Goal: Task Accomplishment & Management: Use online tool/utility

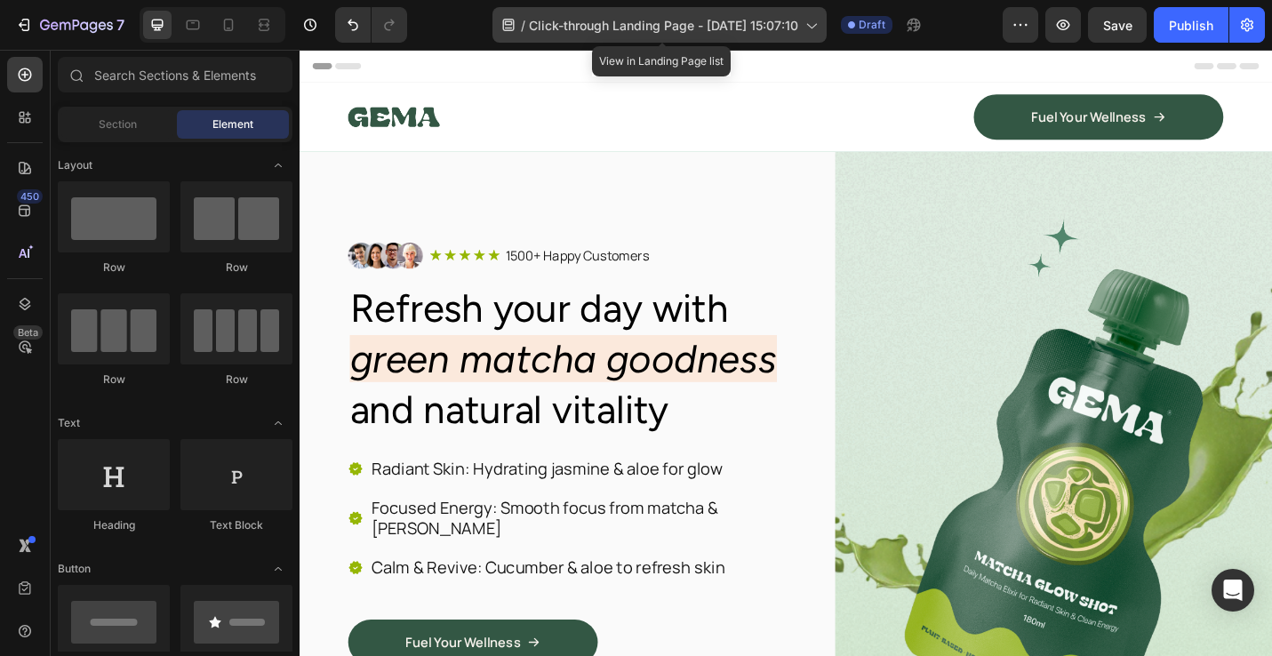
click at [735, 28] on span "Click-through Landing Page - Sep 26, 15:07:10" at bounding box center [663, 25] width 269 height 19
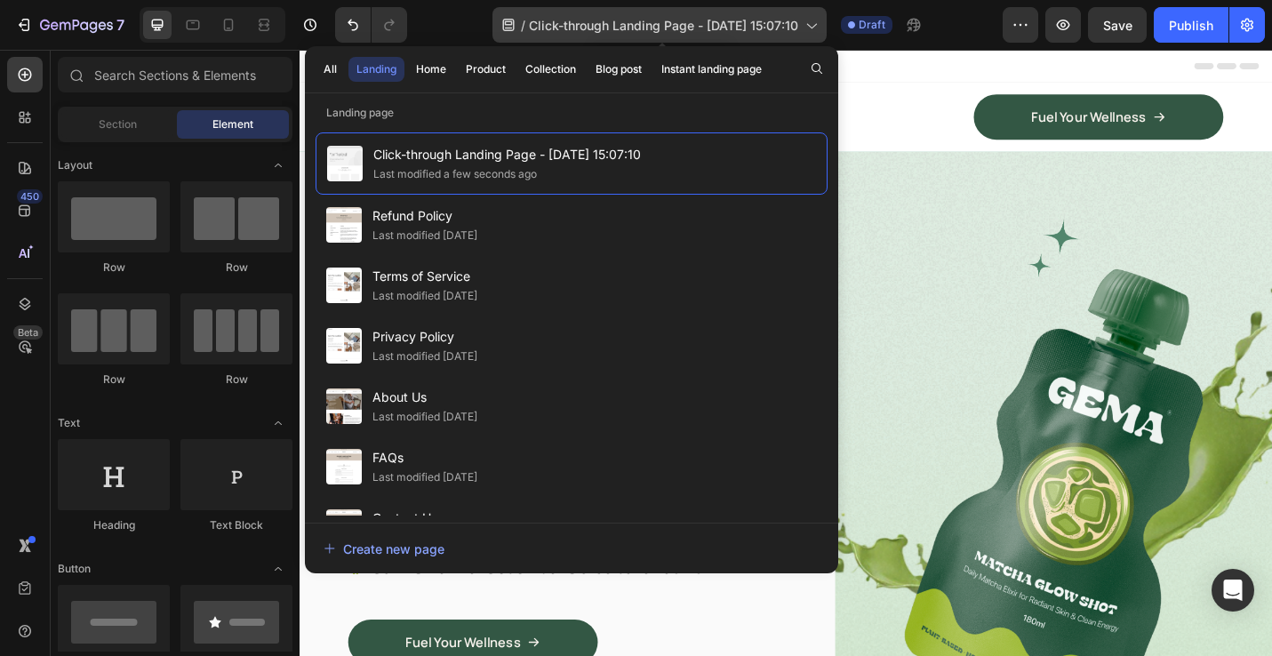
click at [735, 28] on span "Click-through Landing Page - Sep 26, 15:07:10" at bounding box center [663, 25] width 269 height 19
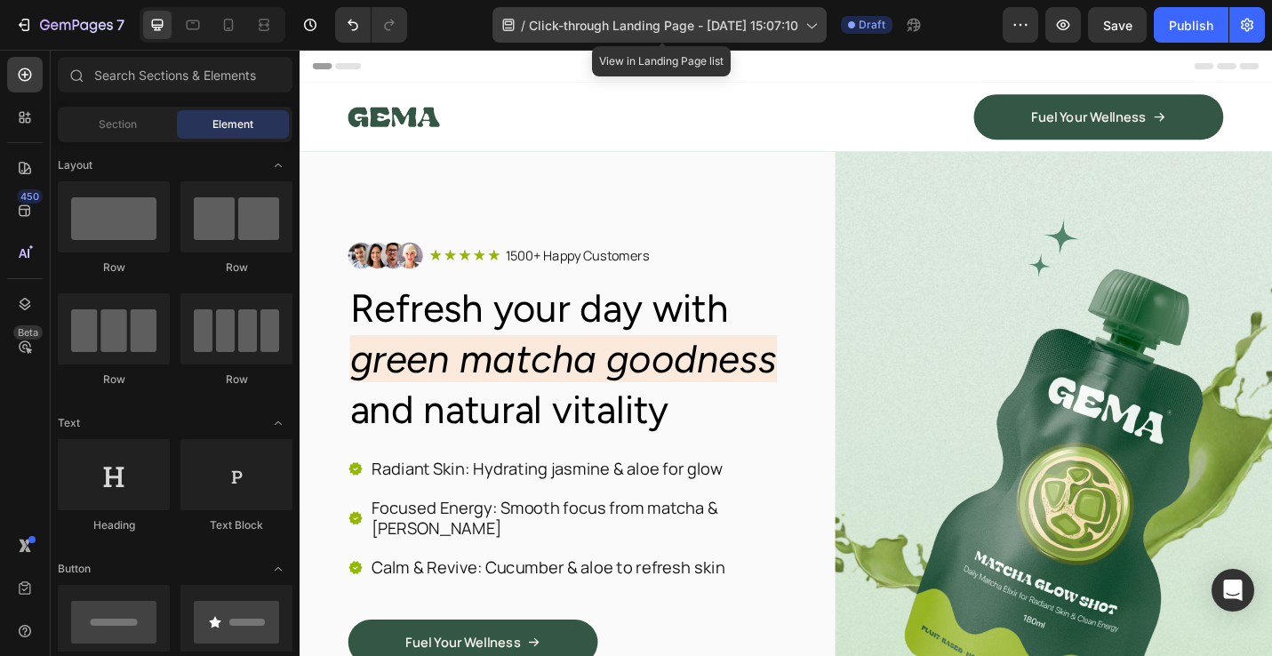
click at [735, 28] on span "Click-through Landing Page - Sep 26, 15:07:10" at bounding box center [663, 25] width 269 height 19
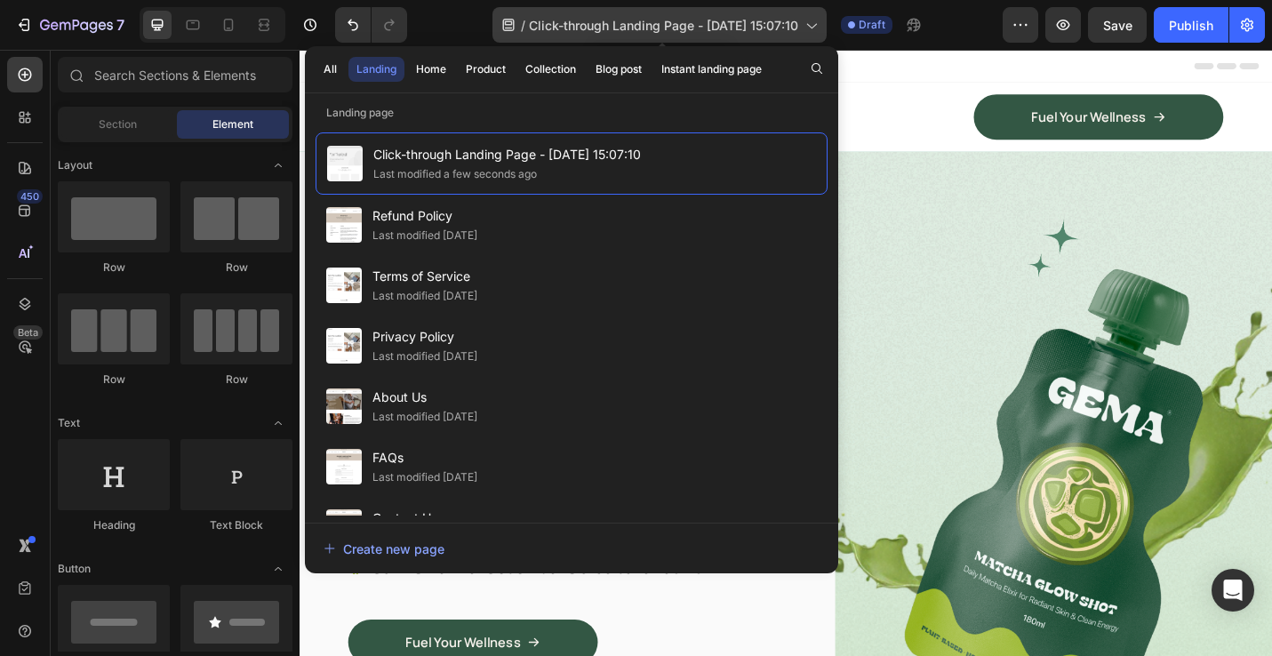
click at [735, 28] on span "Click-through Landing Page - Sep 26, 15:07:10" at bounding box center [663, 25] width 269 height 19
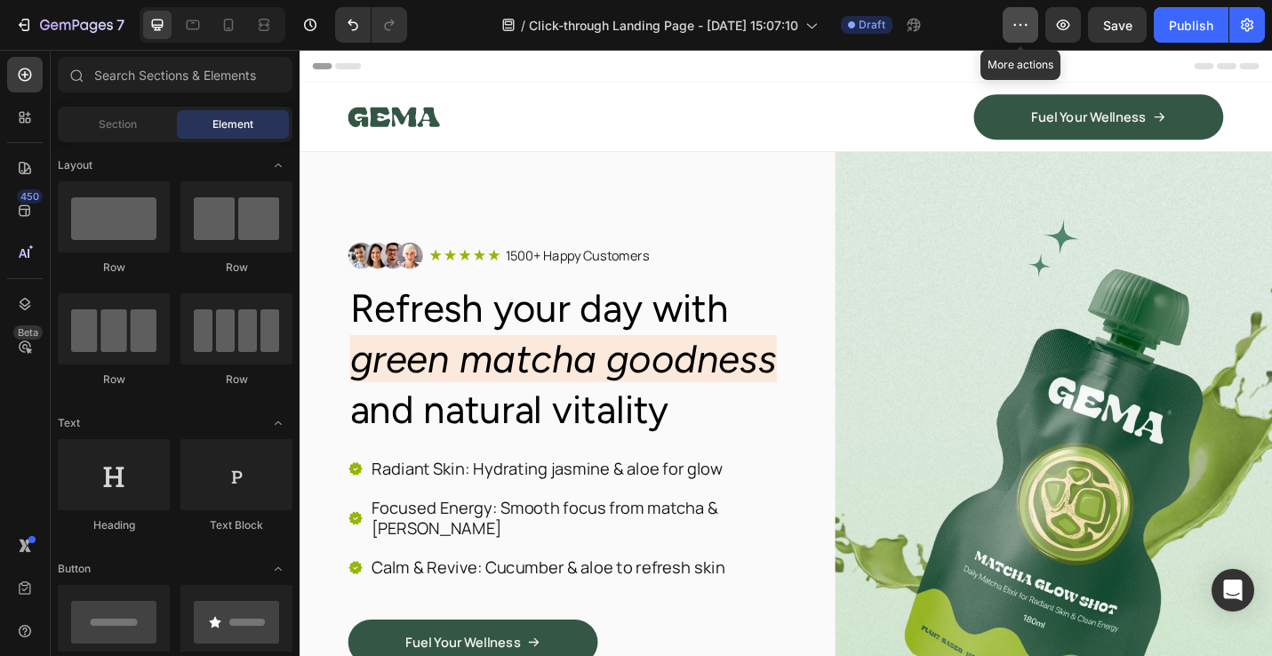
click at [1024, 34] on button "button" at bounding box center [1021, 25] width 36 height 36
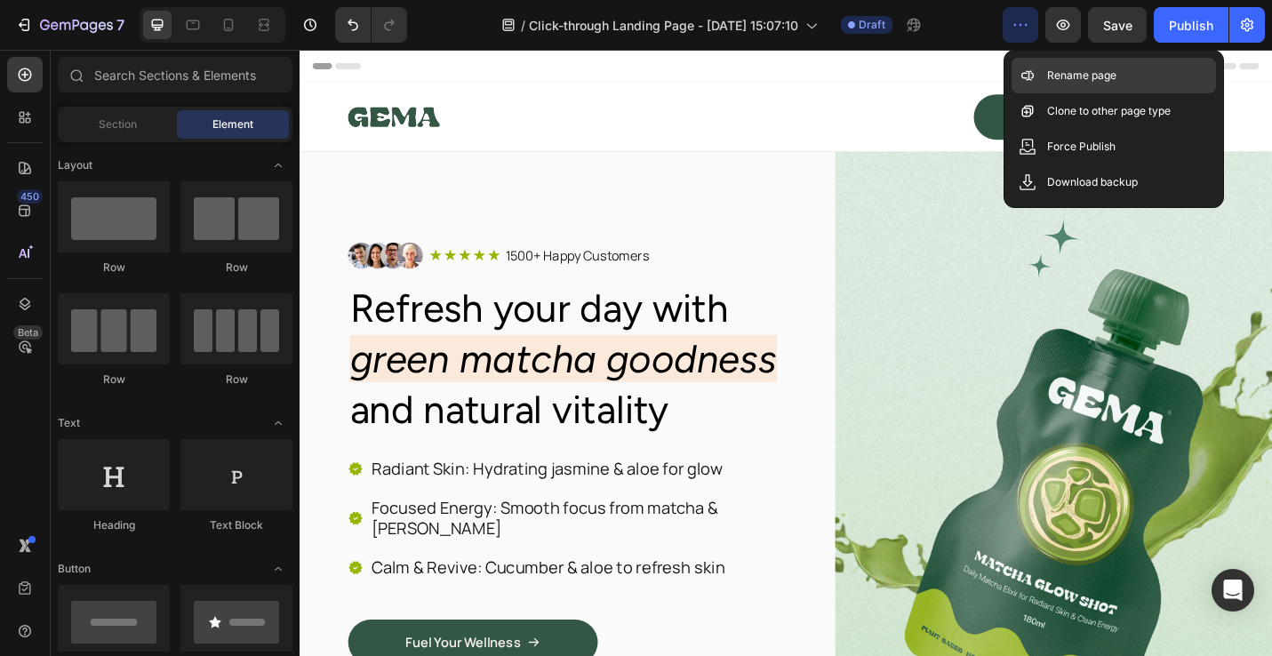
click at [1063, 80] on p "Rename page" at bounding box center [1081, 76] width 69 height 18
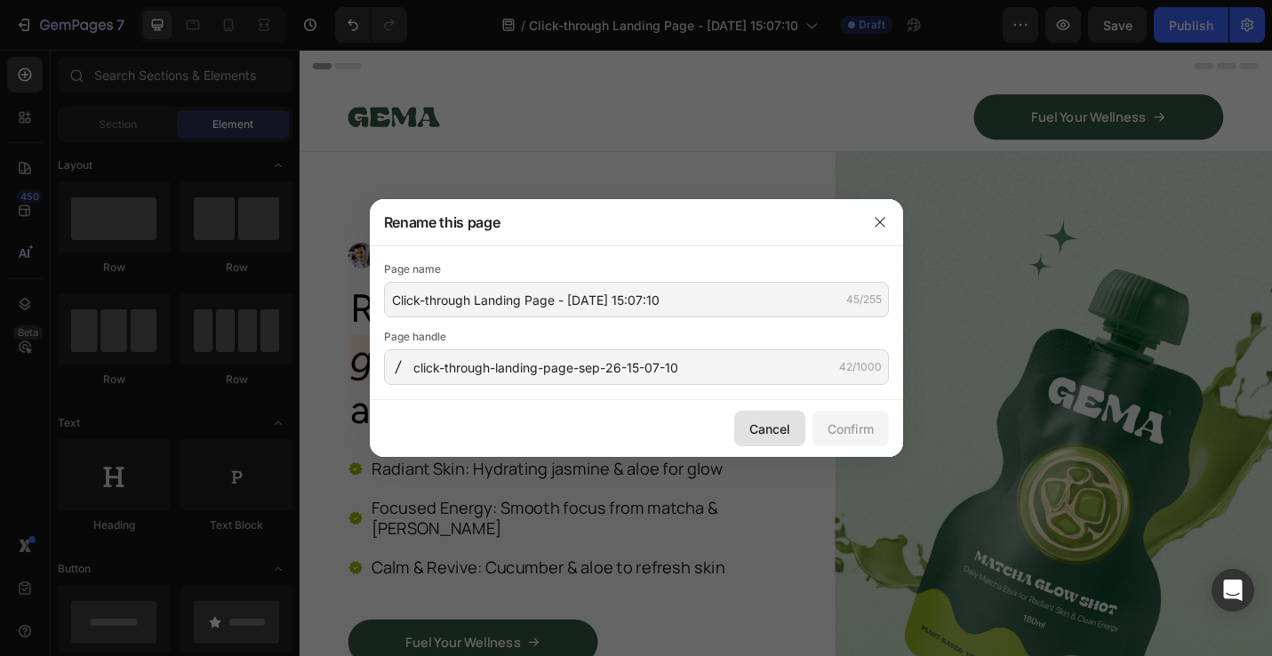
click at [773, 439] on button "Cancel" at bounding box center [769, 429] width 71 height 36
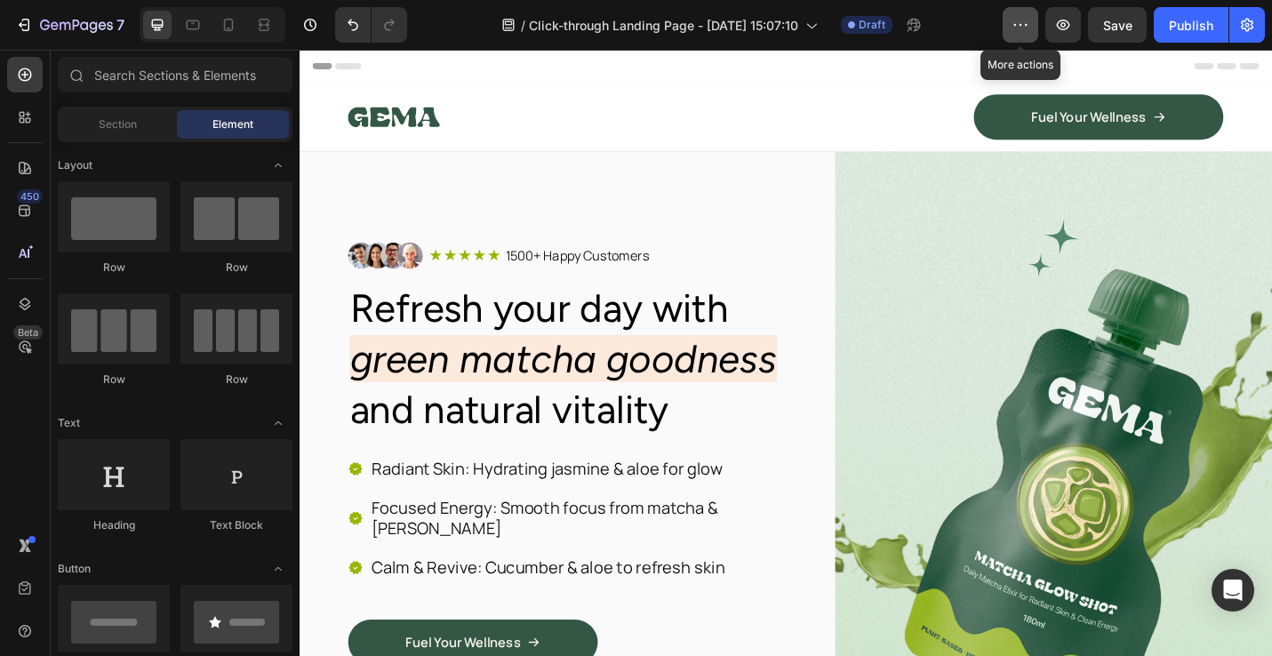
click at [1025, 27] on icon "button" at bounding box center [1021, 25] width 18 height 18
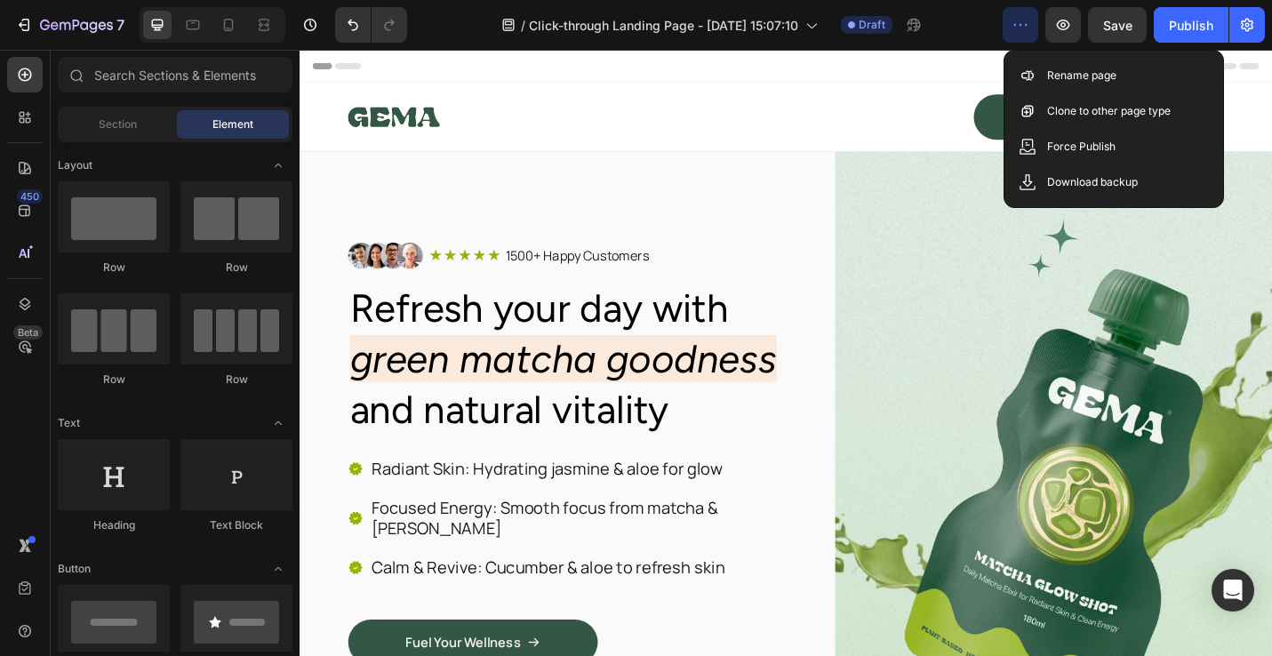
click at [1024, 27] on icon "button" at bounding box center [1021, 25] width 18 height 18
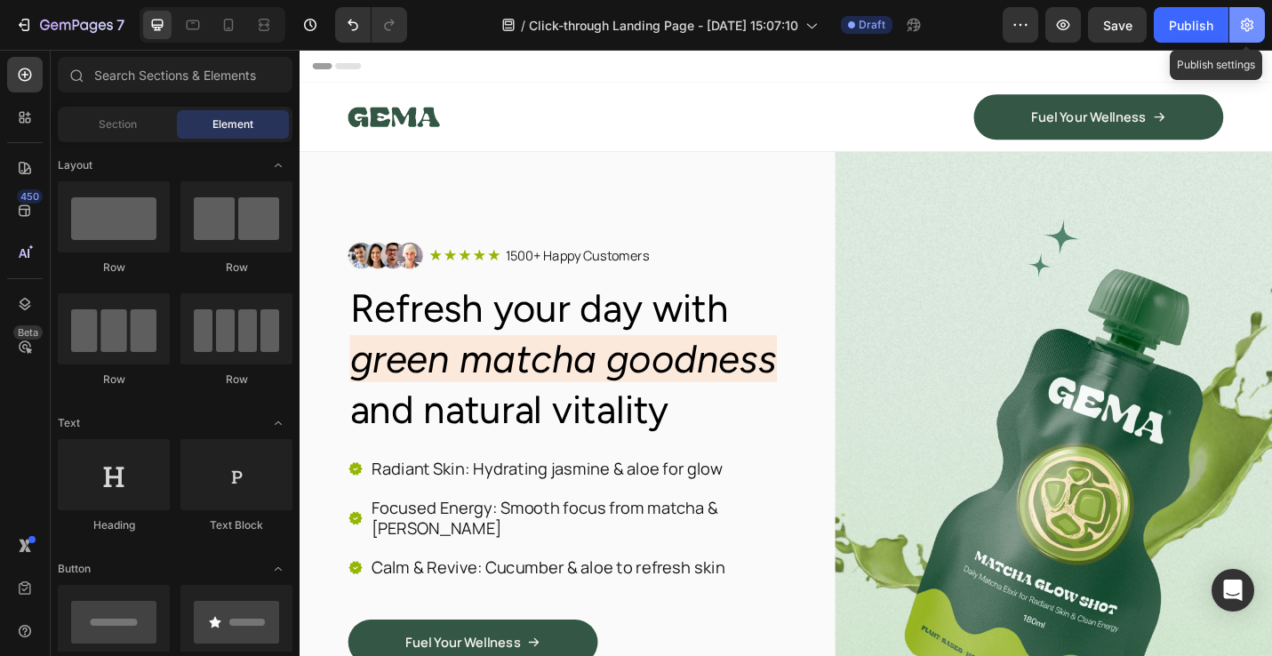
click at [1238, 20] on button "button" at bounding box center [1248, 25] width 36 height 36
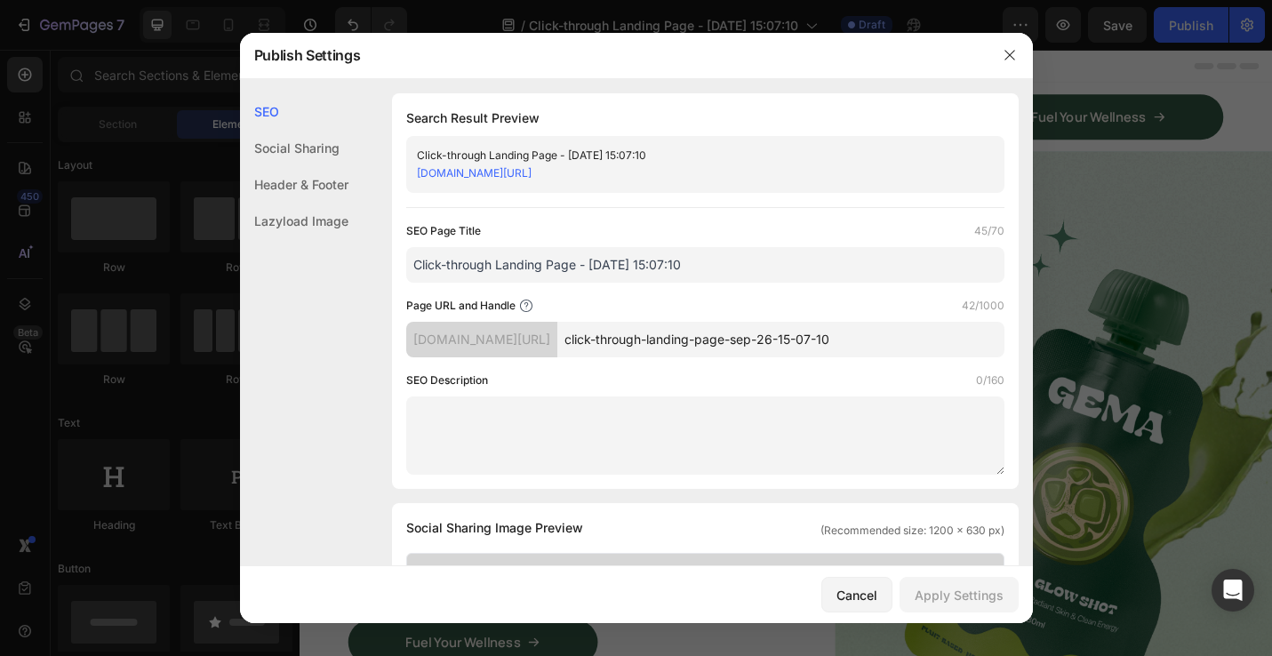
click at [1238, 21] on div at bounding box center [636, 328] width 1272 height 656
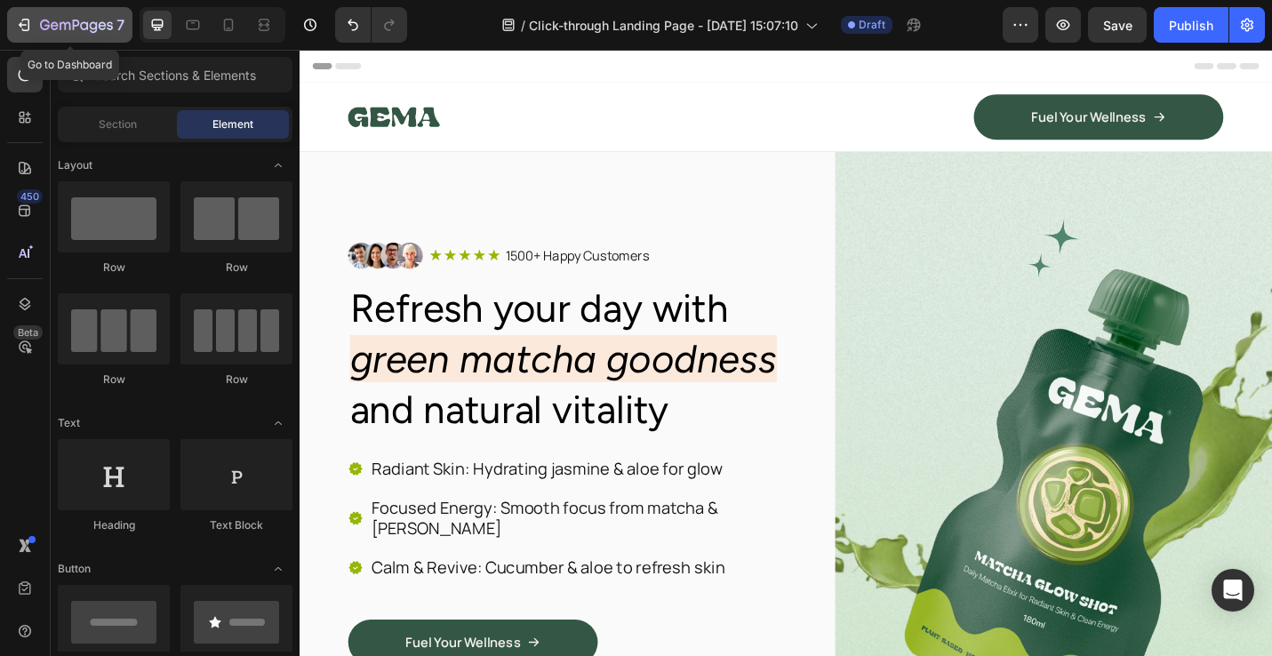
click at [60, 33] on icon "button" at bounding box center [76, 26] width 73 height 15
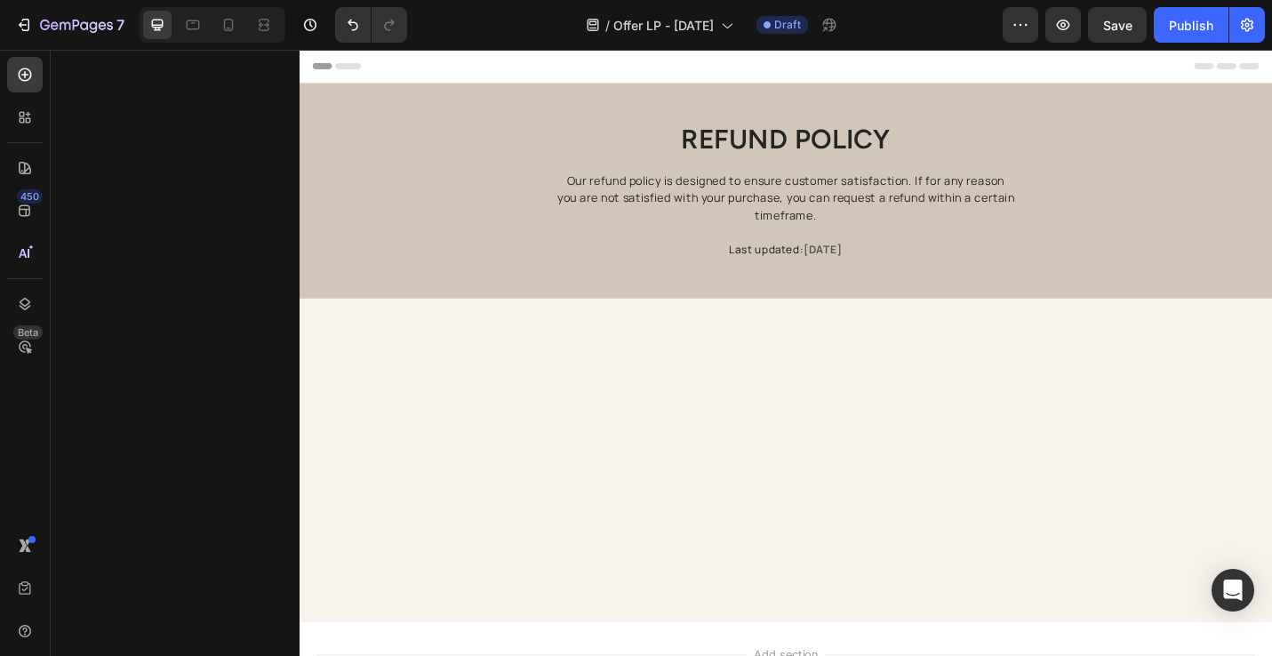
drag, startPoint x: 1162, startPoint y: 389, endPoint x: 1171, endPoint y: 385, distance: 9.9
click at [1162, 389] on div at bounding box center [833, 501] width 1067 height 356
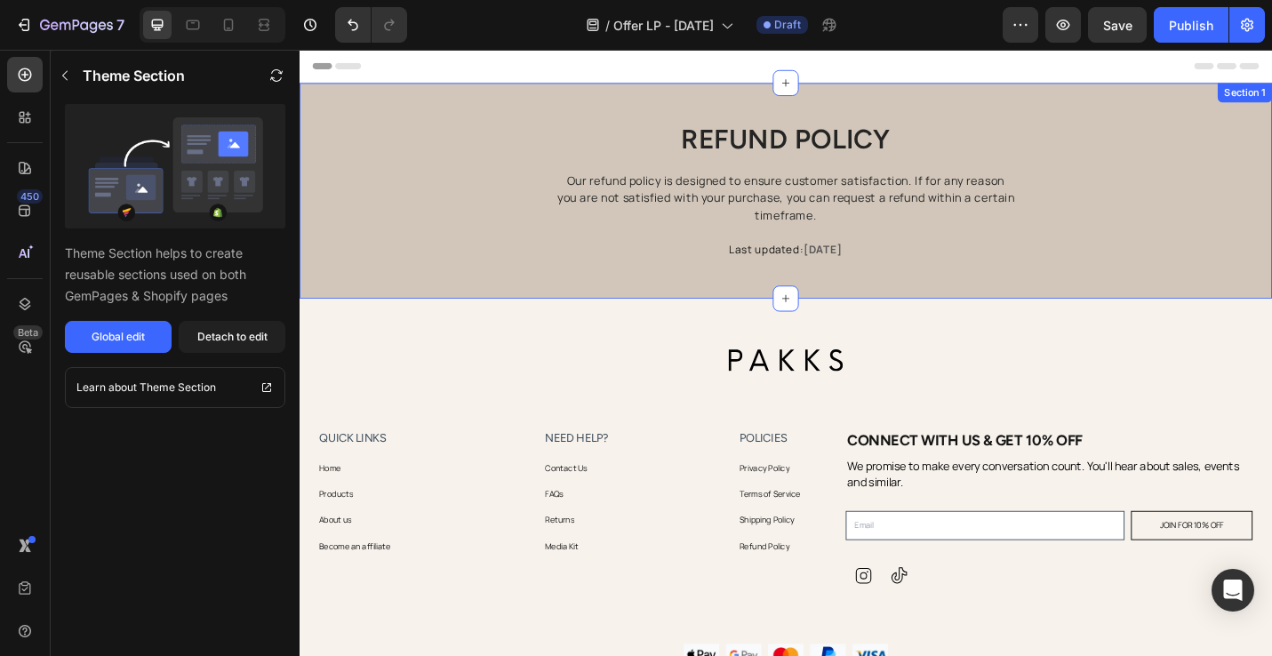
click at [1180, 181] on div "Refund policy Heading Our refund policy is designed to ensure customer satisfac…" at bounding box center [833, 219] width 1040 height 180
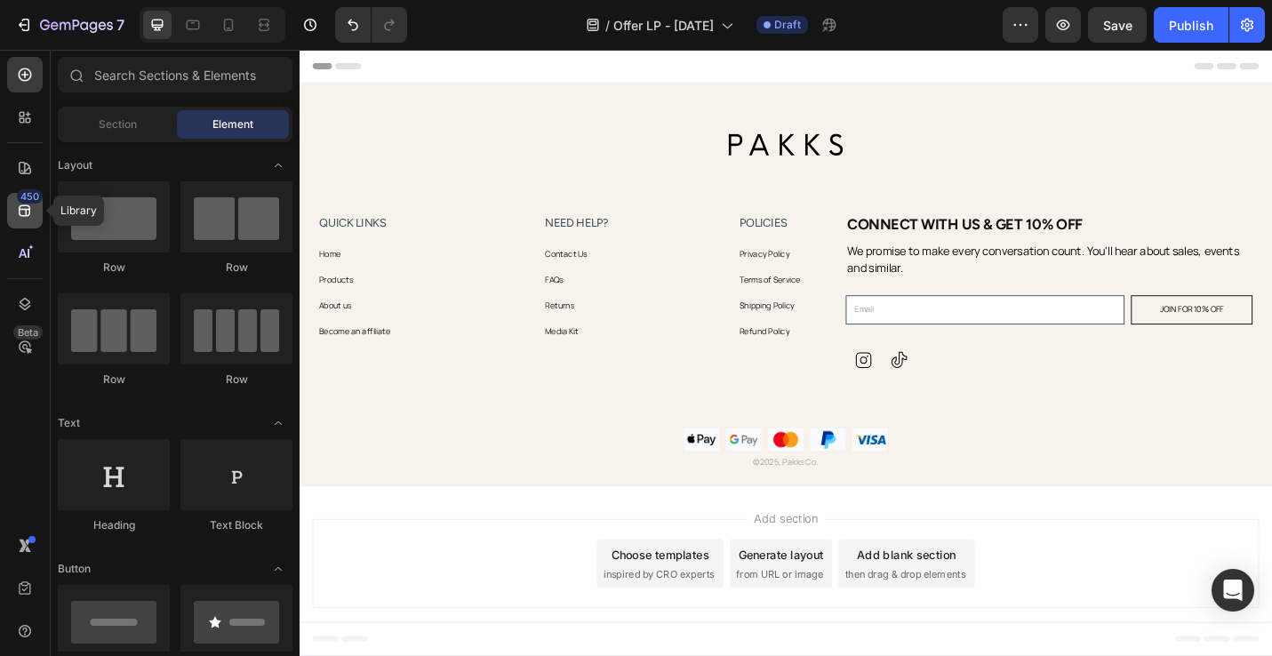
click at [16, 213] on icon at bounding box center [25, 211] width 18 height 18
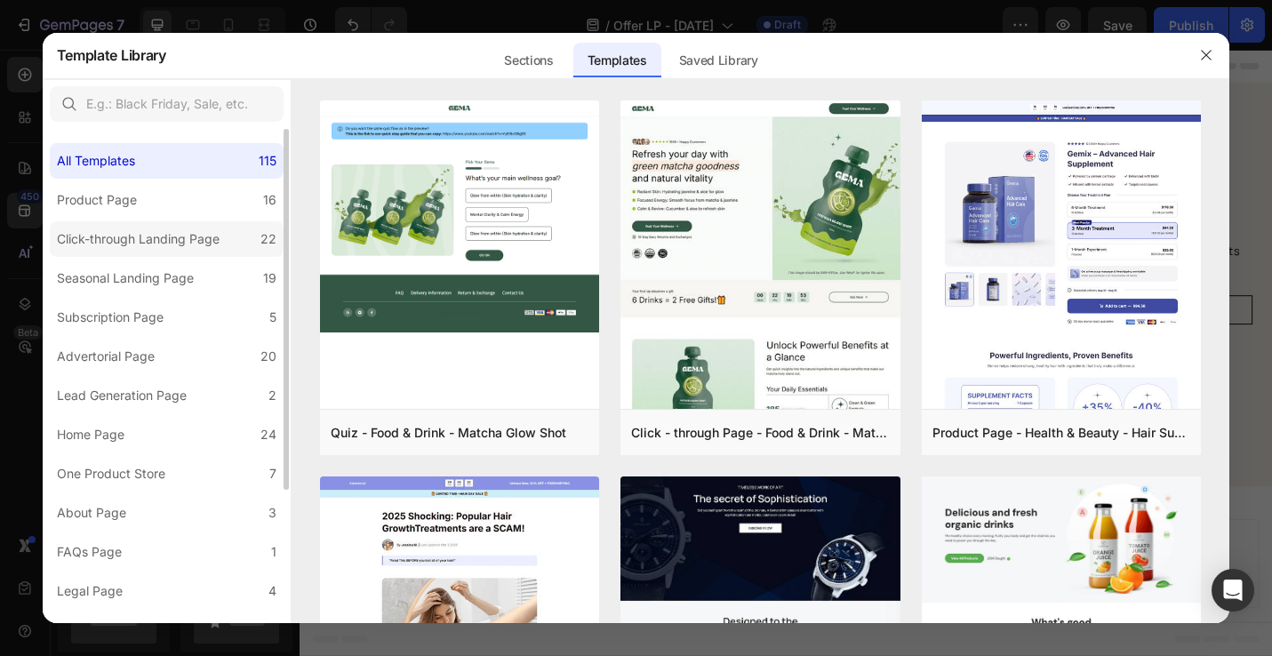
click at [157, 241] on div "Click-through Landing Page" at bounding box center [138, 239] width 163 height 21
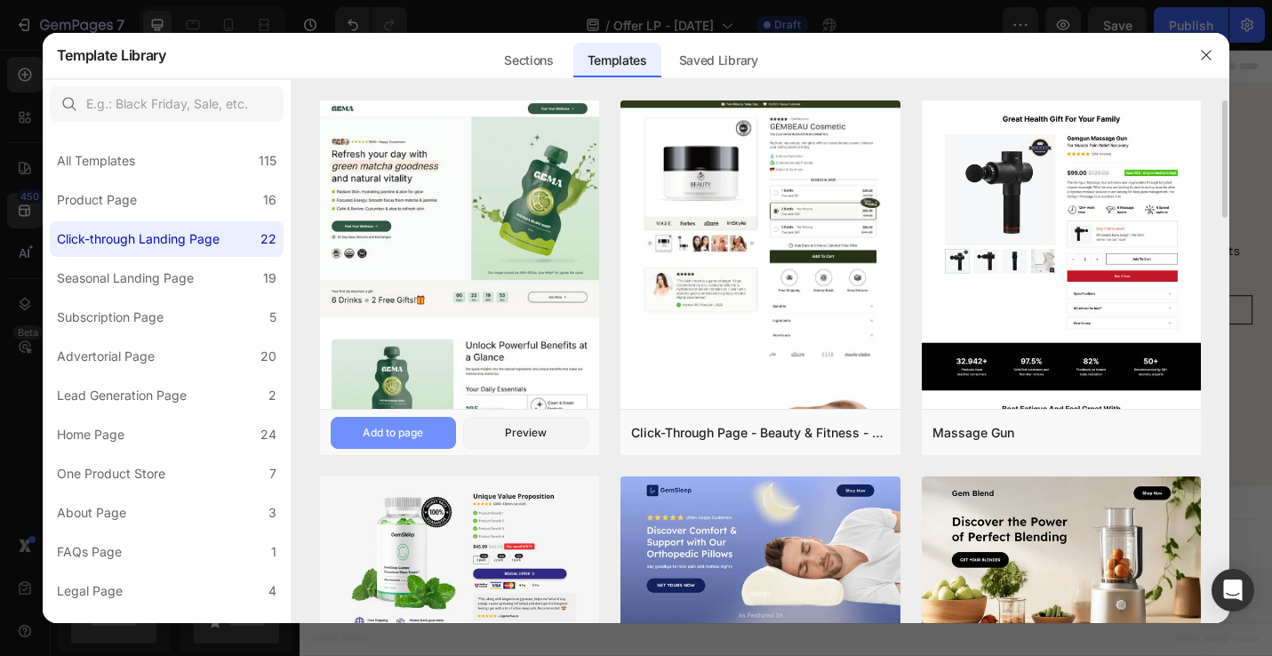
click at [425, 441] on button "Add to page" at bounding box center [393, 433] width 125 height 32
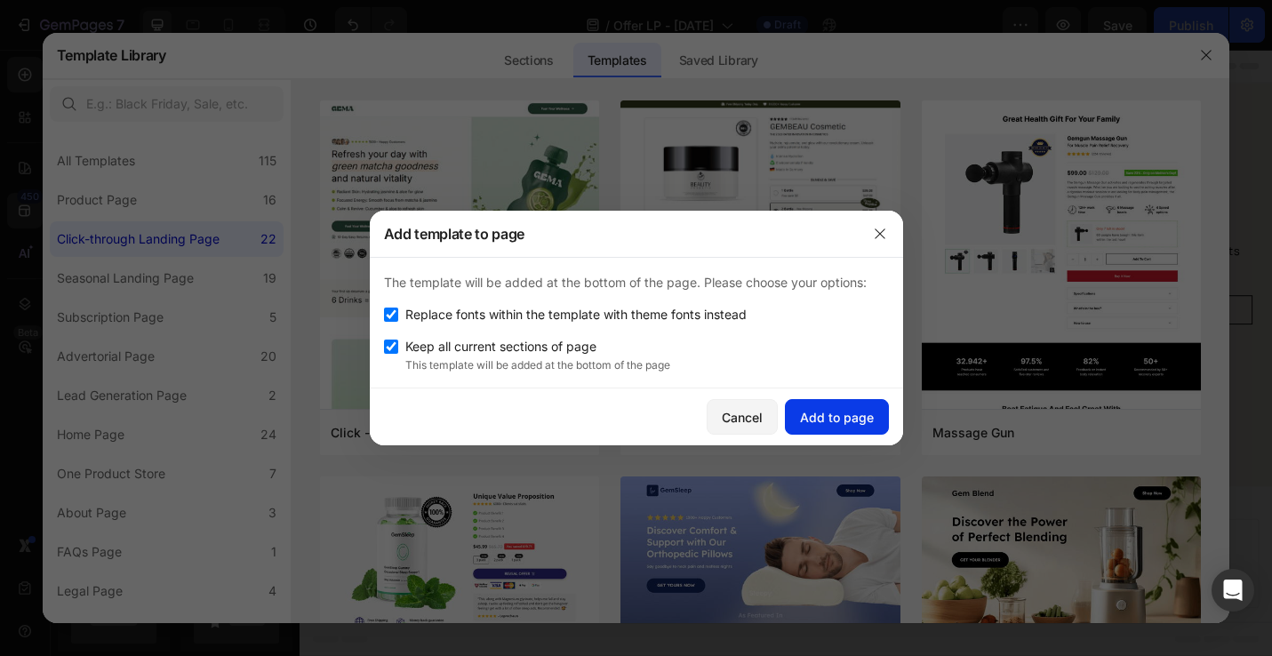
click at [849, 424] on div "Add to page" at bounding box center [837, 417] width 74 height 19
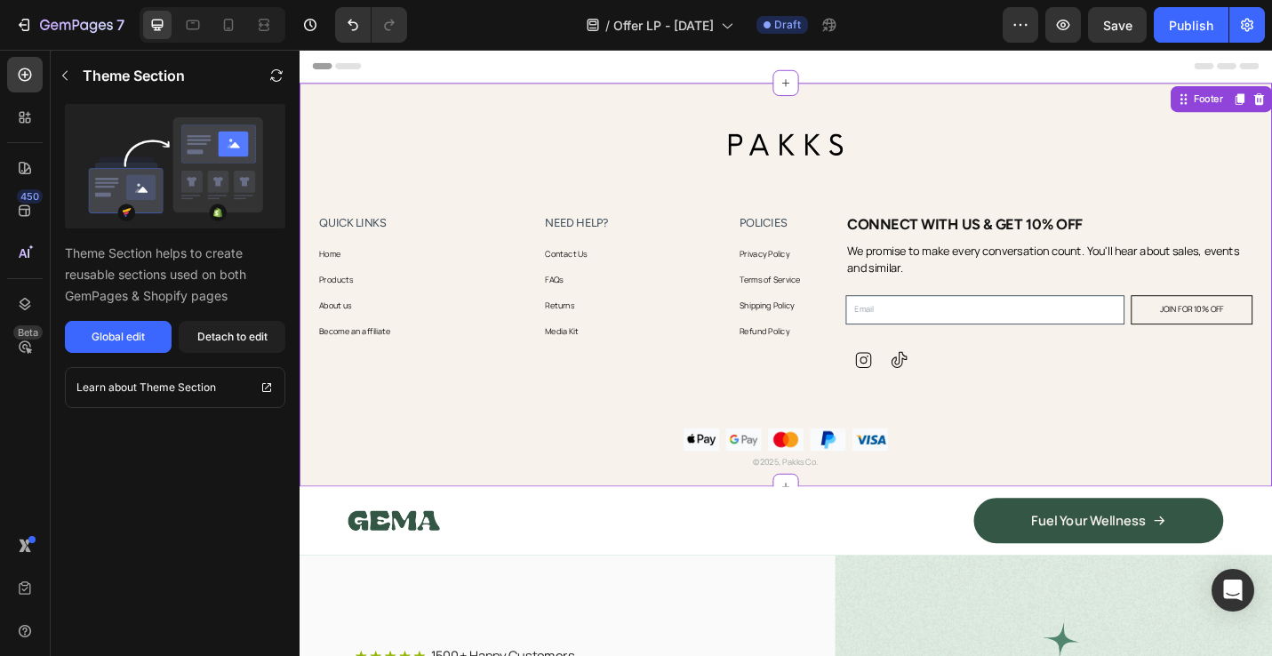
click at [719, 139] on div at bounding box center [833, 154] width 1024 height 44
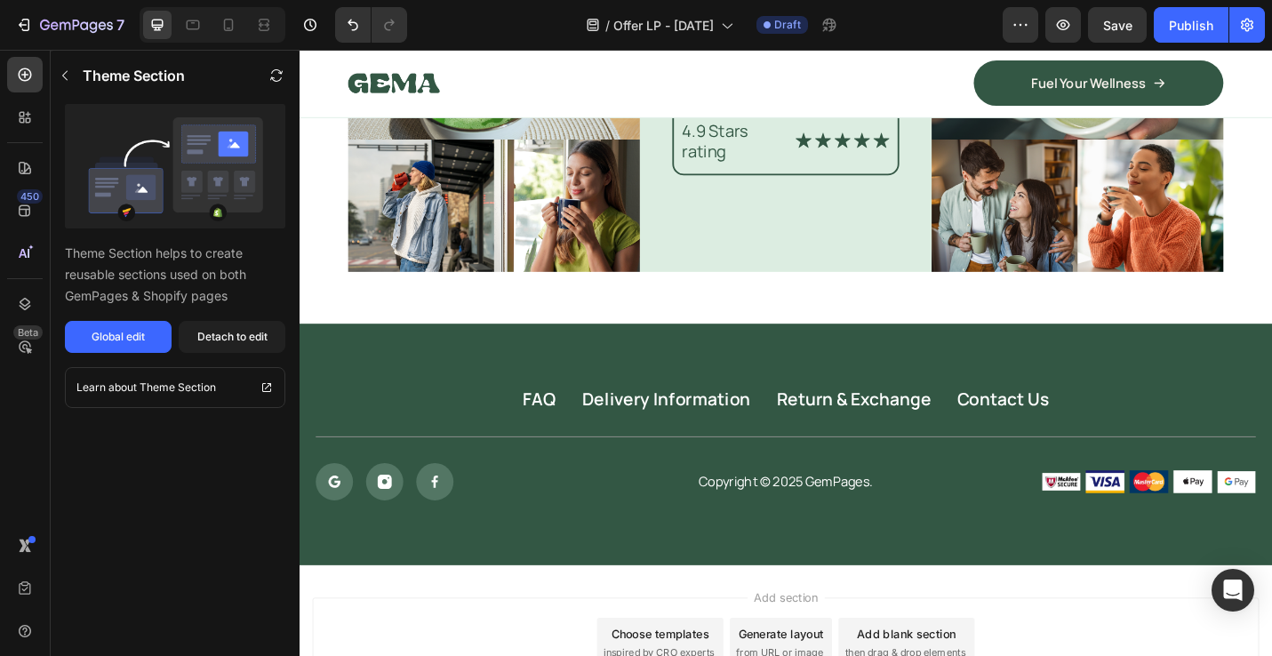
scroll to position [7893, 0]
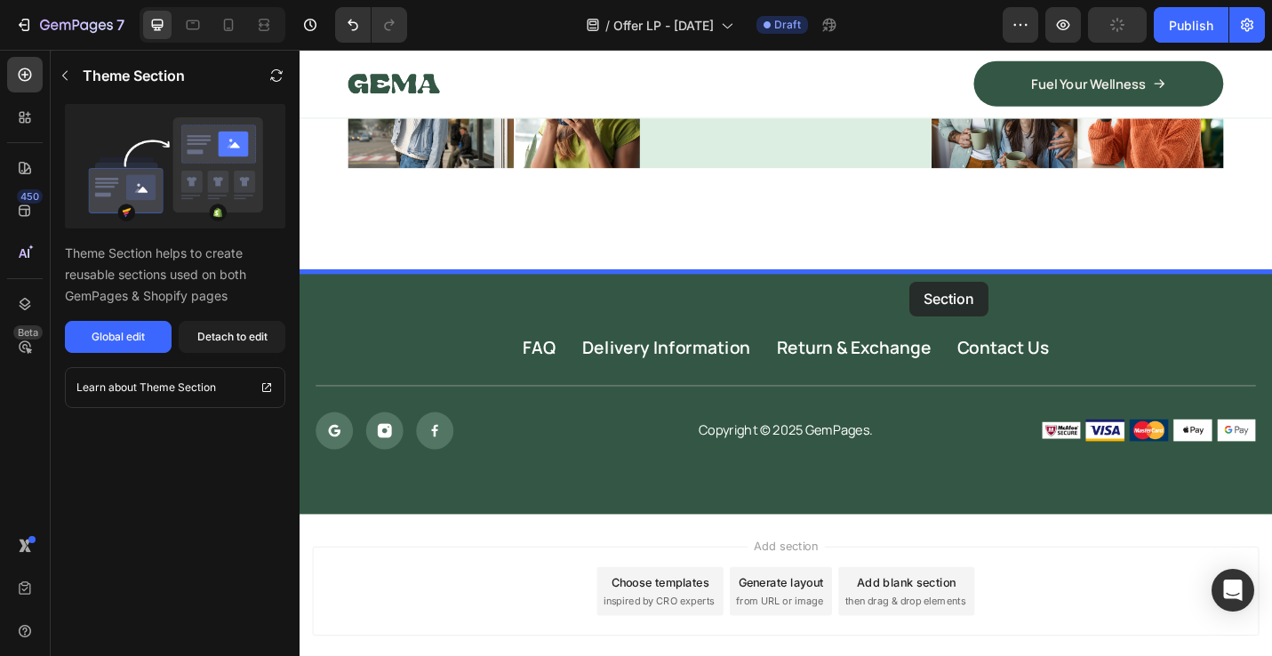
drag, startPoint x: 1266, startPoint y: 107, endPoint x: 967, endPoint y: 304, distance: 358.1
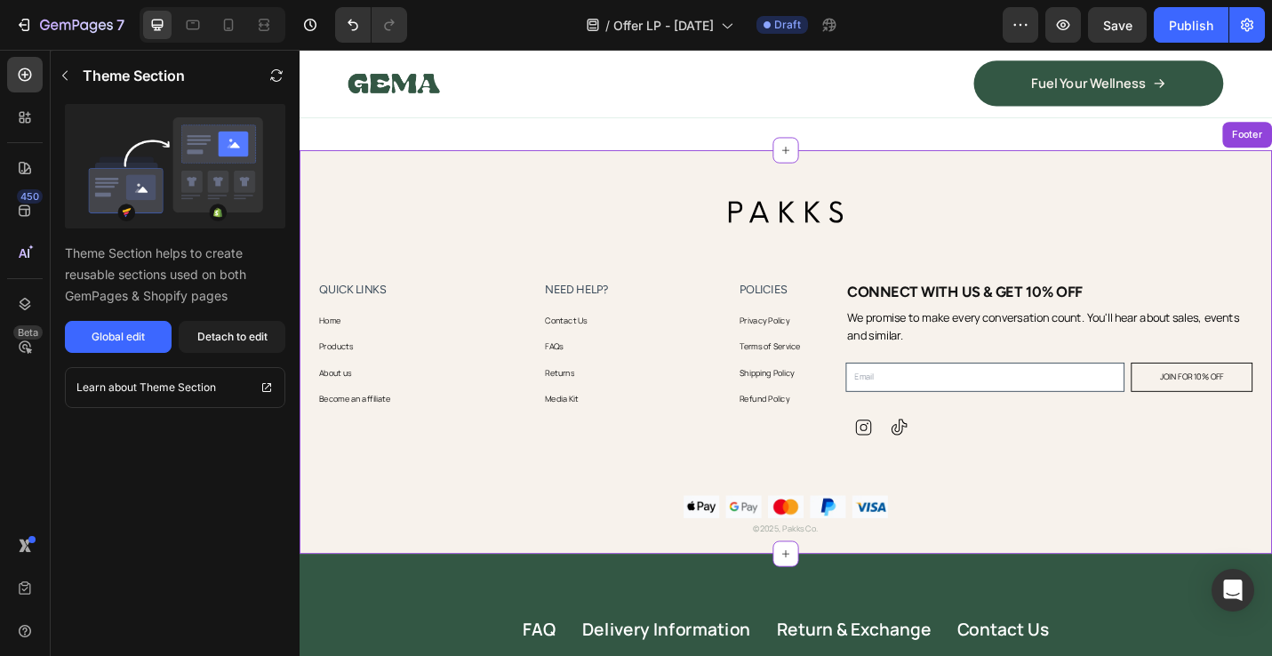
scroll to position [7620, 0]
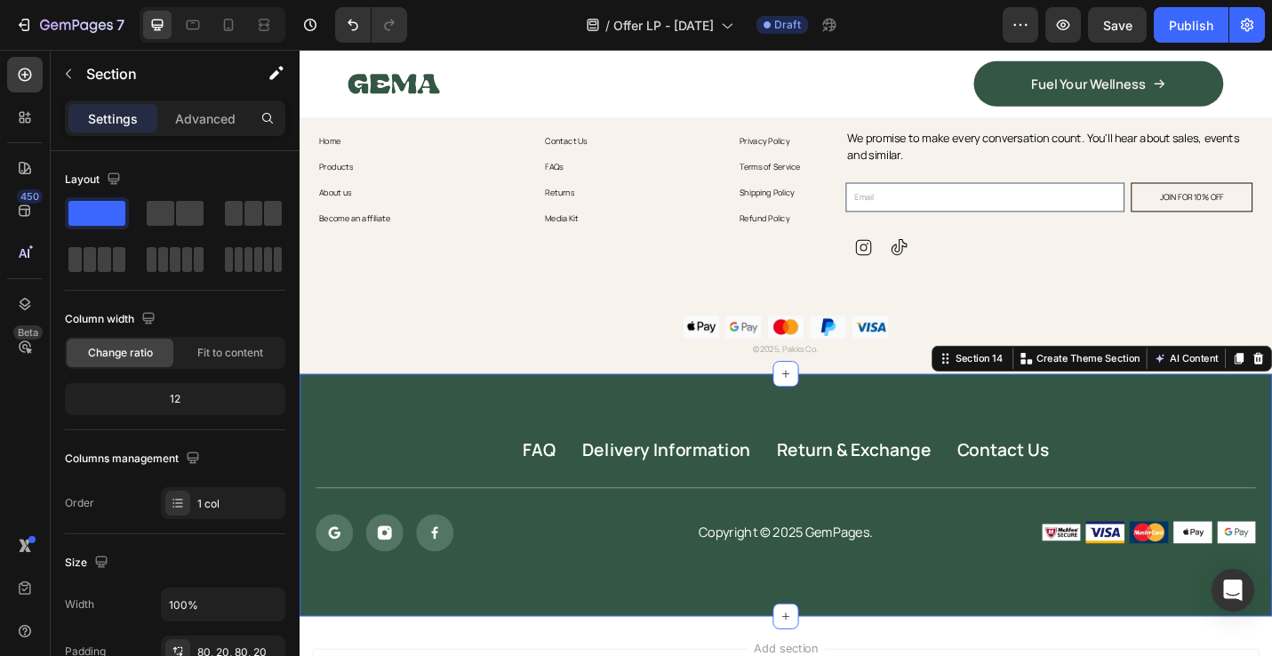
scroll to position [7796, 0]
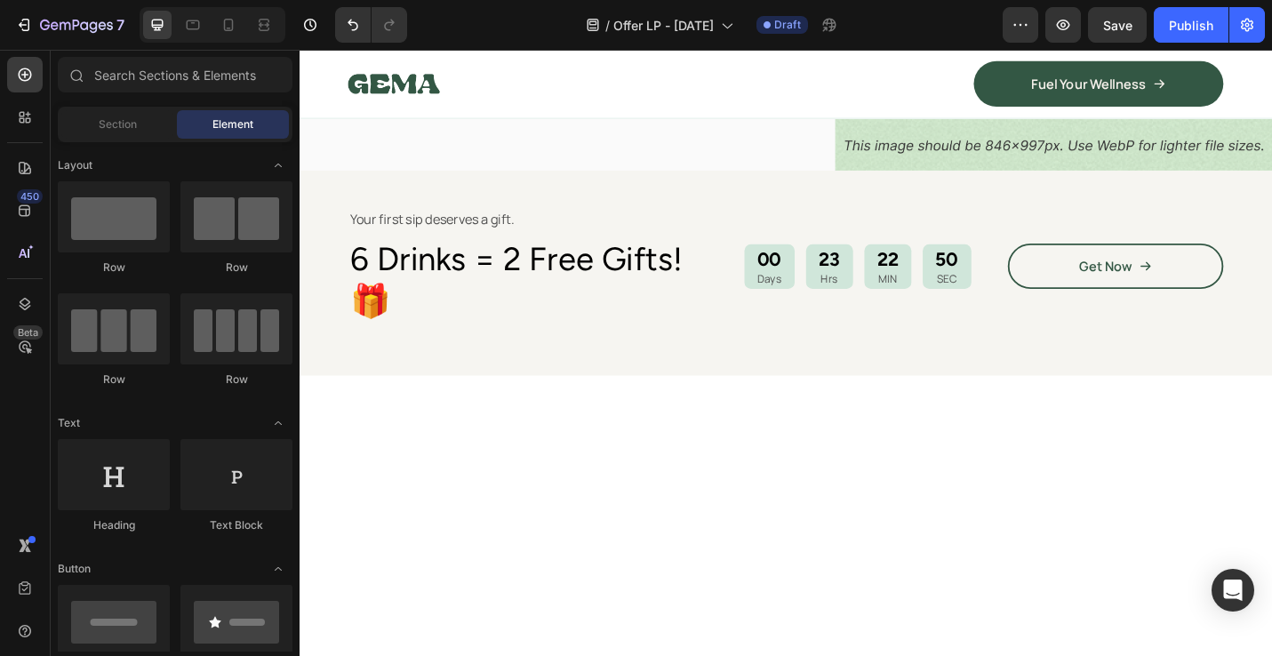
scroll to position [0, 0]
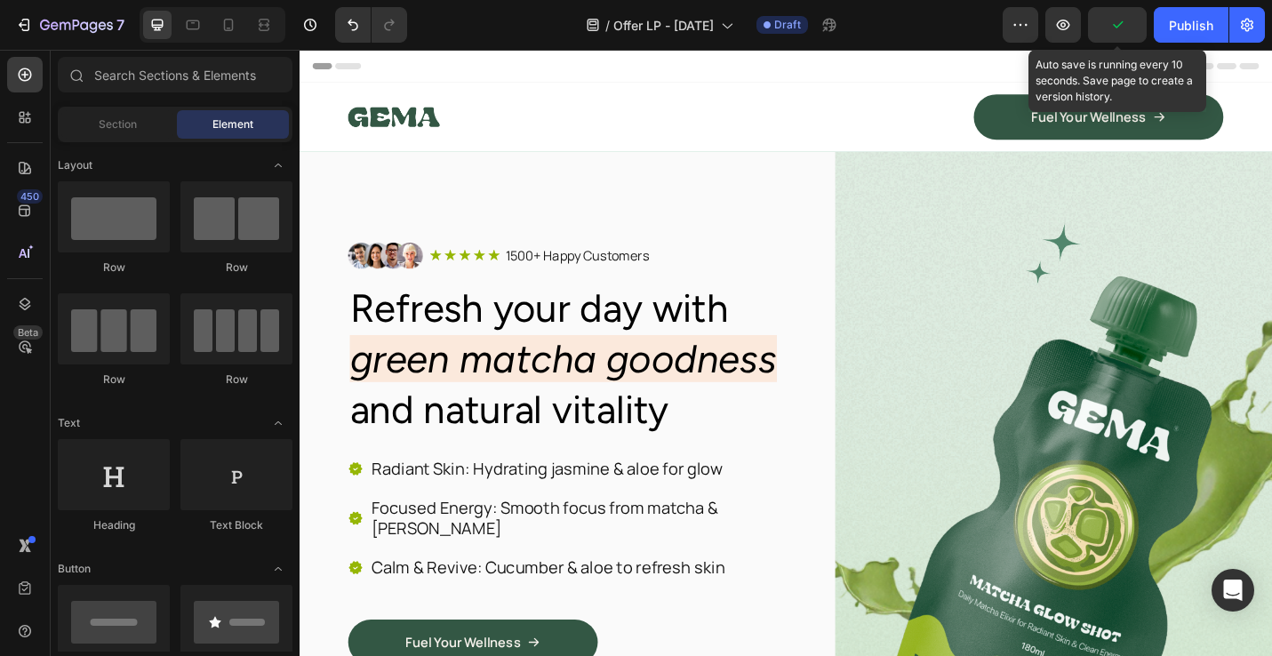
click at [1112, 29] on icon "button" at bounding box center [1118, 25] width 18 height 18
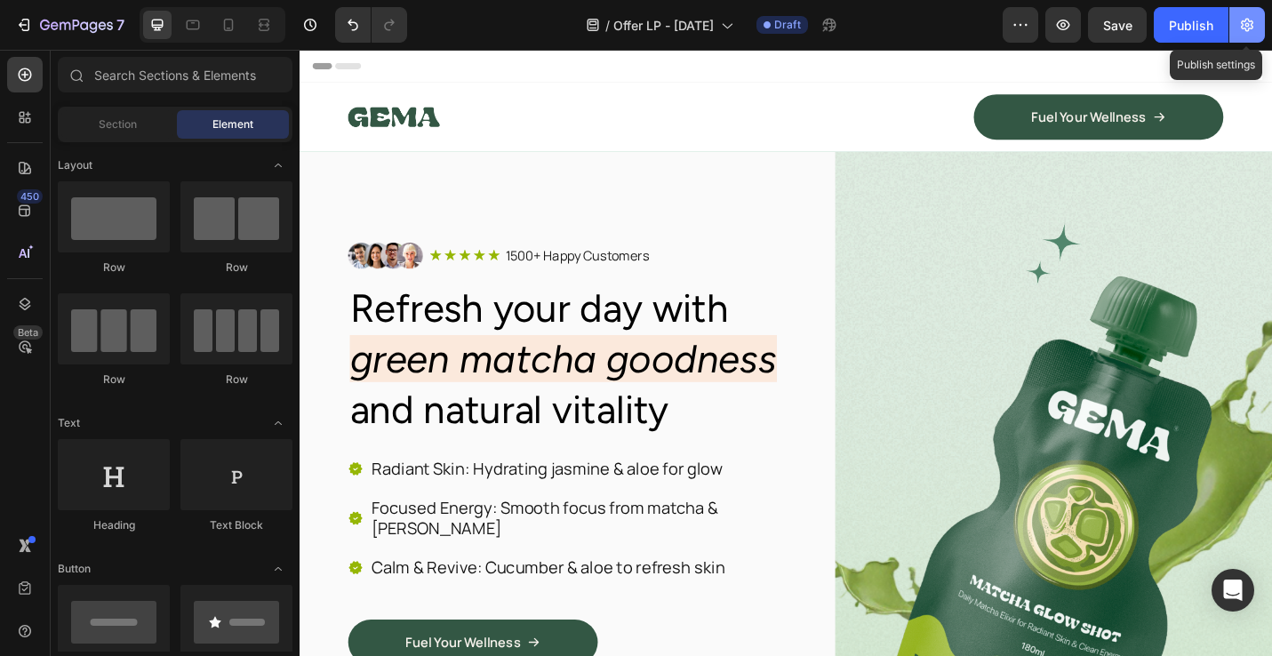
click at [1252, 29] on icon "button" at bounding box center [1248, 25] width 18 height 18
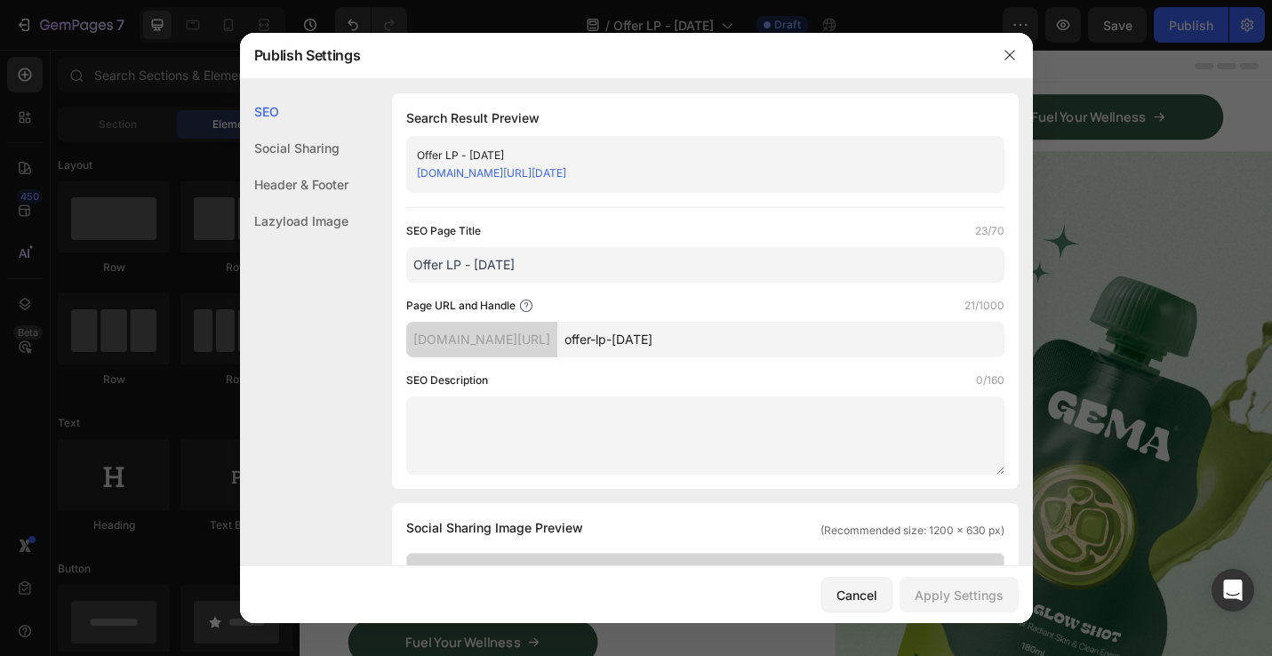
drag, startPoint x: 804, startPoint y: 333, endPoint x: 617, endPoint y: 337, distance: 186.8
click at [617, 337] on div "[DOMAIN_NAME][URL] offer-lp-[DATE]" at bounding box center [705, 340] width 598 height 36
type input "R"
type input "reconnect"
click at [943, 586] on div "Apply Settings" at bounding box center [959, 595] width 89 height 19
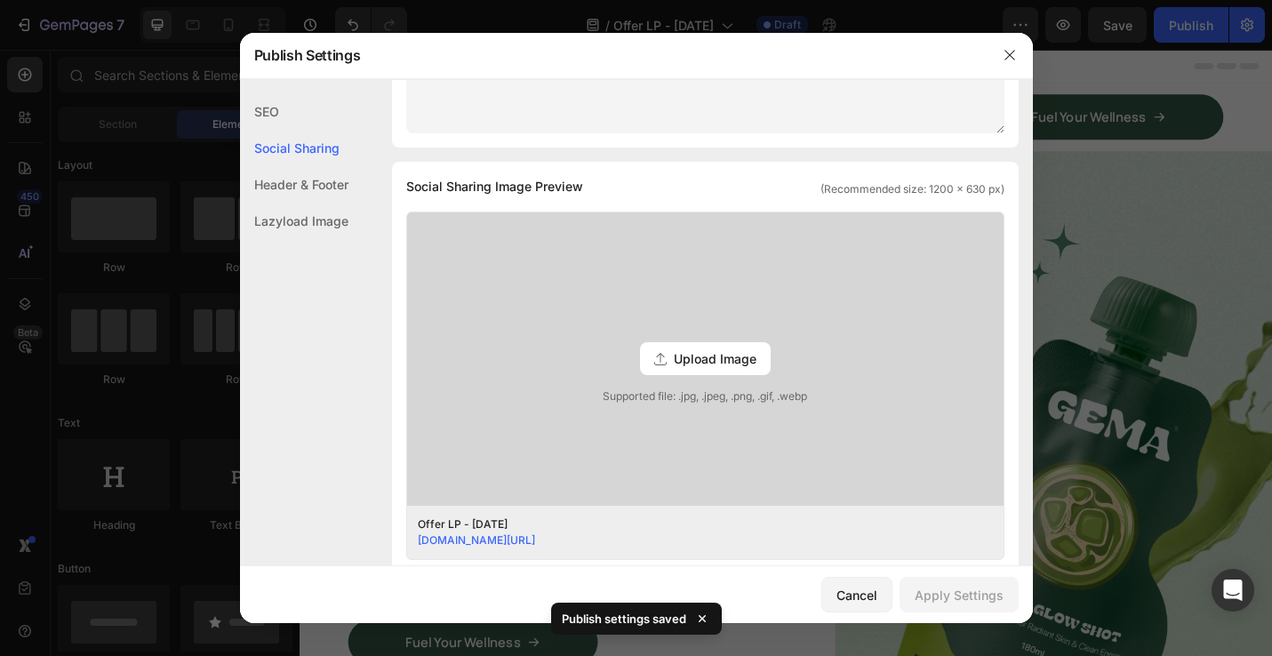
scroll to position [349, 0]
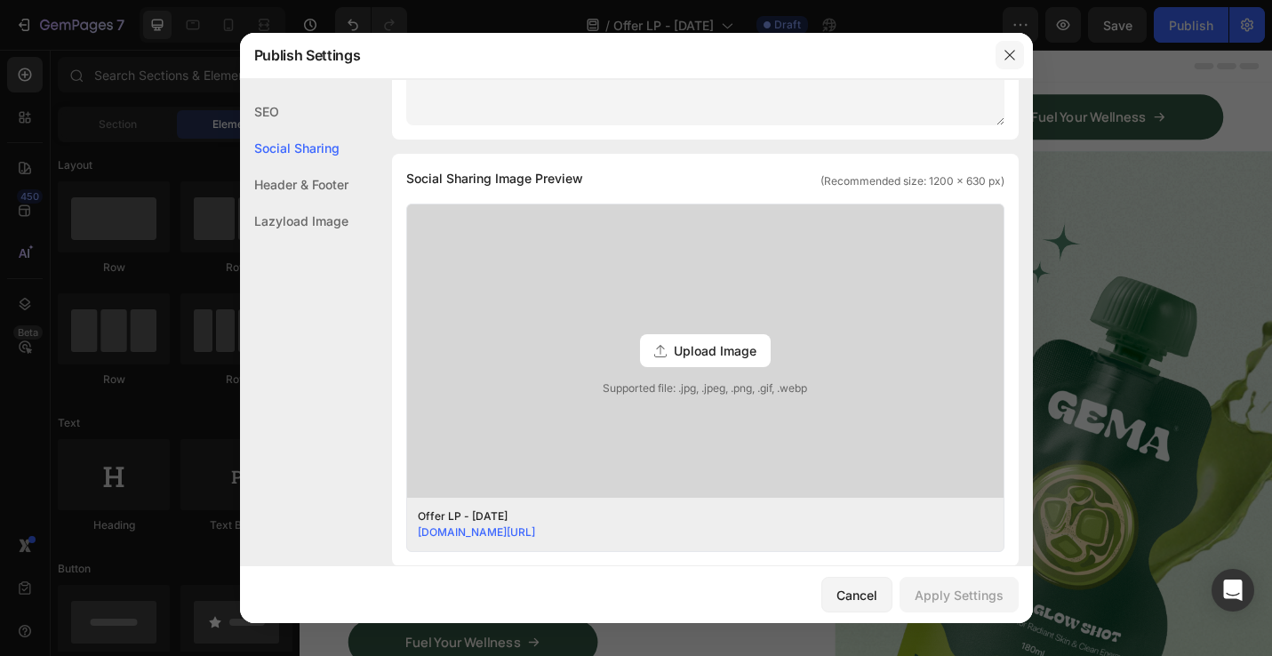
drag, startPoint x: 1015, startPoint y: 60, endPoint x: 914, endPoint y: 4, distance: 114.6
click at [1015, 60] on icon "button" at bounding box center [1010, 56] width 10 height 10
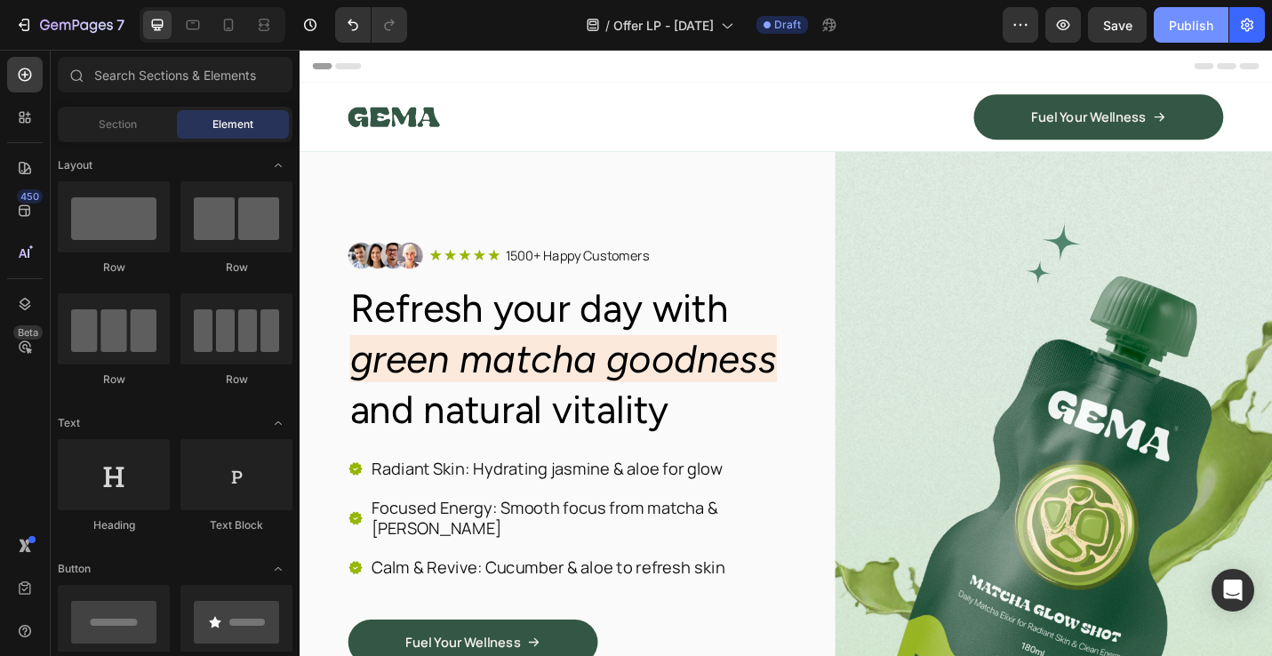
click at [1198, 24] on div "Publish" at bounding box center [1191, 25] width 44 height 19
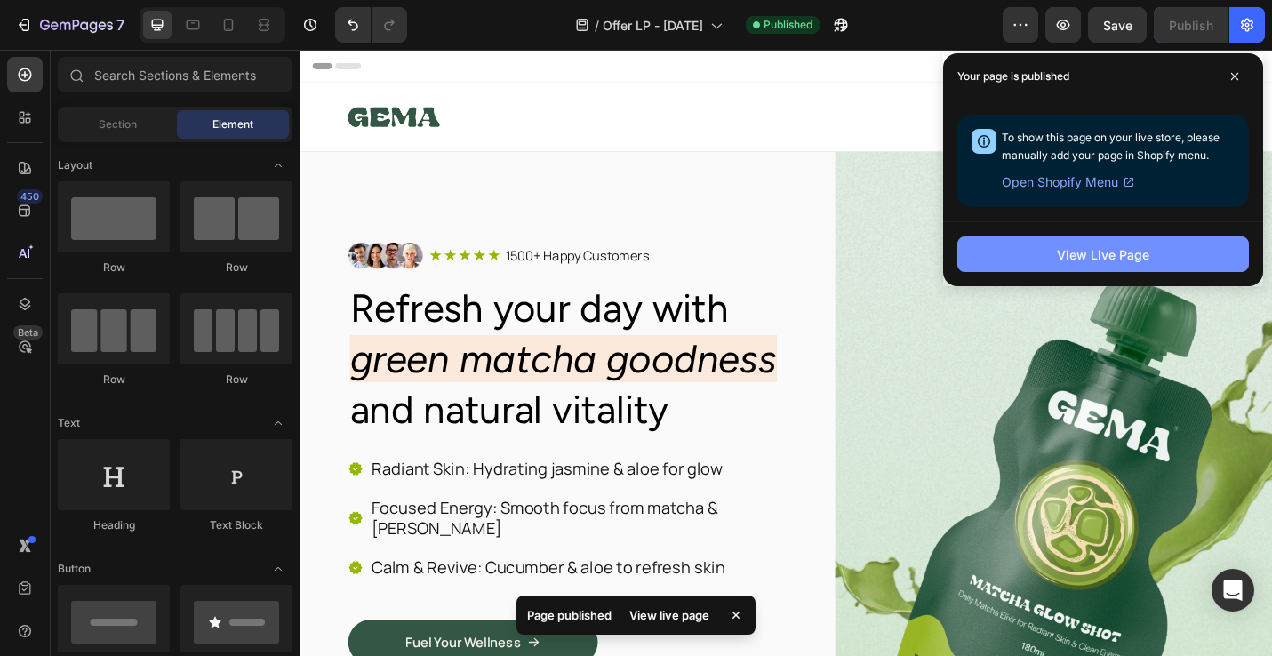
click at [1073, 253] on div "View Live Page" at bounding box center [1103, 254] width 92 height 19
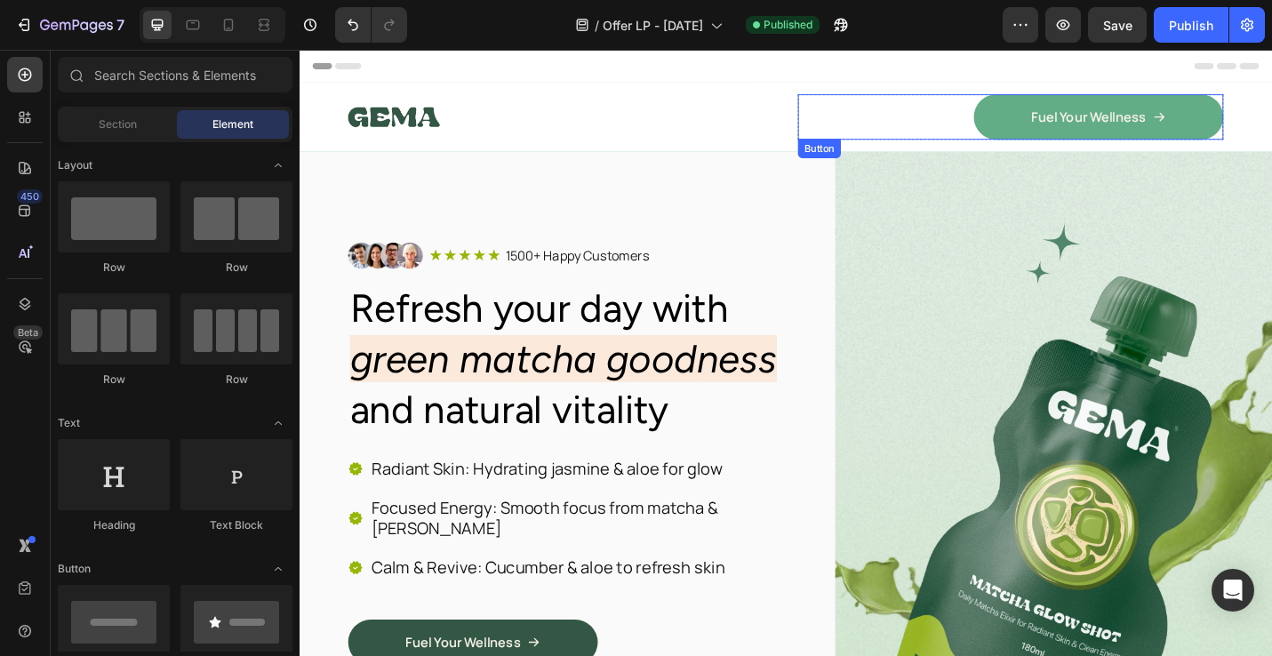
click at [1077, 127] on link "Fuel Your Wellness" at bounding box center [1176, 124] width 274 height 50
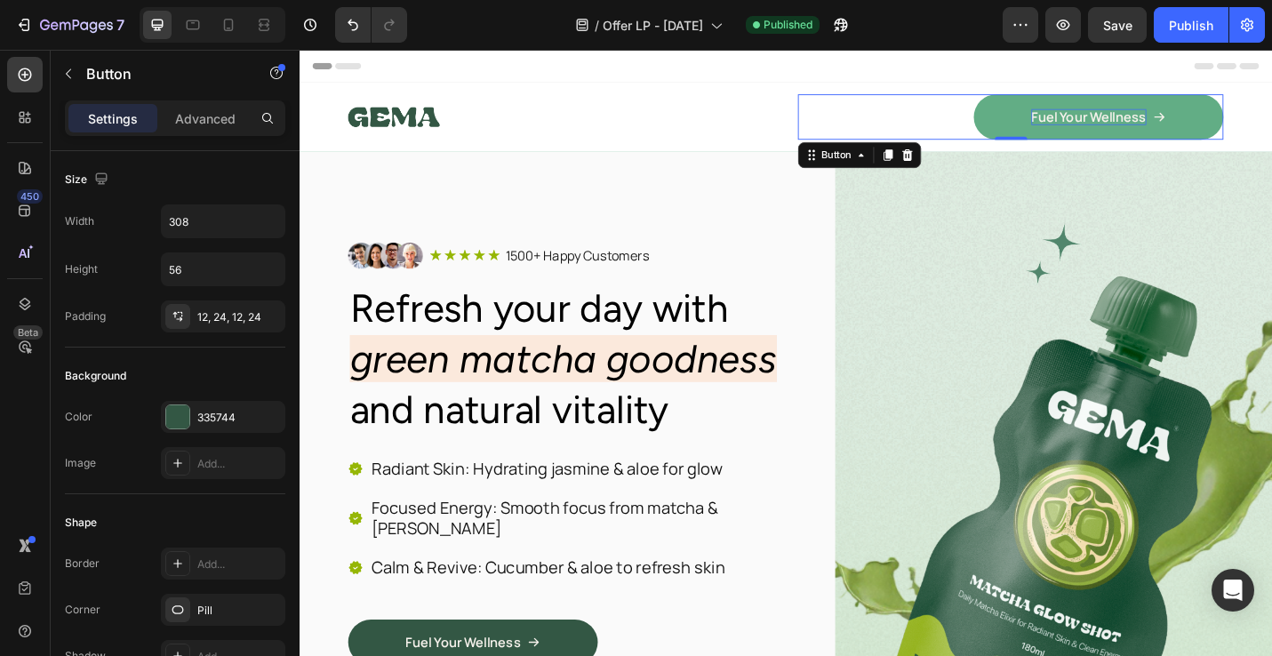
click at [1167, 118] on p "Fuel Your Wellness" at bounding box center [1166, 124] width 126 height 19
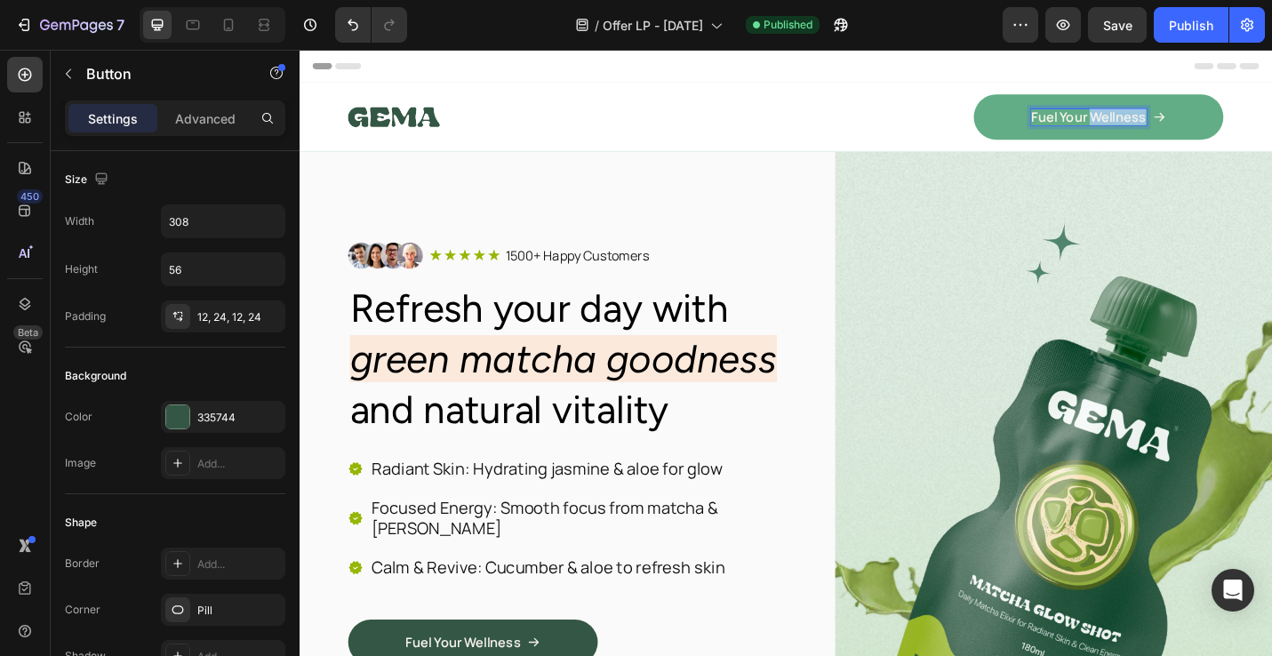
click at [1167, 118] on p "Fuel Your Wellness" at bounding box center [1166, 124] width 126 height 19
click at [1272, 126] on link "Start Reconnecting" at bounding box center [1176, 124] width 274 height 50
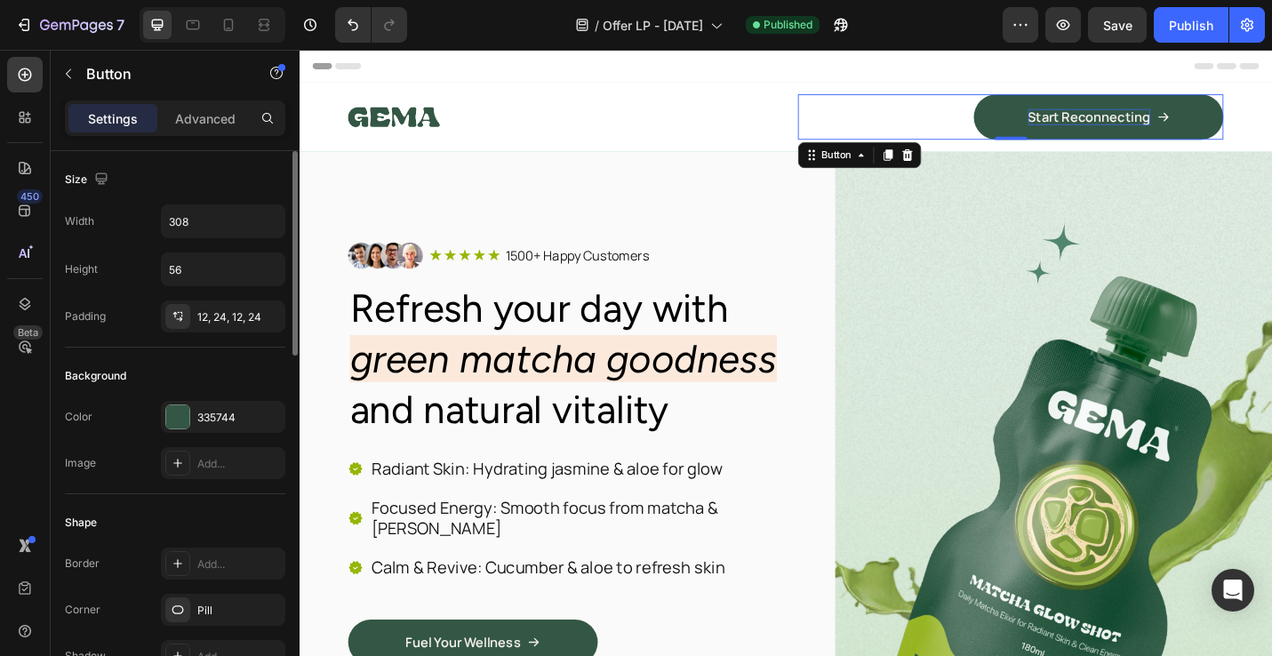
click at [159, 421] on div "Color 335744" at bounding box center [175, 417] width 221 height 32
click at [172, 420] on div at bounding box center [177, 416] width 23 height 23
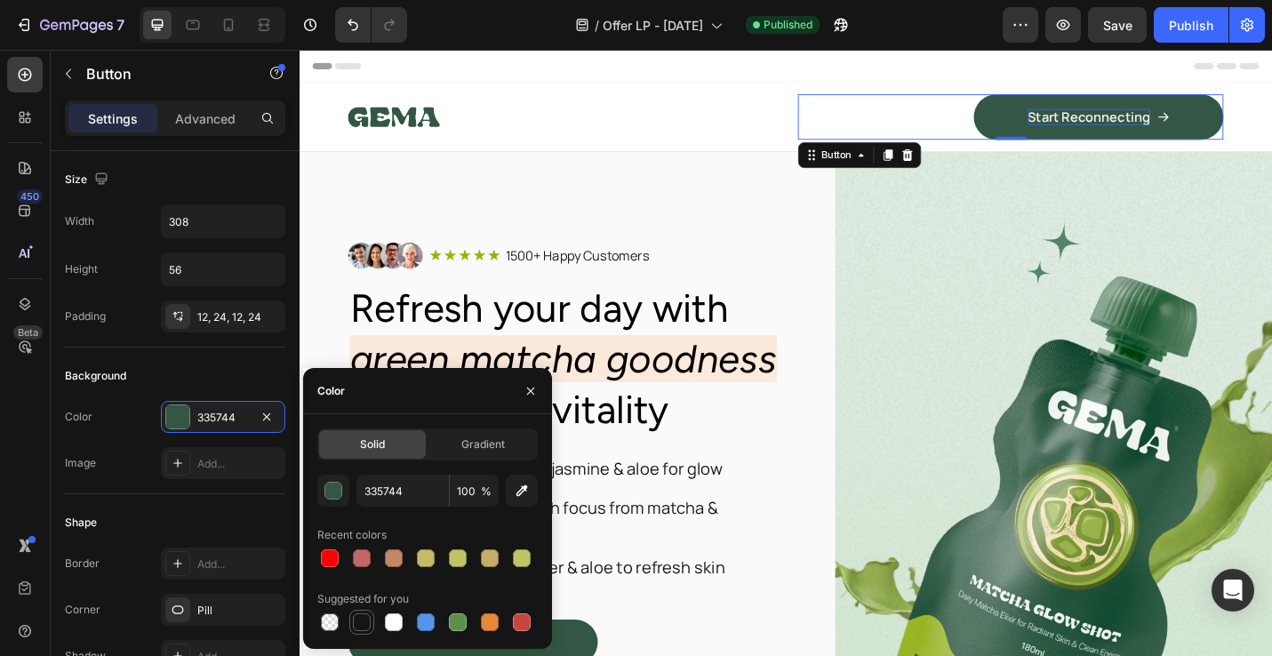
click at [358, 623] on div at bounding box center [362, 623] width 18 height 18
type input "151515"
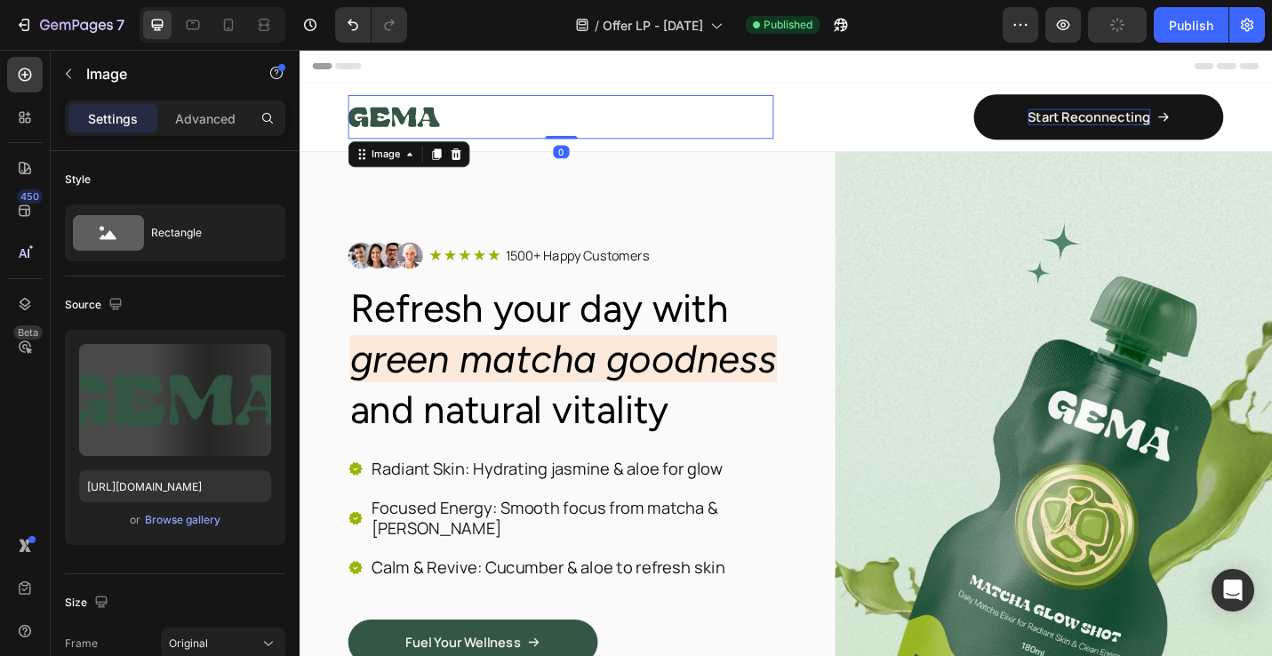
click at [638, 103] on div at bounding box center [586, 124] width 467 height 48
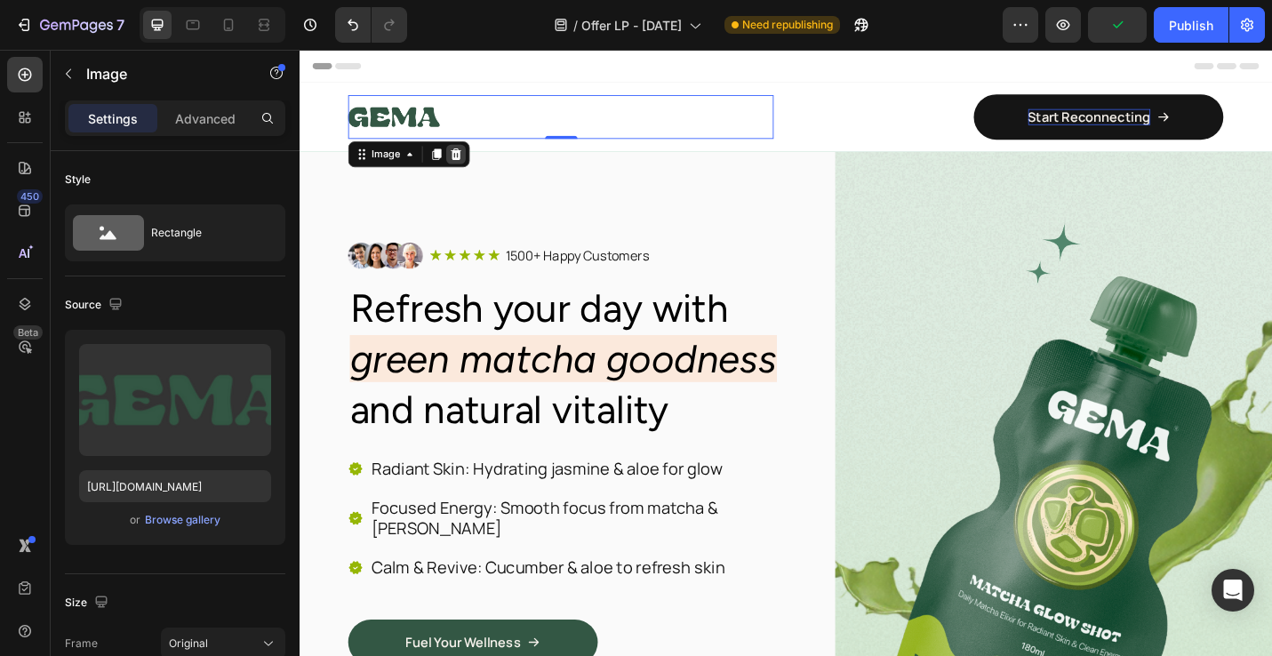
click at [472, 169] on icon at bounding box center [472, 164] width 12 height 12
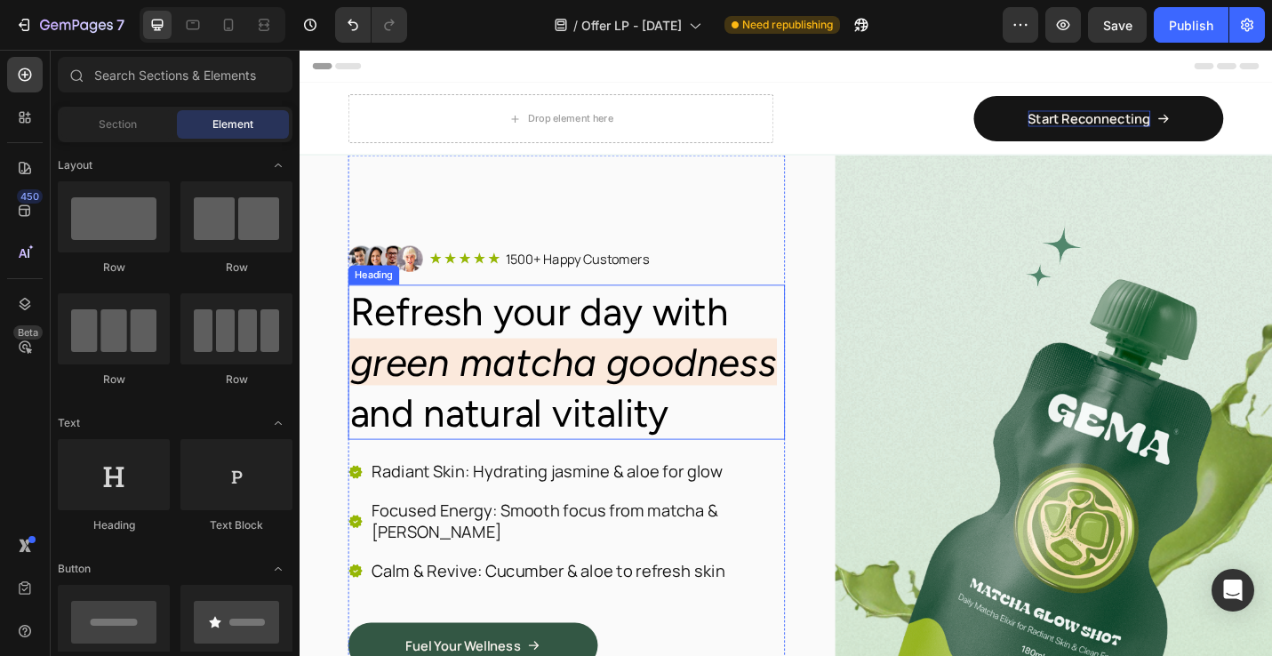
click at [595, 357] on h2 "Refresh your day with green matcha goodness and natural vitality" at bounding box center [592, 393] width 479 height 170
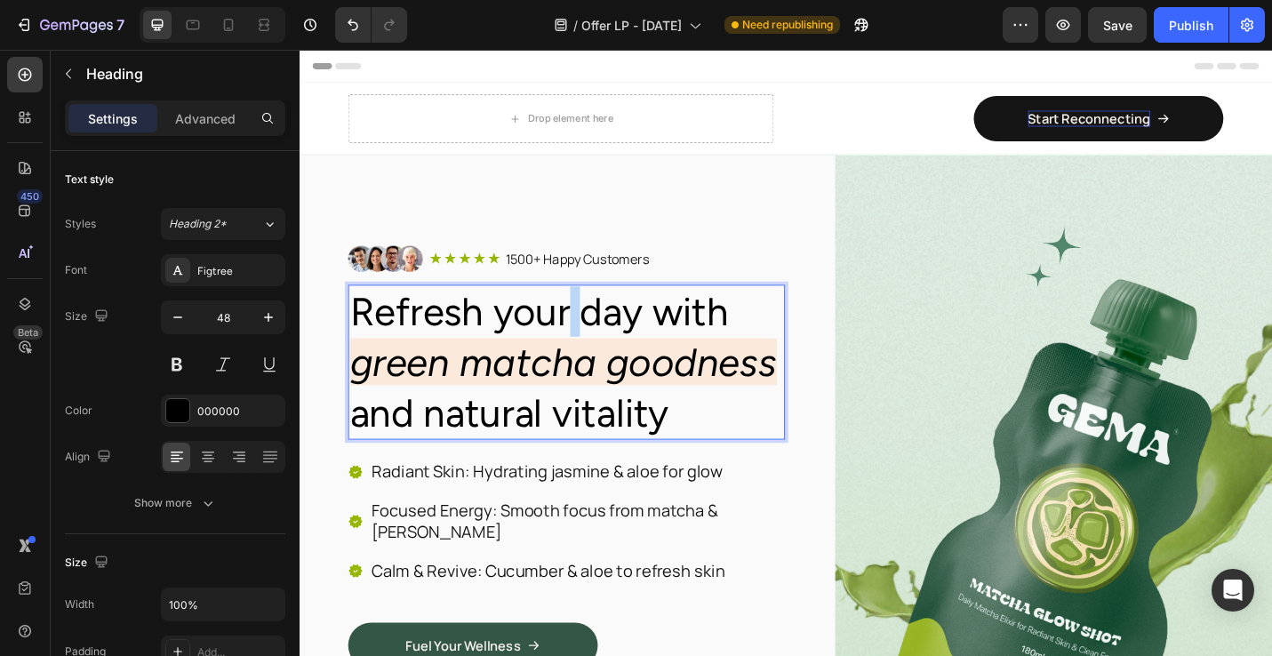
click at [595, 357] on h2 "Refresh your day with green matcha goodness and natural vitality" at bounding box center [592, 393] width 479 height 170
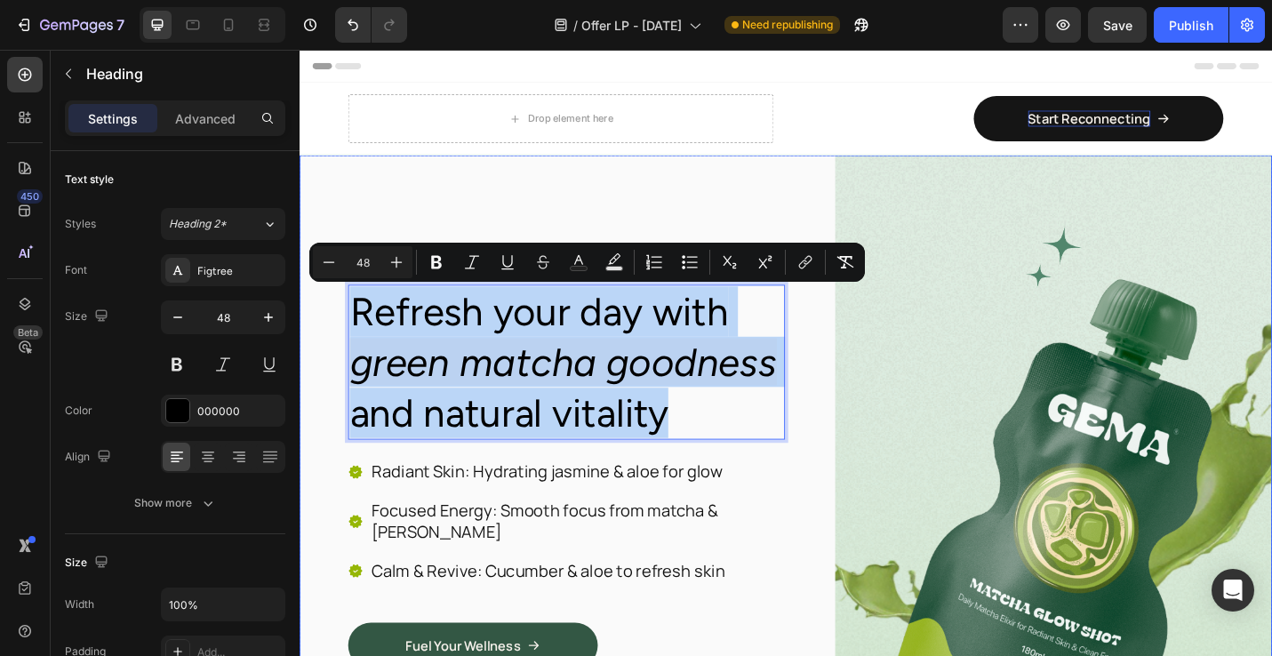
drag, startPoint x: 710, startPoint y: 453, endPoint x: 349, endPoint y: 340, distance: 379.1
click at [349, 340] on div "Image Icon Icon Icon Icon Icon Icon List 1500+ Happy Customers Text Block Row R…" at bounding box center [833, 559] width 1067 height 788
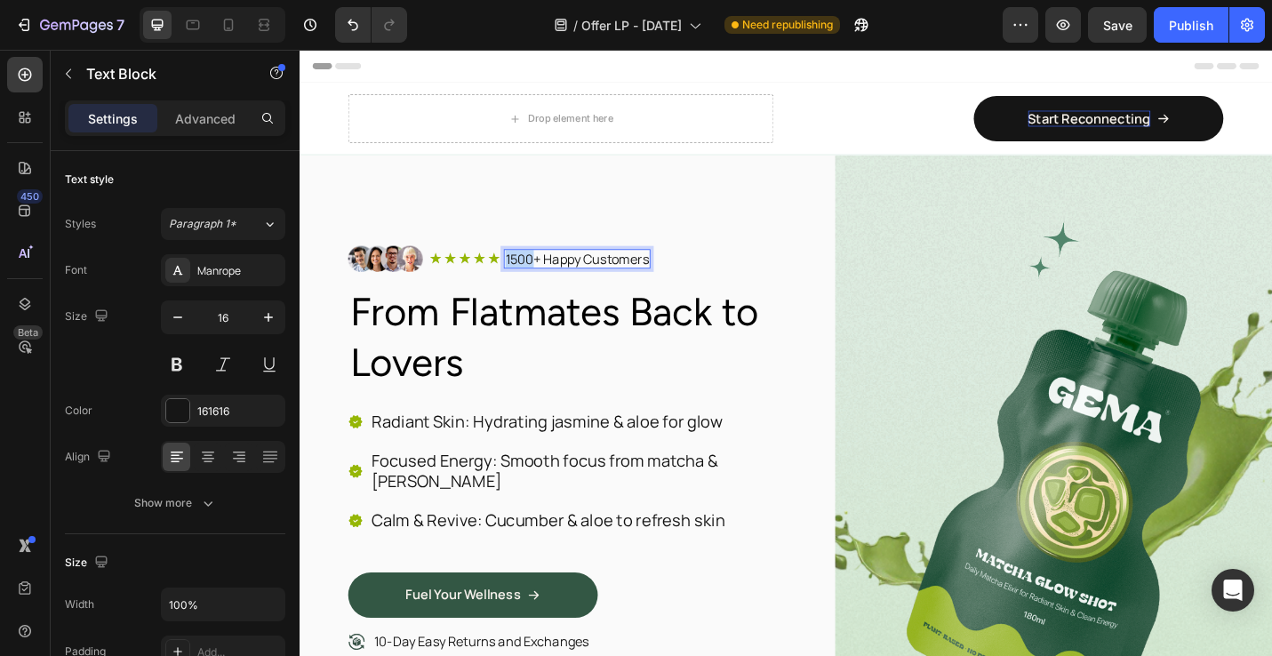
click at [535, 277] on p "1500+ Happy Customers" at bounding box center [603, 279] width 157 height 19
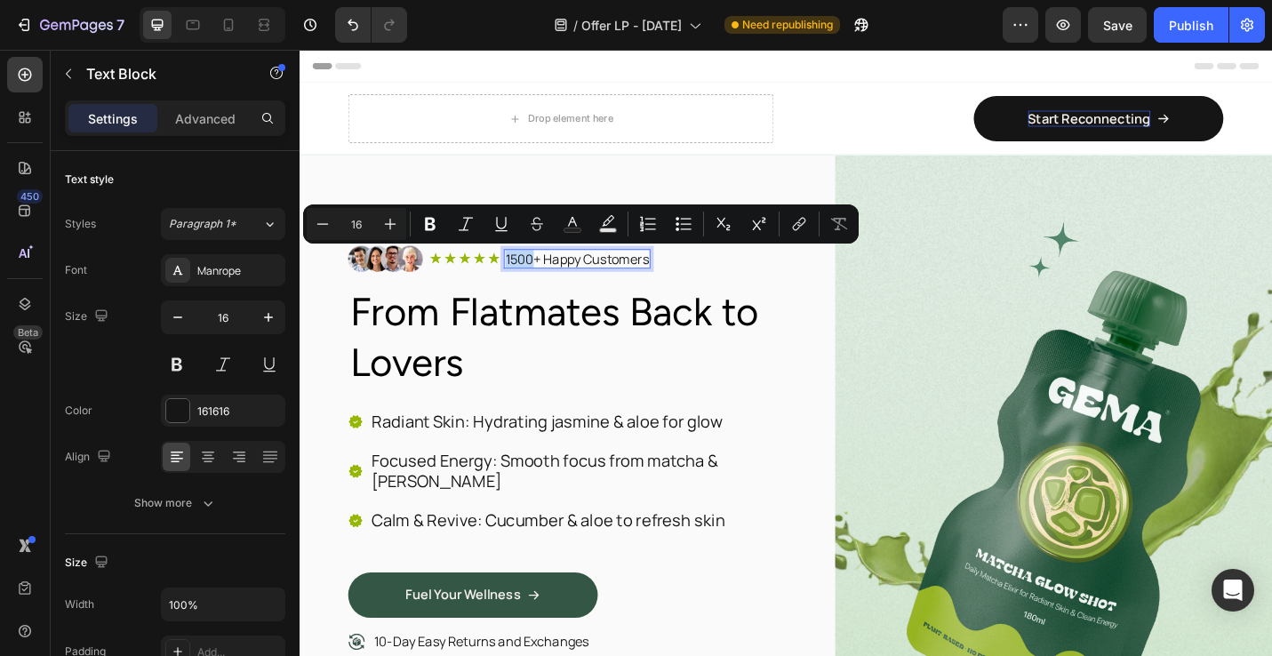
click at [538, 277] on p "1500+ Happy Customers" at bounding box center [603, 279] width 157 height 19
click at [537, 280] on p "1500+ Happy Customers" at bounding box center [603, 279] width 157 height 19
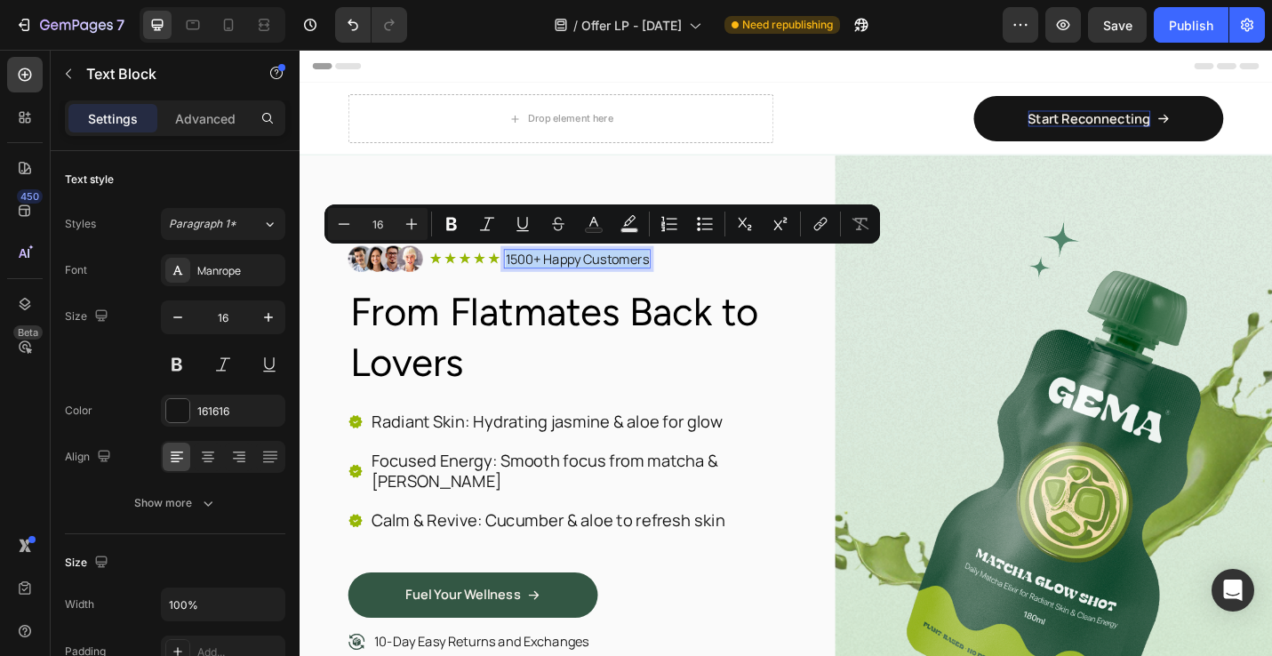
click at [537, 280] on p "1500+ Happy Customers" at bounding box center [603, 279] width 157 height 19
click at [548, 277] on p "1500+ Happy Customers" at bounding box center [603, 279] width 157 height 19
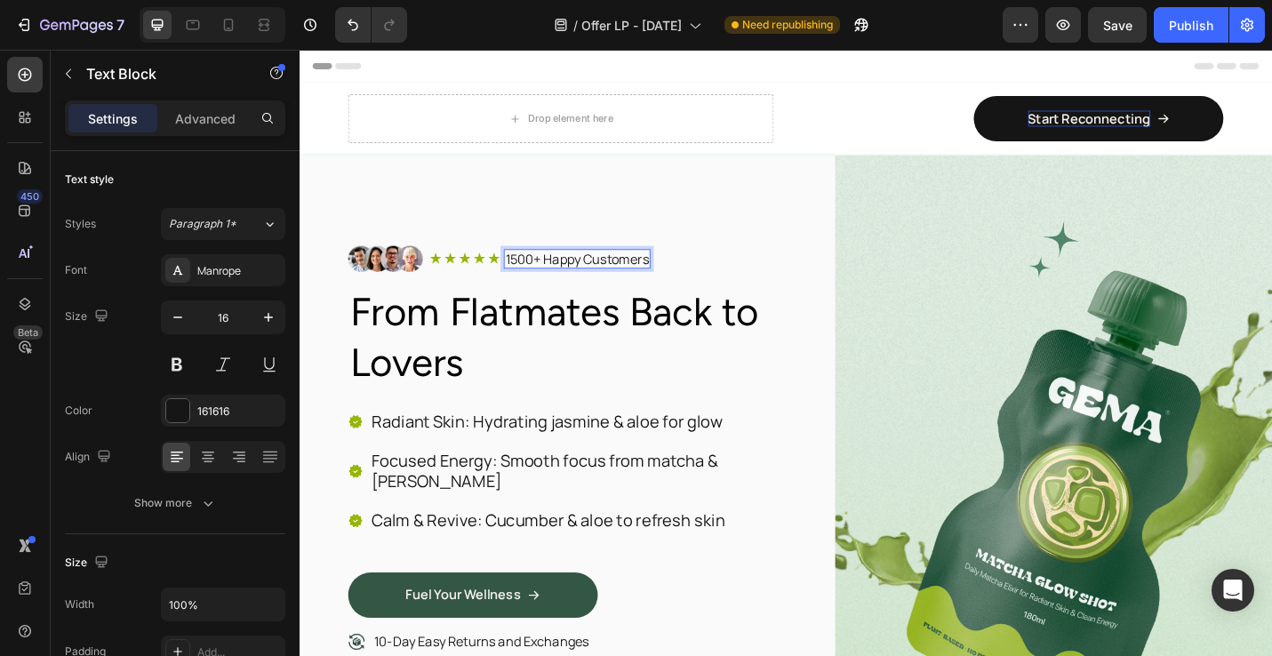
click at [564, 278] on p "1500+ Happy Customers" at bounding box center [603, 279] width 157 height 19
click at [551, 280] on p "1500+ Happy Customers" at bounding box center [603, 279] width 157 height 19
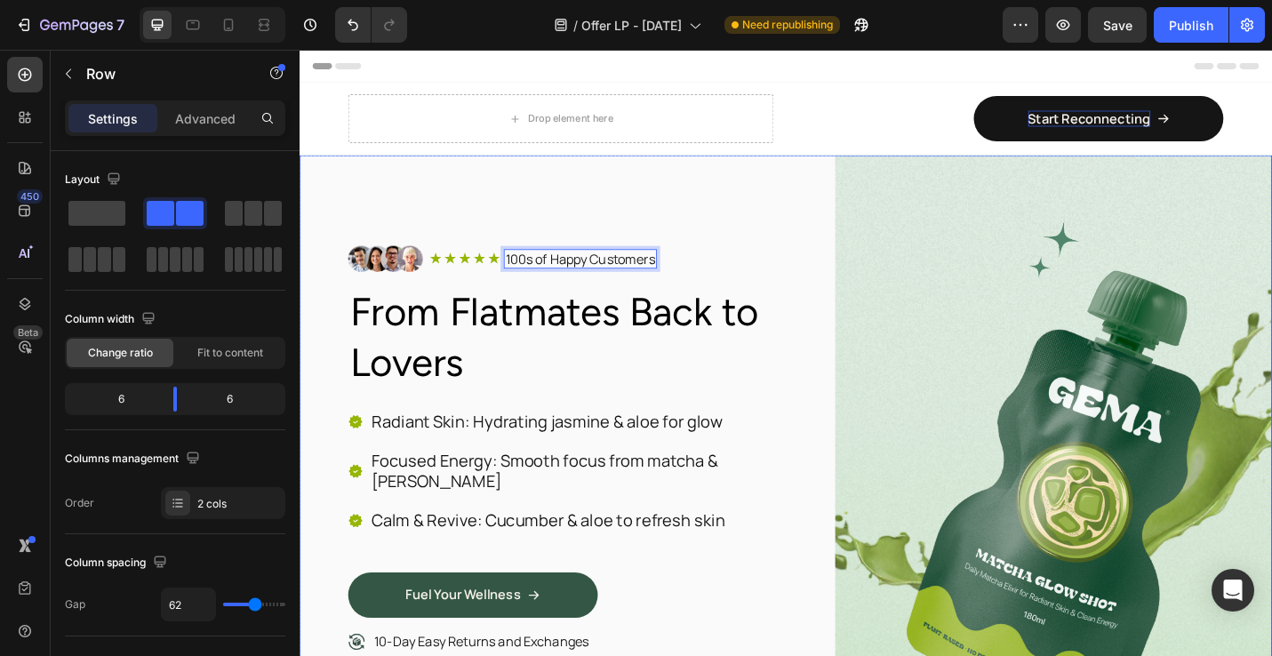
click at [856, 261] on div "Image Icon Icon Icon Icon Icon Icon List 100s of Happy Customers Text Block 0 R…" at bounding box center [833, 531] width 1067 height 733
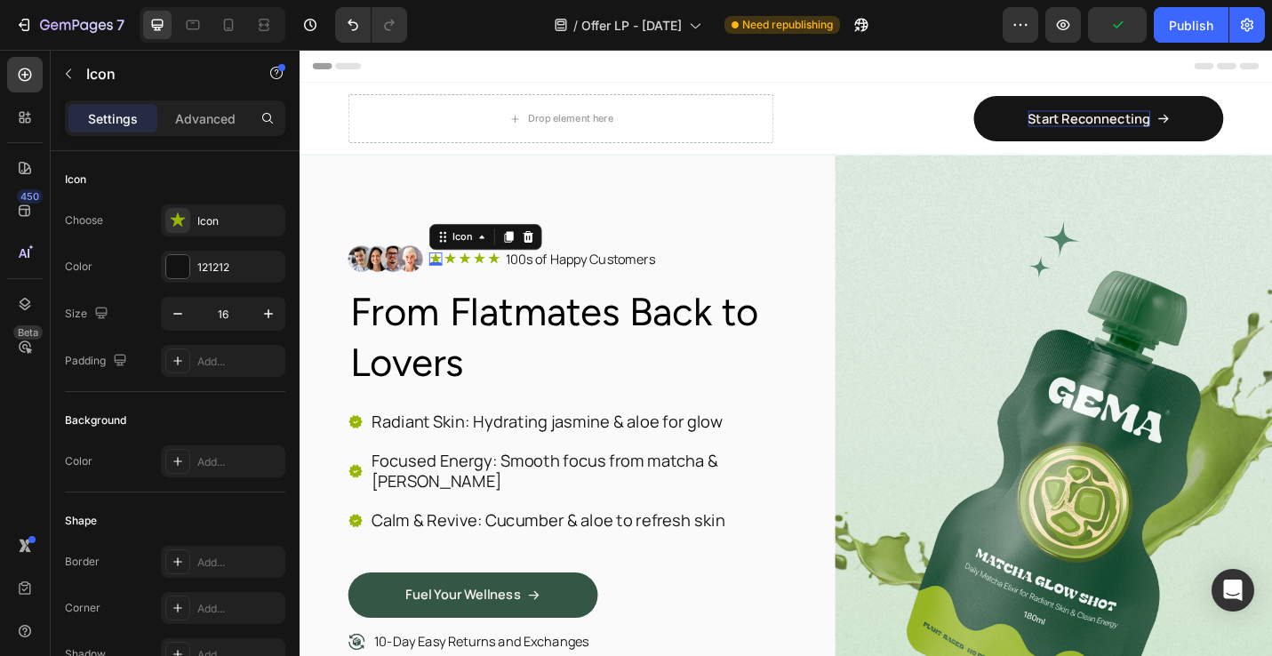
click at [448, 277] on icon at bounding box center [449, 279] width 12 height 12
click at [185, 266] on div at bounding box center [177, 266] width 23 height 23
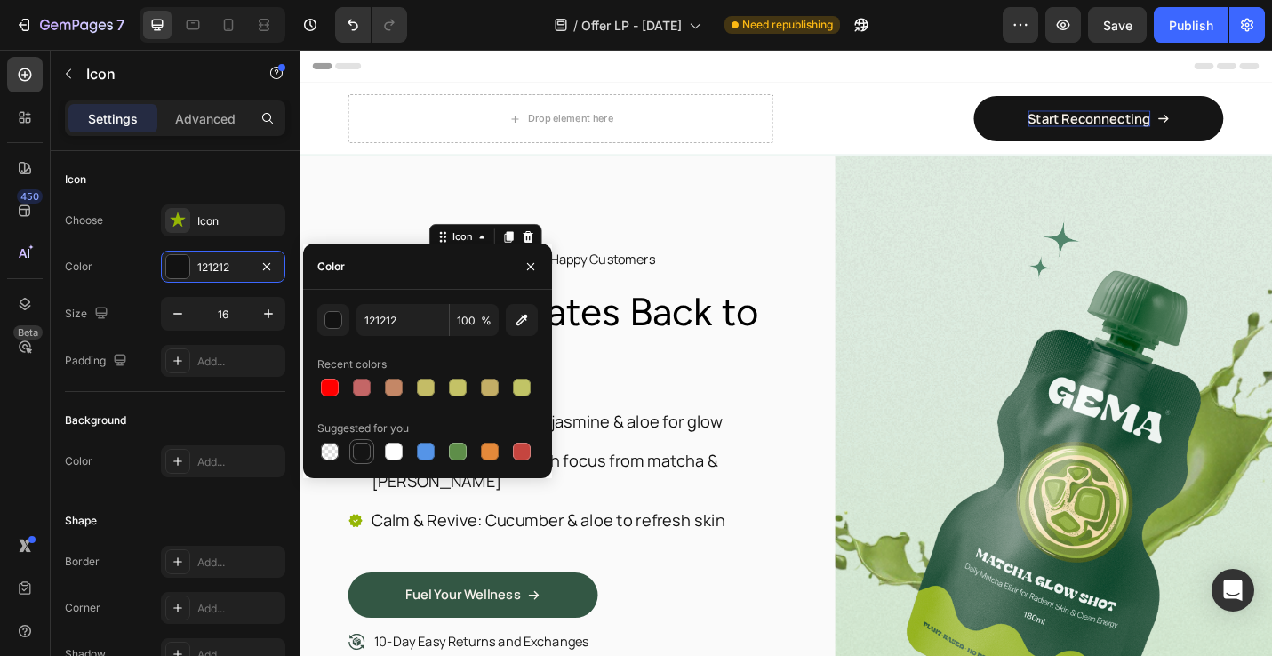
click at [360, 456] on div at bounding box center [362, 452] width 18 height 18
click at [381, 322] on input "151515" at bounding box center [403, 320] width 92 height 32
type input "AD6E52"
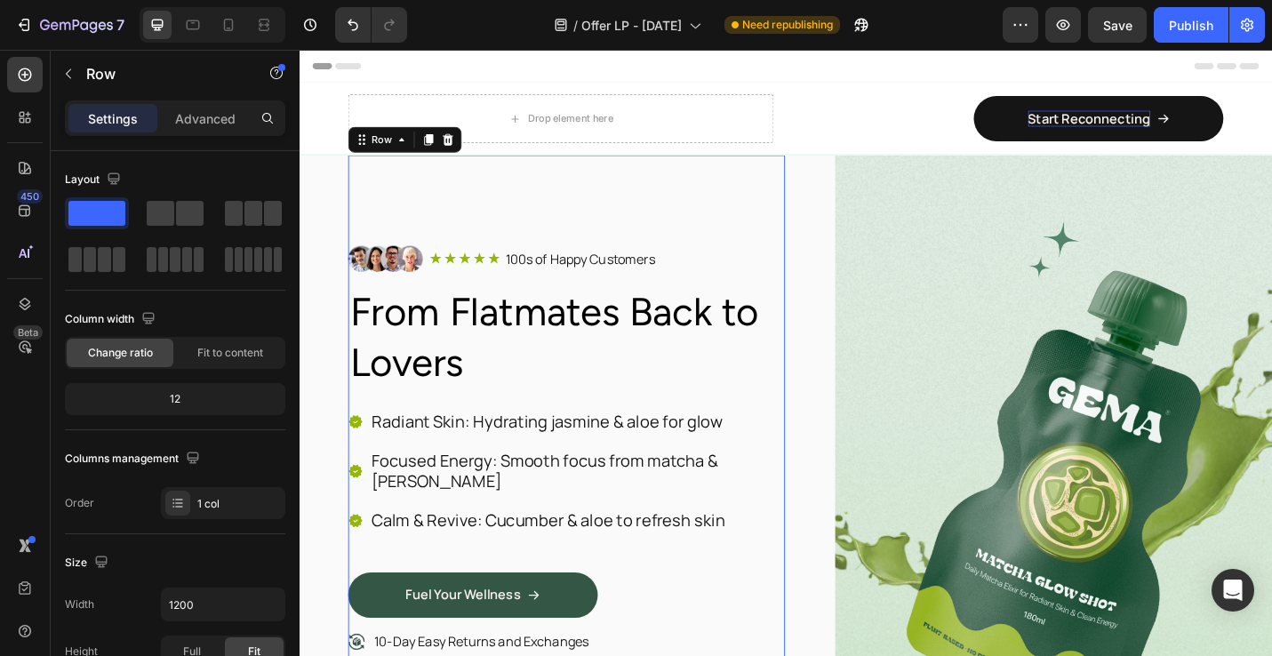
click at [707, 232] on div "Image Icon Icon Icon Icon Icon Icon List 100s of Happy Customers Text Block Row…" at bounding box center [592, 531] width 479 height 733
click at [456, 280] on div "Icon Icon Icon Icon Icon" at bounding box center [481, 279] width 78 height 14
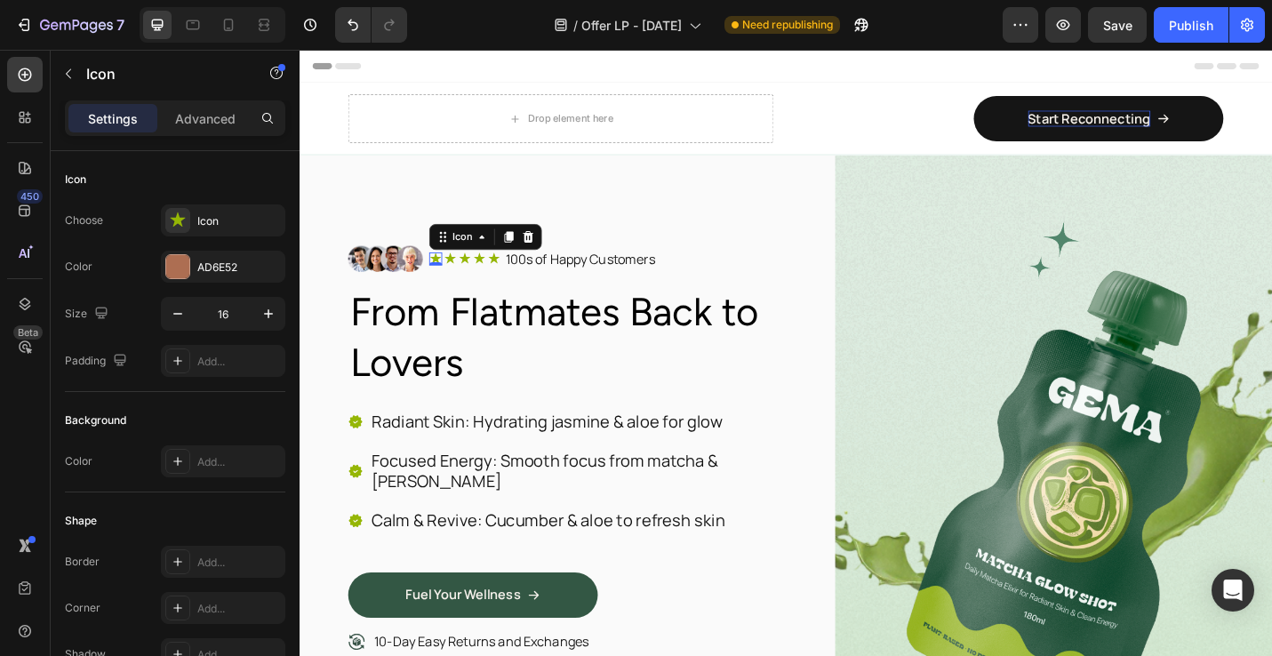
click at [445, 276] on icon at bounding box center [449, 279] width 14 height 14
click at [181, 227] on icon at bounding box center [178, 221] width 18 height 18
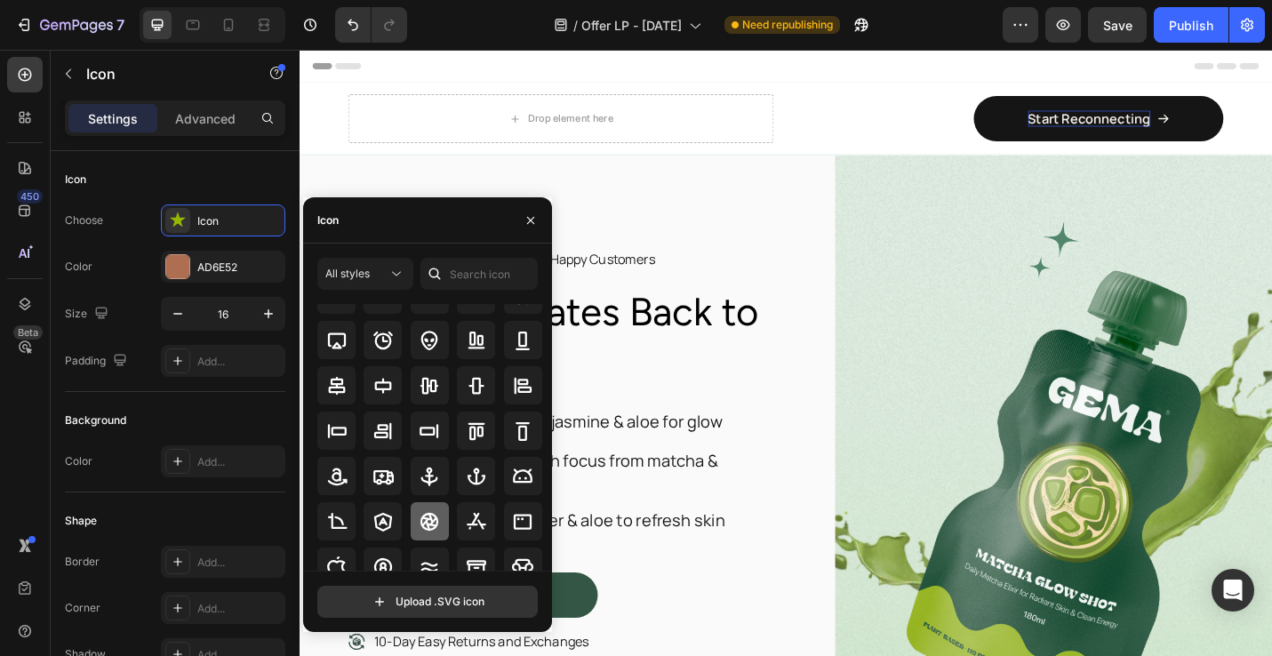
scroll to position [196, 0]
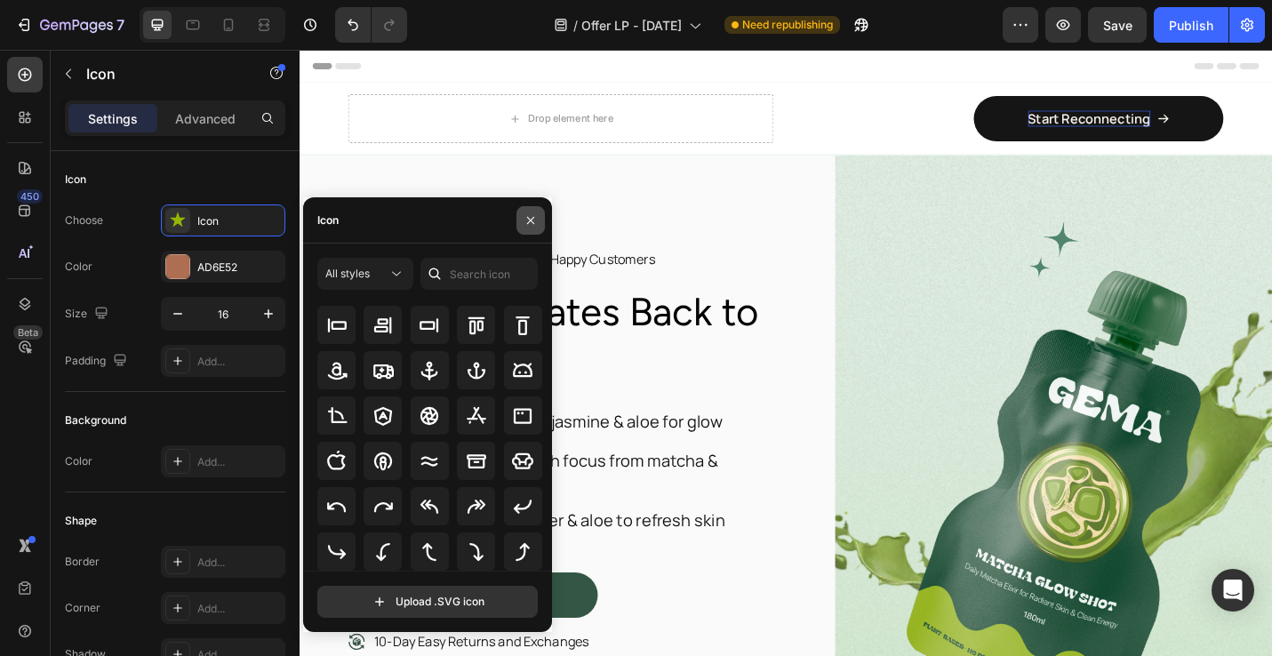
click at [529, 216] on icon "button" at bounding box center [531, 220] width 14 height 14
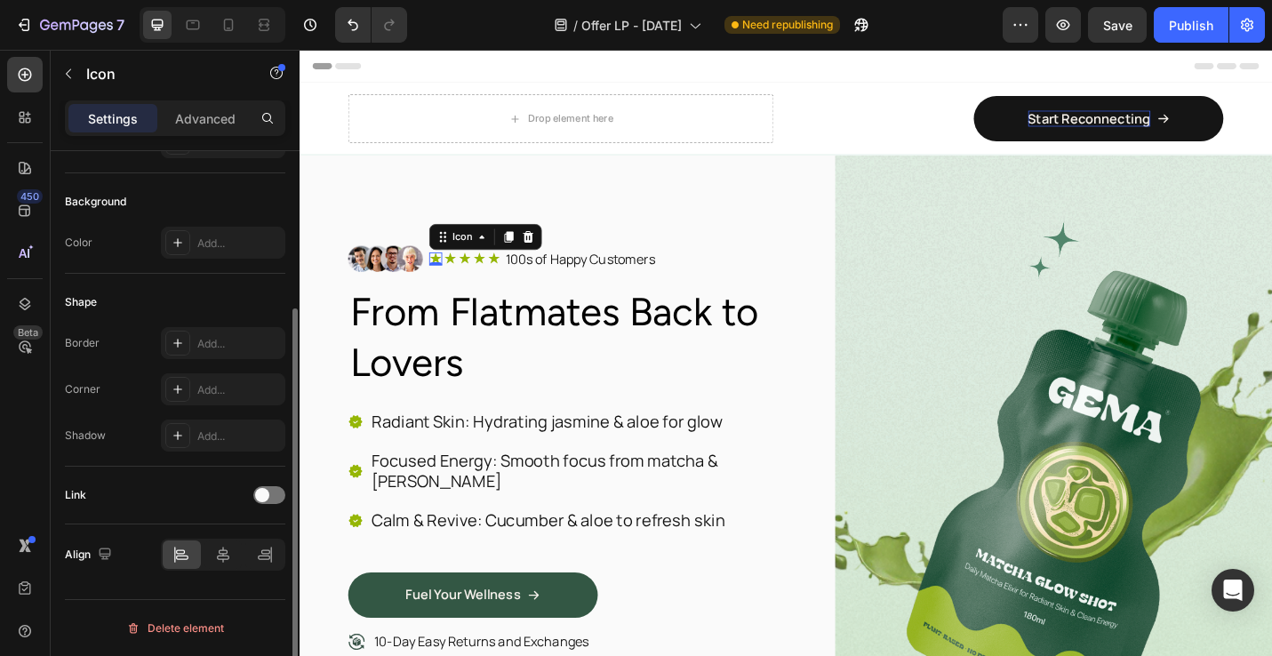
scroll to position [0, 0]
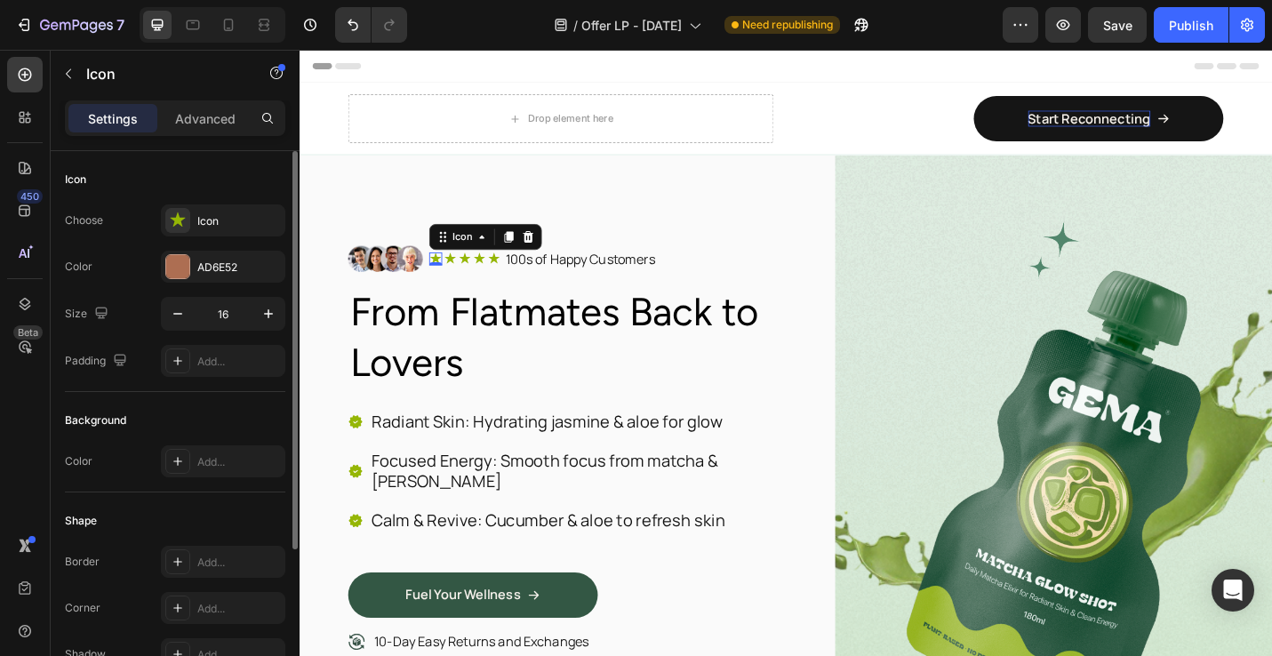
click at [450, 279] on div "0" at bounding box center [449, 286] width 18 height 14
click at [202, 220] on div "Icon" at bounding box center [239, 221] width 84 height 16
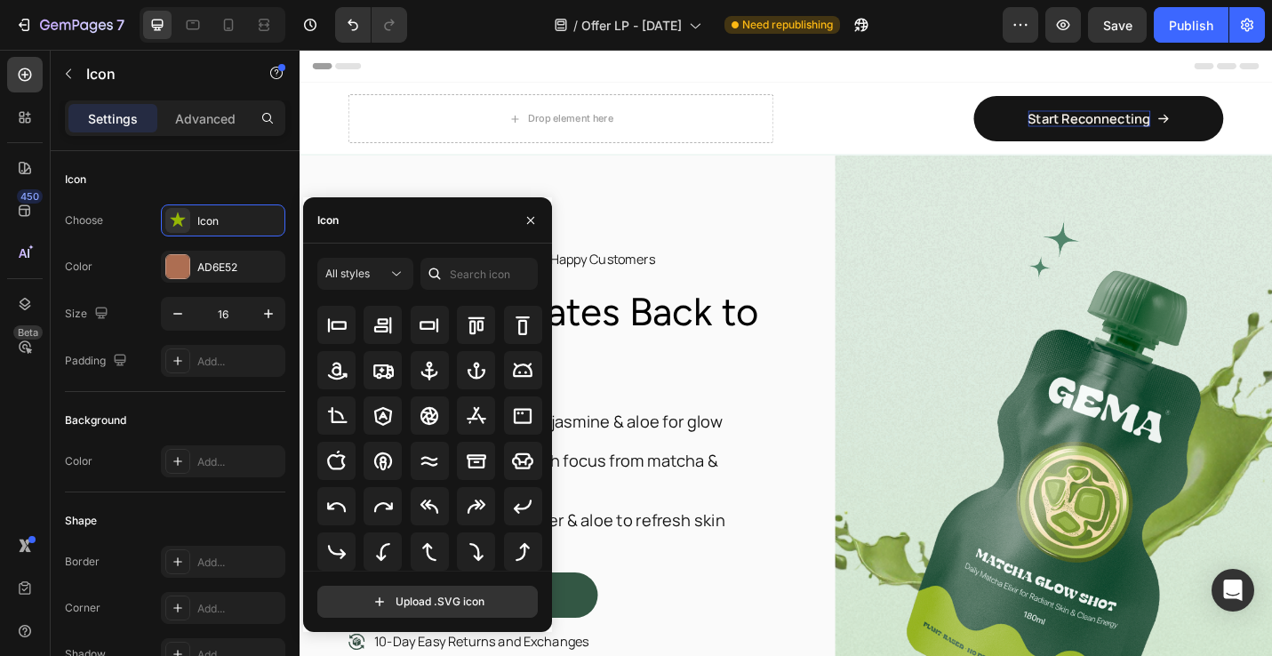
click at [439, 275] on icon at bounding box center [435, 274] width 18 height 18
click at [461, 274] on input "text" at bounding box center [479, 274] width 117 height 32
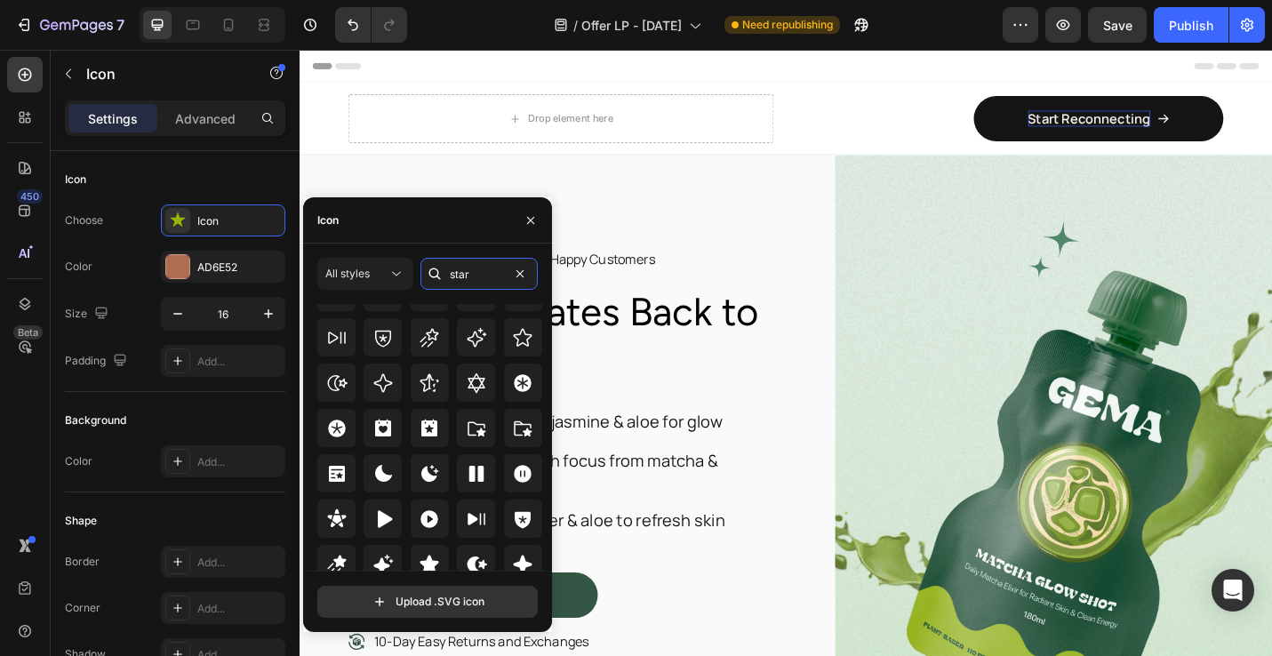
scroll to position [497, 0]
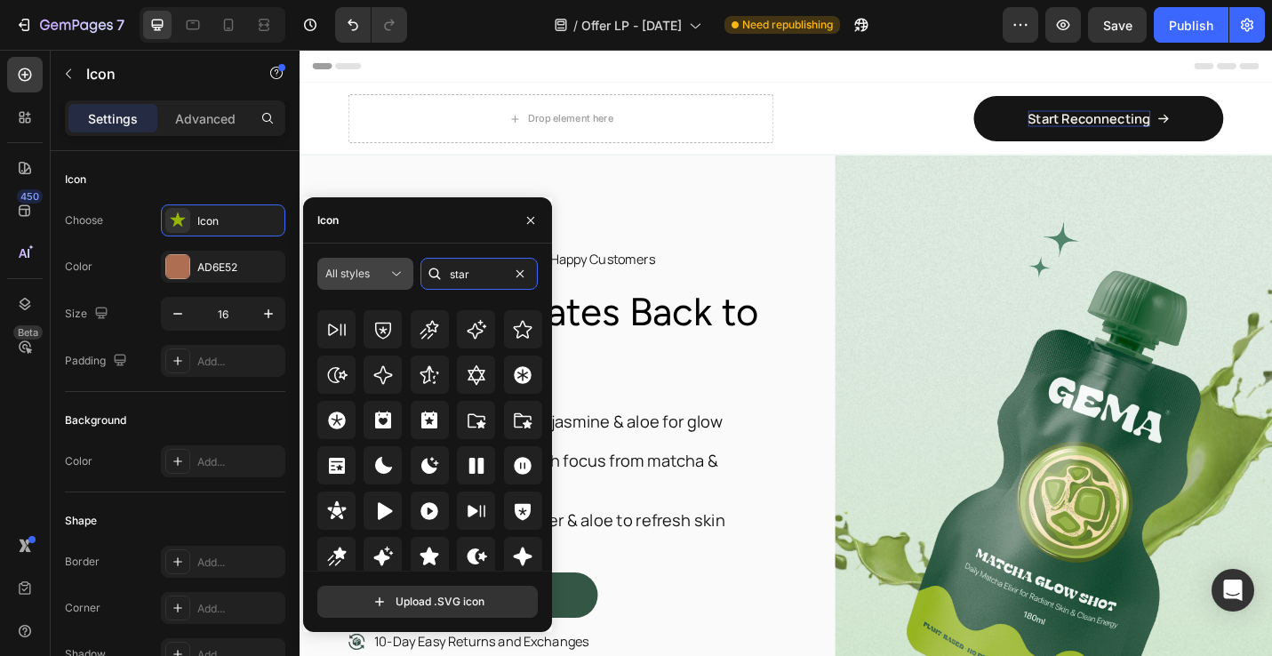
type input "star"
click at [379, 274] on div "All styles" at bounding box center [356, 274] width 62 height 16
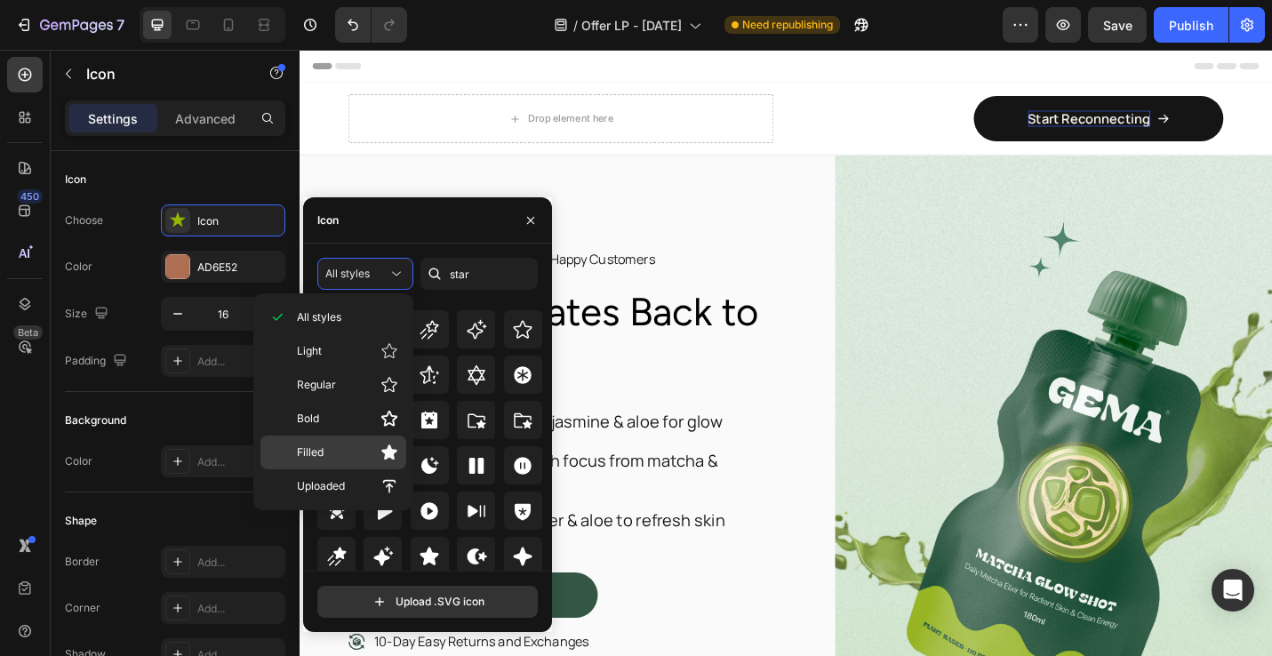
click at [350, 449] on p "Filled" at bounding box center [347, 453] width 101 height 18
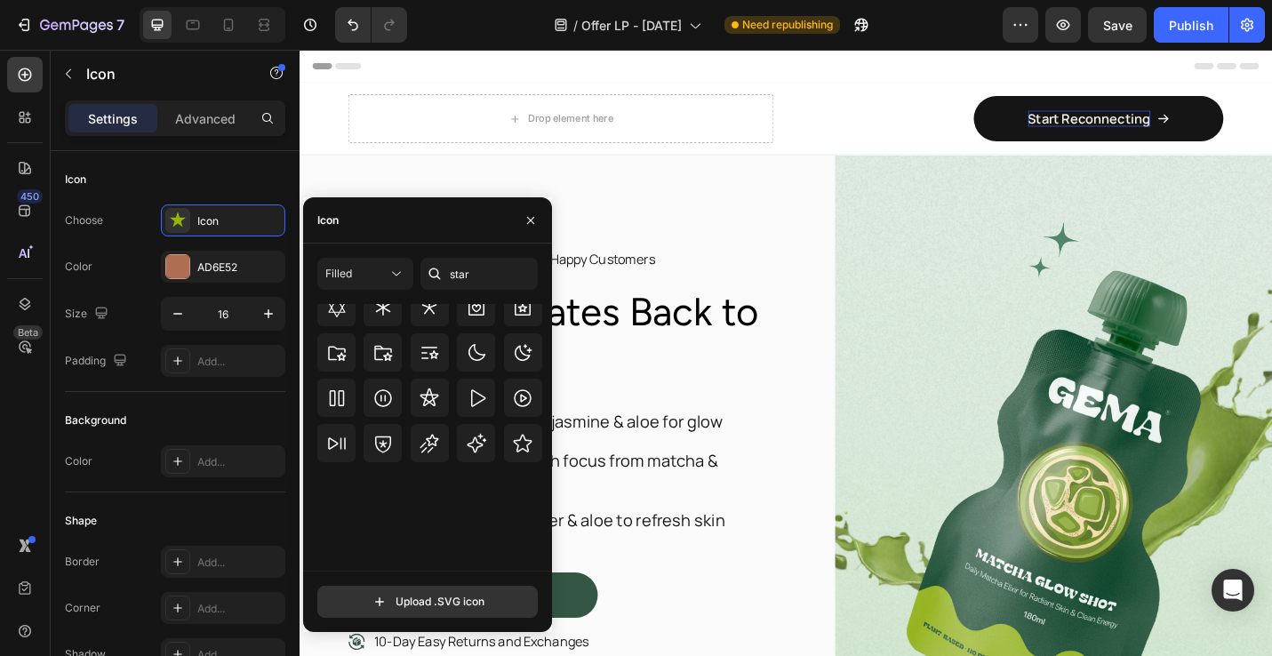
scroll to position [0, 0]
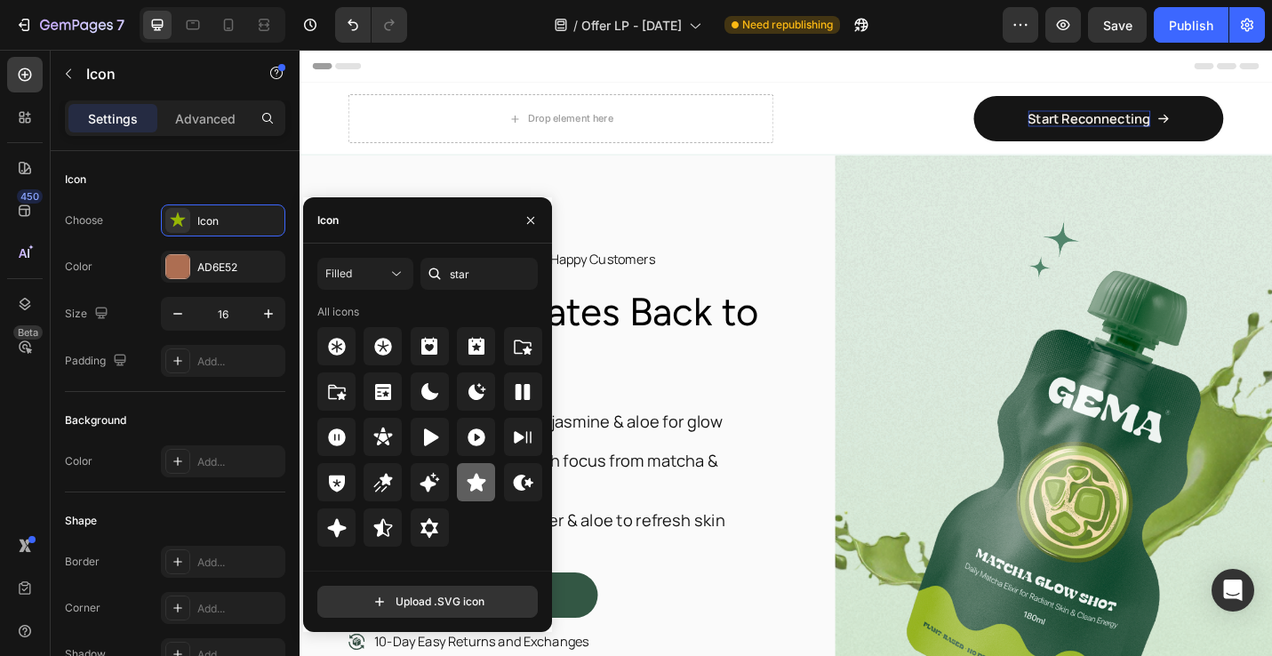
click at [488, 486] on div at bounding box center [476, 482] width 38 height 38
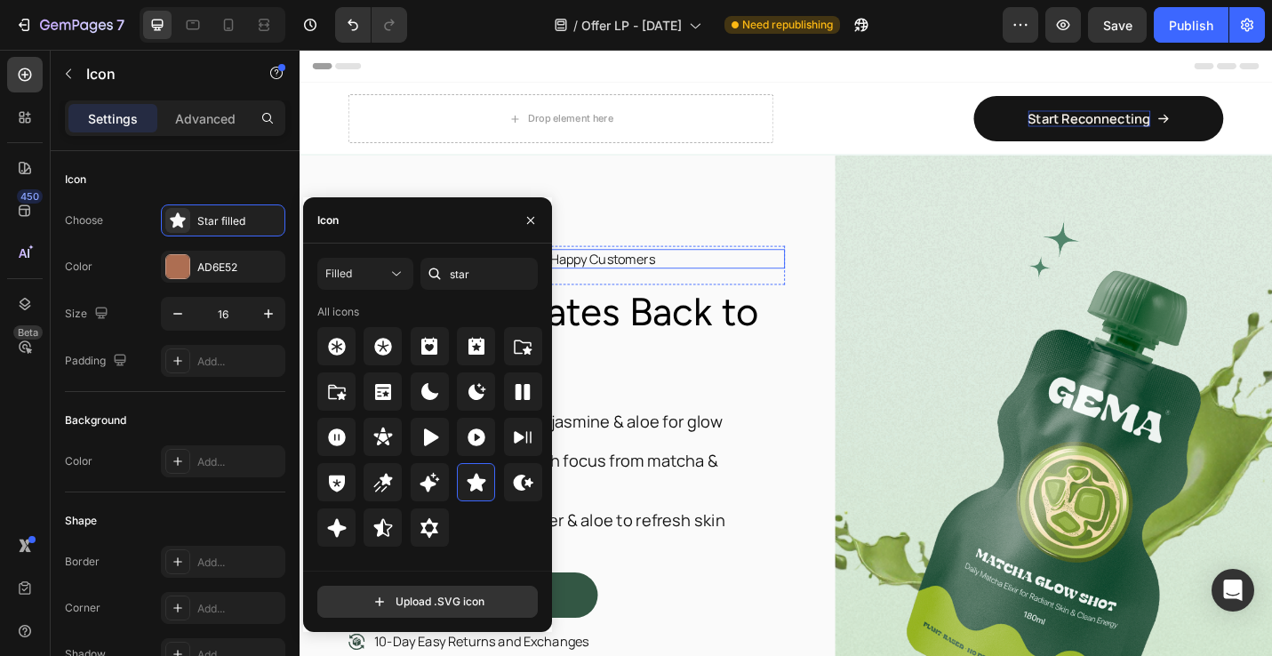
click at [802, 279] on div "Icon 0 Icon Icon Icon Icon Icon List 100s of Happy Customers Text Block Row" at bounding box center [637, 280] width 390 height 22
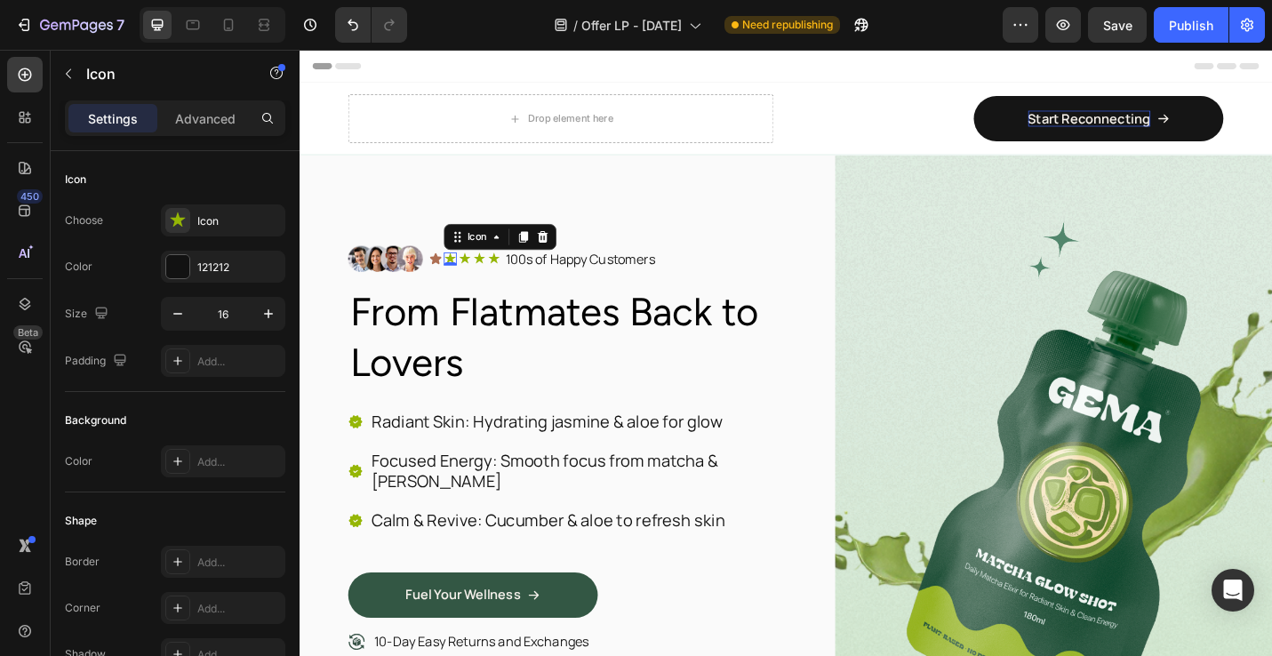
click at [463, 283] on div "Icon 0" at bounding box center [465, 279] width 14 height 14
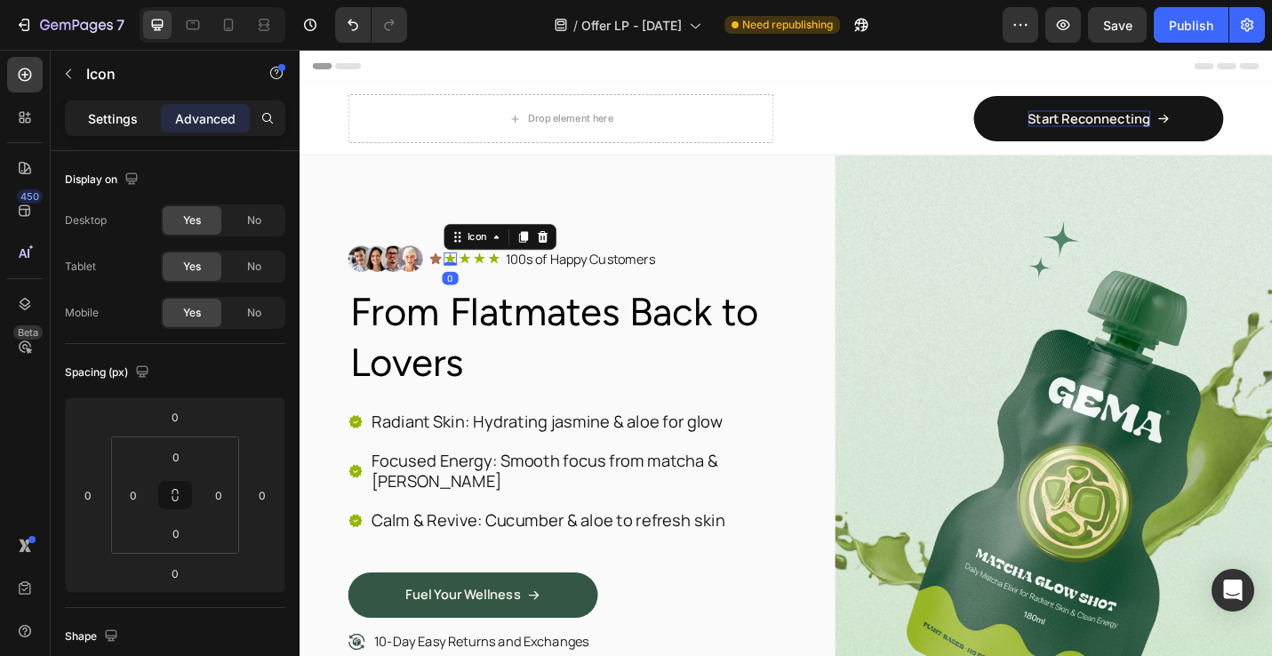
click at [144, 132] on div "Settings" at bounding box center [112, 118] width 89 height 28
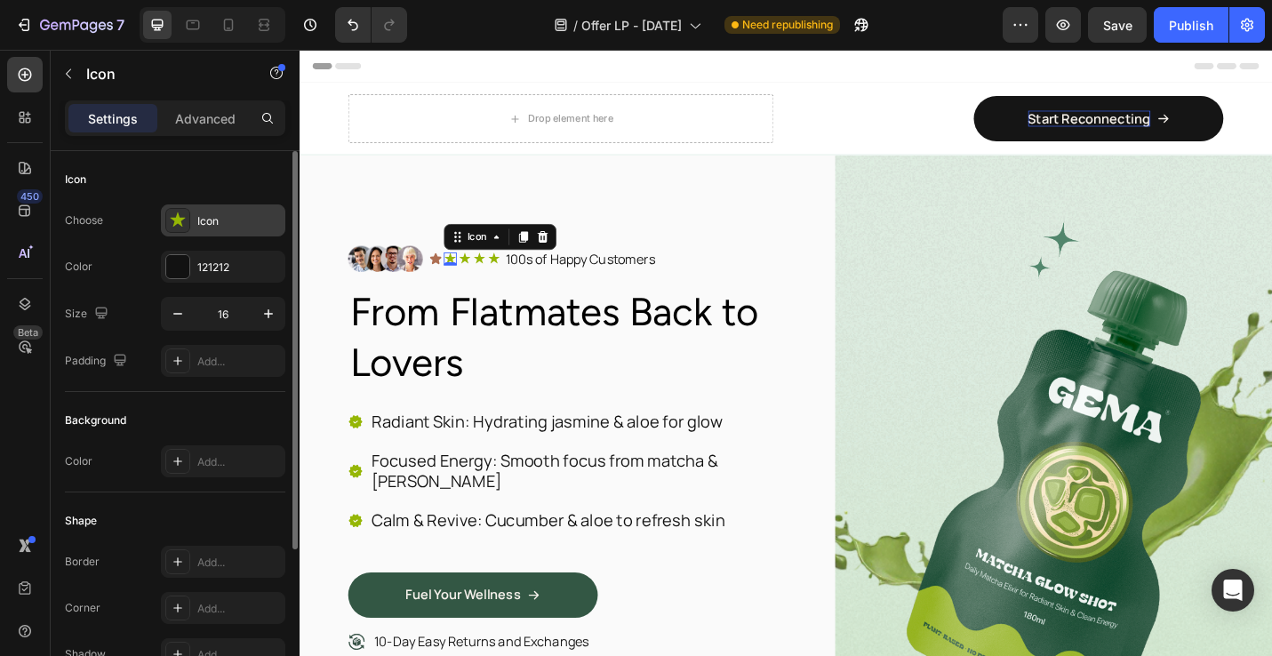
click at [195, 228] on div "Icon" at bounding box center [223, 221] width 124 height 32
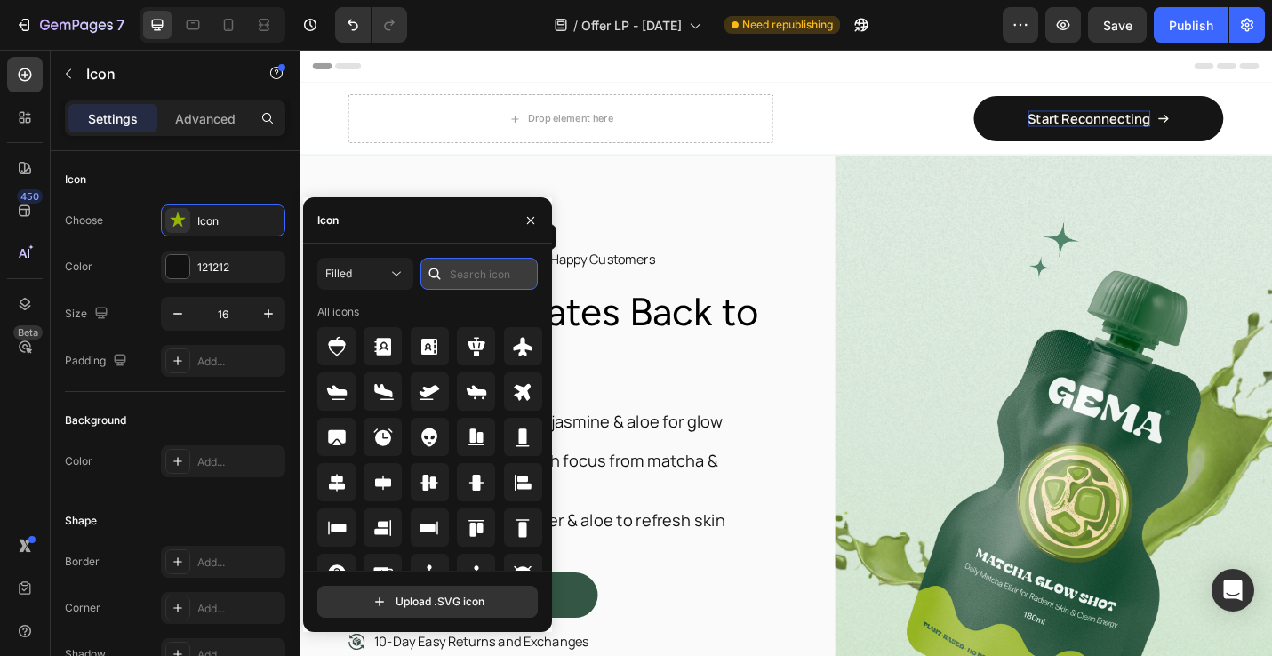
click at [460, 274] on input "text" at bounding box center [479, 274] width 117 height 32
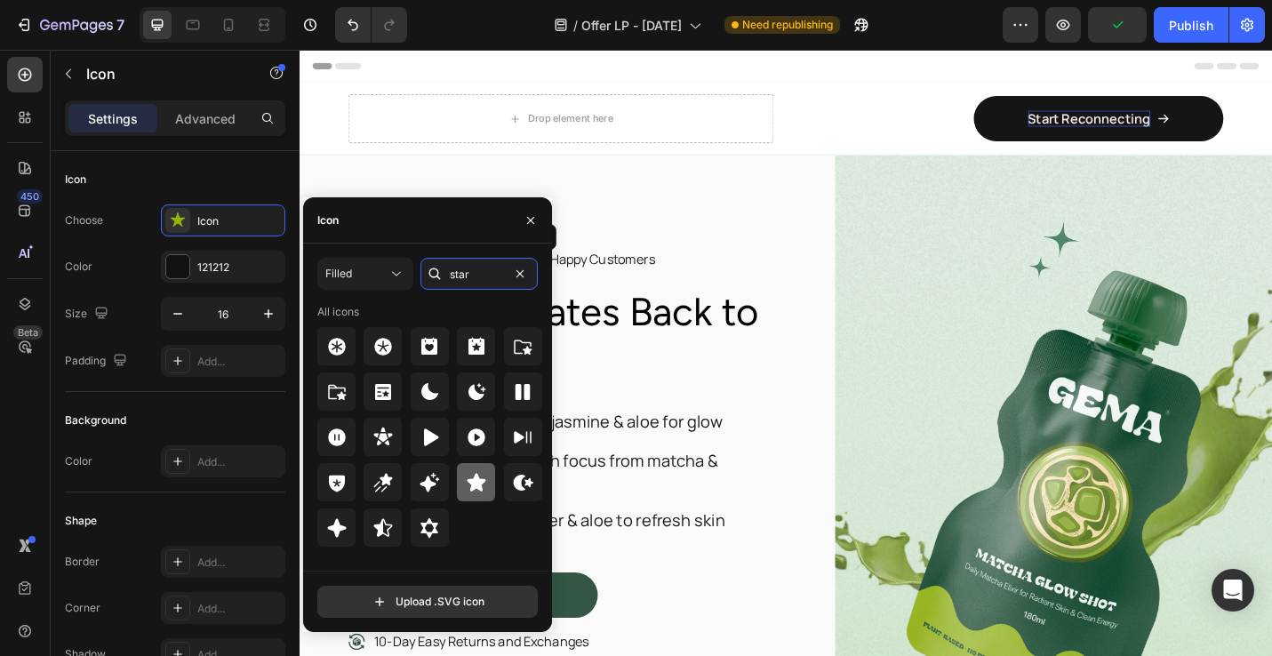
type input "star"
click at [473, 485] on icon at bounding box center [476, 482] width 19 height 18
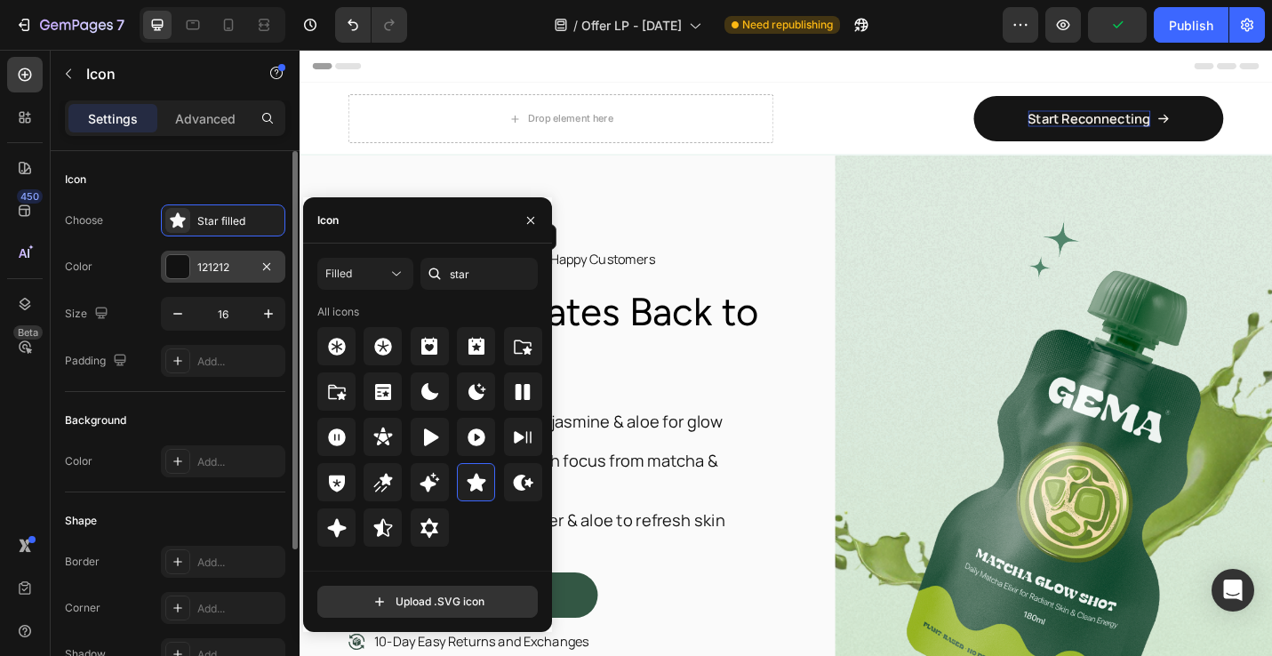
click at [181, 258] on div at bounding box center [177, 266] width 23 height 23
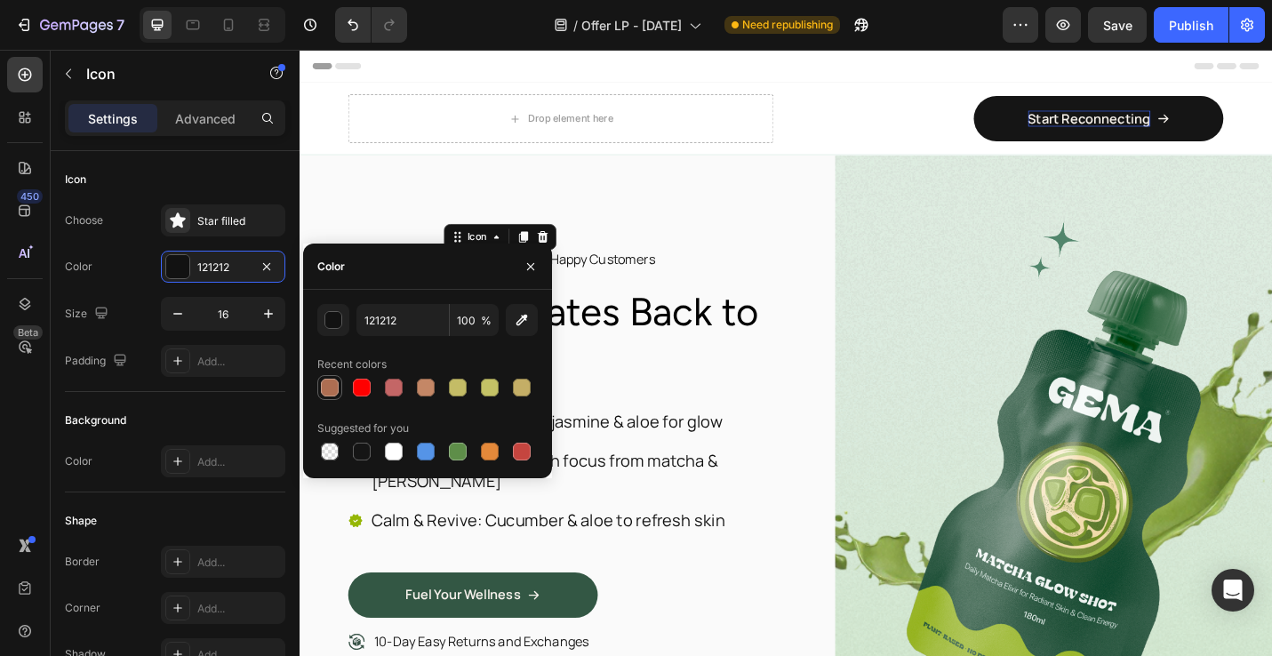
click at [329, 385] on div at bounding box center [330, 388] width 18 height 18
type input "AD6E52"
drag, startPoint x: 673, startPoint y: 394, endPoint x: 659, endPoint y: 391, distance: 14.5
click at [673, 394] on p "From Flatmates Back to Lovers" at bounding box center [593, 364] width 476 height 111
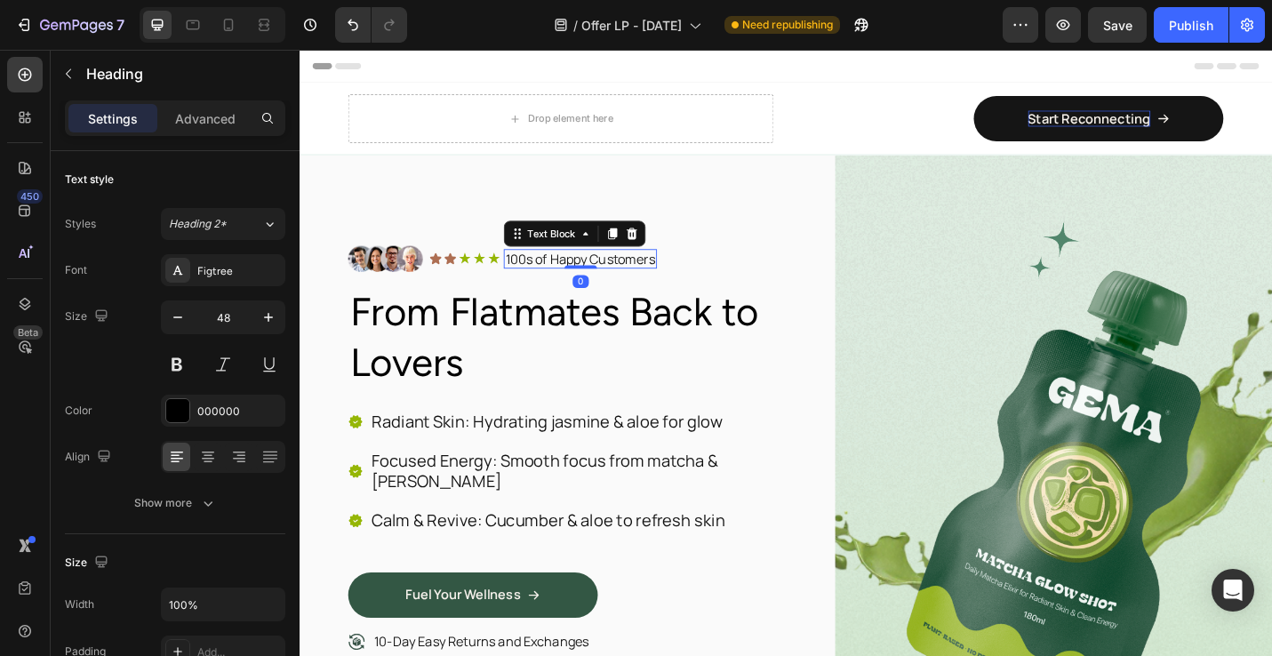
drag, startPoint x: 554, startPoint y: 269, endPoint x: 518, endPoint y: 272, distance: 35.7
click at [554, 270] on p "100s of Happy Customers" at bounding box center [607, 279] width 164 height 19
click at [477, 277] on icon at bounding box center [481, 279] width 14 height 14
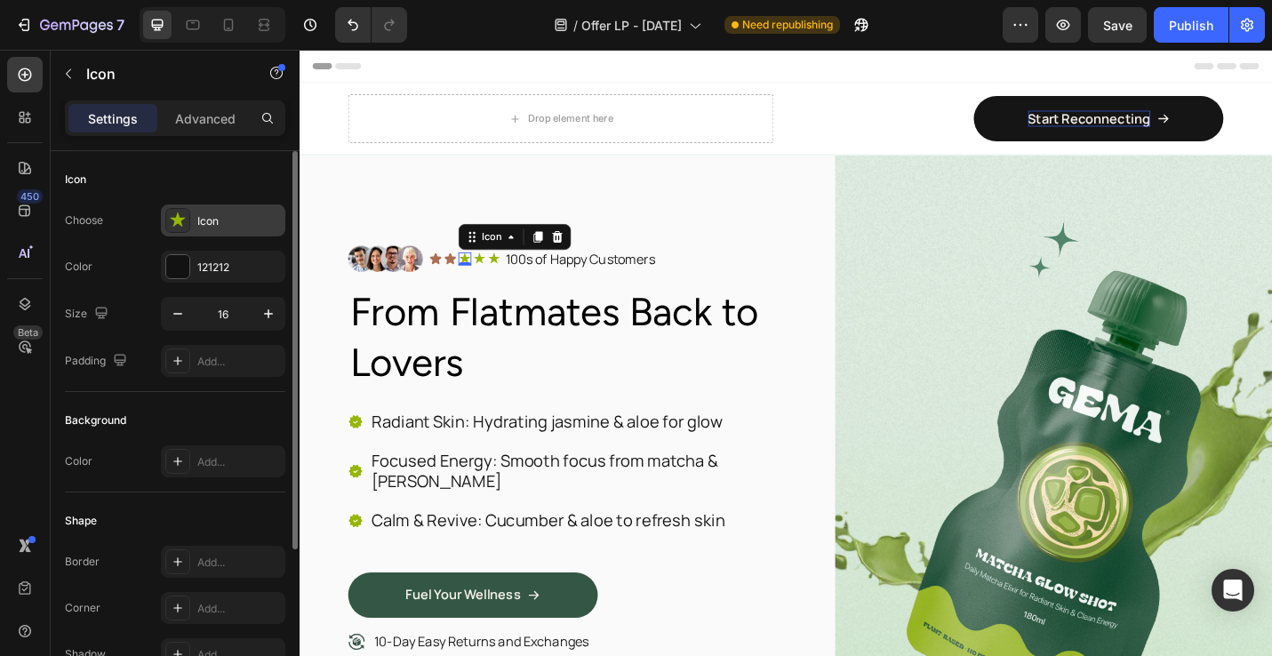
click at [187, 224] on div at bounding box center [177, 220] width 25 height 25
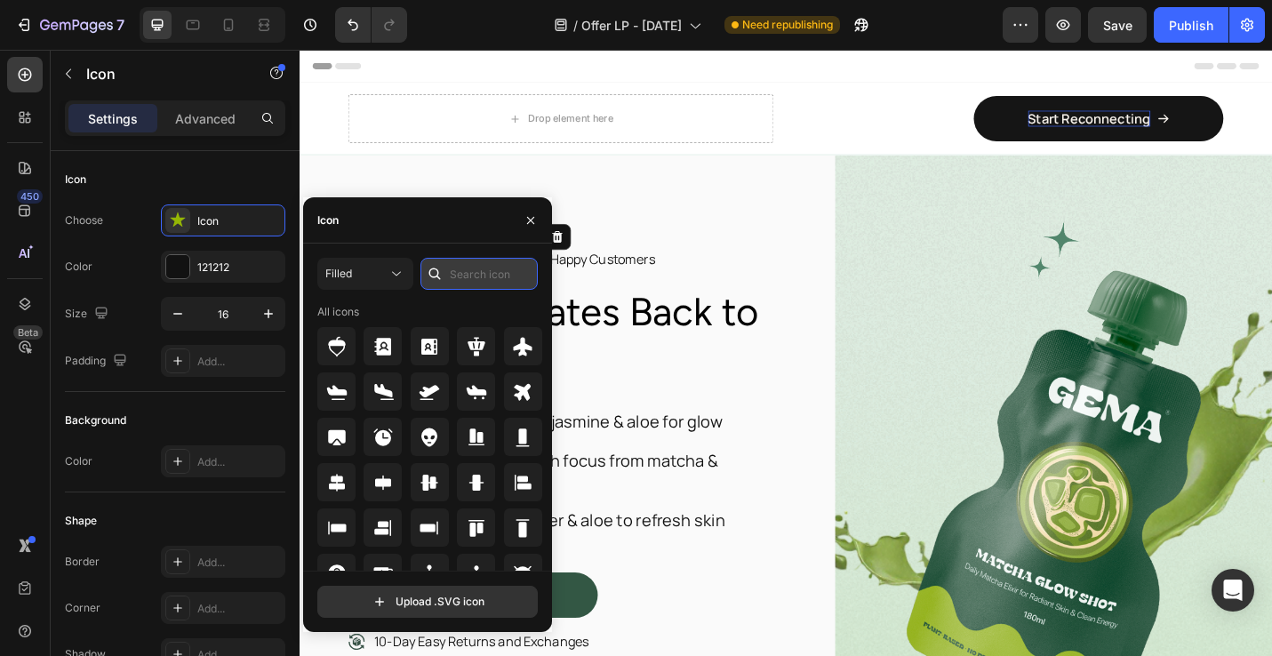
click at [455, 279] on input "text" at bounding box center [479, 274] width 117 height 32
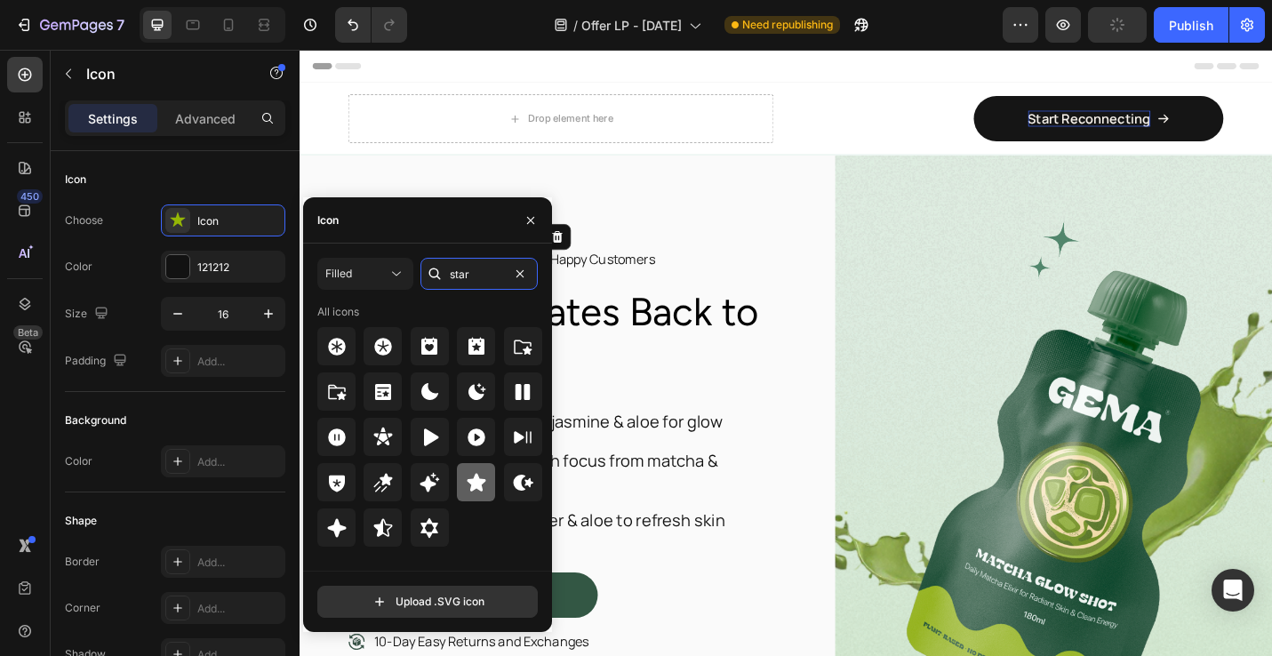
type input "star"
click at [479, 478] on icon at bounding box center [476, 482] width 19 height 18
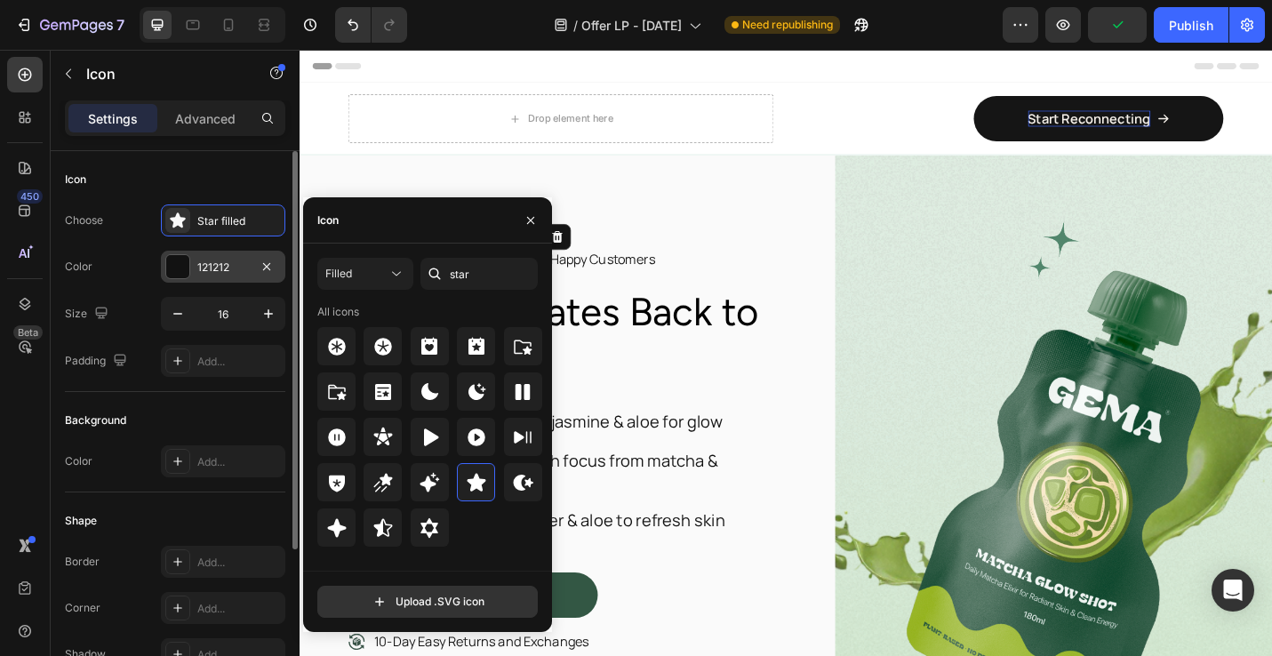
click at [172, 267] on div at bounding box center [177, 266] width 23 height 23
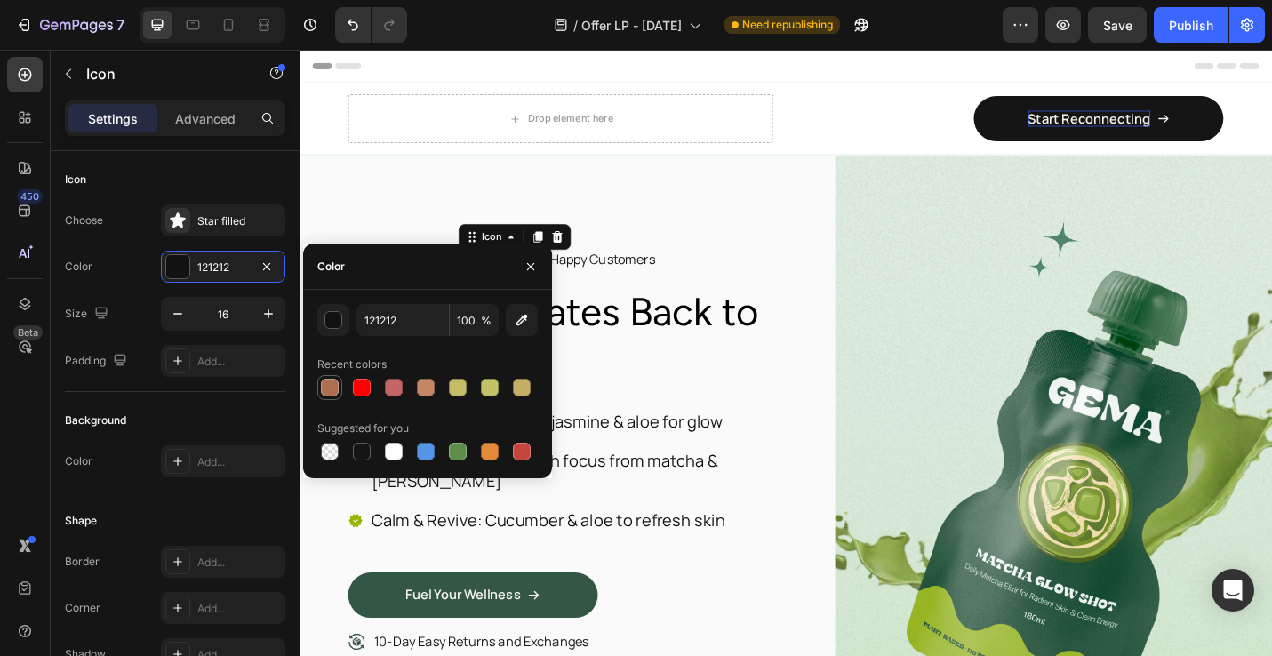
click at [324, 382] on div at bounding box center [330, 388] width 18 height 18
type input "AD6E52"
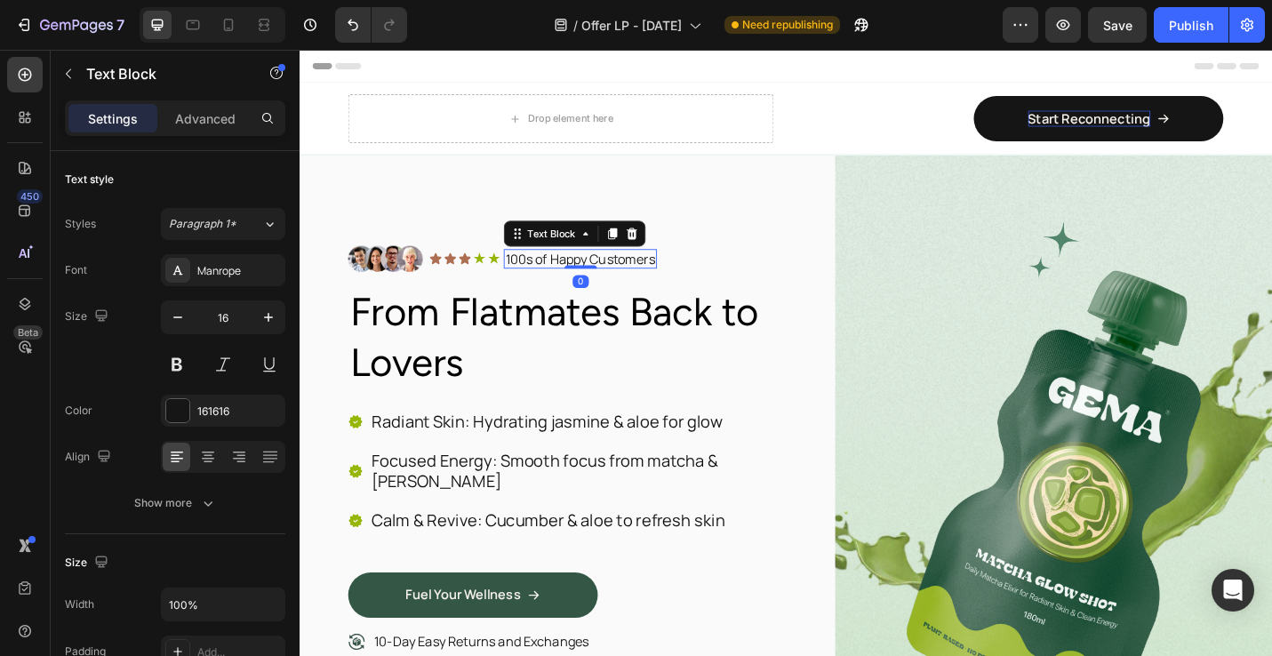
click at [690, 269] on div "100s of Happy Customers" at bounding box center [608, 280] width 168 height 22
click at [496, 281] on div "Icon" at bounding box center [497, 279] width 14 height 14
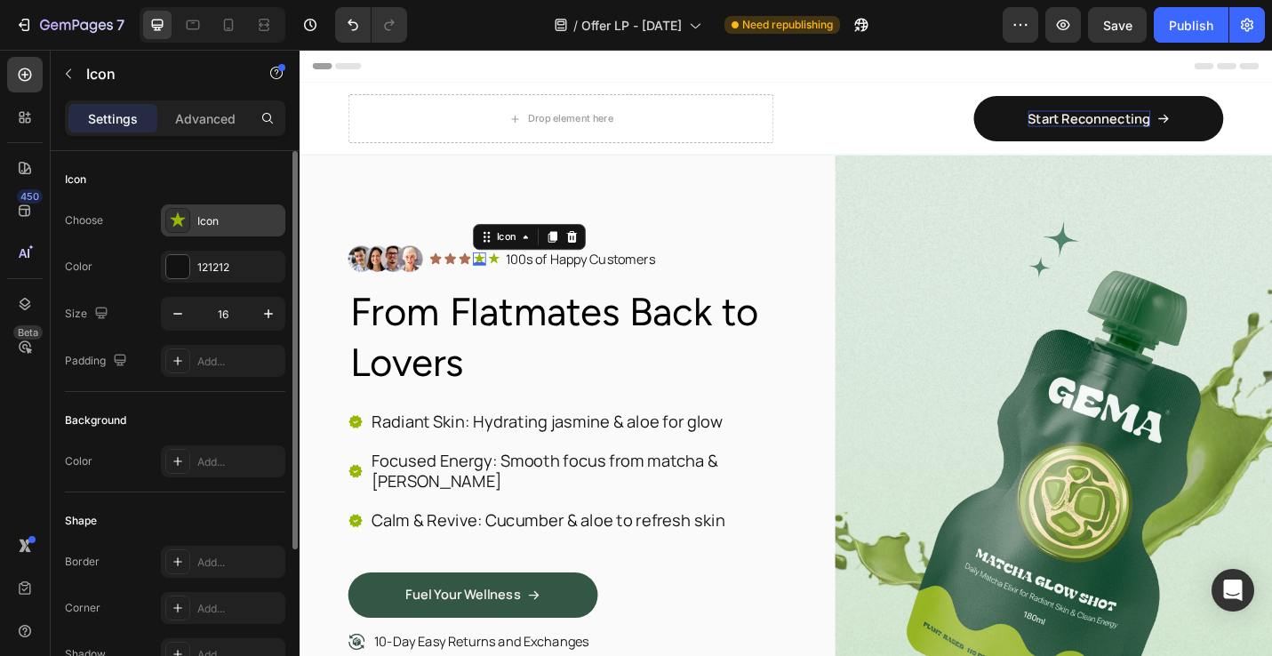
click at [180, 224] on icon at bounding box center [177, 220] width 15 height 14
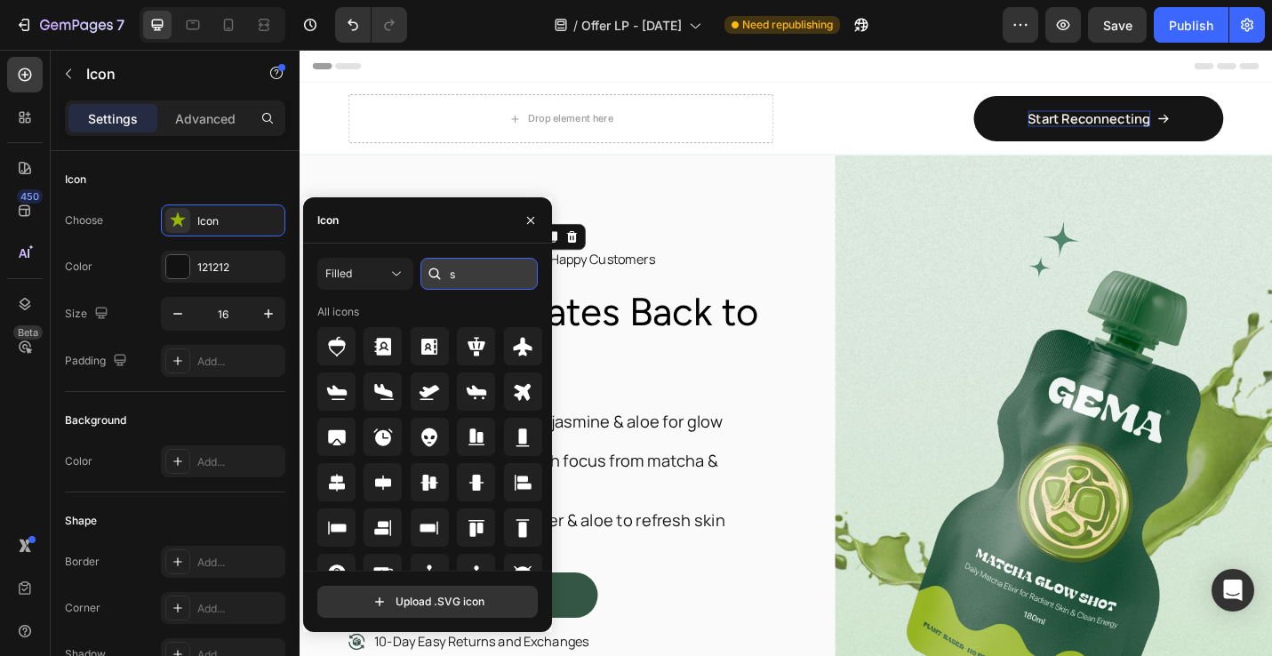
click at [471, 274] on input "s" at bounding box center [479, 274] width 117 height 32
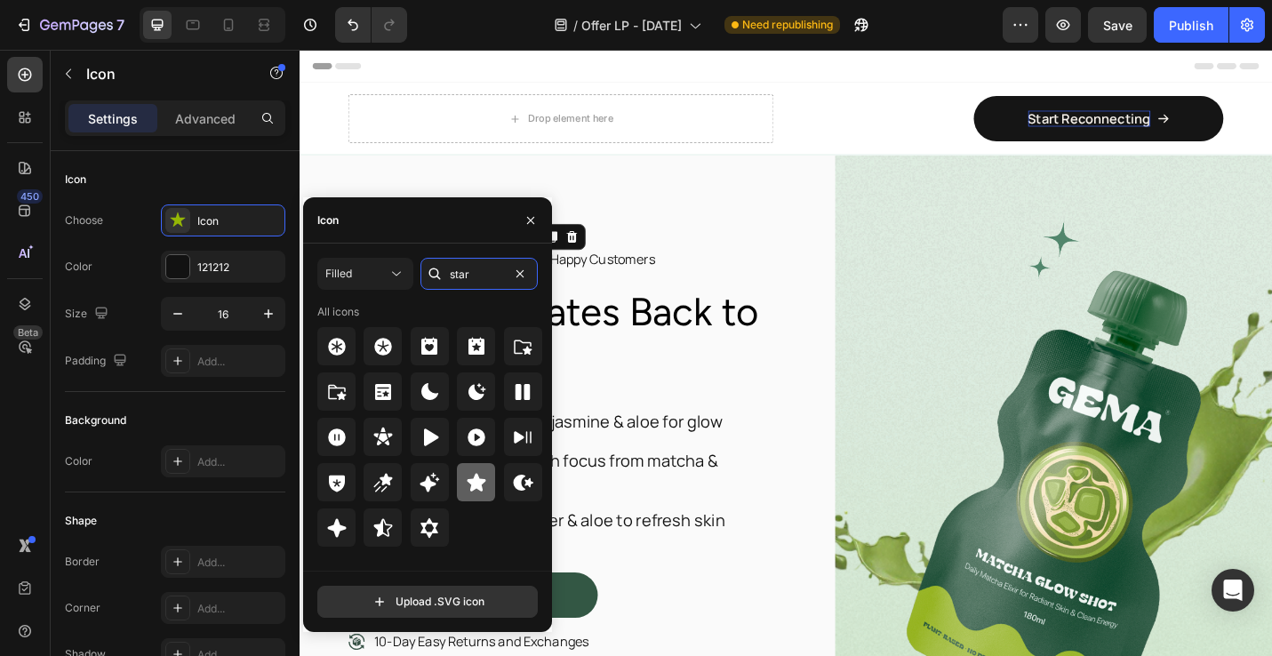
type input "star"
click at [472, 486] on icon at bounding box center [476, 482] width 19 height 18
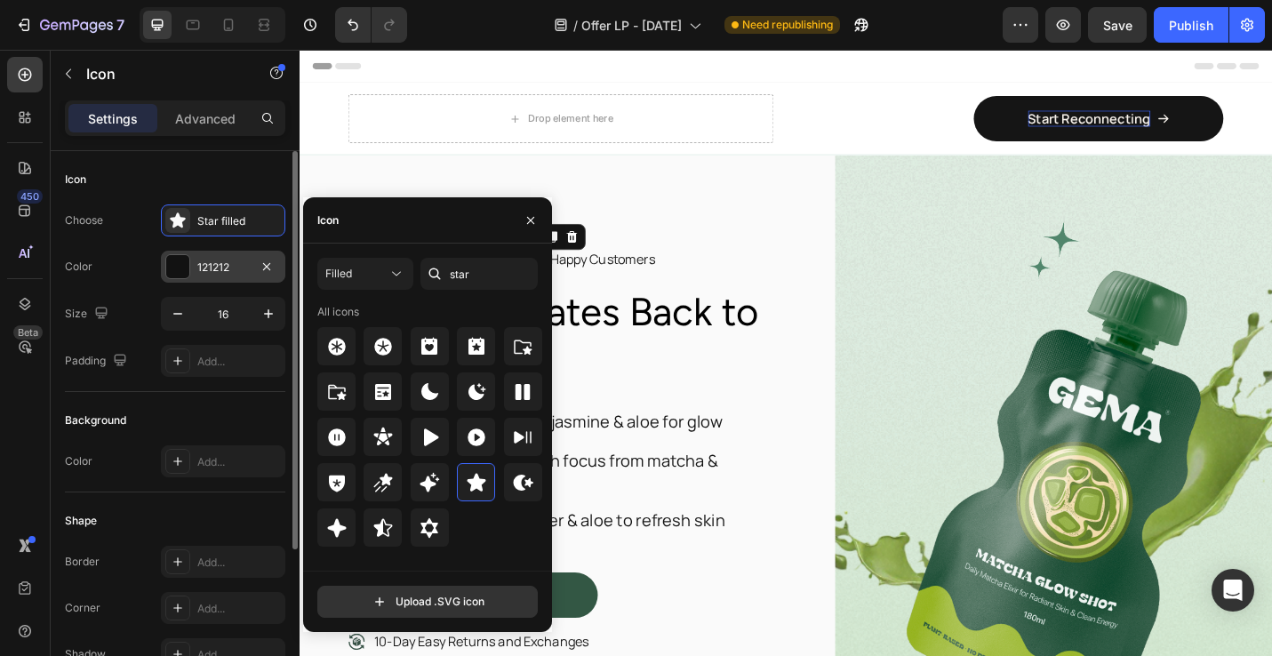
click at [173, 260] on div at bounding box center [177, 266] width 23 height 23
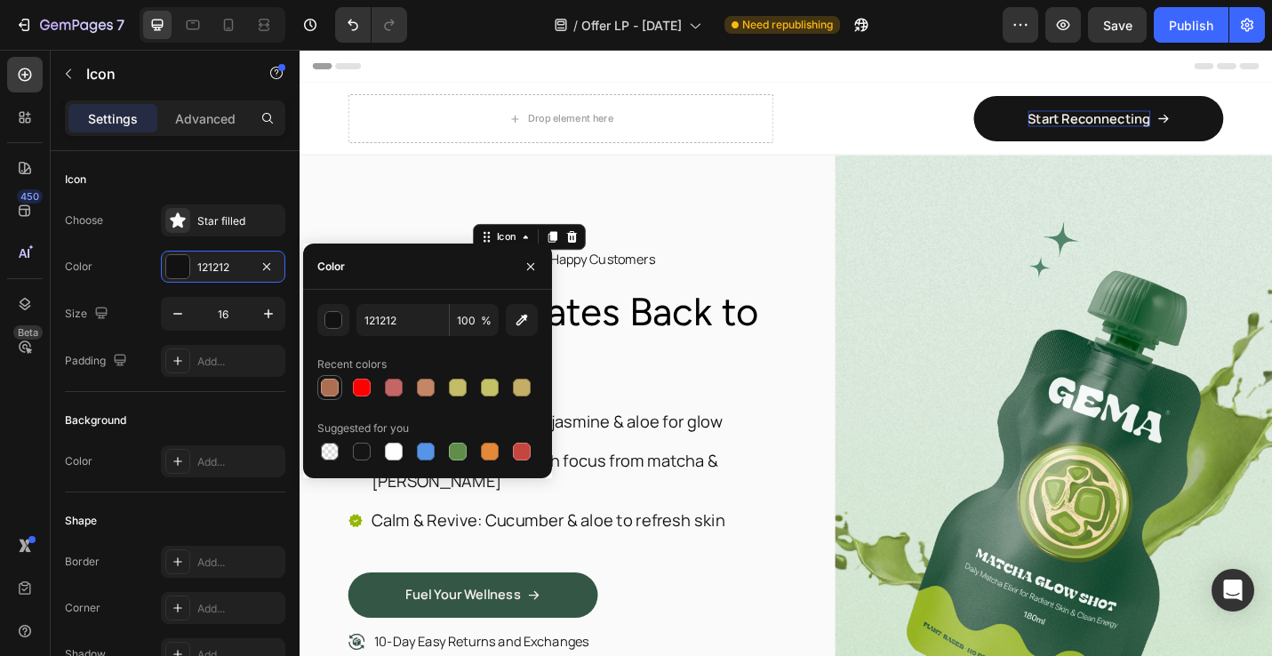
click at [337, 384] on div at bounding box center [330, 388] width 18 height 18
type input "AD6E52"
drag, startPoint x: 710, startPoint y: 300, endPoint x: 664, endPoint y: 301, distance: 46.3
click at [710, 300] on div "Image Icon Icon Icon Icon 0 Icon Icon List 100s of Happy Customers Text Block R…" at bounding box center [592, 286] width 479 height 43
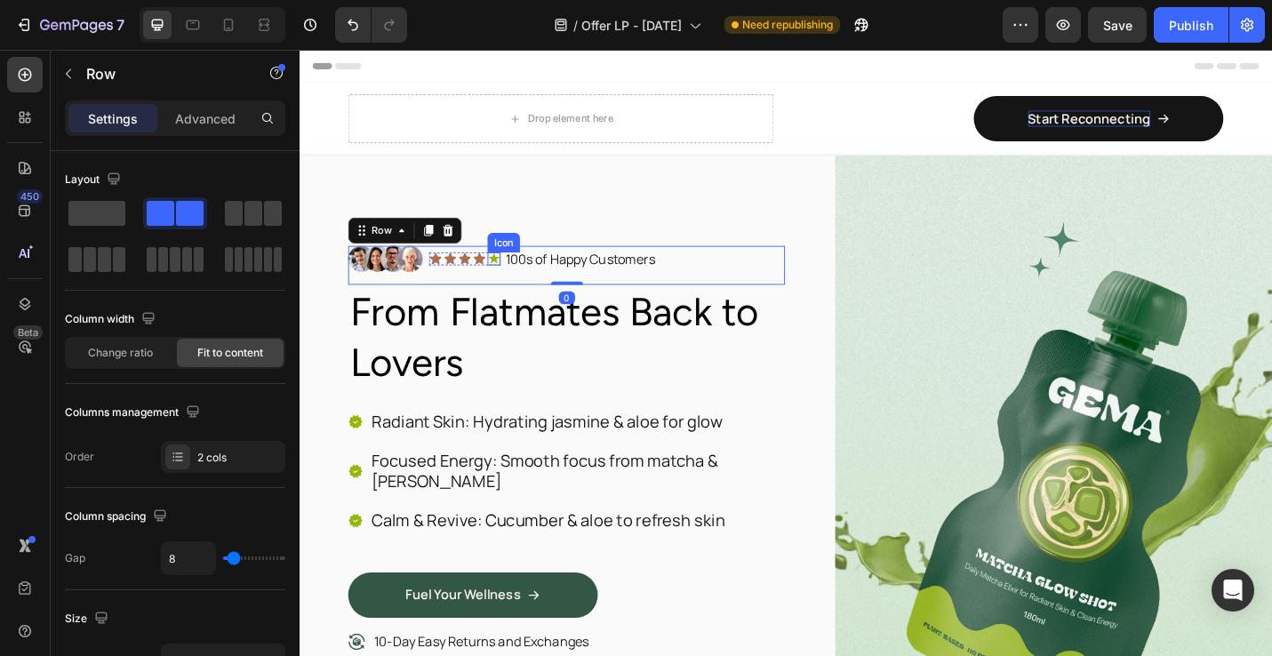
click at [517, 280] on div "Icon" at bounding box center [513, 279] width 14 height 14
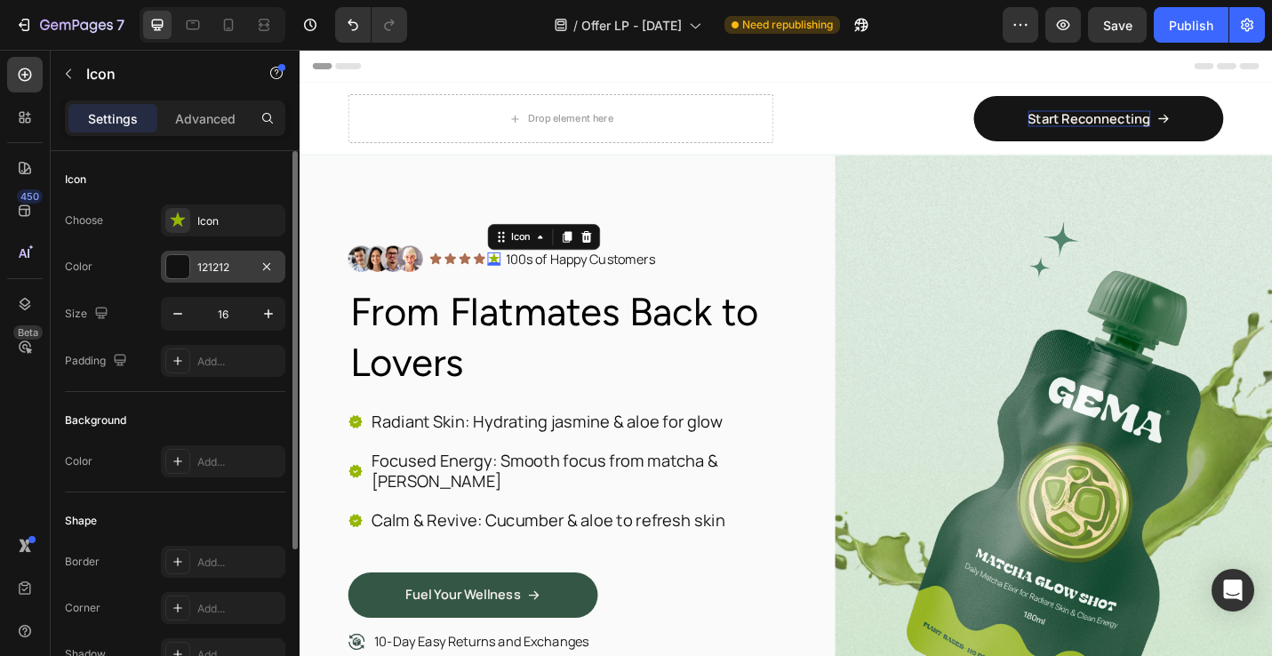
click at [232, 266] on div "121212" at bounding box center [223, 268] width 52 height 16
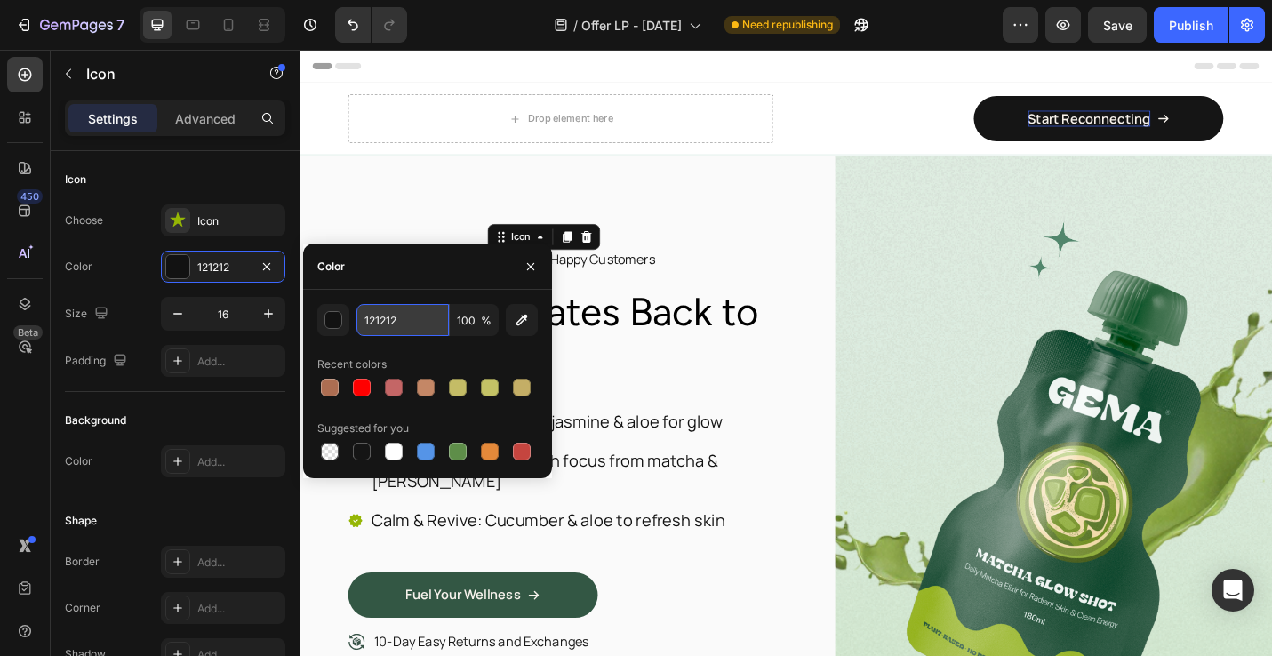
click at [391, 326] on input "121212" at bounding box center [403, 320] width 92 height 32
click at [333, 390] on div at bounding box center [330, 388] width 18 height 18
type input "AD6E52"
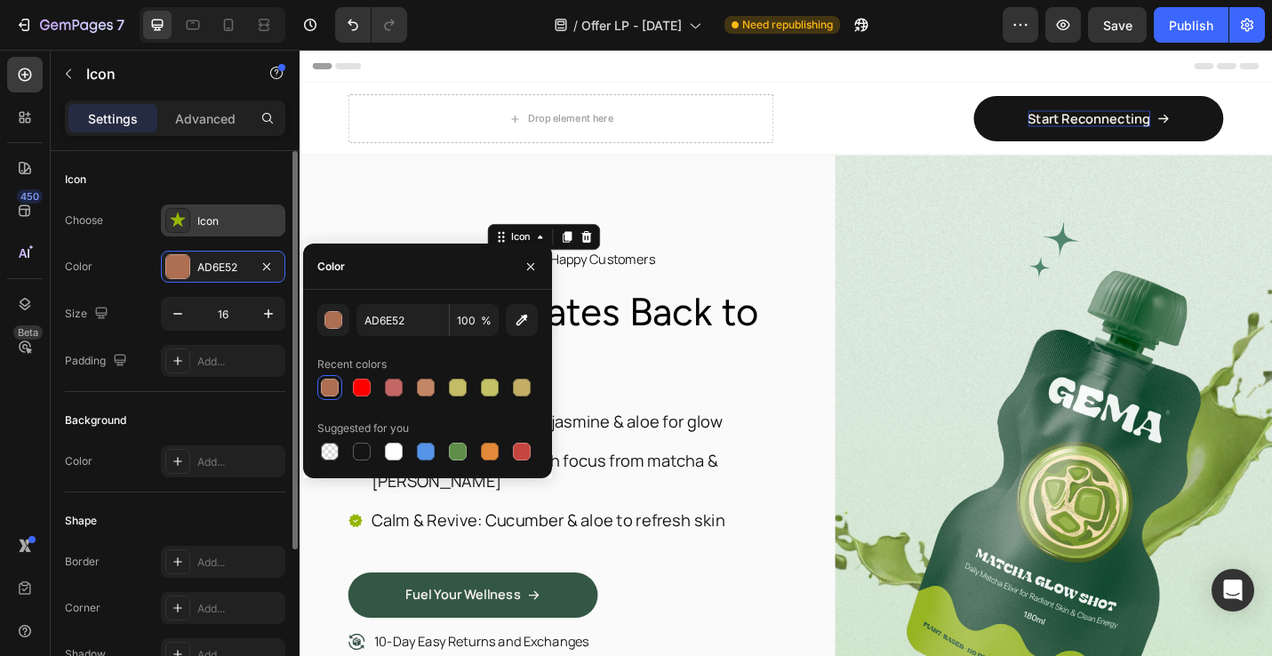
click at [177, 220] on icon at bounding box center [177, 220] width 15 height 14
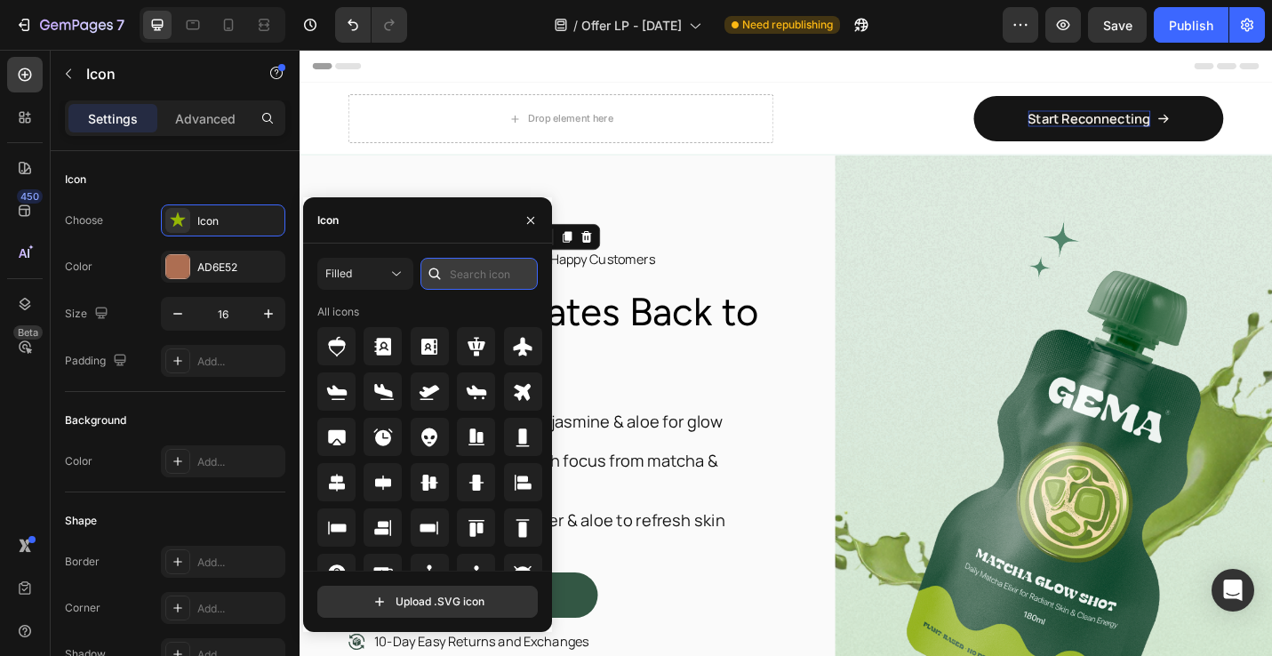
click at [453, 269] on input "text" at bounding box center [479, 274] width 117 height 32
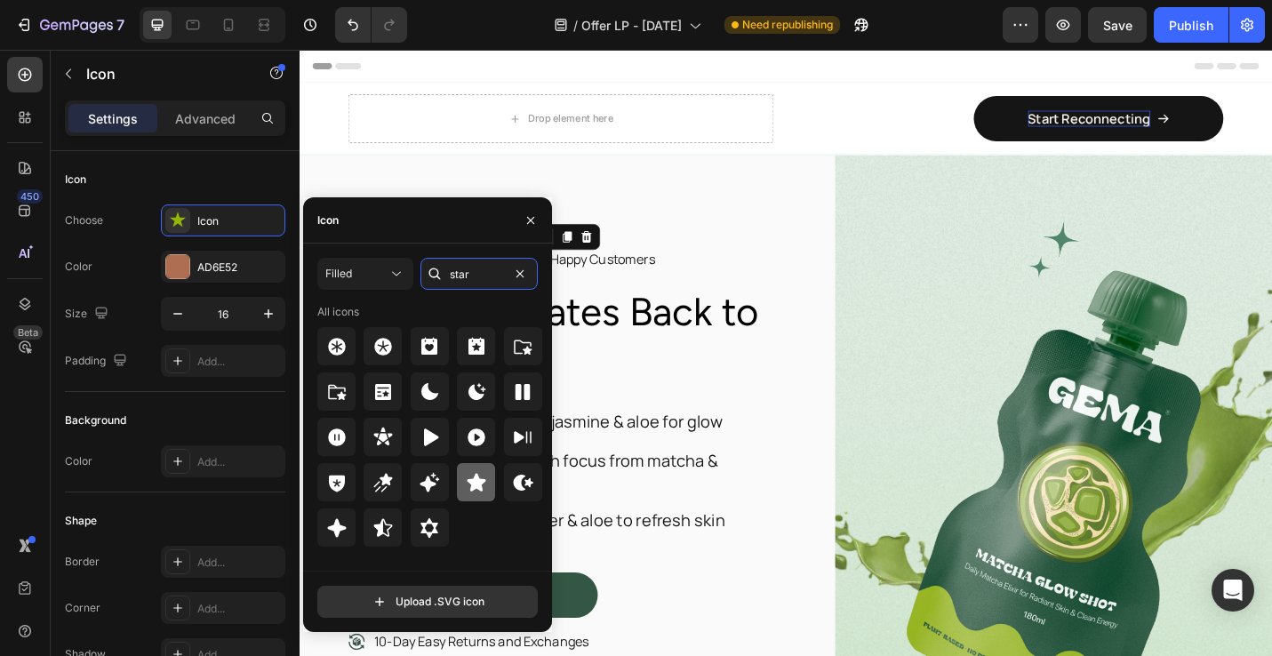
type input "star"
click at [485, 485] on icon at bounding box center [476, 482] width 21 height 21
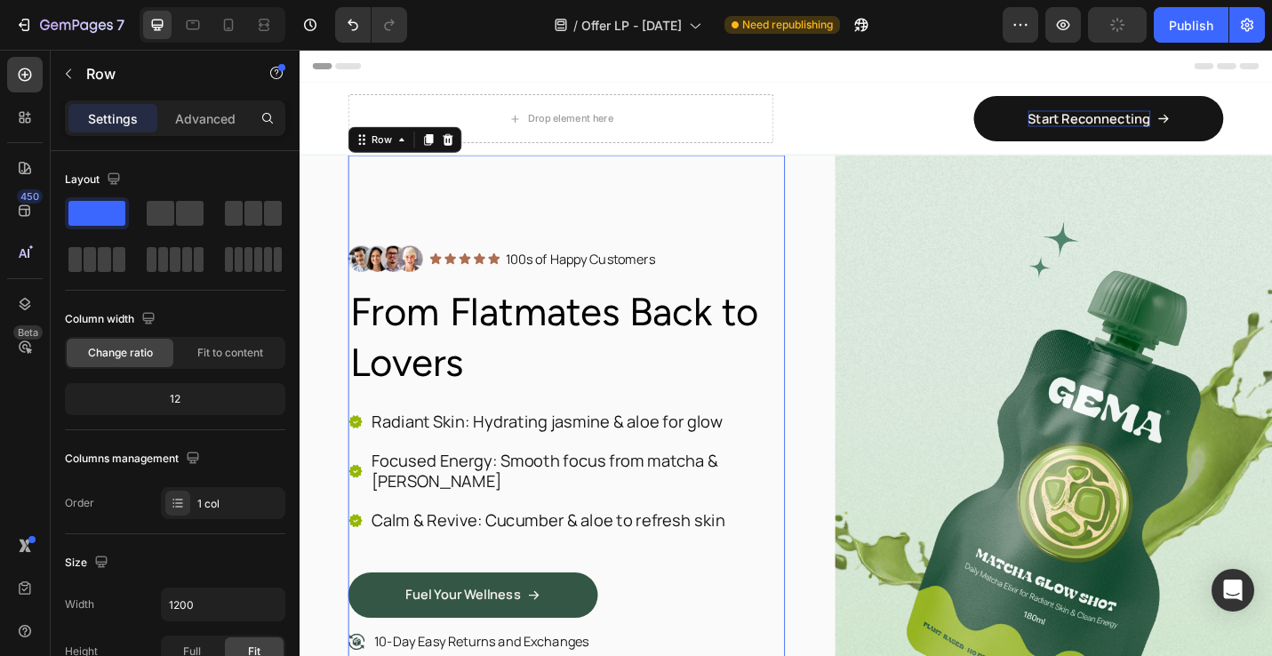
click at [822, 240] on div "Image Icon Icon Icon Icon Icon Icon List 100s of Happy Customers Text Block Row…" at bounding box center [592, 531] width 479 height 733
click at [848, 272] on div "Image Icon Icon Icon Icon Icon Icon List 100s of Happy Customers Text Block Row…" at bounding box center [833, 531] width 1067 height 733
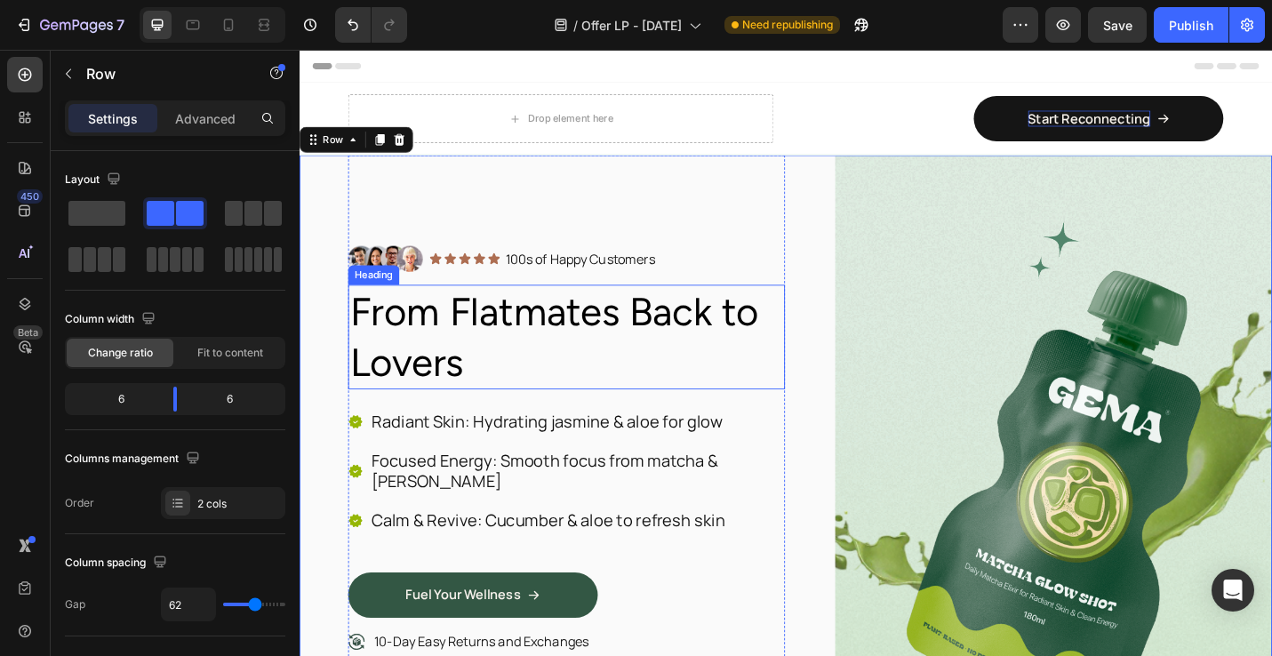
scroll to position [60, 0]
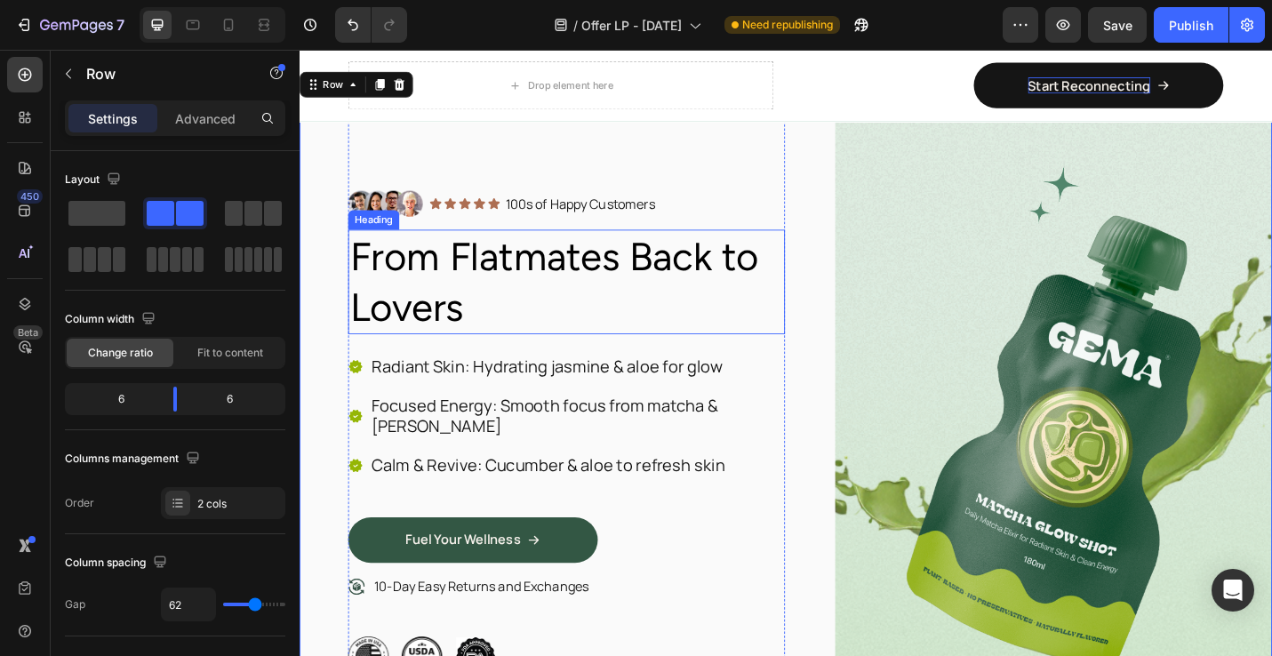
click at [574, 307] on p "From Flatmates Back to Lovers" at bounding box center [593, 304] width 476 height 111
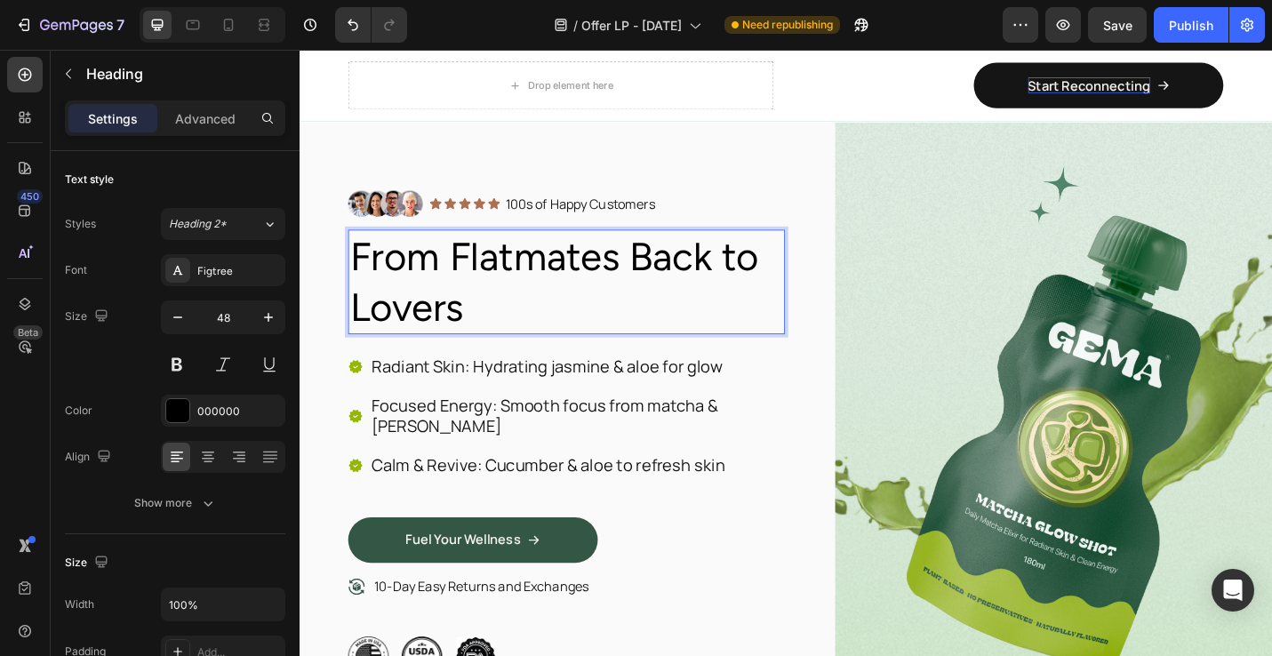
click at [482, 306] on p "From Flatmates Back to Lovers" at bounding box center [593, 304] width 476 height 111
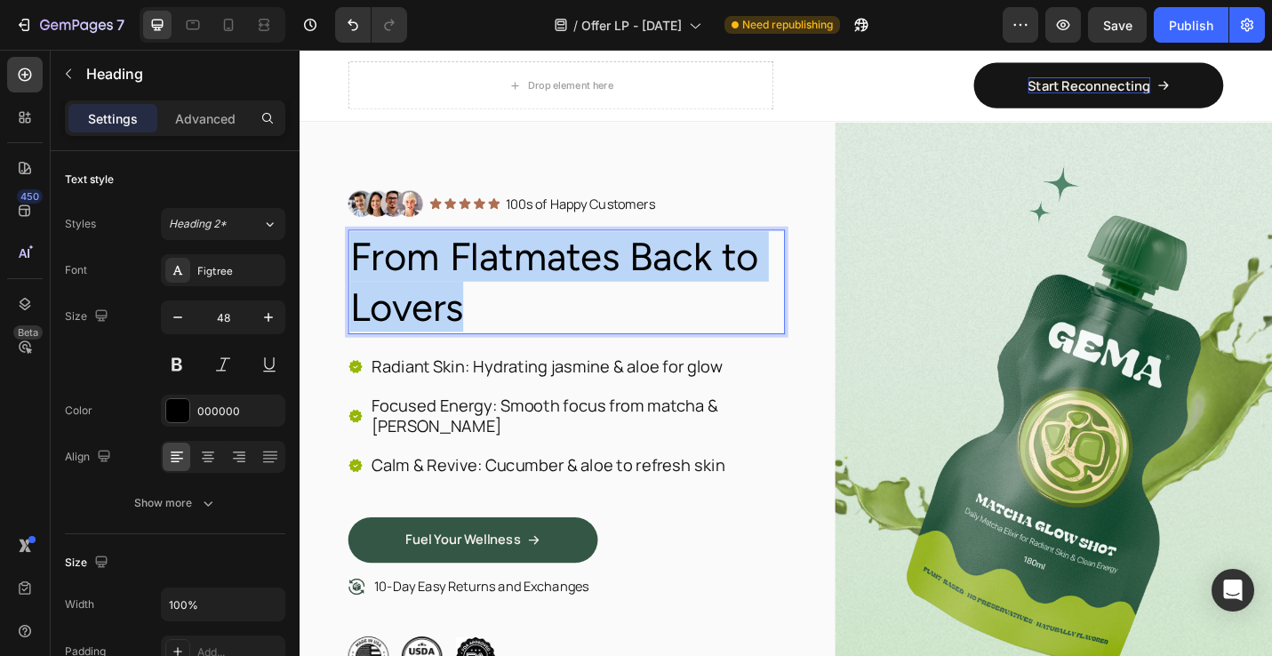
click at [482, 306] on p "From Flatmates Back to Lovers" at bounding box center [593, 304] width 476 height 111
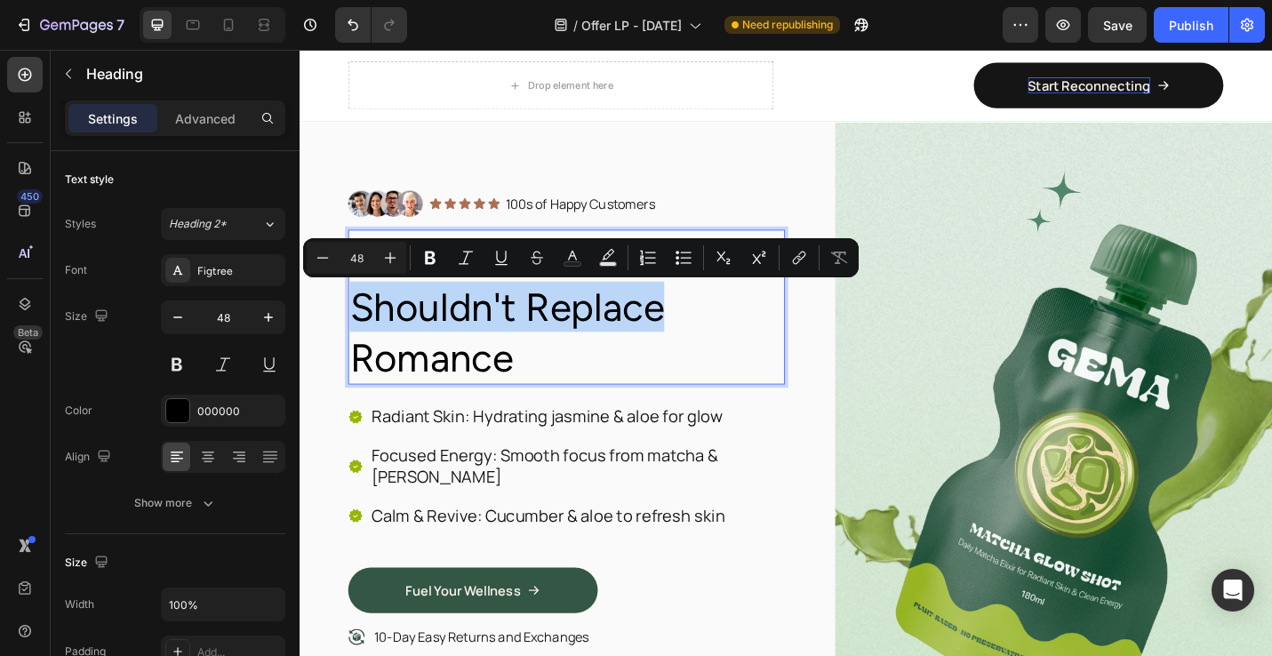
drag, startPoint x: 366, startPoint y: 334, endPoint x: 697, endPoint y: 341, distance: 330.8
click at [697, 341] on p "Because Routine Shouldn't Replace Romance" at bounding box center [593, 332] width 476 height 166
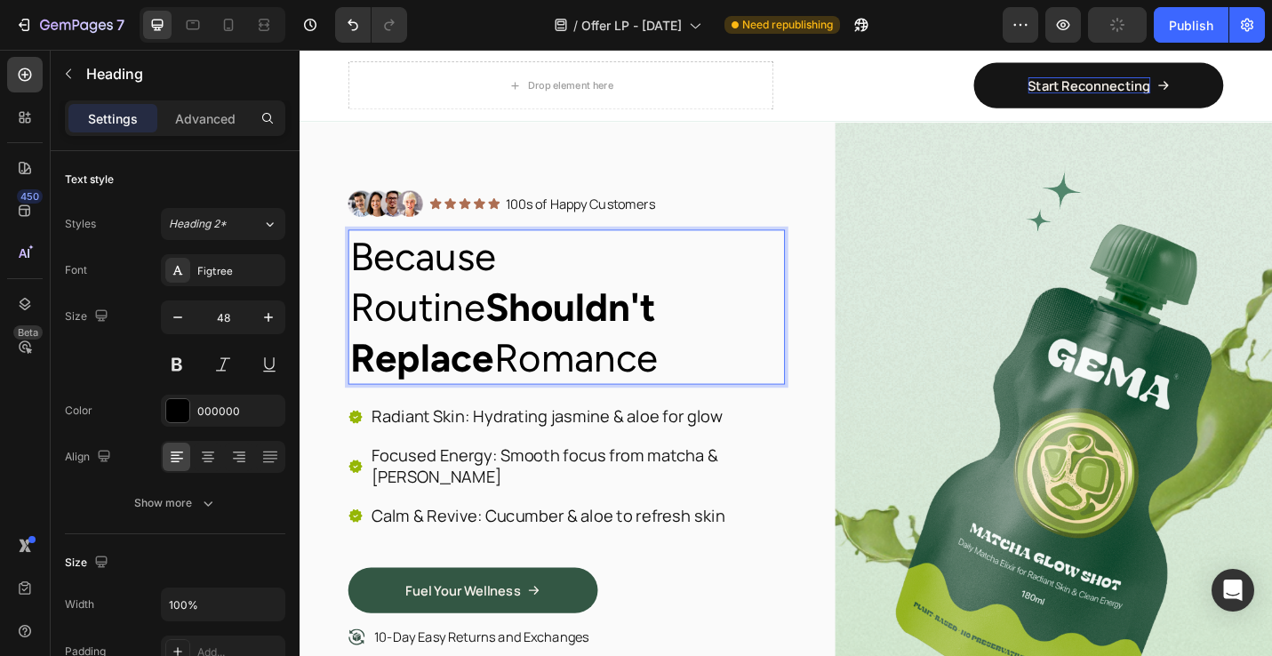
click at [739, 364] on p "Because Routine Shouldn't Replace Romance" at bounding box center [593, 332] width 476 height 166
click at [865, 536] on div "Image Icon Icon Icon Icon Icon Icon List 100s of Happy Customers Text Block Row…" at bounding box center [833, 499] width 1067 height 788
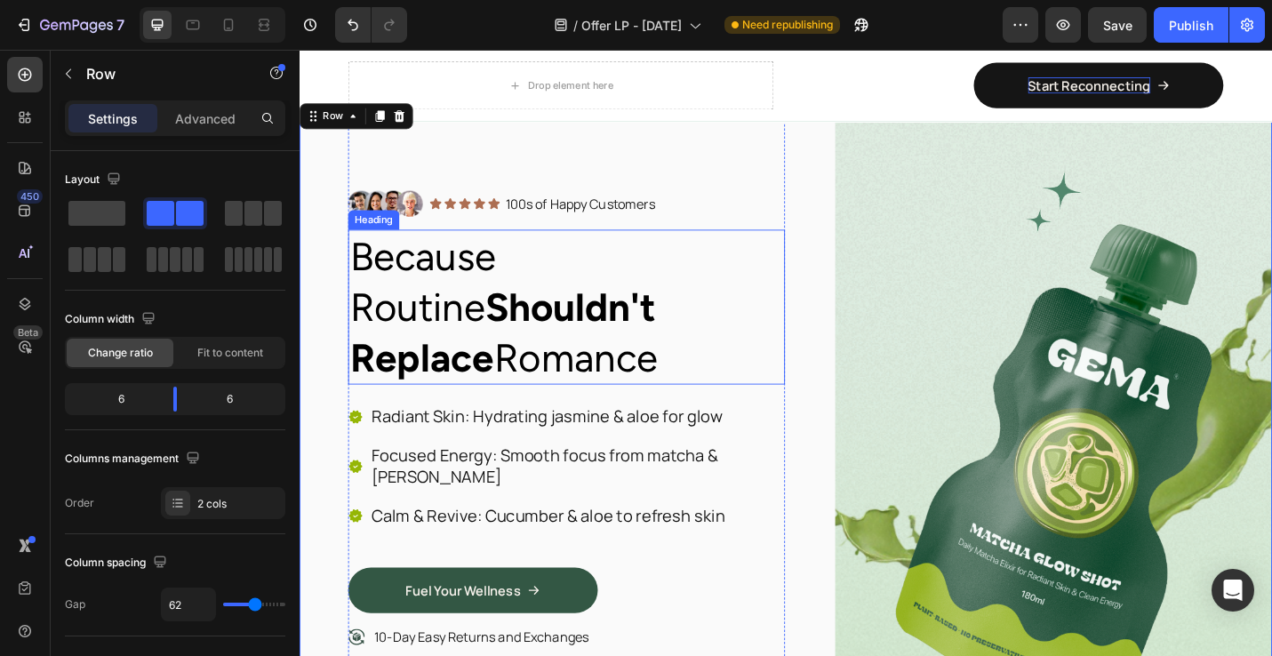
click at [627, 339] on strong "Shouldn't Replace" at bounding box center [522, 359] width 335 height 107
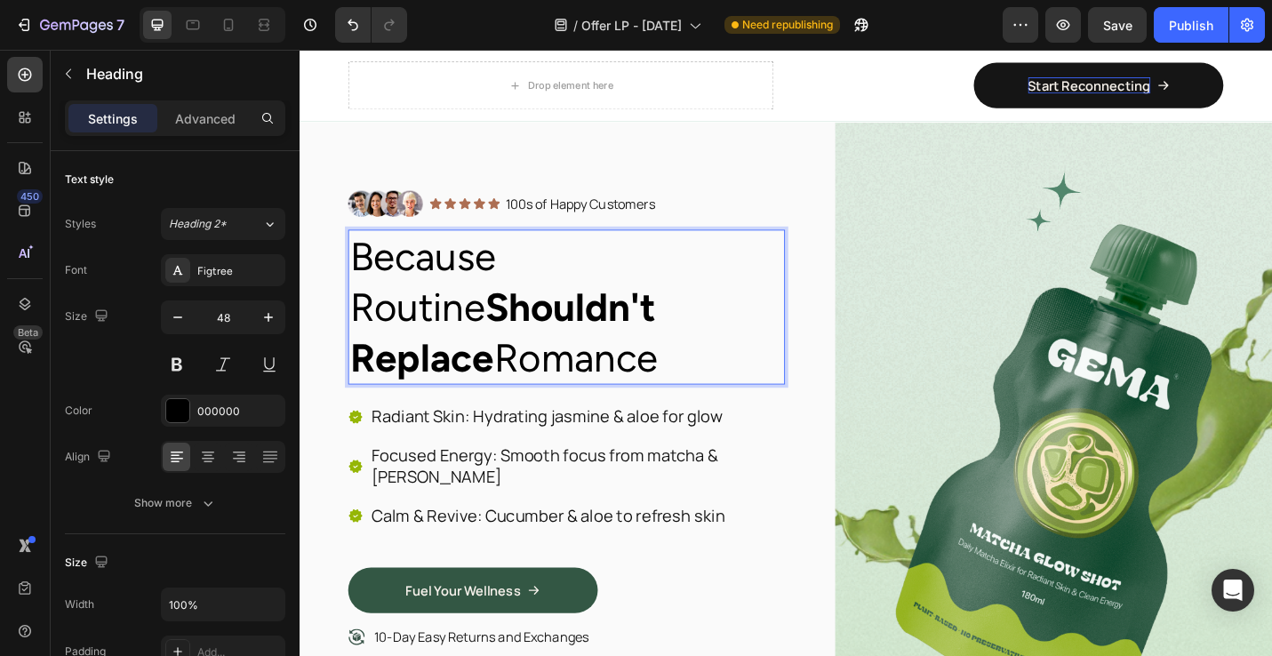
click at [627, 339] on strong "Shouldn't Replace" at bounding box center [522, 359] width 335 height 107
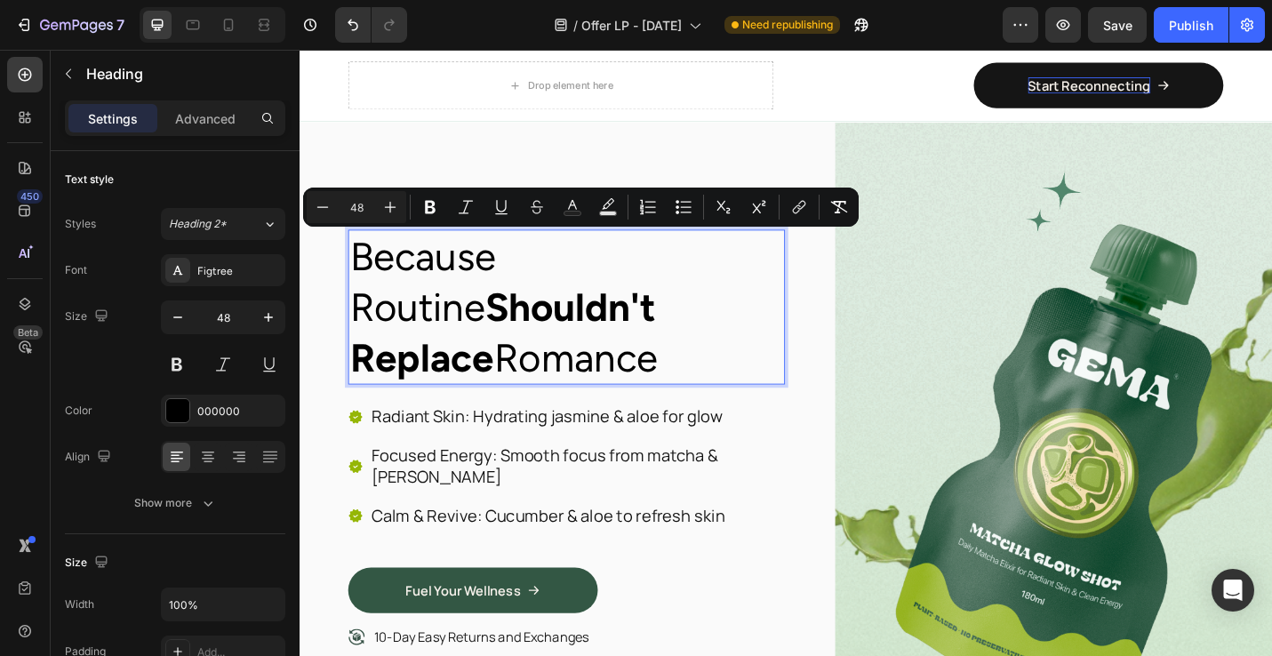
click at [627, 339] on strong "Shouldn't Replace" at bounding box center [522, 359] width 335 height 107
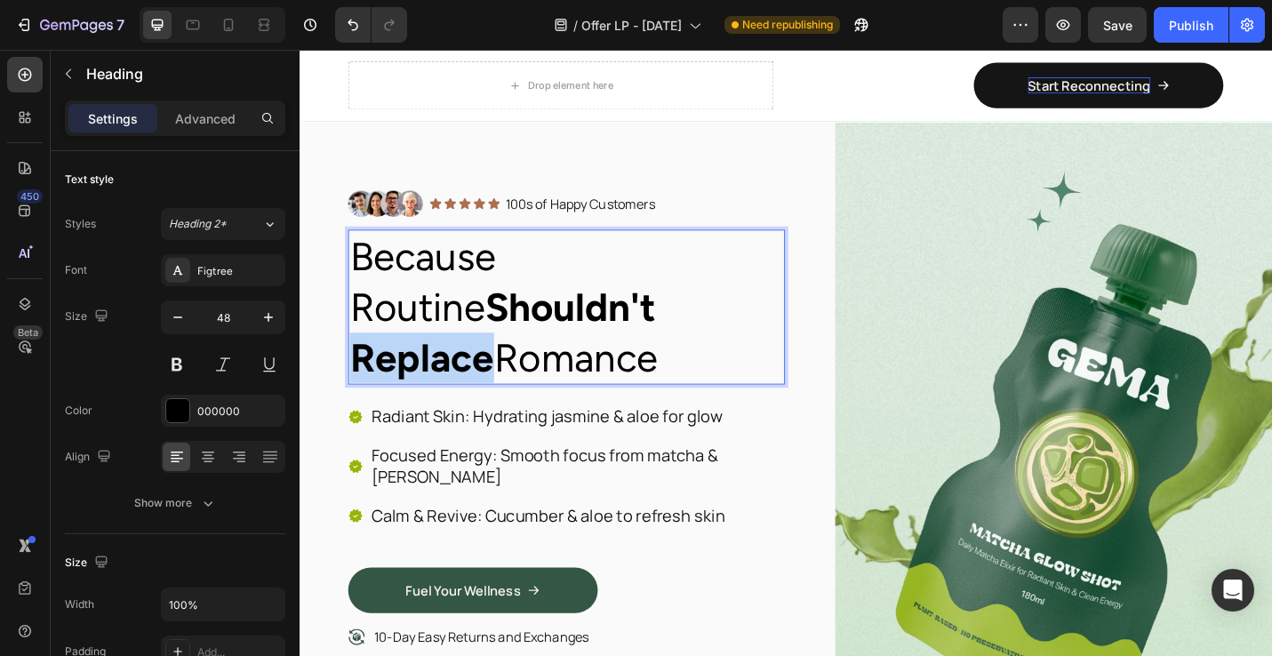
click at [627, 339] on strong "Shouldn't Replace" at bounding box center [522, 359] width 335 height 107
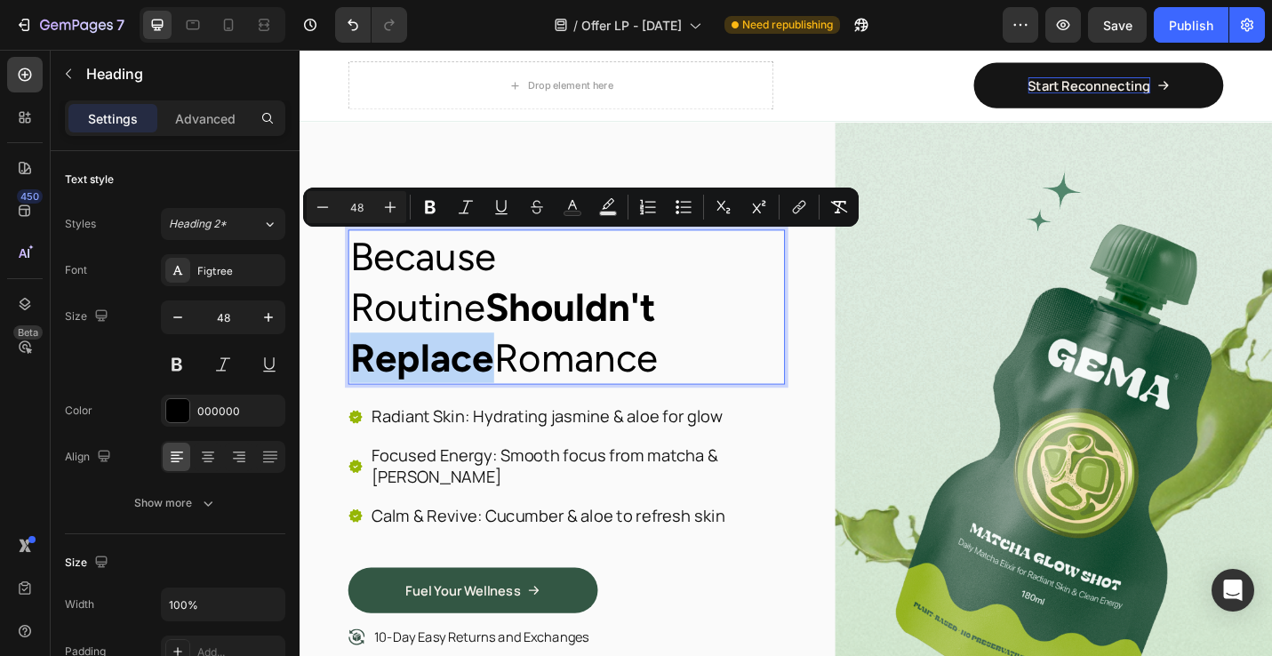
drag, startPoint x: 606, startPoint y: 366, endPoint x: 537, endPoint y: 345, distance: 71.7
click at [606, 366] on p "Because Routine Shouldn't Replace Romance" at bounding box center [593, 332] width 476 height 166
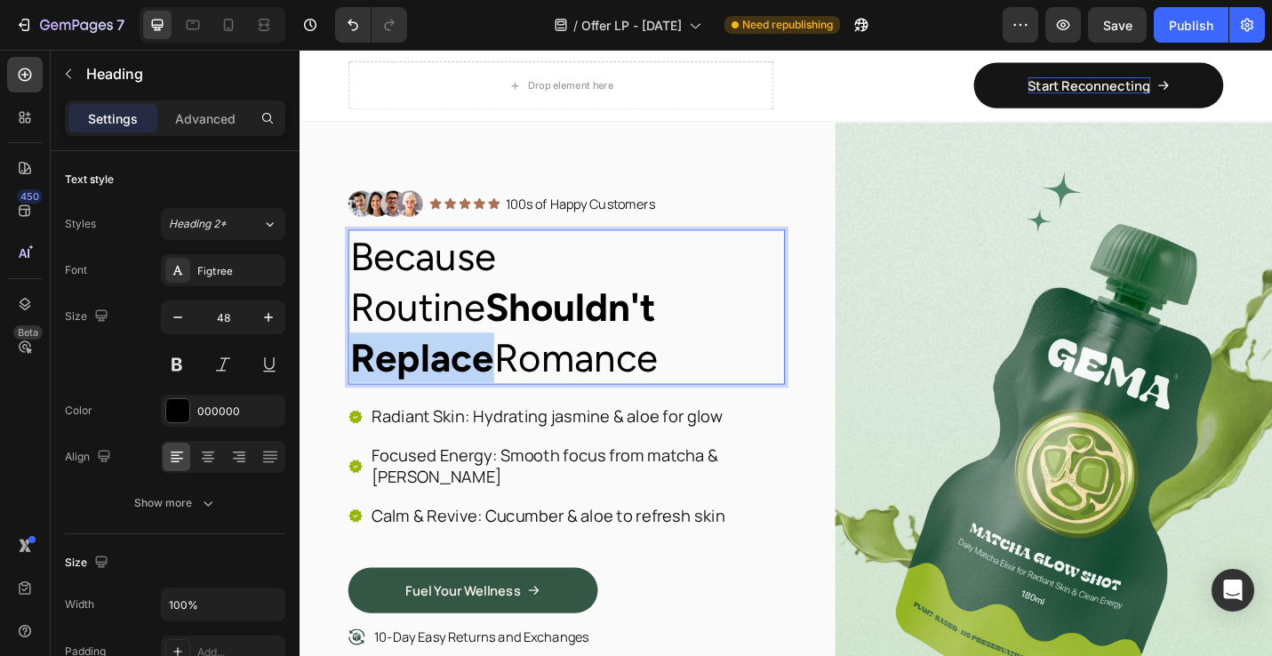
click at [357, 269] on p "Because Routine Shouldn't Replace Romance" at bounding box center [593, 332] width 476 height 166
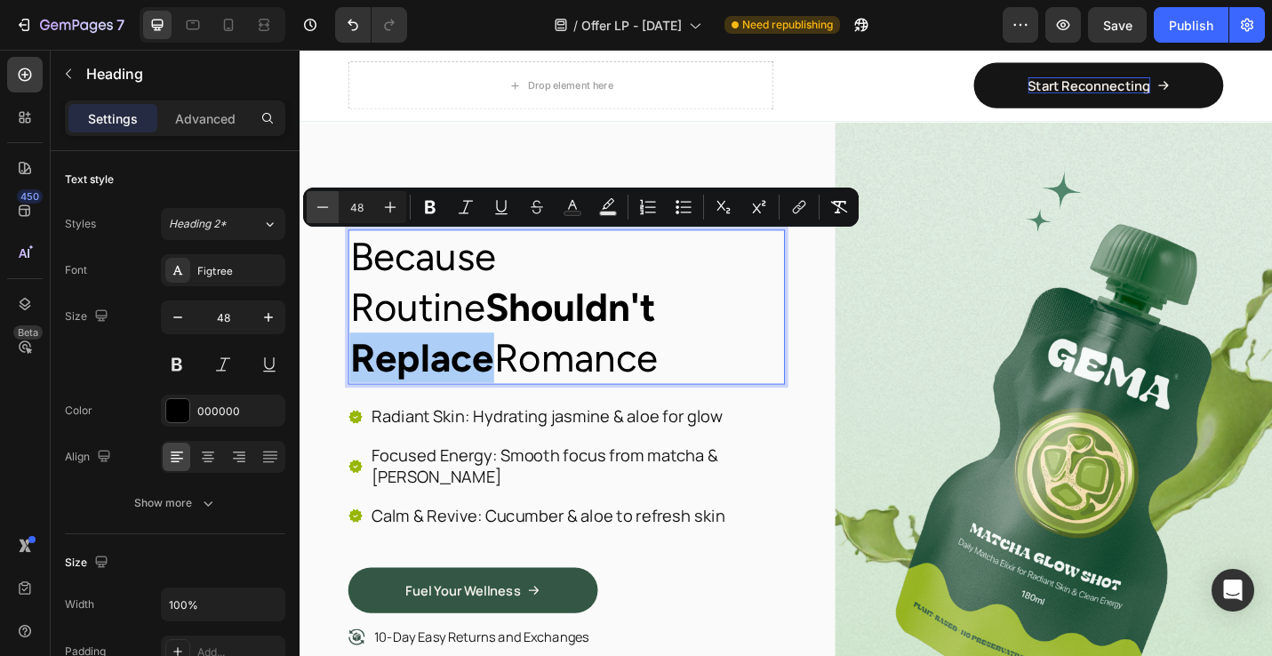
click at [320, 207] on icon "Editor contextual toolbar" at bounding box center [323, 207] width 18 height 18
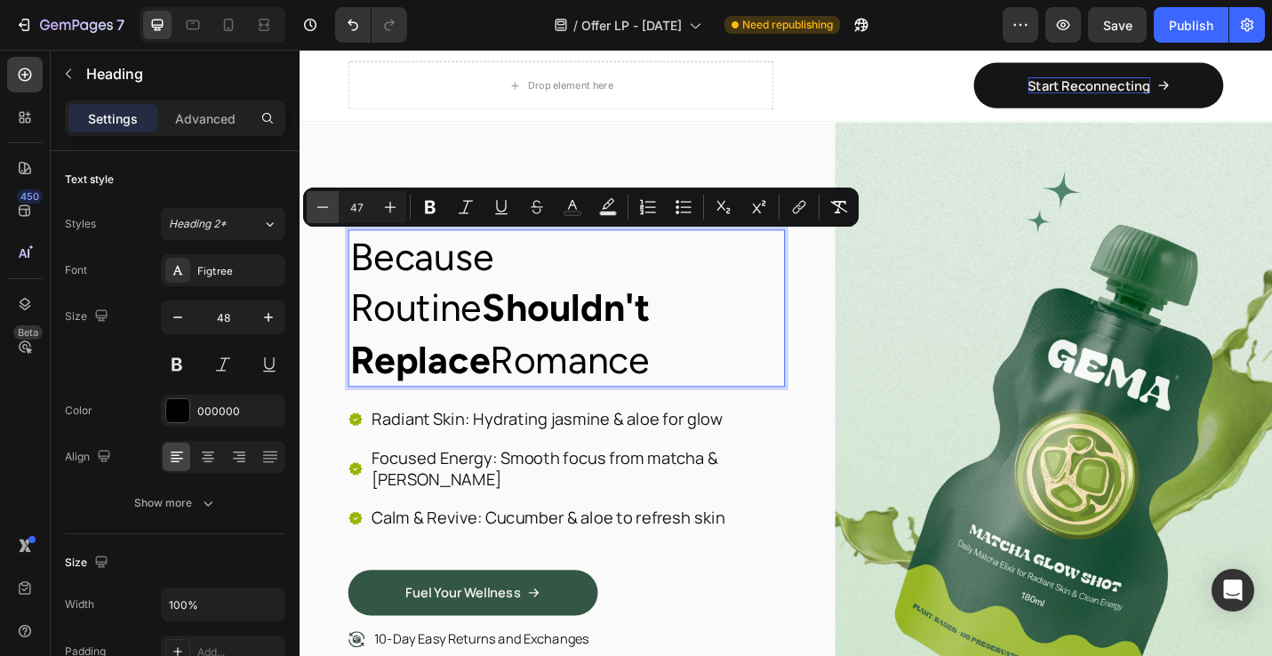
click at [320, 207] on icon "Editor contextual toolbar" at bounding box center [323, 207] width 18 height 18
click at [319, 207] on icon "Editor contextual toolbar" at bounding box center [323, 207] width 18 height 18
type input "44"
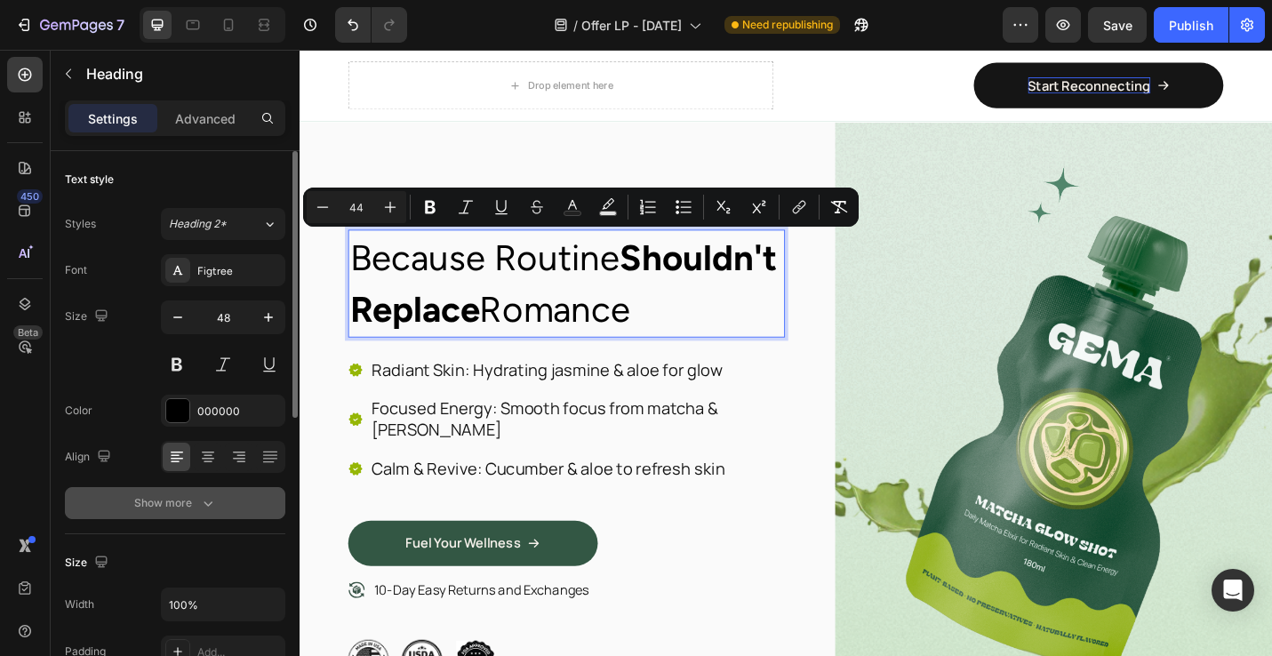
click at [148, 496] on div "Show more" at bounding box center [175, 503] width 83 height 18
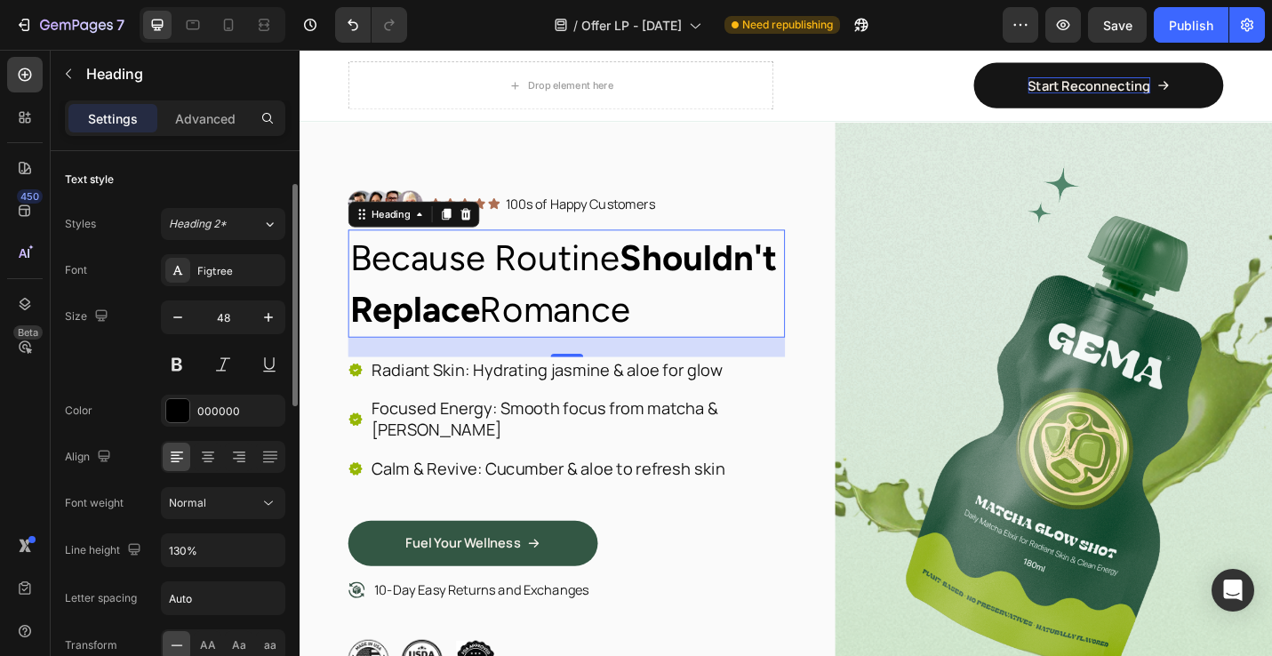
scroll to position [109, 0]
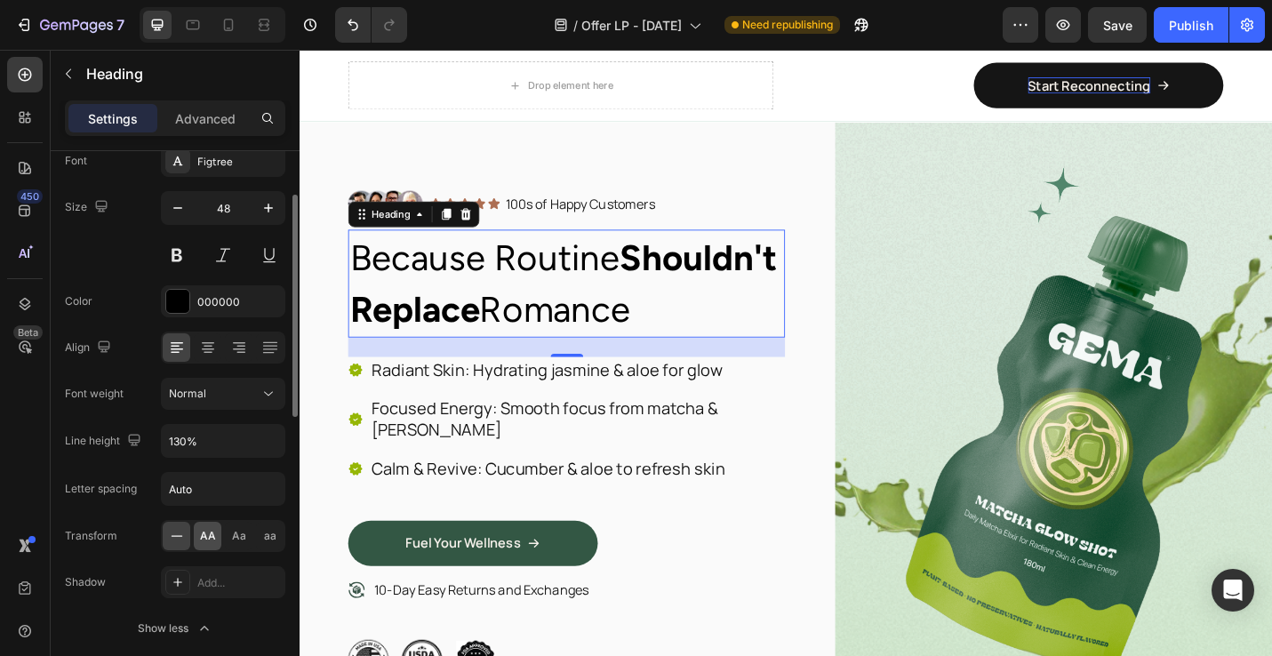
click at [213, 540] on span "AA" at bounding box center [208, 536] width 16 height 16
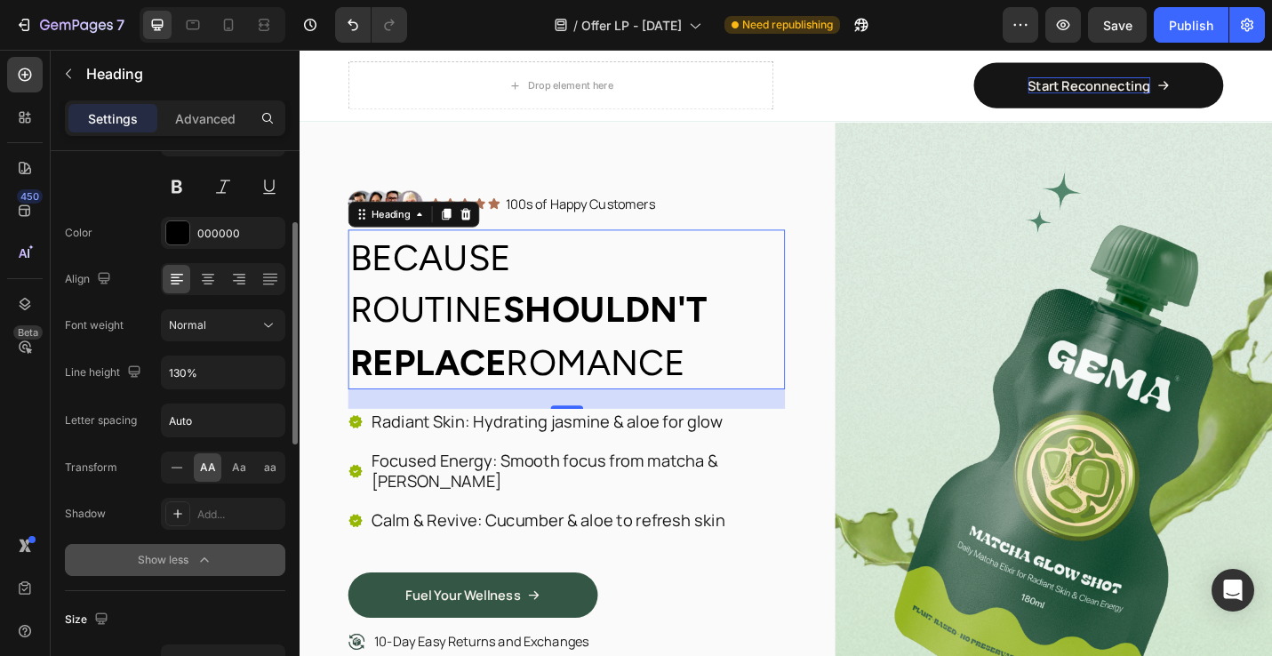
scroll to position [181, 0]
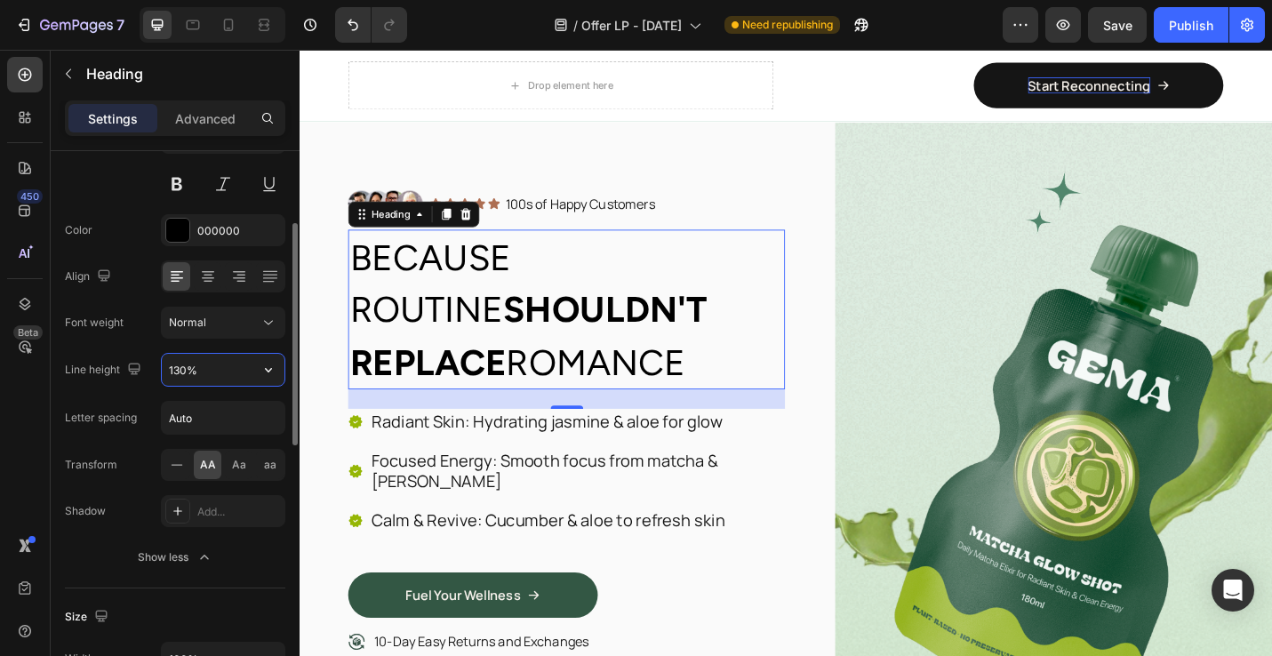
click at [225, 368] on input "130%" at bounding box center [223, 370] width 123 height 32
click at [274, 371] on icon "button" at bounding box center [269, 370] width 18 height 18
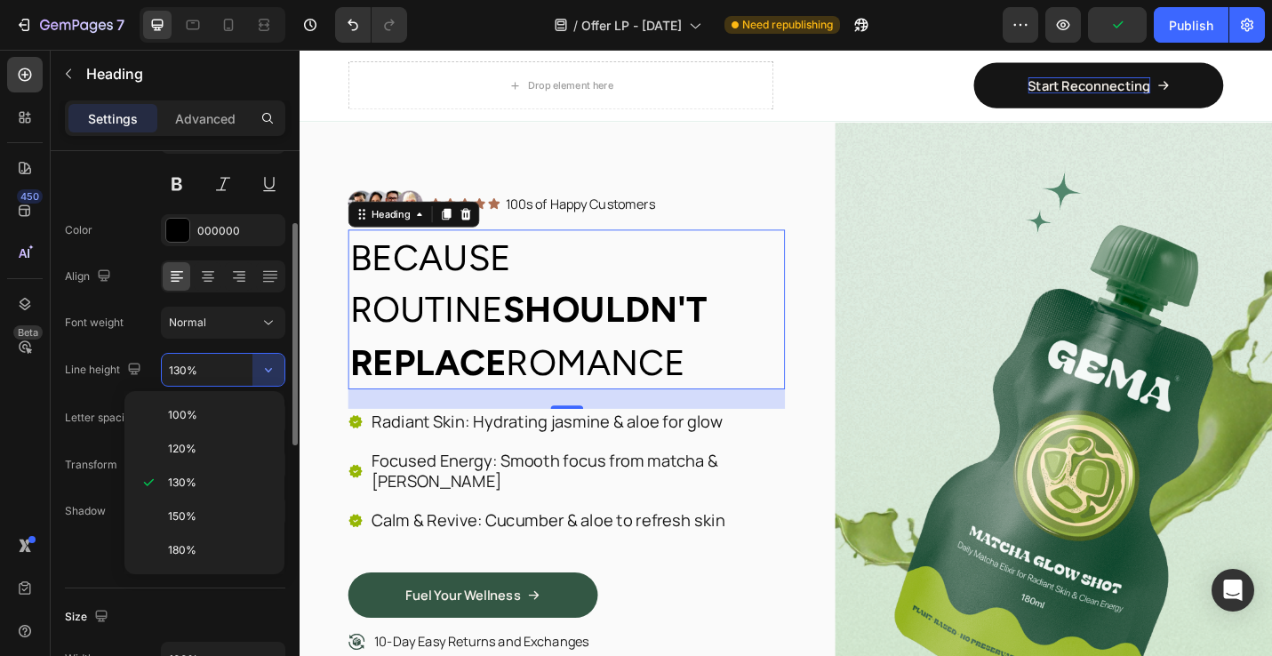
click at [192, 452] on span "120%" at bounding box center [182, 449] width 28 height 16
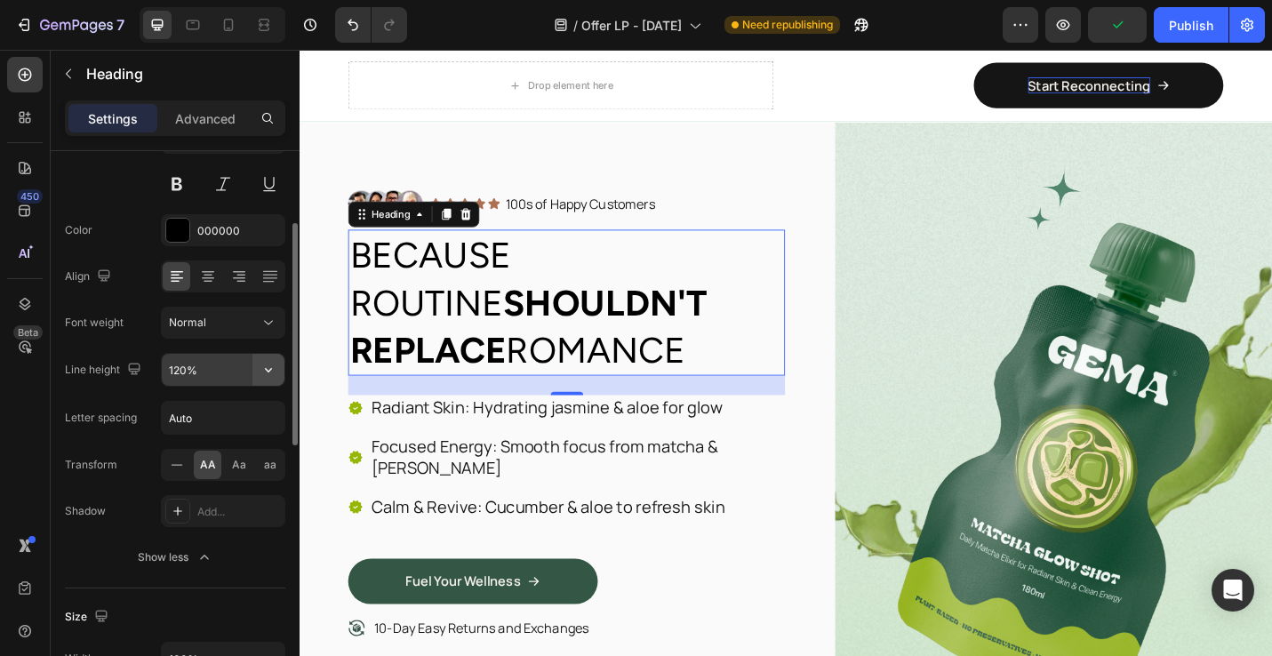
click at [272, 370] on icon "button" at bounding box center [269, 370] width 18 height 18
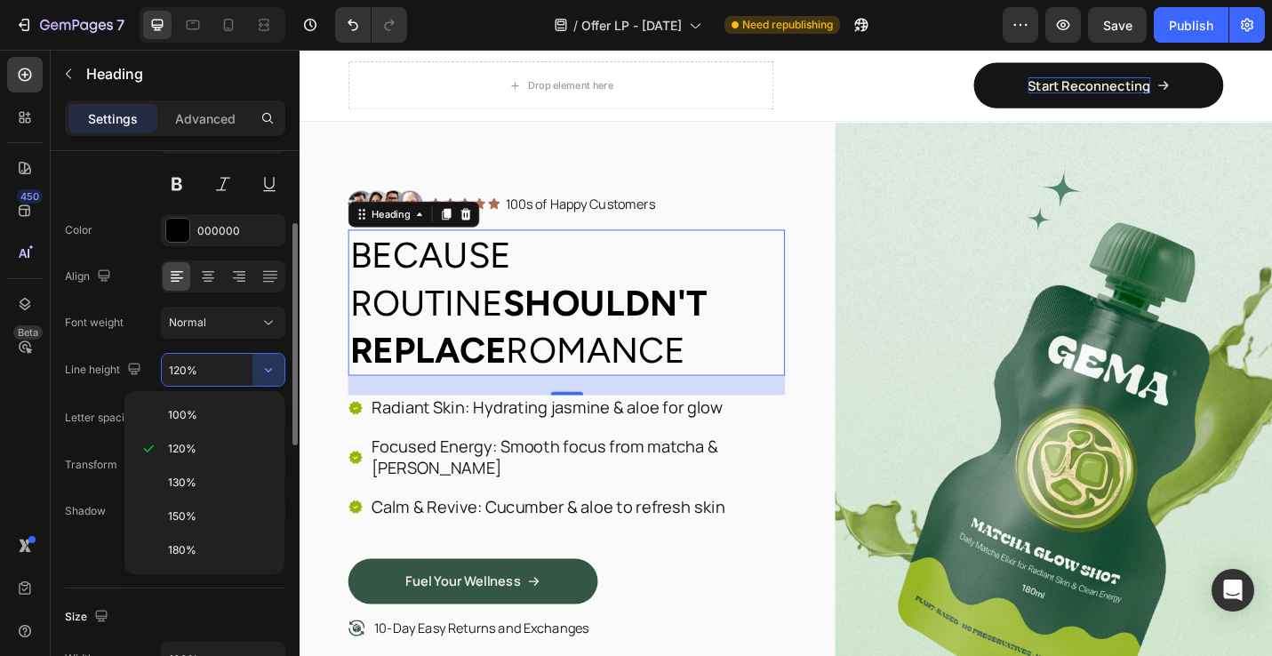
click at [214, 418] on p "100%" at bounding box center [218, 415] width 101 height 16
type input "100%"
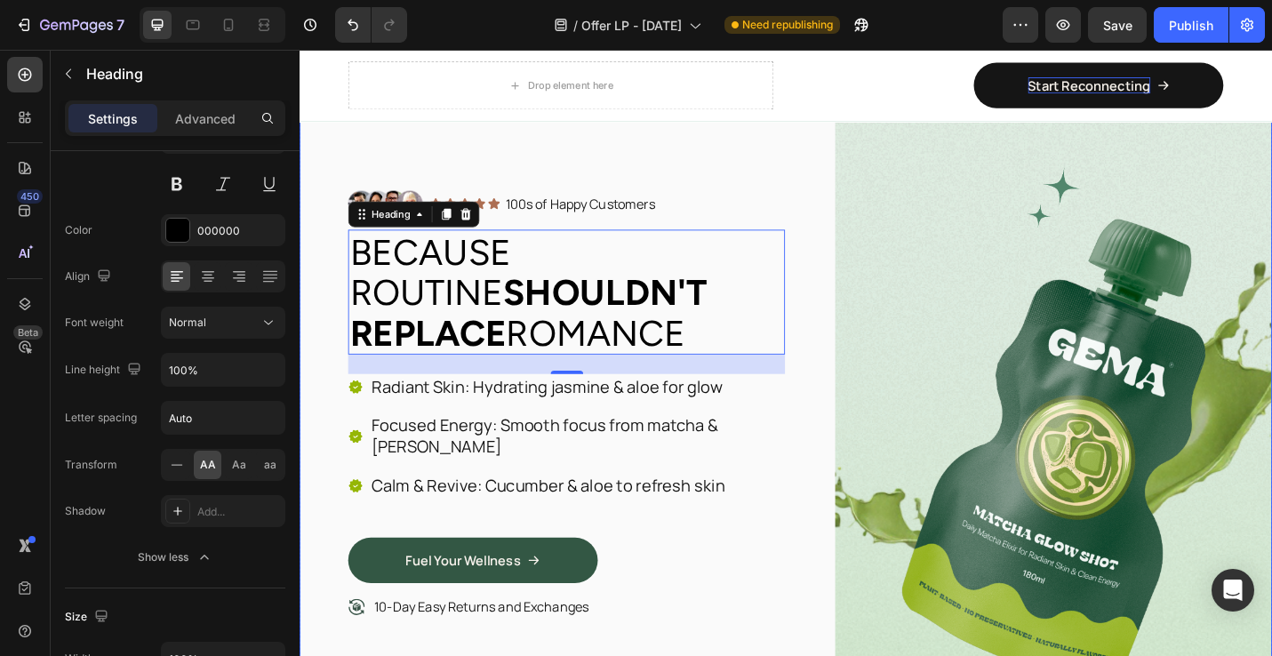
click at [847, 347] on div "Image Icon Icon Icon Icon Icon Icon List 100s of Happy Customers Text Block Row…" at bounding box center [833, 482] width 1067 height 755
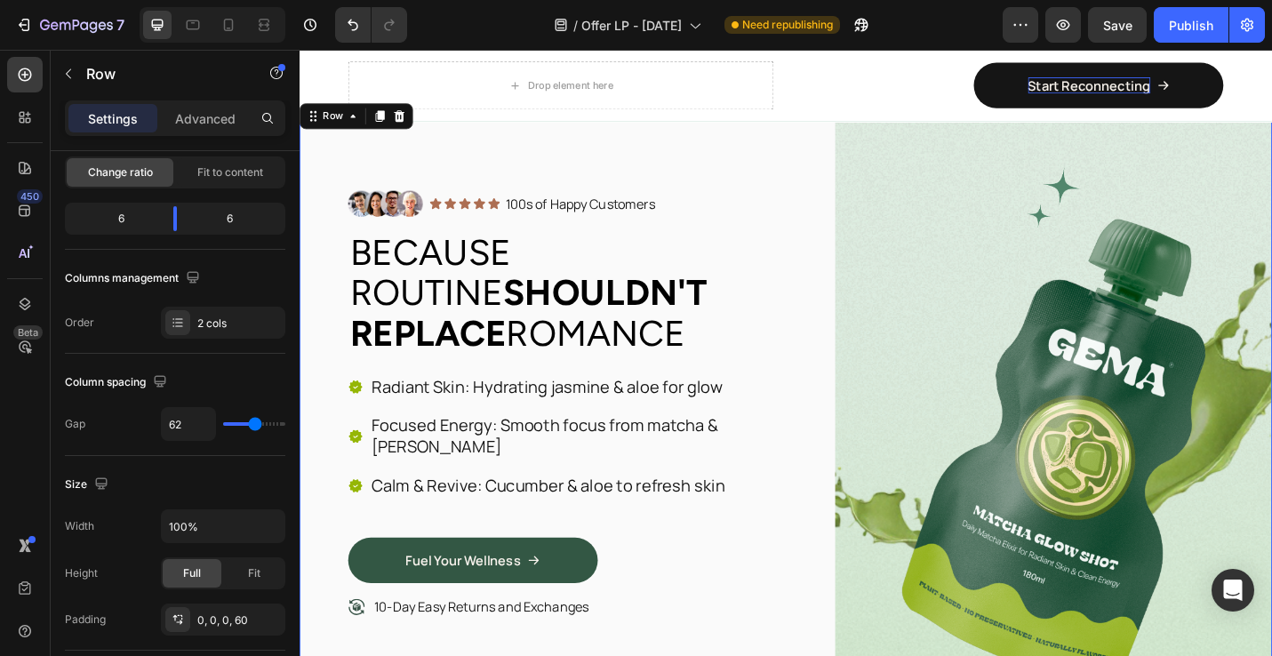
scroll to position [0, 0]
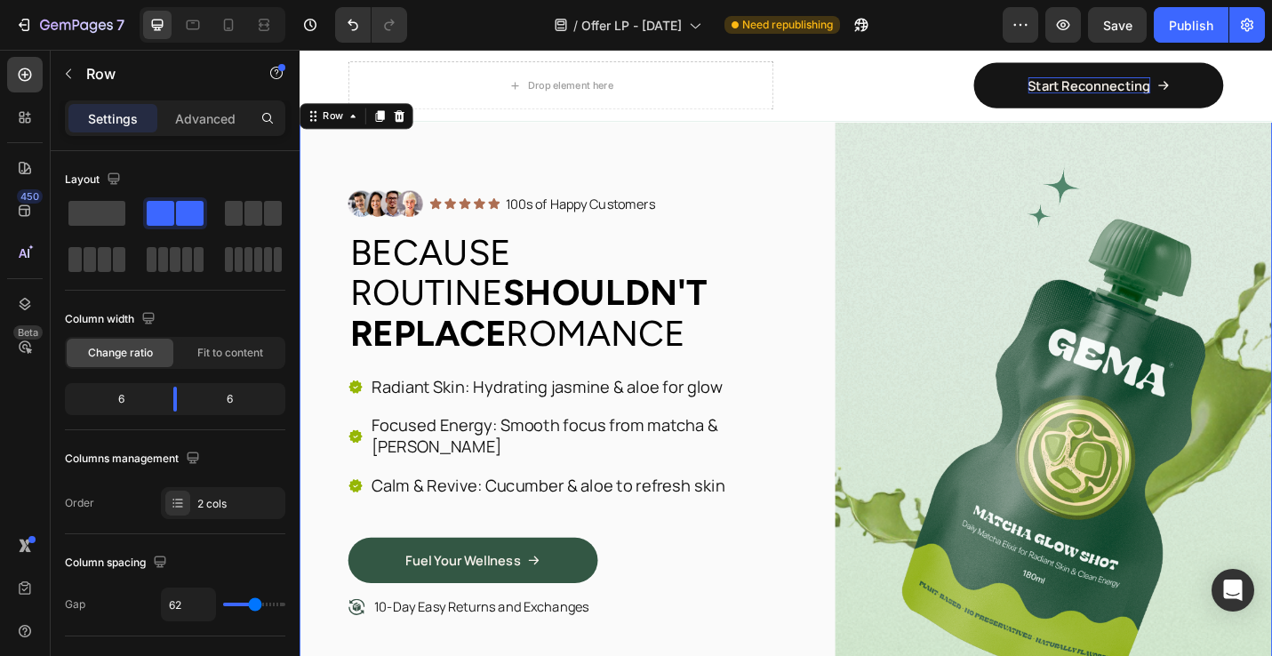
click at [596, 652] on p "10-Day Easy Returns and Exchanges" at bounding box center [499, 661] width 236 height 19
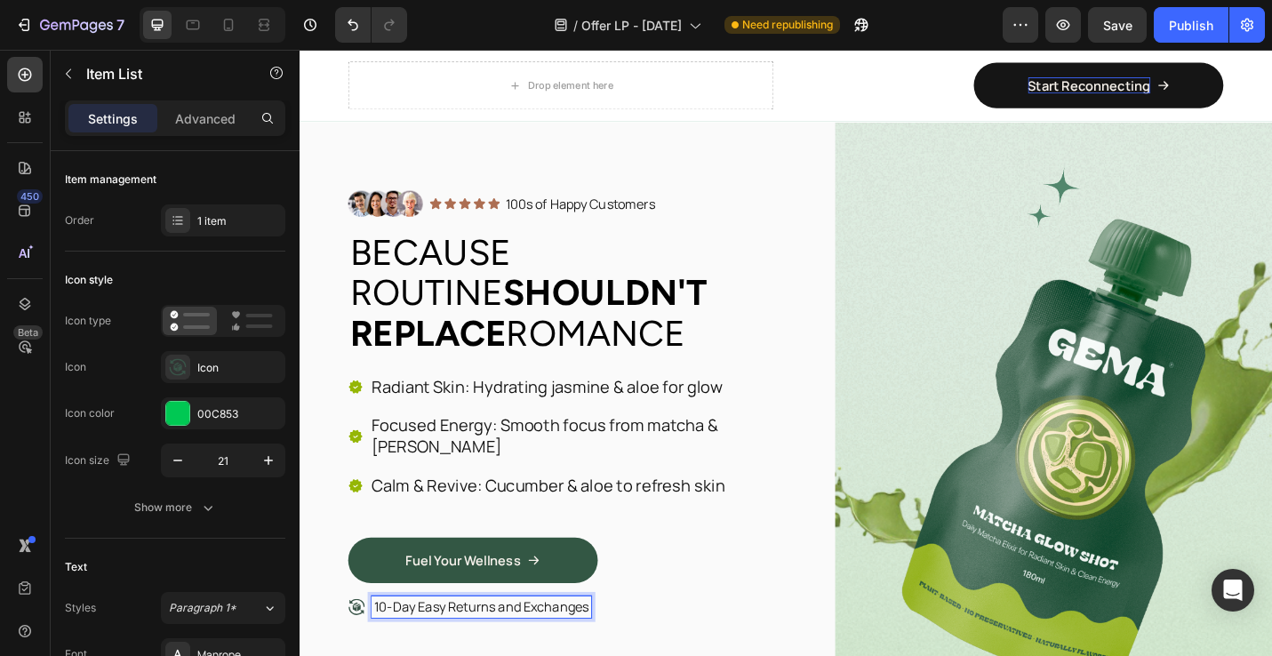
click at [508, 652] on p "10-Day Easy Returns and Exchanges" at bounding box center [499, 661] width 236 height 19
click at [522, 652] on p "30-Day Money Back Garantee" at bounding box center [477, 661] width 193 height 19
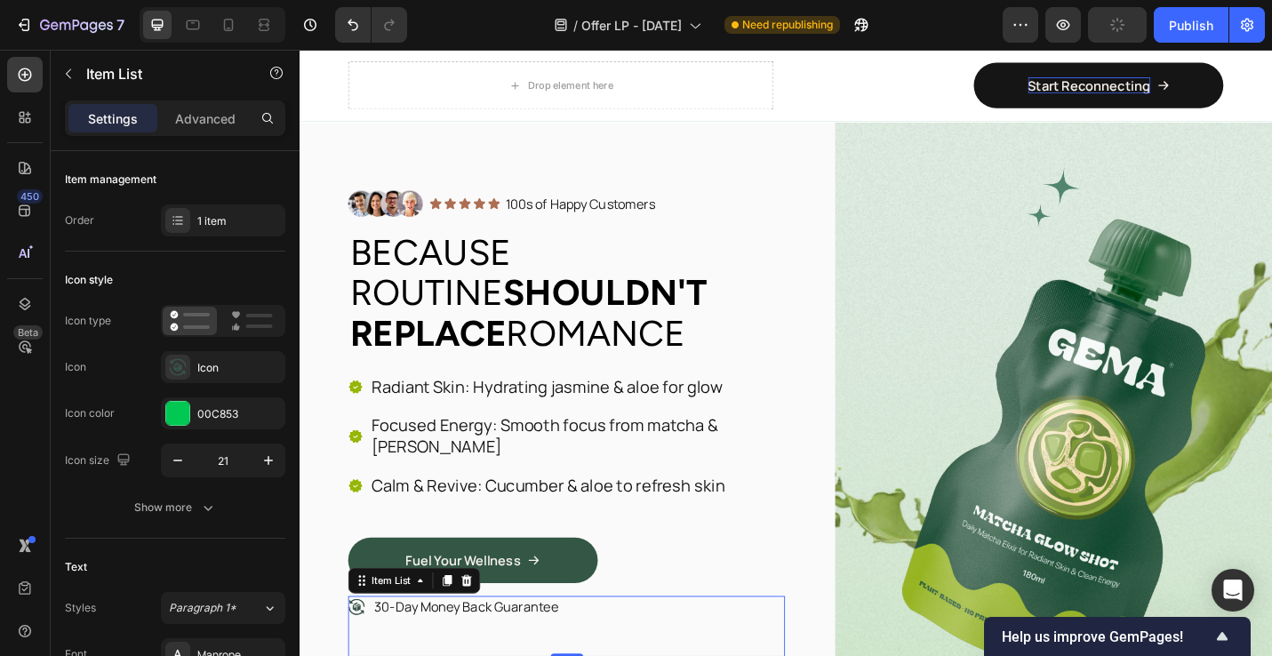
click at [728, 587] on div "Fuel Your Wellness Button" at bounding box center [592, 617] width 479 height 64
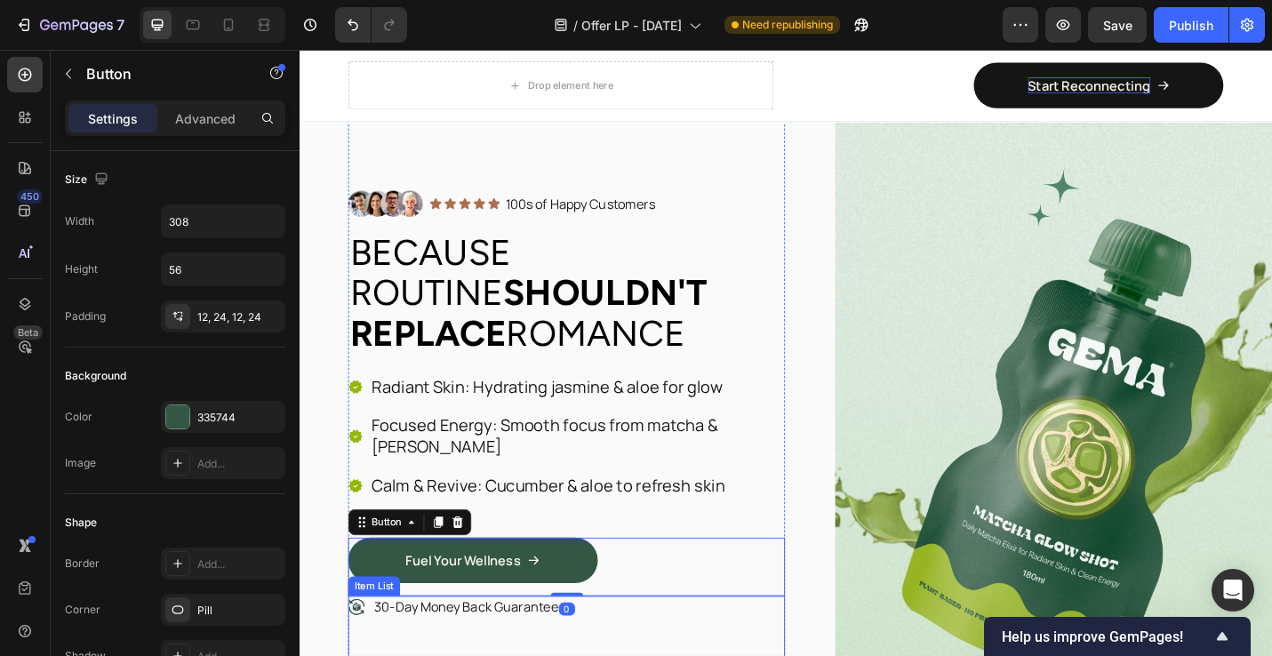
click at [558, 652] on p "30-Day Money Back Guarantee" at bounding box center [482, 661] width 202 height 19
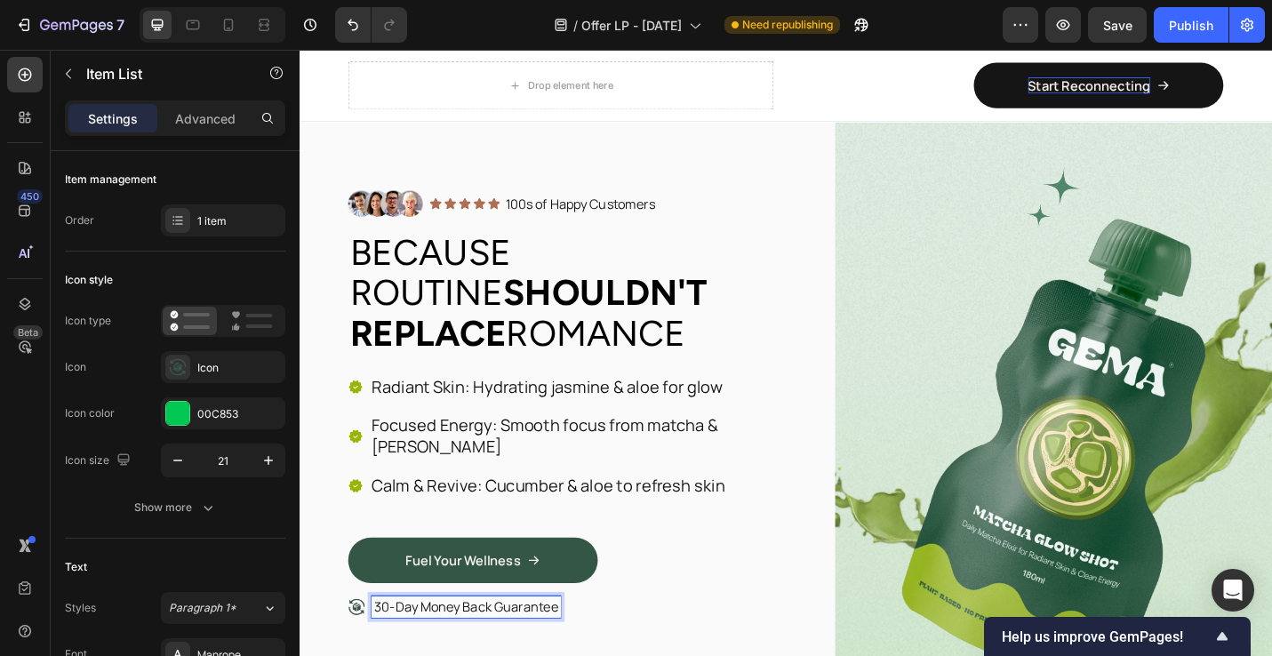
click at [554, 652] on p "30-Day Money Back Guarantee" at bounding box center [482, 661] width 202 height 19
click at [399, 652] on p "Love It or Send It Back Guarantee" at bounding box center [487, 661] width 213 height 19
click at [381, 652] on p "Love It or Send It Back Guarantee" at bounding box center [487, 661] width 213 height 19
click at [588, 652] on p "Connection Guarantee: Love It or Send It Back Guarantee" at bounding box center [566, 661] width 371 height 19
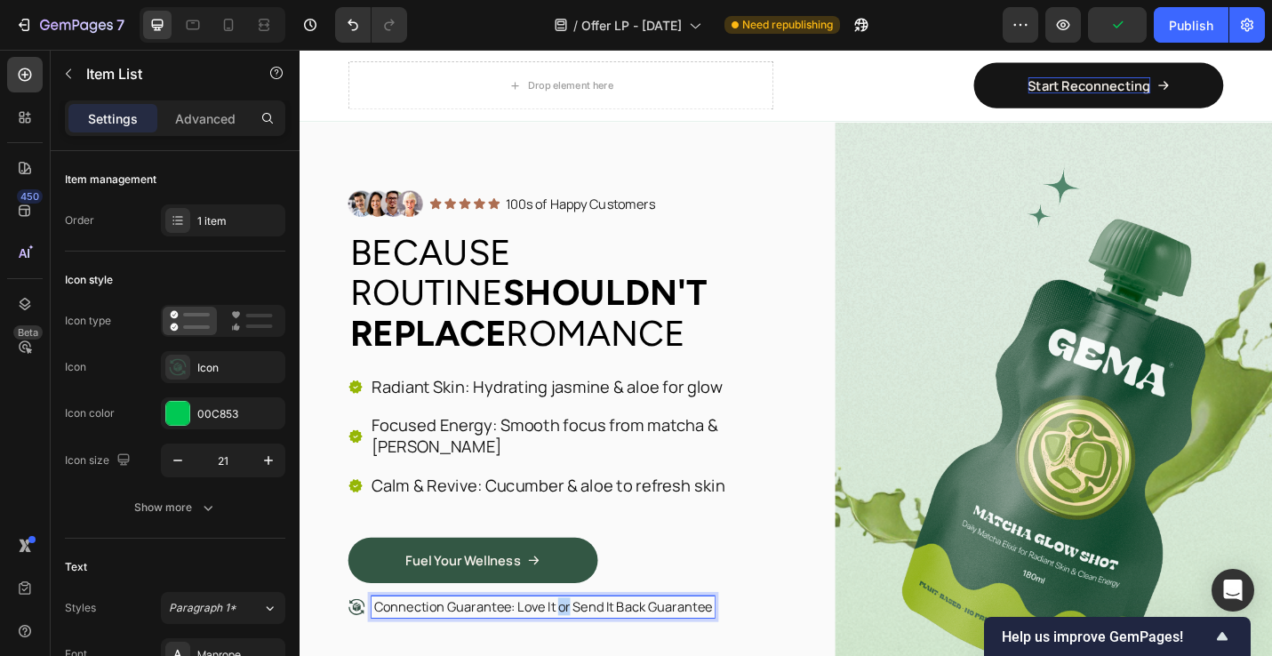
click at [588, 652] on p "Connection Guarantee: Love It or Send It Back Guarantee" at bounding box center [566, 661] width 371 height 19
click at [770, 585] on div "Fuel Your Wellness Button" at bounding box center [592, 617] width 479 height 64
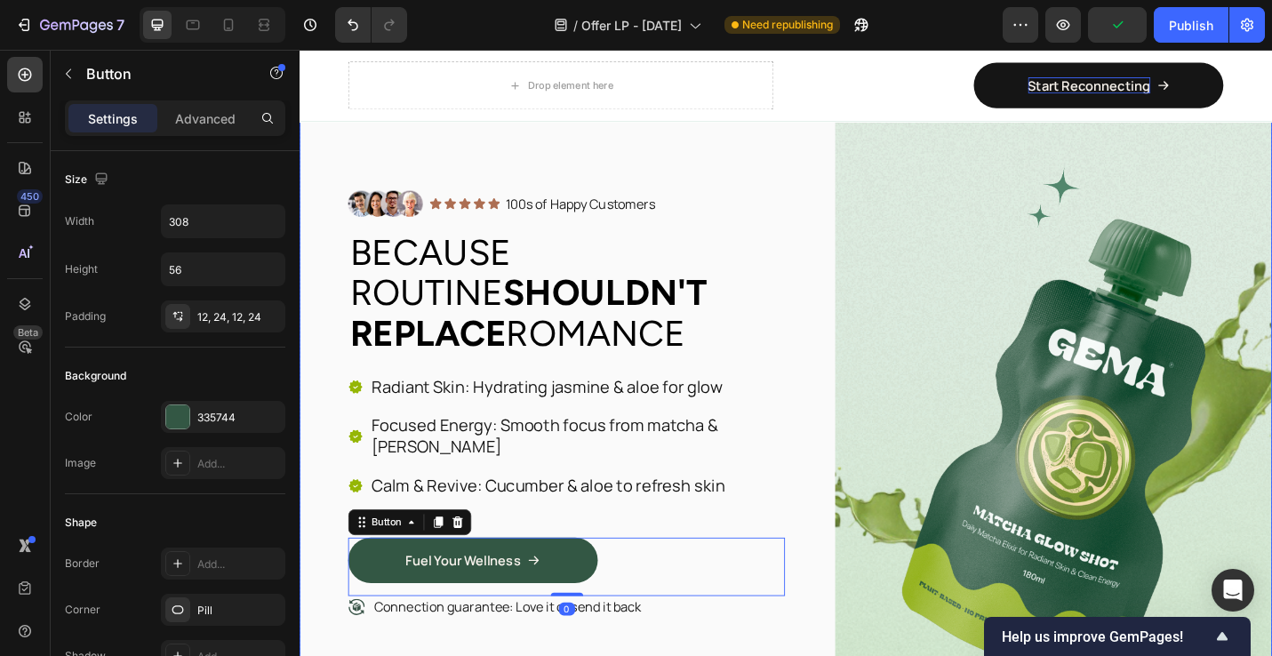
click at [876, 538] on div "Image Icon Icon Icon Icon Icon Icon List 100s of Happy Customers Text Block Row…" at bounding box center [833, 482] width 1067 height 755
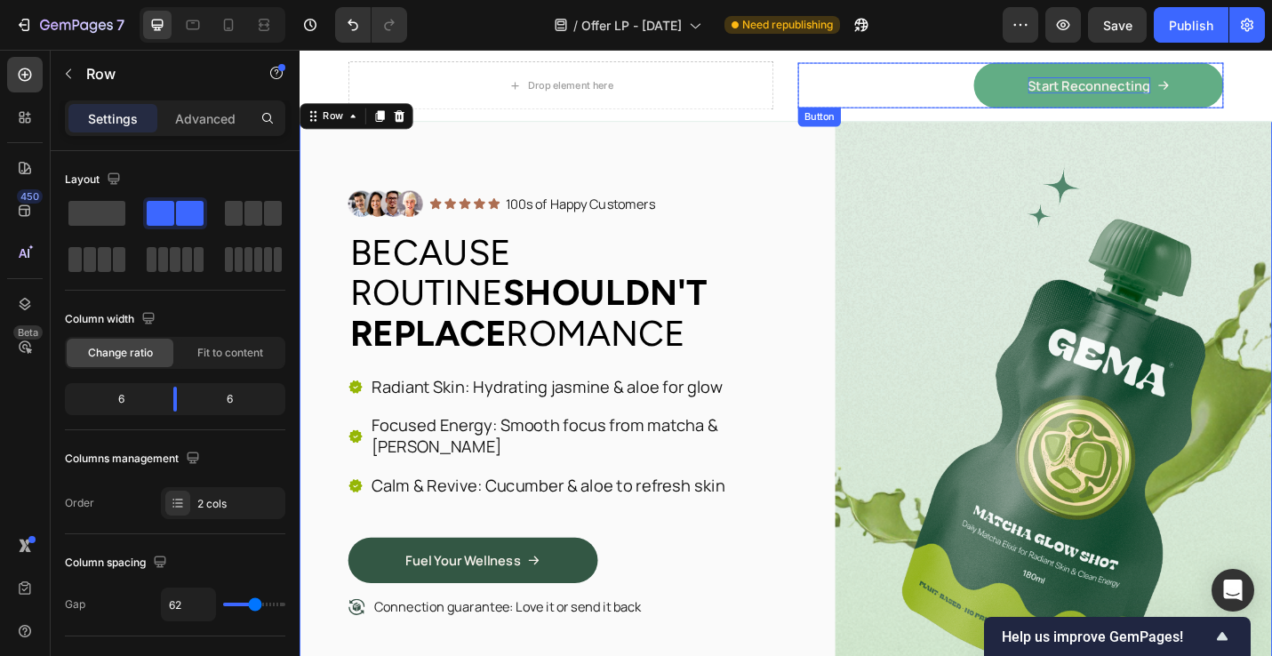
click at [1065, 92] on link "Start Reconnecting" at bounding box center [1176, 89] width 274 height 50
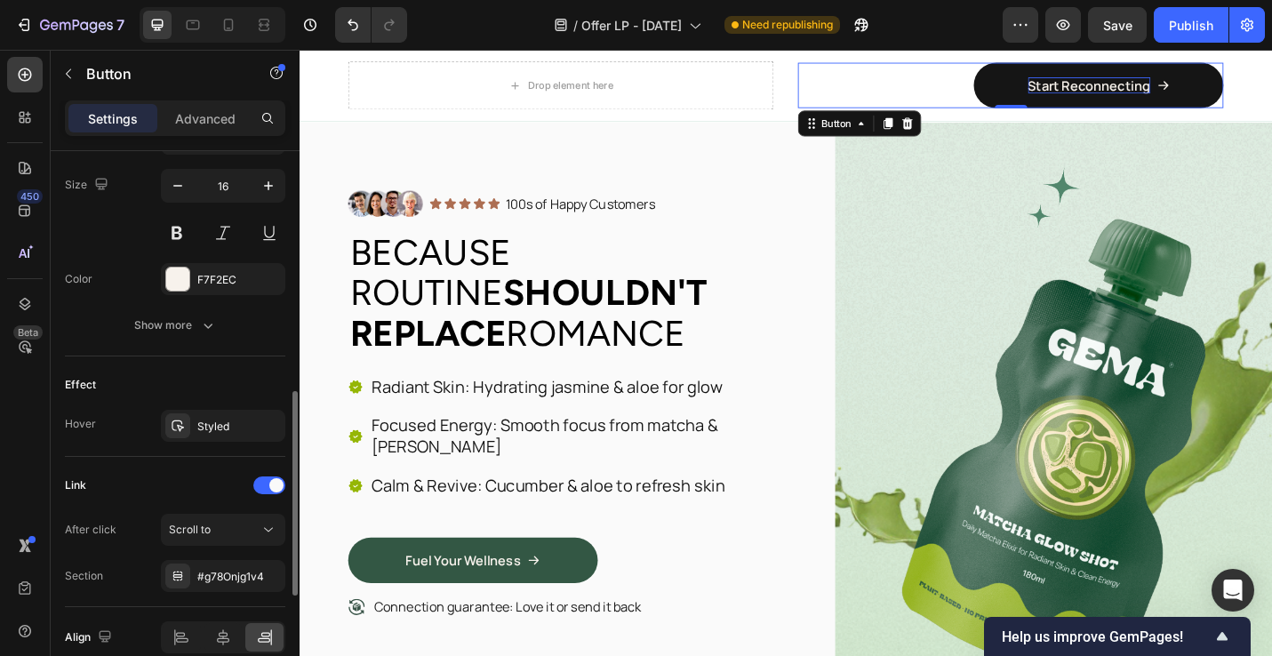
scroll to position [952, 0]
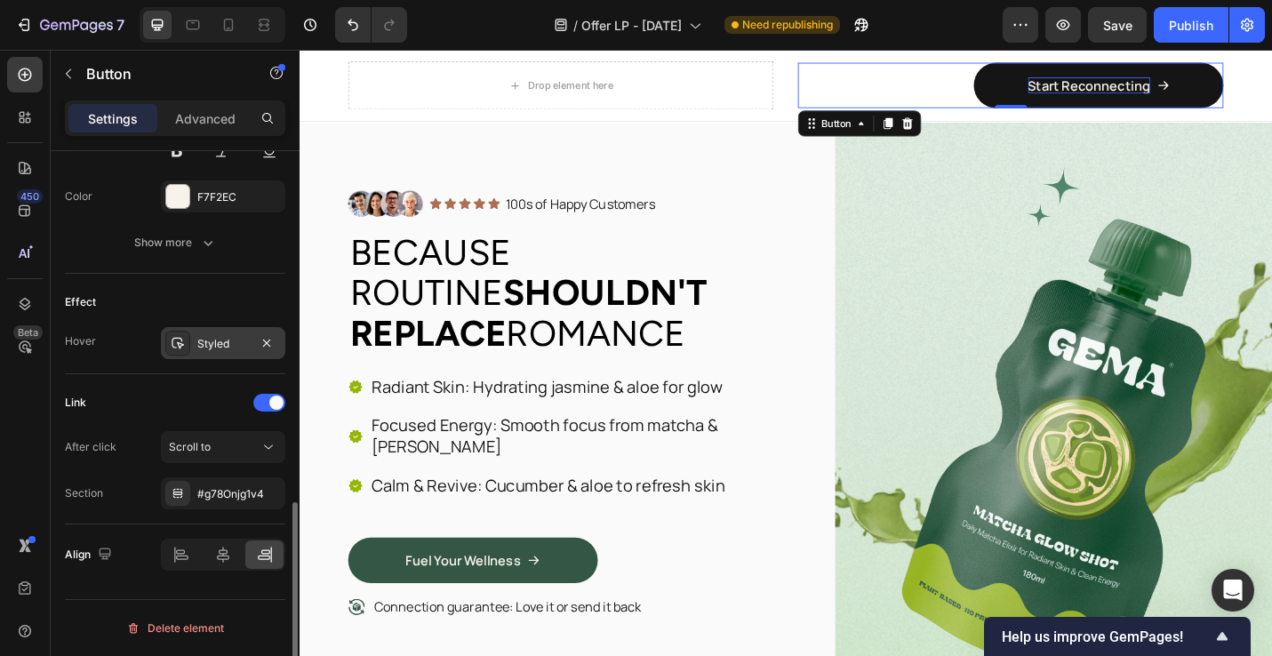
click at [226, 341] on div "Styled" at bounding box center [223, 344] width 52 height 16
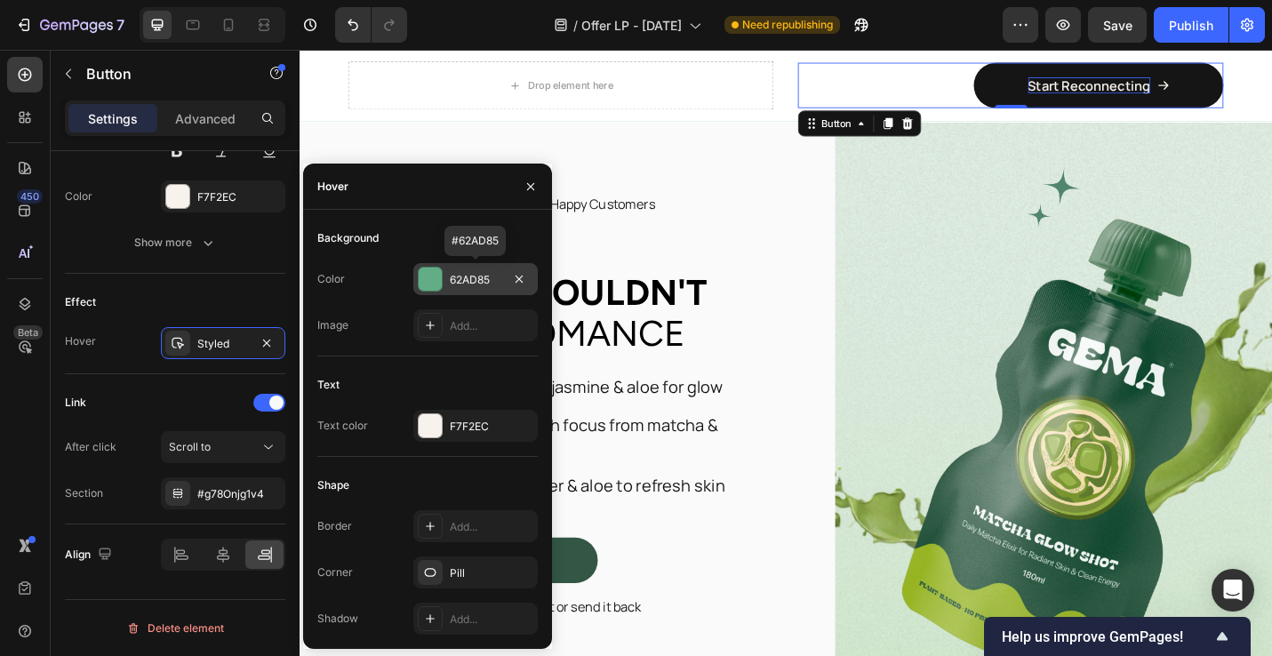
click at [426, 278] on div at bounding box center [430, 279] width 23 height 23
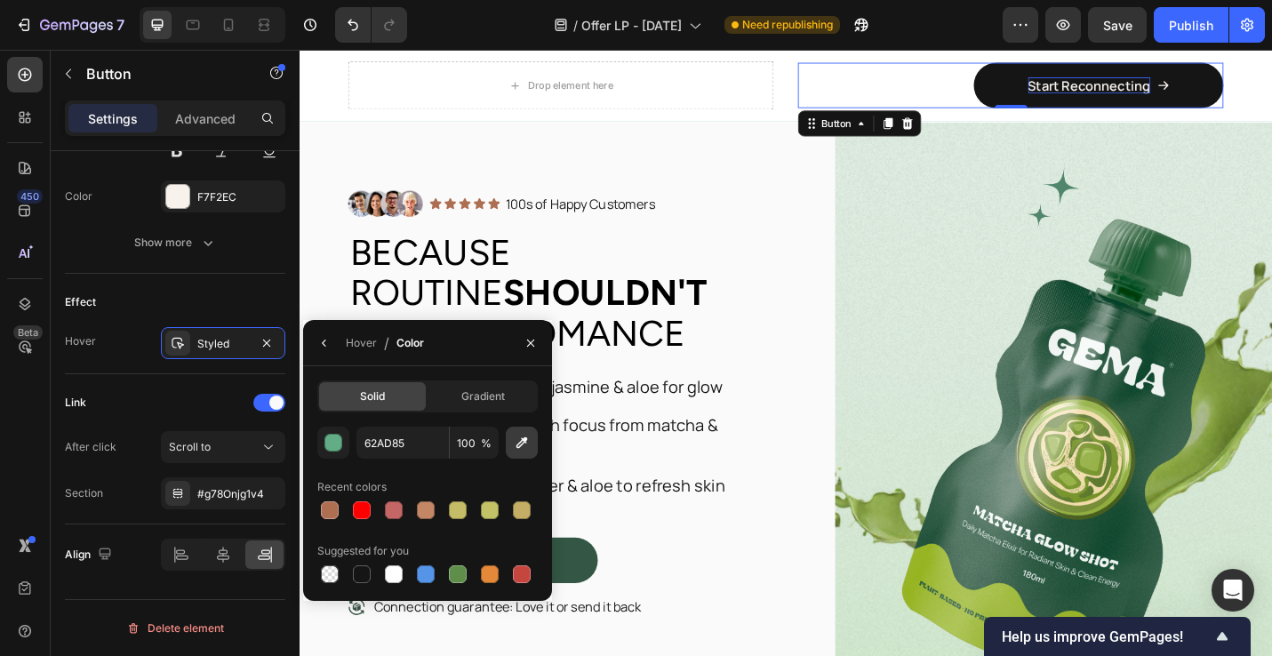
click at [521, 443] on icon "button" at bounding box center [522, 443] width 18 height 18
type input "D1C6B9"
click at [531, 344] on icon "button" at bounding box center [531, 343] width 14 height 14
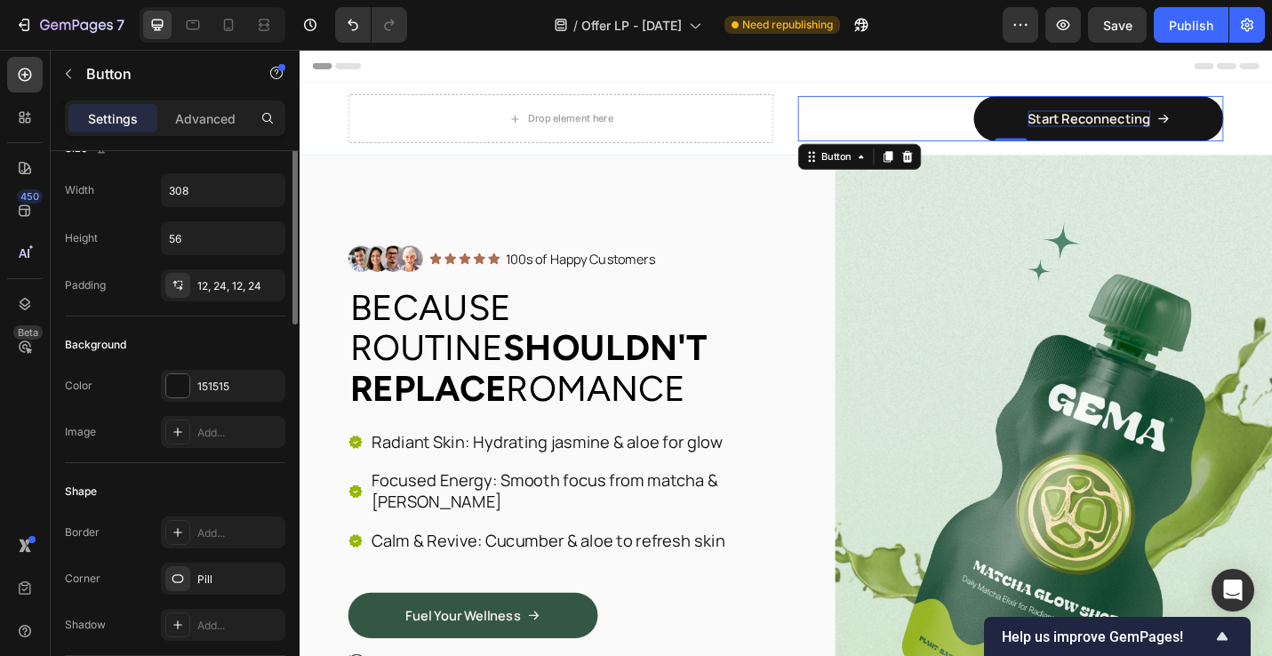
scroll to position [0, 0]
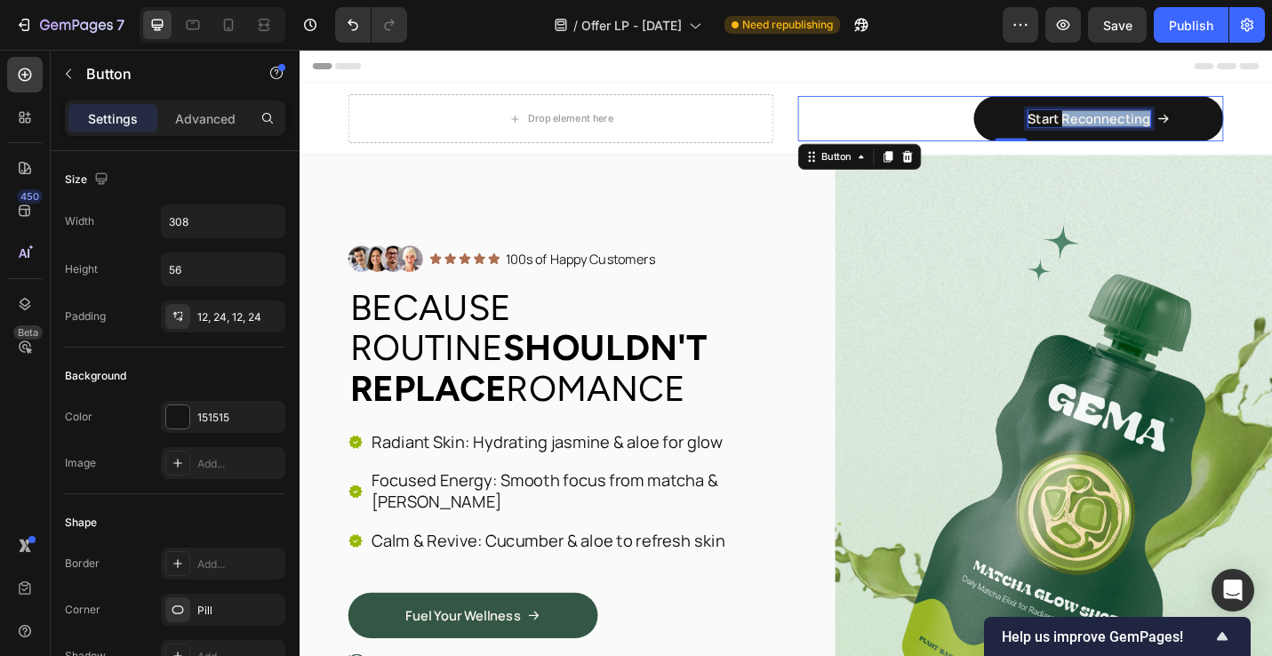
click at [1165, 125] on p "Start Reconnecting" at bounding box center [1166, 125] width 134 height 19
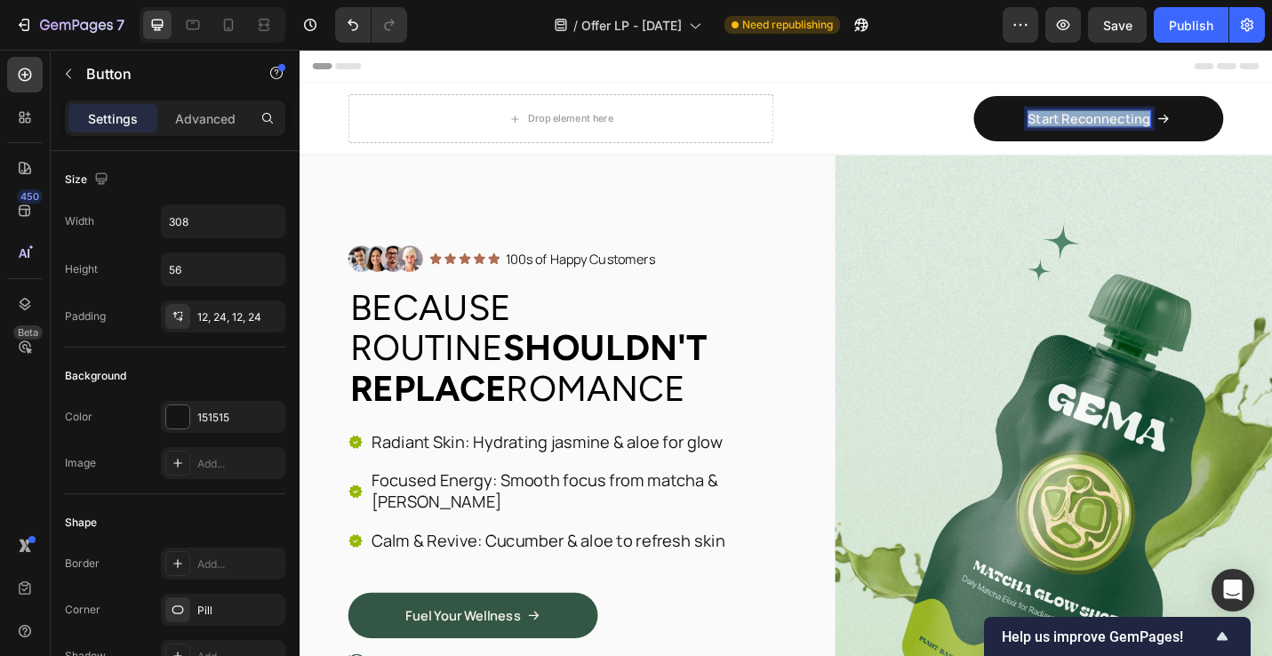
click at [1165, 125] on p "Start Reconnecting" at bounding box center [1166, 125] width 134 height 19
click at [989, 132] on div "START RECONNECTING Button 0" at bounding box center [1079, 125] width 467 height 50
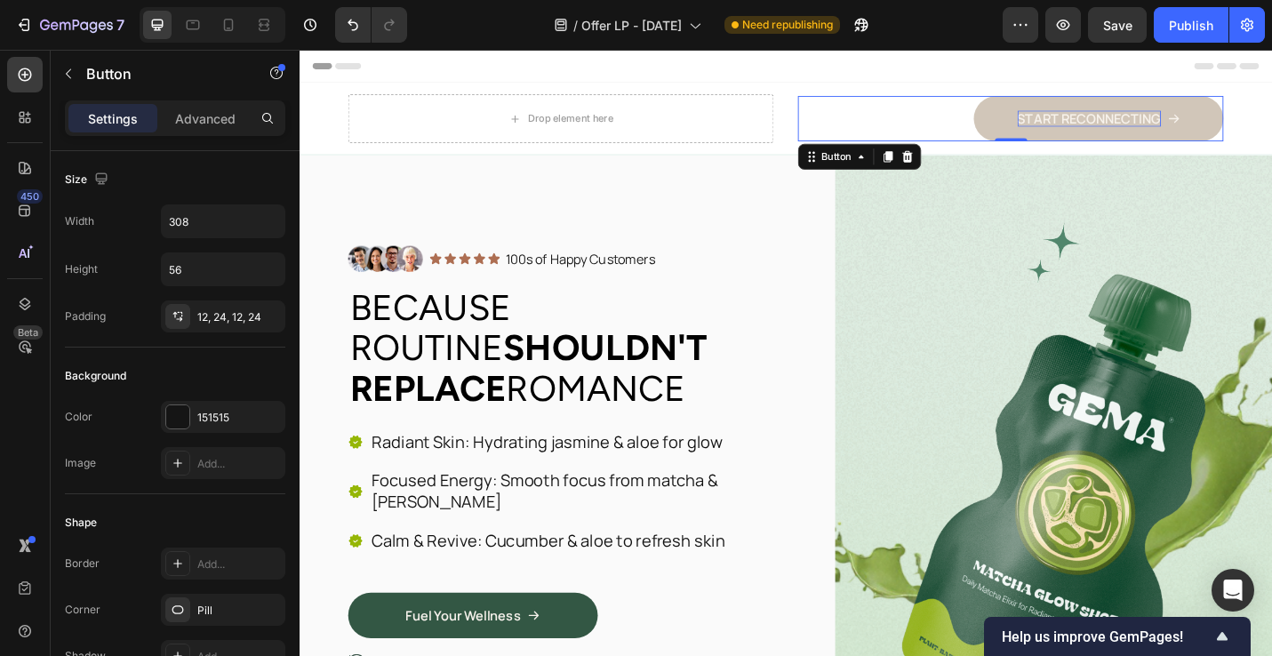
click at [1047, 122] on link "START RECONNECTING" at bounding box center [1176, 125] width 274 height 50
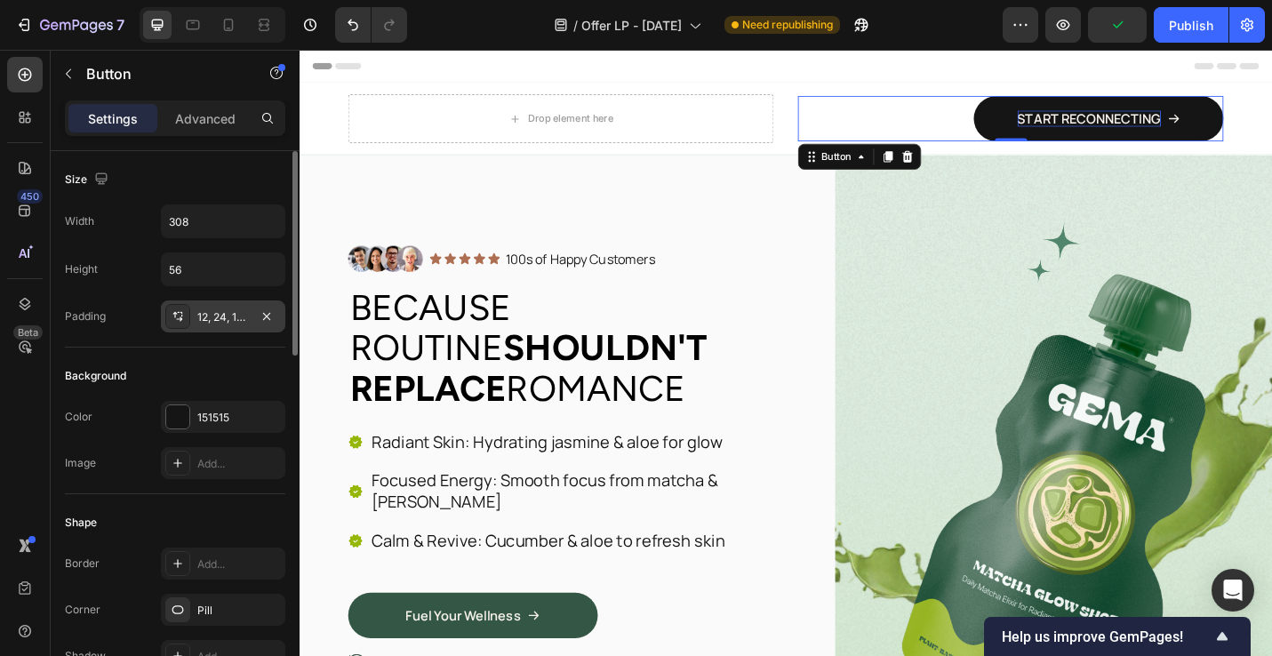
scroll to position [24, 0]
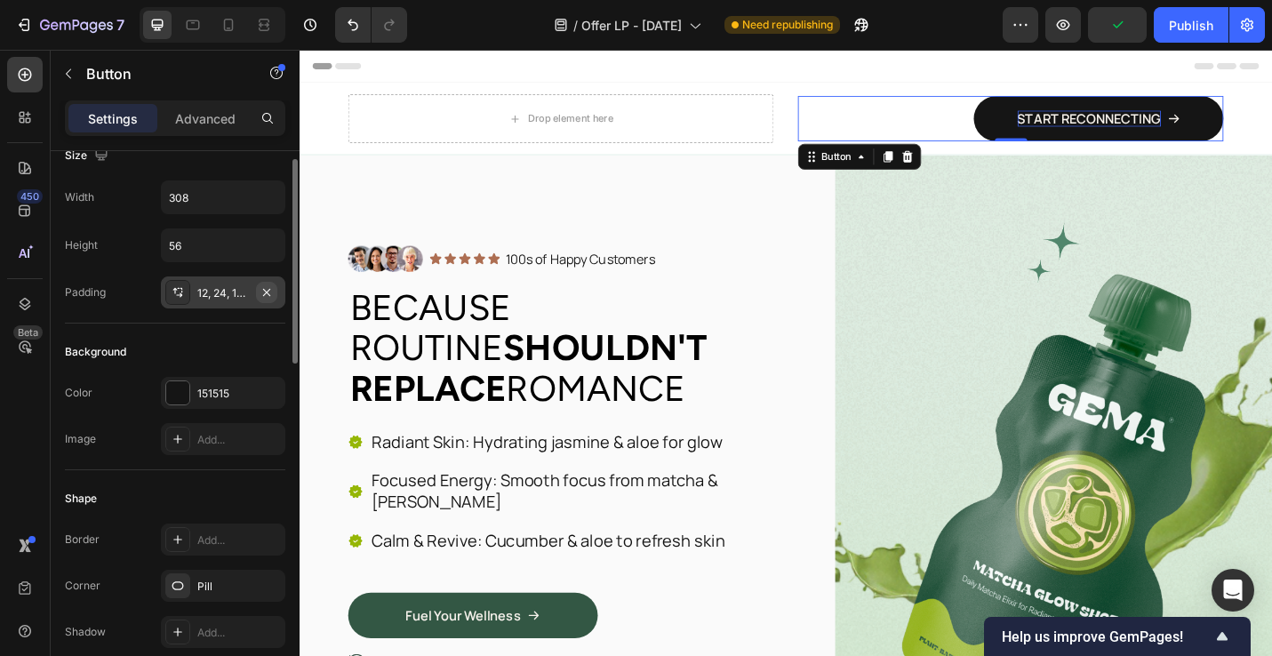
click at [261, 301] on button "button" at bounding box center [266, 292] width 21 height 21
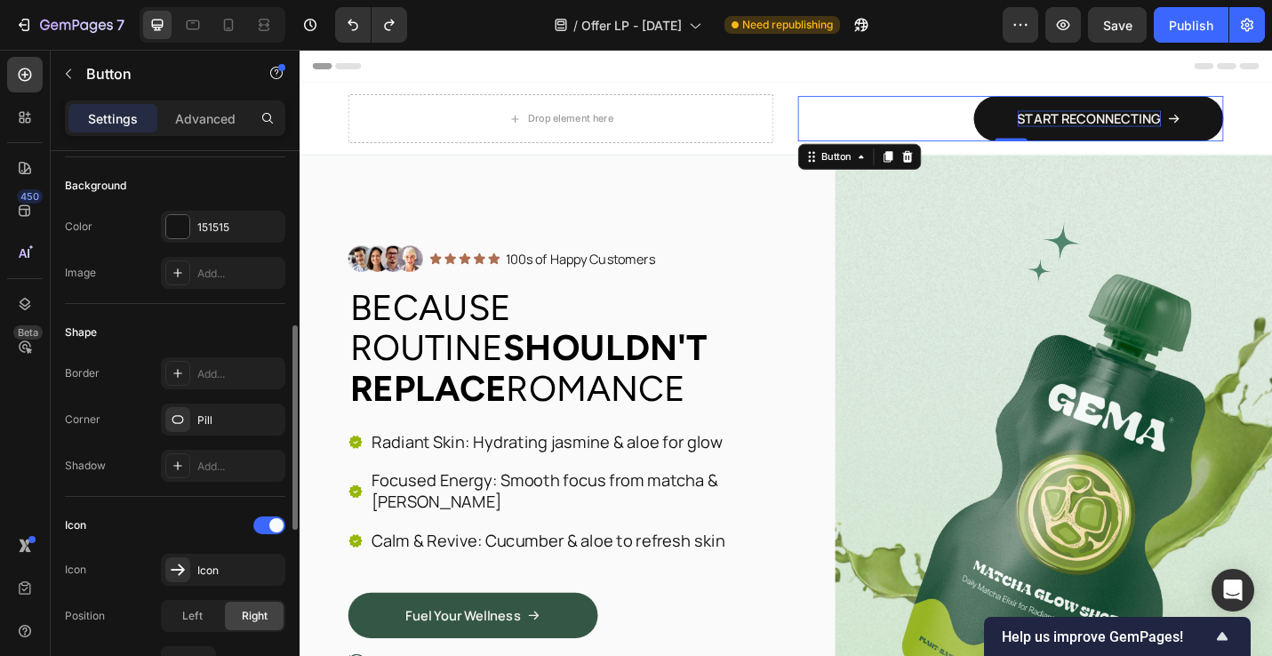
scroll to position [317, 0]
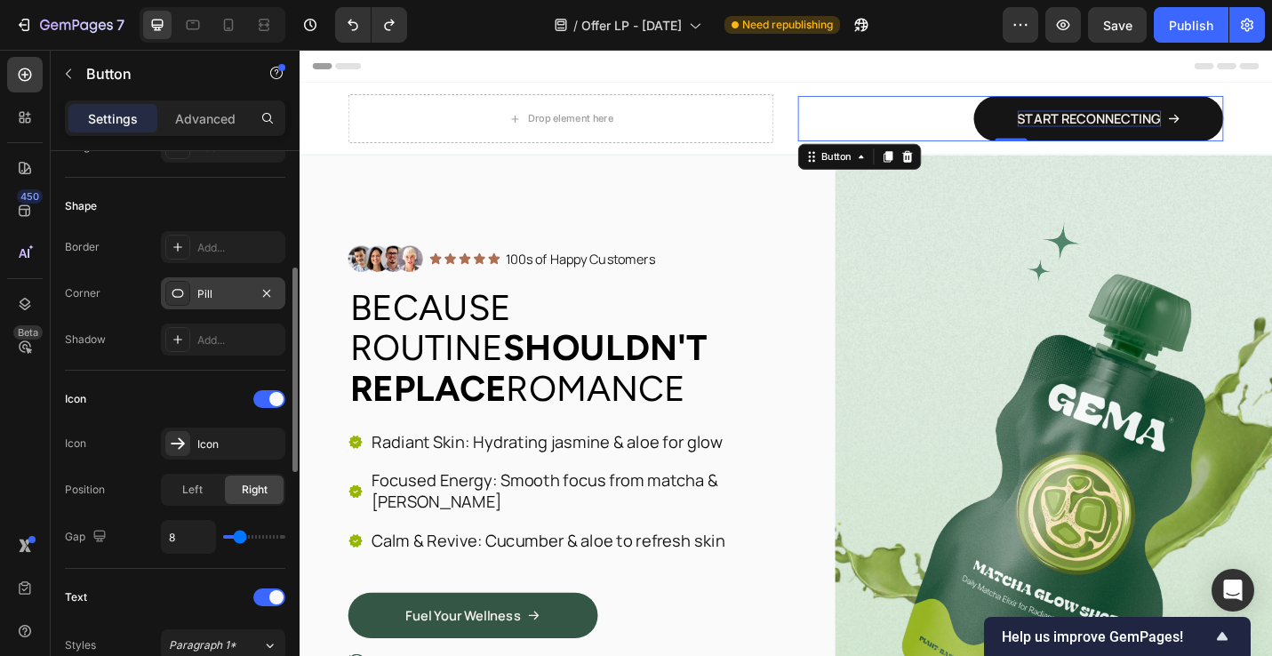
click at [207, 305] on div "Pill" at bounding box center [223, 293] width 124 height 32
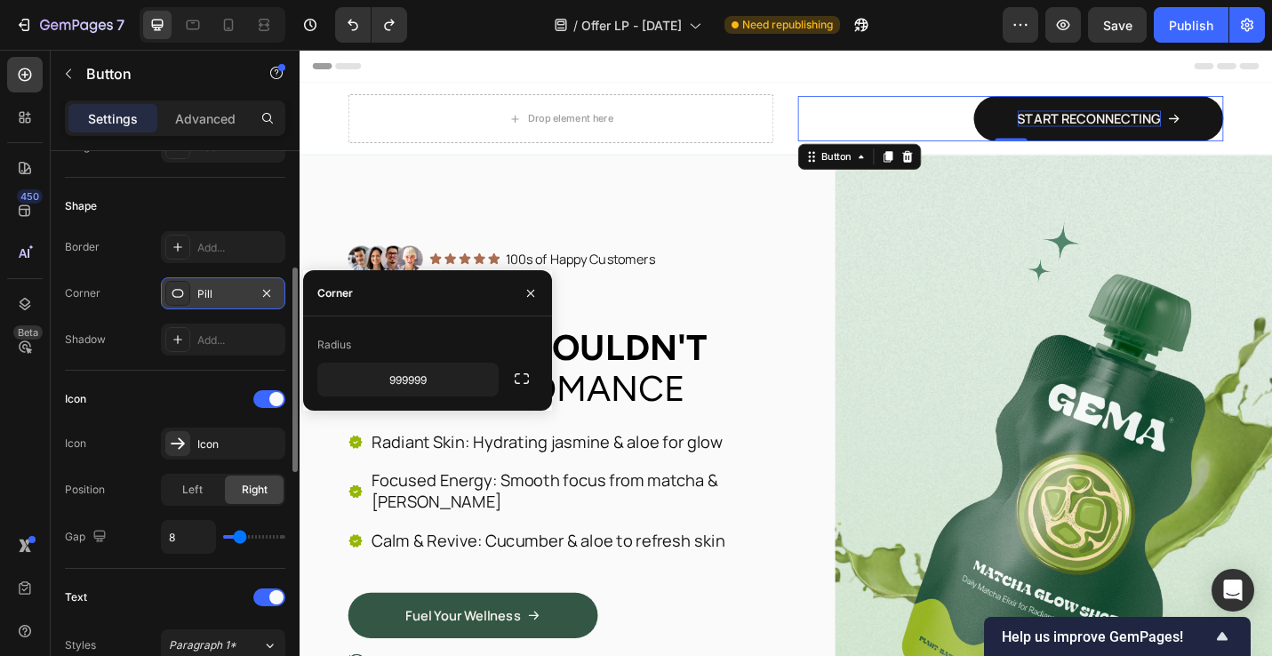
click at [189, 302] on div at bounding box center [177, 293] width 25 height 25
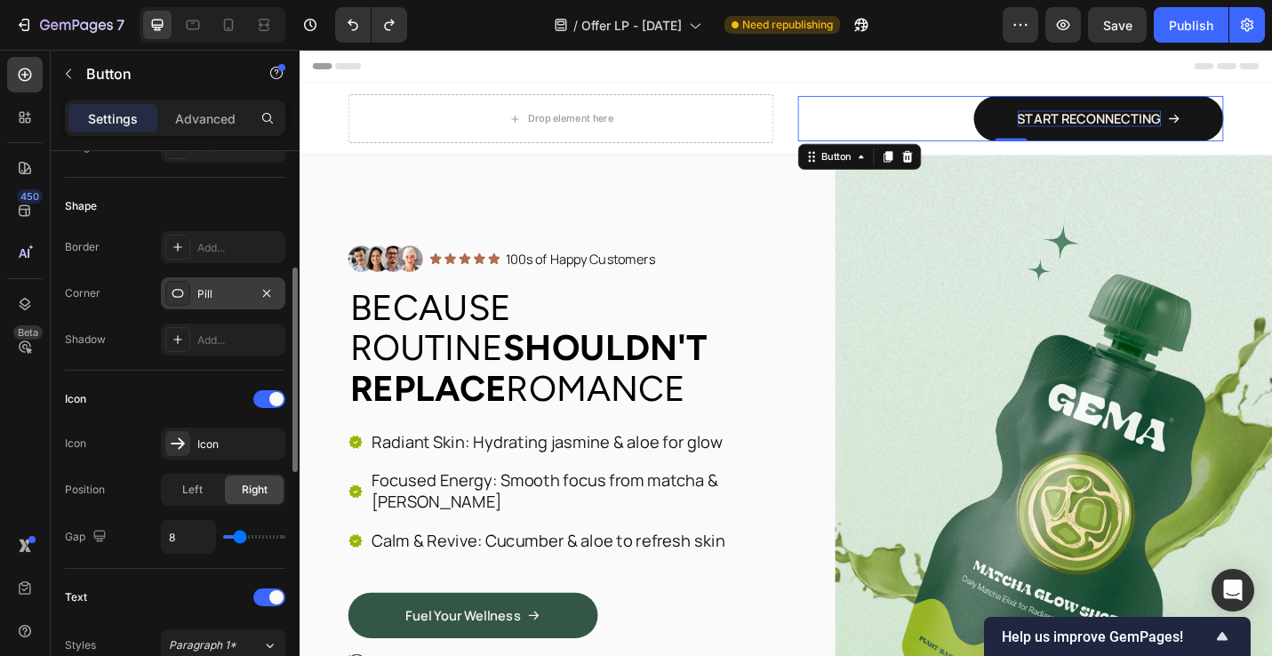
click at [179, 299] on icon at bounding box center [178, 293] width 14 height 14
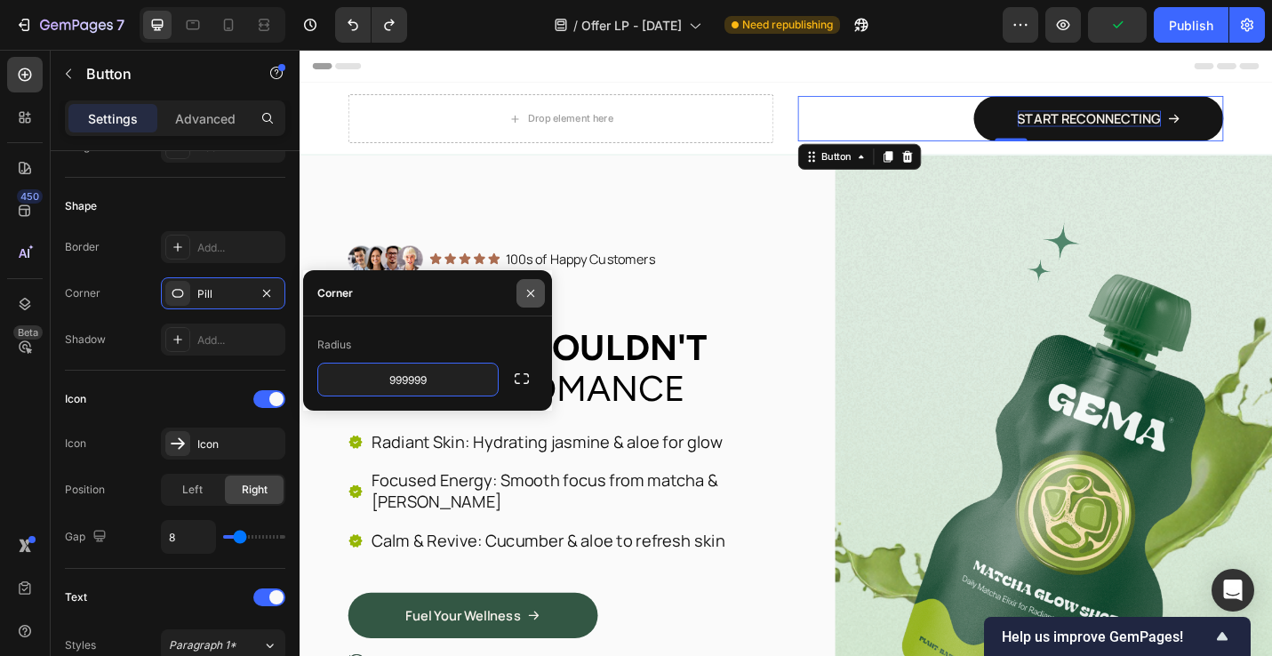
click at [535, 296] on icon "button" at bounding box center [531, 293] width 14 height 14
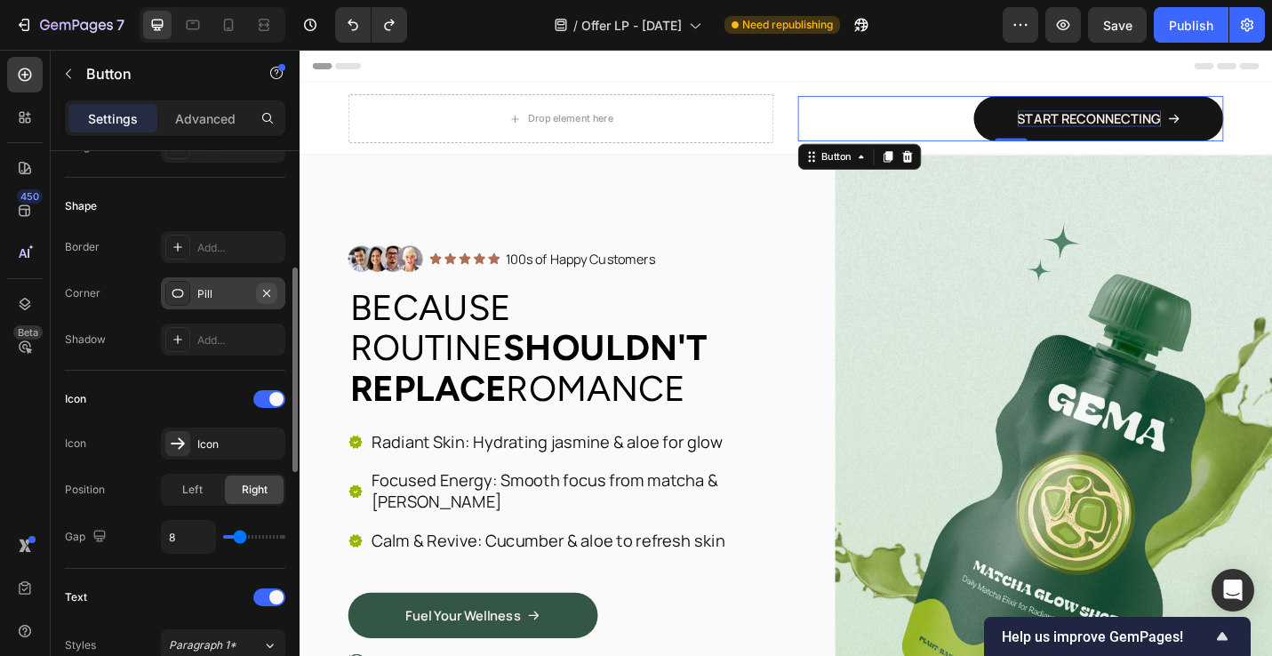
click at [271, 293] on icon "button" at bounding box center [267, 293] width 14 height 14
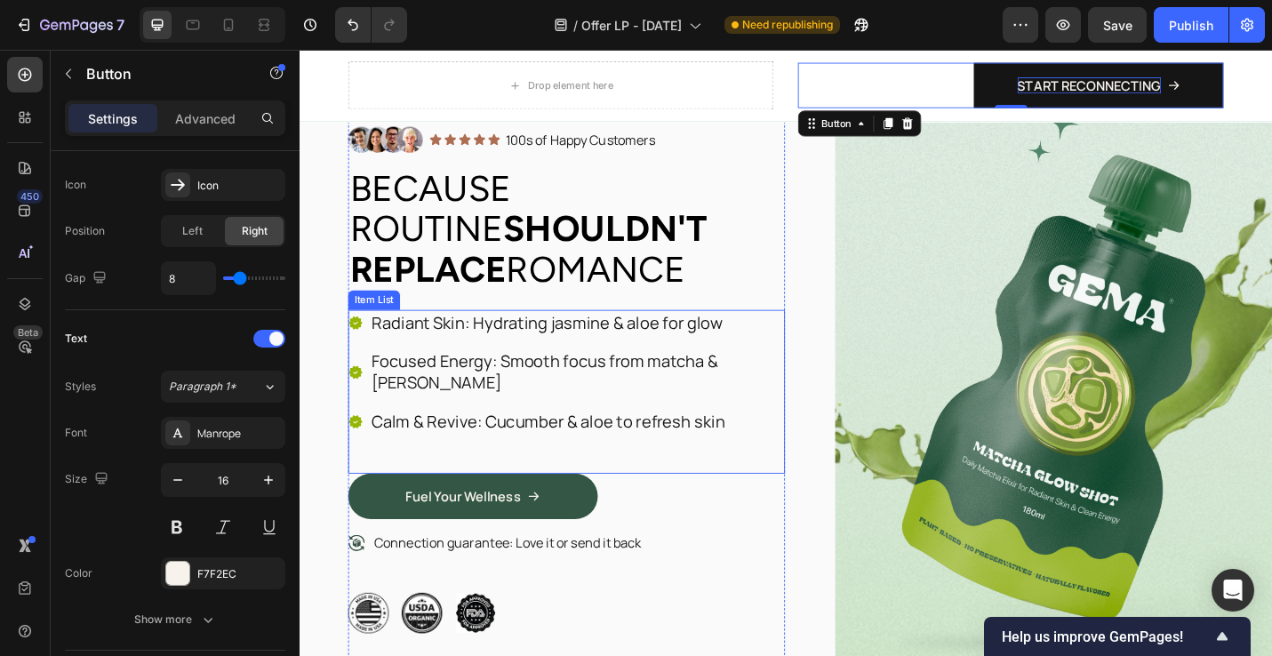
scroll to position [134, 0]
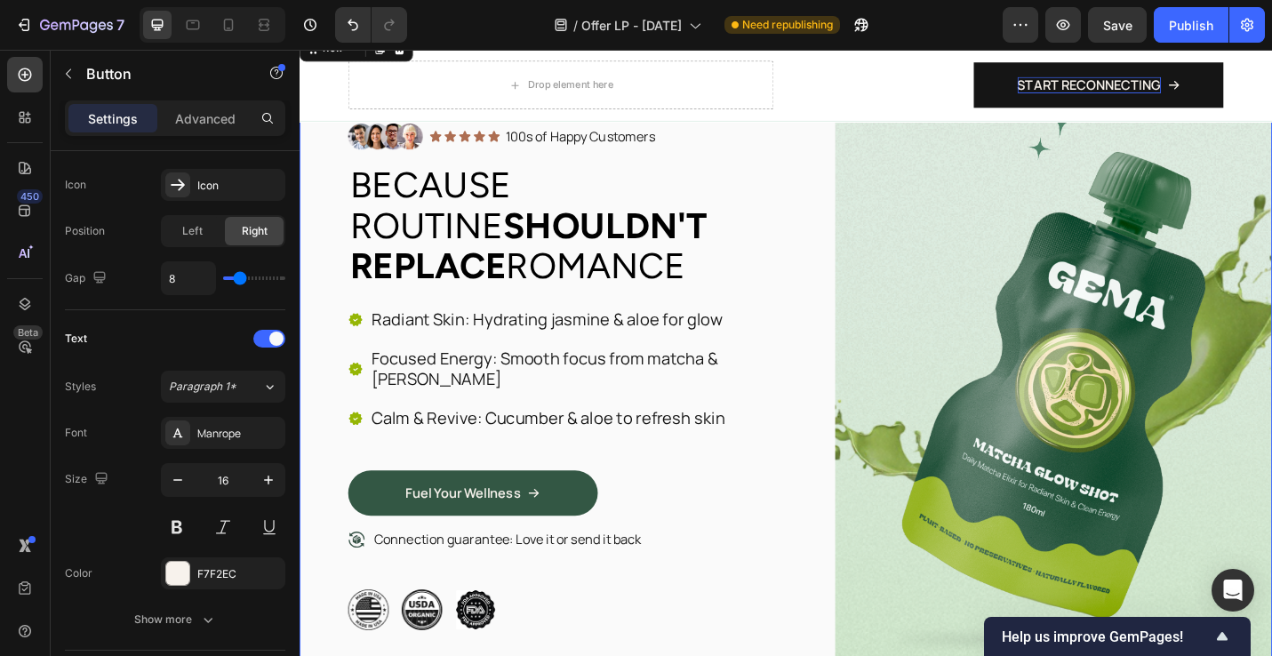
click at [859, 434] on div "Image Icon Icon Icon Icon Icon Icon List 100s of Happy Customers Text Block Row…" at bounding box center [833, 408] width 1067 height 755
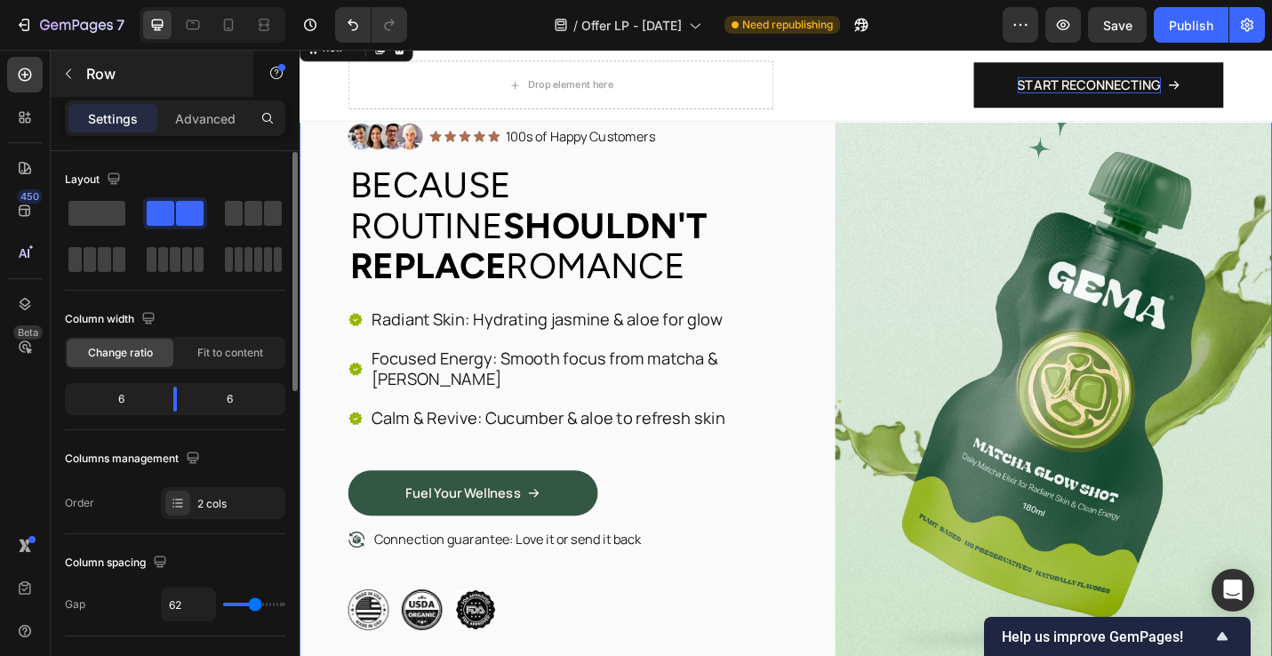
scroll to position [1, 0]
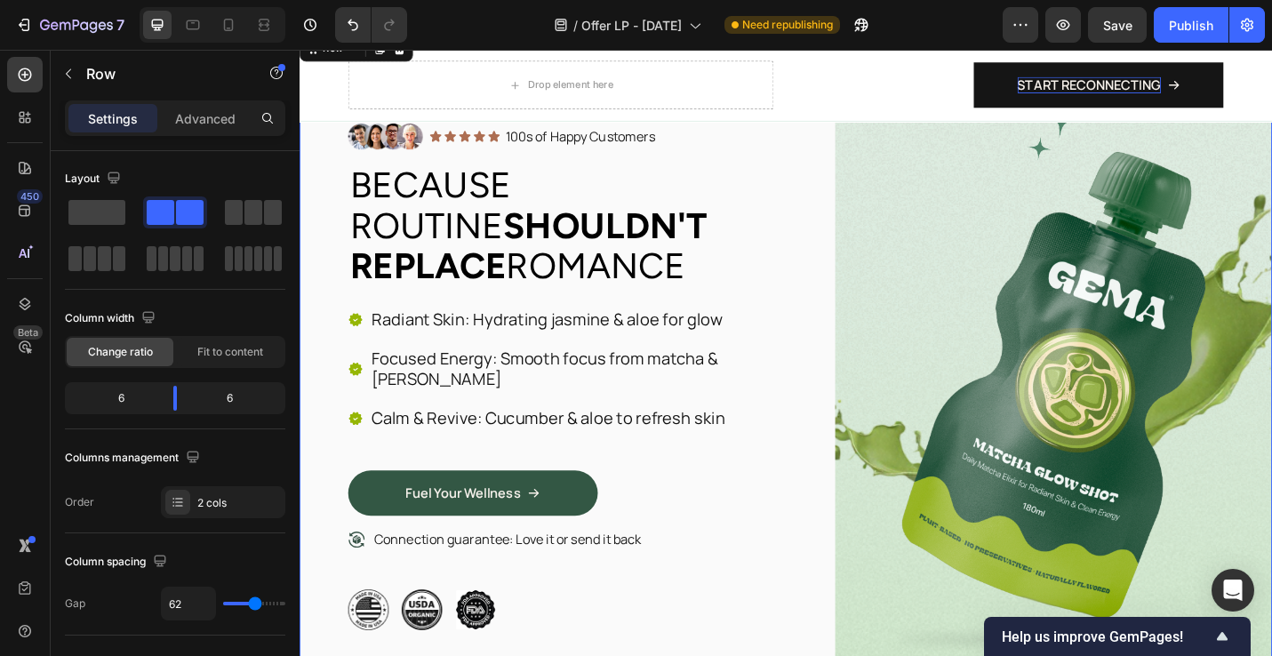
click at [859, 507] on div "Image Icon Icon Icon Icon Icon Icon List 100s of Happy Customers Text Block Row…" at bounding box center [833, 408] width 1067 height 755
click at [852, 445] on div "Image Icon Icon Icon Icon Icon Icon List 100s of Happy Customers Text Block Row…" at bounding box center [833, 408] width 1067 height 755
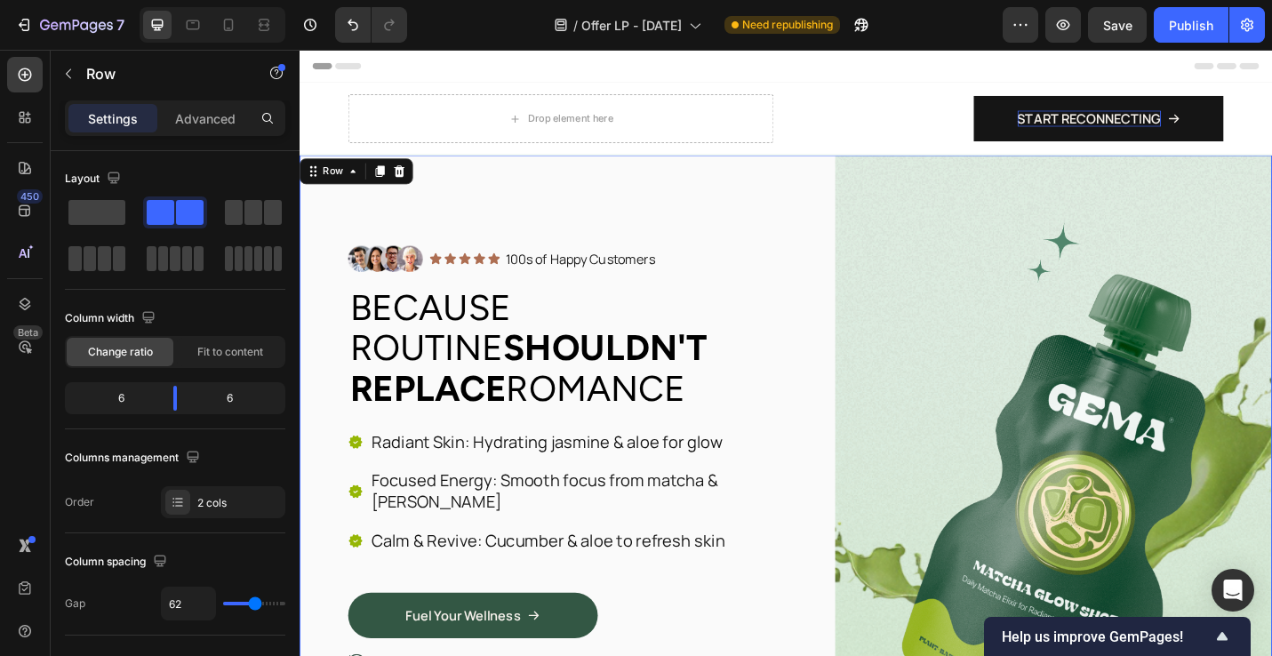
click at [848, 215] on div "Image Icon Icon Icon Icon Icon Icon List 100s of Happy Customers Text Block Row…" at bounding box center [833, 542] width 1067 height 755
click at [109, 106] on div "Settings" at bounding box center [112, 118] width 89 height 28
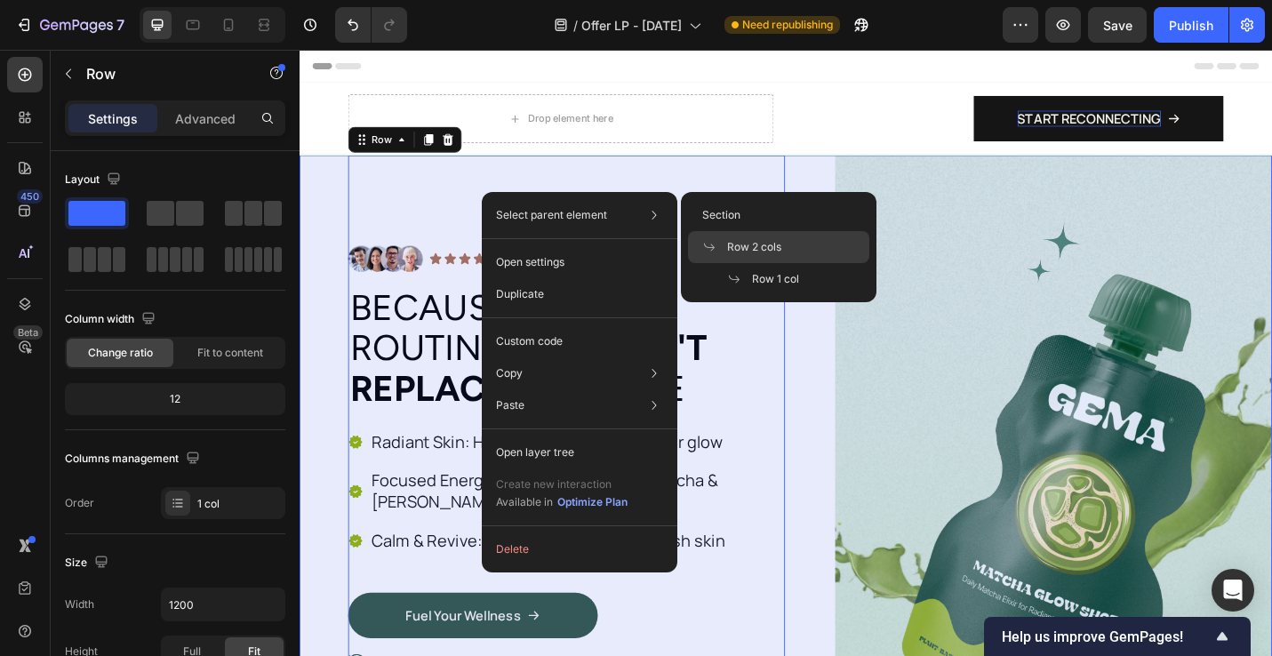
click at [775, 238] on div "Row 2 cols" at bounding box center [778, 247] width 181 height 32
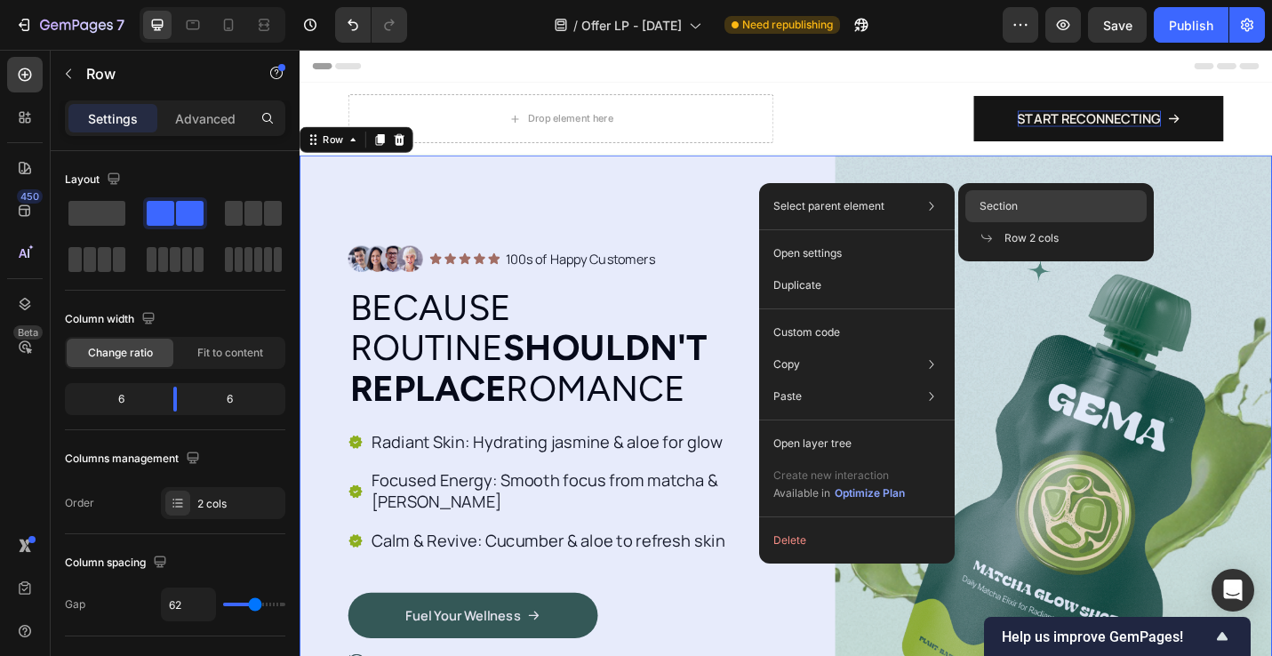
click at [1019, 204] on div "Section" at bounding box center [1056, 206] width 181 height 32
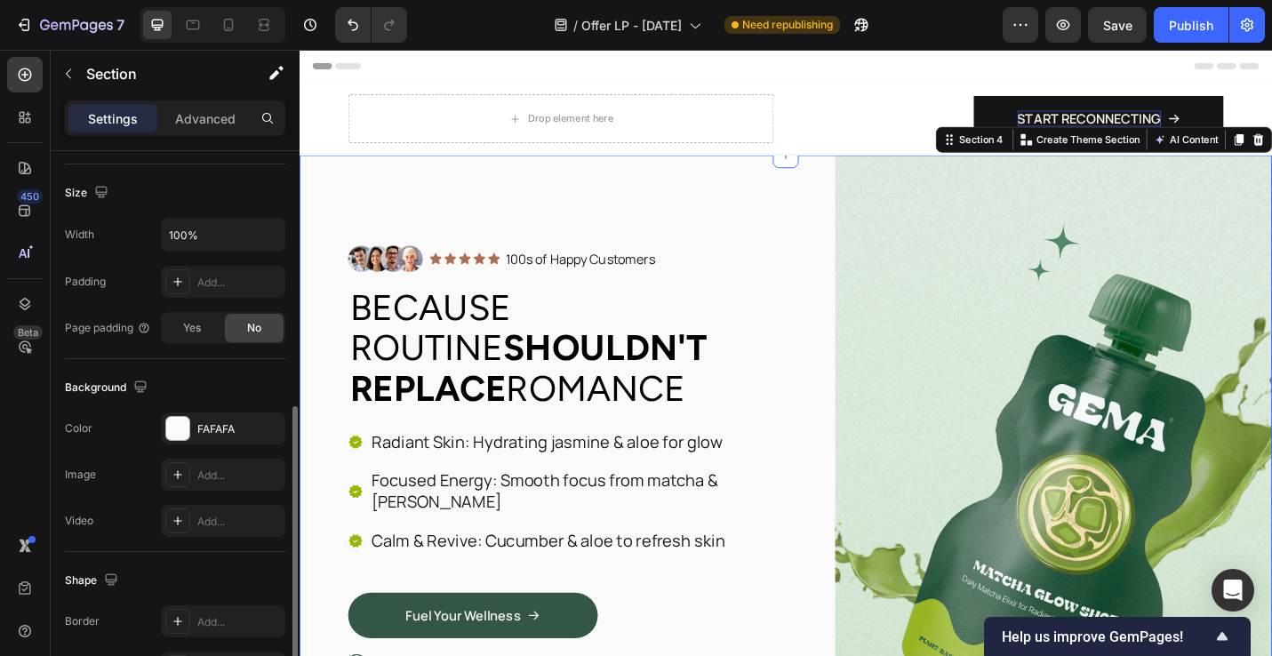
scroll to position [413, 0]
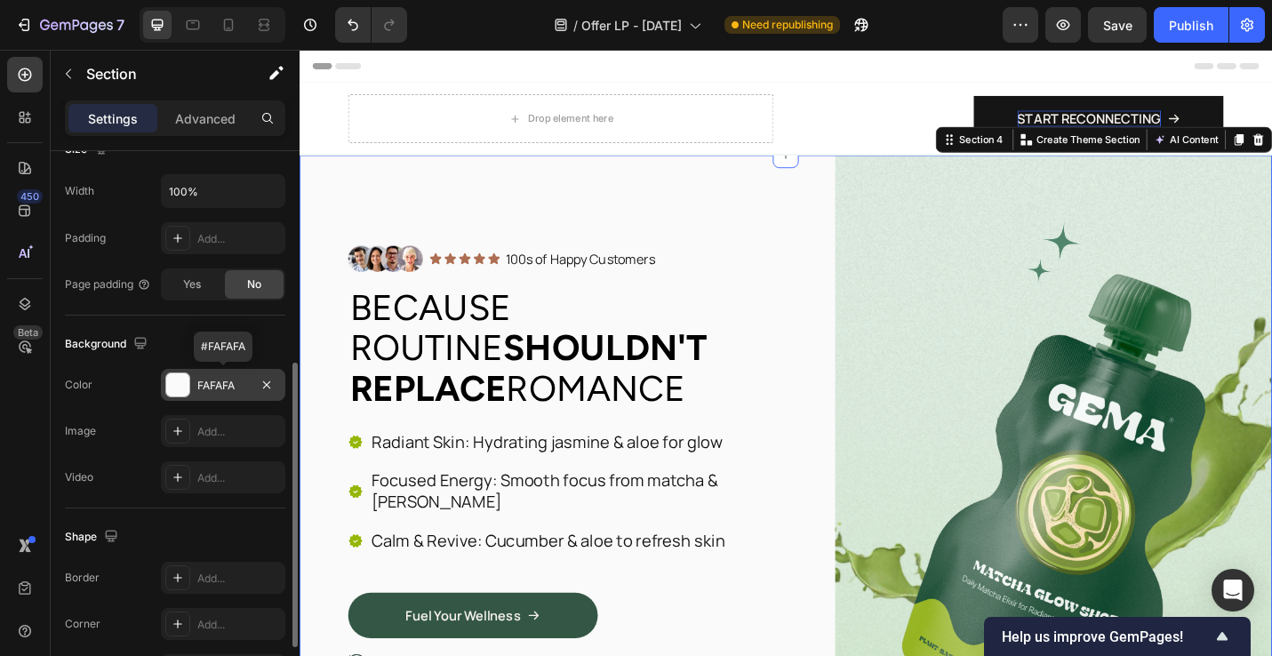
click at [186, 381] on div at bounding box center [177, 384] width 23 height 23
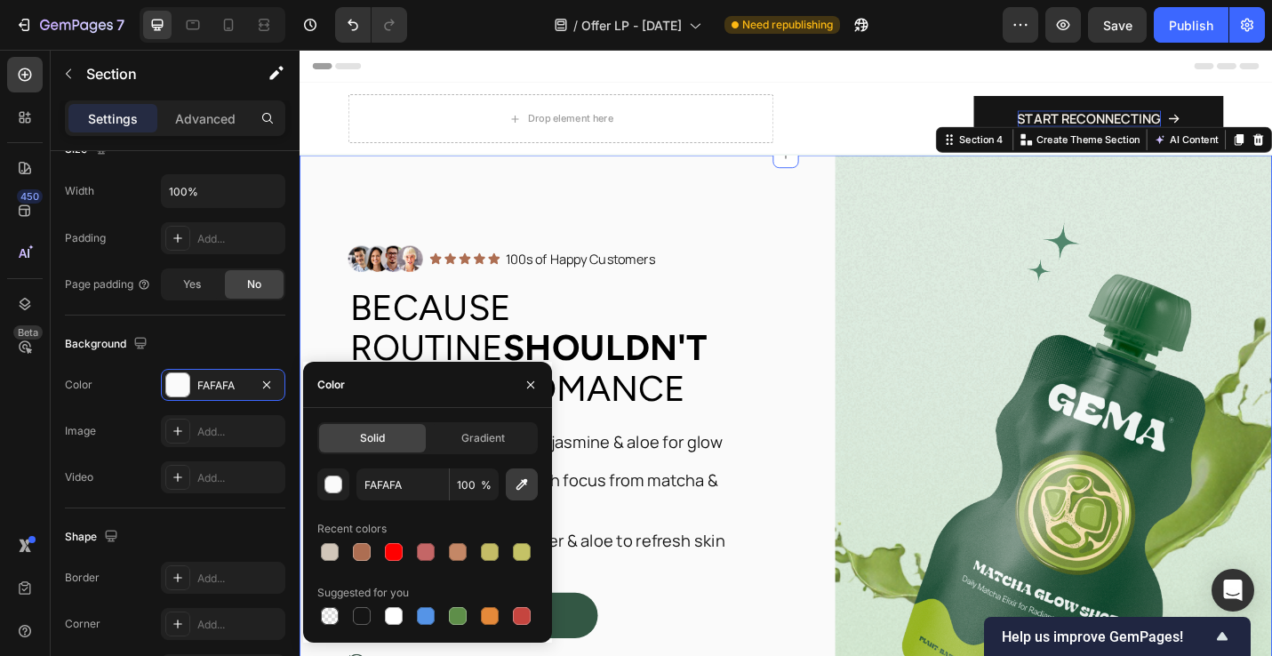
click at [524, 488] on icon "button" at bounding box center [522, 485] width 18 height 18
type input "F8F2ED"
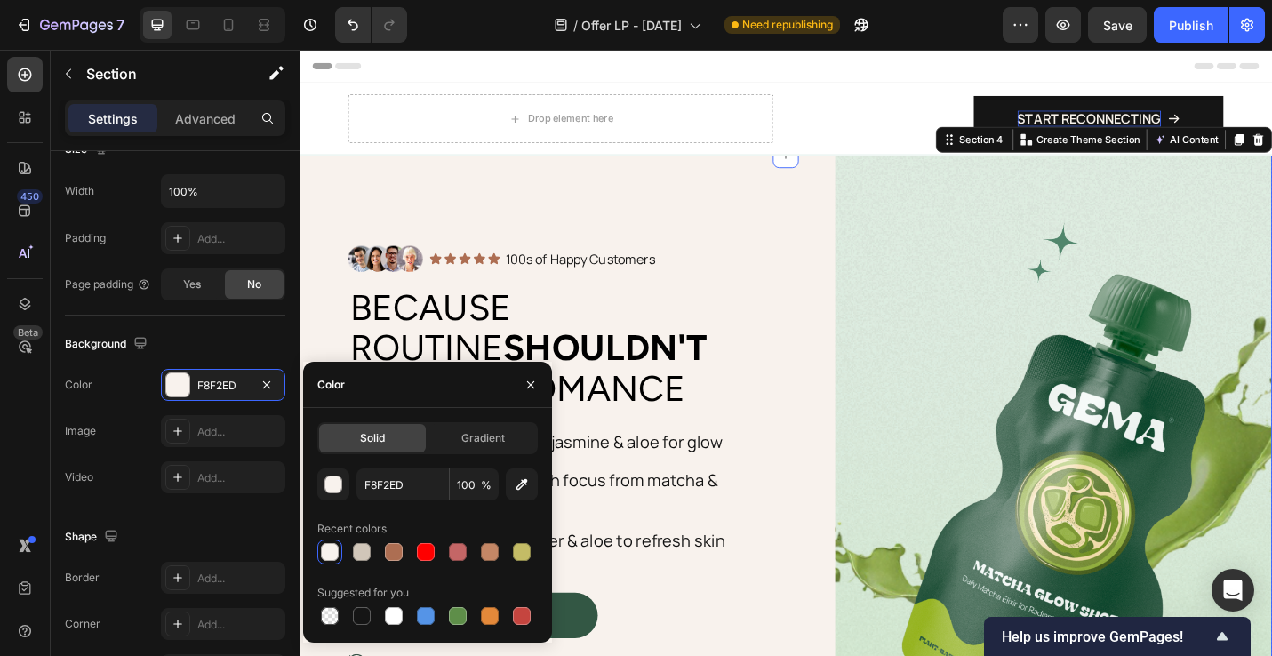
click at [839, 388] on div "Image Icon Icon Icon Icon Icon Icon List 100s of Happy Customers Text Block Row…" at bounding box center [833, 542] width 1067 height 755
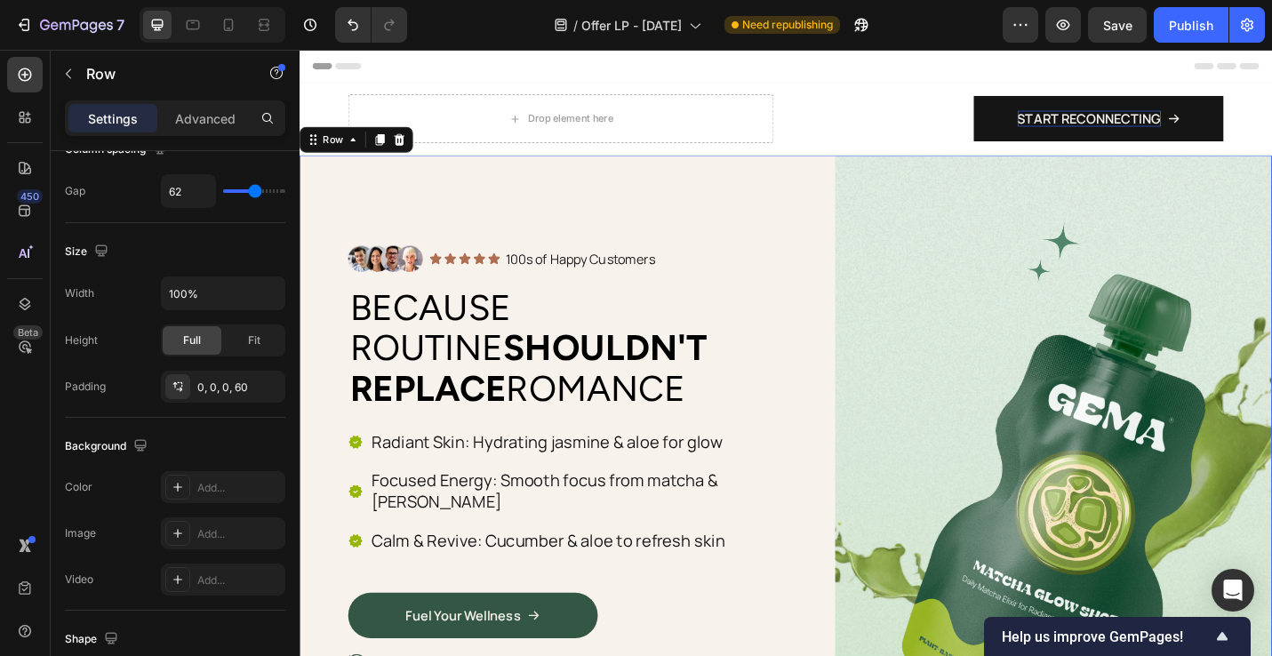
scroll to position [0, 0]
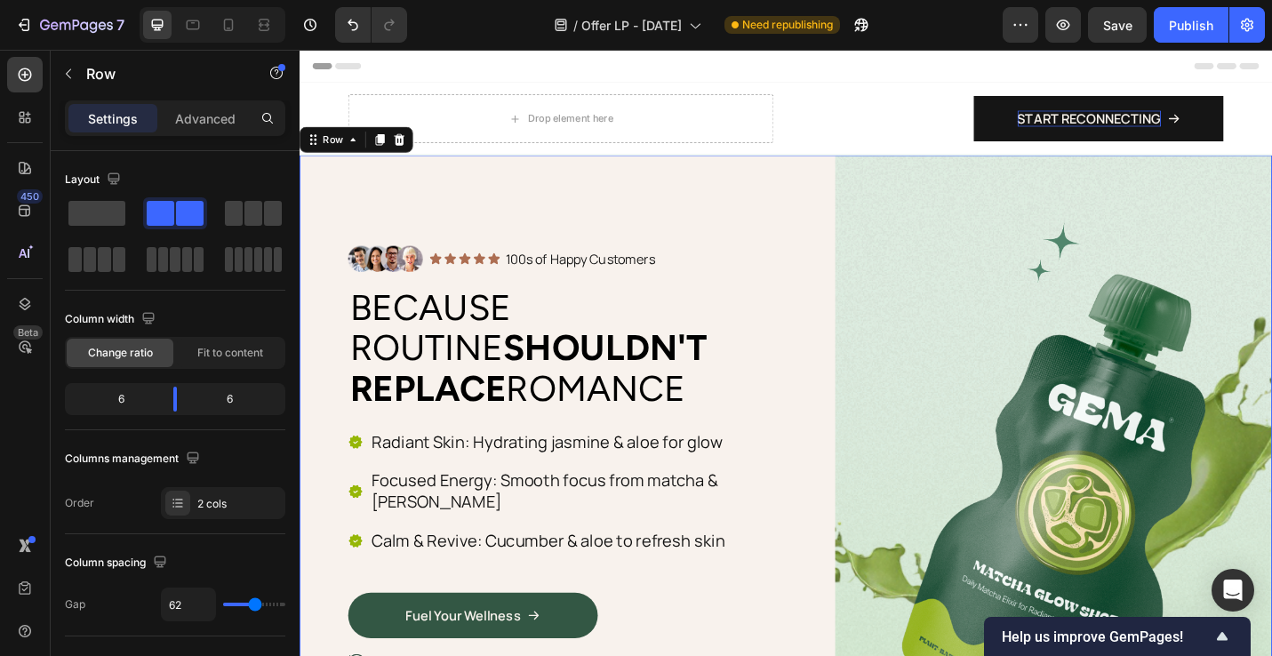
click at [474, 485] on p "Radiant Skin: Hydrating jasmine & aloe for glow" at bounding box center [604, 480] width 451 height 23
click at [473, 485] on p "Radiant Skin: Hydrating jasmine & aloe for glow" at bounding box center [604, 480] width 451 height 23
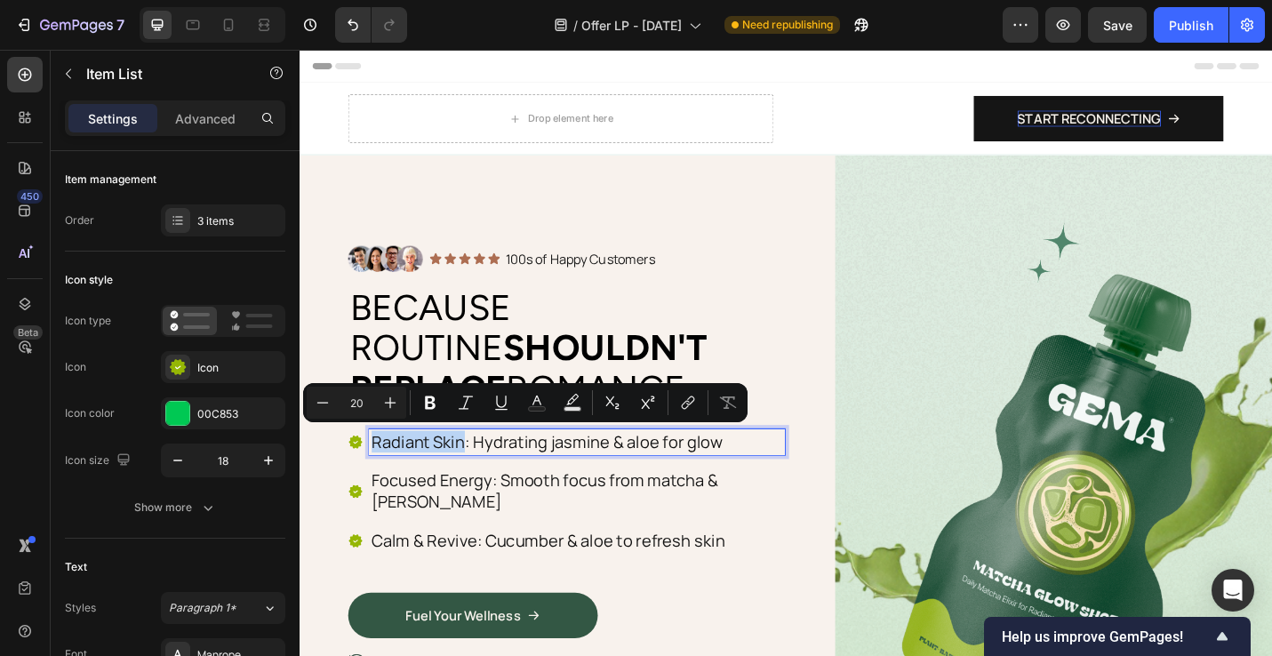
drag, startPoint x: 381, startPoint y: 478, endPoint x: 477, endPoint y: 478, distance: 96.0
click at [477, 478] on p "Radiant Skin: Hydrating jasmine & aloe for glow" at bounding box center [604, 480] width 451 height 23
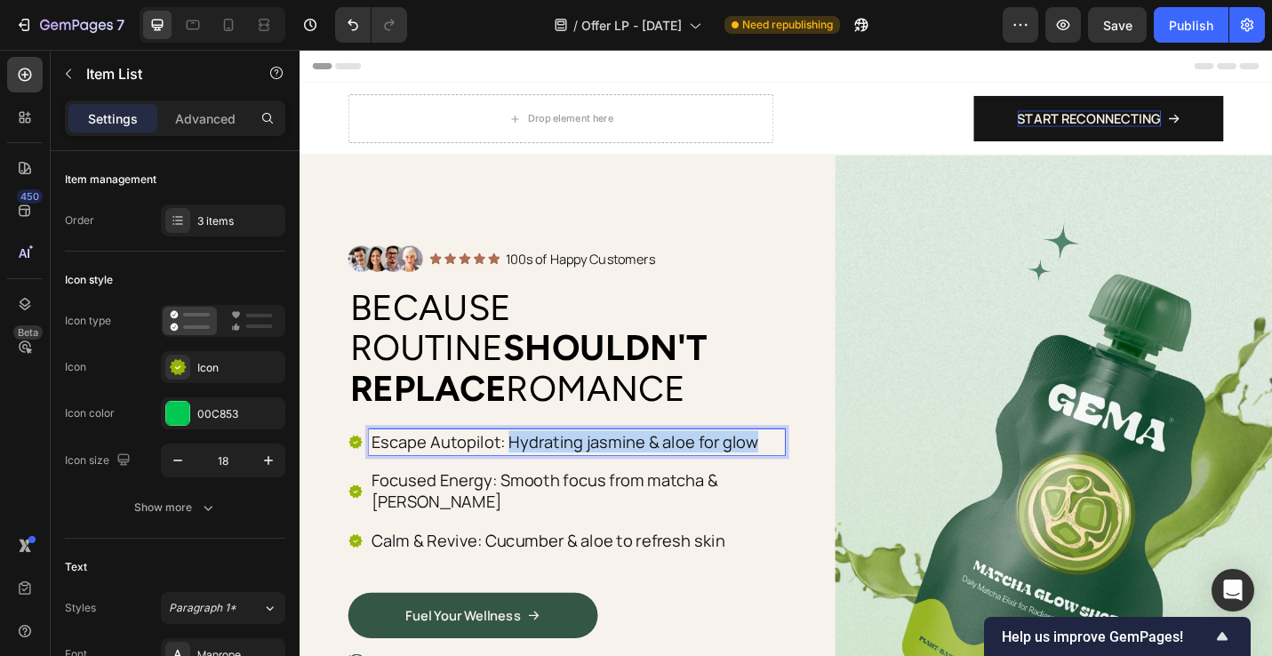
drag, startPoint x: 529, startPoint y: 479, endPoint x: 798, endPoint y: 477, distance: 269.4
click at [798, 477] on p "Escape Autopilot: Hydrating jasmine & aloe for glow" at bounding box center [604, 480] width 451 height 23
click at [402, 523] on p "Focused Energy: Smooth focus from matcha & [PERSON_NAME]" at bounding box center [604, 534] width 451 height 46
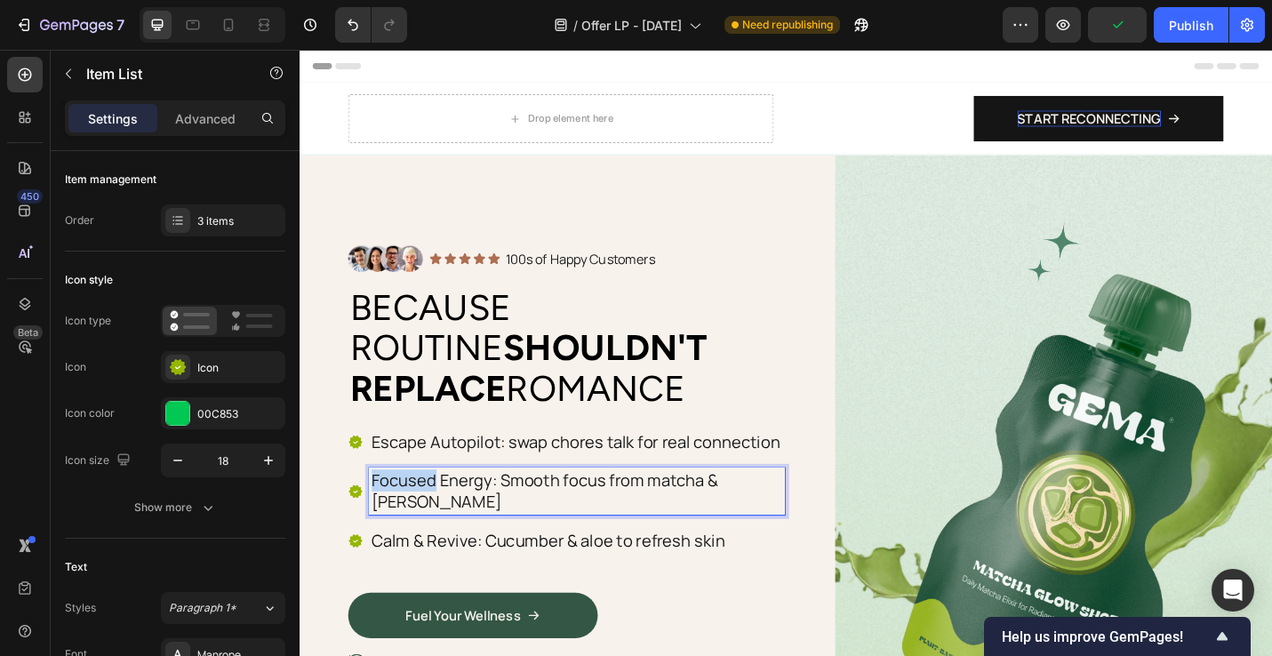
click at [402, 523] on p "Focused Energy: Smooth focus from matcha & [PERSON_NAME]" at bounding box center [604, 534] width 451 height 46
click at [505, 520] on p "Focused Energy: Smooth focus from matcha & [PERSON_NAME]" at bounding box center [604, 534] width 451 height 46
drag, startPoint x: 525, startPoint y: 516, endPoint x: 635, endPoint y: 520, distance: 109.5
click at [530, 515] on p "Ease tough talks: Smooth focus from matcha & [PERSON_NAME]" at bounding box center [604, 534] width 451 height 46
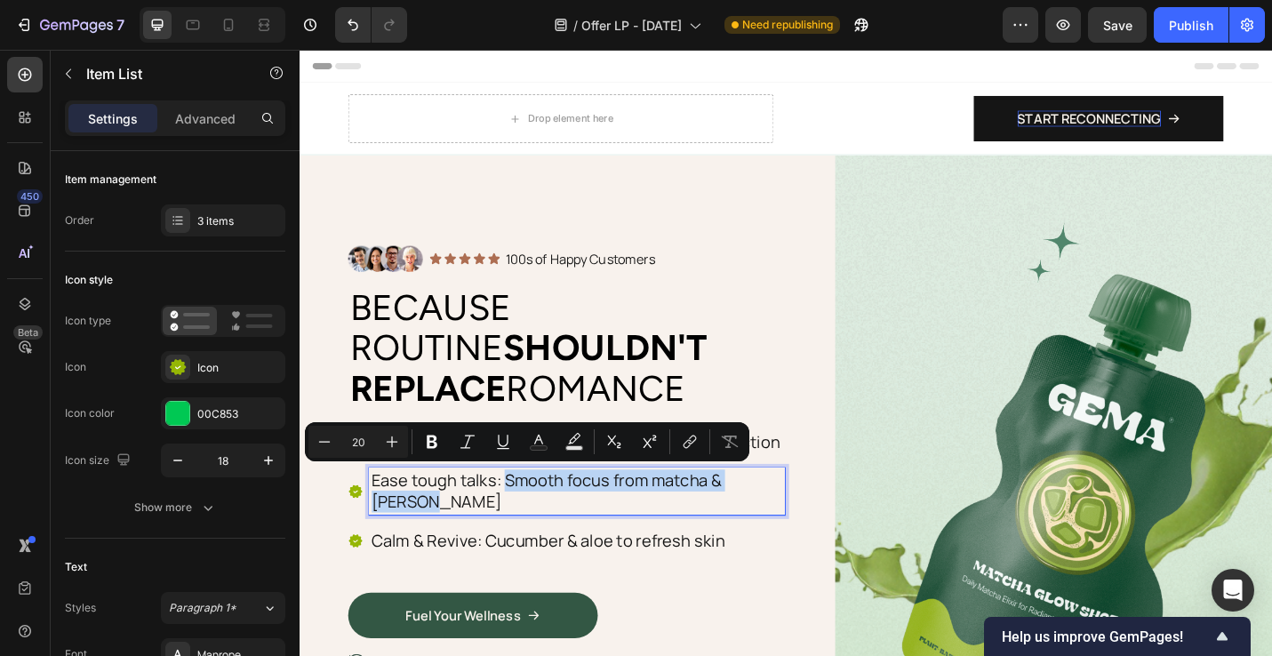
click at [826, 517] on p "Ease tough talks: Smooth focus from matcha & [PERSON_NAME]" at bounding box center [604, 534] width 451 height 46
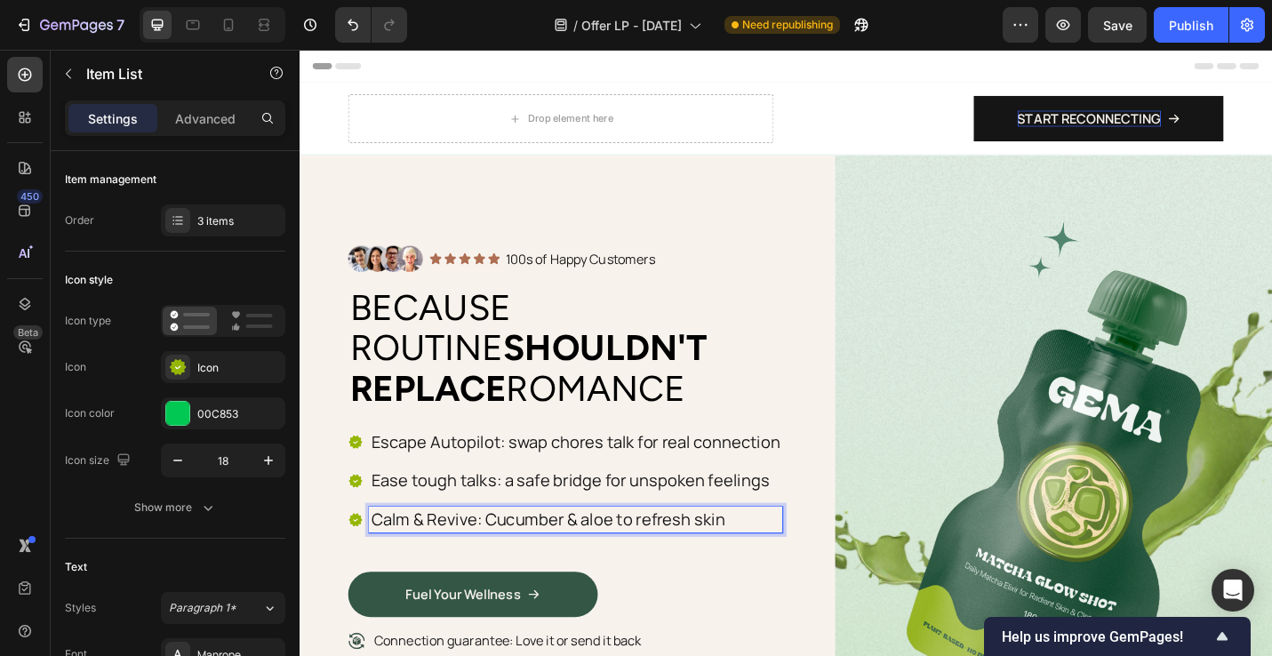
click at [445, 556] on p "Calm & Revive: Cucumber & aloe to refresh skin" at bounding box center [603, 565] width 448 height 23
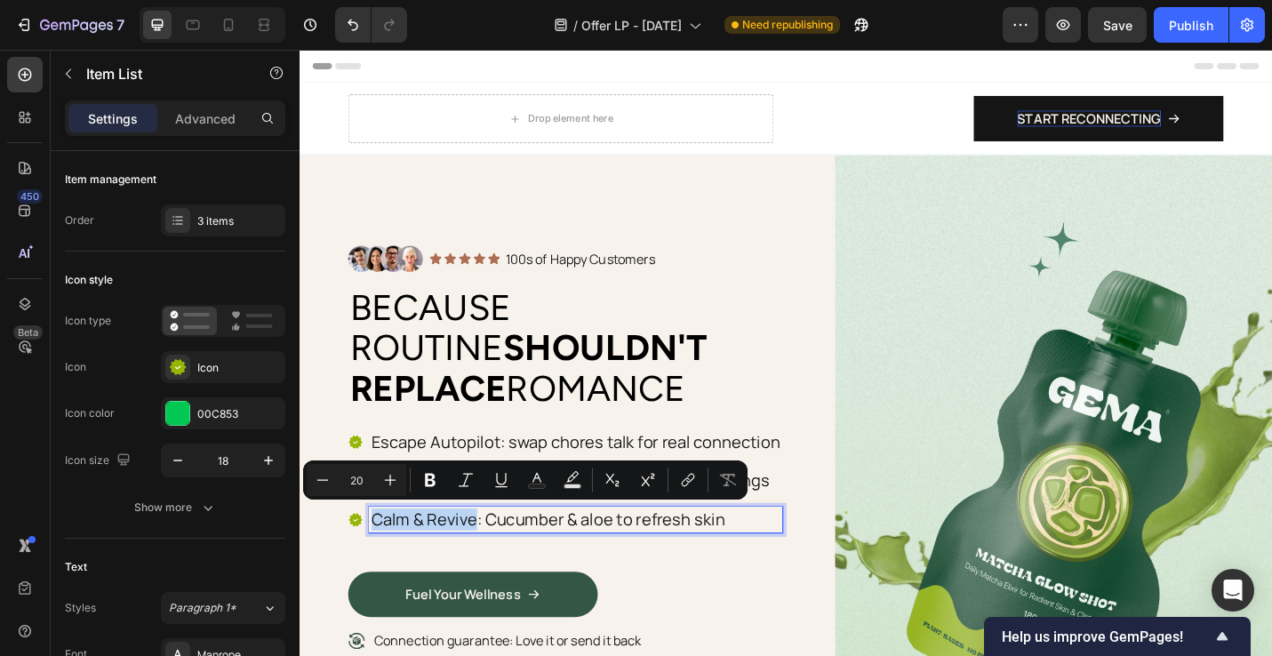
click at [385, 565] on p "Calm & Revive: Cucumber & aloe to refresh skin" at bounding box center [603, 565] width 448 height 23
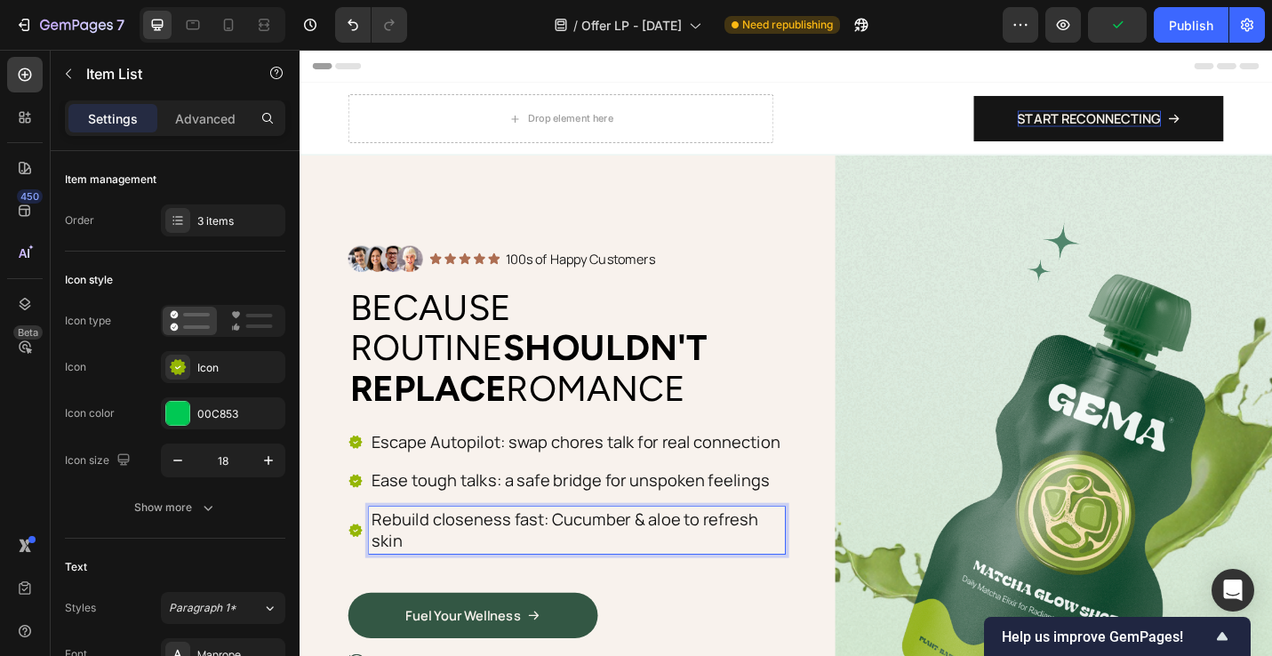
click at [572, 560] on p "Rebuild closeness fast: Cucumber & aloe to refresh skin" at bounding box center [604, 577] width 451 height 46
click at [582, 588] on p "Rebuild closeness fast: Cucumber & aloe to refresh skin" at bounding box center [604, 577] width 451 height 46
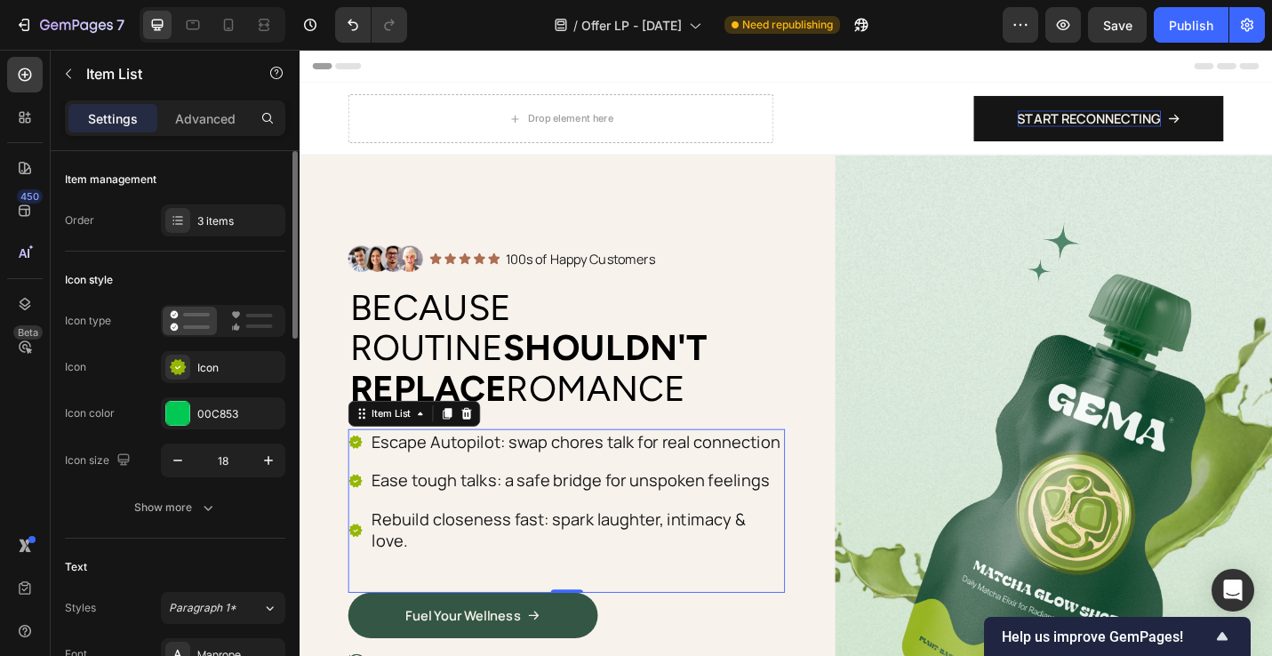
scroll to position [203, 0]
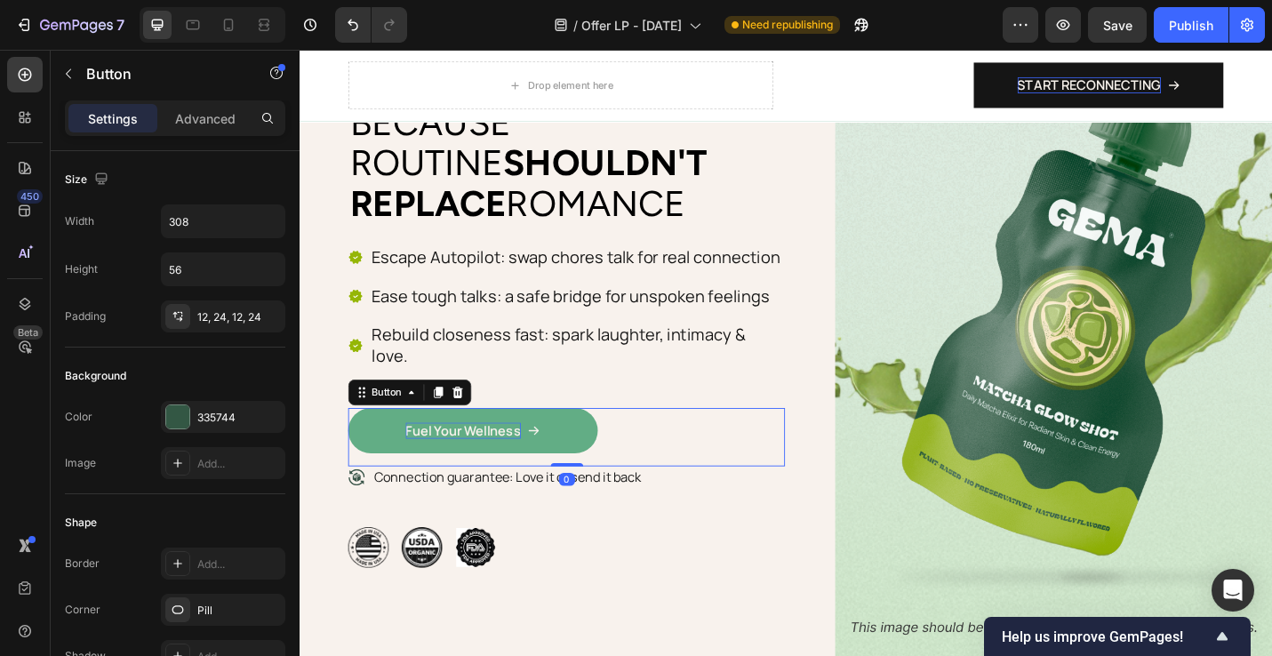
click at [508, 459] on p "Fuel Your Wellness" at bounding box center [479, 468] width 126 height 19
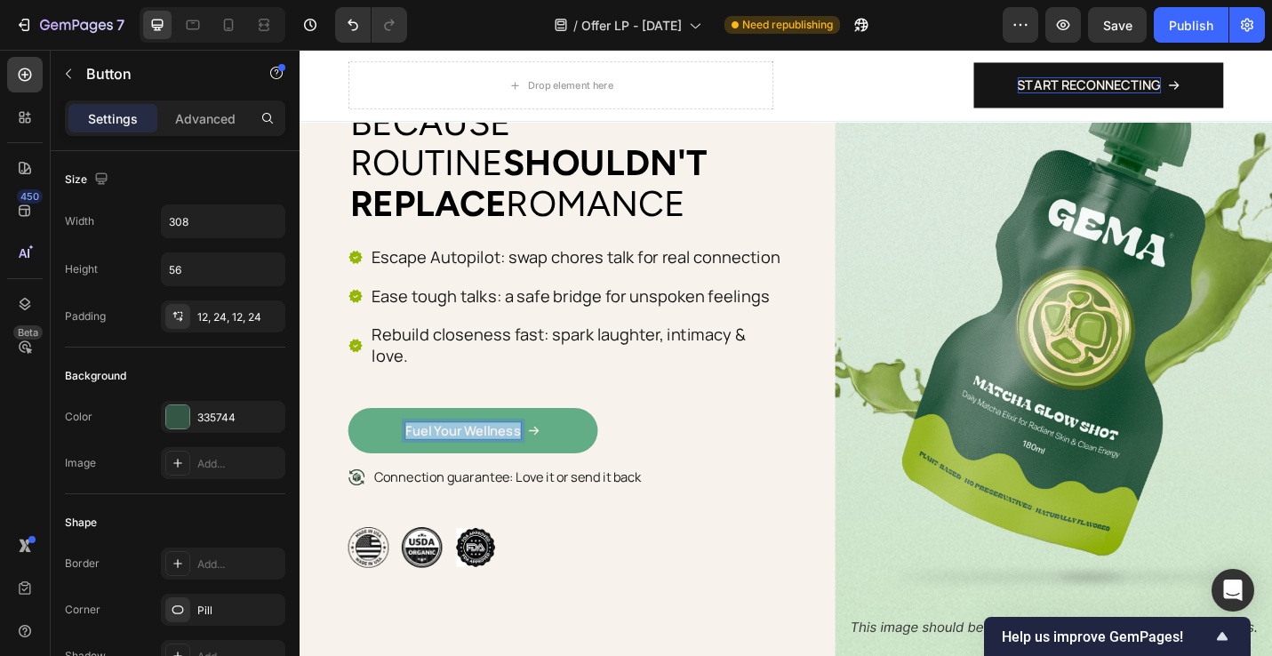
click at [508, 459] on p "Fuel Your Wellness" at bounding box center [479, 468] width 126 height 19
click at [595, 445] on link "START RECONNECTING" at bounding box center [490, 468] width 274 height 50
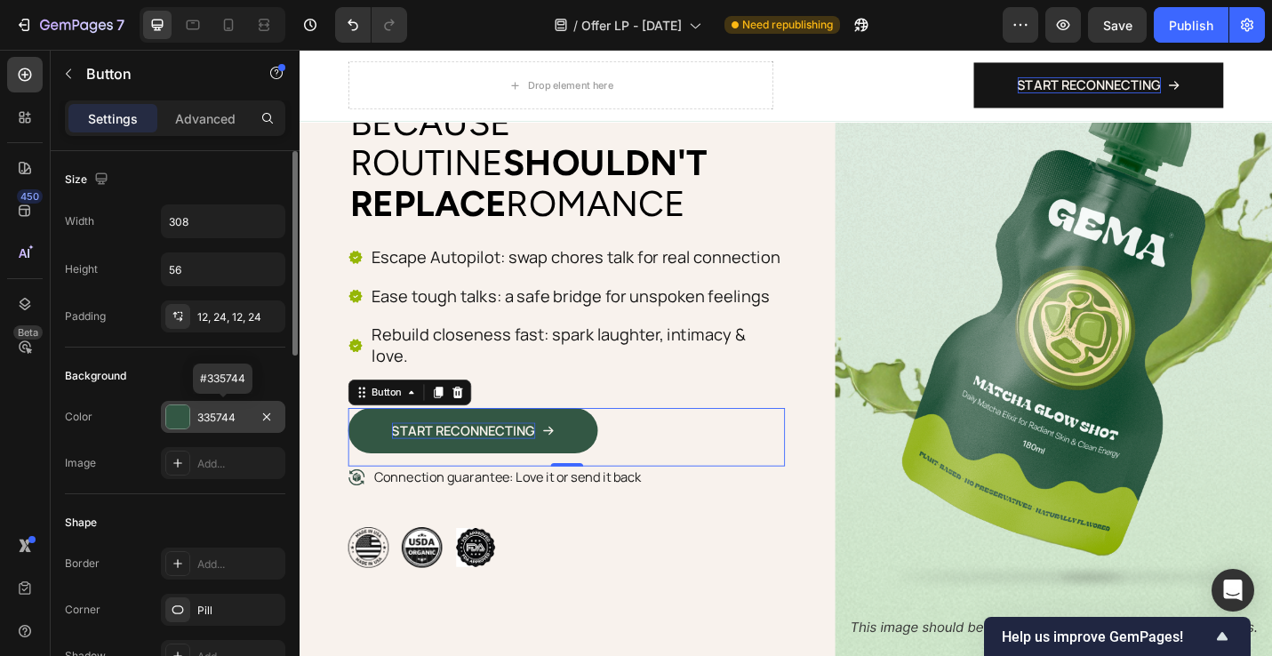
click at [209, 427] on div "335744" at bounding box center [223, 417] width 124 height 32
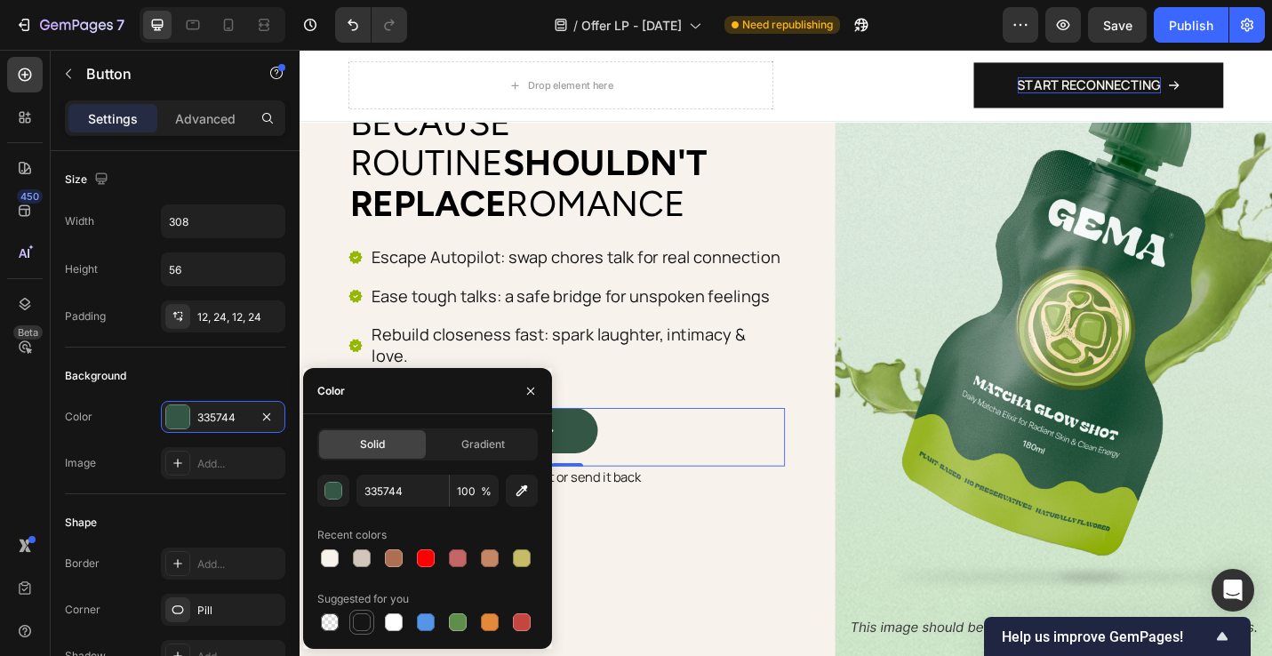
click at [363, 621] on div at bounding box center [362, 623] width 18 height 18
type input "151515"
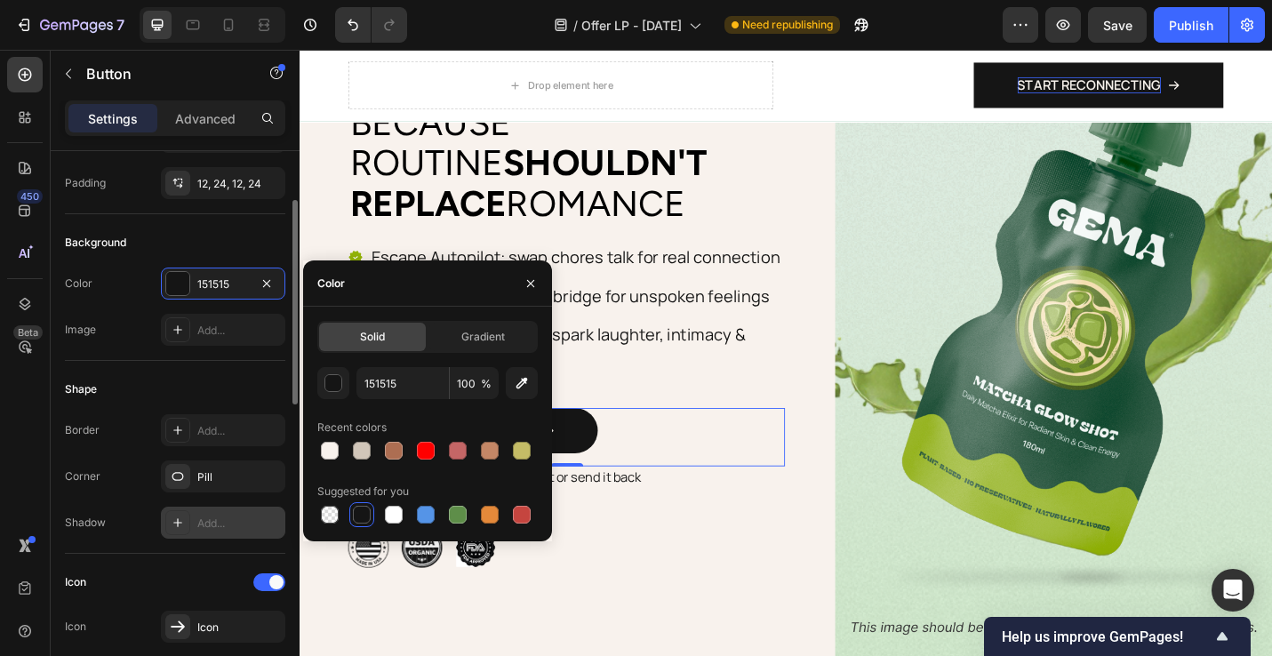
scroll to position [132, 0]
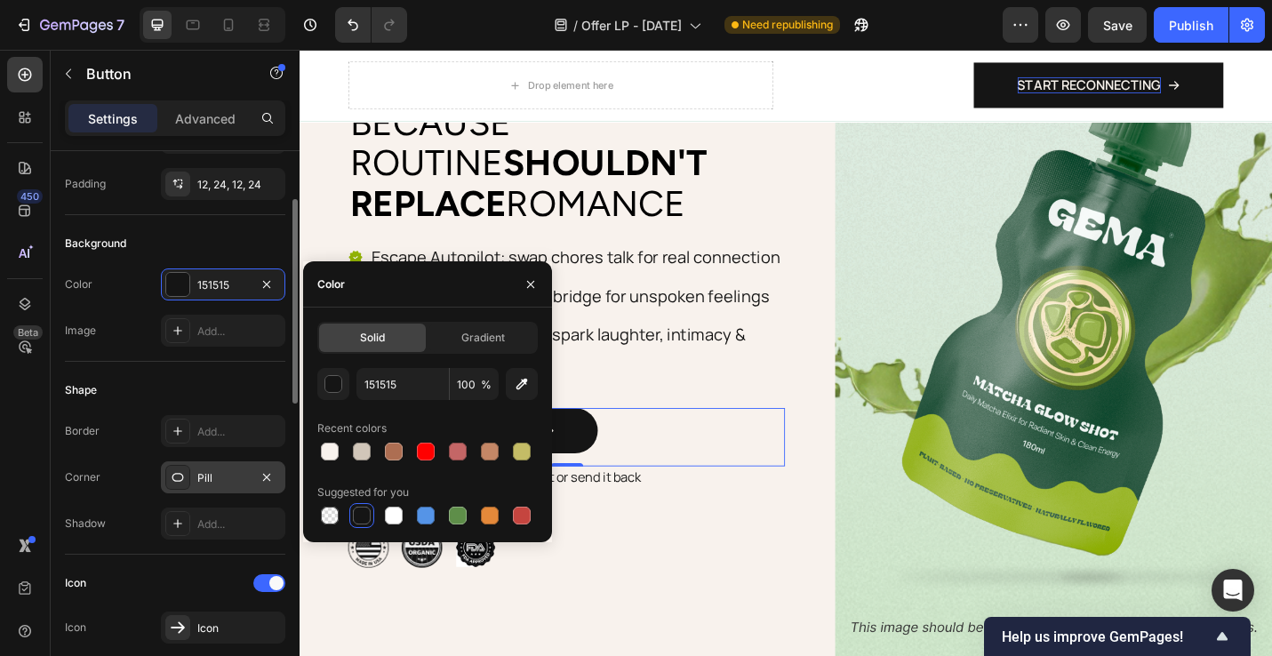
click at [188, 487] on div at bounding box center [177, 477] width 25 height 25
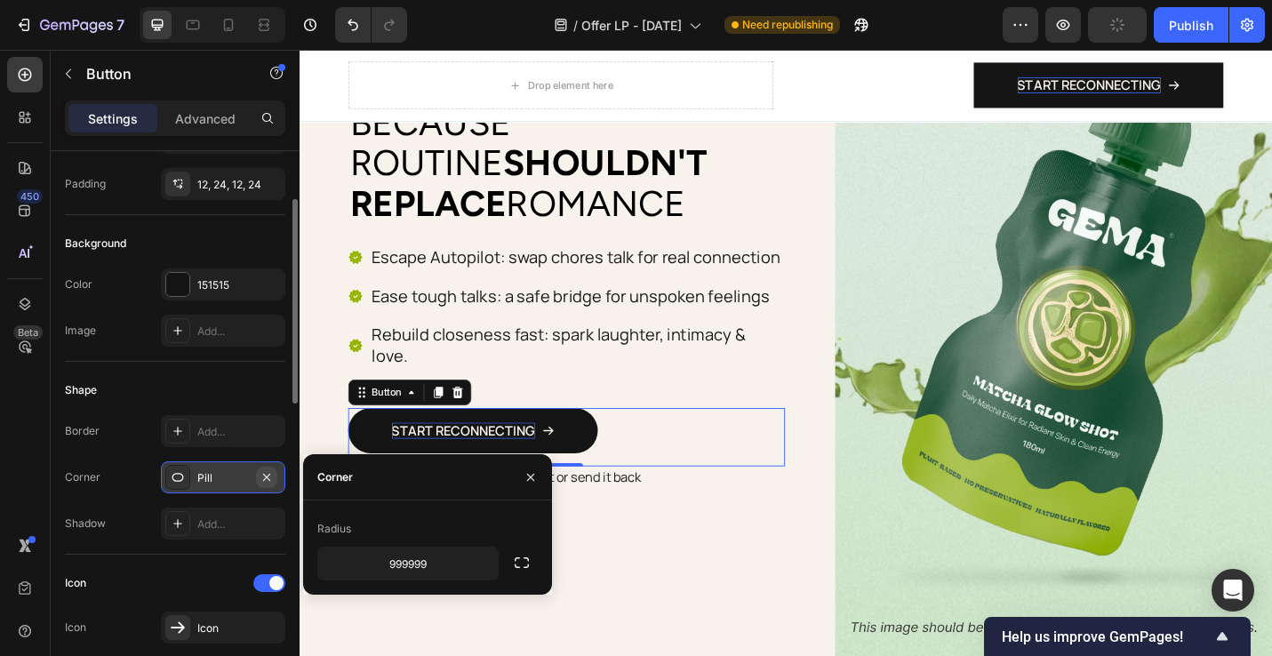
click at [277, 478] on div "Pill" at bounding box center [223, 477] width 124 height 32
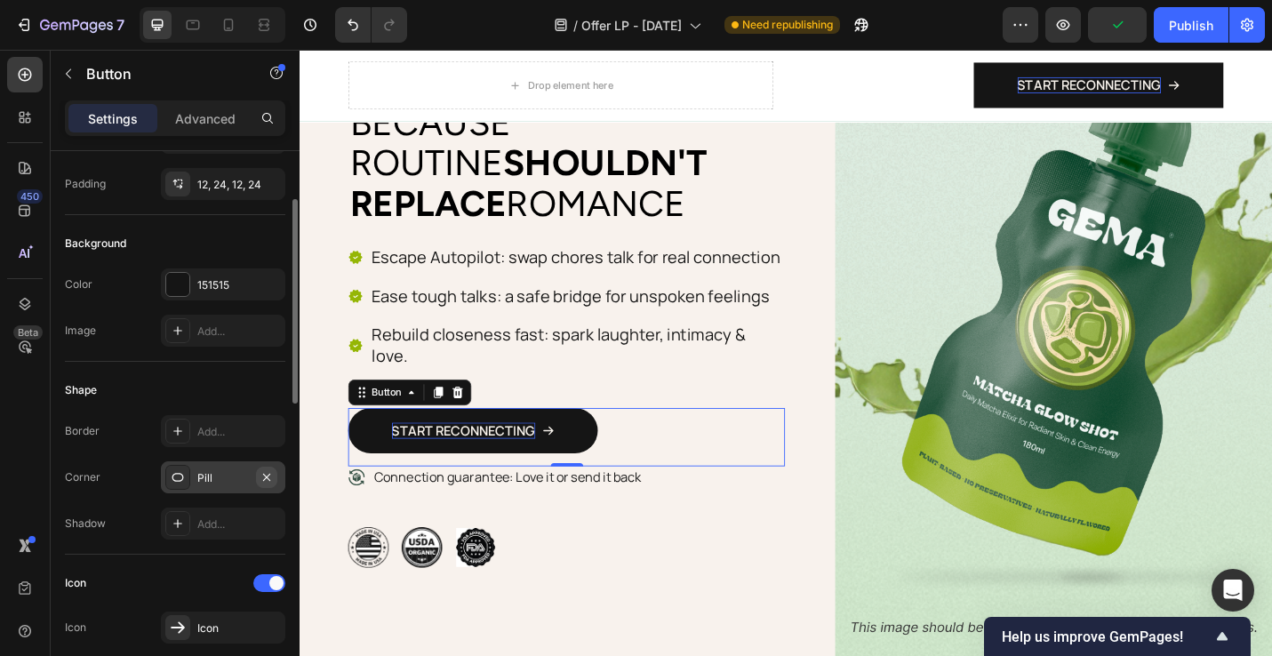
click at [262, 478] on icon "button" at bounding box center [267, 477] width 14 height 14
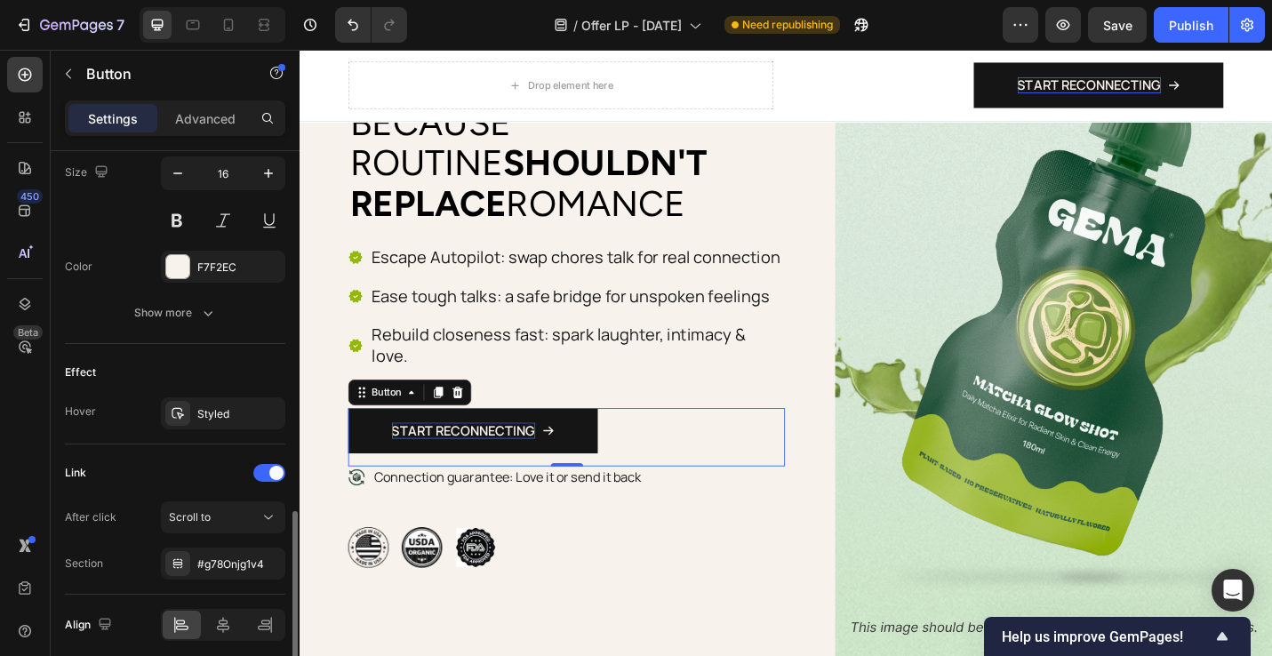
scroll to position [952, 0]
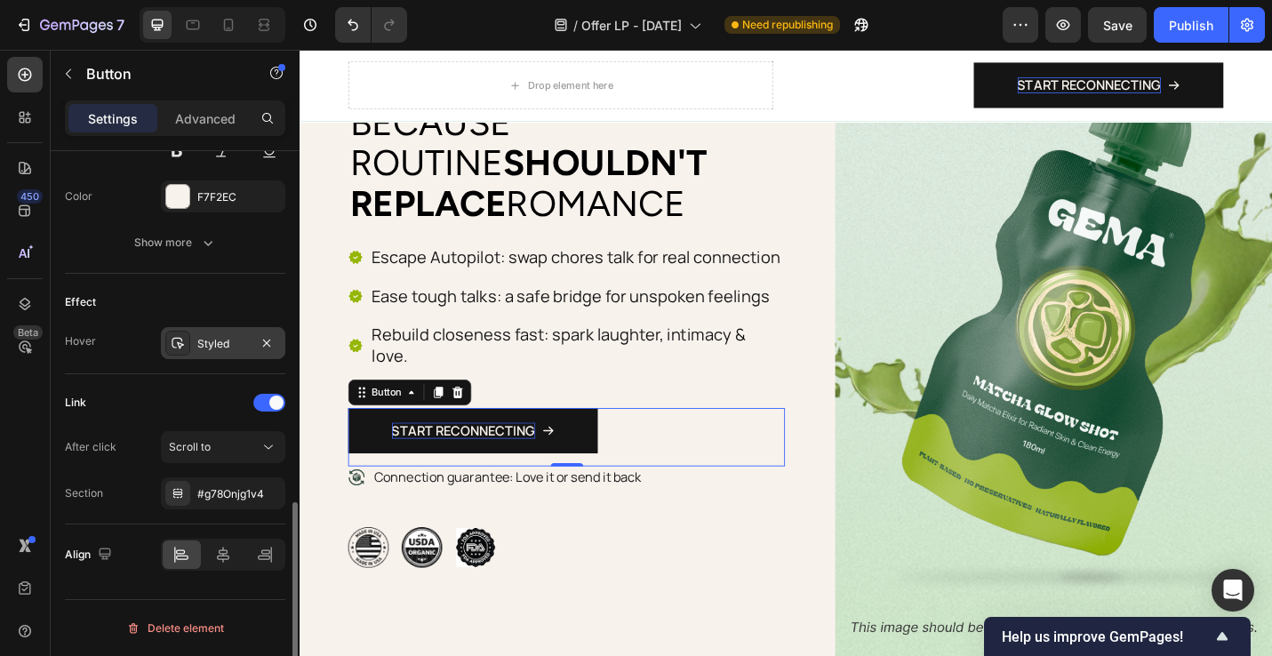
click at [220, 338] on div "Styled" at bounding box center [223, 344] width 52 height 16
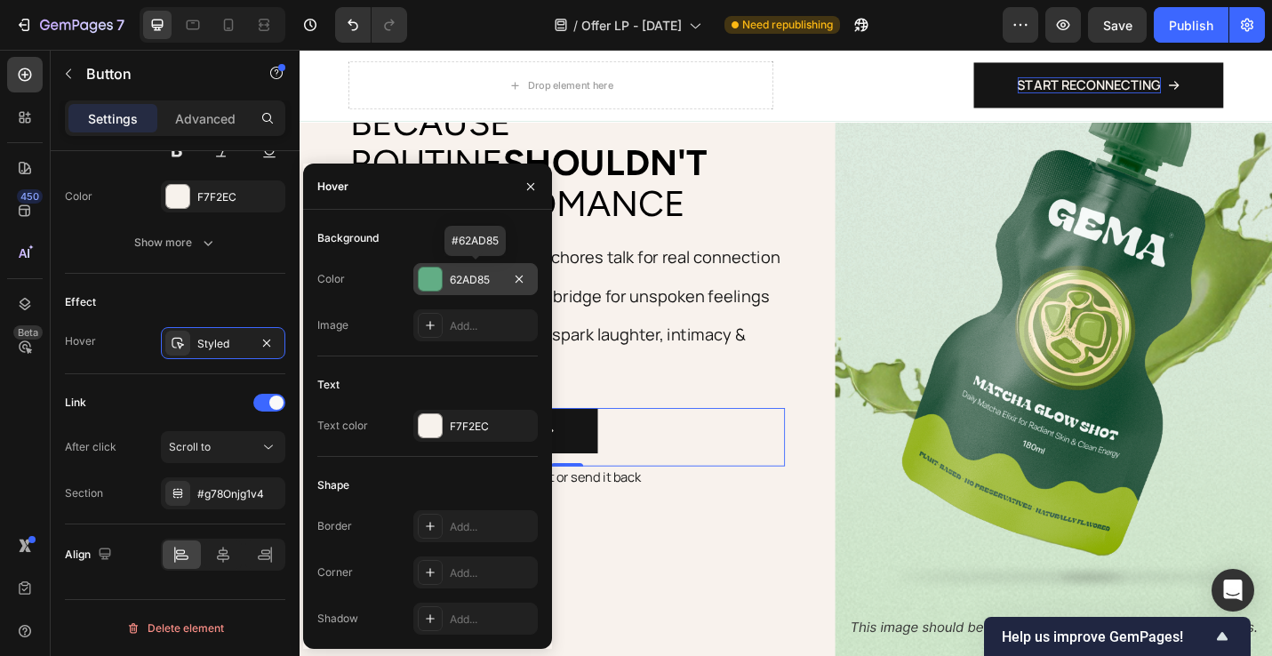
click at [431, 283] on div at bounding box center [430, 279] width 23 height 23
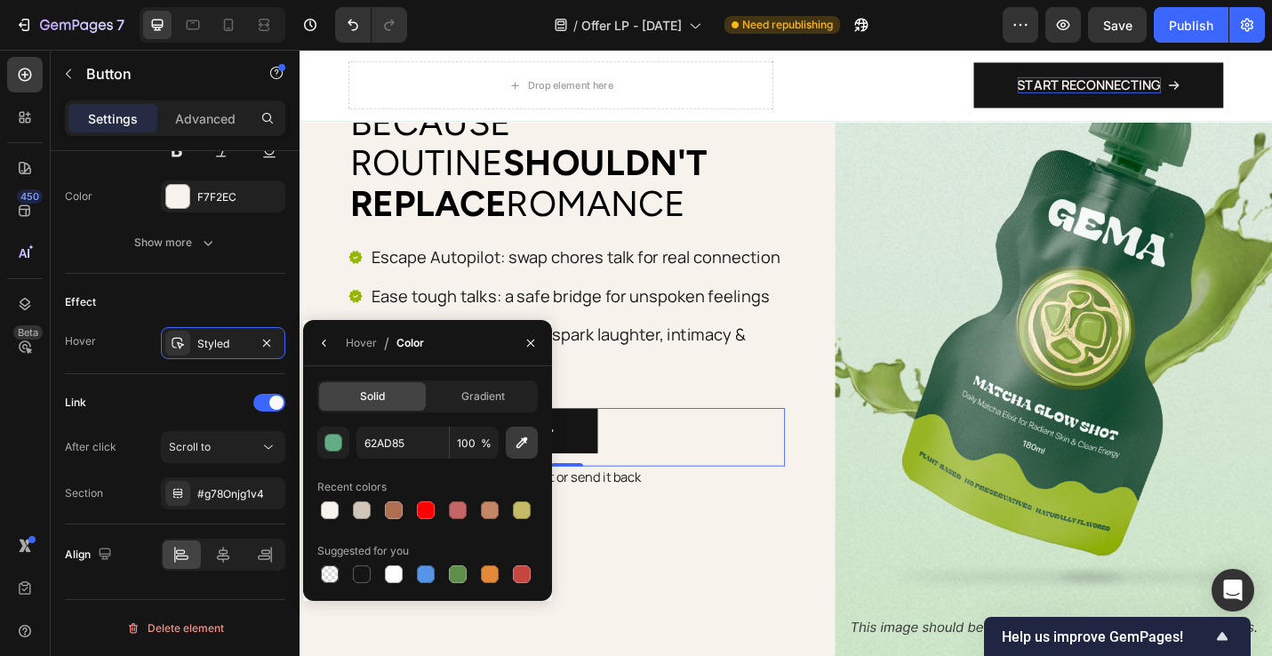
click at [534, 449] on button "button" at bounding box center [522, 443] width 32 height 32
type input "D1C6B9"
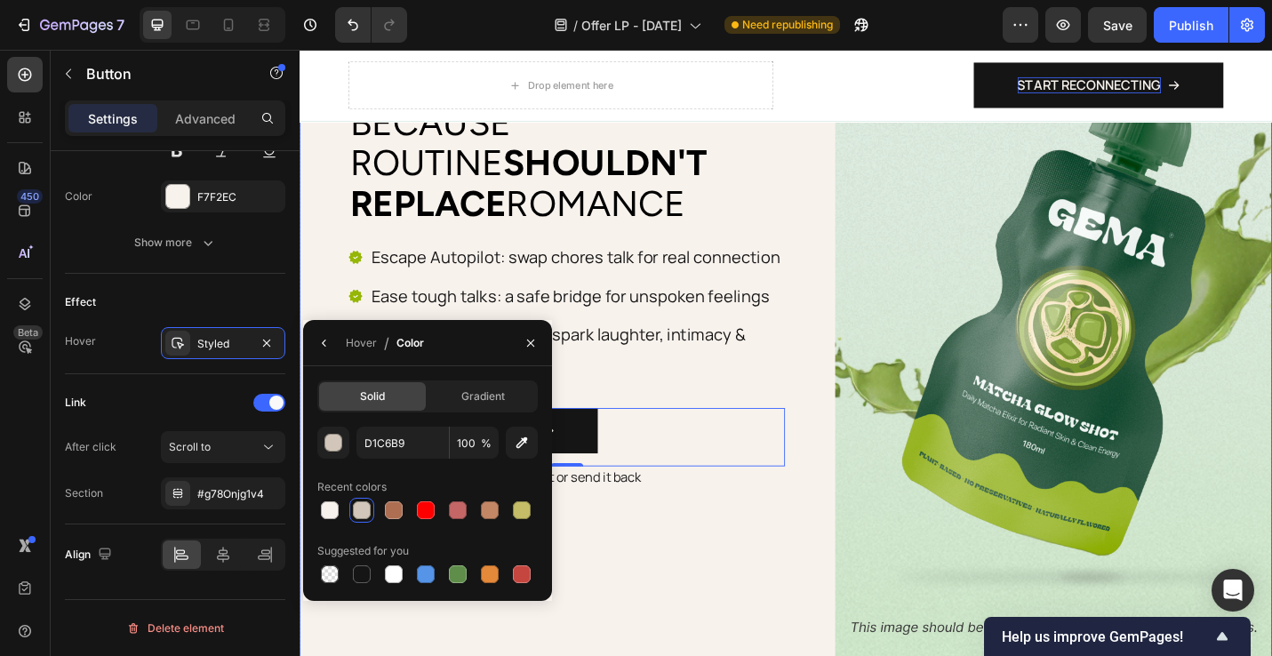
click at [855, 572] on div "Image Icon Icon Icon Icon Icon Icon List 100s of Happy Customers Text Block Row…" at bounding box center [833, 340] width 1067 height 755
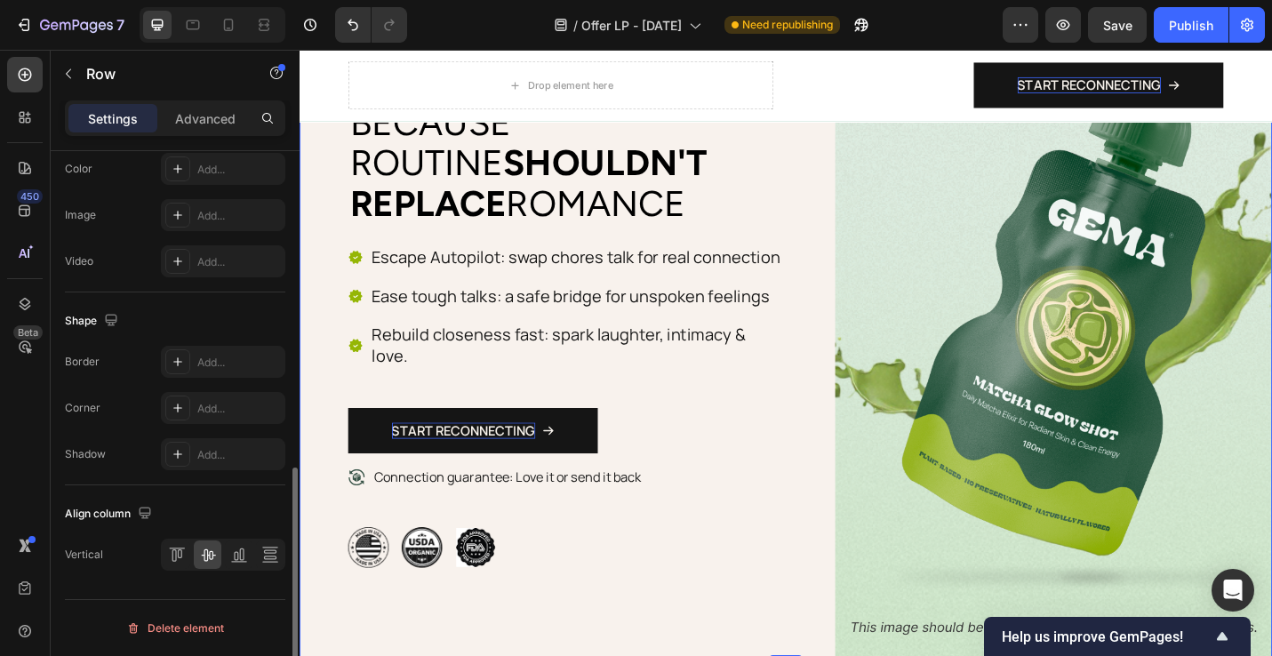
scroll to position [0, 0]
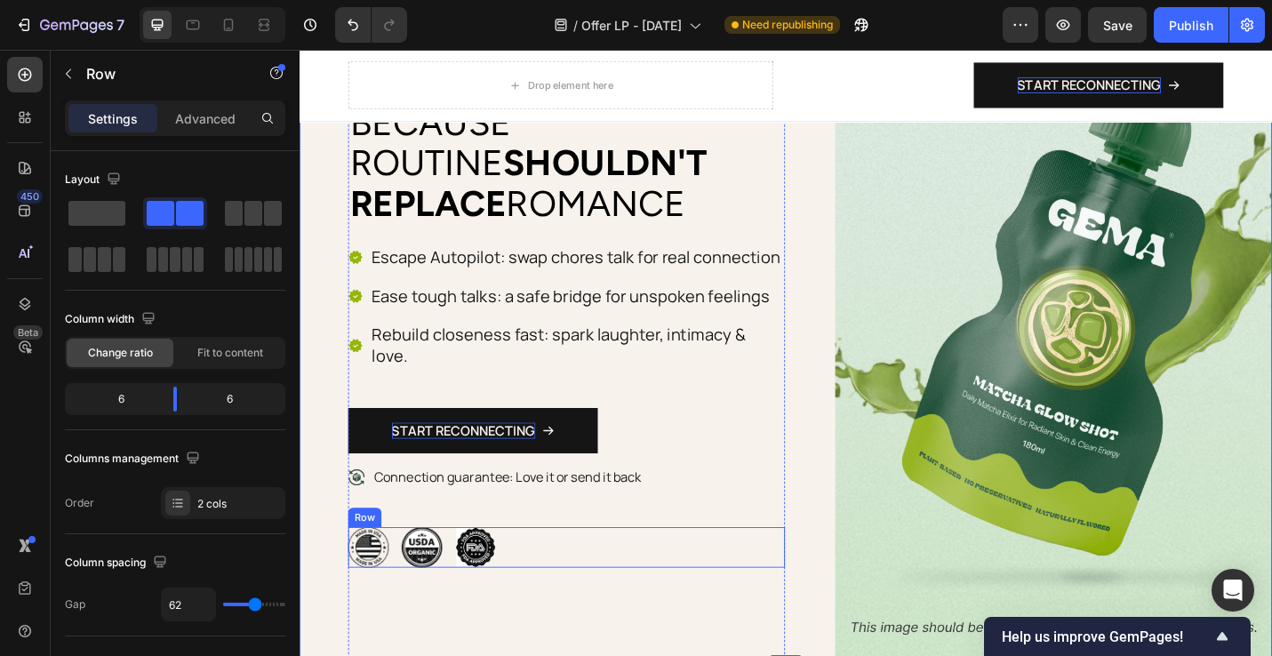
click at [780, 574] on div "Image Image Image Row" at bounding box center [592, 596] width 479 height 44
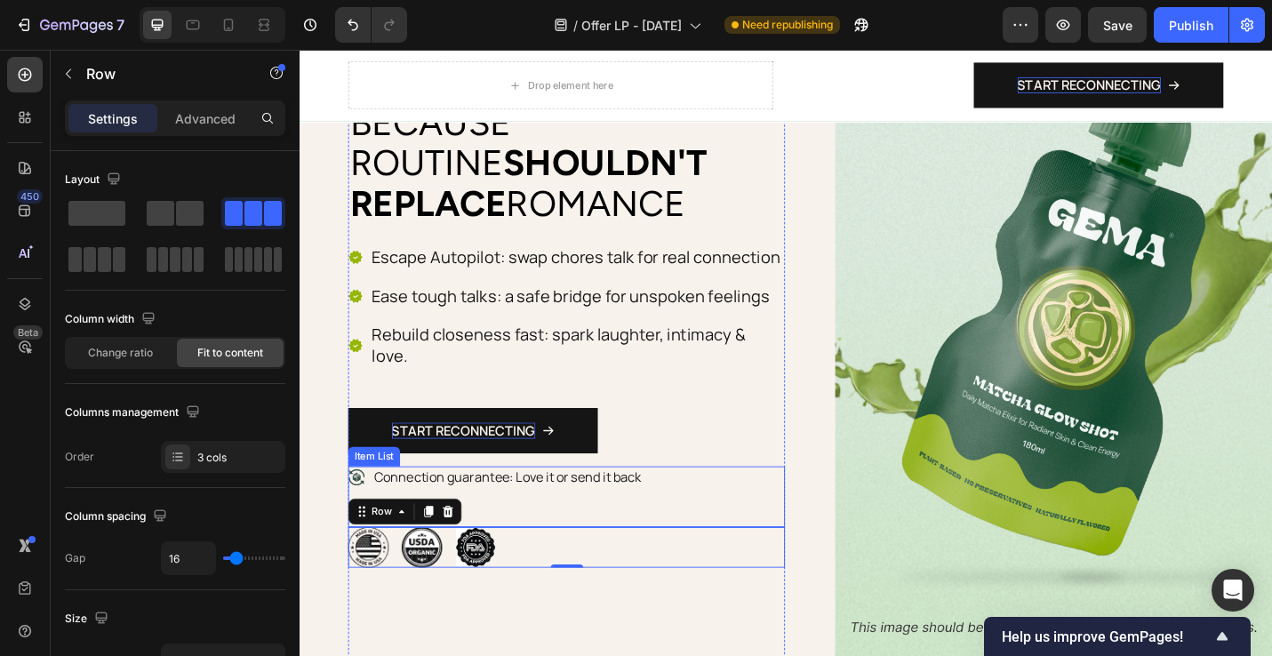
click at [558, 509] on p "Connection guarantee: Love it or send it back" at bounding box center [527, 518] width 293 height 19
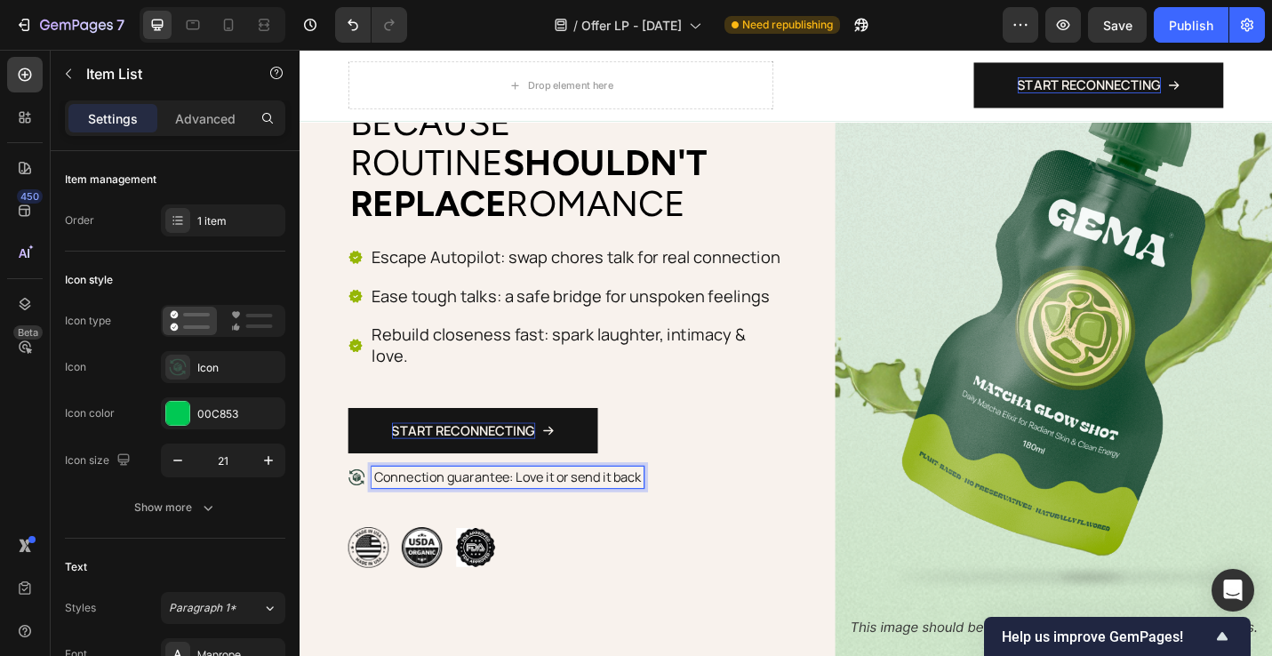
click at [538, 509] on p "Connection guarantee: Love it or send it back" at bounding box center [527, 518] width 293 height 19
click at [675, 509] on p "Connection guarantee: Love it or send it back" at bounding box center [527, 518] width 293 height 19
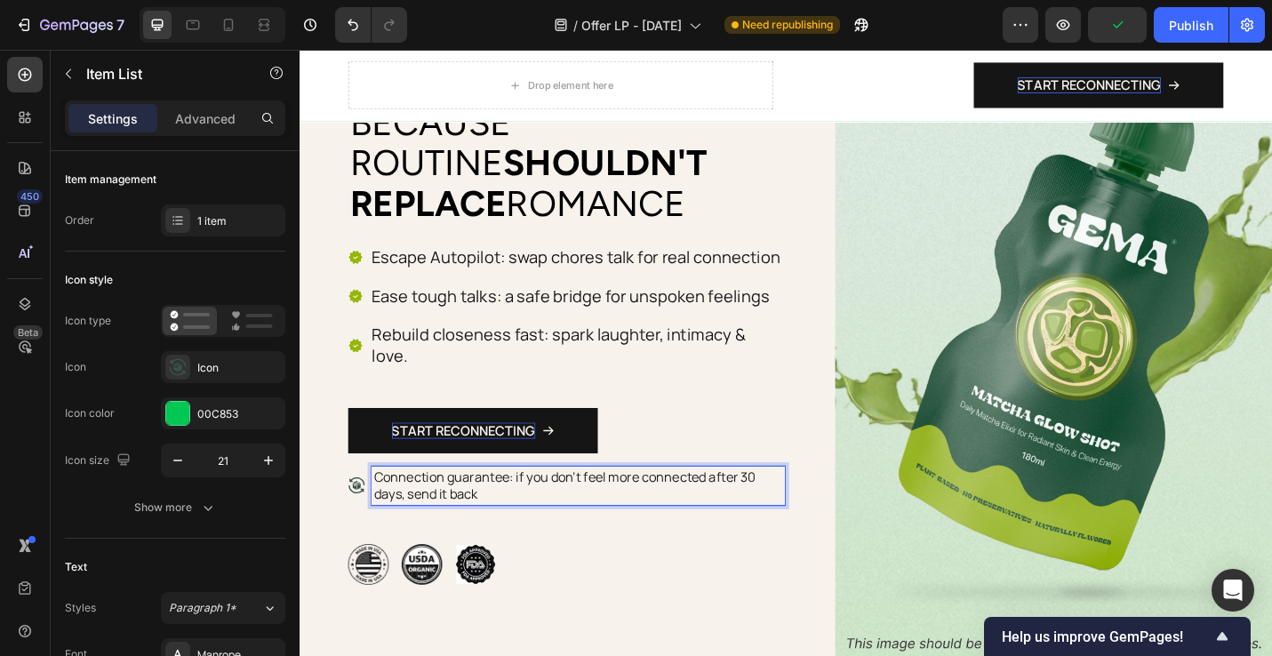
click at [482, 509] on p "Connection guarantee: if you don't feel more connected after 30 days, send it b…" at bounding box center [605, 527] width 448 height 37
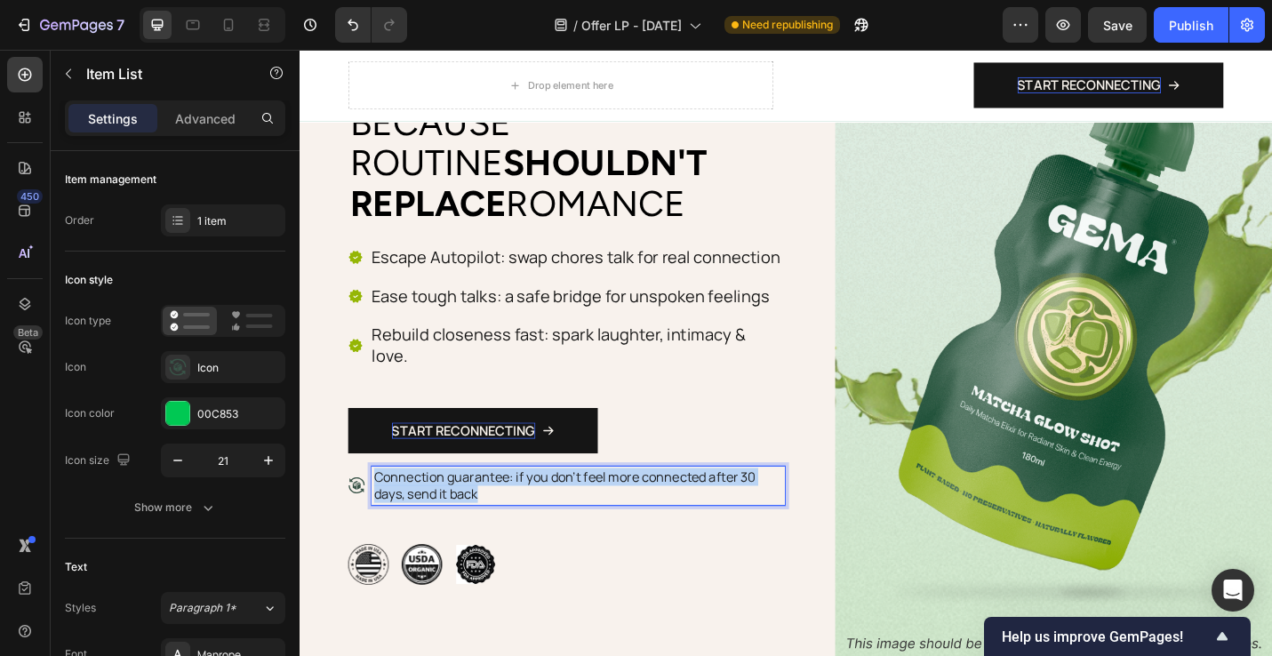
click at [482, 509] on p "Connection guarantee: if you don't feel more connected after 30 days, send it b…" at bounding box center [605, 527] width 448 height 37
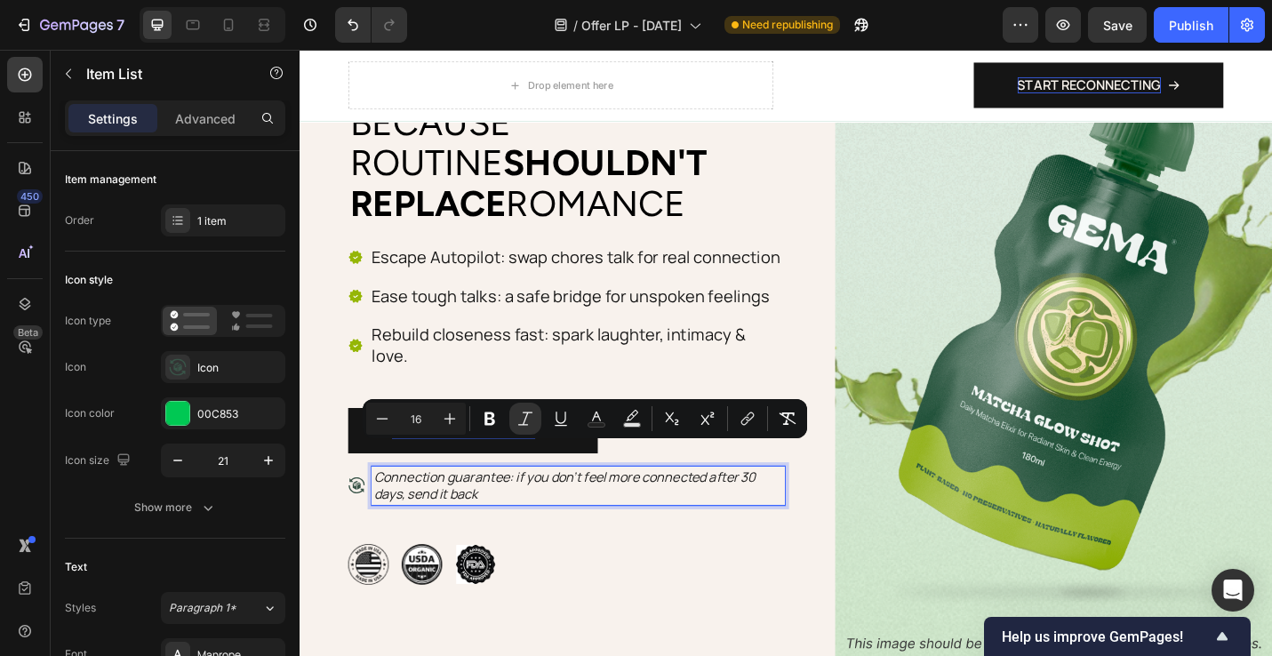
click at [679, 562] on div "Connection guarantee: if you don't feel more connected after 30 days, send it b…" at bounding box center [592, 549] width 479 height 85
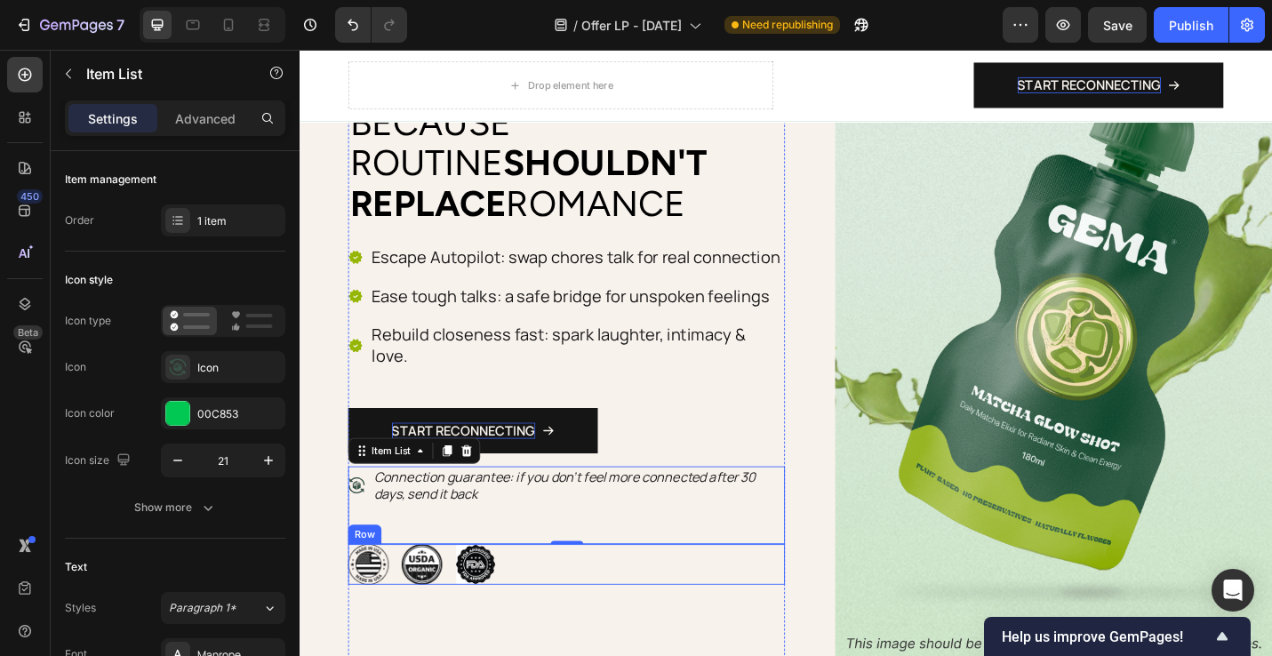
click at [762, 592] on div "Image Image Image Row" at bounding box center [592, 614] width 479 height 44
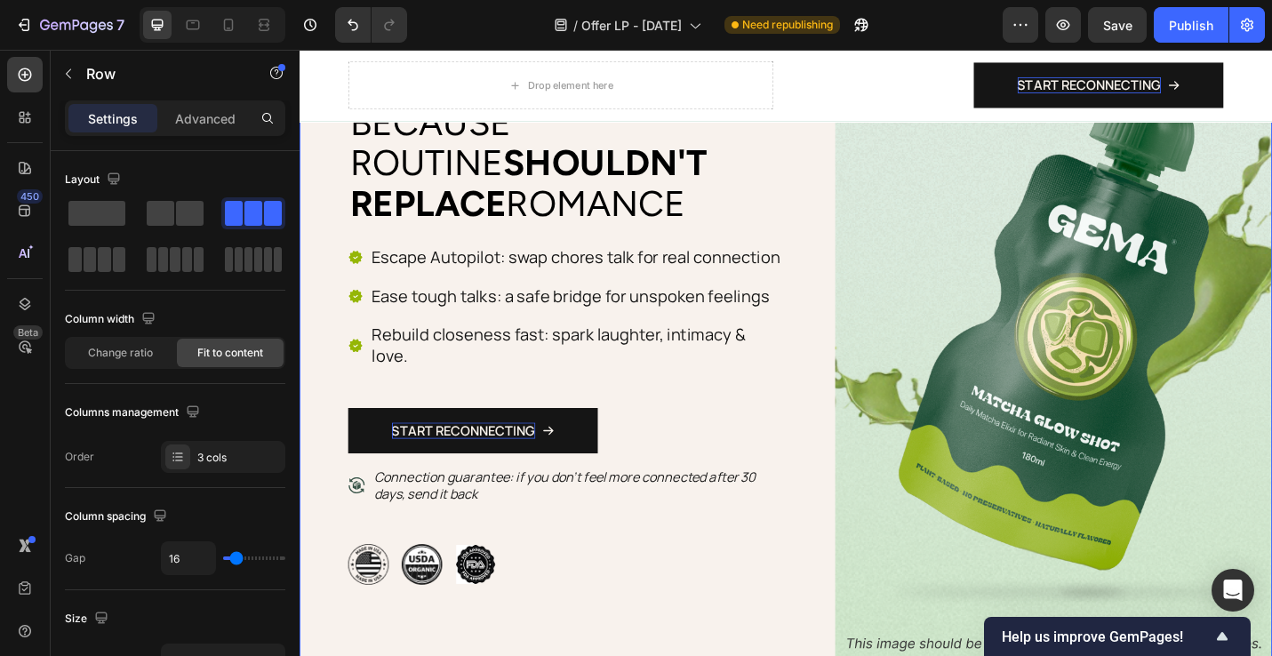
click at [849, 517] on div "Image Icon Icon Icon Icon Icon Icon List 100s of Happy Customers Text Block Row…" at bounding box center [833, 350] width 1067 height 774
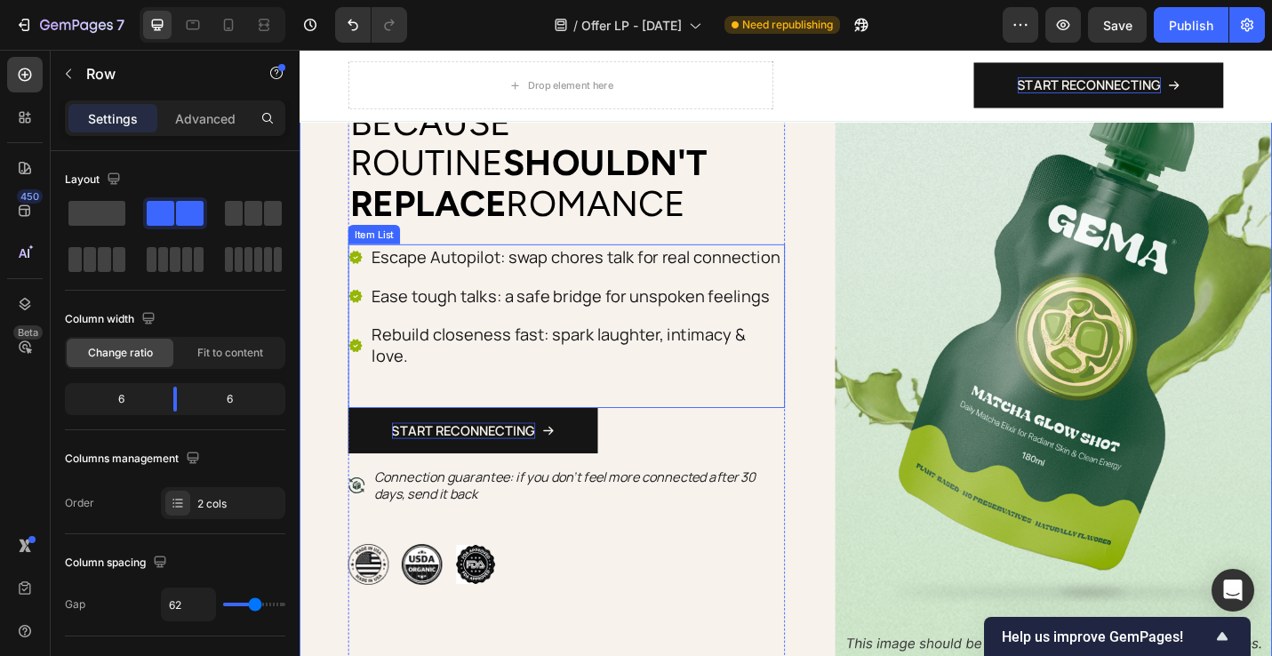
click at [363, 277] on icon at bounding box center [361, 277] width 14 height 14
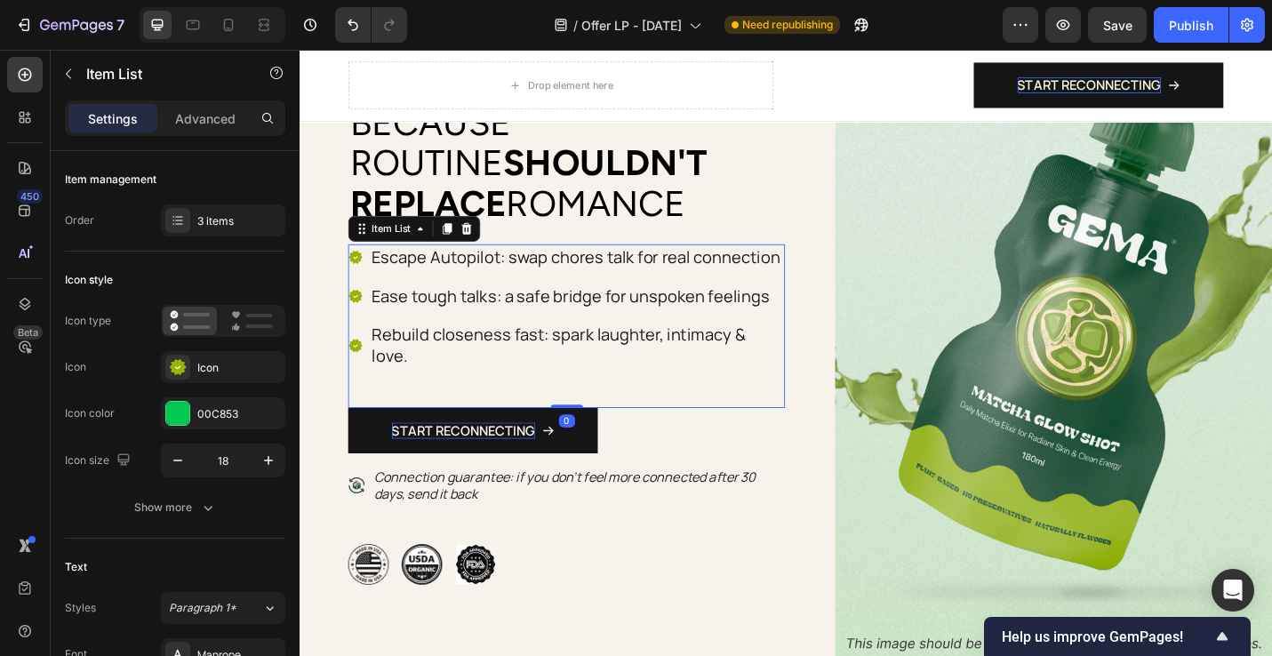
click at [363, 277] on icon at bounding box center [361, 277] width 14 height 14
click at [189, 367] on div at bounding box center [177, 367] width 25 height 25
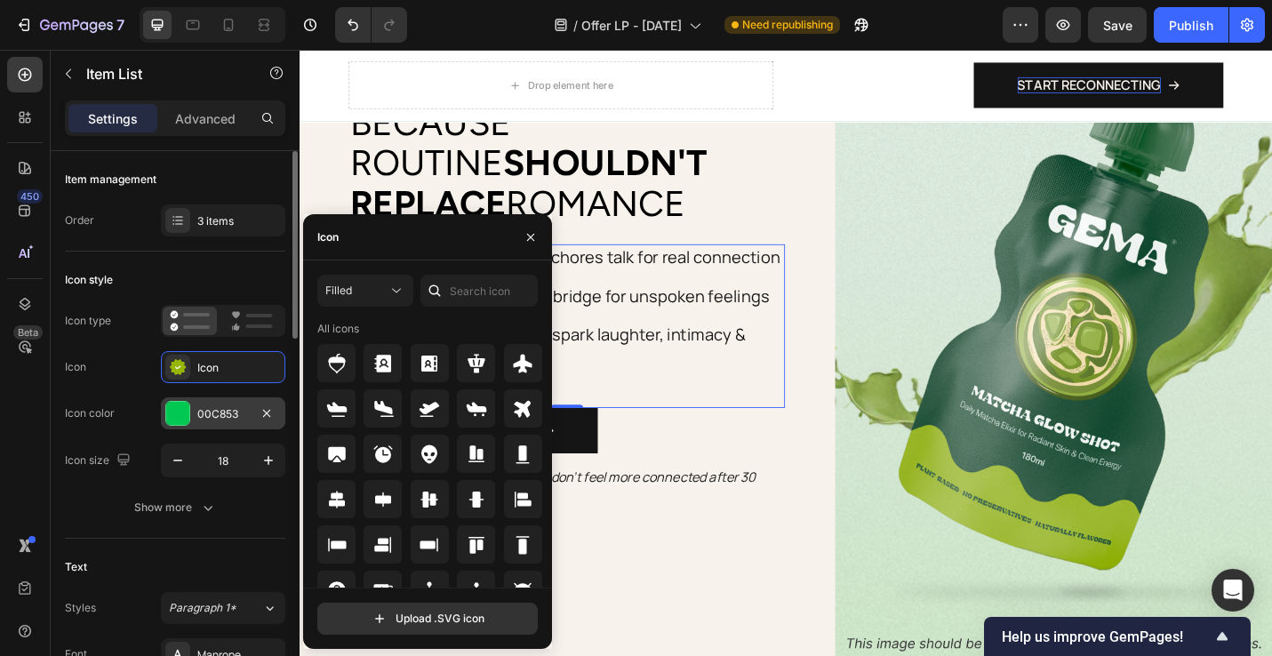
click at [188, 413] on div at bounding box center [177, 413] width 23 height 23
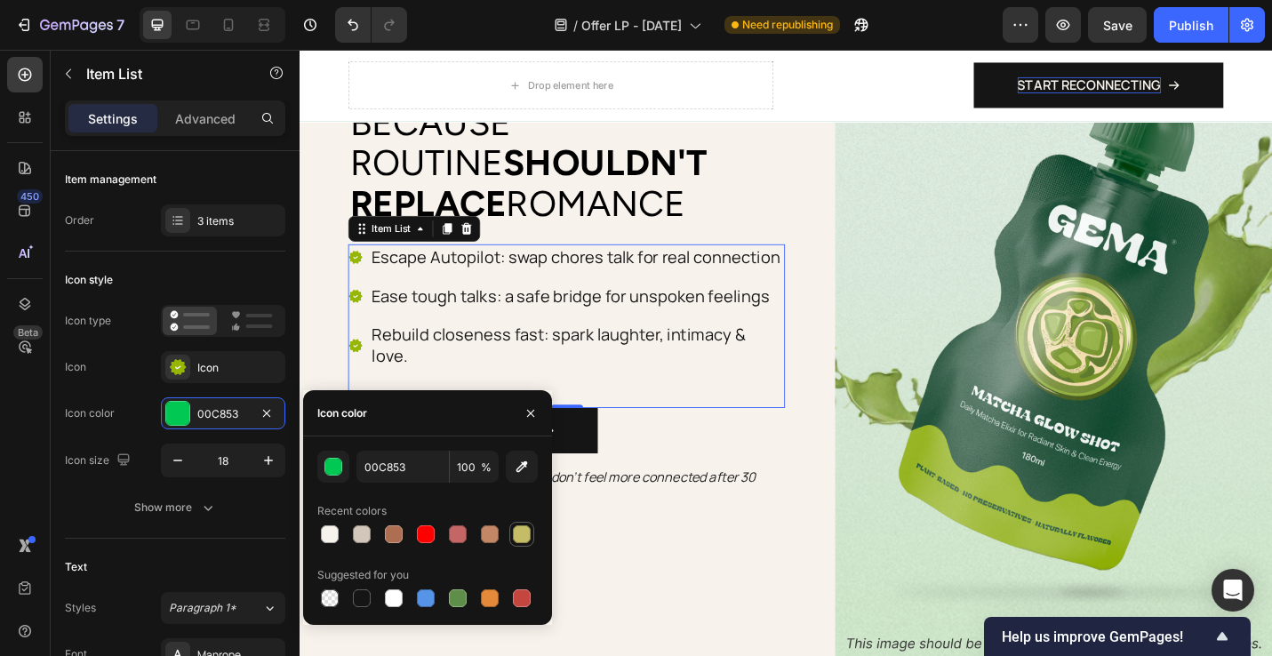
click at [524, 534] on div at bounding box center [522, 534] width 18 height 18
type input "C4BC66"
click at [198, 369] on div "Icon" at bounding box center [239, 368] width 84 height 16
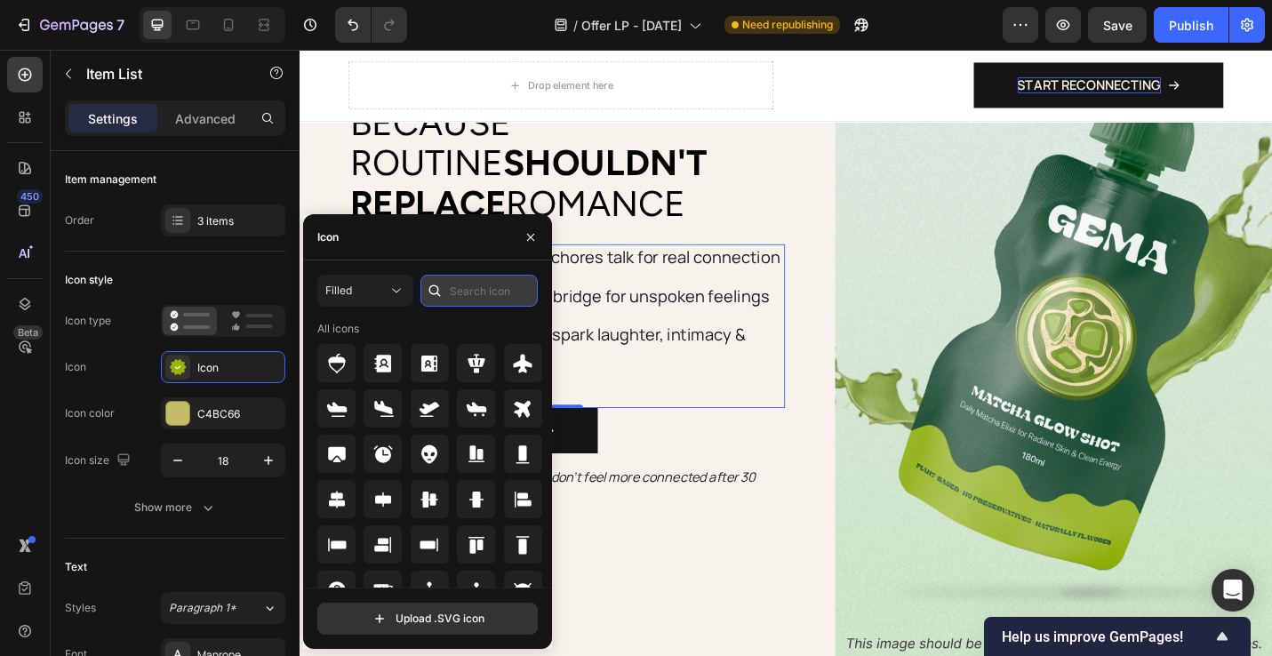
click at [530, 294] on input "text" at bounding box center [479, 291] width 117 height 32
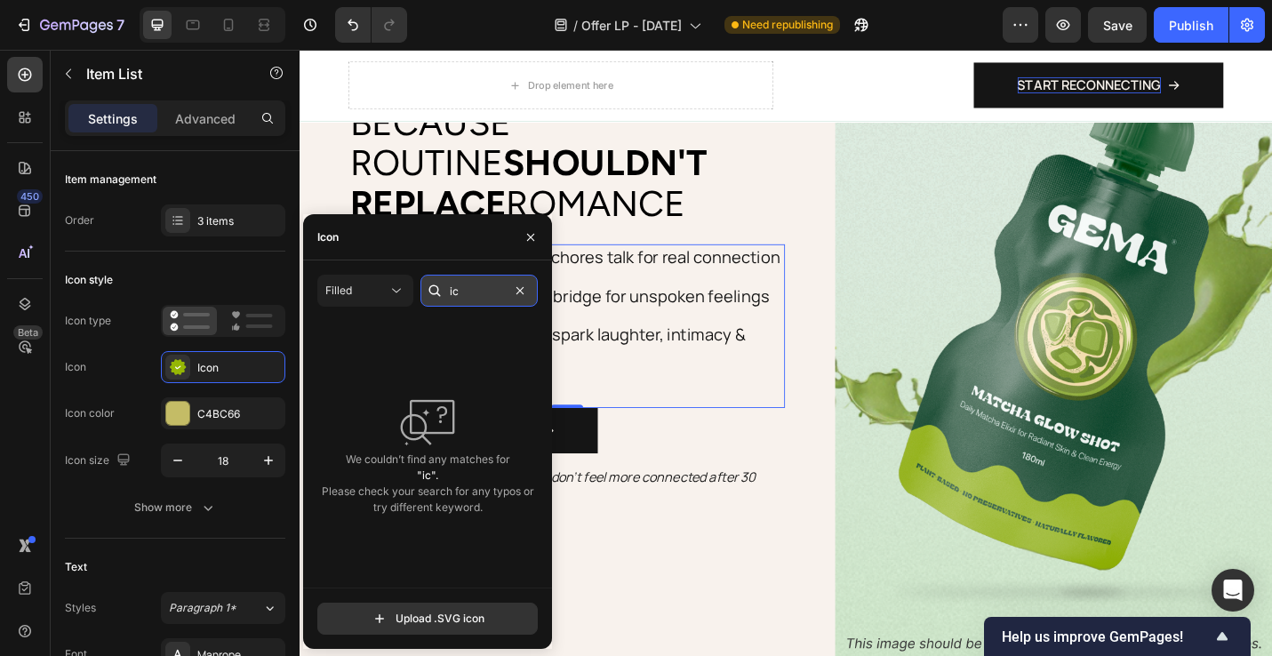
type input "i"
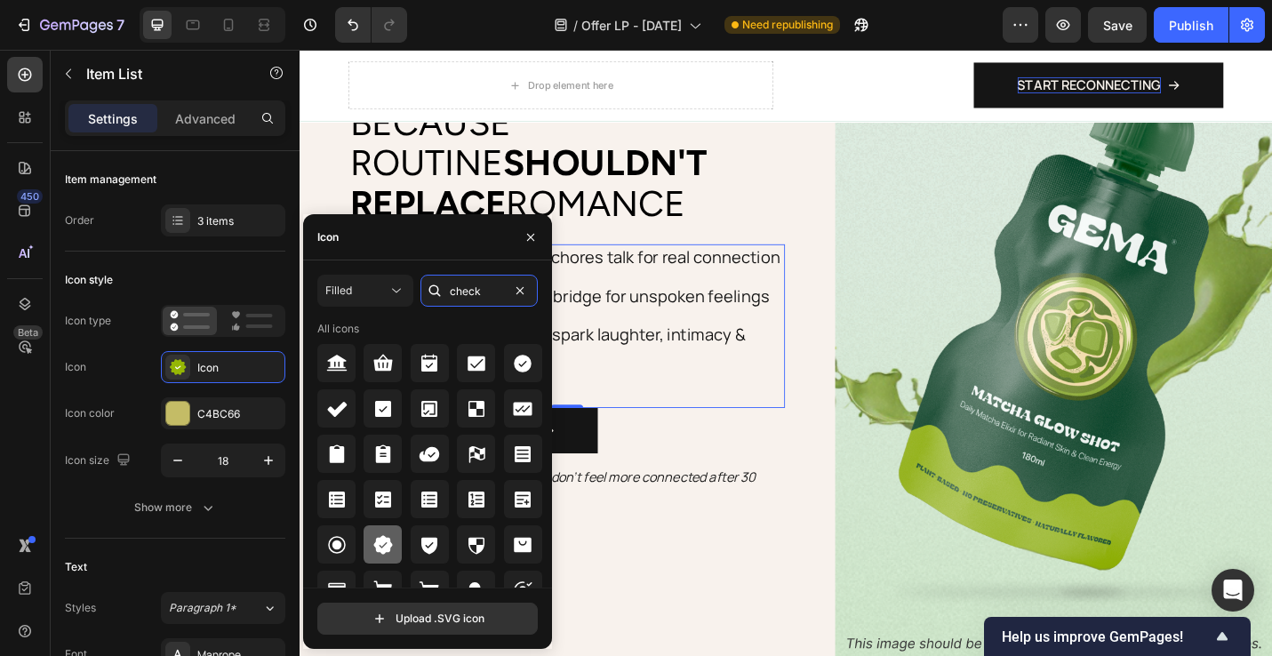
type input "check"
click at [390, 543] on icon at bounding box center [382, 544] width 19 height 19
click at [707, 392] on div "Escape Autopilot: swap chores talk for real connection Ease tough talks: a safe…" at bounding box center [592, 353] width 479 height 180
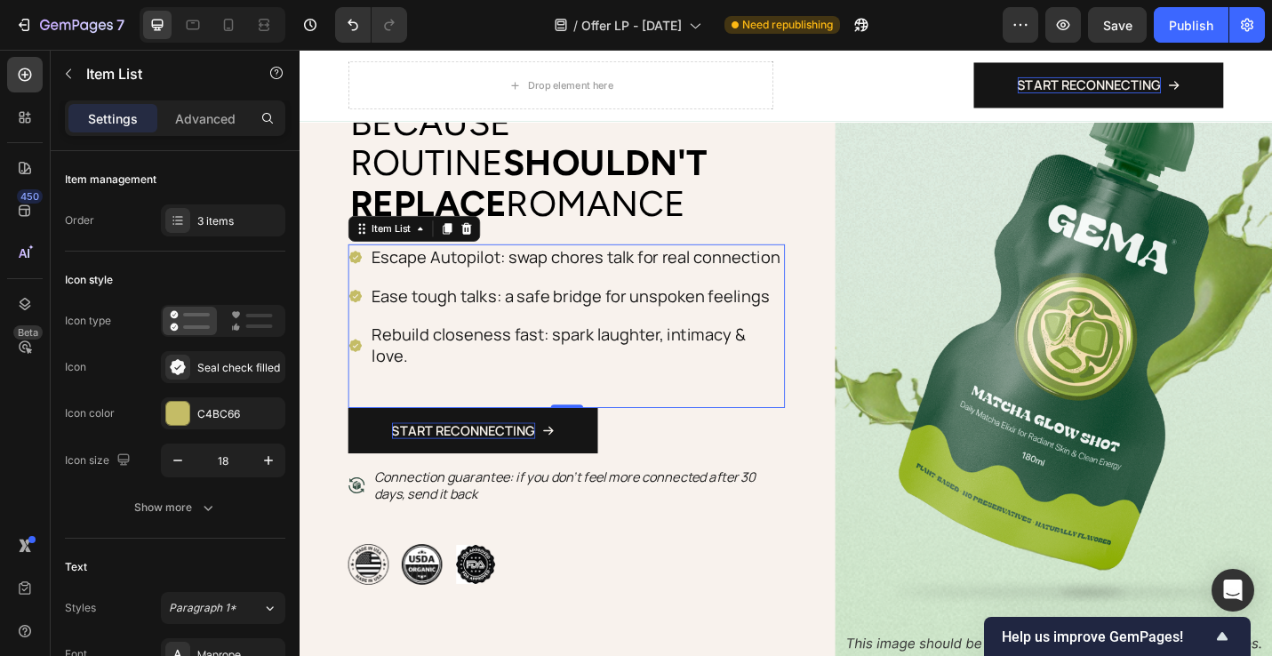
click at [360, 271] on icon at bounding box center [361, 277] width 14 height 14
click at [366, 318] on icon at bounding box center [361, 320] width 14 height 14
click at [229, 413] on div "C4BC66" at bounding box center [223, 414] width 52 height 16
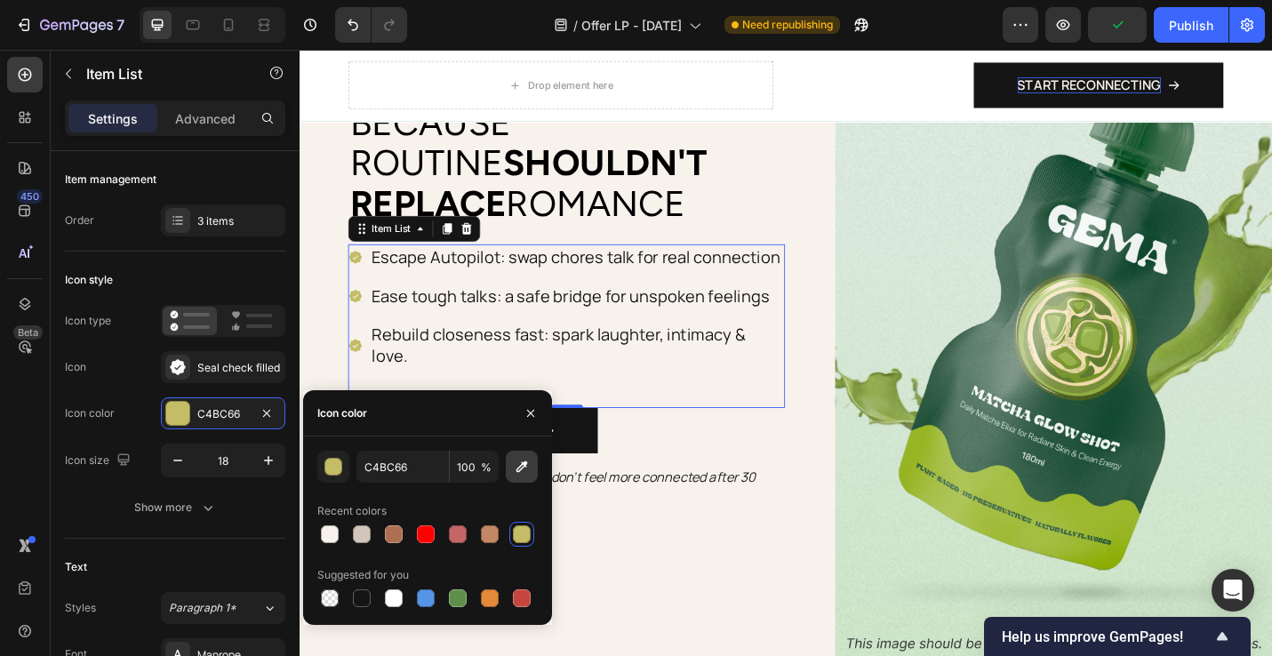
click at [526, 471] on icon "button" at bounding box center [522, 467] width 18 height 18
type input "A4ABA3"
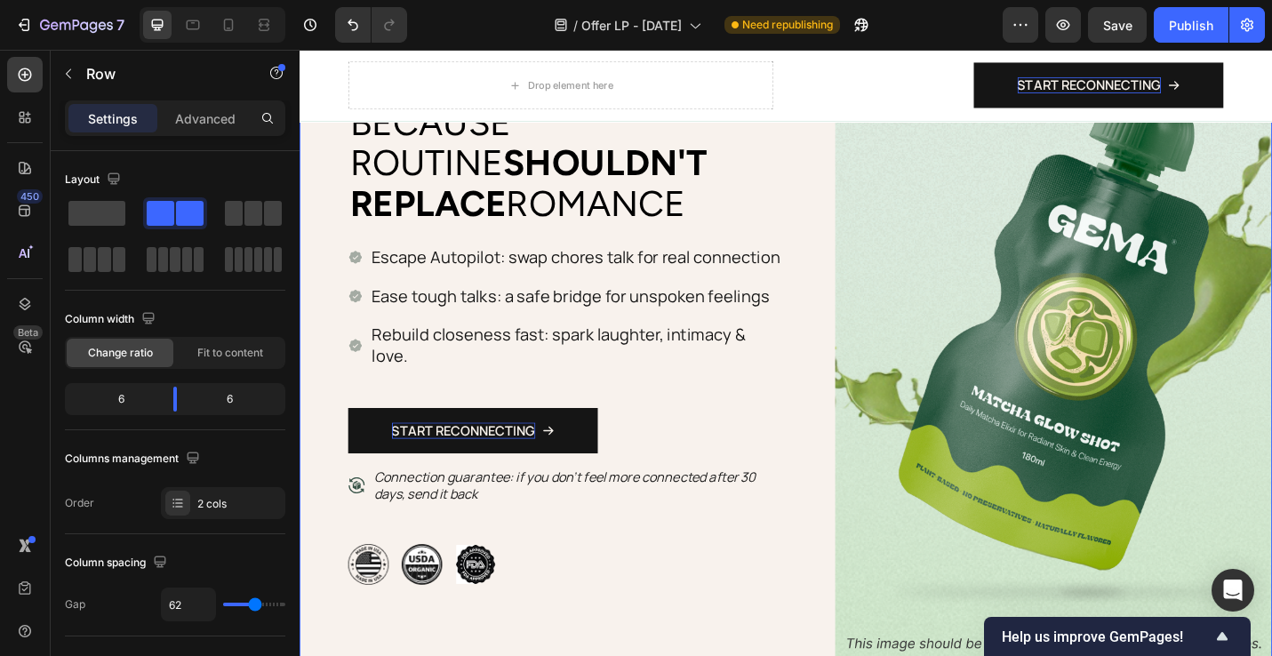
click at [866, 605] on div "Image Icon Icon Icon Icon Icon Icon List 100s of Happy Customers Text Block Row…" at bounding box center [833, 350] width 1067 height 774
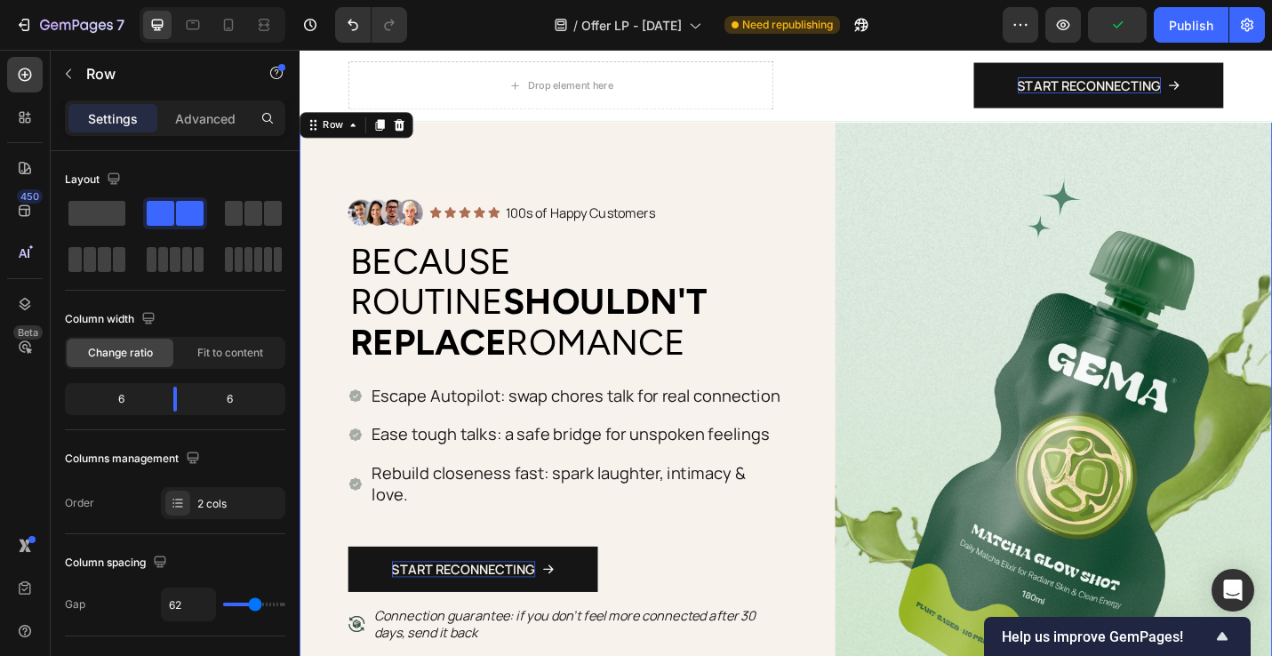
scroll to position [56, 0]
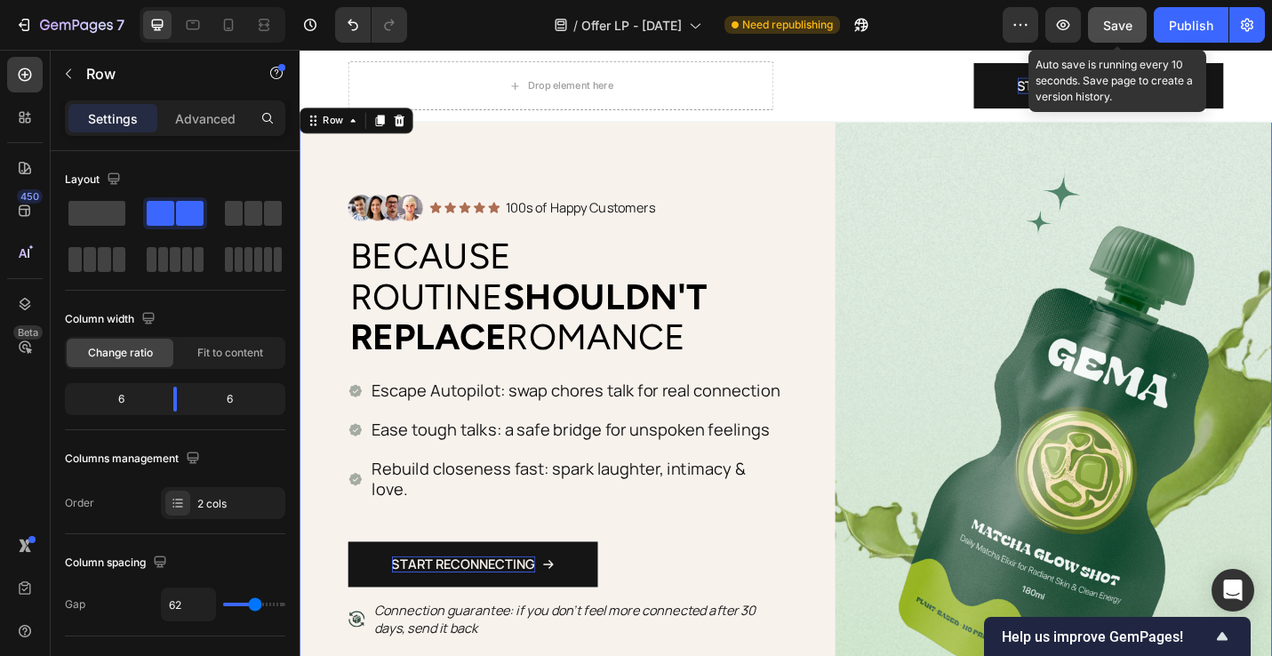
click at [1132, 12] on button "Save" at bounding box center [1117, 25] width 59 height 36
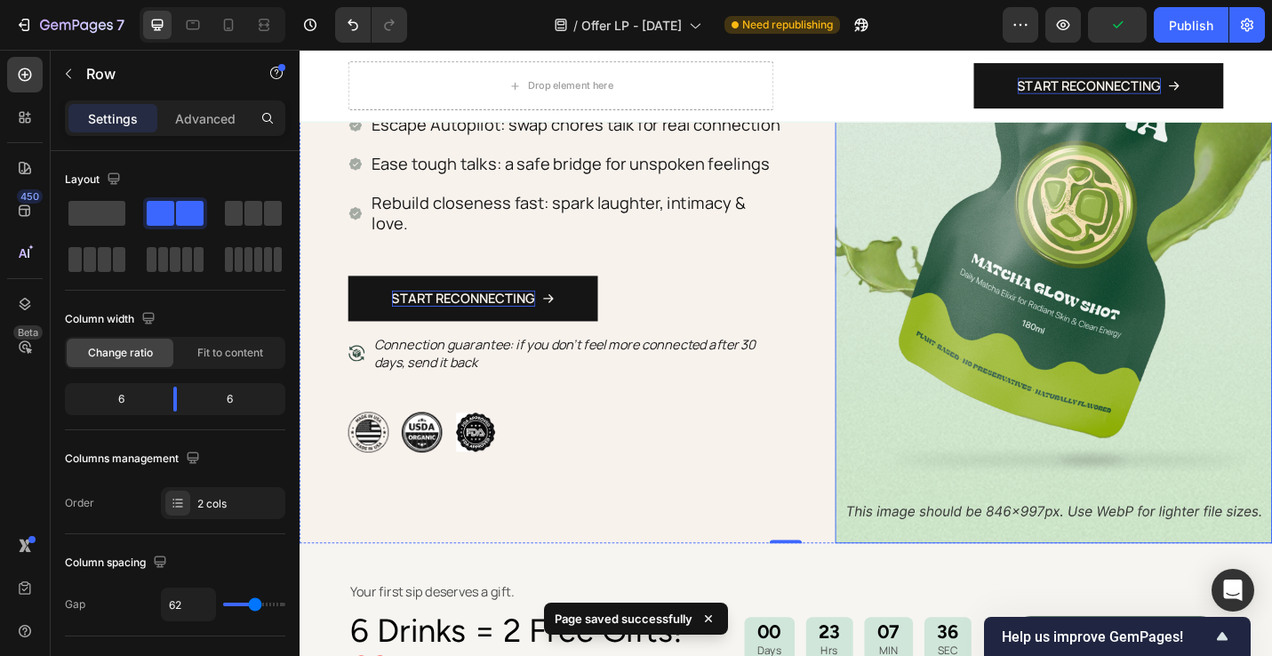
scroll to position [355, 0]
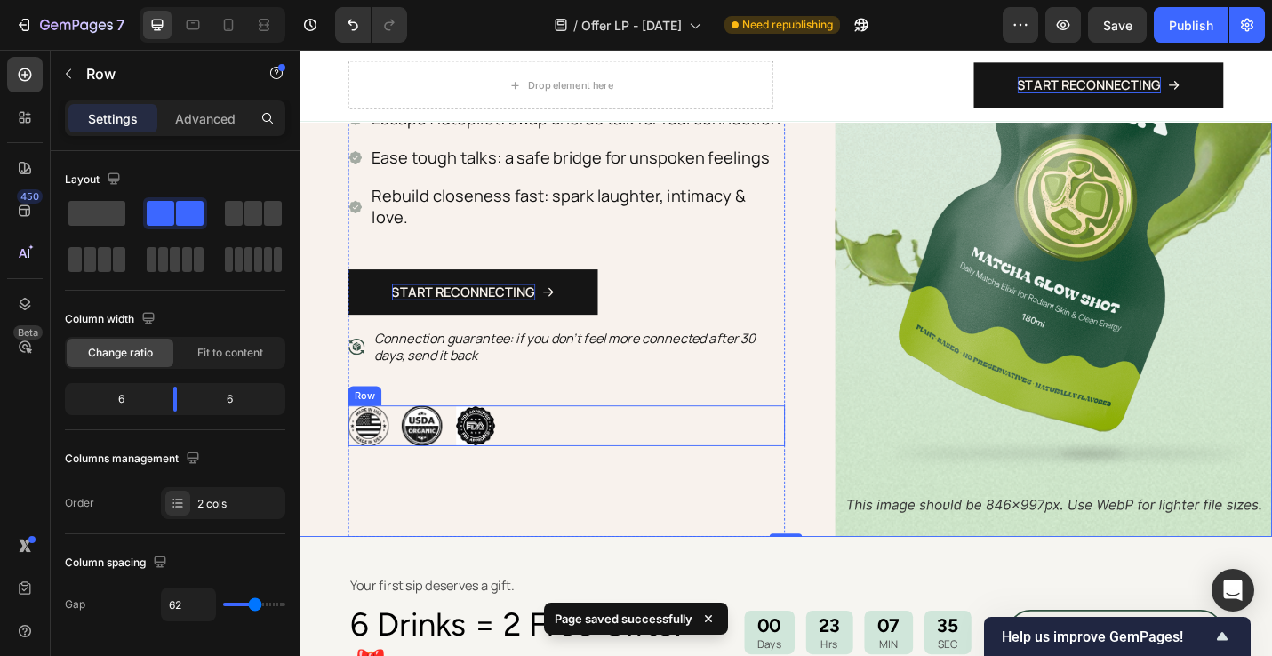
click at [573, 440] on div "Image Image Image Row" at bounding box center [592, 462] width 479 height 44
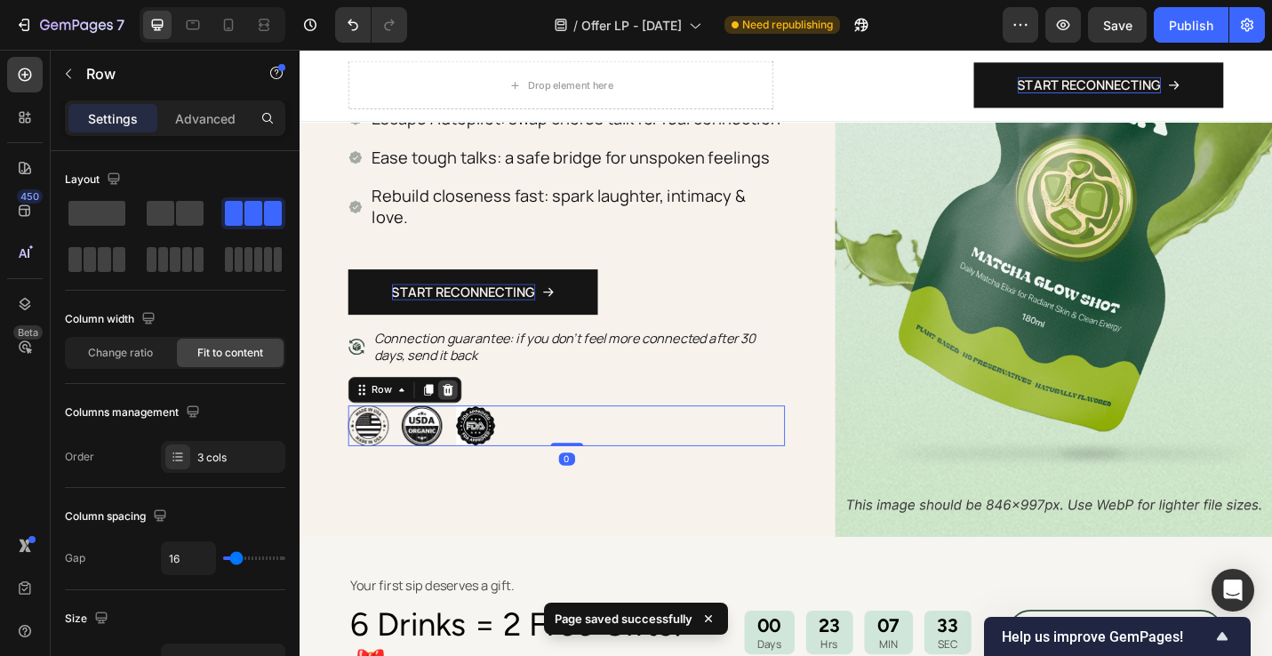
click at [464, 416] on icon at bounding box center [463, 422] width 12 height 12
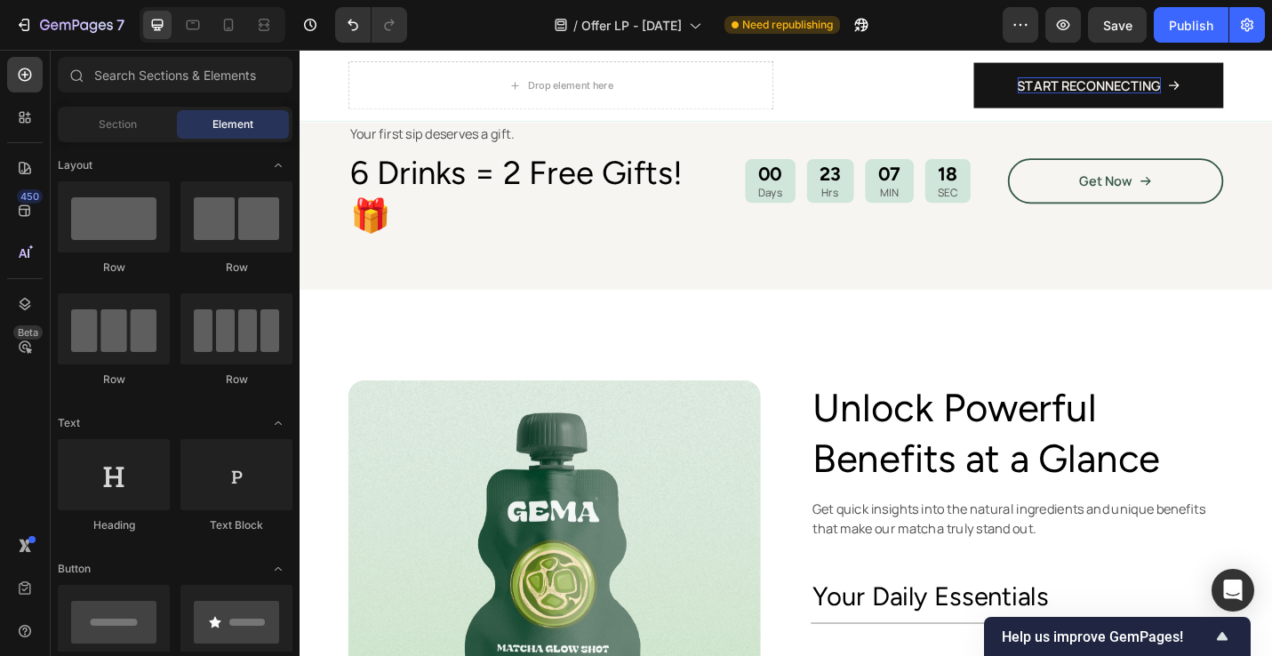
scroll to position [563, 0]
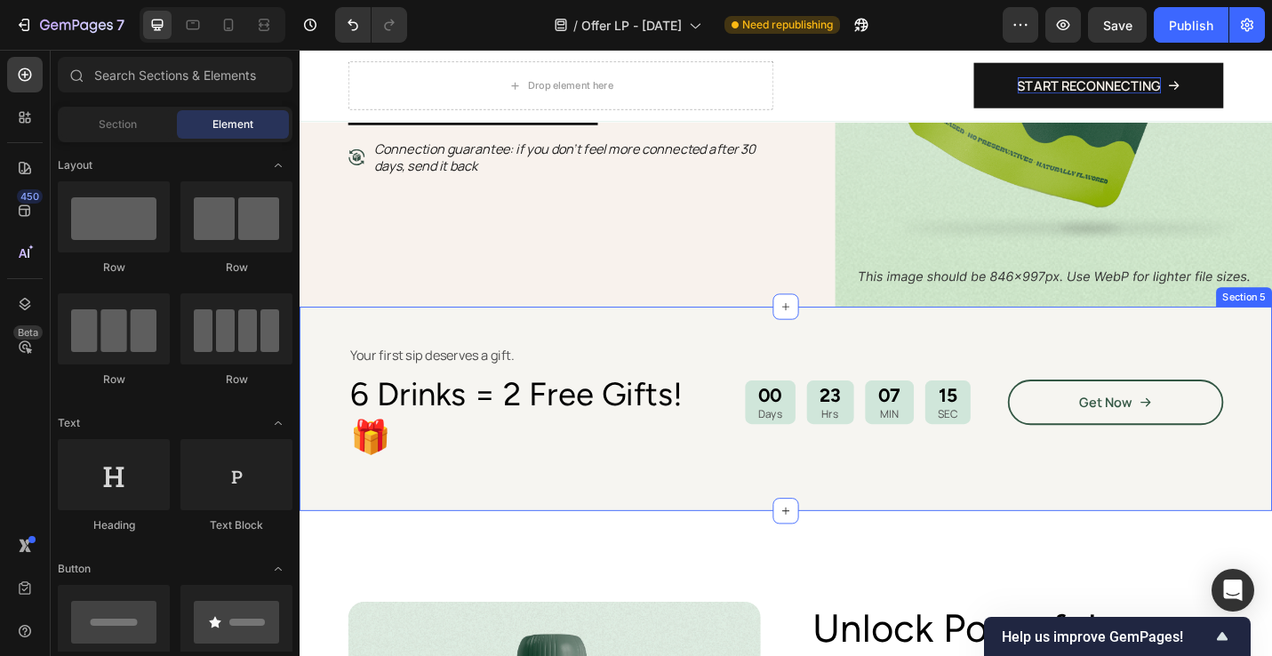
click at [684, 332] on div "Your first sip deserves a gift. Text Block 6 Drinks = 2 Free Gifts!🎁 Heading 00…" at bounding box center [833, 444] width 1067 height 225
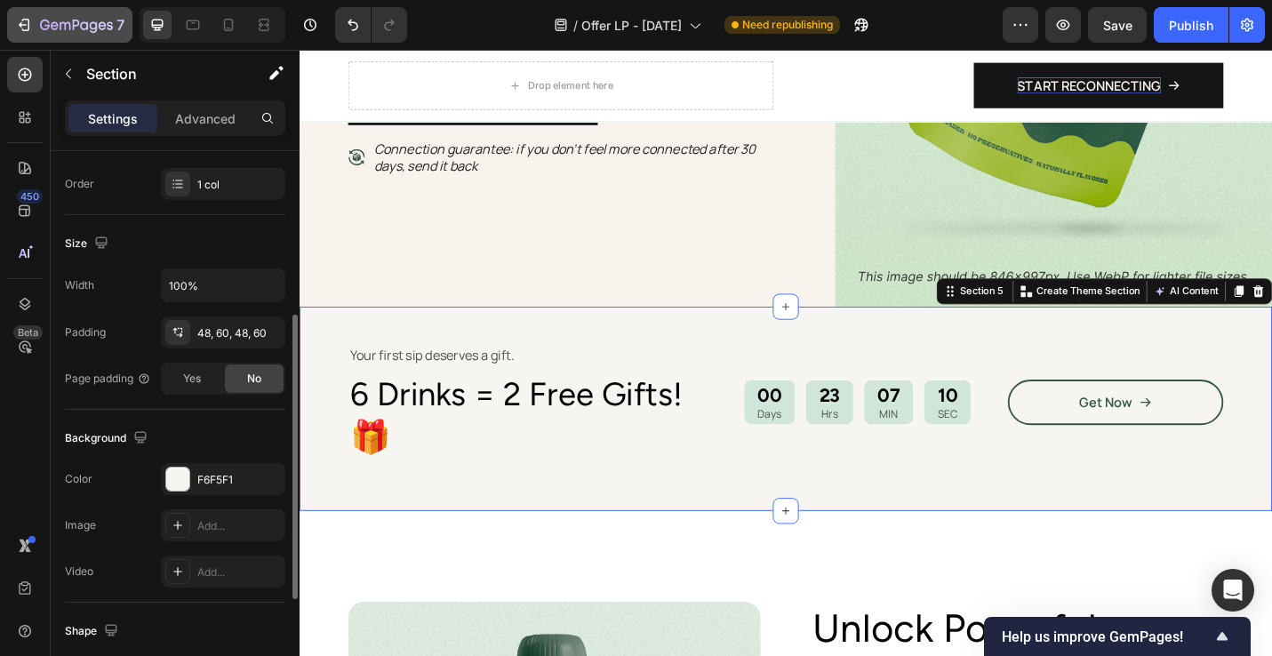
scroll to position [216, 0]
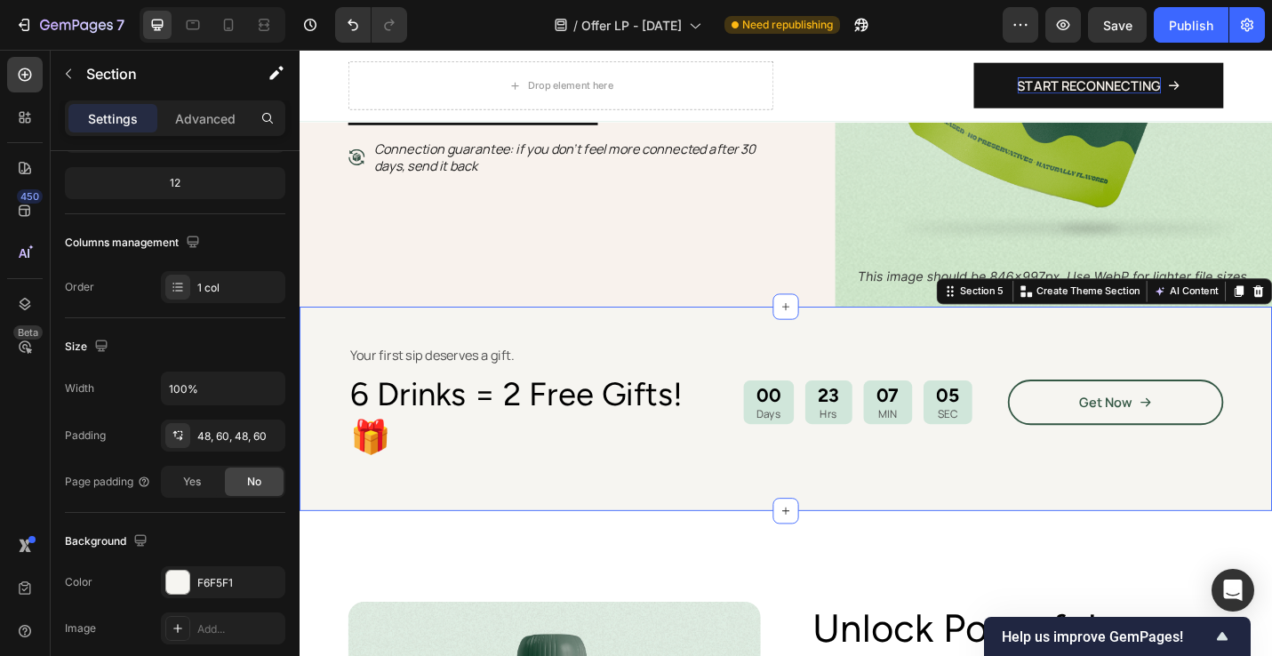
click at [774, 332] on div "Your first sip deserves a gift. Text Block 6 Drinks = 2 Free Gifts!🎁 Heading 00…" at bounding box center [833, 444] width 1067 height 225
click at [755, 333] on div "Your first sip deserves a gift. Text Block 6 Drinks = 2 Free Gifts!🎁 Heading 00…" at bounding box center [833, 444] width 1067 height 225
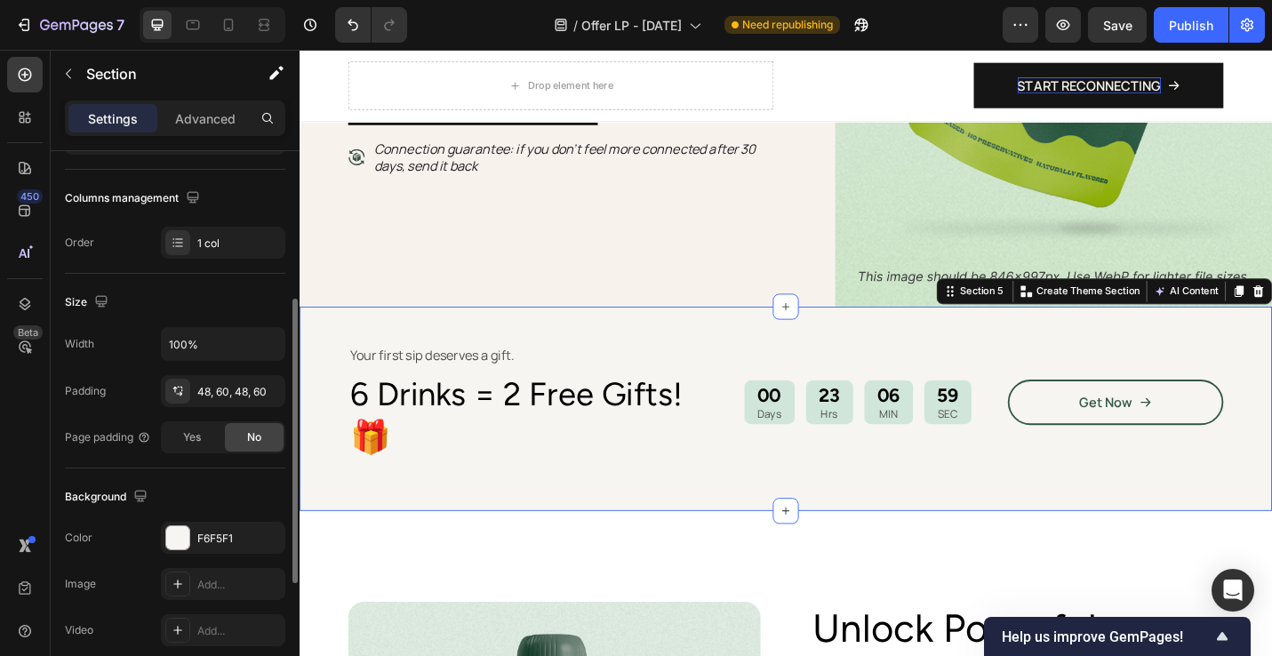
scroll to position [272, 0]
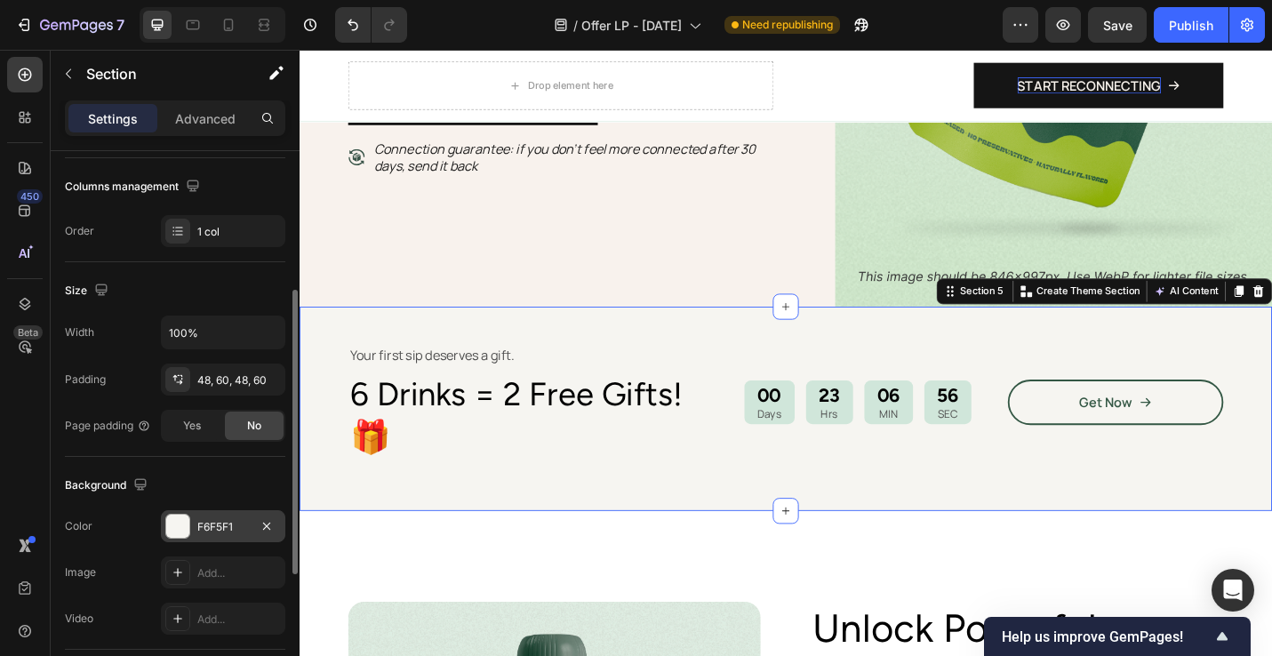
click at [182, 529] on div at bounding box center [177, 526] width 23 height 23
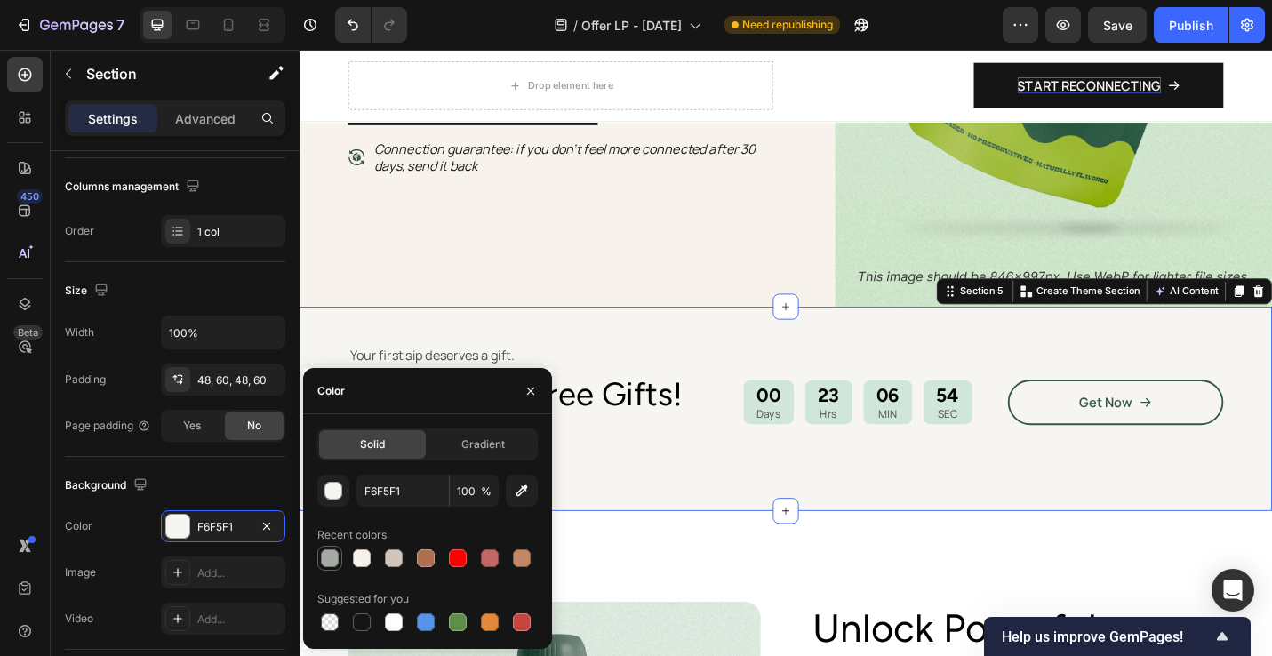
click at [331, 560] on div at bounding box center [330, 559] width 18 height 18
type input "A4ABA3"
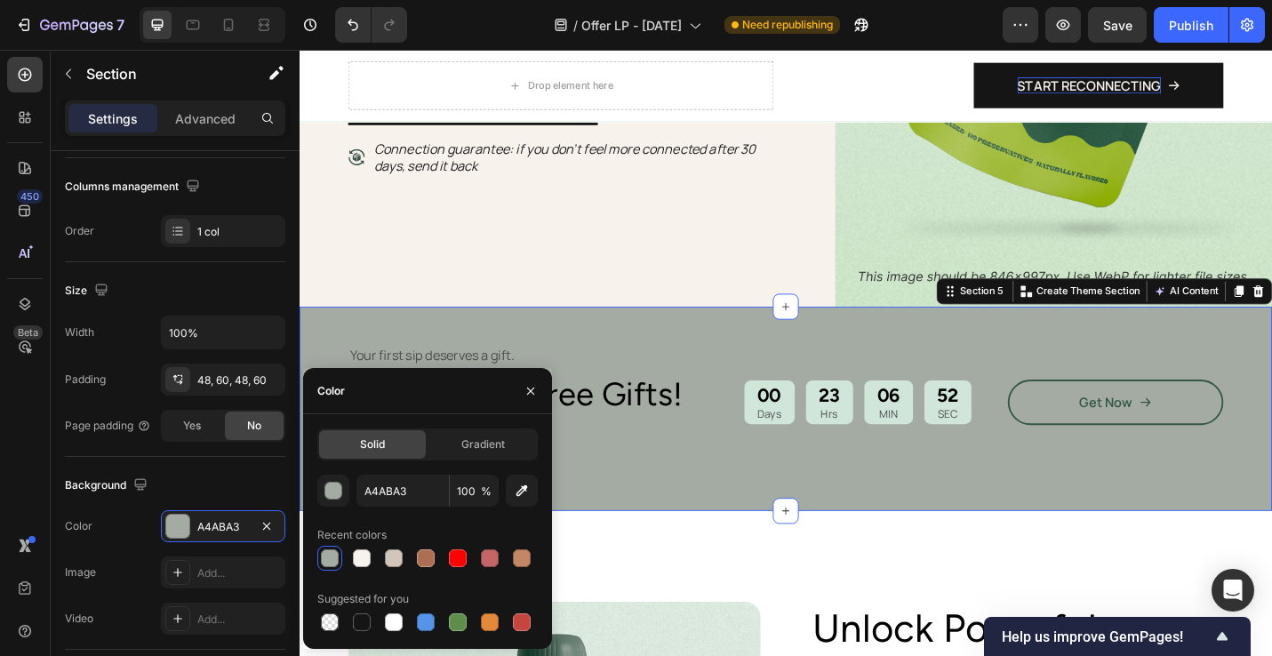
click at [1041, 507] on div "Your first sip deserves a gift. Text Block 6 Drinks = 2 Free Gifts!🎁 Heading 00…" at bounding box center [833, 444] width 1067 height 225
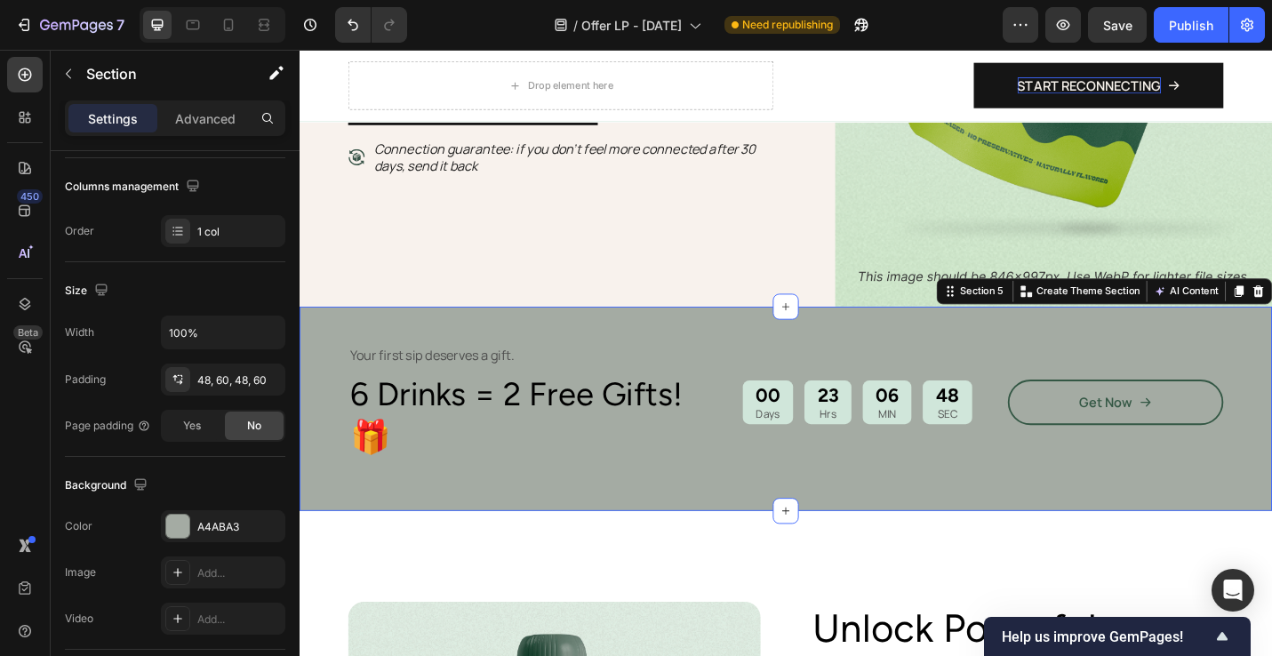
click at [445, 509] on div "Your first sip deserves a gift. Text Block 6 Drinks = 2 Free Gifts!🎁 Heading 00…" at bounding box center [833, 444] width 1067 height 225
click at [217, 525] on div "A4ABA3" at bounding box center [223, 527] width 52 height 16
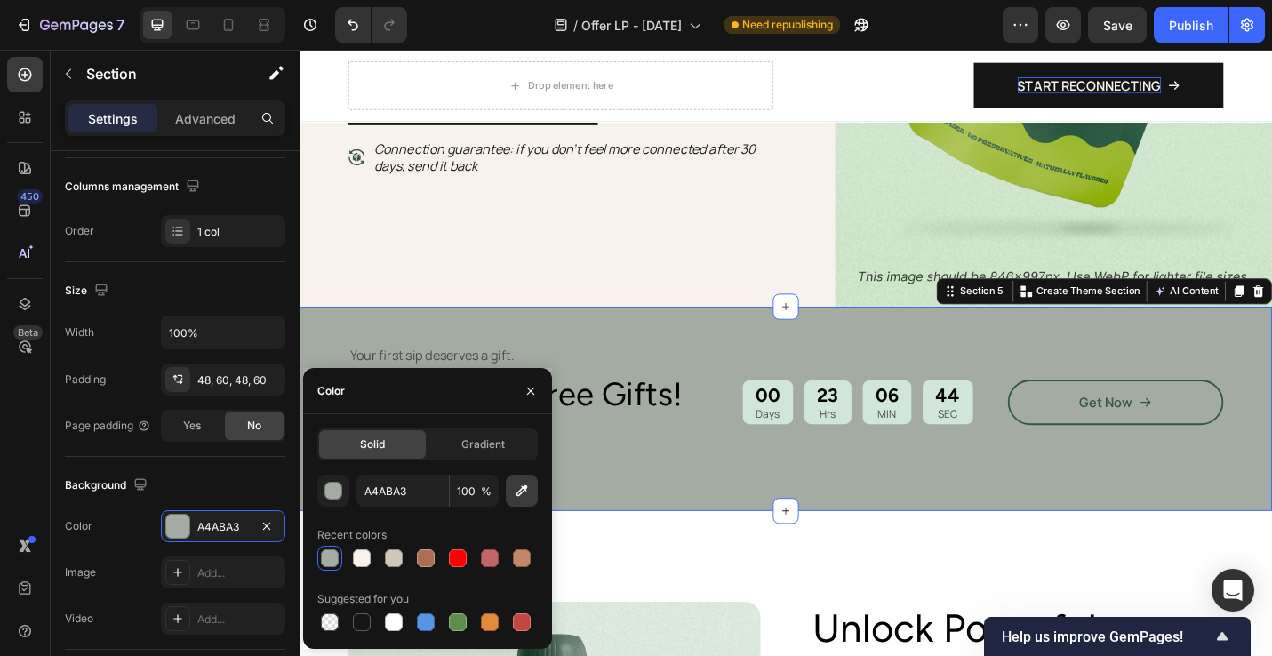
click at [531, 497] on button "button" at bounding box center [522, 491] width 32 height 32
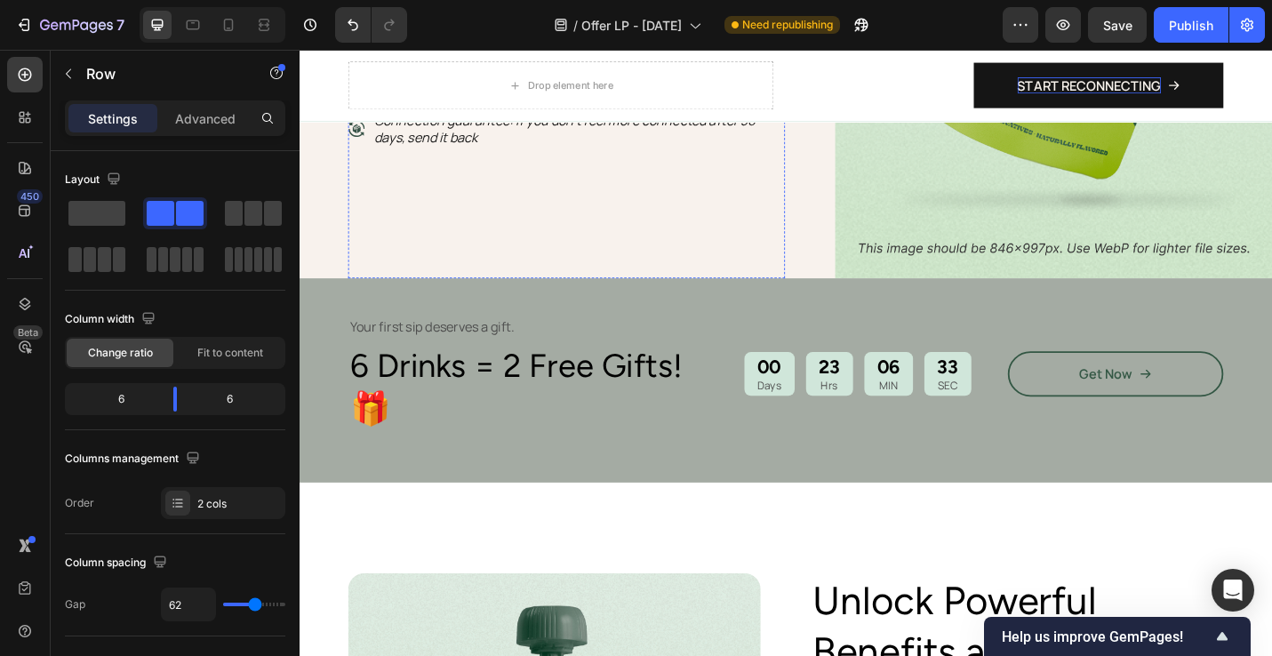
scroll to position [608, 0]
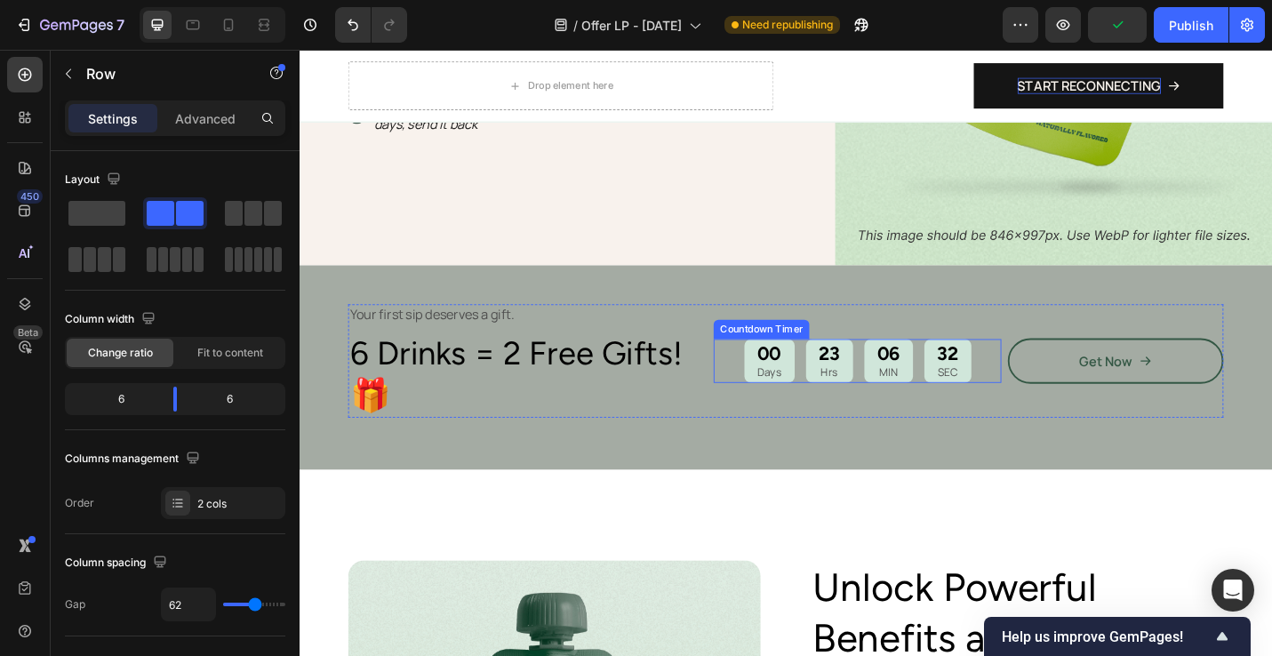
click at [822, 397] on p "Days" at bounding box center [815, 404] width 27 height 15
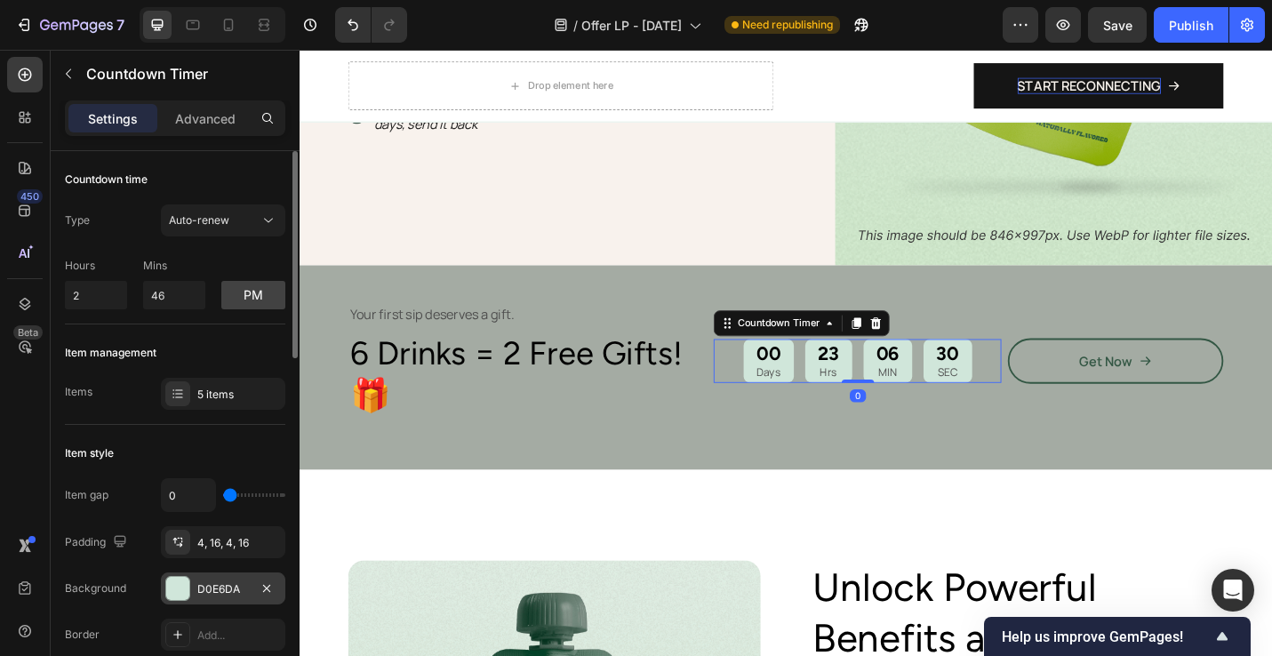
click at [177, 586] on div at bounding box center [177, 588] width 23 height 23
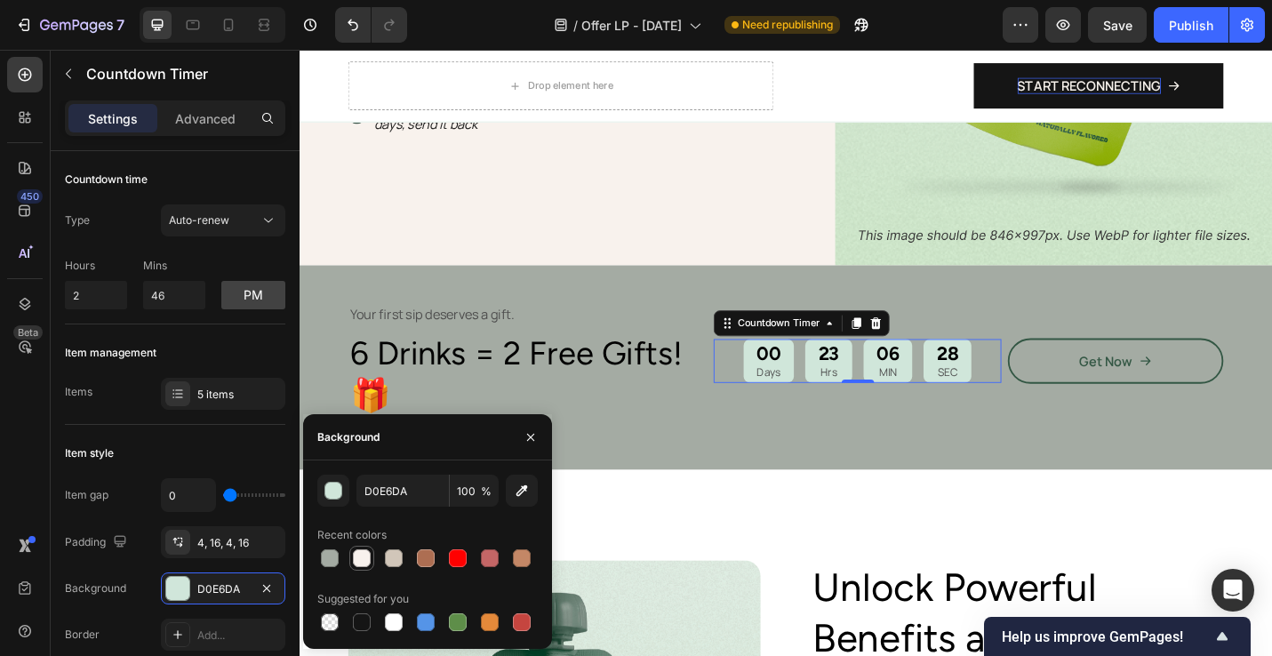
click at [365, 559] on div at bounding box center [362, 559] width 18 height 18
click at [387, 626] on div at bounding box center [394, 623] width 18 height 18
type input "FFFFFF"
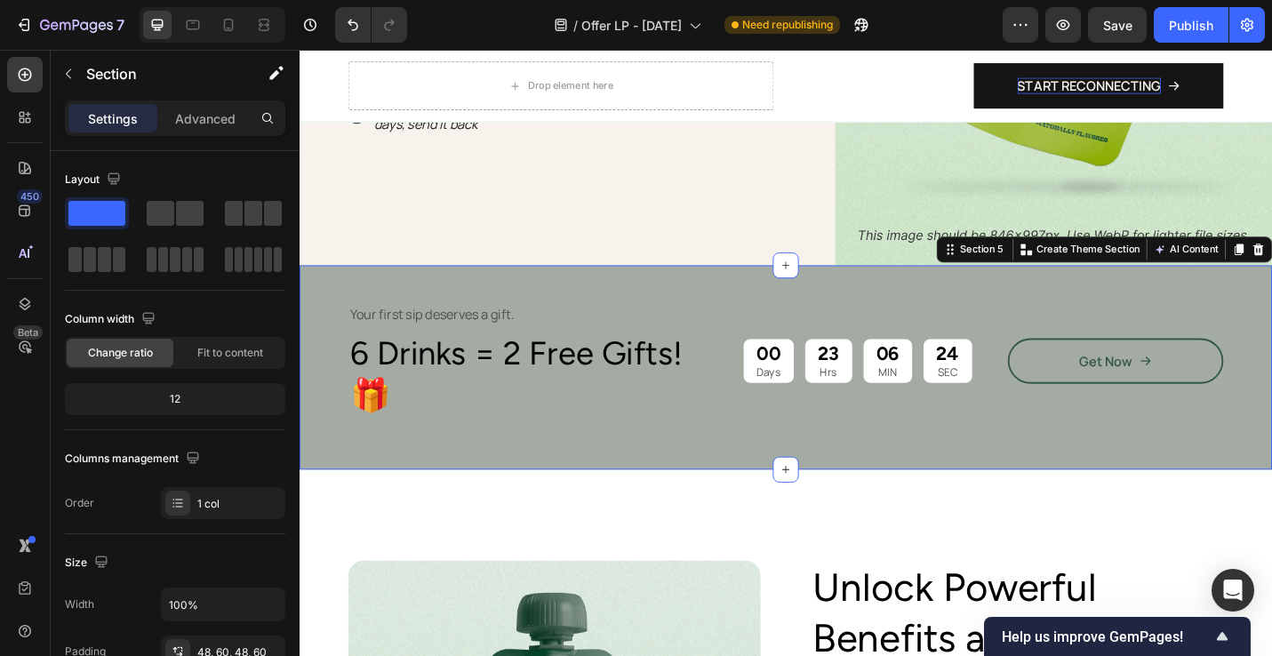
click at [1052, 481] on div "Your first sip deserves a gift. Text Block 6 Drinks = 2 Free Gifts!🎁 Heading 00…" at bounding box center [833, 398] width 1067 height 225
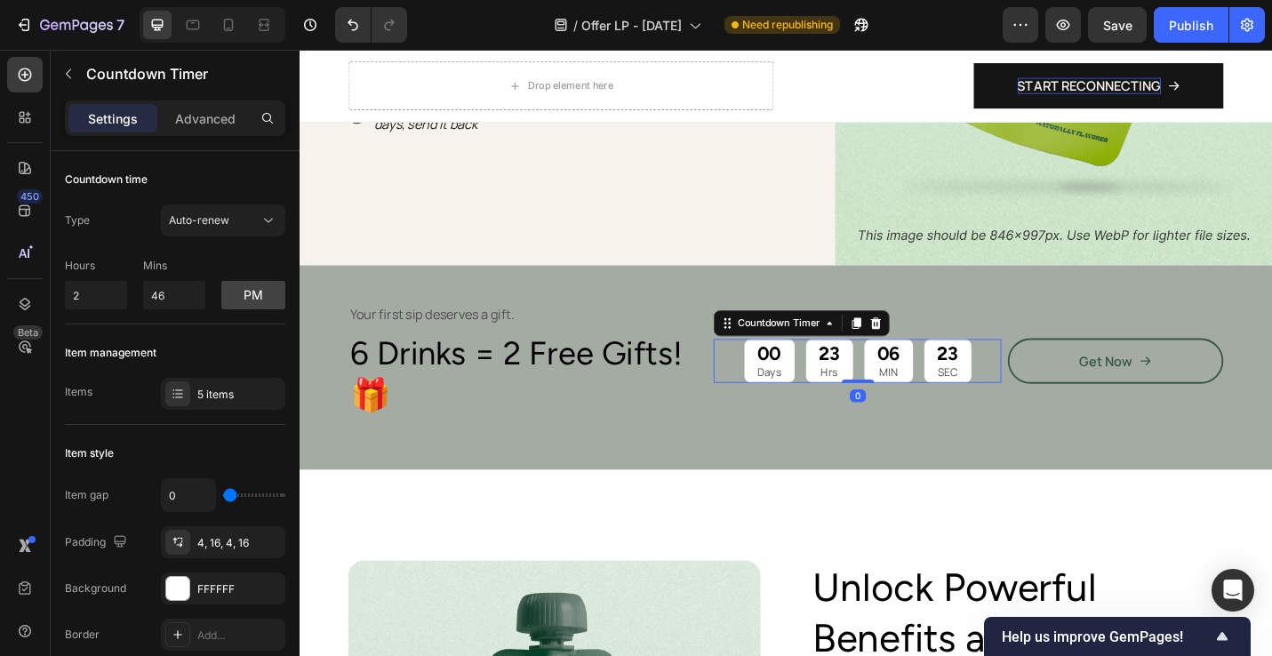
click at [886, 397] on p "Hrs" at bounding box center [881, 404] width 23 height 15
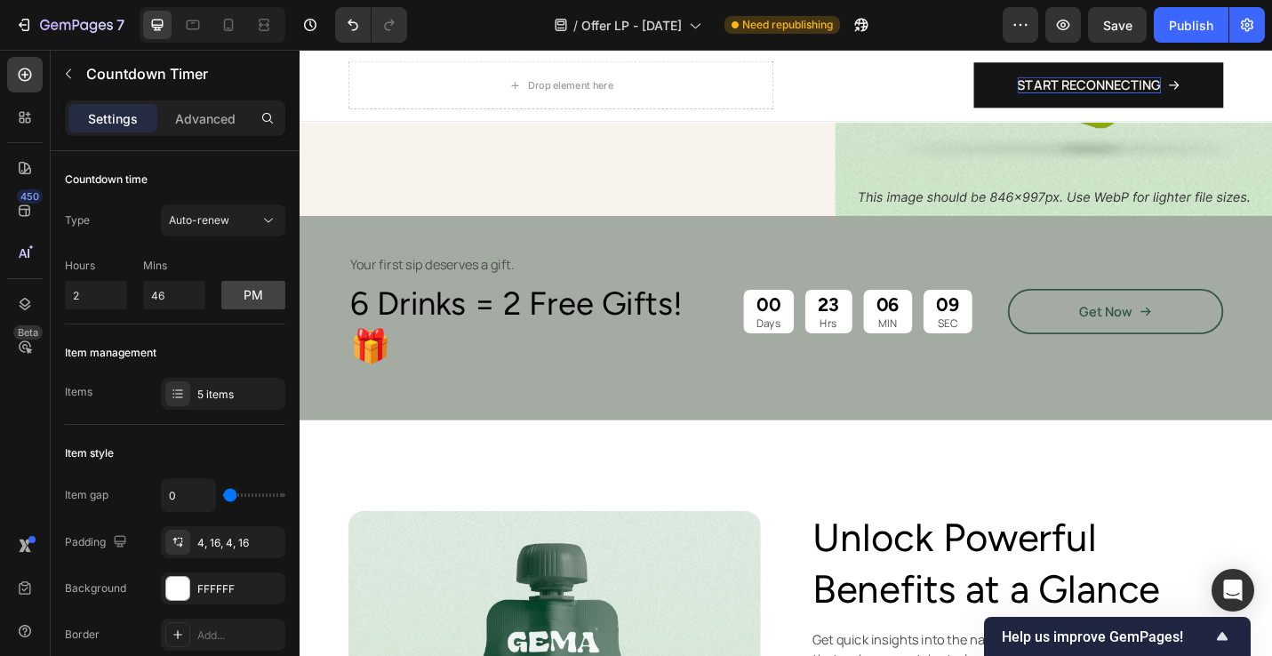
scroll to position [632, 0]
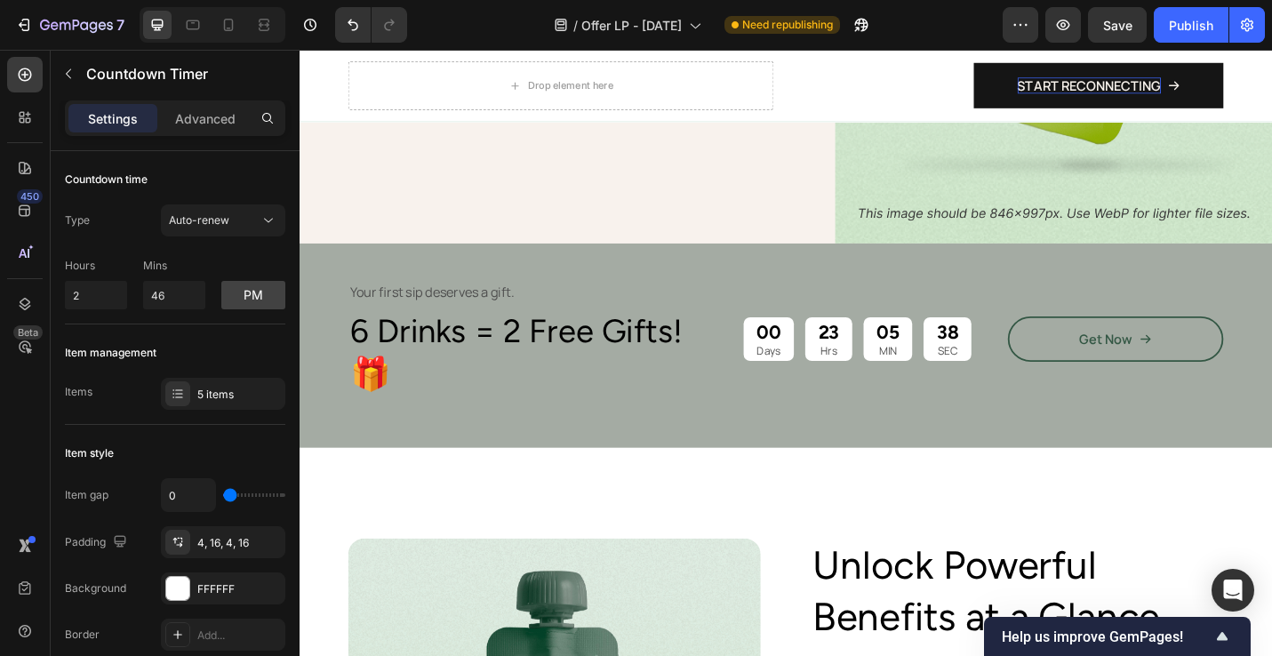
click at [411, 307] on p "Your first sip deserves a gift." at bounding box center [550, 316] width 390 height 19
click at [412, 307] on p "Your first sip deserves a gift." at bounding box center [550, 316] width 390 height 19
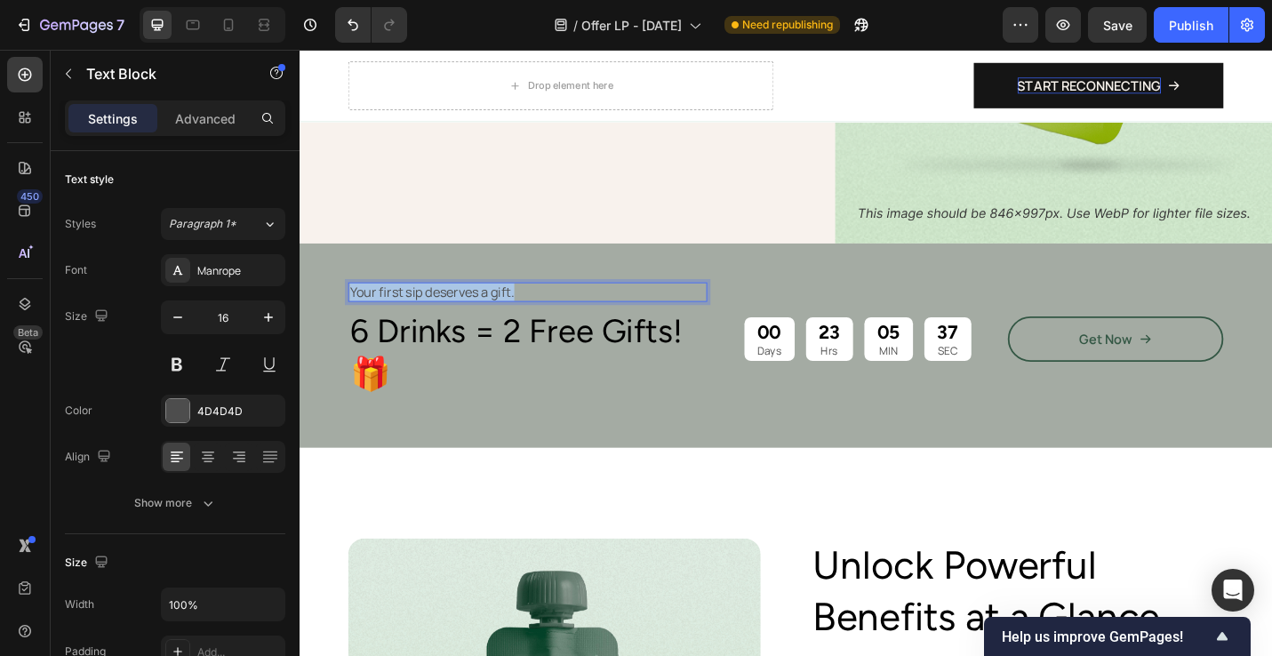
click at [412, 307] on p "Your first sip deserves a gift." at bounding box center [550, 316] width 390 height 19
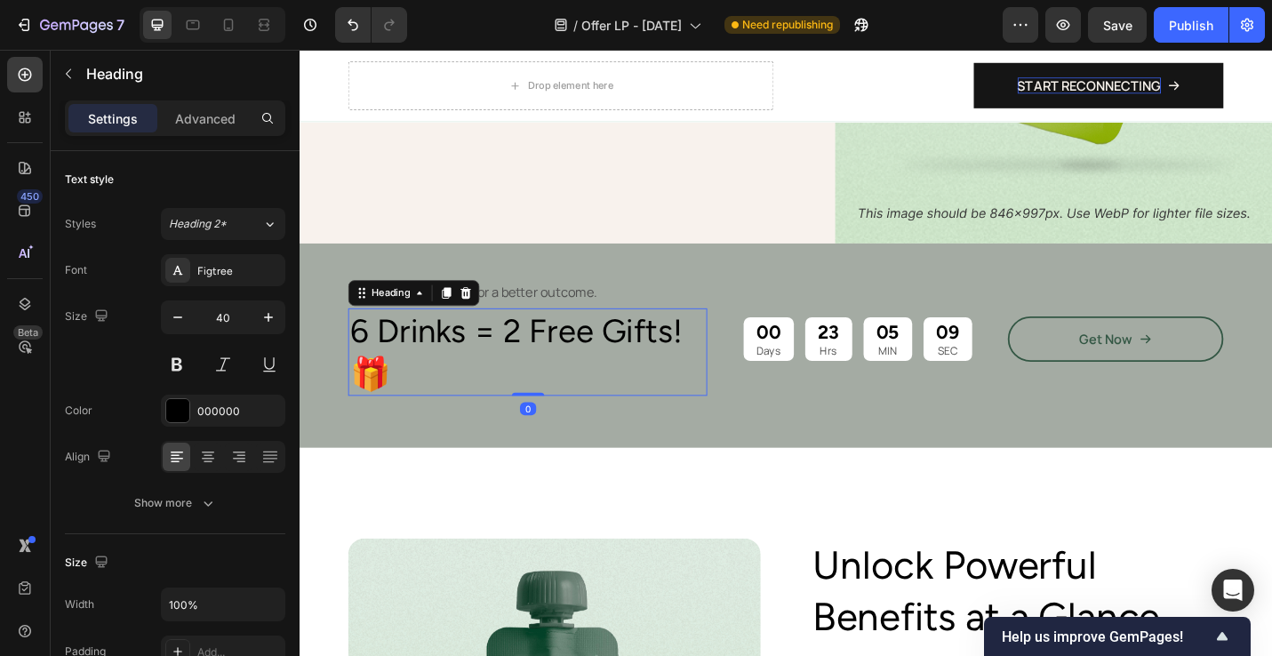
click at [413, 342] on h2 "6 Drinks = 2 Free Gifts!🎁" at bounding box center [550, 381] width 394 height 96
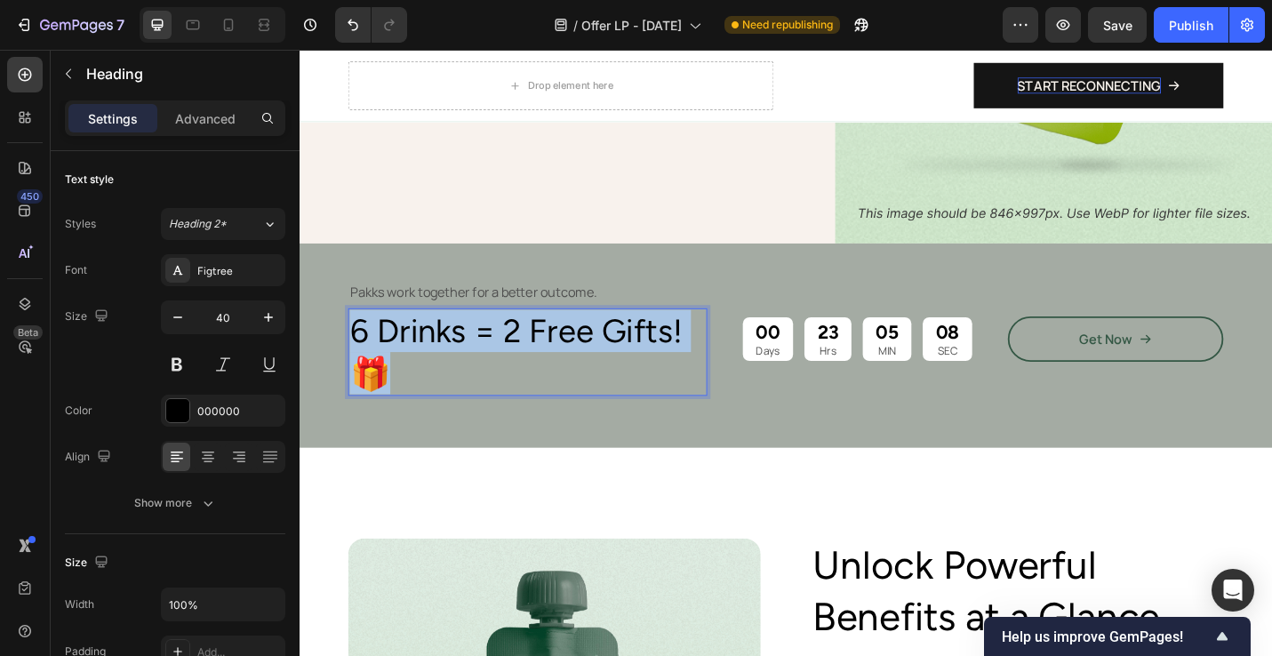
click at [413, 342] on p "6 Drinks = 2 Free Gifts!🎁" at bounding box center [550, 381] width 390 height 92
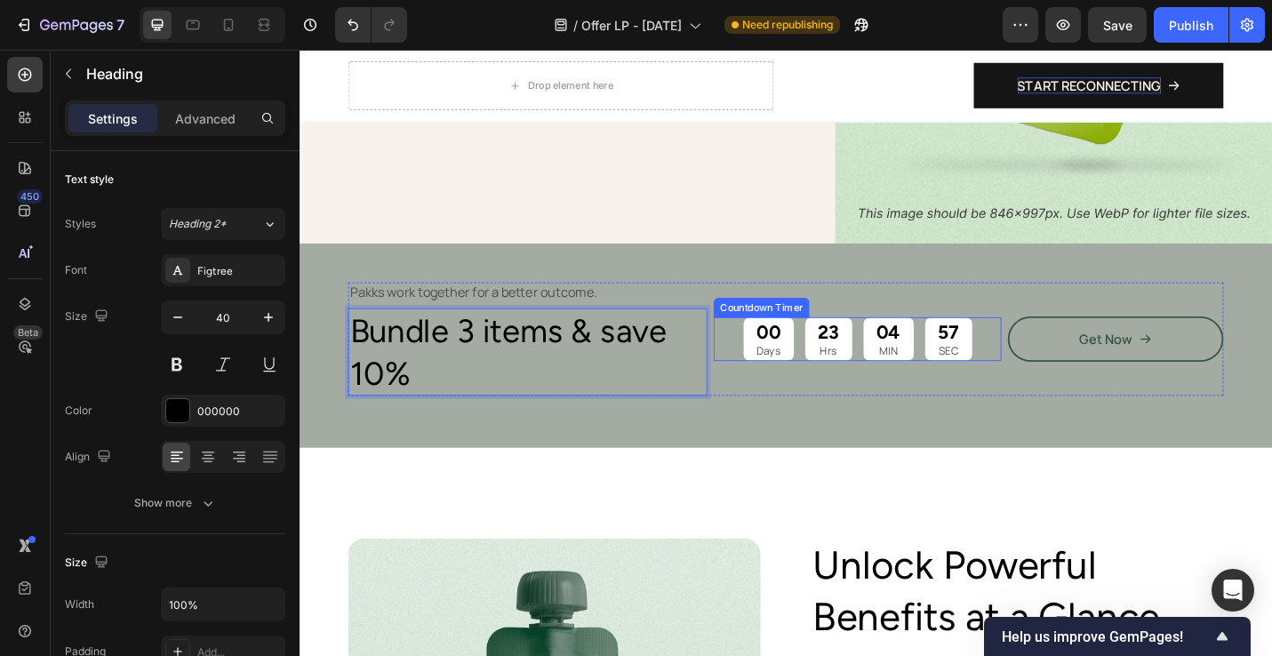
click at [849, 344] on div "00 Days 23 Hrs 04 MIN 57 SEC" at bounding box center [912, 367] width 251 height 49
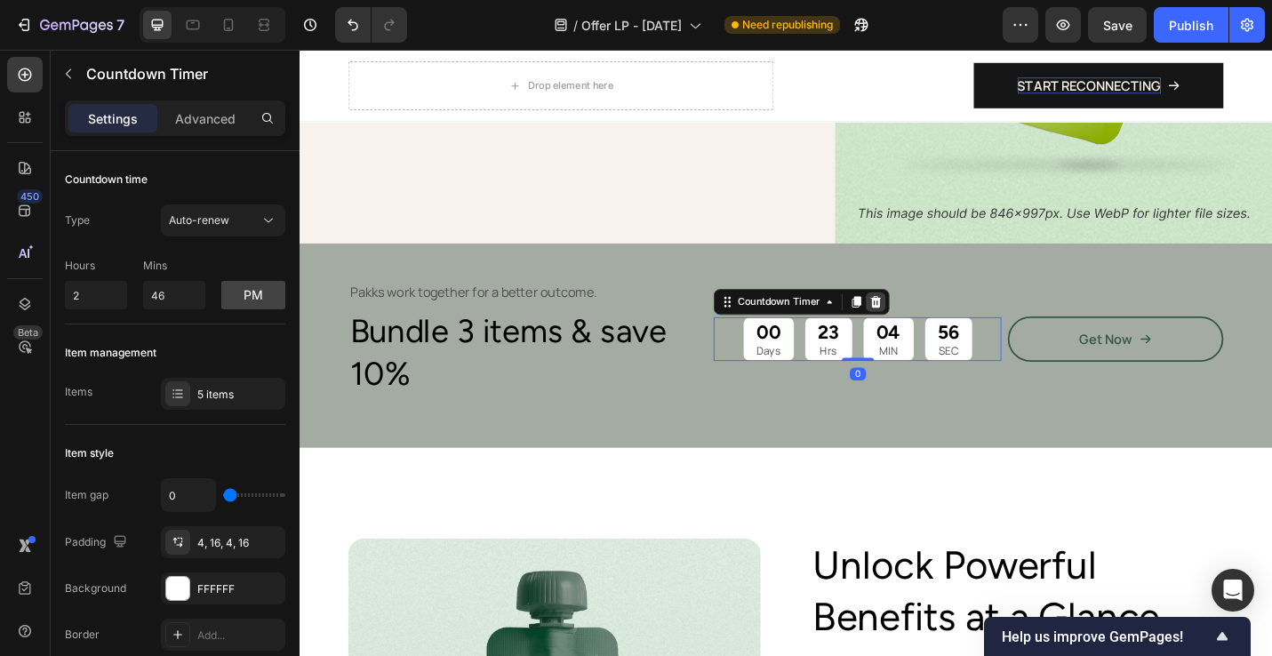
click at [933, 319] on icon at bounding box center [933, 325] width 12 height 12
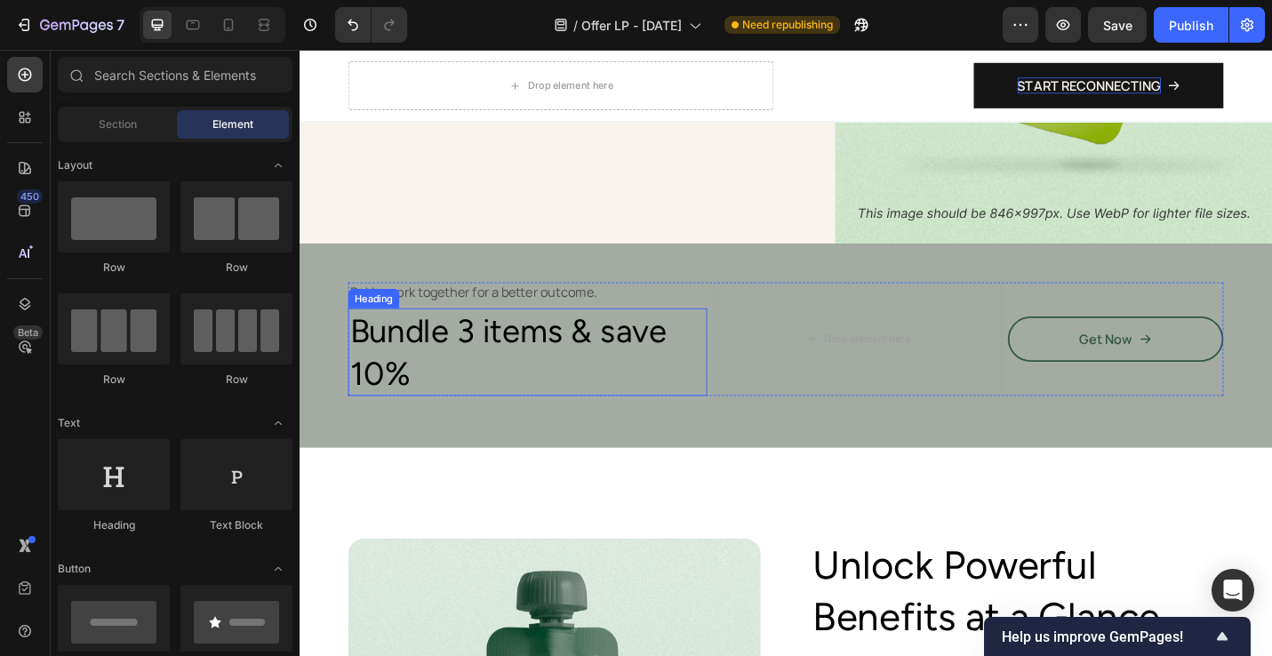
click at [503, 338] on p "Bundle 3 items & save 10%" at bounding box center [550, 381] width 390 height 92
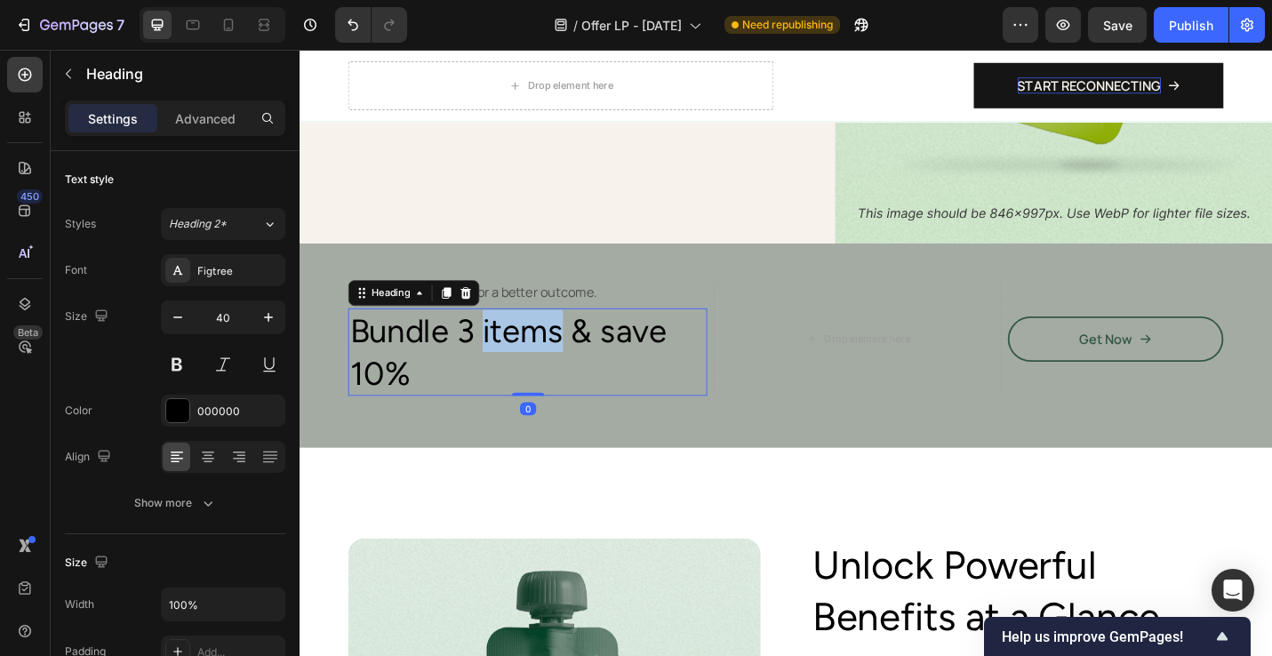
click at [505, 339] on p "Bundle 3 items & save 10%" at bounding box center [550, 381] width 390 height 92
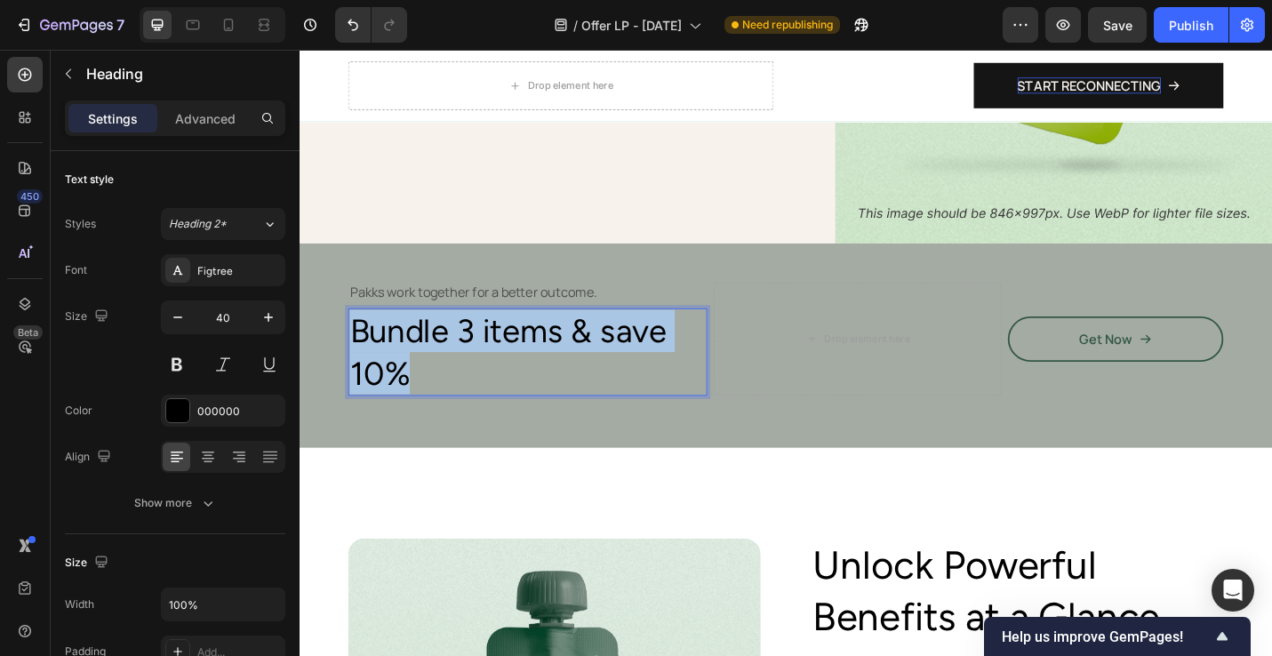
click at [505, 339] on p "Bundle 3 items & save 10%" at bounding box center [550, 381] width 390 height 92
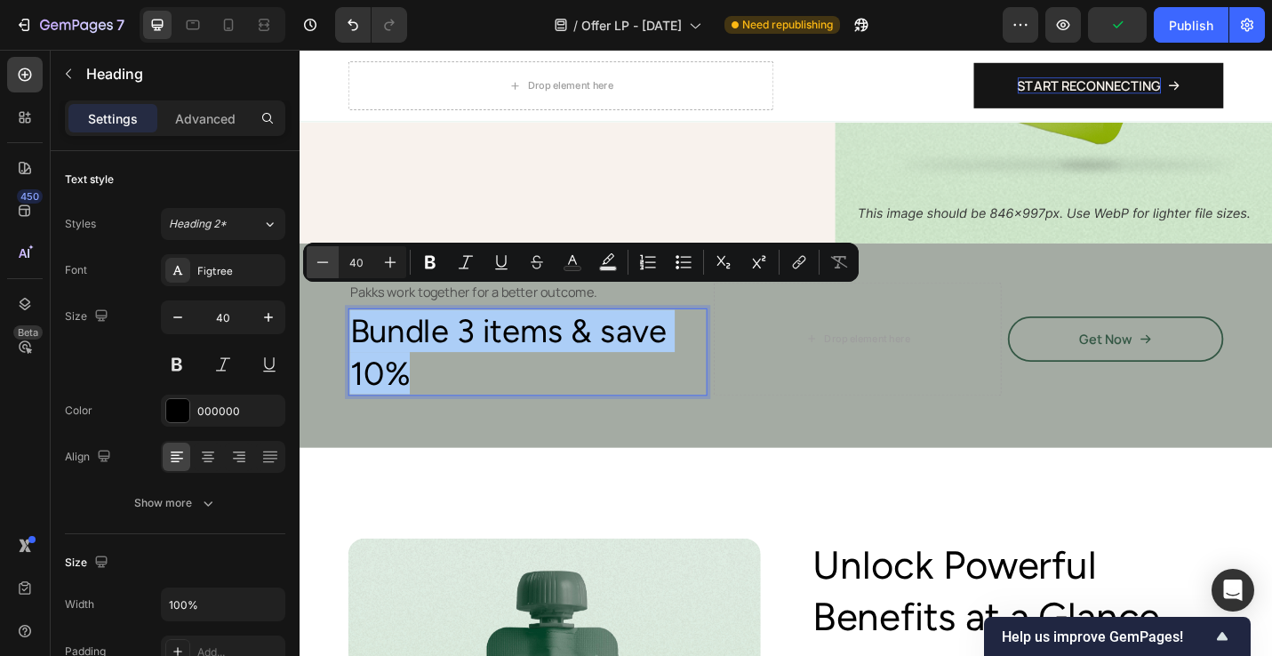
click at [322, 257] on icon "Editor contextual toolbar" at bounding box center [323, 262] width 18 height 18
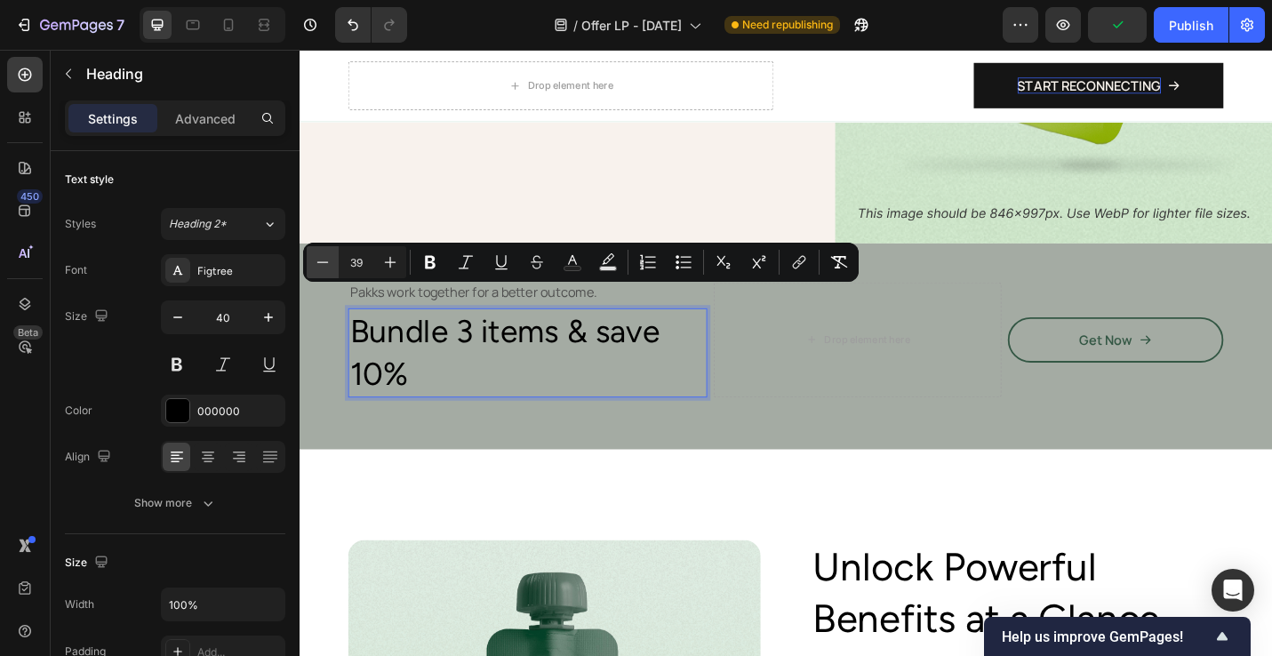
click at [322, 257] on icon "Editor contextual toolbar" at bounding box center [323, 262] width 18 height 18
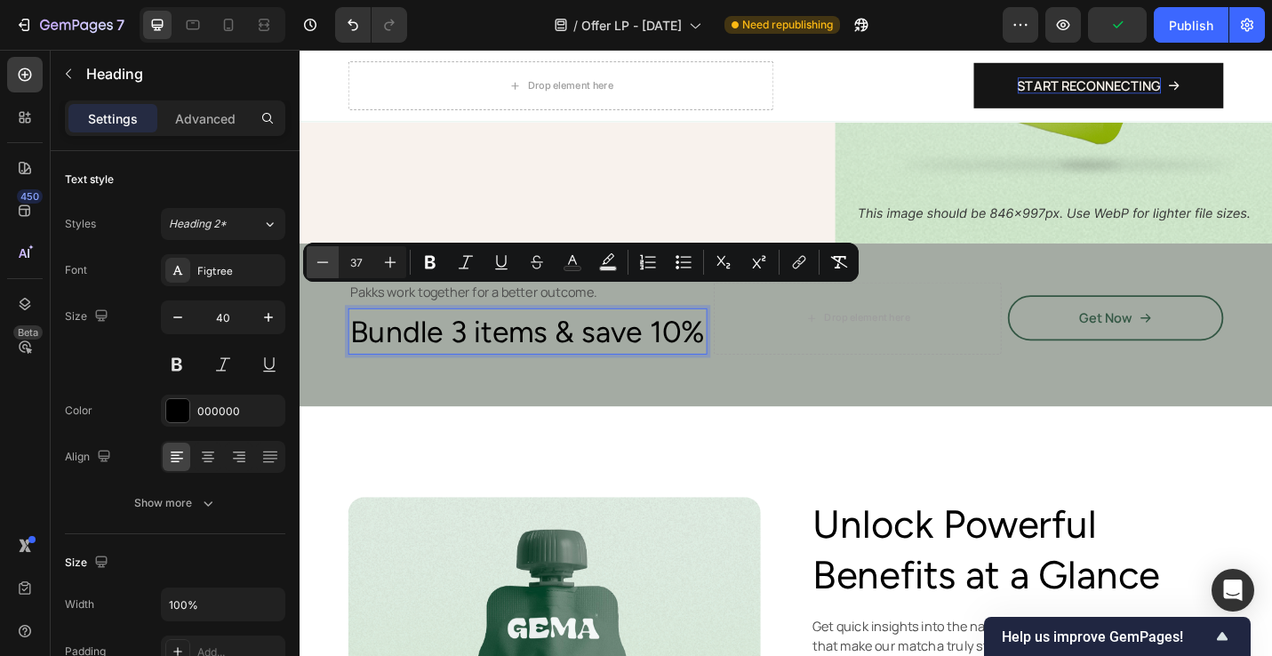
click at [322, 257] on icon "Editor contextual toolbar" at bounding box center [323, 262] width 18 height 18
type input "36"
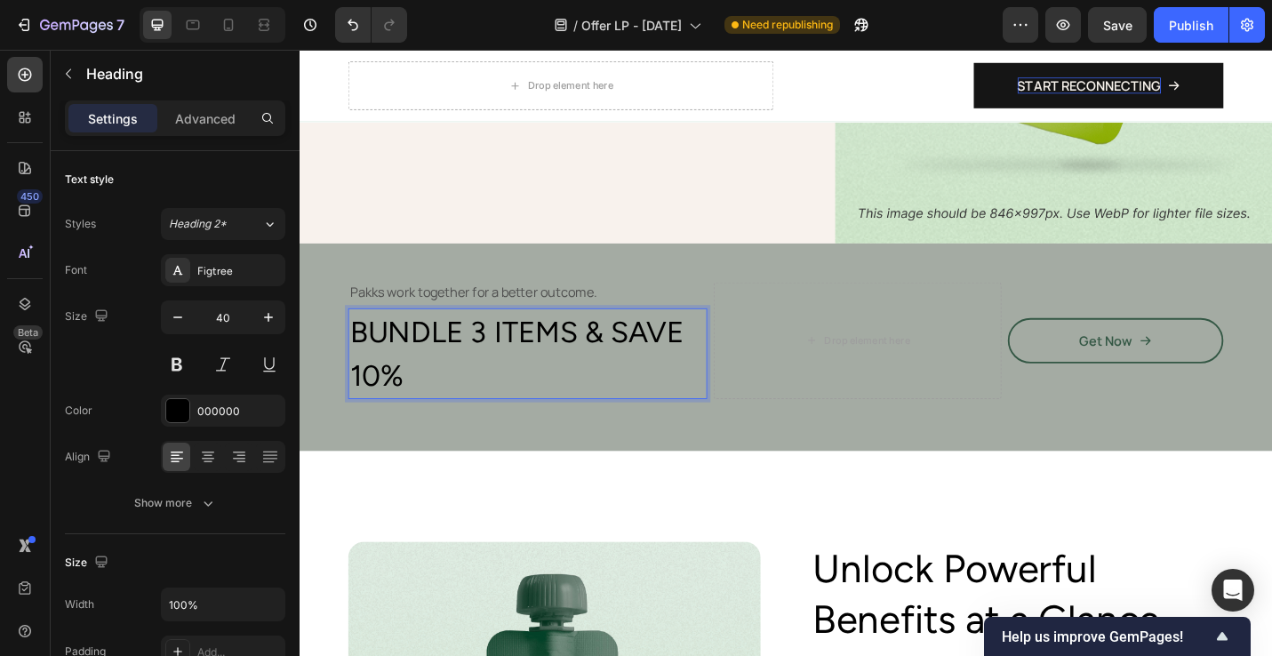
click at [645, 341] on span "BUNDLE 3 ITEMS & SAVE 10%" at bounding box center [538, 384] width 366 height 86
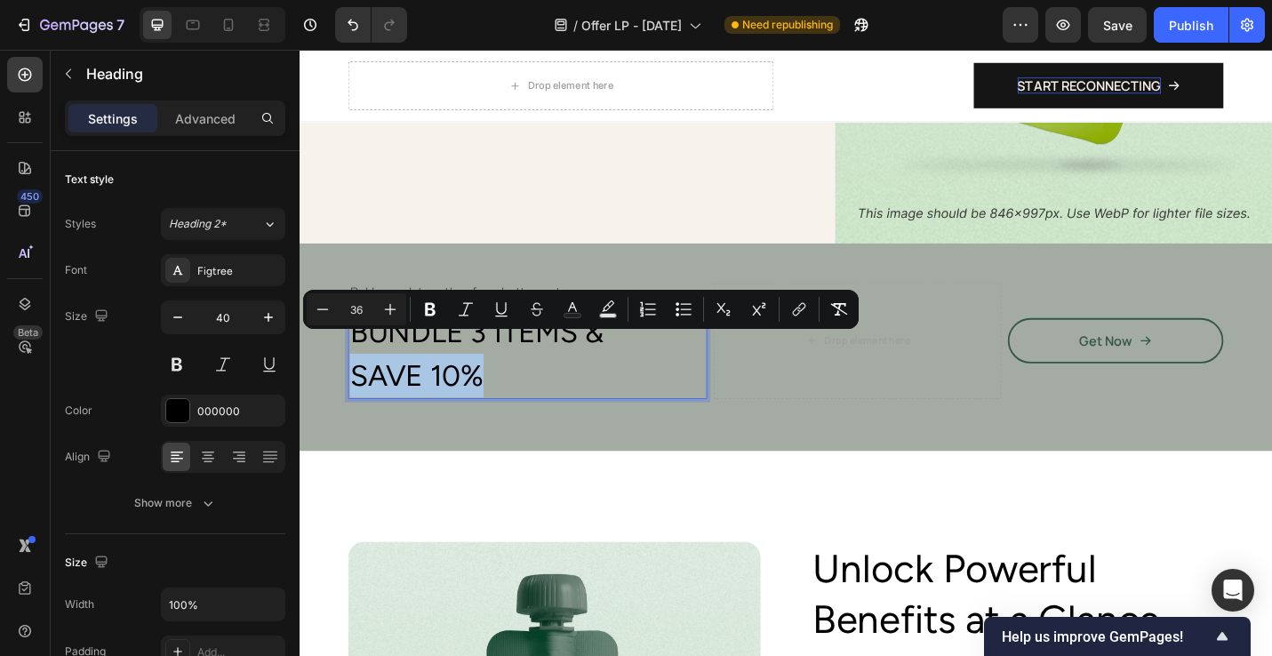
drag, startPoint x: 512, startPoint y: 386, endPoint x: 361, endPoint y: 385, distance: 151.2
click at [361, 385] on p "BUNDLE 3 ITEMS & SAVE 10%" at bounding box center [550, 383] width 390 height 96
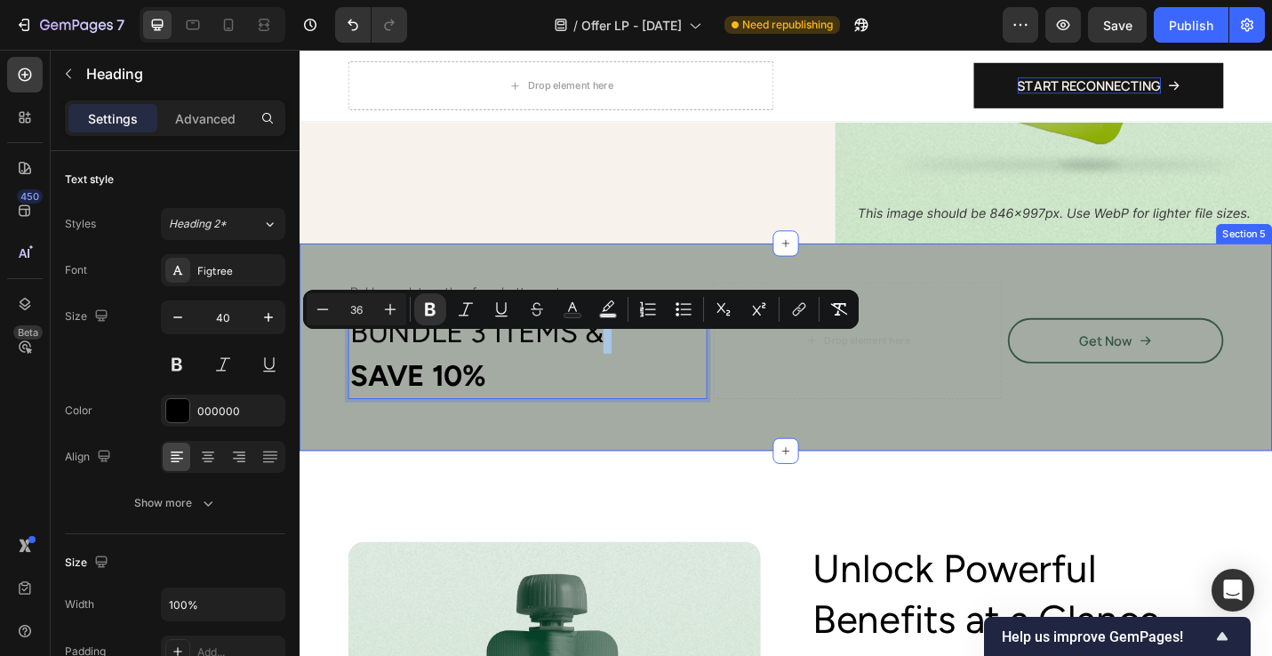
click at [842, 410] on div "Pakks work together for a better outcome. Text Block BUNDLE 3 ITEMS & SAVE 10% …" at bounding box center [833, 376] width 960 height 143
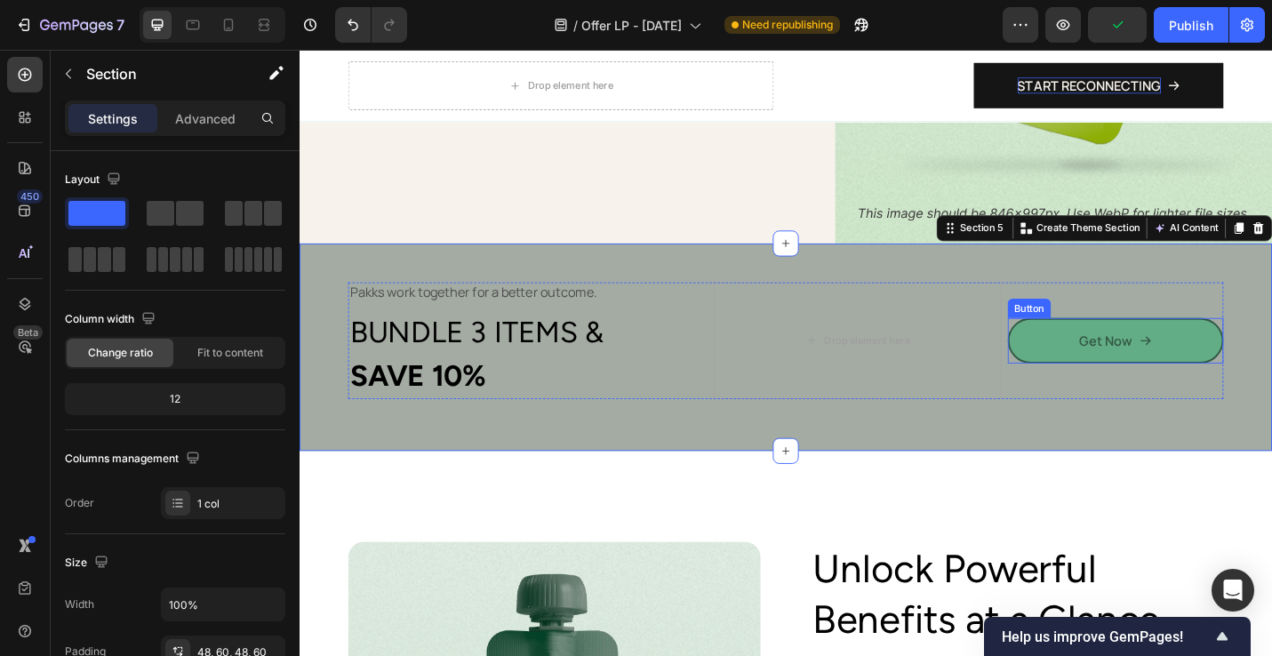
click at [1100, 344] on link "Get Now" at bounding box center [1195, 369] width 237 height 50
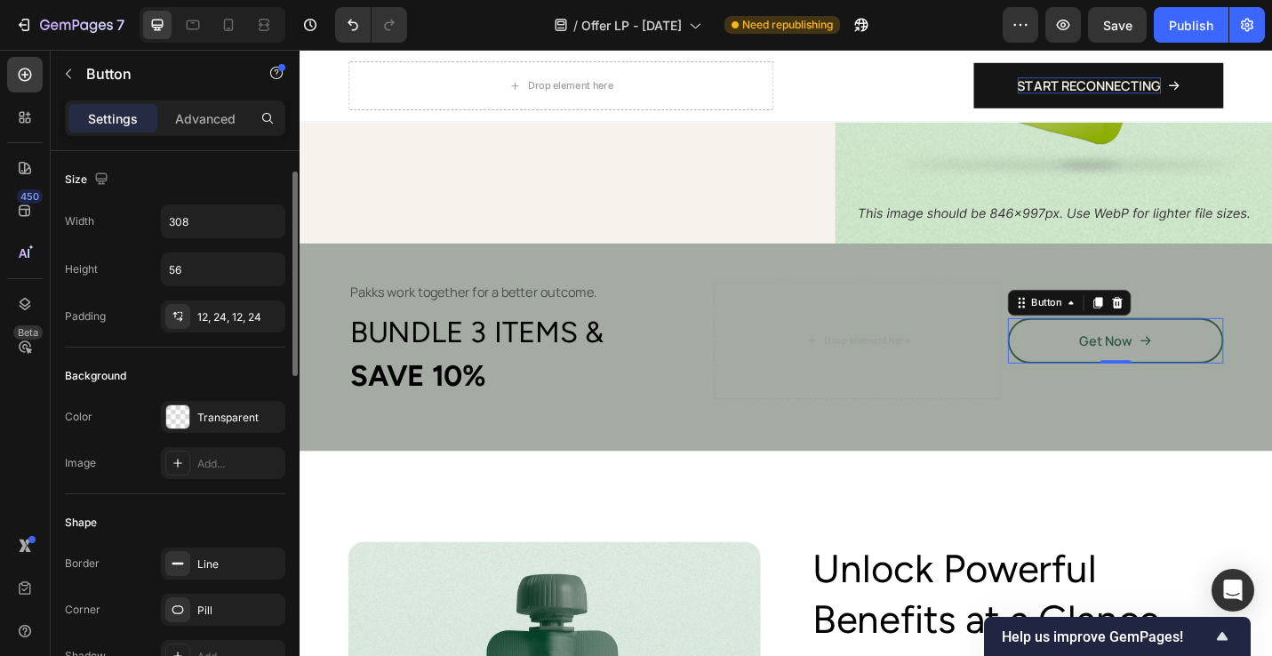
scroll to position [189, 0]
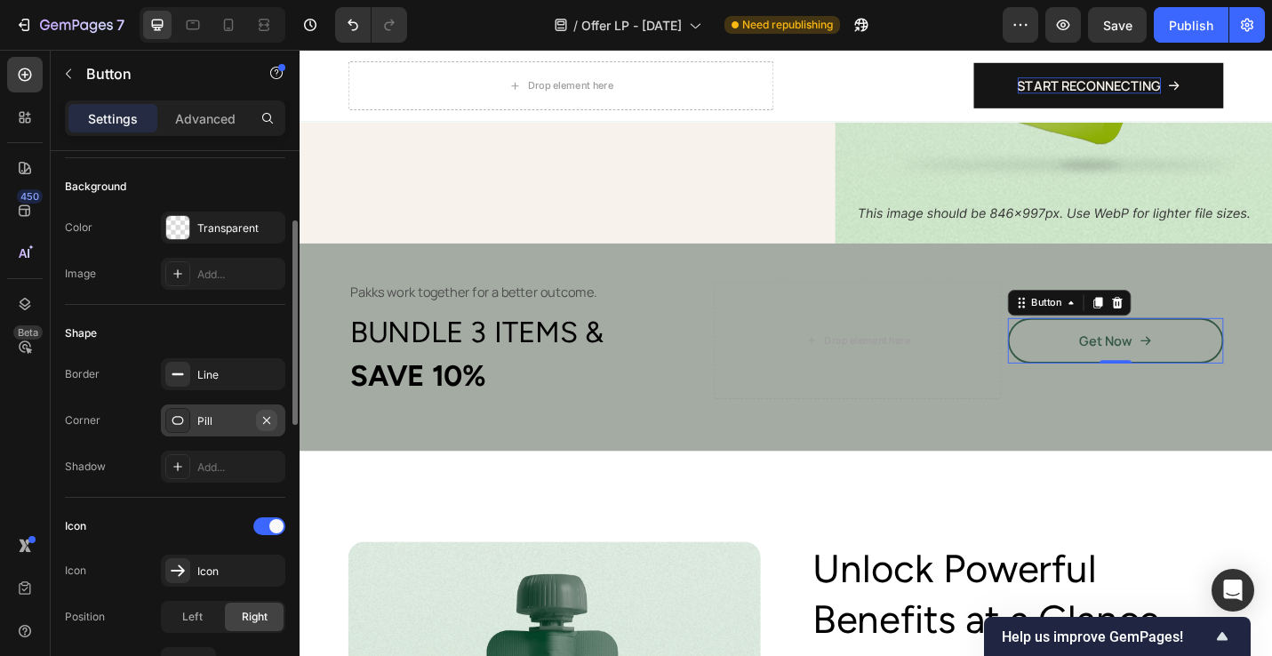
click at [269, 419] on icon "button" at bounding box center [267, 420] width 14 height 14
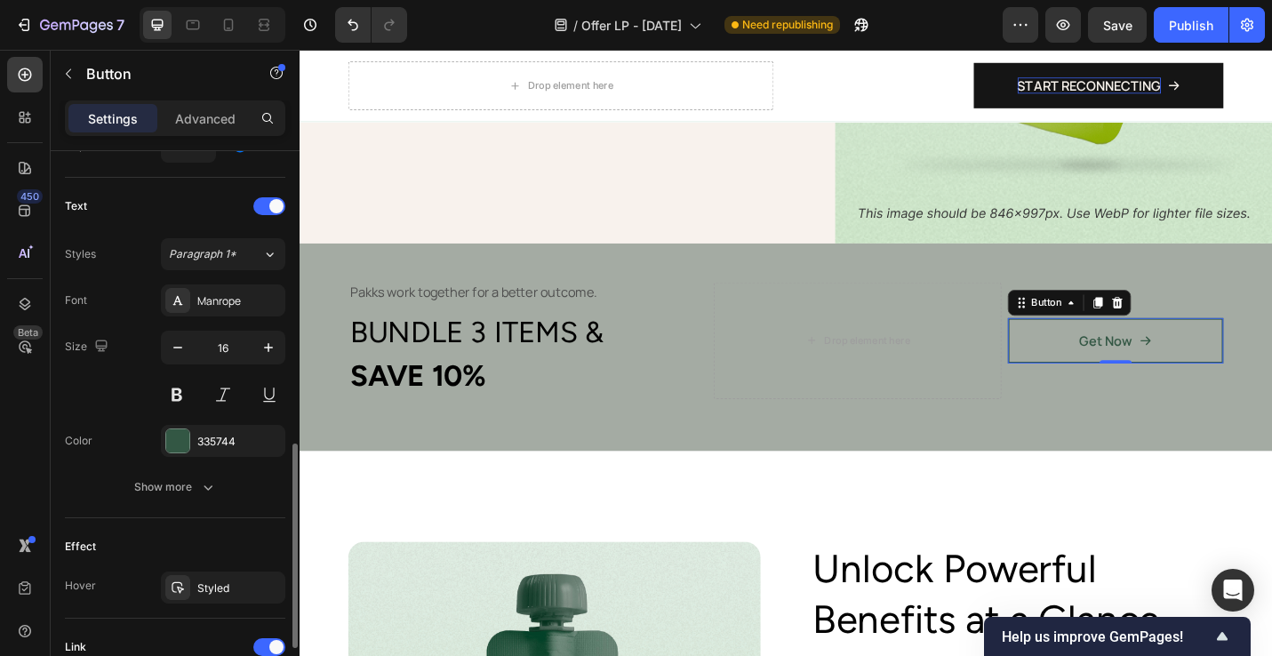
scroll to position [732, 0]
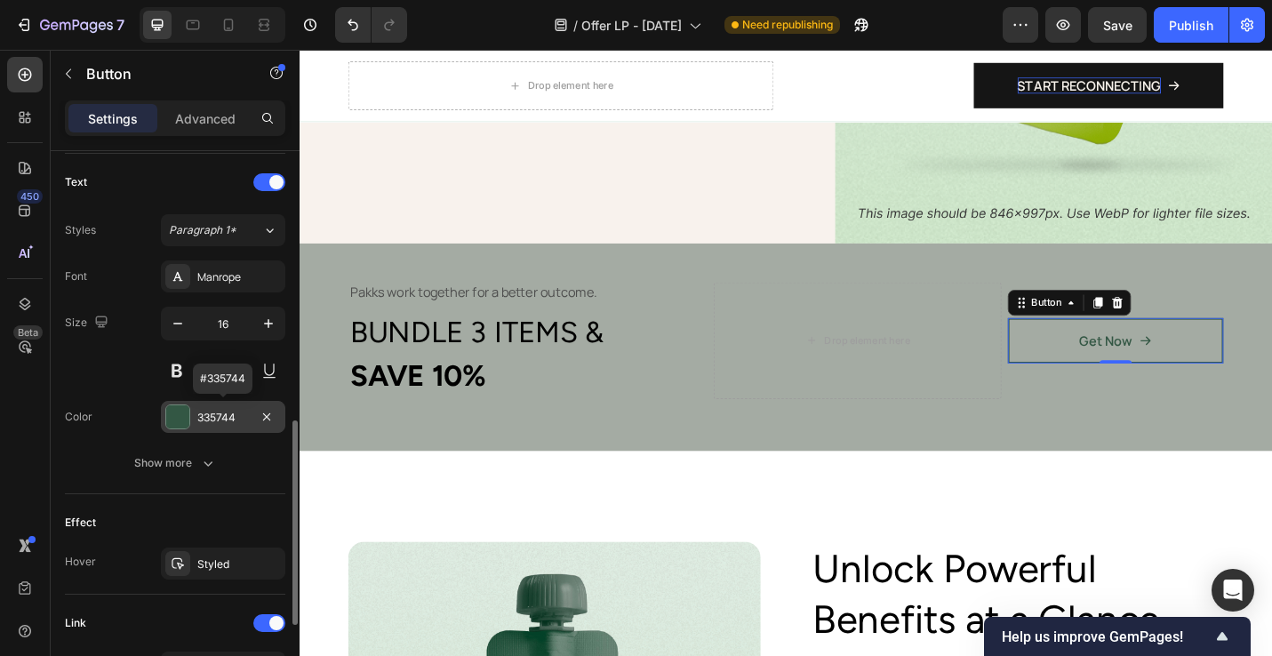
click at [226, 423] on div "335744" at bounding box center [223, 418] width 52 height 16
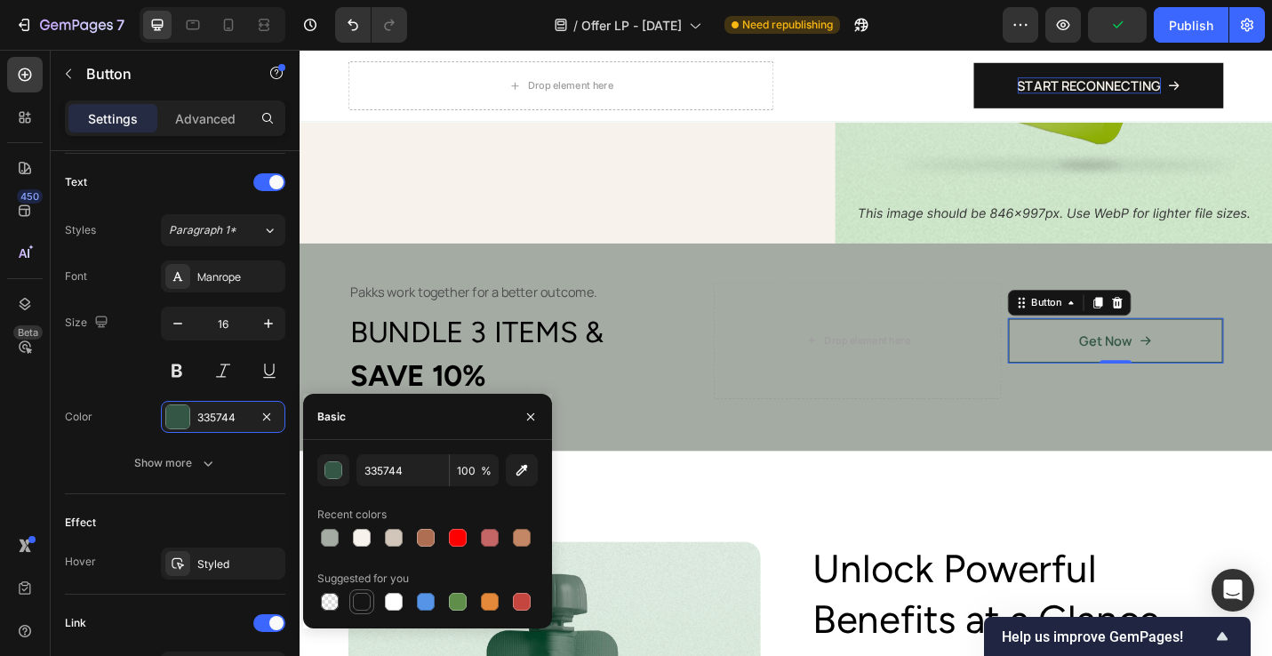
click at [360, 604] on div at bounding box center [362, 602] width 18 height 18
type input "151515"
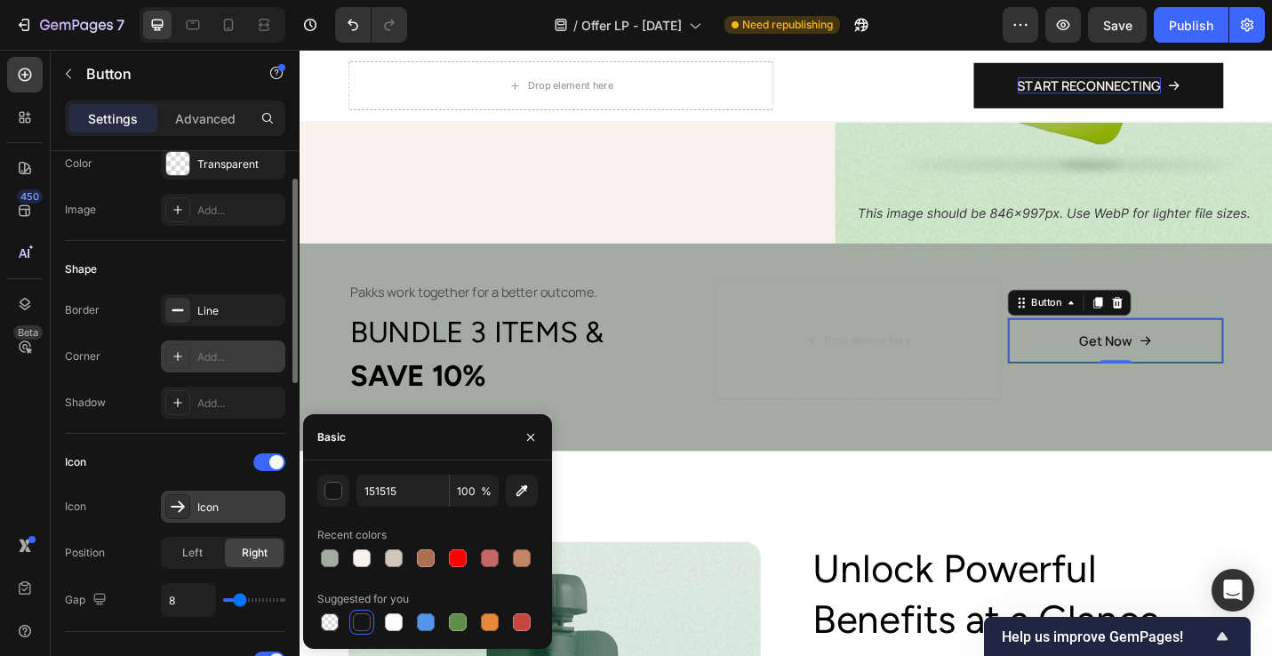
scroll to position [205, 0]
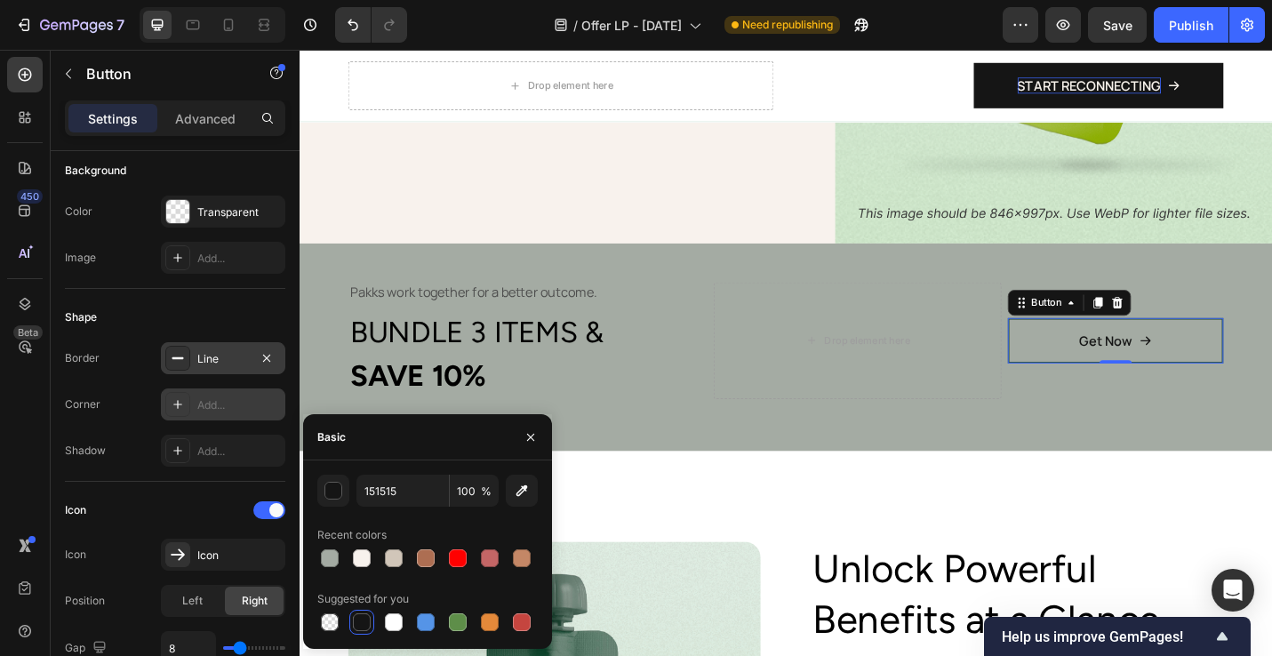
click at [215, 362] on div "Line" at bounding box center [223, 359] width 52 height 16
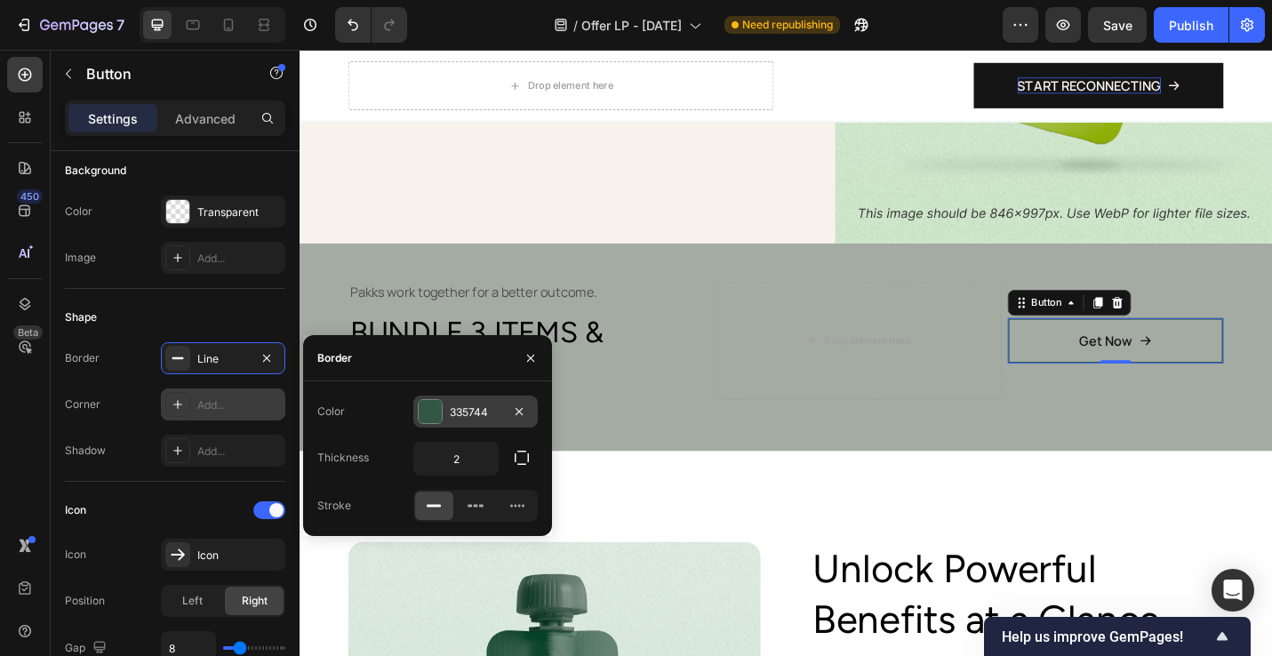
click at [429, 410] on div at bounding box center [430, 411] width 23 height 23
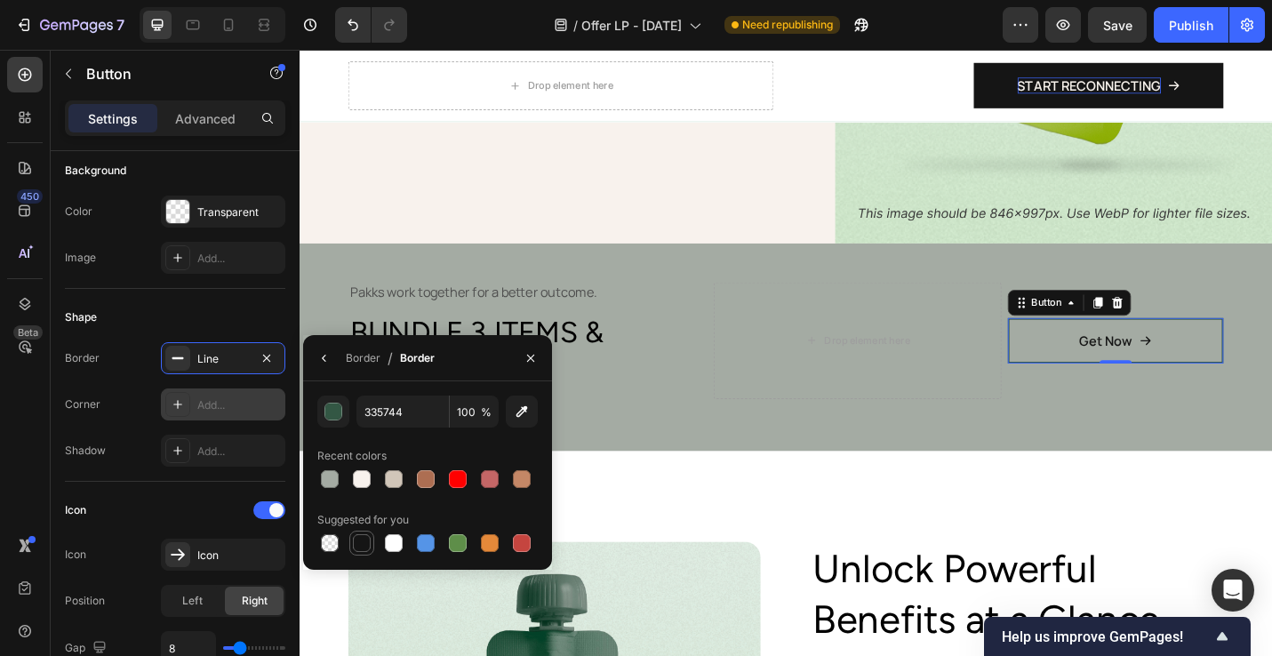
click at [355, 546] on div at bounding box center [362, 543] width 18 height 18
type input "151515"
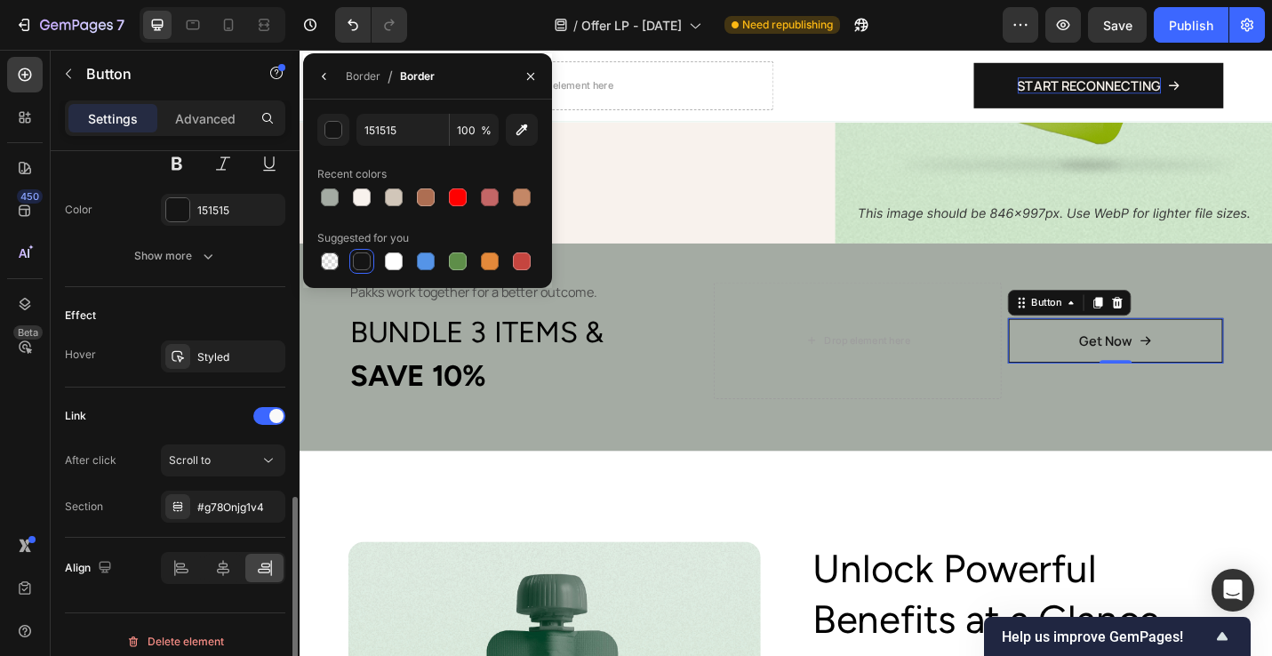
scroll to position [952, 0]
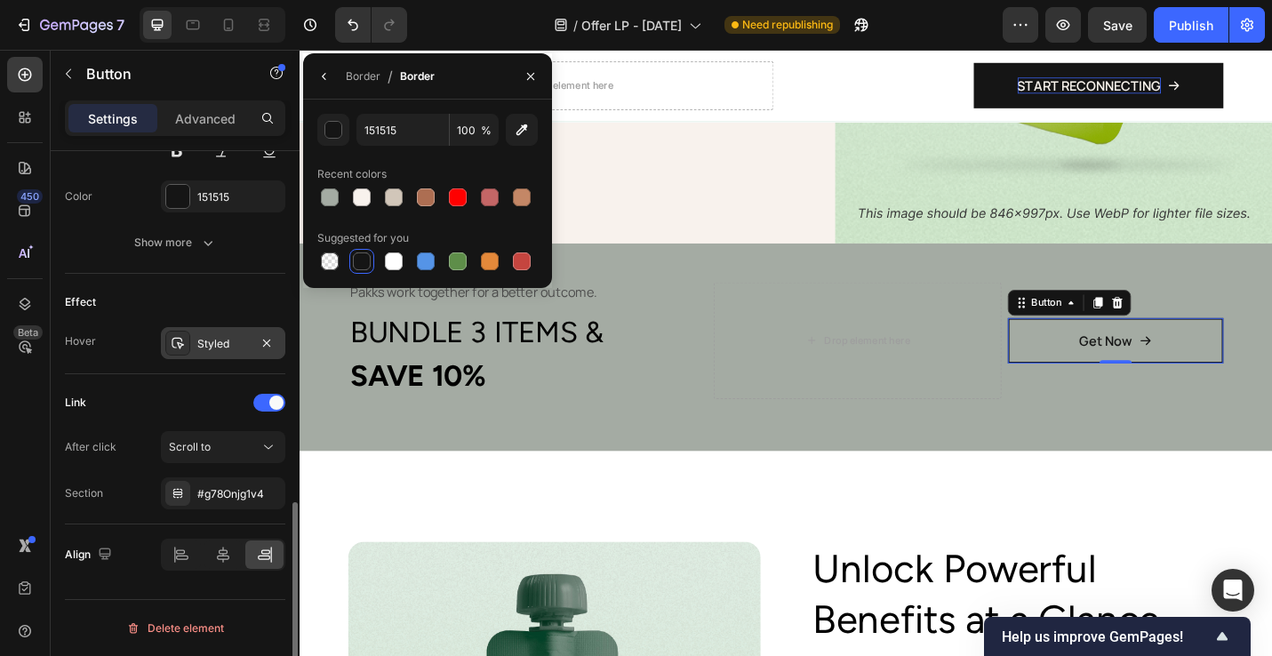
click at [220, 358] on div "Styled" at bounding box center [223, 343] width 124 height 32
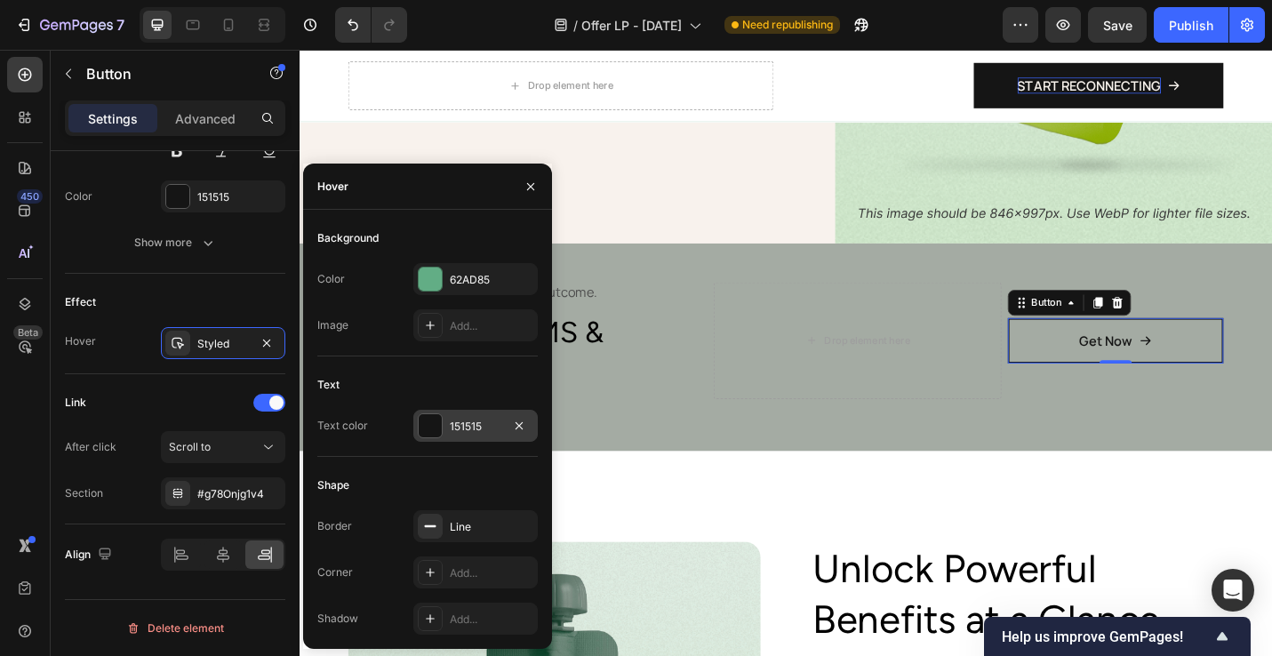
click at [438, 425] on div at bounding box center [430, 425] width 23 height 23
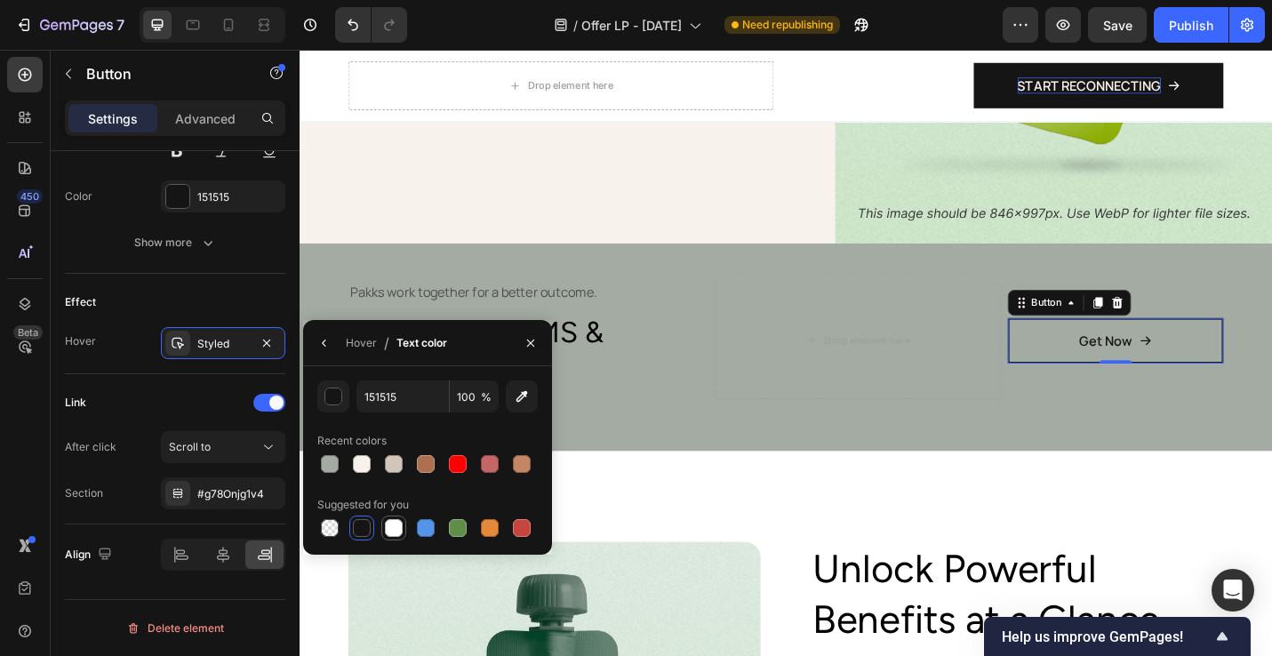
click at [396, 526] on div at bounding box center [394, 528] width 18 height 18
type input "FFFFFF"
click at [367, 342] on div "Hover" at bounding box center [361, 343] width 31 height 16
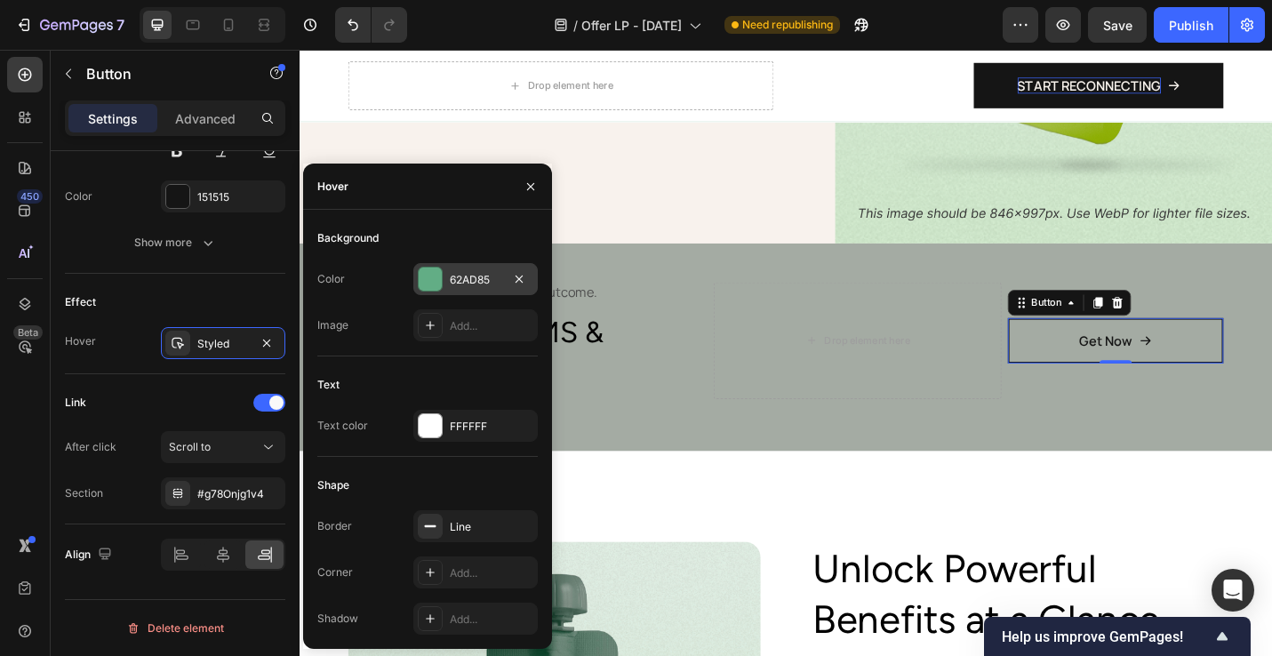
click at [436, 288] on div at bounding box center [430, 279] width 23 height 23
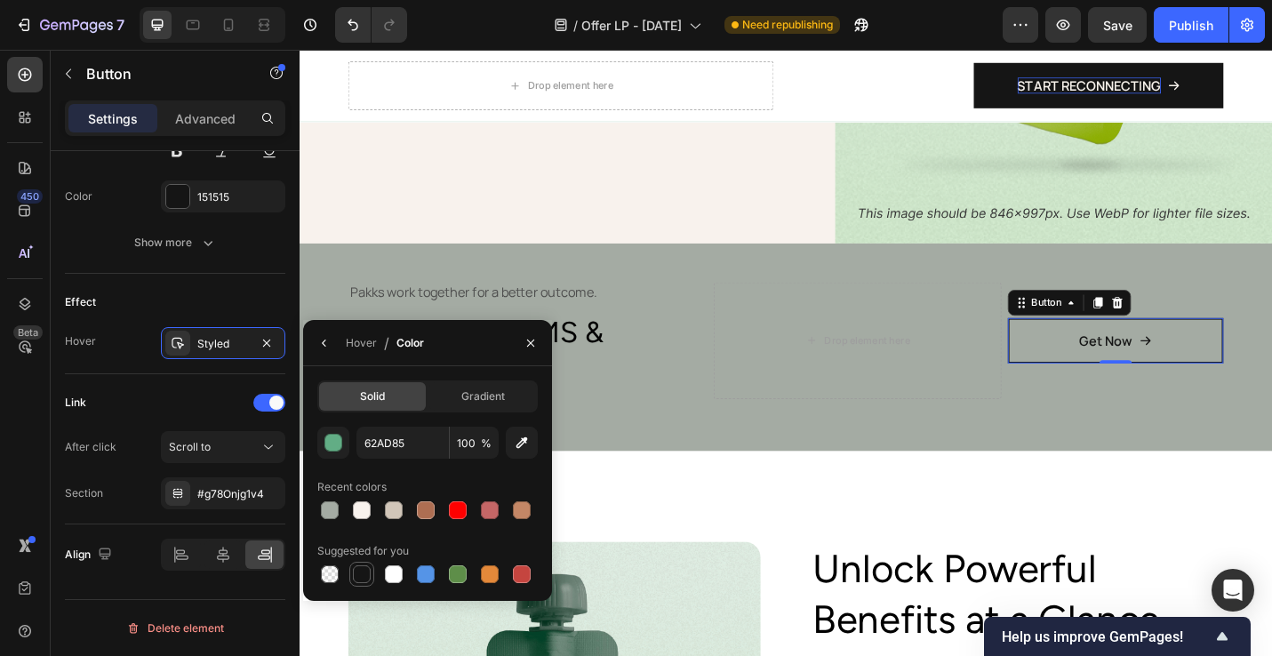
click at [368, 574] on div at bounding box center [362, 575] width 18 height 18
type input "151515"
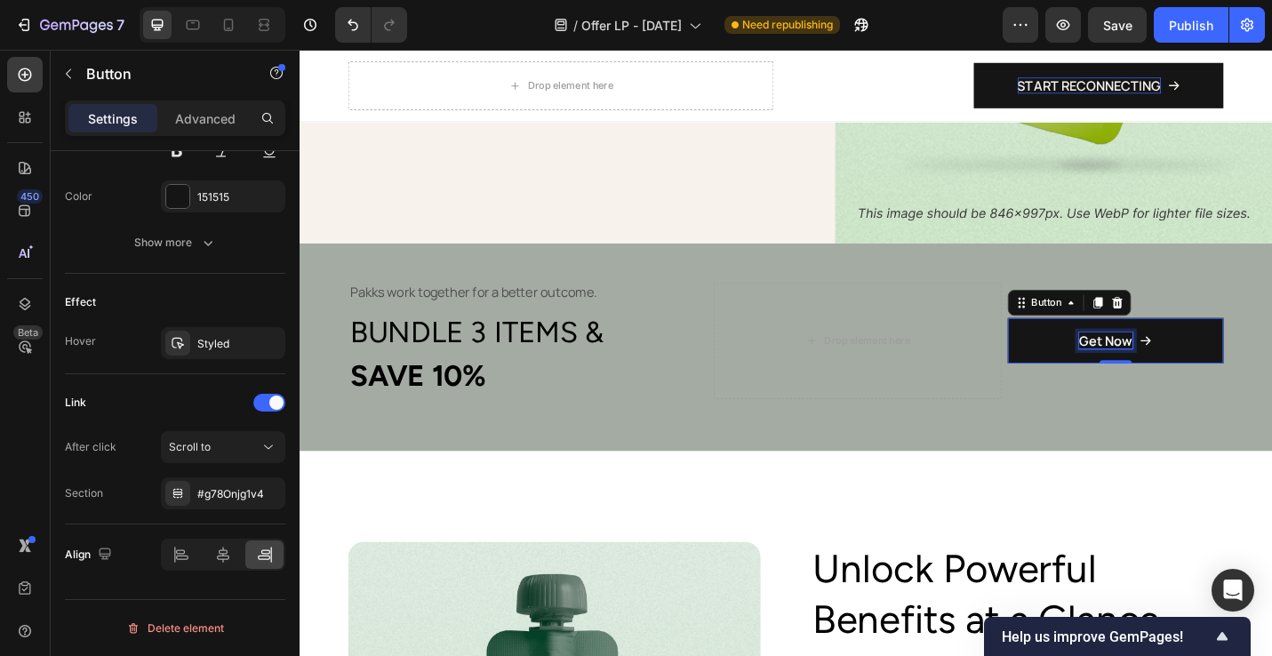
click at [1183, 360] on p "Get Now" at bounding box center [1184, 369] width 59 height 19
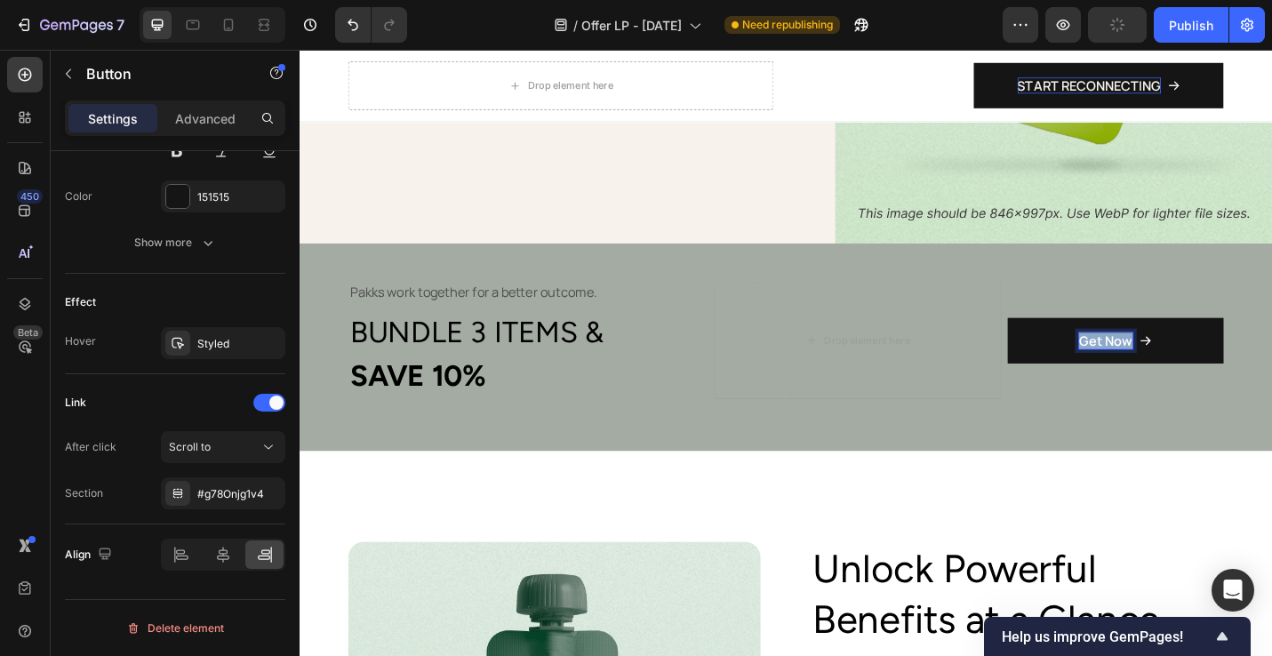
click at [1183, 360] on p "Get Now" at bounding box center [1184, 369] width 59 height 19
click at [903, 388] on div "Drop element here" at bounding box center [912, 369] width 316 height 129
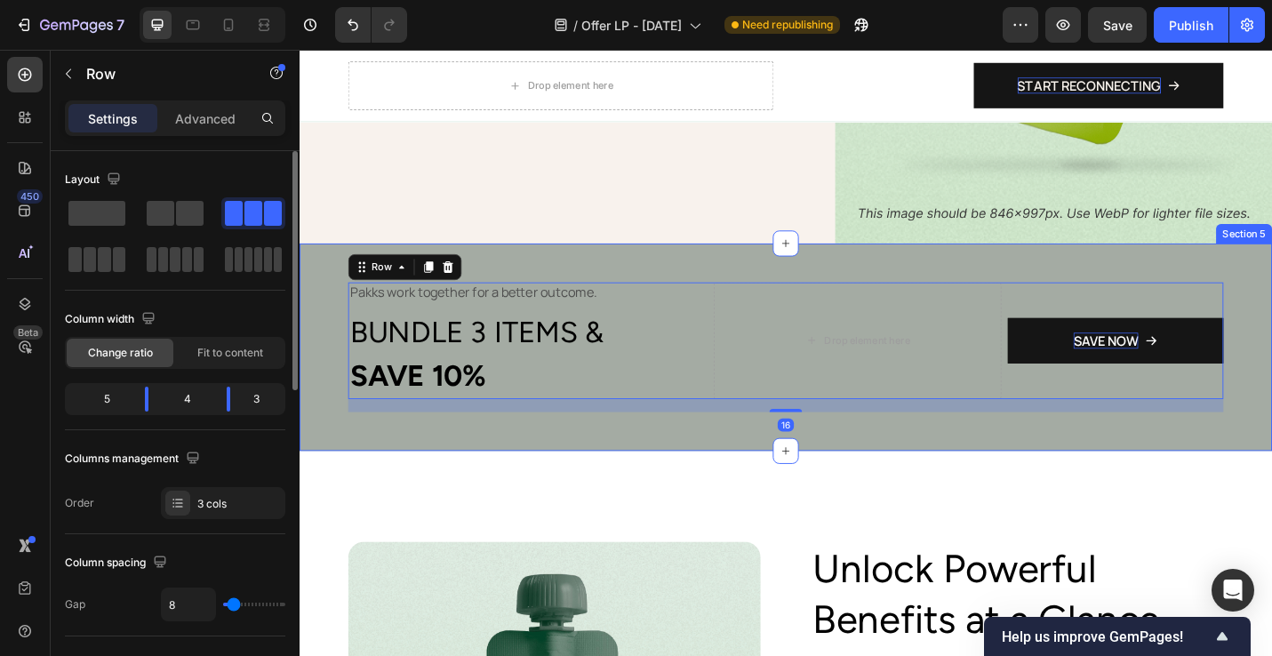
click at [1191, 454] on div "Pakks work together for a better outcome. Text Block ⁠⁠⁠⁠⁠⁠⁠ BUNDLE 3 ITEMS & S…" at bounding box center [833, 376] width 1067 height 229
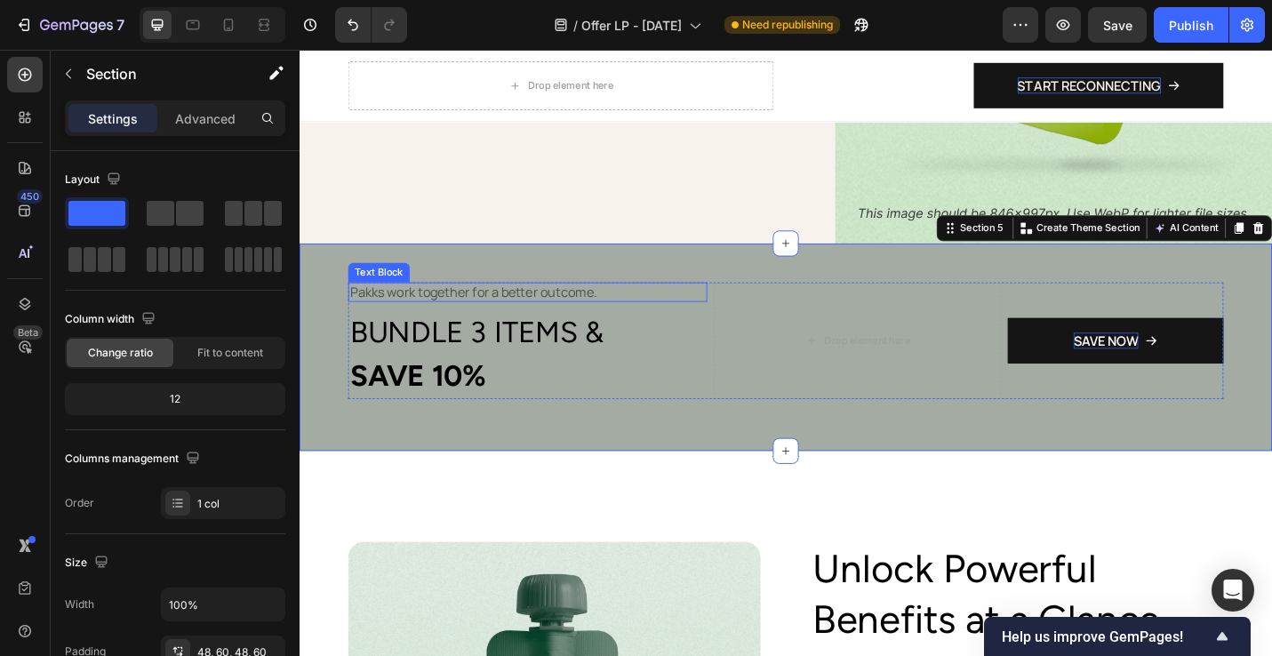
click at [550, 307] on p "Pakks work together for a better outcome." at bounding box center [550, 316] width 390 height 19
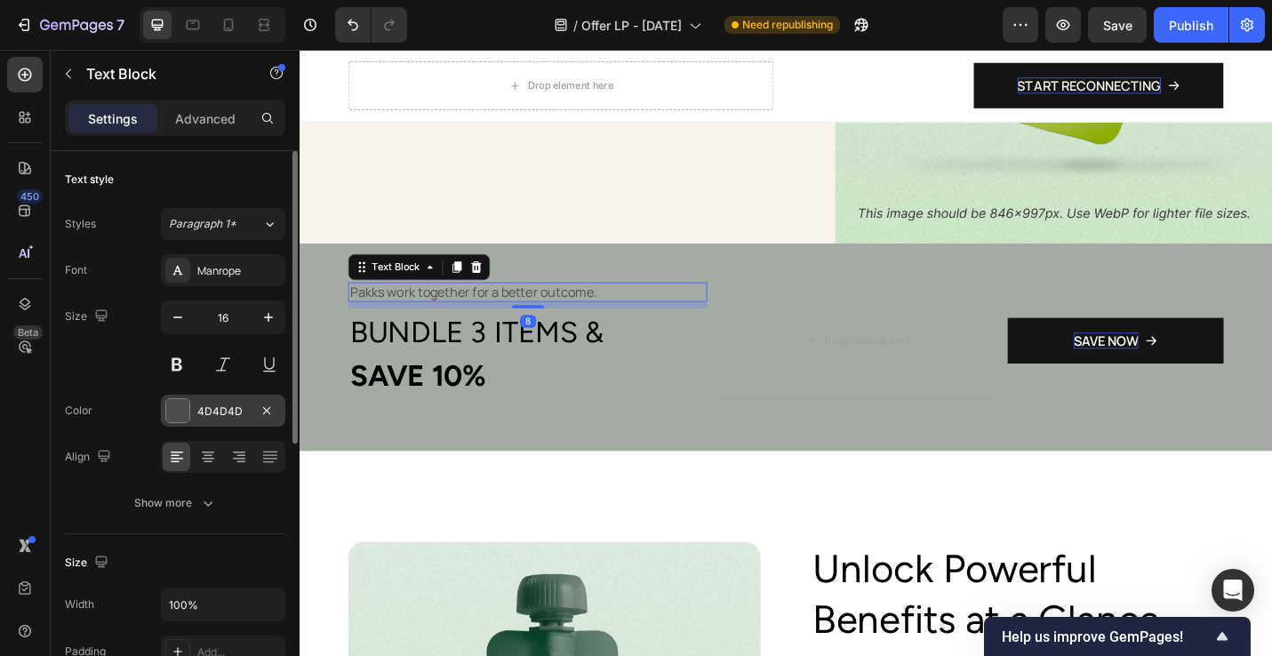
click at [178, 409] on div at bounding box center [177, 410] width 23 height 23
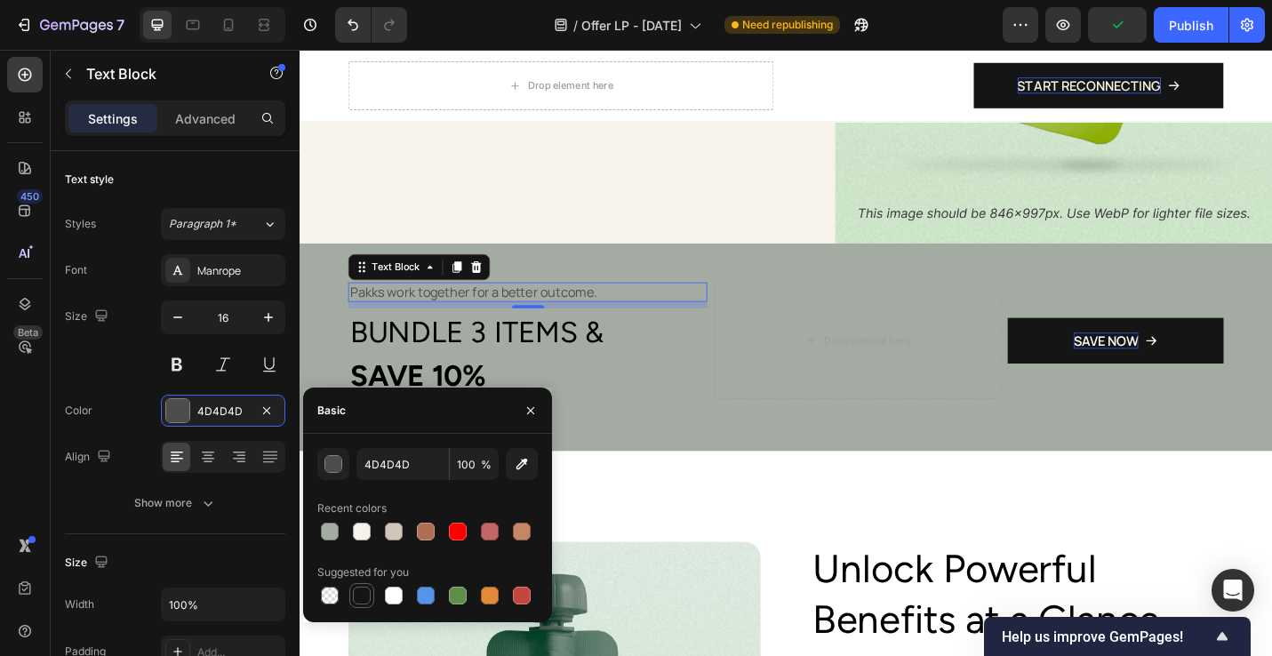
click at [361, 599] on div at bounding box center [362, 596] width 18 height 18
type input "151515"
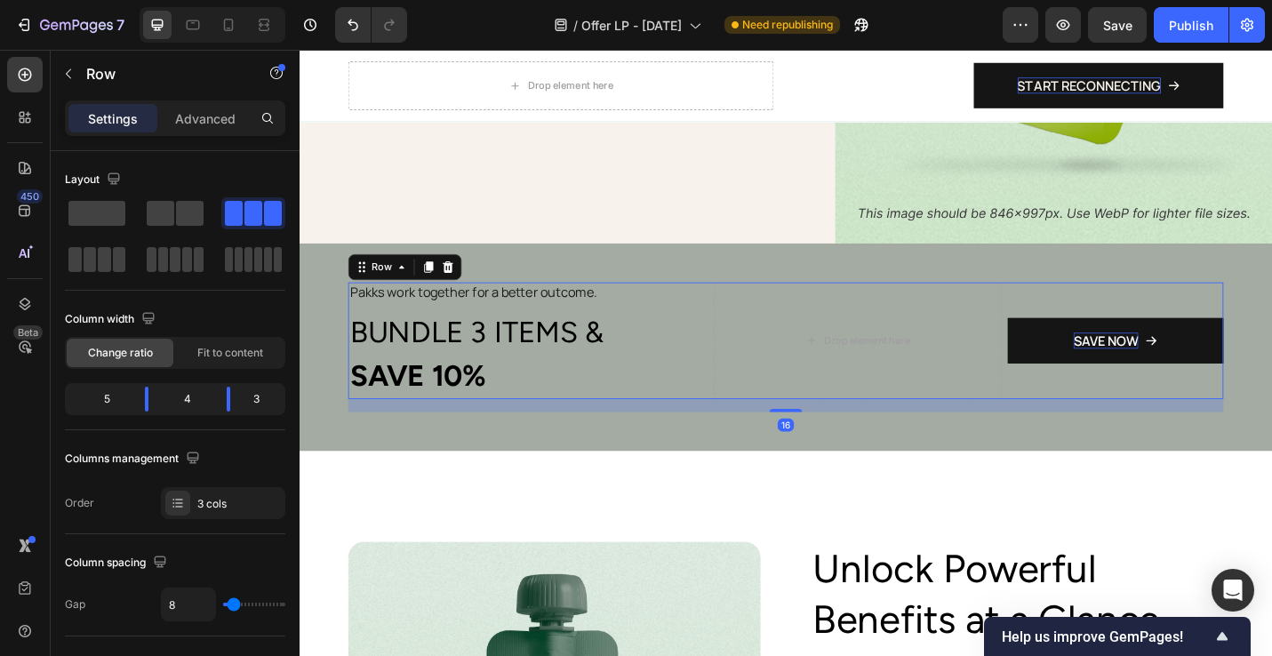
click at [749, 382] on div "Pakks work together for a better outcome. Text Block ⁠⁠⁠⁠⁠⁠⁠ BUNDLE 3 ITEMS & S…" at bounding box center [833, 369] width 960 height 129
click at [417, 307] on p "Pakks work together for a better outcome." at bounding box center [550, 316] width 390 height 19
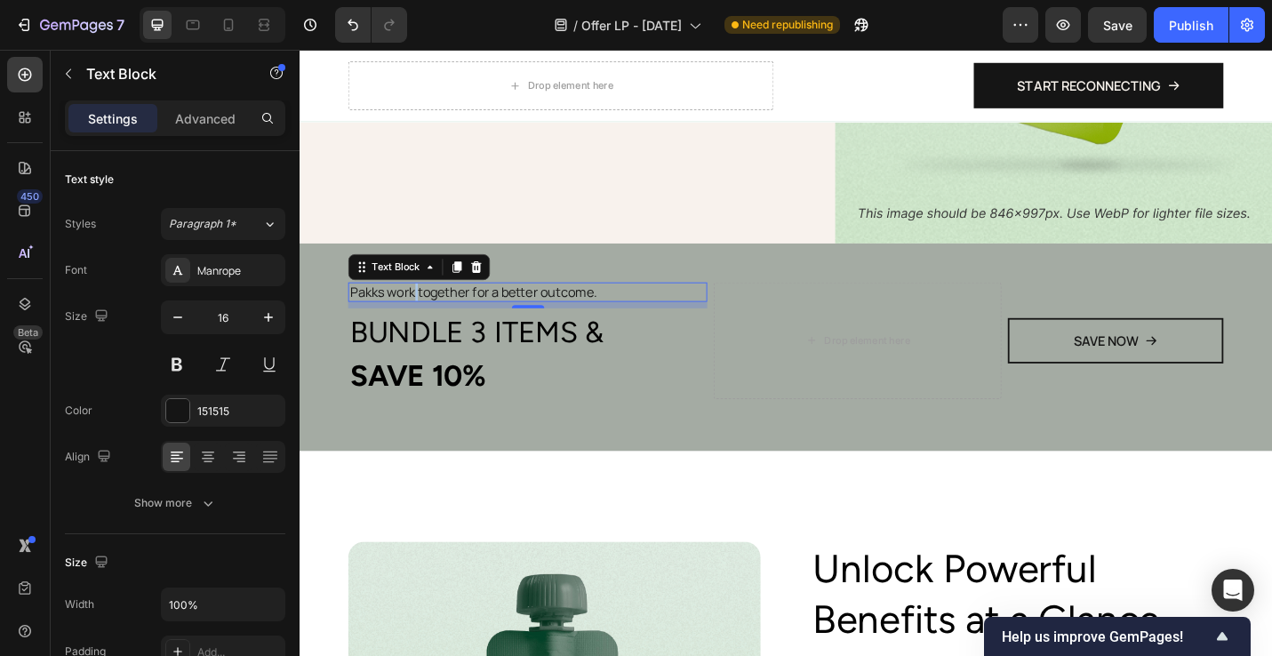
click at [424, 307] on p "Pakks work together for a better outcome." at bounding box center [550, 316] width 390 height 19
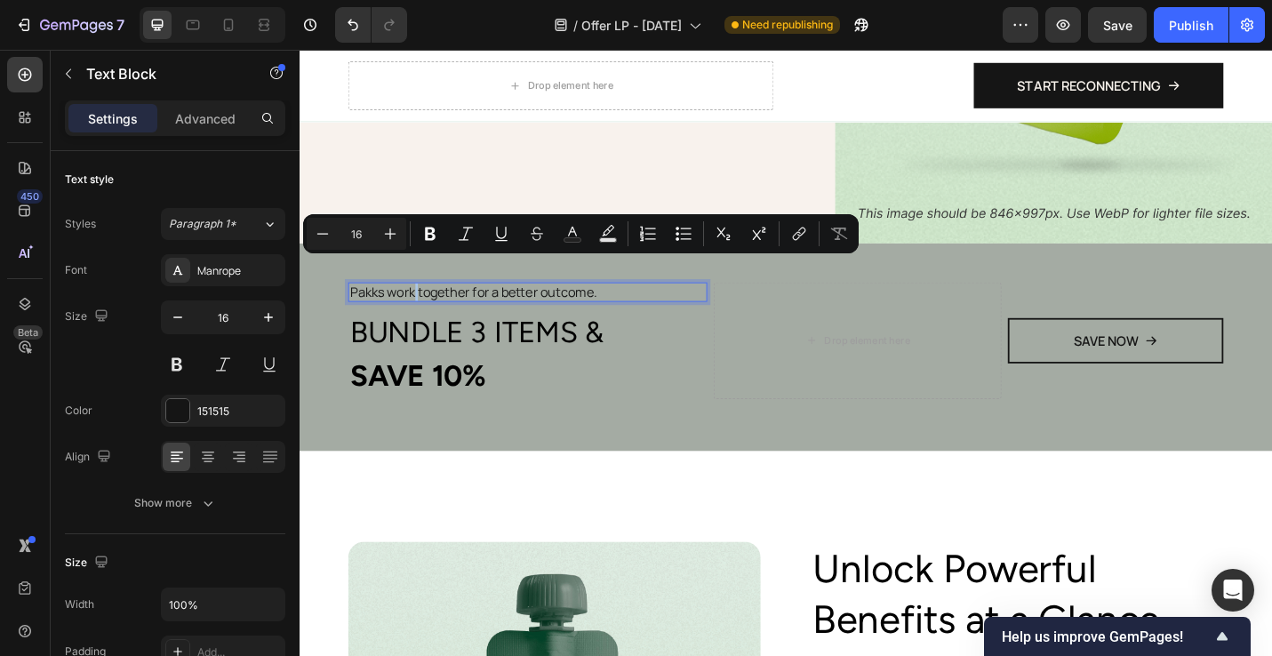
click at [723, 307] on p "Pakks work together for a better outcome." at bounding box center [550, 316] width 390 height 19
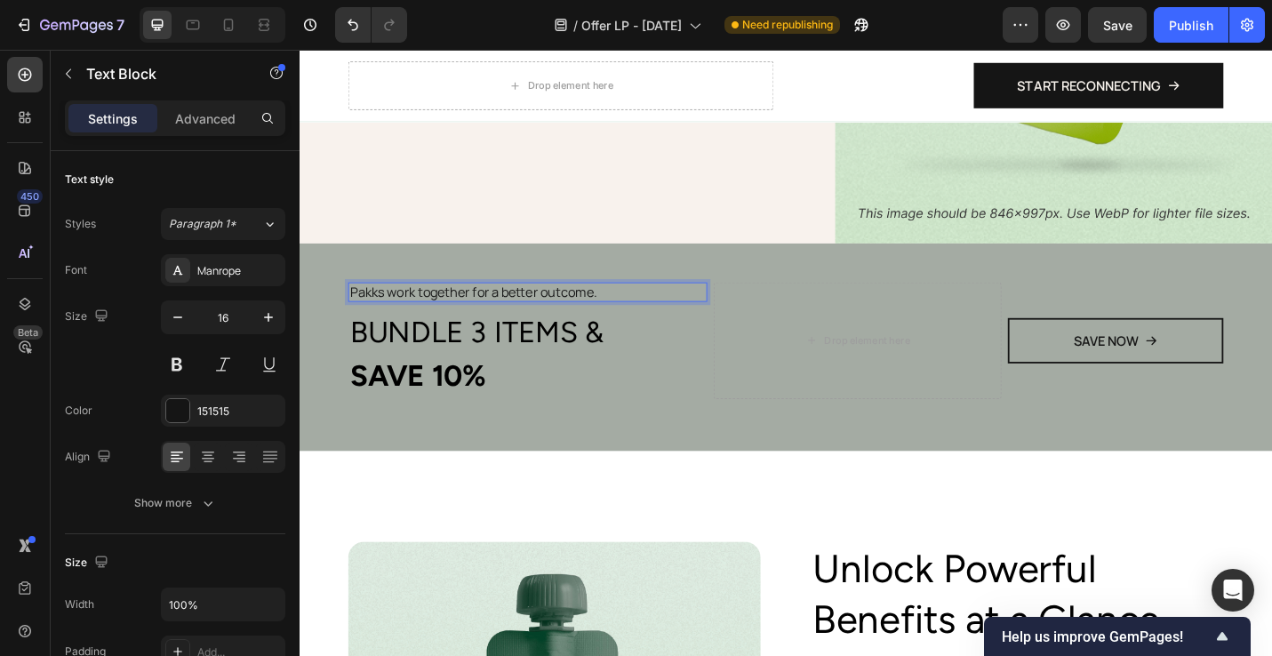
click at [542, 307] on p "Pakks work together for a better outcome." at bounding box center [550, 316] width 390 height 19
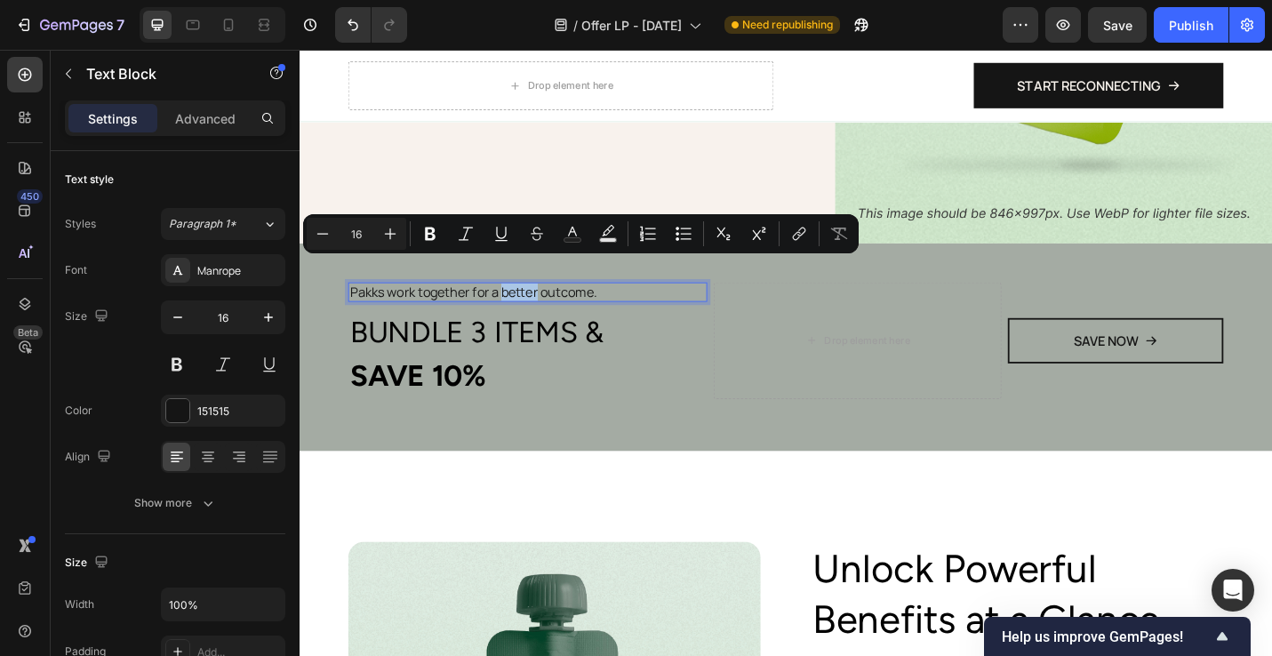
click at [545, 307] on p "Pakks work together for a better outcome." at bounding box center [550, 316] width 390 height 19
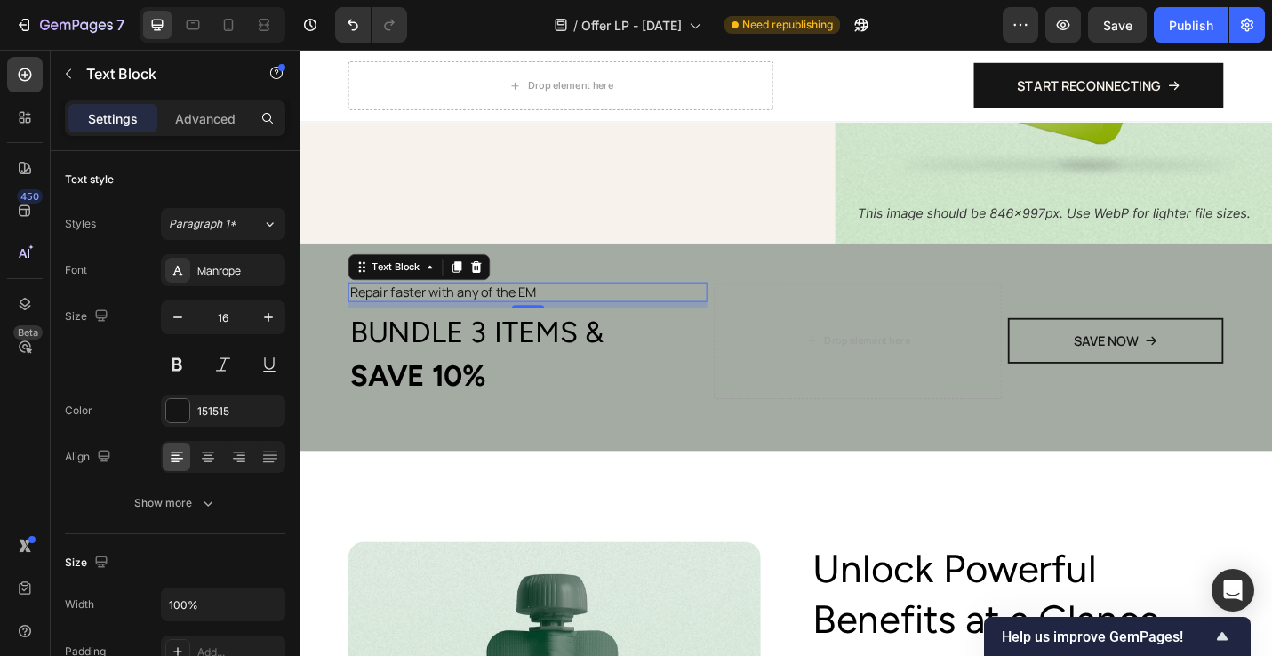
click at [547, 307] on p "Repair faster with any of the EM" at bounding box center [550, 316] width 390 height 19
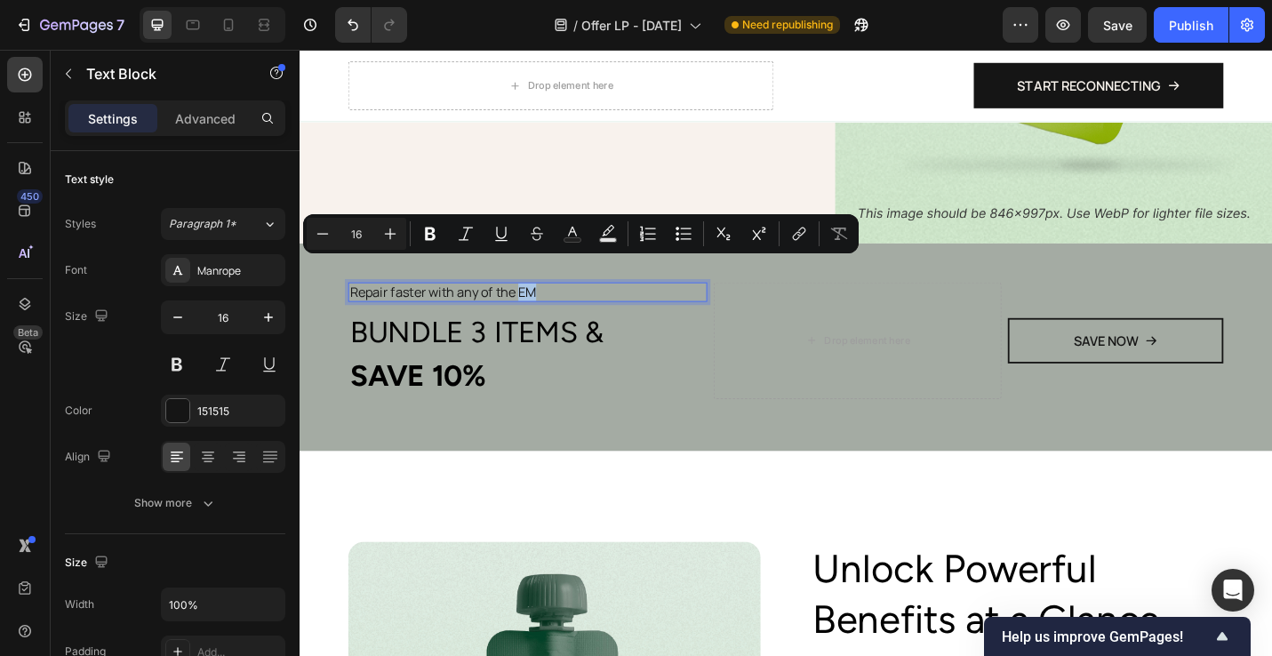
click at [565, 307] on p "Repair faster with any of the EM" at bounding box center [550, 316] width 390 height 19
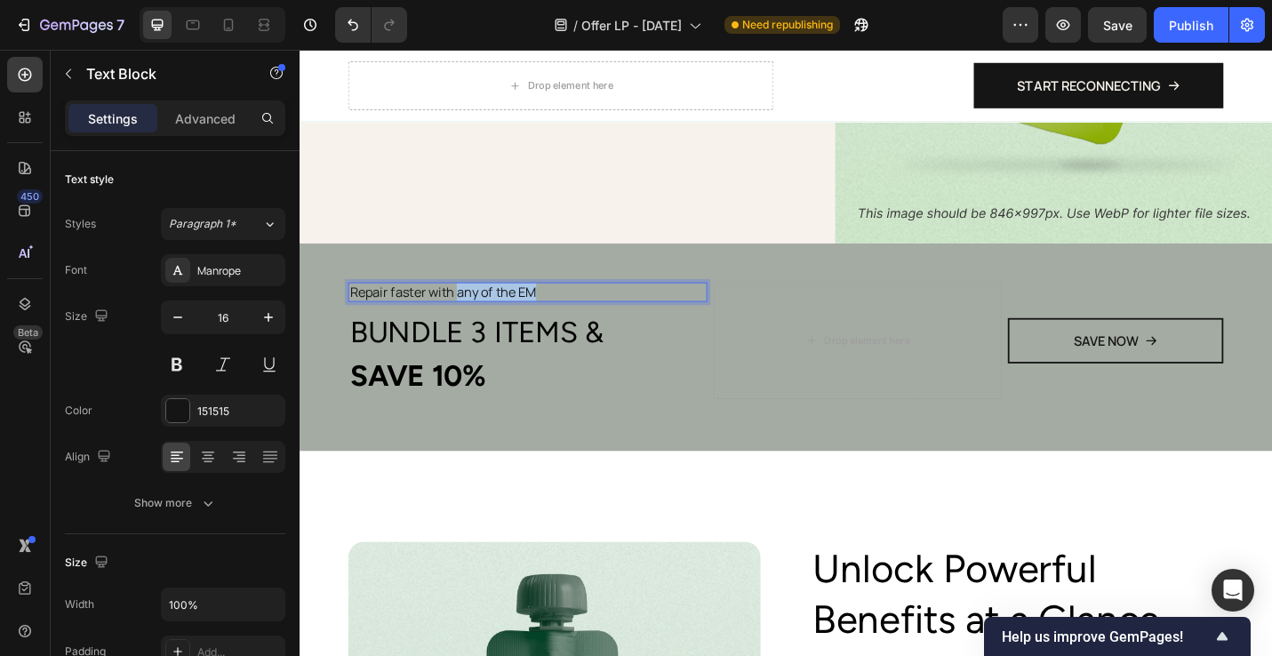
click at [472, 307] on p "Repair faster with any of the EM" at bounding box center [550, 316] width 390 height 19
click at [659, 429] on div "Repair faster with the EMBRACE System Text Block 8 ⁠⁠⁠⁠⁠⁠⁠ BUNDLE 3 ITEMS & SAV…" at bounding box center [833, 376] width 1067 height 229
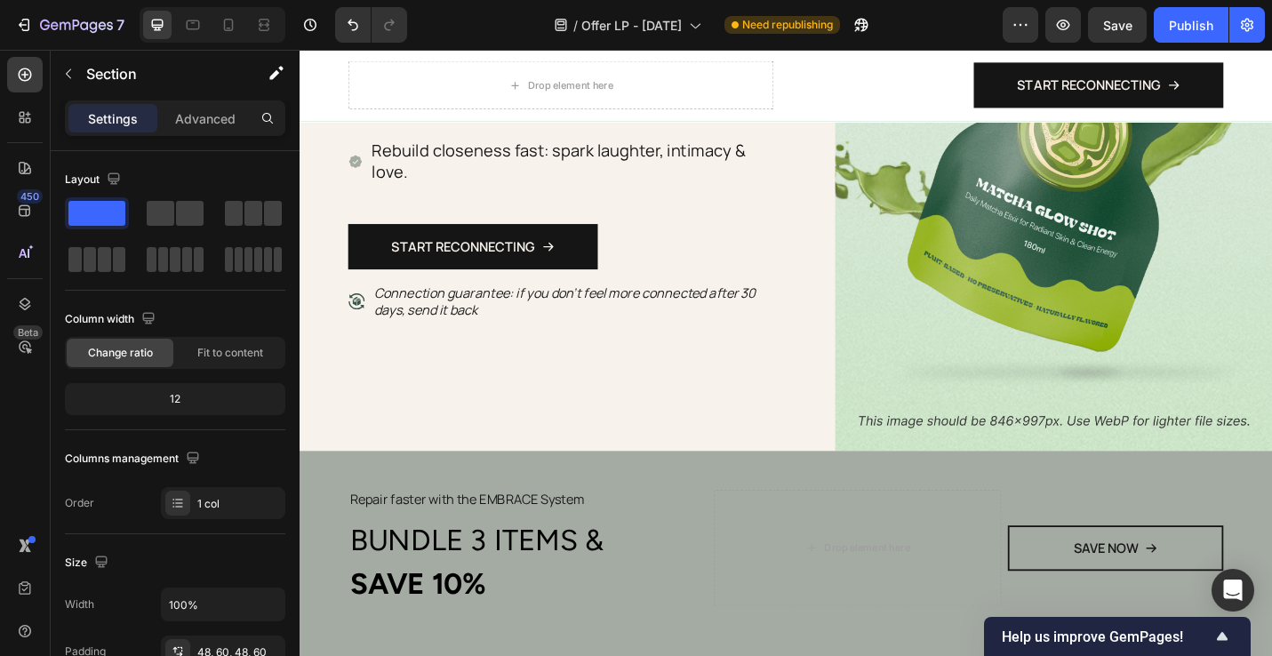
scroll to position [490, 0]
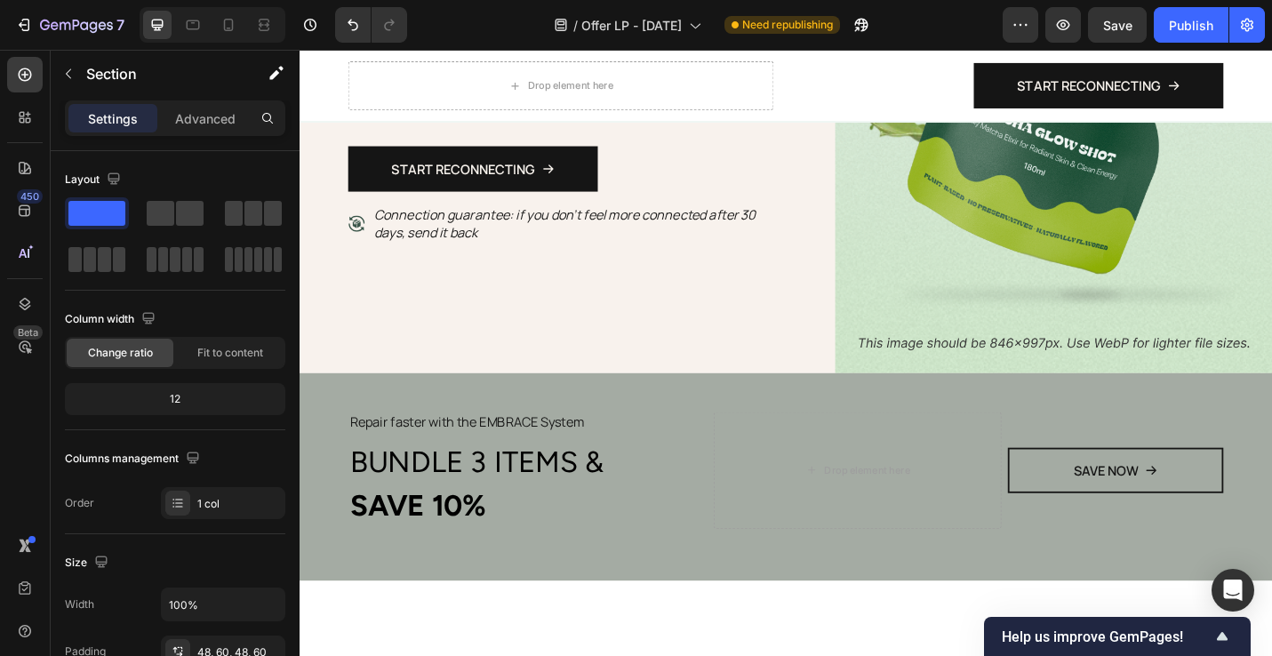
click at [458, 449] on p "Repair faster with the EMBRACE System" at bounding box center [550, 458] width 390 height 19
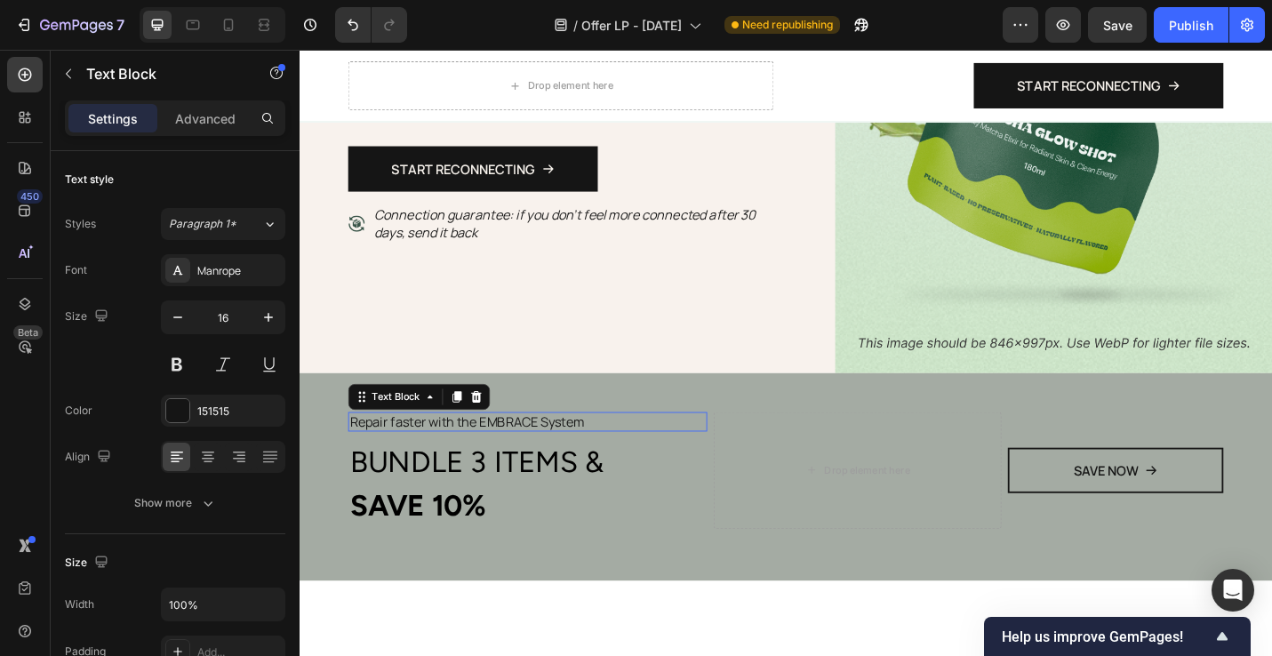
click at [458, 449] on p "Repair faster with the EMBRACE System" at bounding box center [550, 458] width 390 height 19
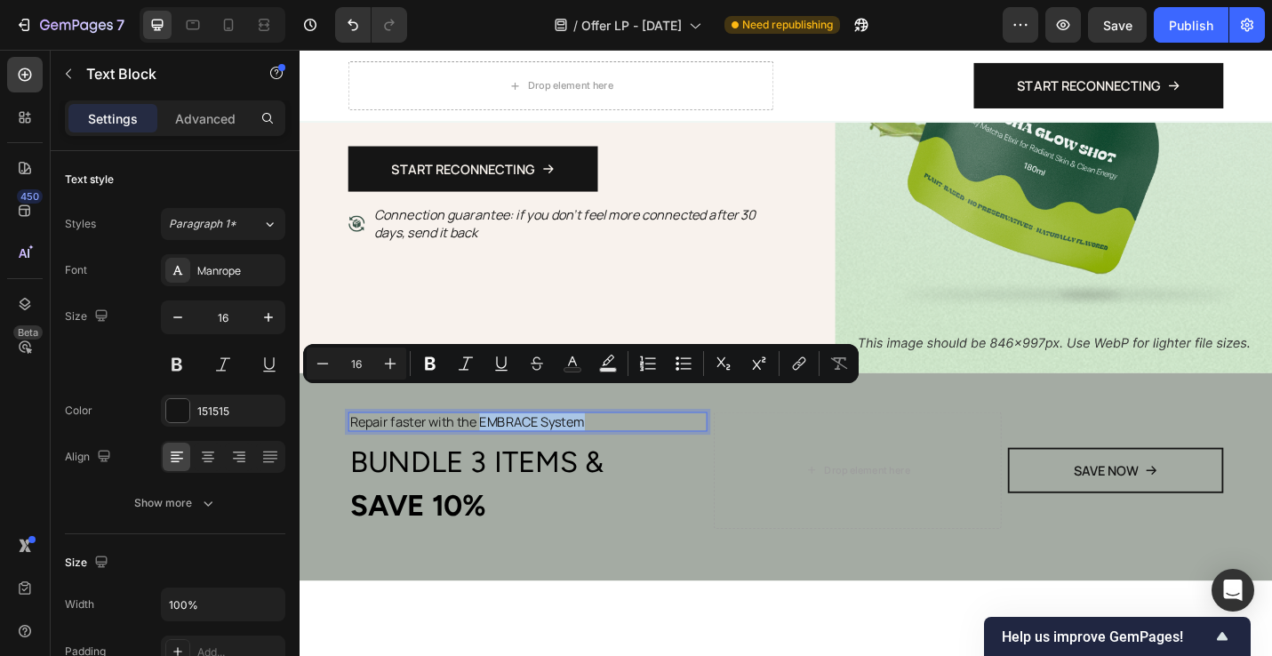
drag, startPoint x: 500, startPoint y: 429, endPoint x: 614, endPoint y: 430, distance: 113.8
click at [613, 449] on p "Repair faster with the EMBRACE System" at bounding box center [550, 458] width 390 height 19
drag, startPoint x: 619, startPoint y: 429, endPoint x: 498, endPoint y: 437, distance: 121.2
click at [498, 449] on p "Repair faster with the Layered Intimacy" at bounding box center [550, 458] width 390 height 19
drag, startPoint x: 472, startPoint y: 432, endPoint x: 493, endPoint y: 429, distance: 20.6
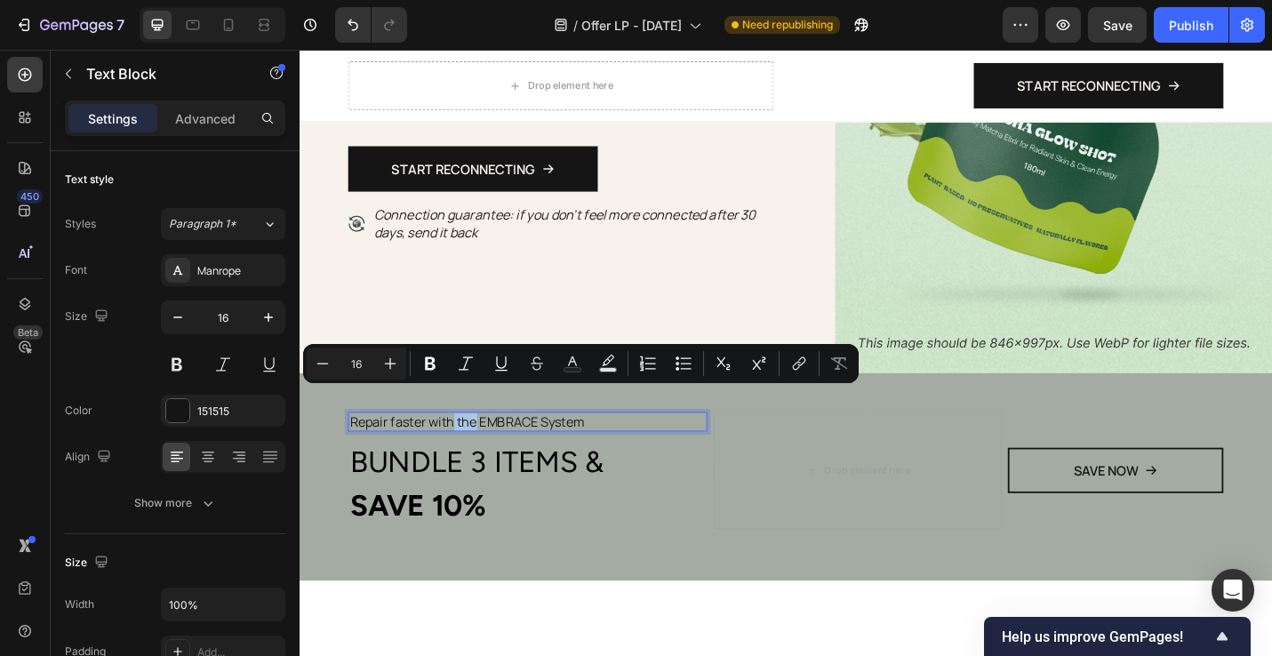
click at [493, 449] on p "Repair faster with the EMBRACE System" at bounding box center [550, 458] width 390 height 19
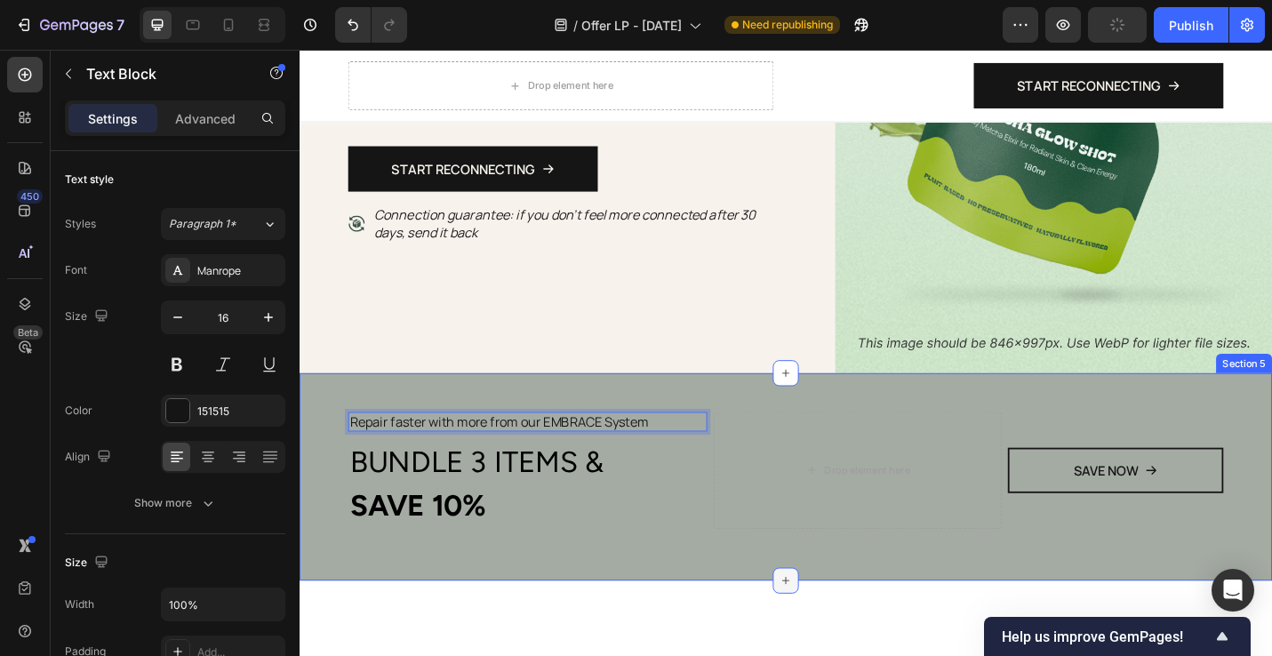
click at [841, 618] on div at bounding box center [833, 632] width 28 height 28
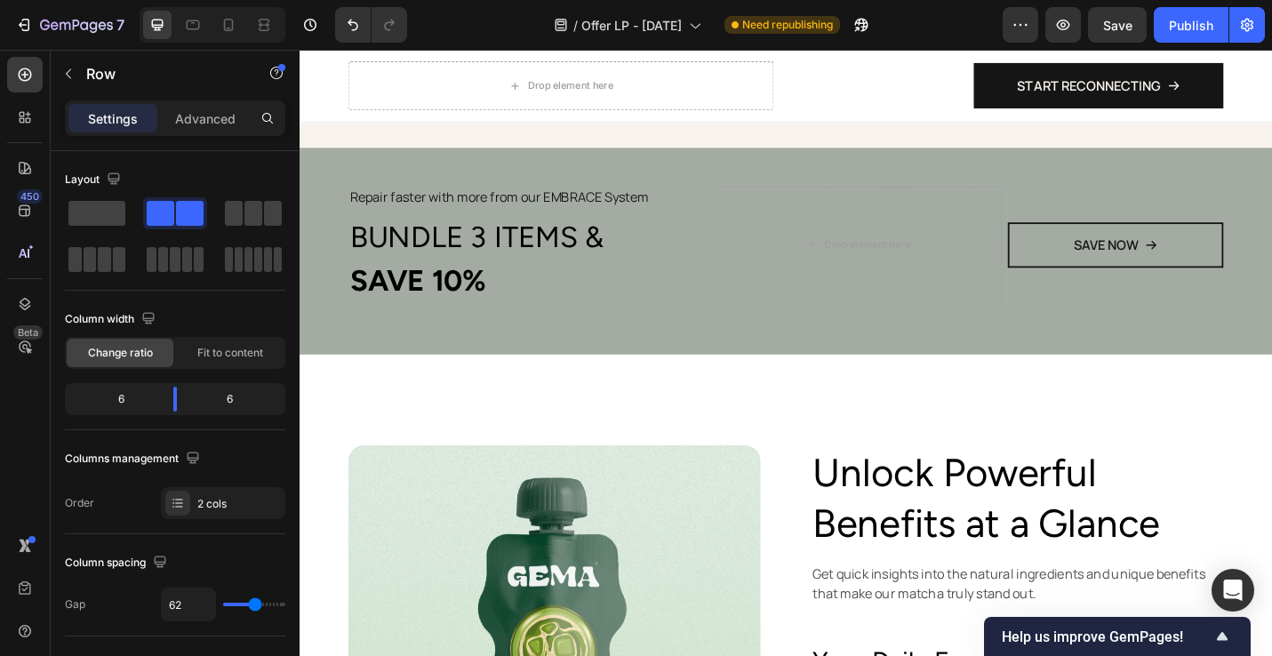
scroll to position [1002, 0]
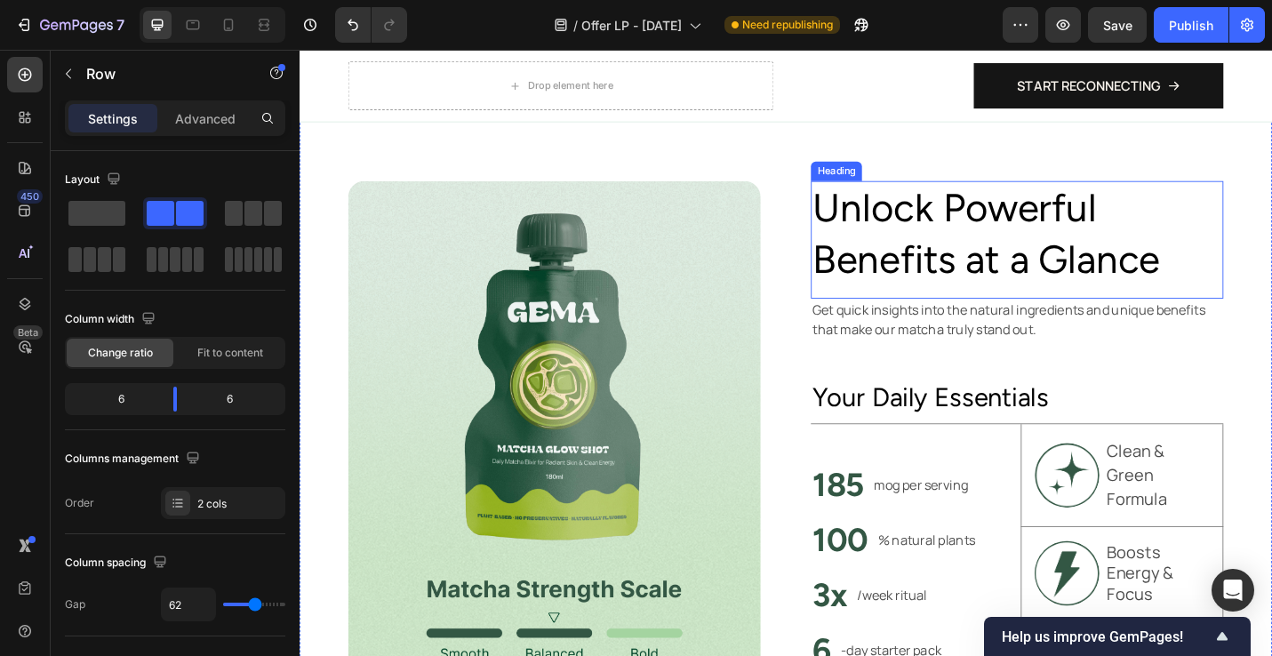
click at [991, 269] on h2 "Unlock Powerful Benefits at a Glance" at bounding box center [1087, 251] width 453 height 115
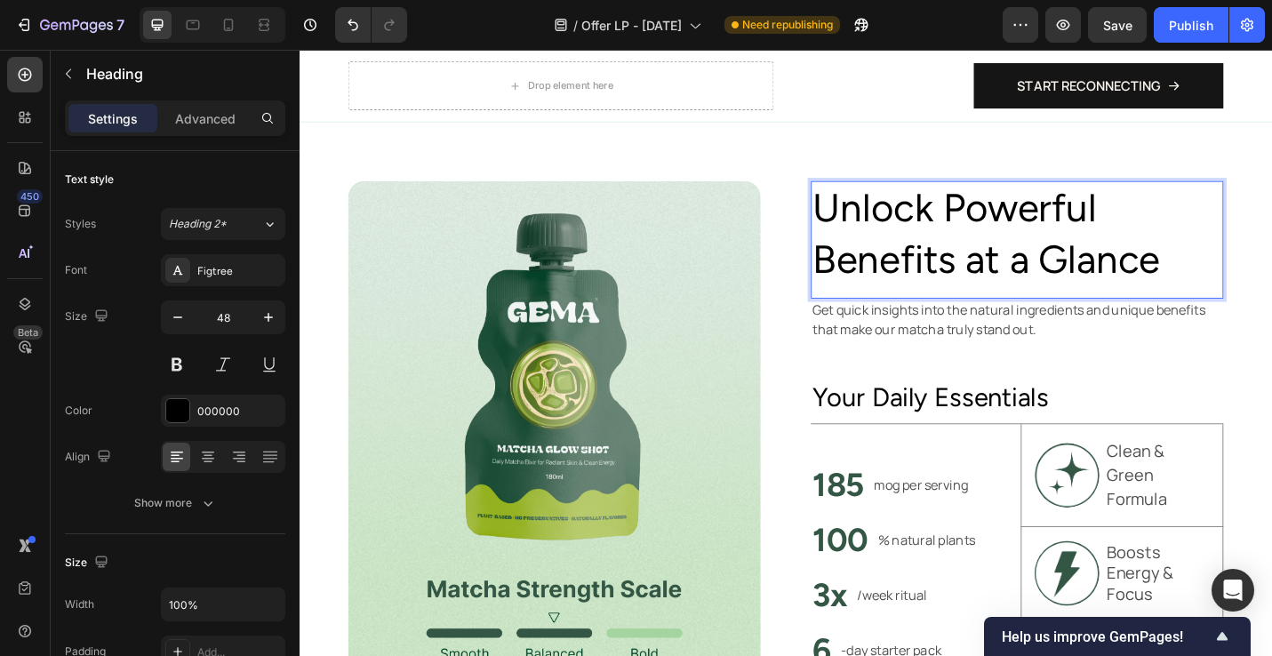
click at [991, 269] on h2 "Unlock Powerful Benefits at a Glance" at bounding box center [1087, 251] width 453 height 115
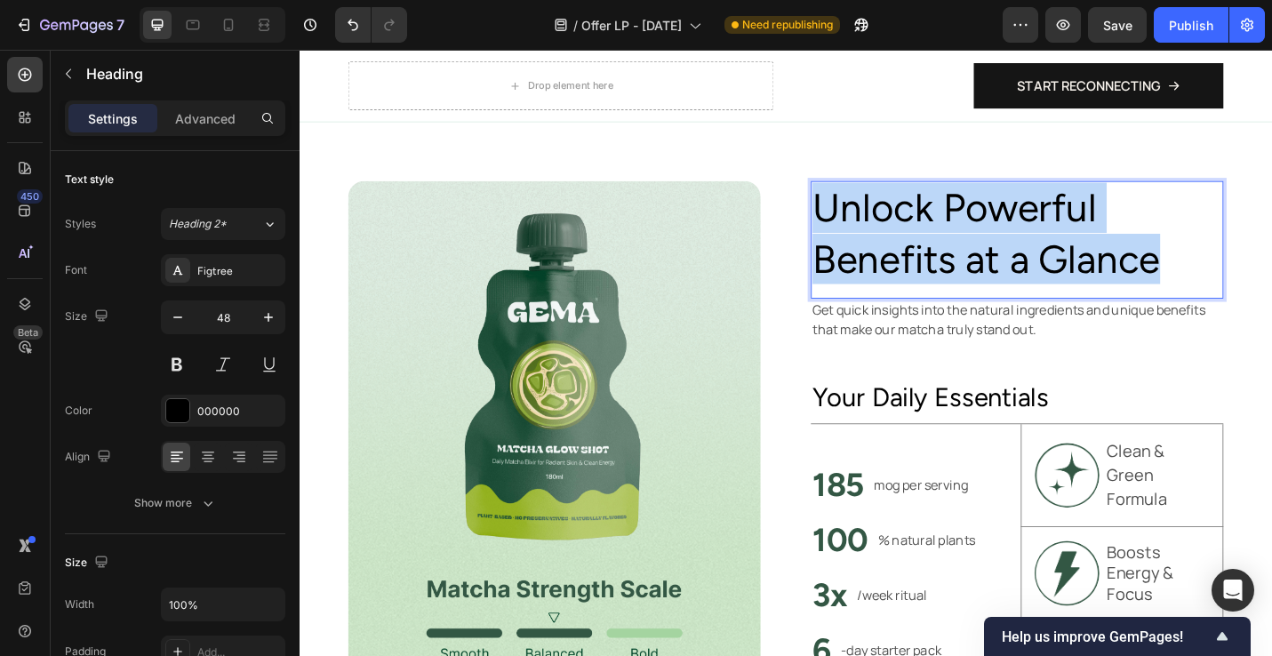
click at [991, 269] on p "Unlock Powerful Benefits at a Glance" at bounding box center [1086, 251] width 449 height 111
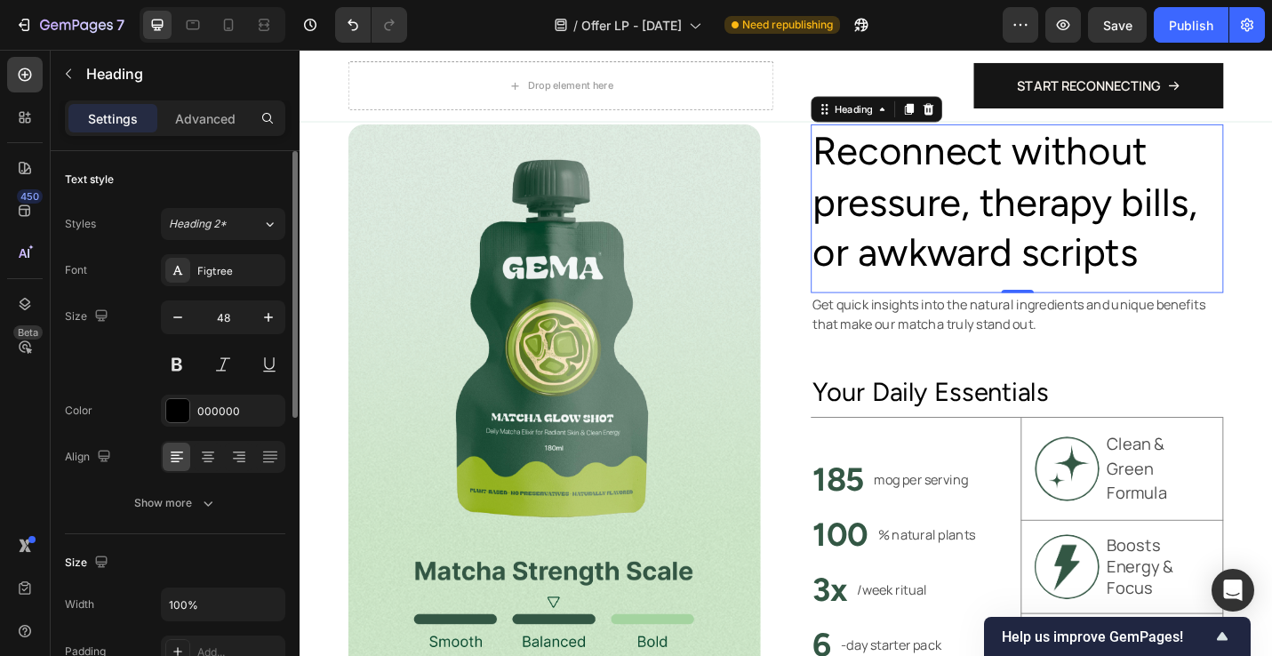
scroll to position [1056, 0]
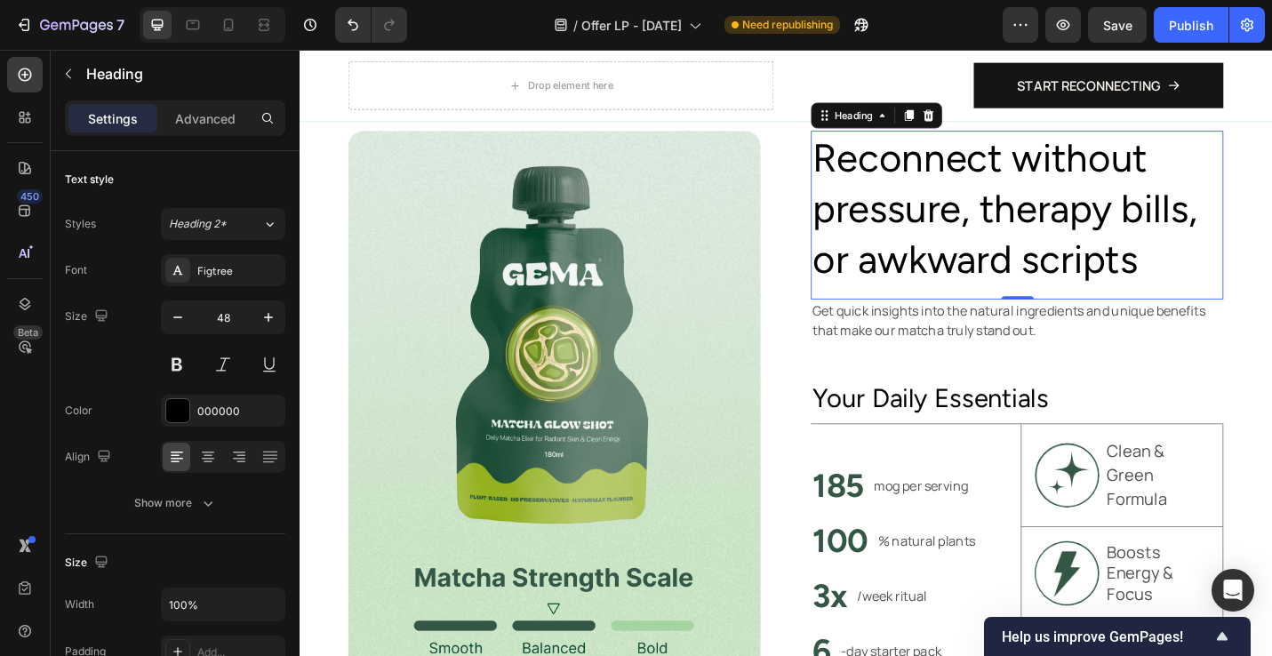
click at [923, 334] on p "Get quick insights into the natural ingredients and unique benefits that make o…" at bounding box center [1086, 346] width 449 height 43
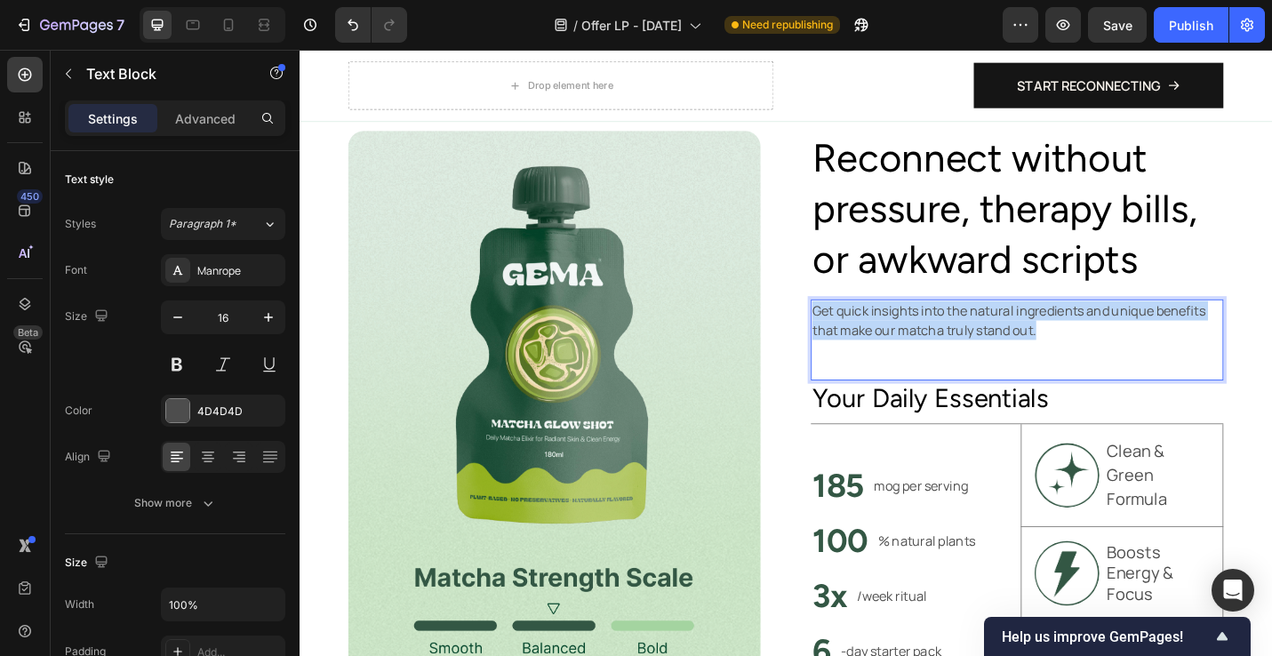
click at [923, 334] on p "Get quick insights into the natural ingredients and unique benefits that make o…" at bounding box center [1086, 346] width 449 height 43
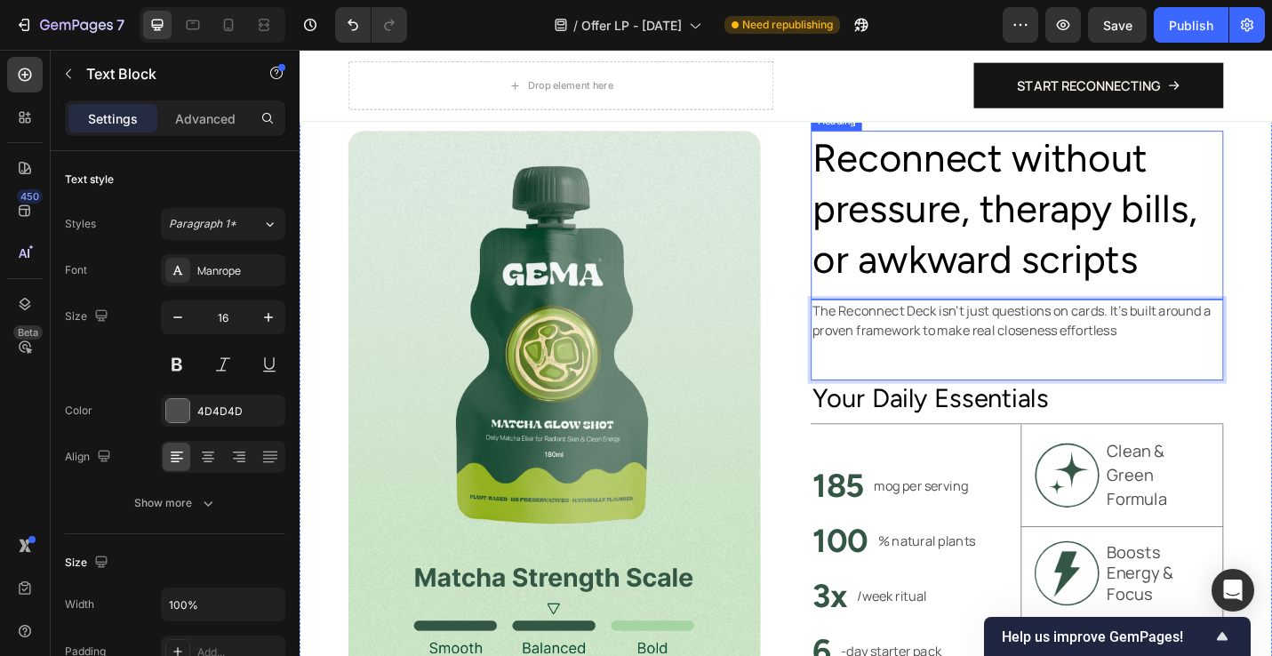
click at [1042, 197] on p "Reconnect without pressure, therapy bills, or awkward scripts" at bounding box center [1086, 223] width 449 height 166
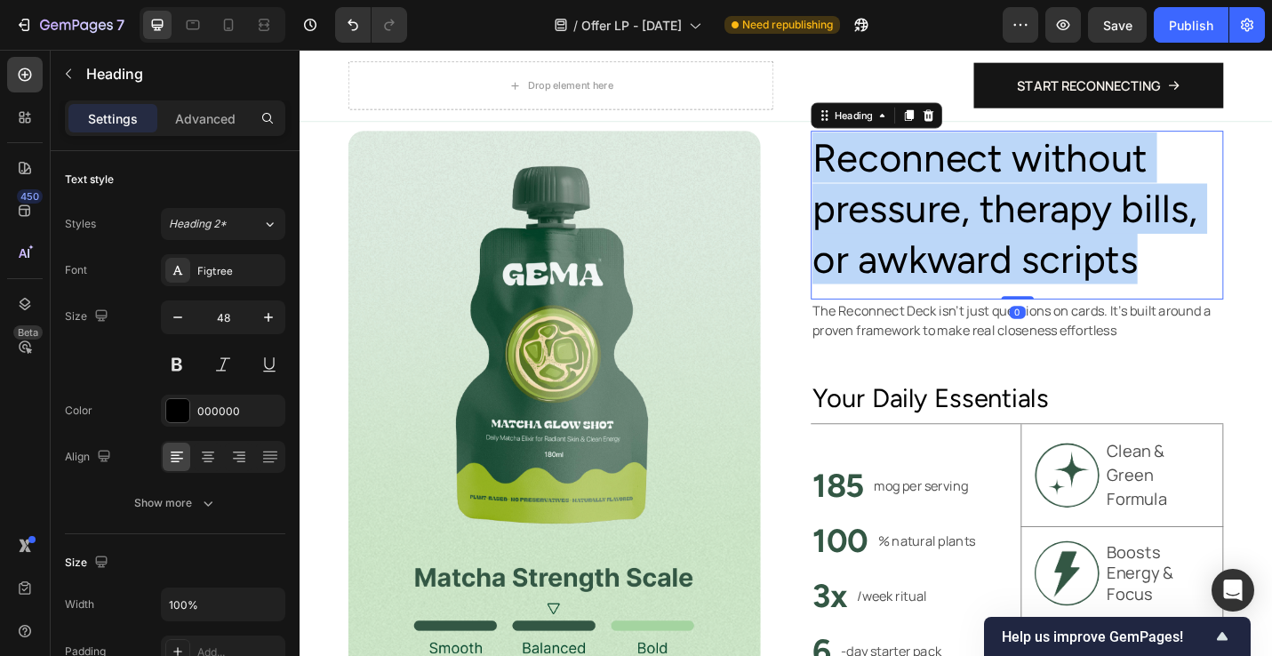
click at [1042, 197] on p "Reconnect without pressure, therapy bills, or awkward scripts" at bounding box center [1086, 223] width 449 height 166
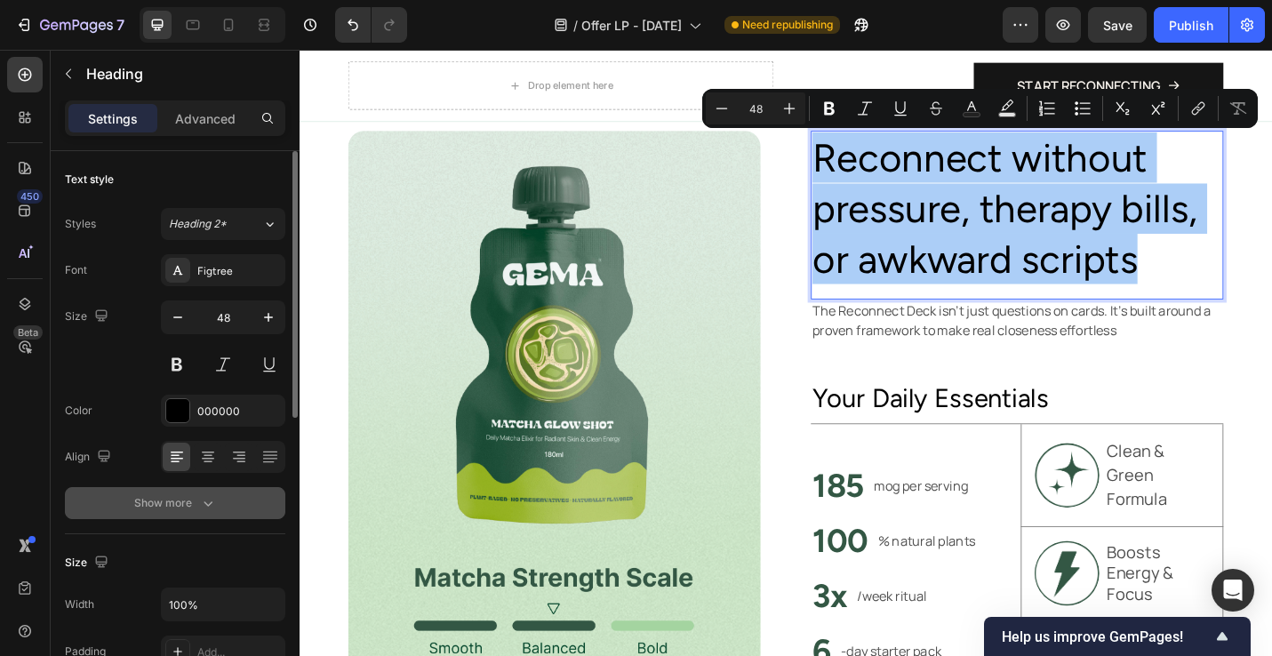
click at [201, 505] on icon "button" at bounding box center [208, 503] width 18 height 18
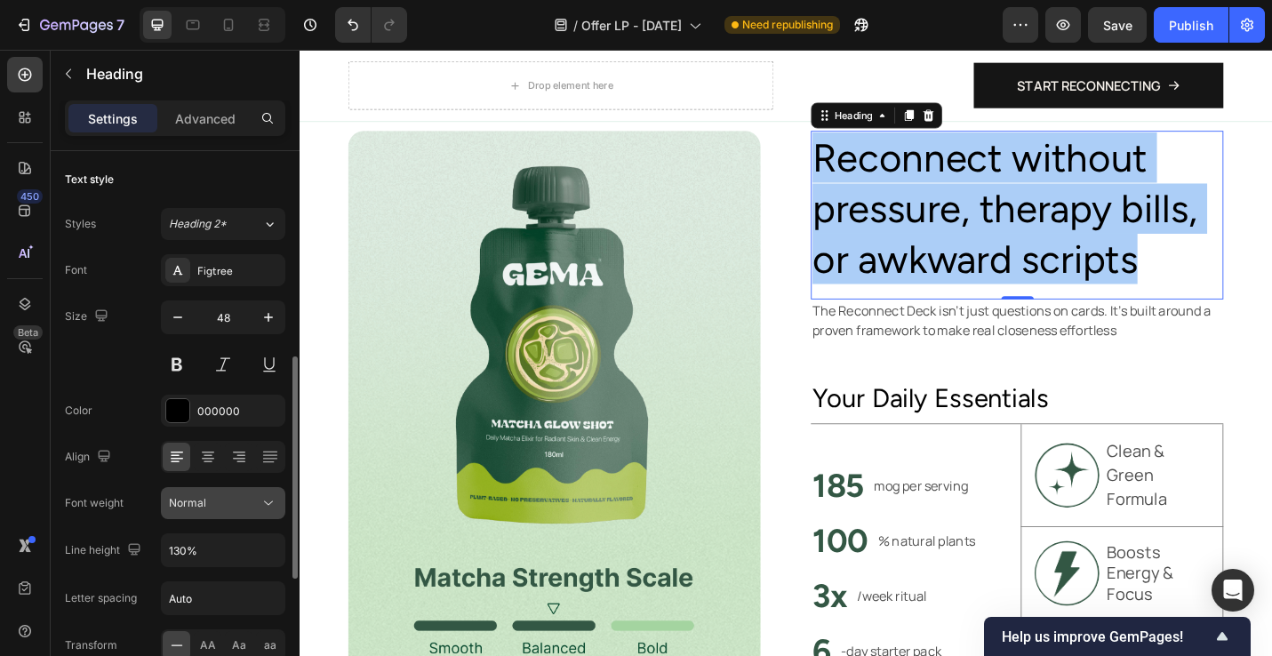
scroll to position [330, 0]
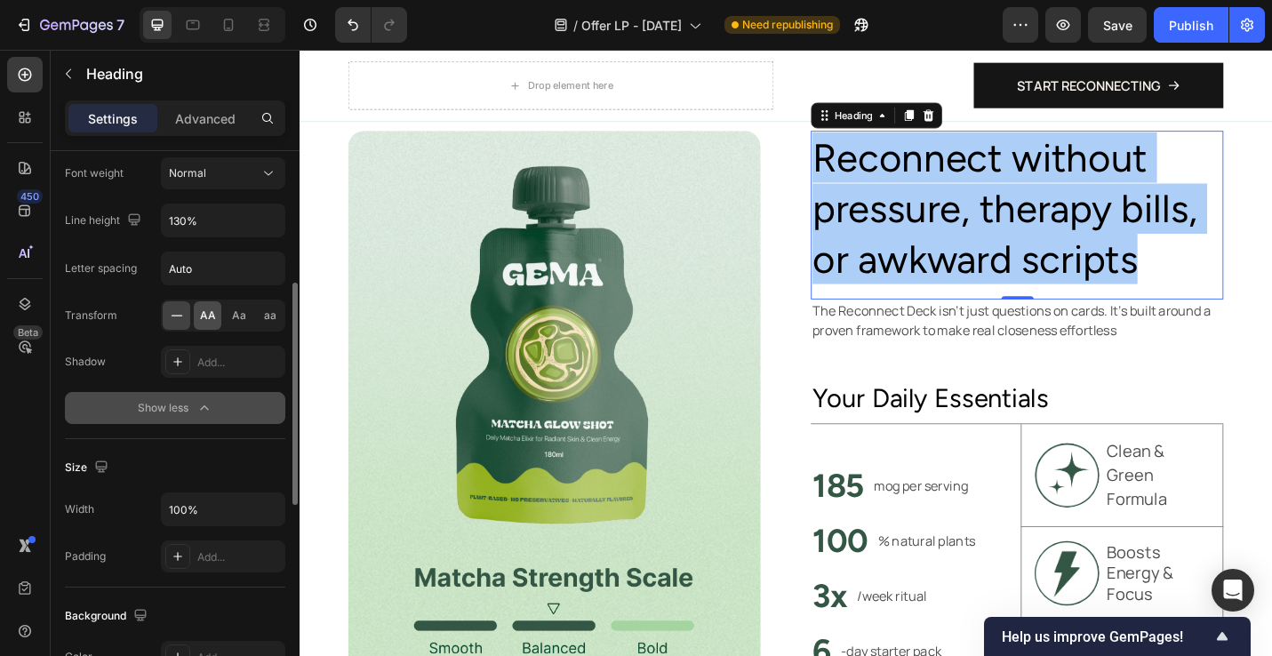
click at [205, 313] on span "AA" at bounding box center [208, 316] width 16 height 16
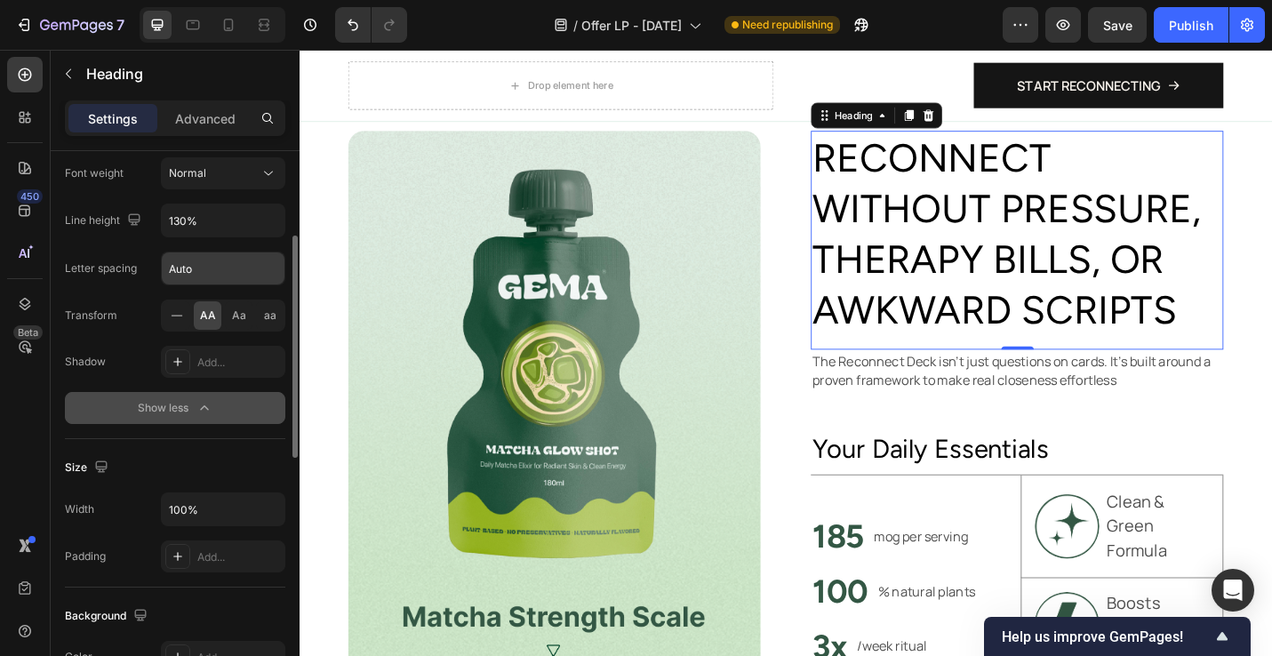
scroll to position [92, 0]
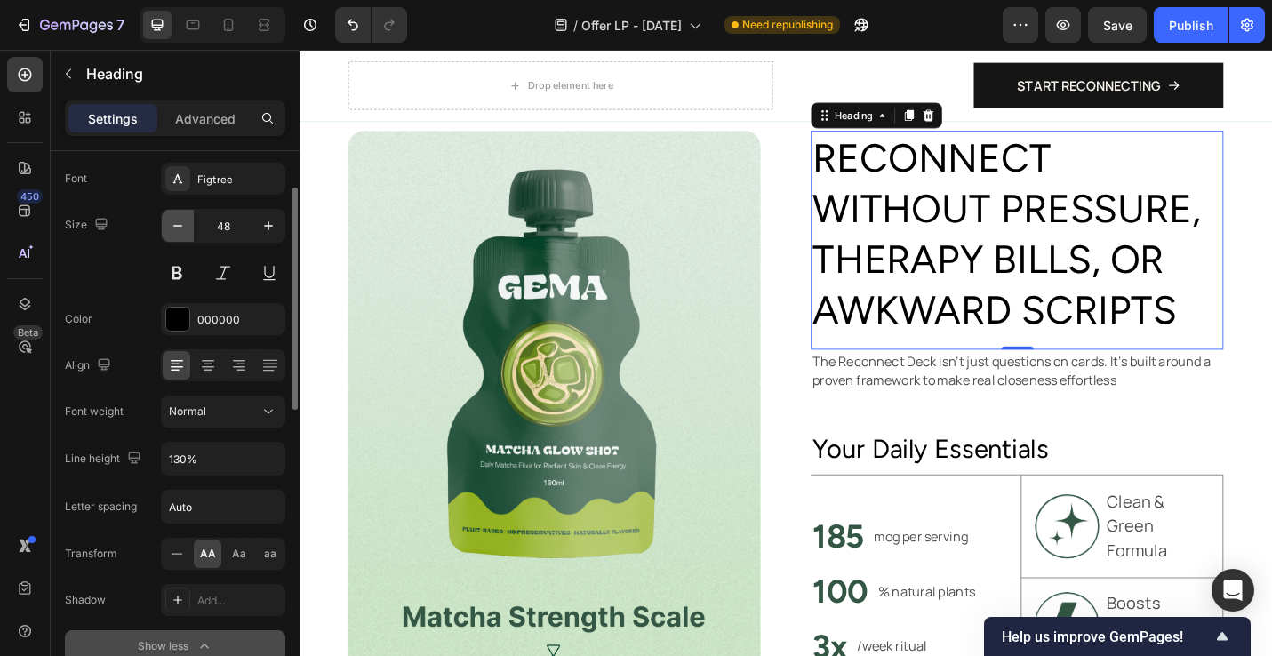
click at [191, 236] on button "button" at bounding box center [178, 226] width 32 height 32
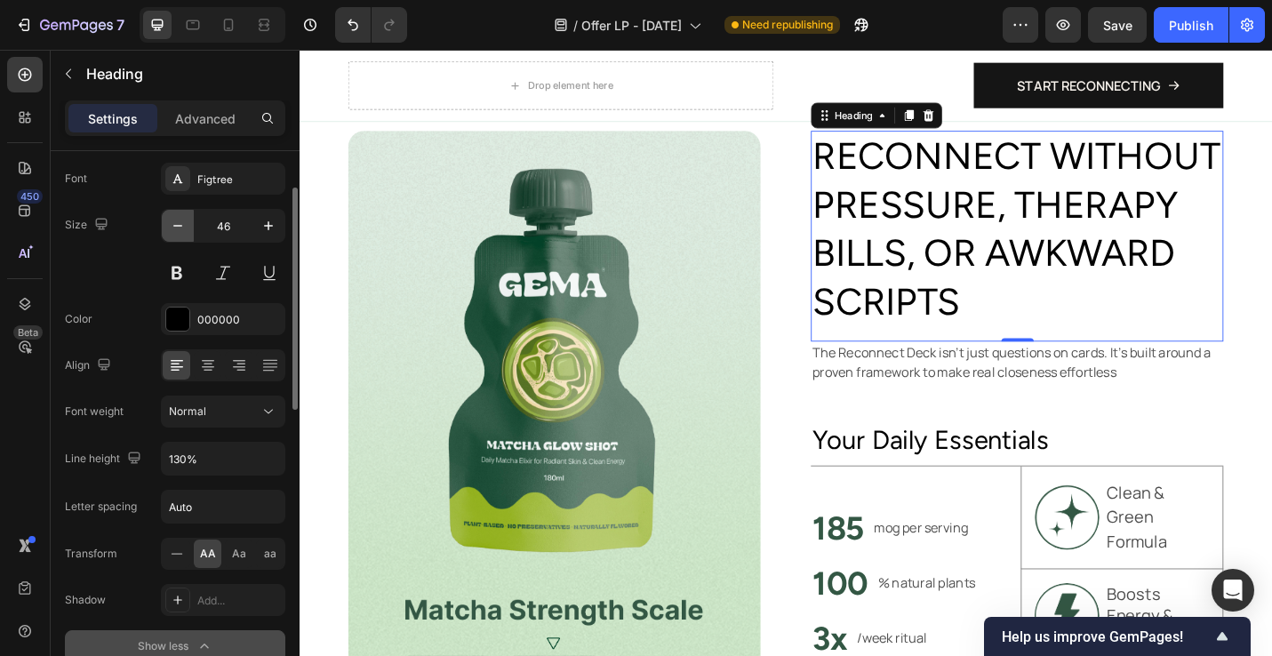
click at [191, 236] on button "button" at bounding box center [178, 226] width 32 height 32
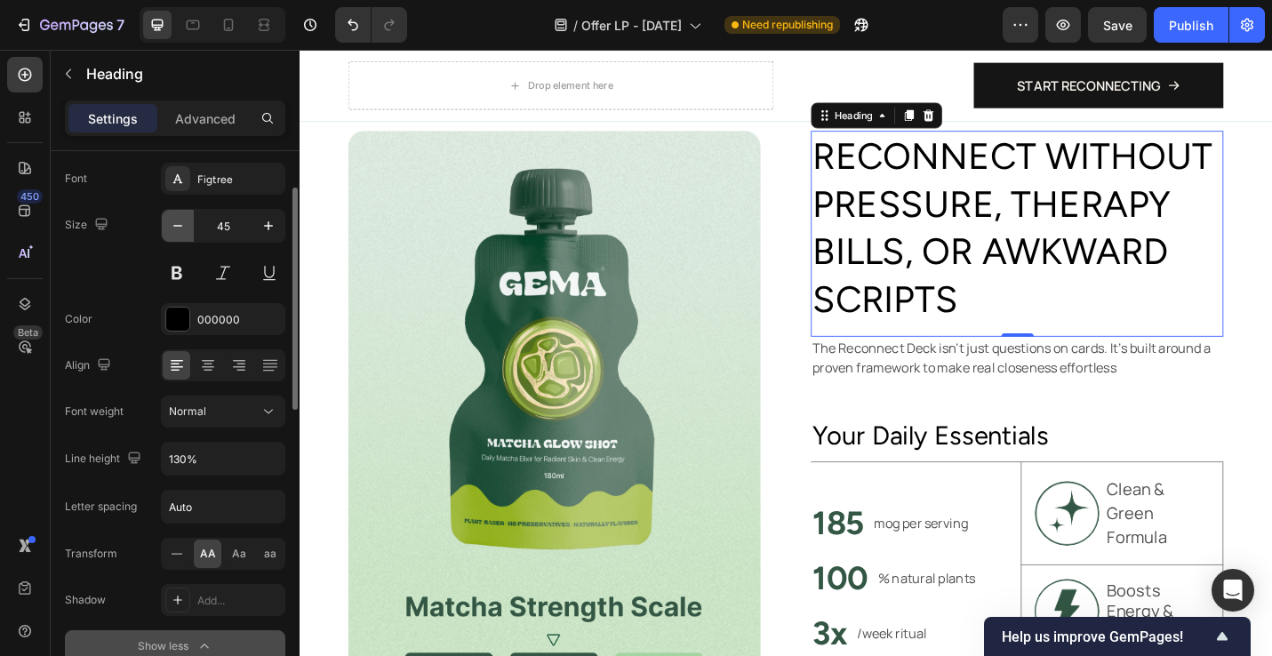
click at [191, 236] on button "button" at bounding box center [178, 226] width 32 height 32
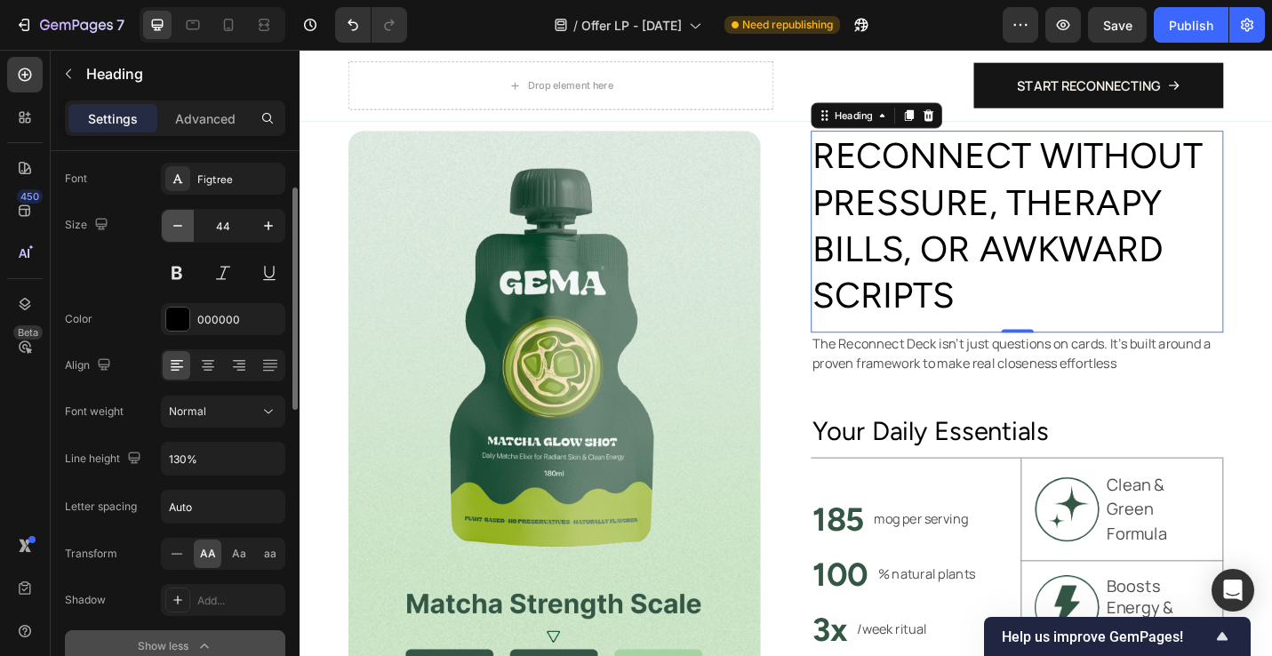
click at [191, 236] on button "button" at bounding box center [178, 226] width 32 height 32
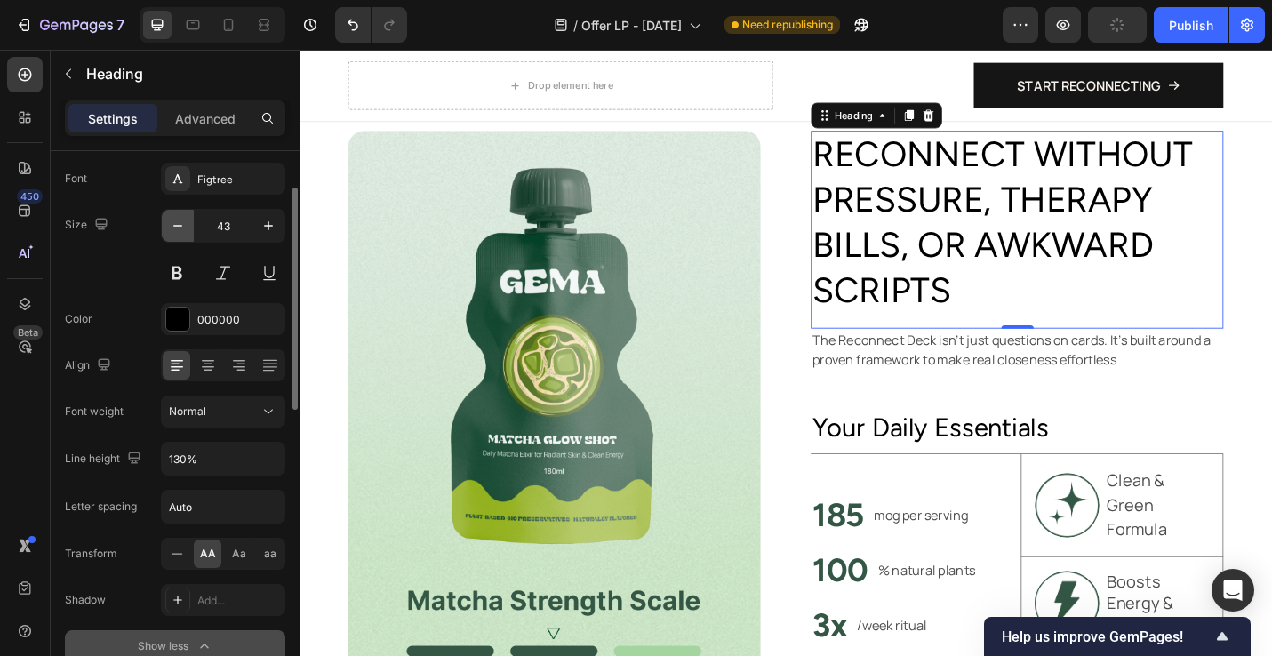
click at [191, 236] on button "button" at bounding box center [178, 226] width 32 height 32
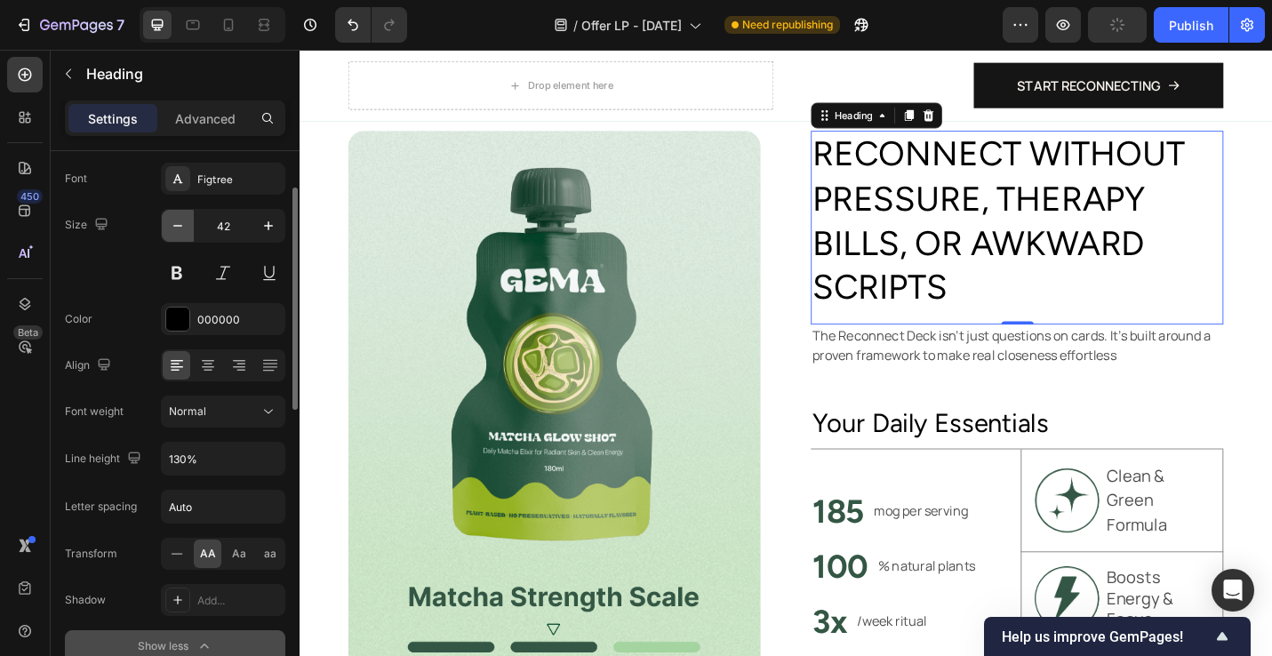
click at [191, 236] on button "button" at bounding box center [178, 226] width 32 height 32
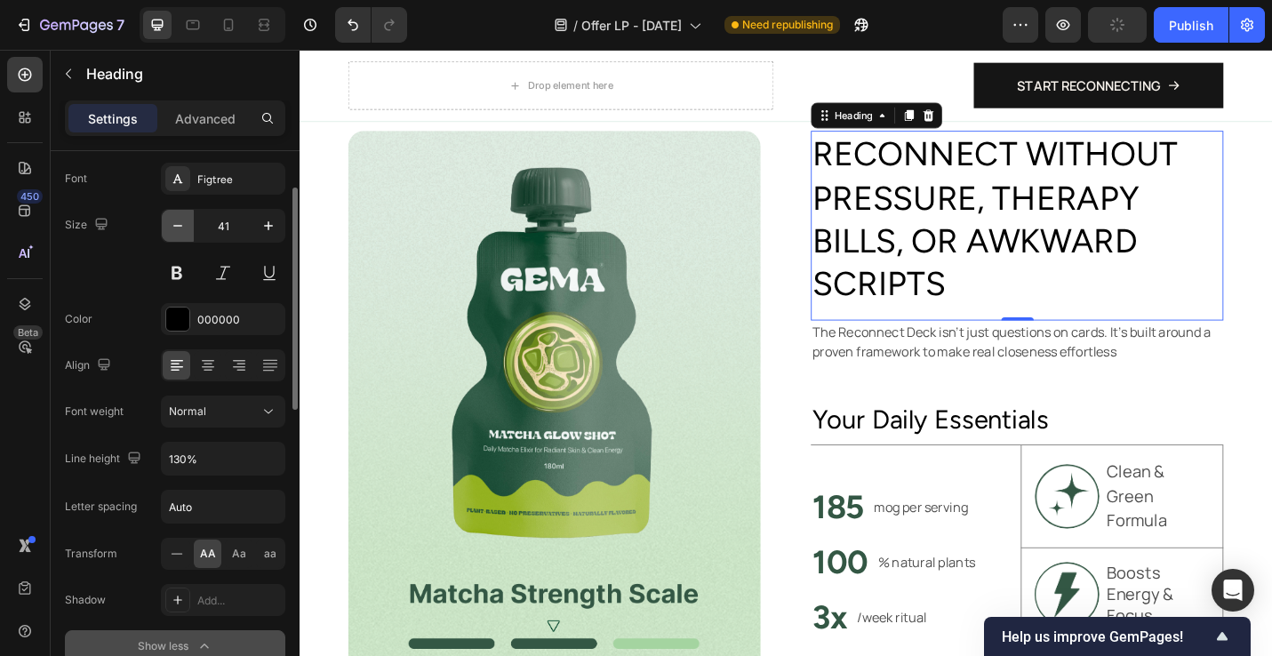
click at [191, 236] on button "button" at bounding box center [178, 226] width 32 height 32
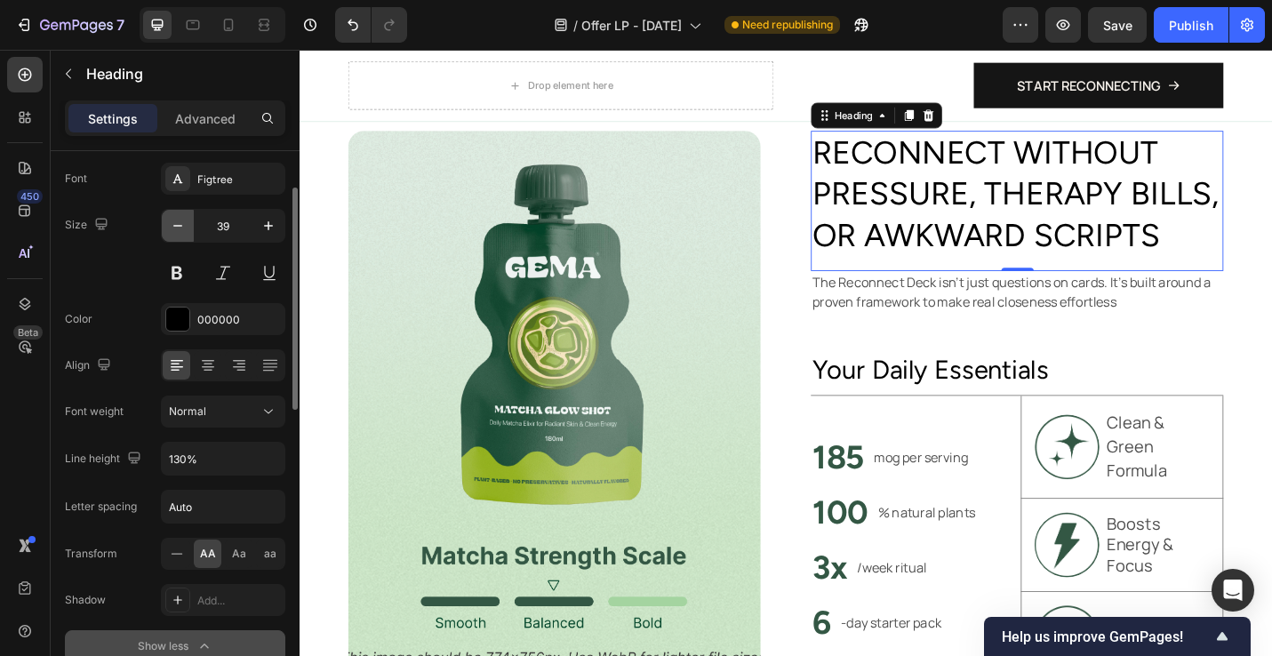
click at [191, 230] on button "button" at bounding box center [178, 226] width 32 height 32
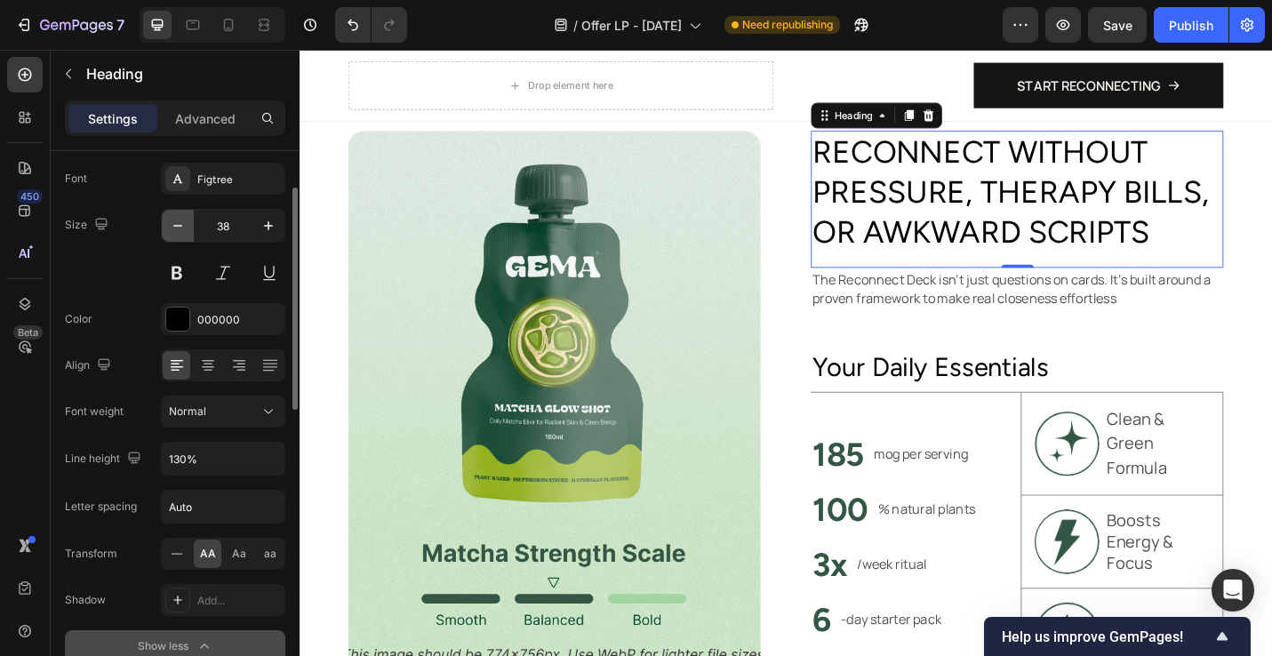
click at [191, 230] on button "button" at bounding box center [178, 226] width 32 height 32
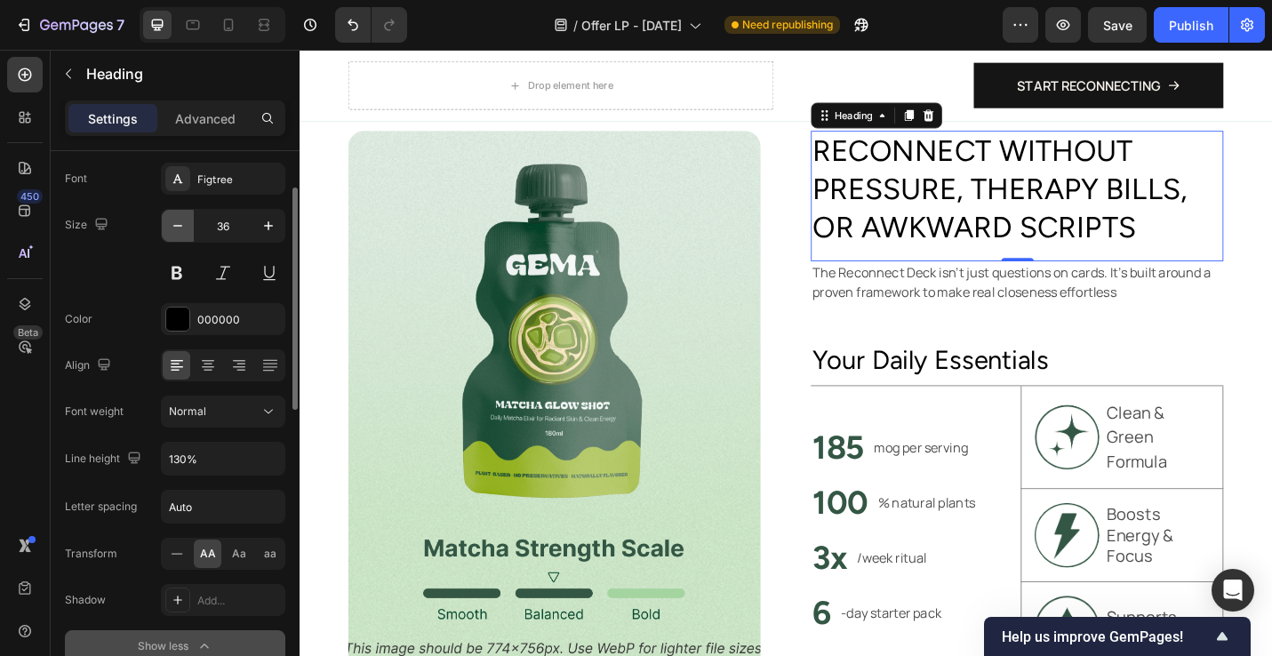
click at [190, 230] on button "button" at bounding box center [178, 226] width 32 height 32
type input "35"
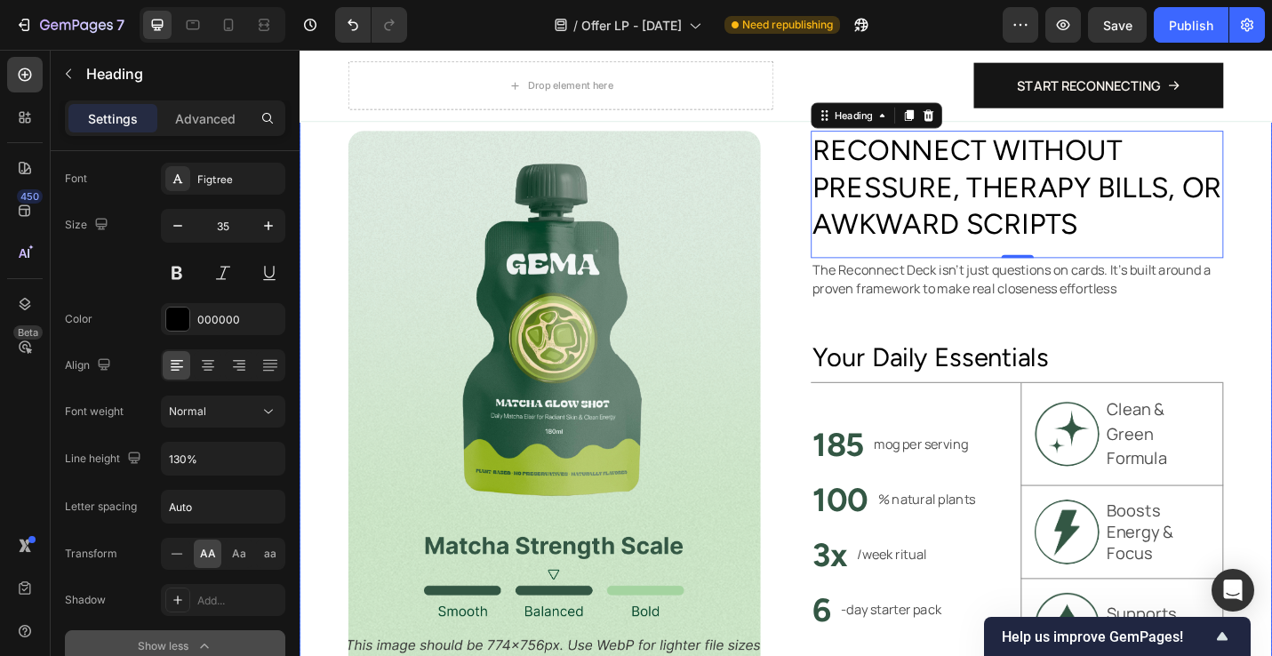
click at [1272, 331] on div "Image Reconnect without pressure, therapy bills, or awkward scripts Heading 0 T…" at bounding box center [833, 434] width 1067 height 791
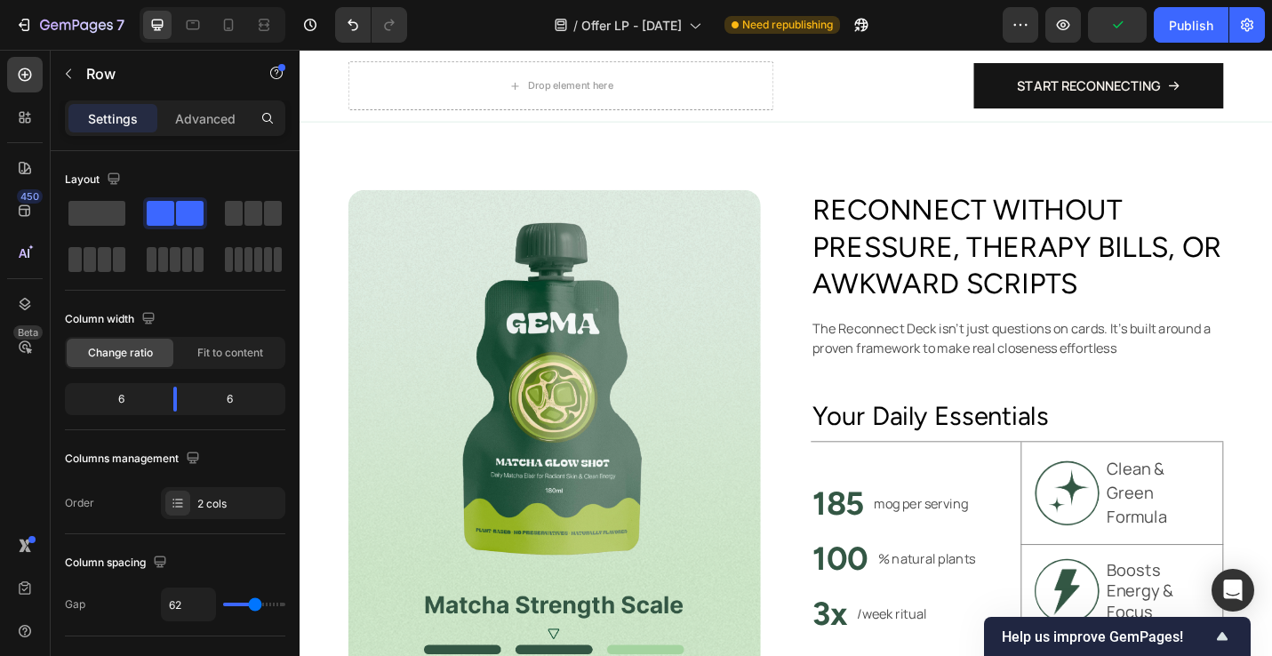
scroll to position [998, 0]
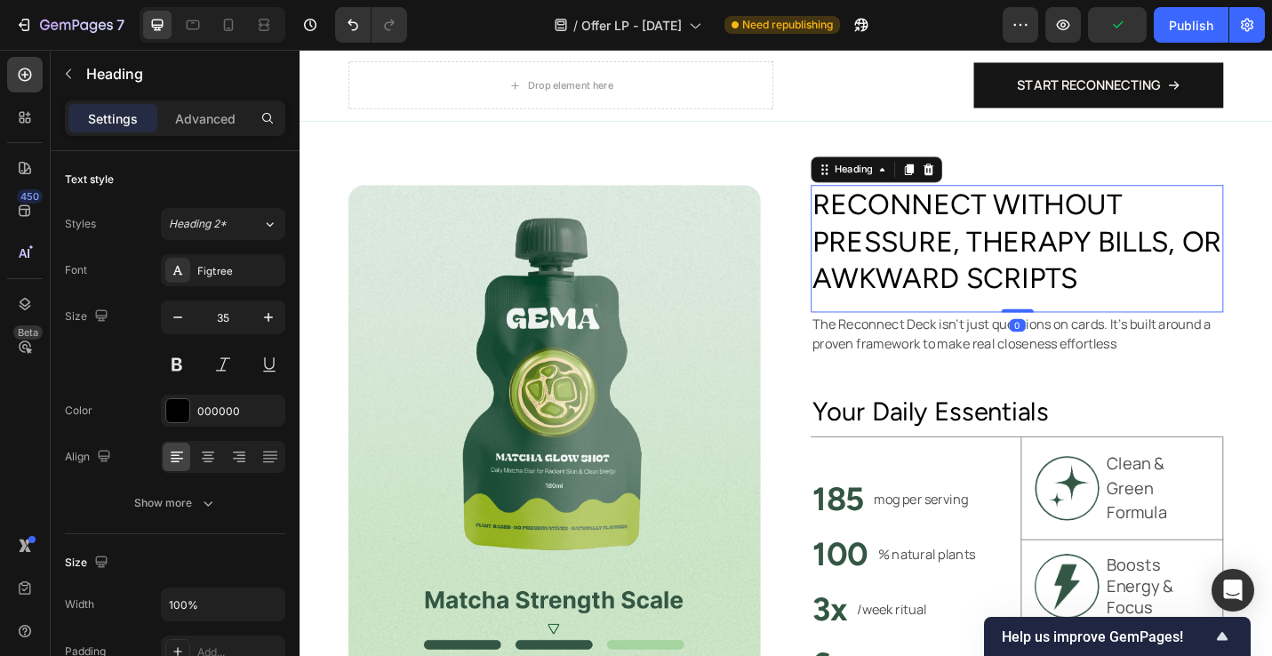
click at [1098, 283] on h2 "Reconnect without pressure, therapy bills, or awkward scripts" at bounding box center [1087, 260] width 453 height 125
click at [181, 319] on icon "button" at bounding box center [178, 318] width 18 height 18
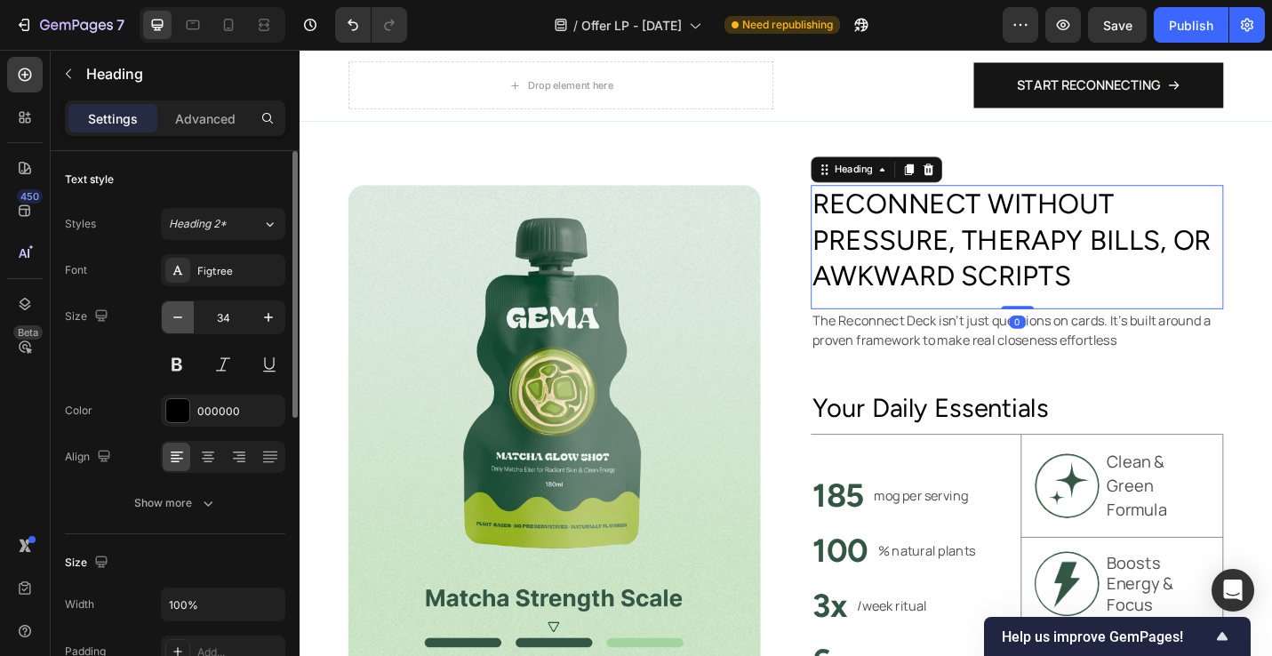
click at [181, 319] on icon "button" at bounding box center [178, 318] width 18 height 18
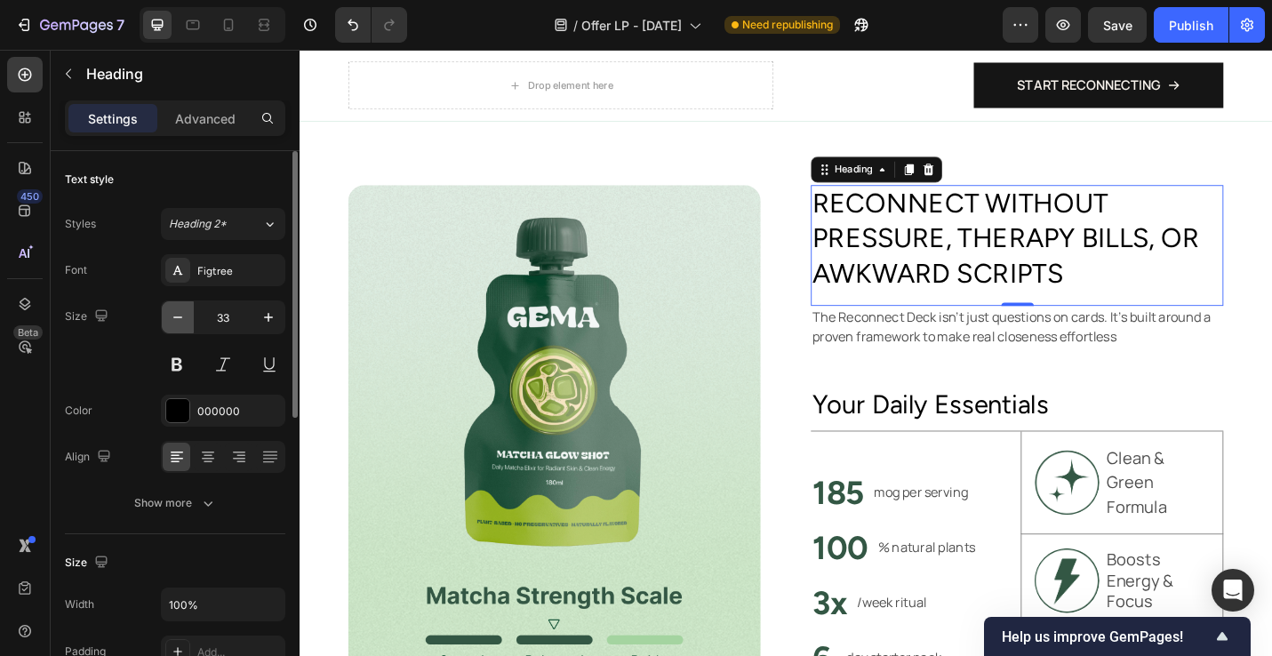
click at [181, 319] on icon "button" at bounding box center [178, 318] width 18 height 18
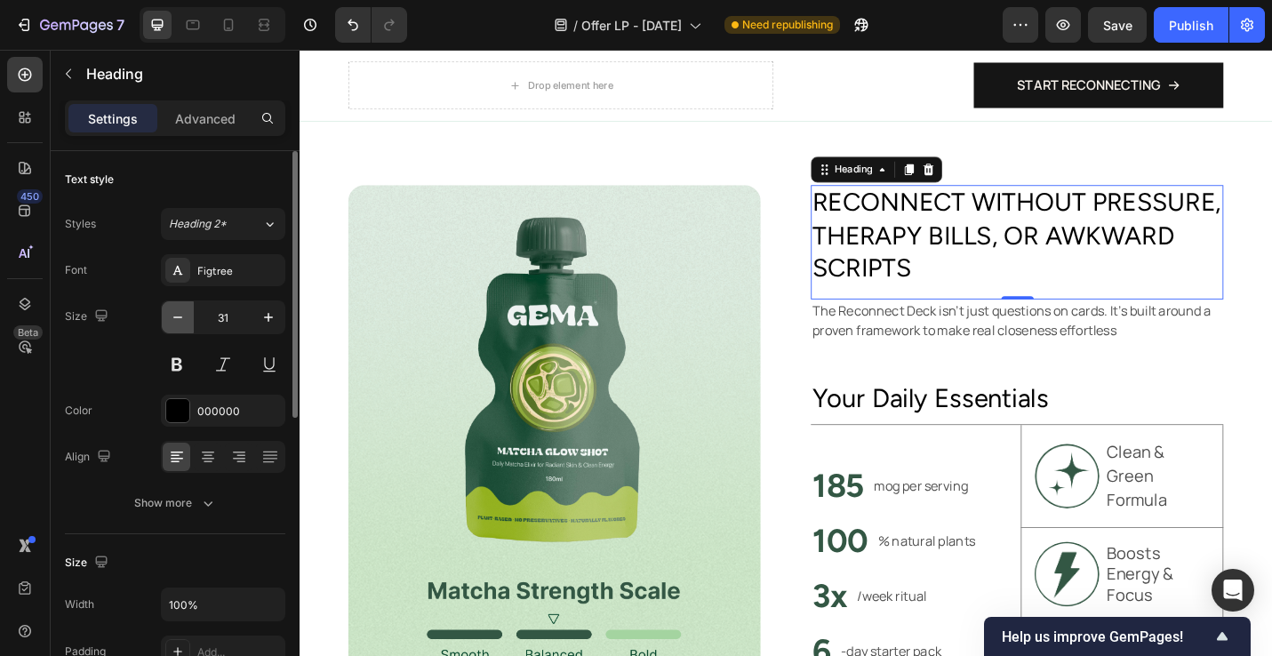
click at [181, 319] on icon "button" at bounding box center [178, 318] width 18 height 18
type input "30"
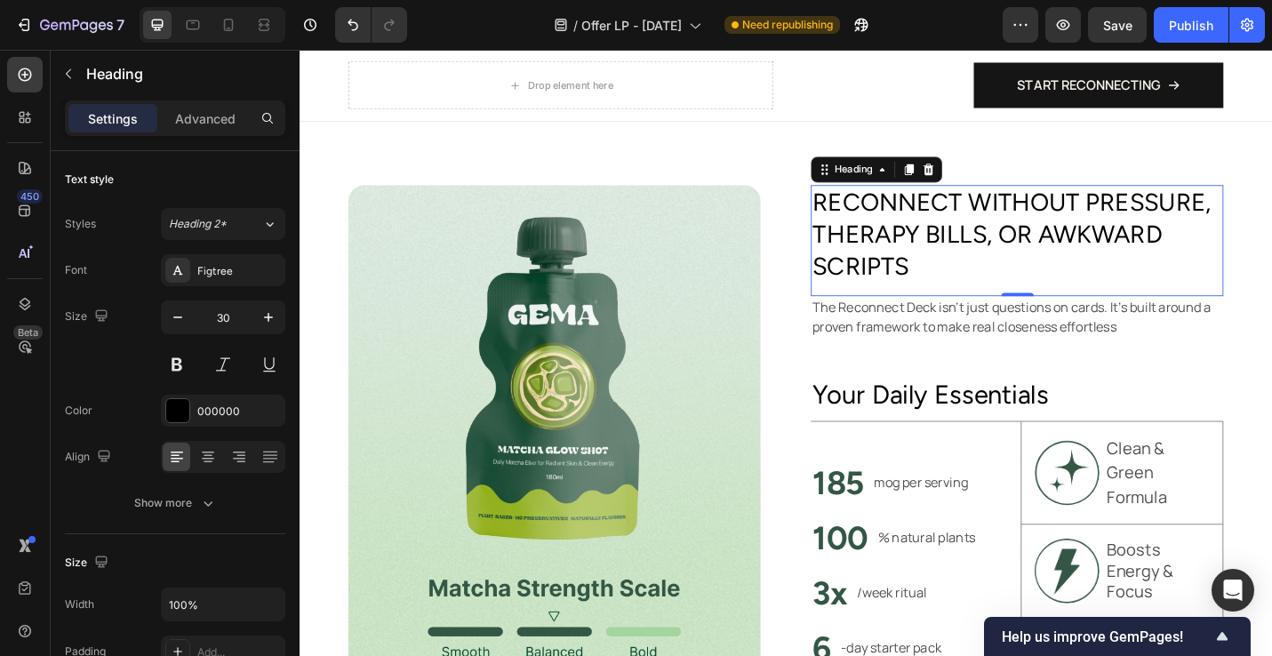
click at [1164, 242] on h2 "Reconnect without pressure, therapy bills, or awkward scripts" at bounding box center [1087, 252] width 453 height 108
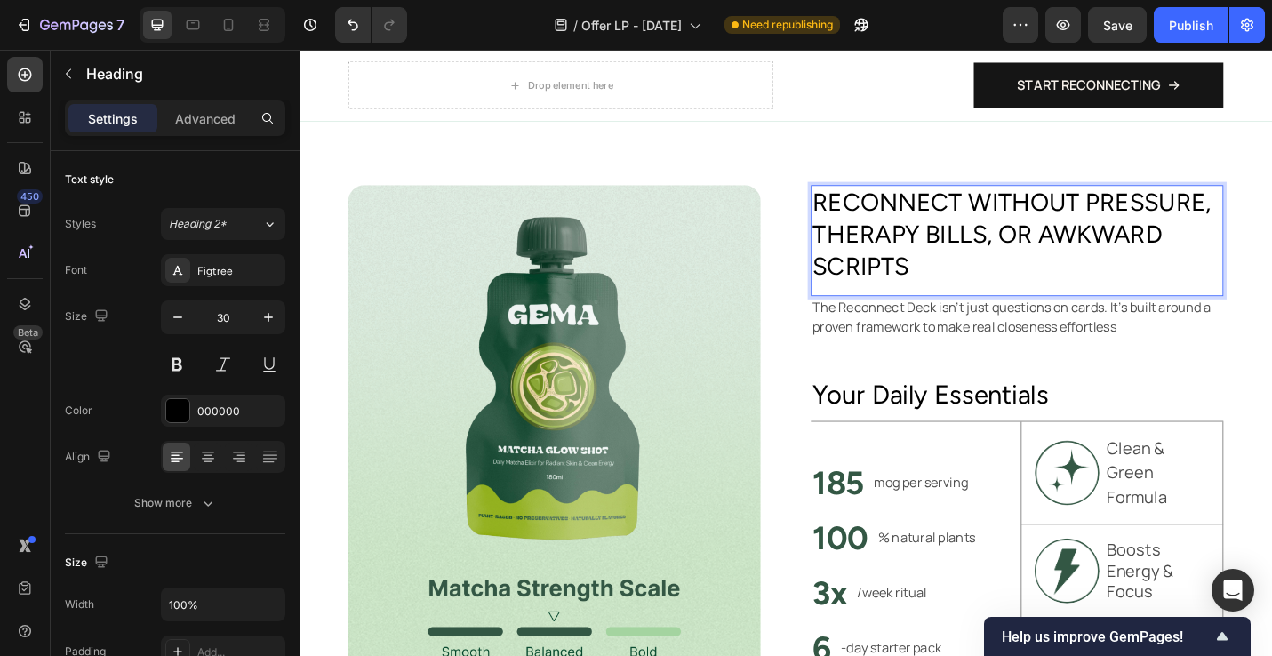
click at [1151, 246] on p "Reconnect without pressure, therapy bills, or awkward scripts" at bounding box center [1086, 252] width 449 height 104
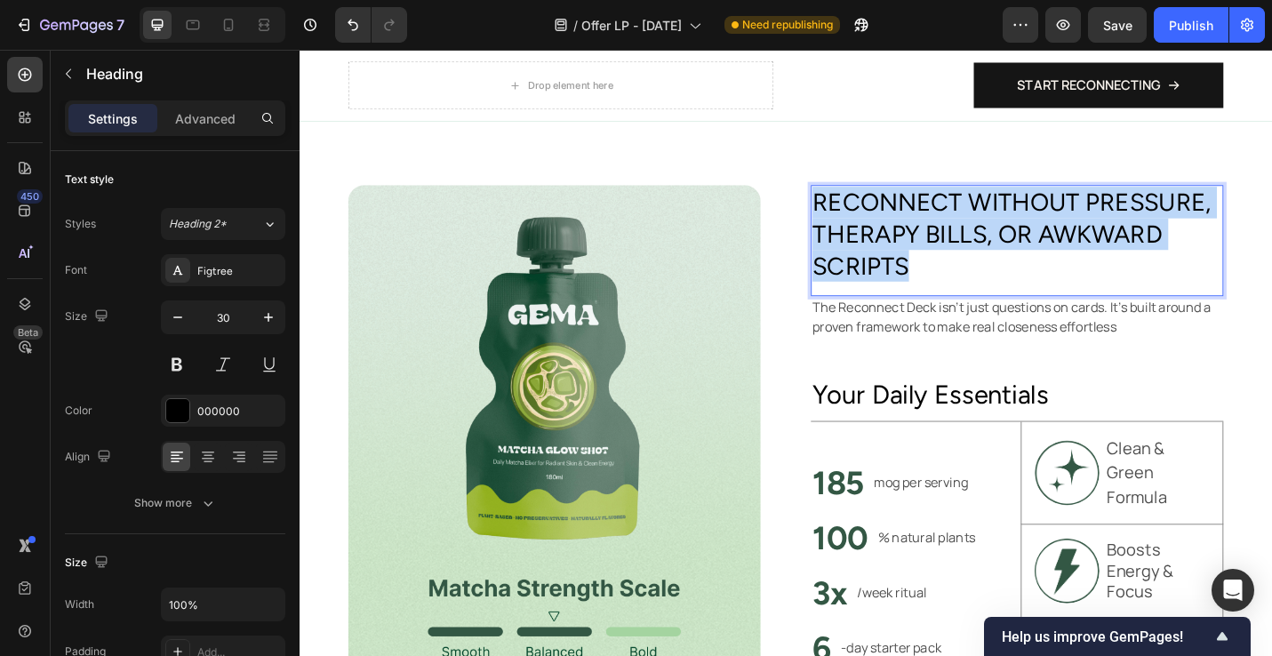
click at [1151, 246] on p "Reconnect without pressure, therapy bills, or awkward scripts" at bounding box center [1086, 252] width 449 height 104
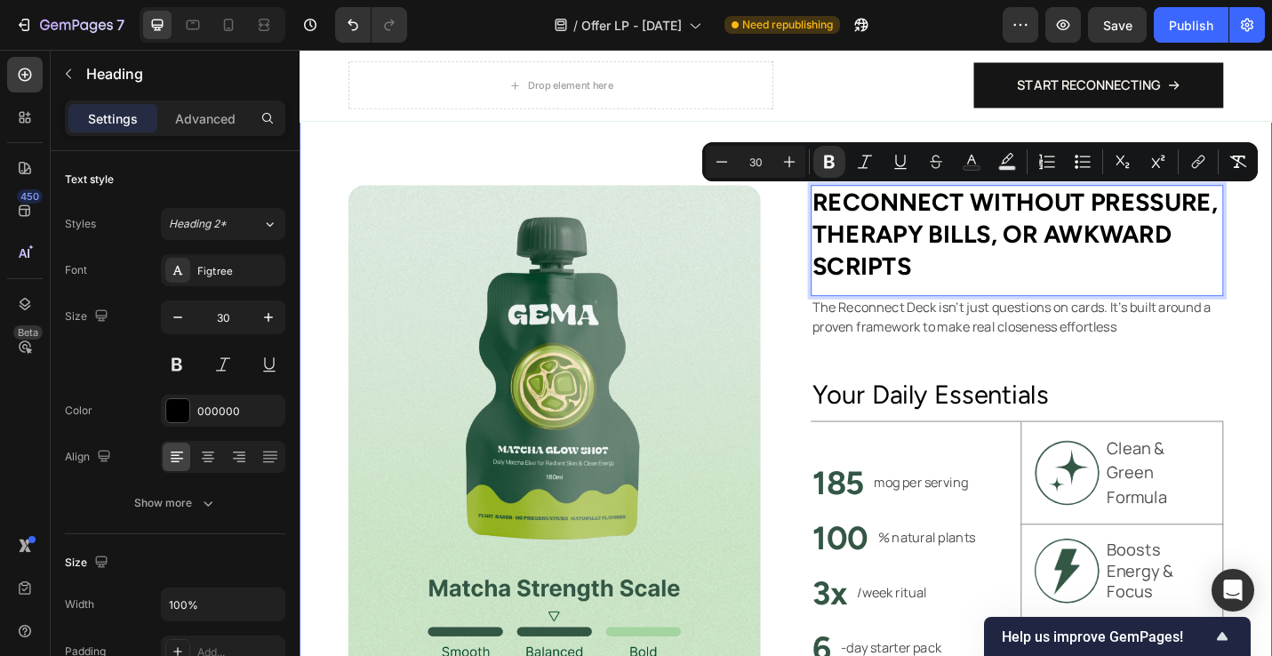
click at [1272, 375] on div "Image Reconnect without pressure, therapy bills, or awkward scripts Heading 0 T…" at bounding box center [833, 486] width 1067 height 774
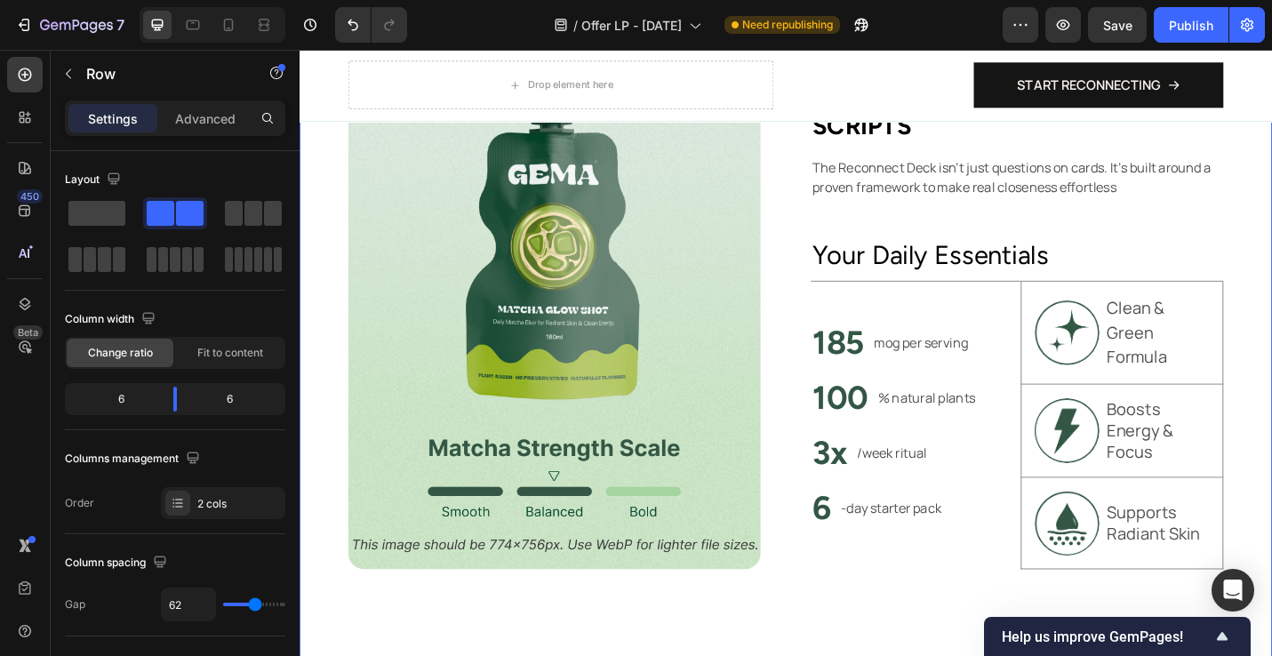
scroll to position [1152, 0]
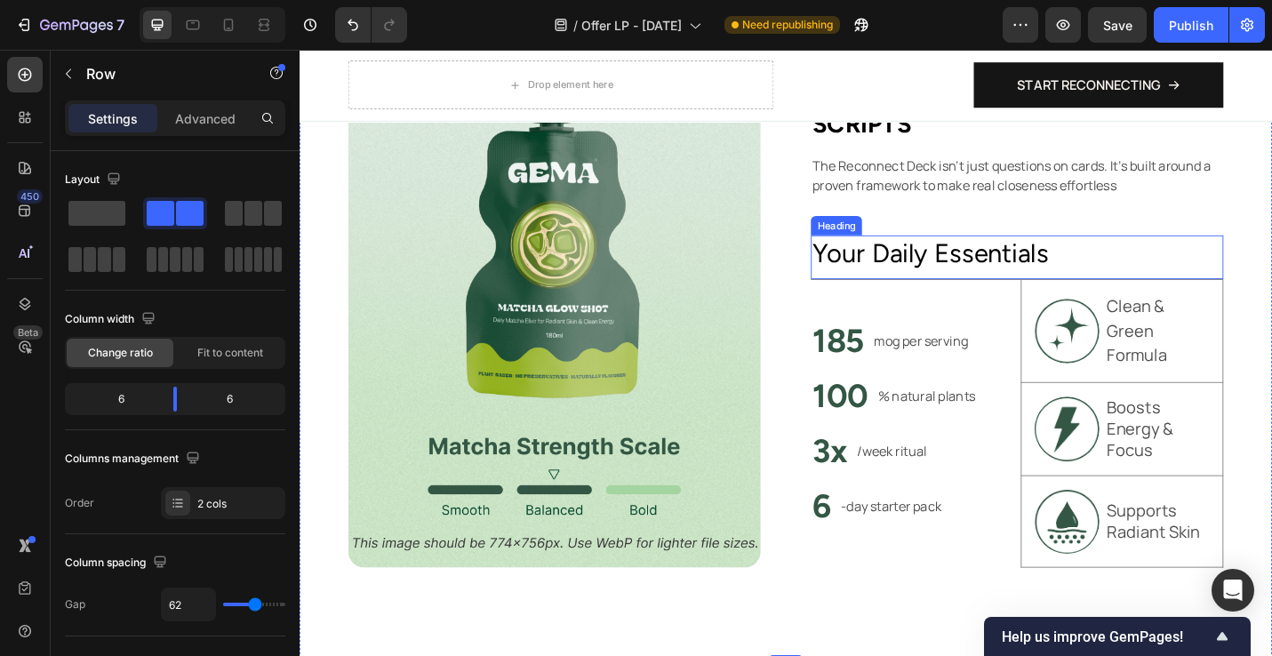
click at [1047, 292] on h2 "Your Daily Essentials" at bounding box center [1087, 273] width 453 height 41
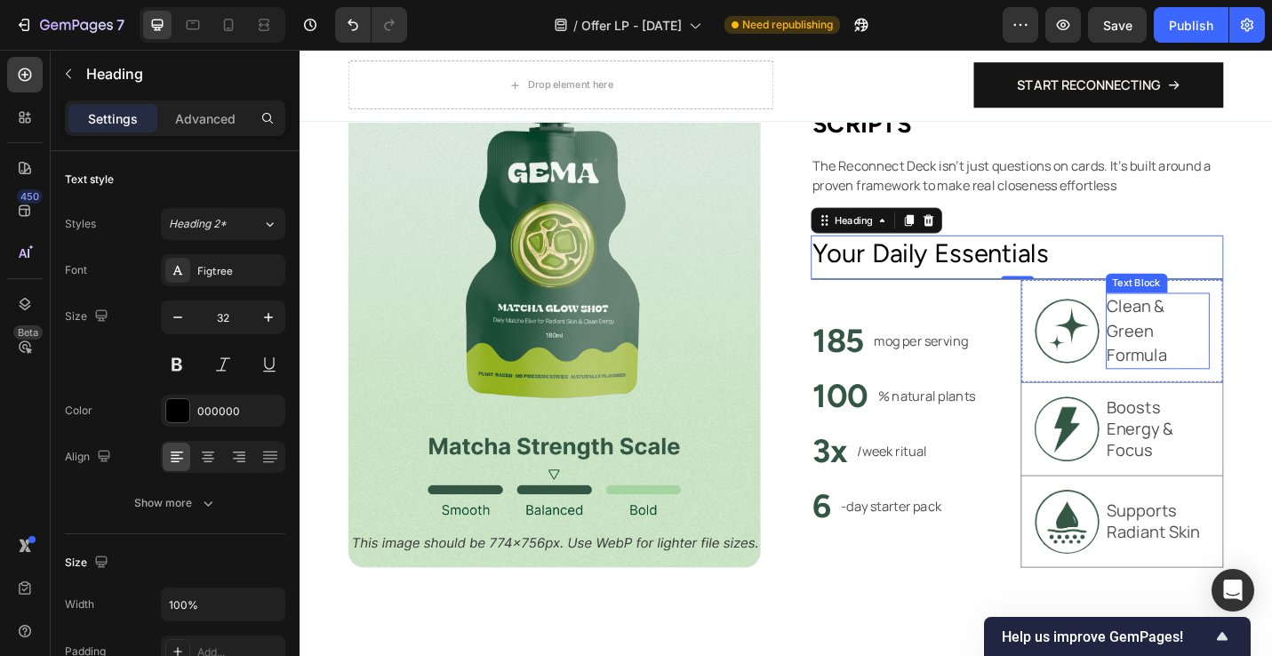
click at [1203, 351] on p "Clean & Green Formula" at bounding box center [1241, 358] width 111 height 80
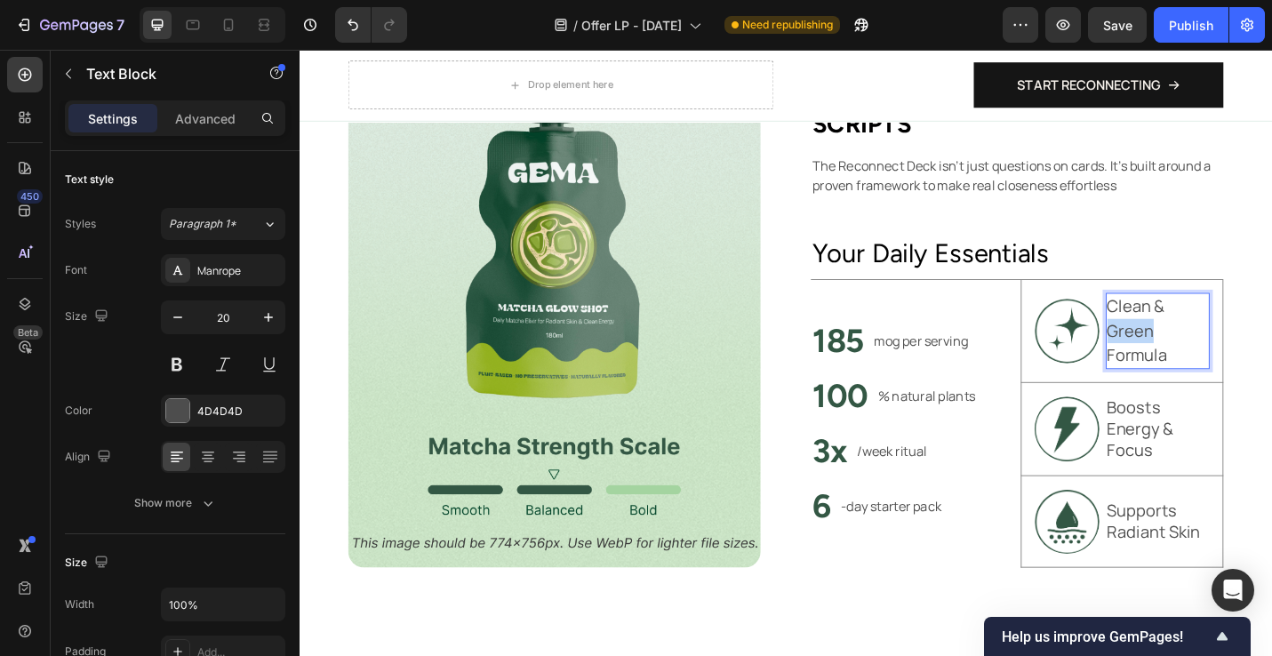
click at [1203, 351] on p "Clean & Green Formula" at bounding box center [1241, 358] width 111 height 80
click at [1225, 477] on p "Boosts Energy & Focus" at bounding box center [1241, 465] width 111 height 69
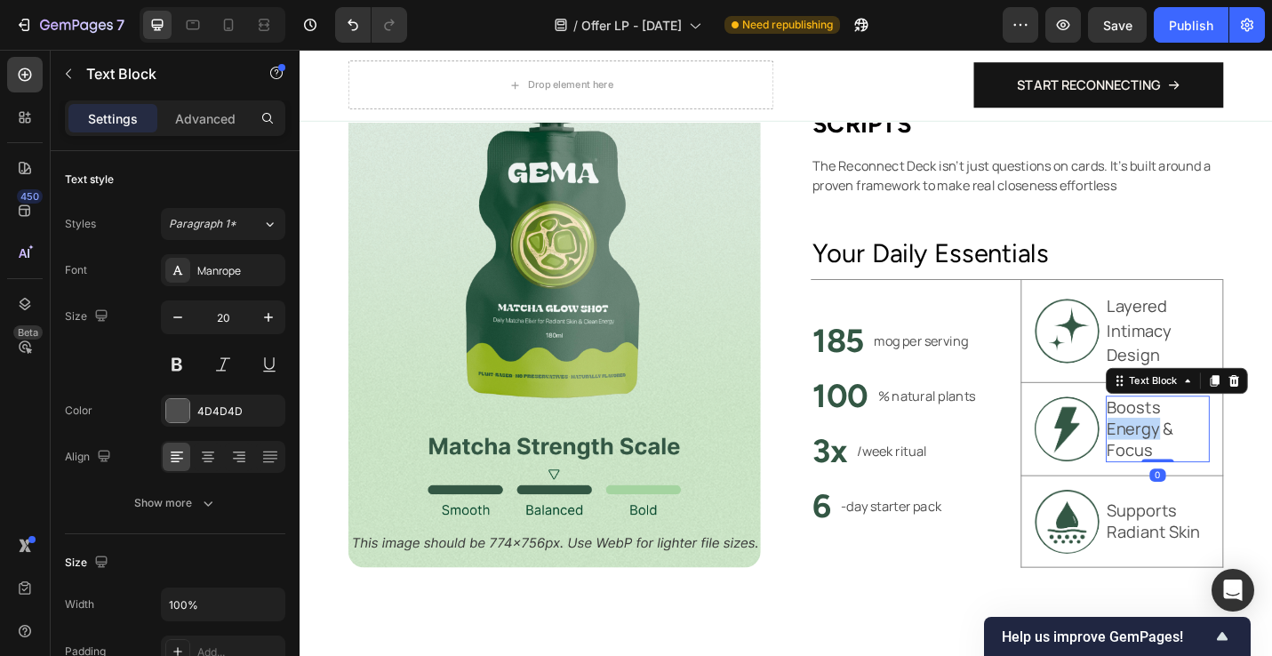
click at [1225, 477] on p "Boosts Energy & Focus" at bounding box center [1241, 465] width 111 height 69
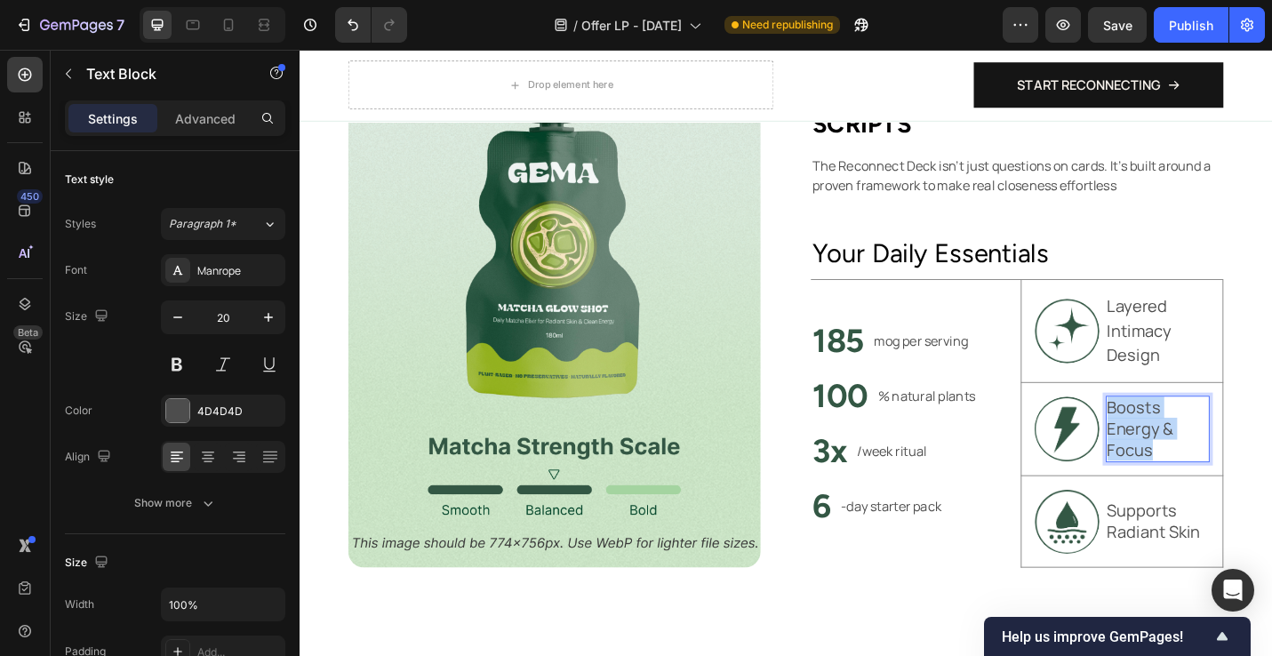
click at [1225, 477] on p "Boosts Energy & Focus" at bounding box center [1241, 465] width 111 height 69
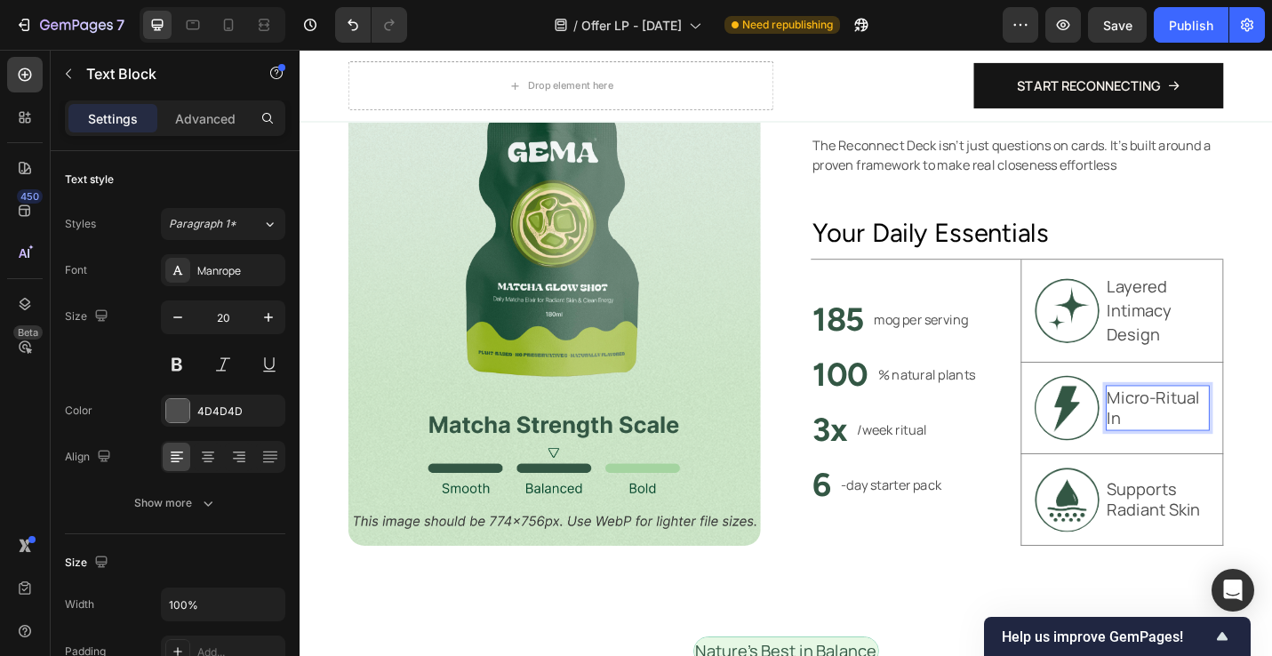
scroll to position [1163, 0]
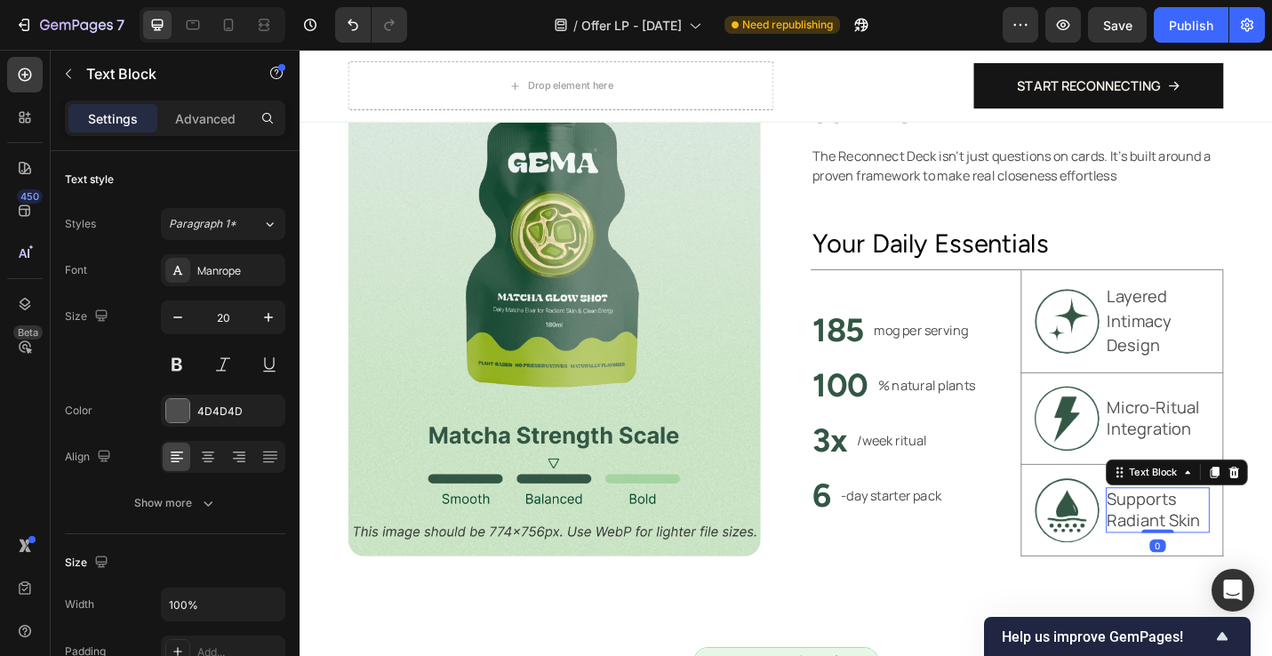
click at [1256, 553] on p "Supports Radiant Skin" at bounding box center [1241, 555] width 111 height 46
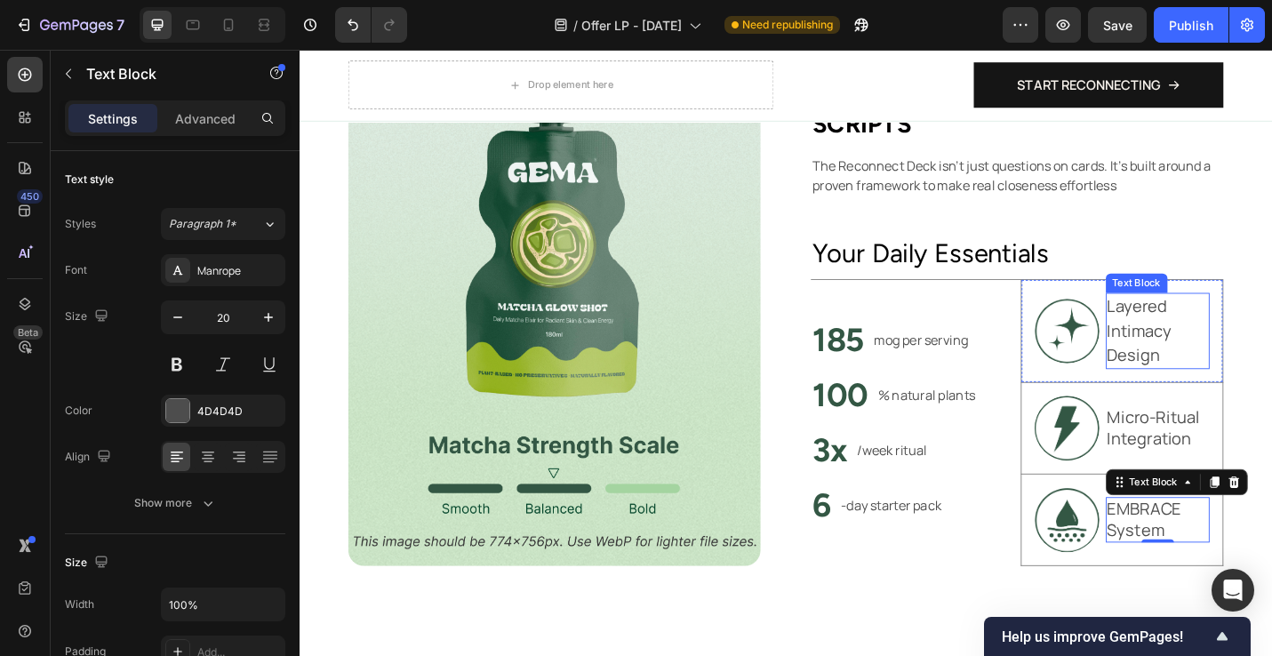
click at [1272, 371] on p "Layered Intimacy Design" at bounding box center [1241, 358] width 111 height 80
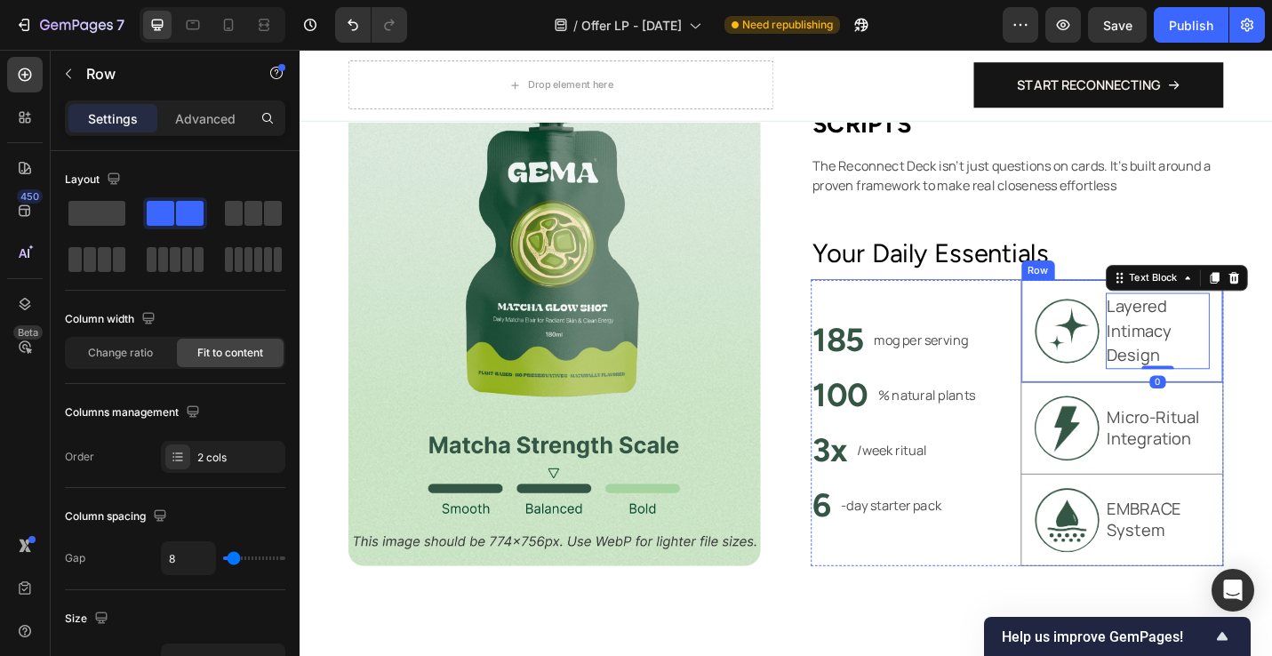
click at [1170, 405] on div "Image Layered Intimacy Design Text Block 0 Row" at bounding box center [1202, 358] width 223 height 113
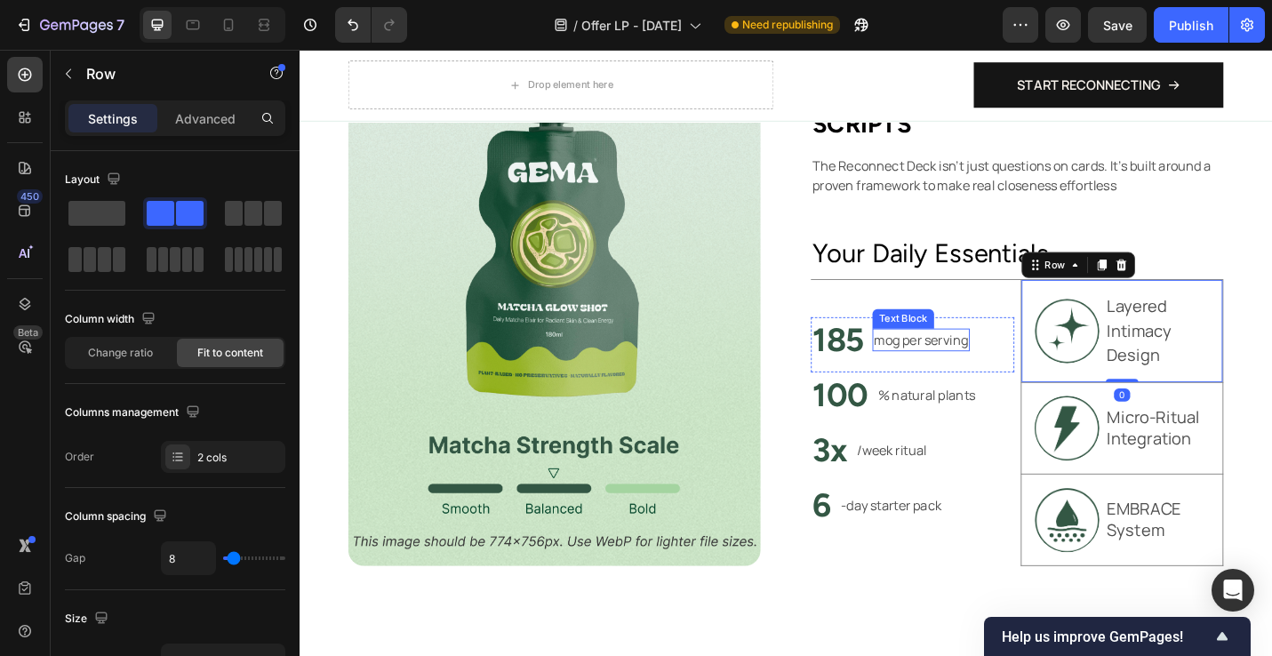
click at [1012, 368] on p "mog per serving" at bounding box center [981, 367] width 103 height 21
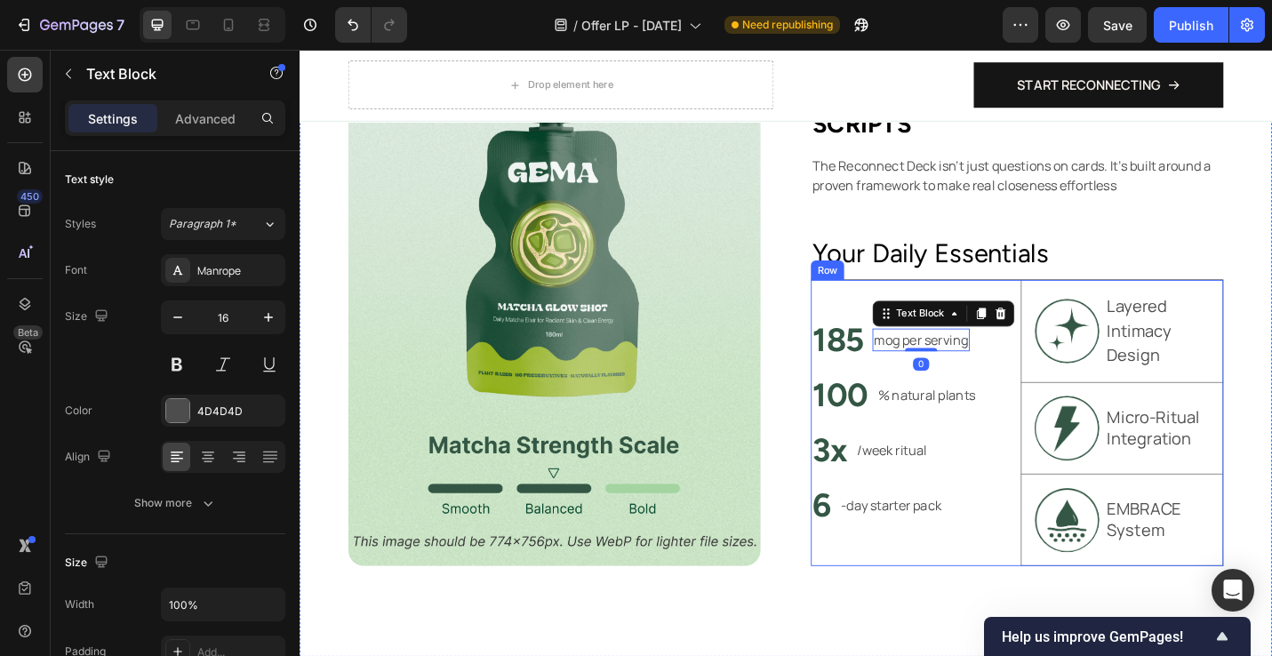
click at [895, 323] on div "185 Heading mog per serving Text Block 0 Row 100 Heading % natural plants Text …" at bounding box center [972, 459] width 223 height 314
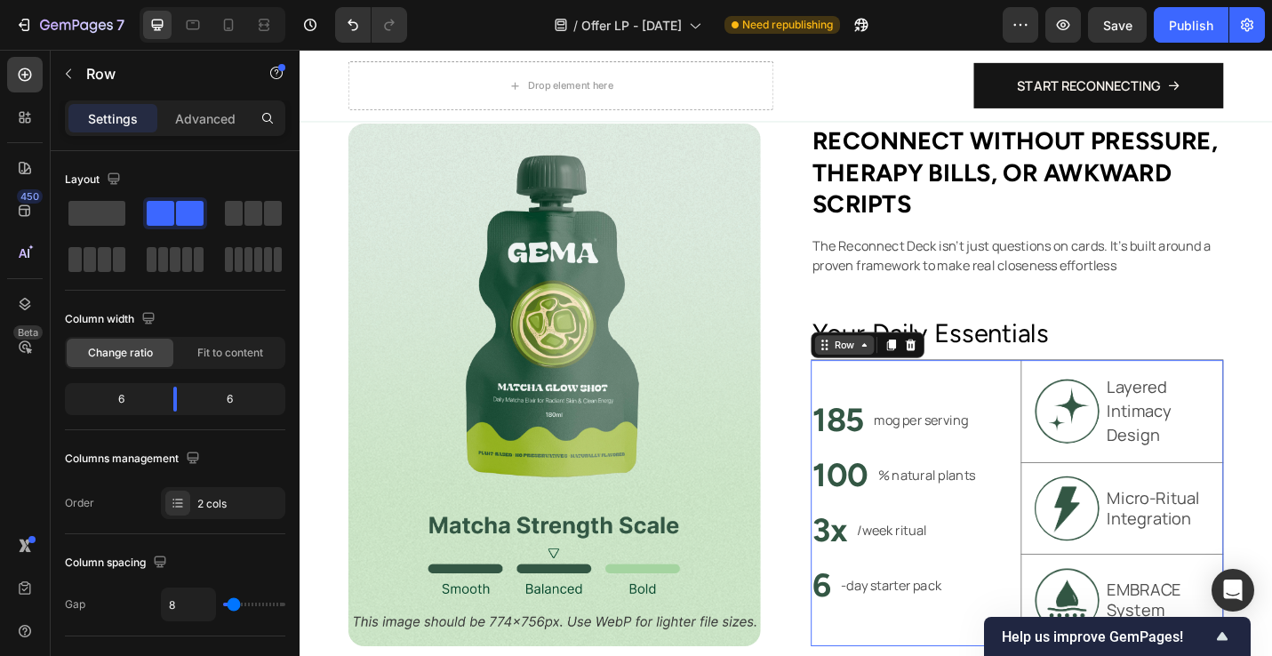
scroll to position [1079, 0]
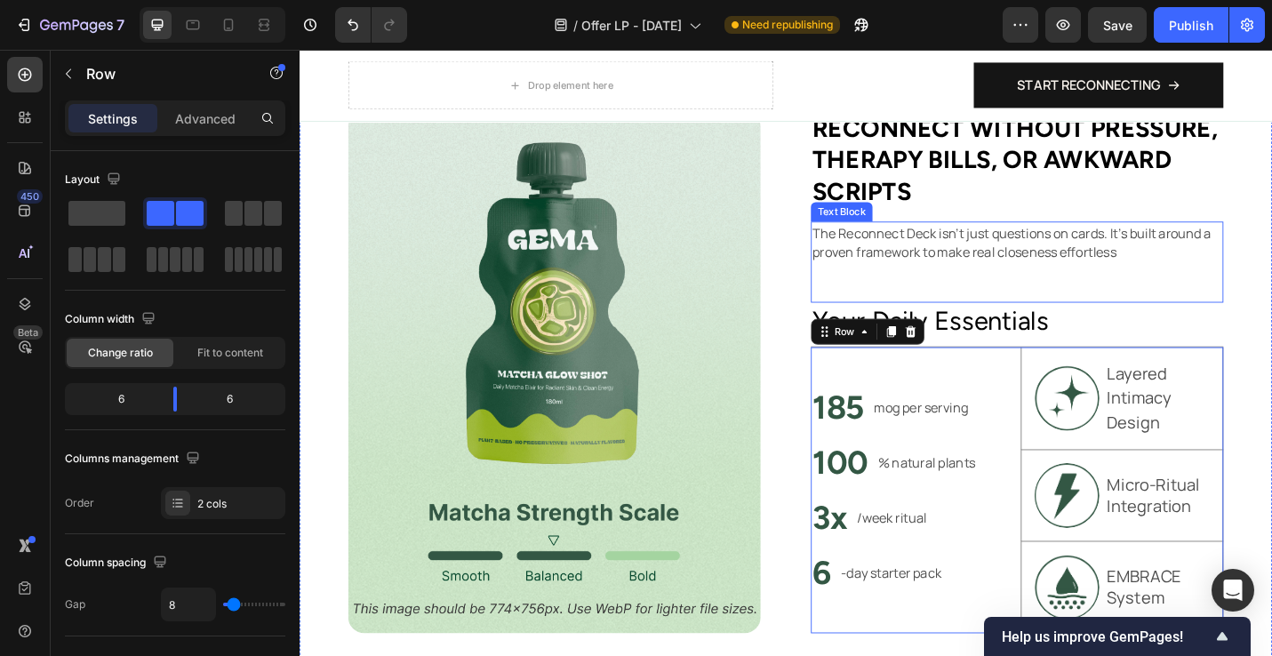
click at [1263, 313] on div "The Reconnect Deck isn’t just questions on cards. It’s built around a proven fr…" at bounding box center [1087, 282] width 453 height 89
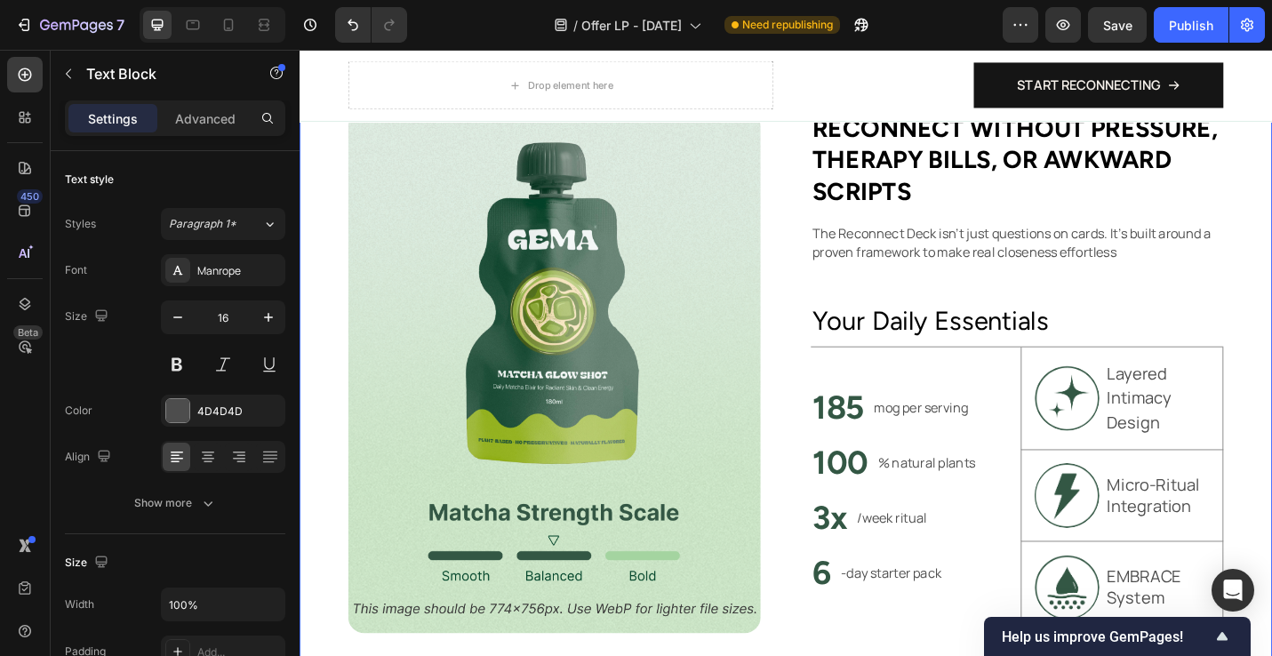
click at [1272, 359] on div "Image ⁠⁠⁠⁠⁠⁠⁠ Reconnect without pressure, therapy bills, or awkward scripts Hea…" at bounding box center [833, 403] width 1067 height 773
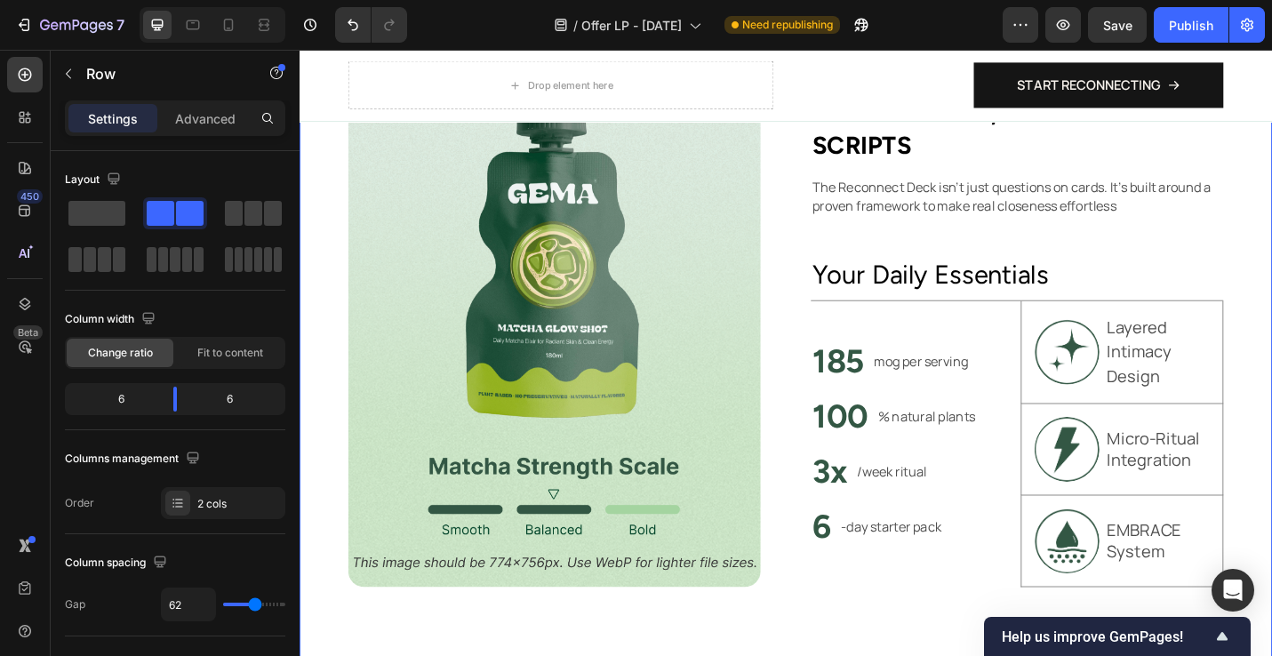
scroll to position [1131, 0]
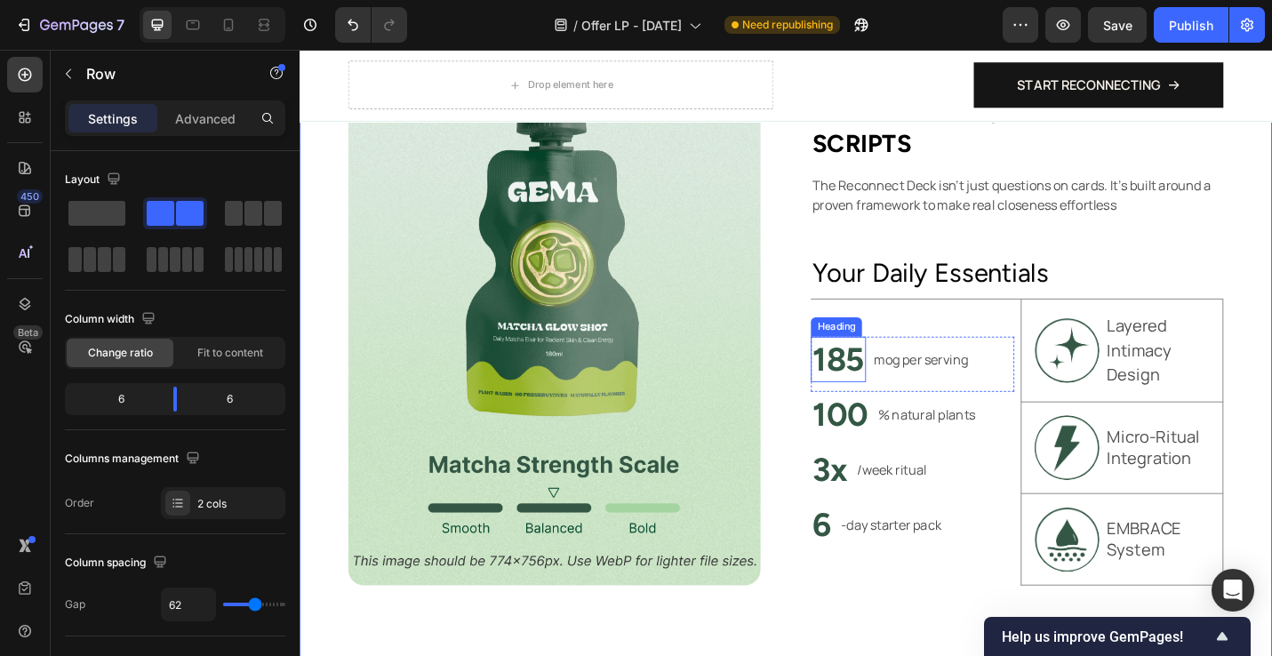
click at [907, 395] on h2 "185" at bounding box center [891, 390] width 60 height 50
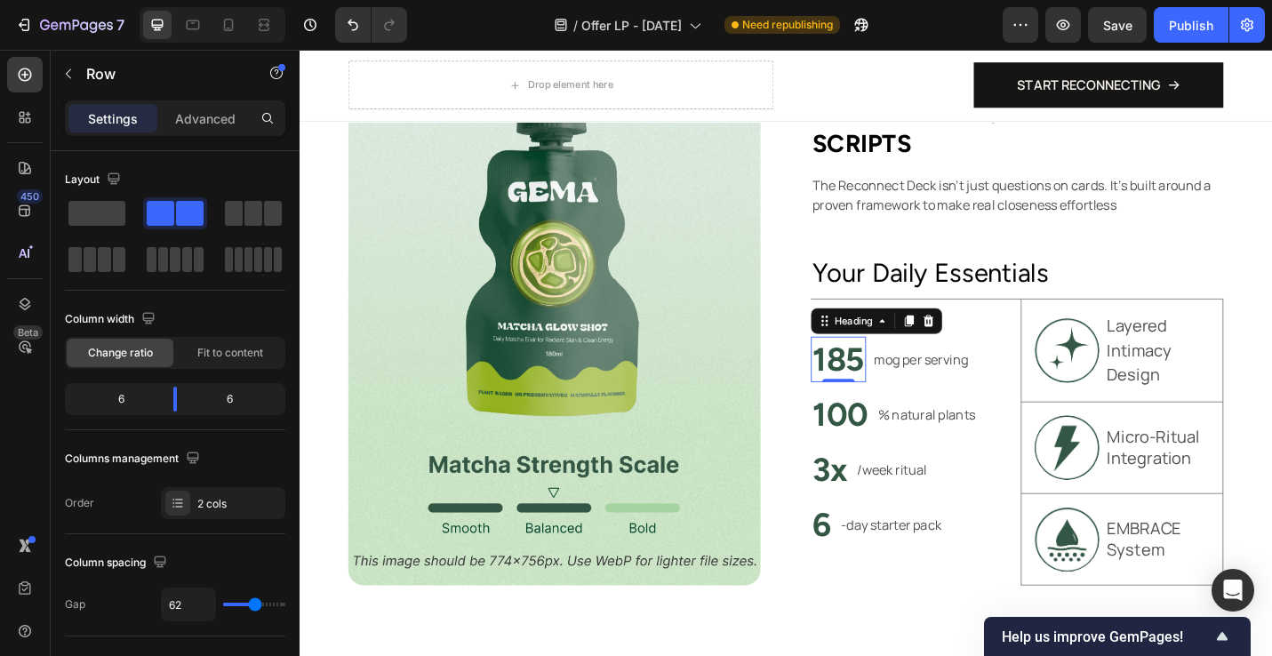
click at [907, 395] on h2 "185" at bounding box center [891, 390] width 60 height 50
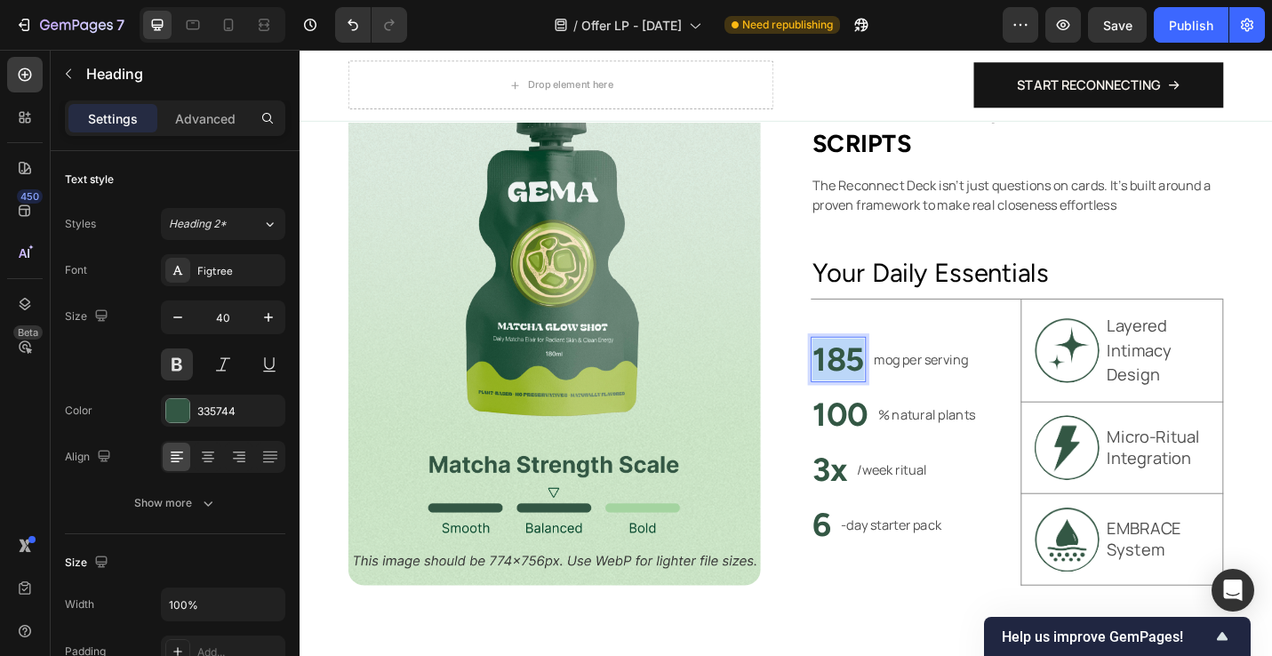
click at [907, 395] on p "185" at bounding box center [890, 389] width 57 height 46
click at [960, 395] on p "mog per serving" at bounding box center [983, 389] width 103 height 21
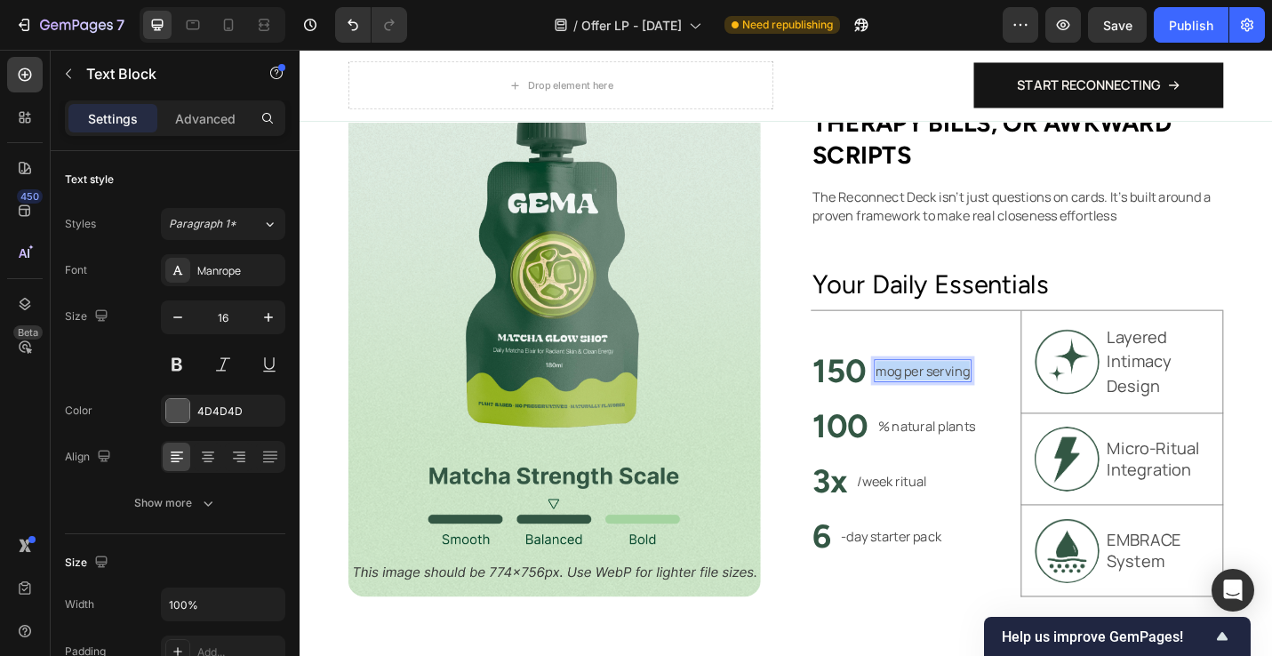
click at [960, 395] on p "mog per serving" at bounding box center [983, 401] width 103 height 21
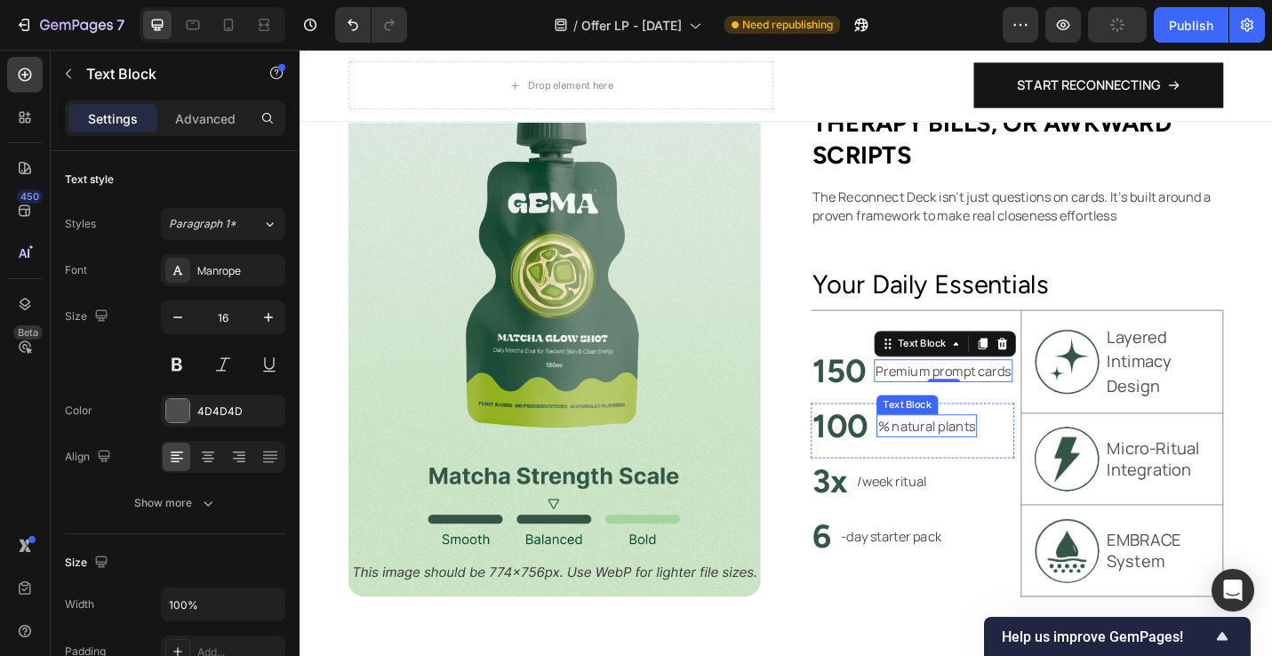
click at [967, 467] on p "% natural plants" at bounding box center [988, 462] width 107 height 21
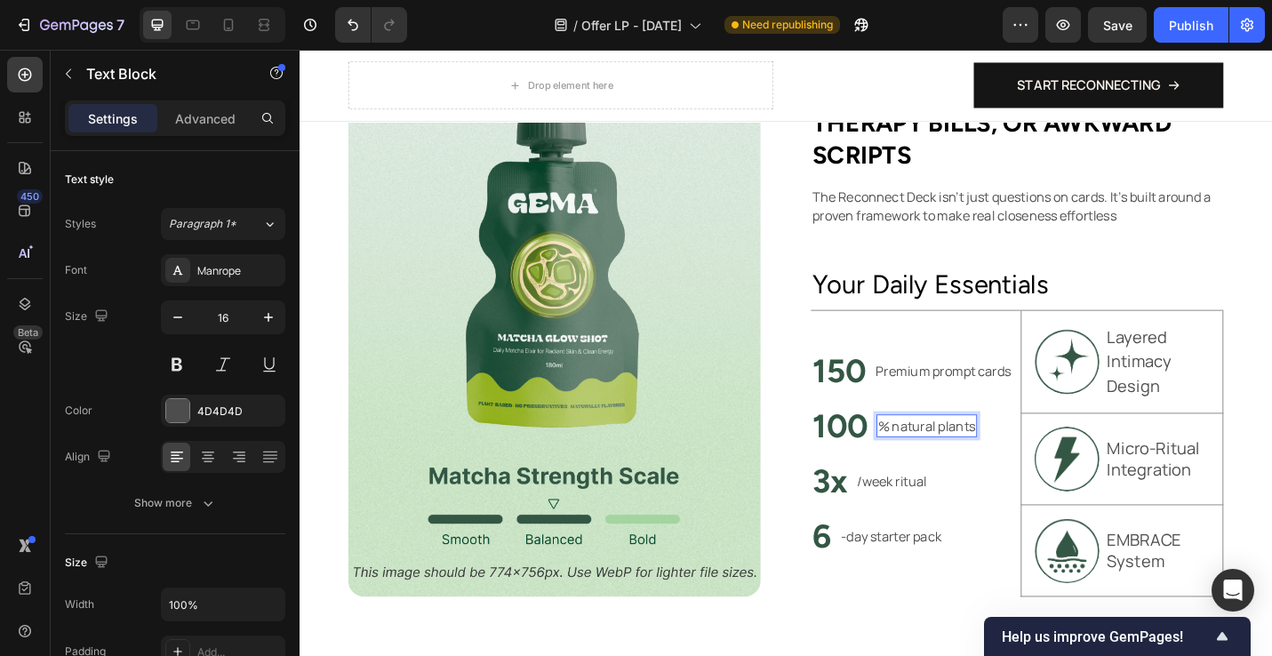
click at [967, 467] on p "% natural plants" at bounding box center [988, 462] width 107 height 21
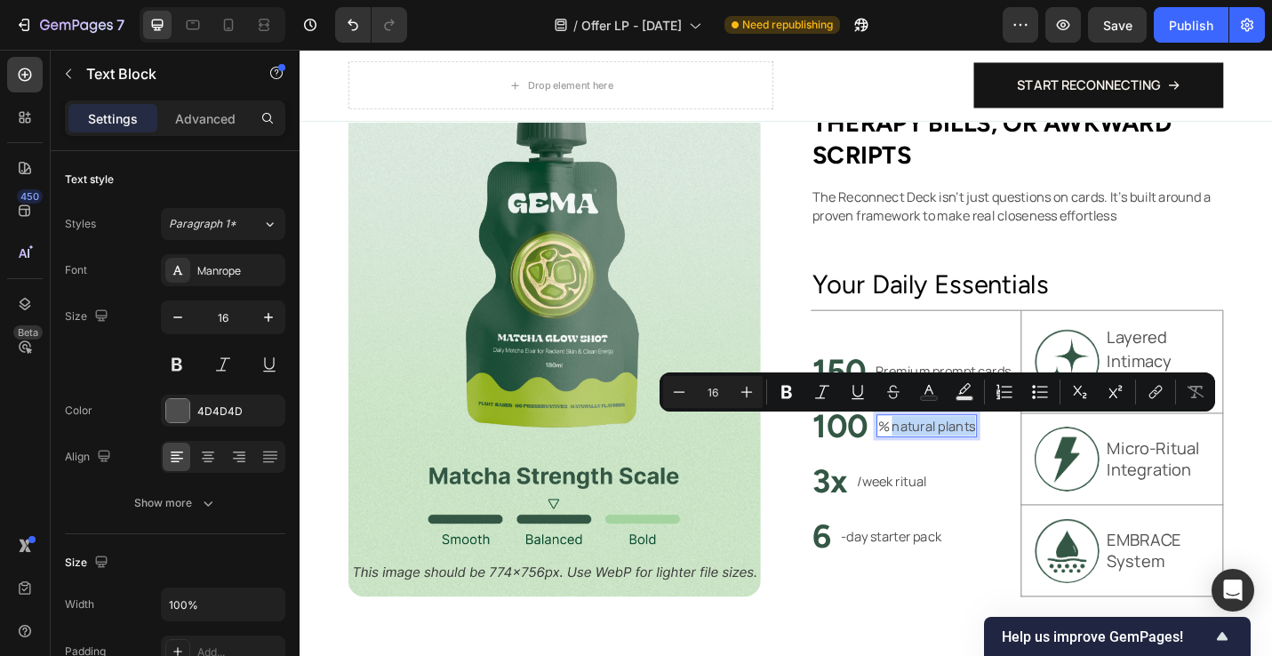
click at [1039, 463] on p "% natural plants" at bounding box center [988, 462] width 107 height 21
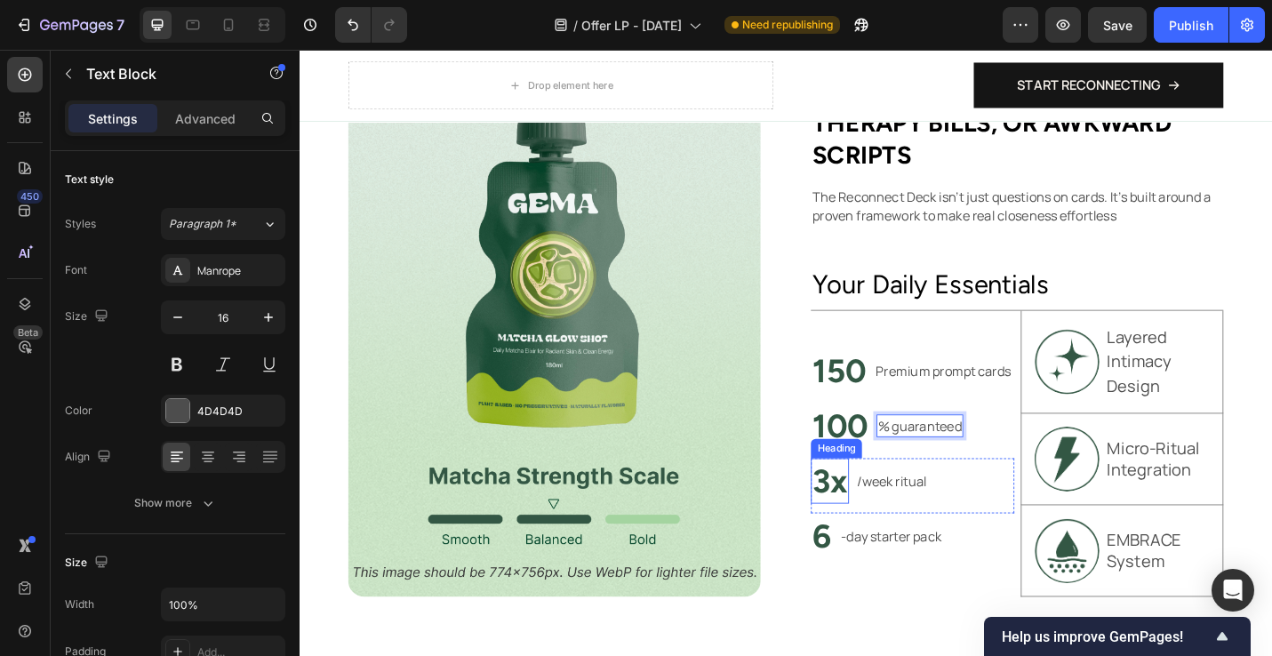
click at [870, 524] on h2 "3x" at bounding box center [882, 523] width 42 height 50
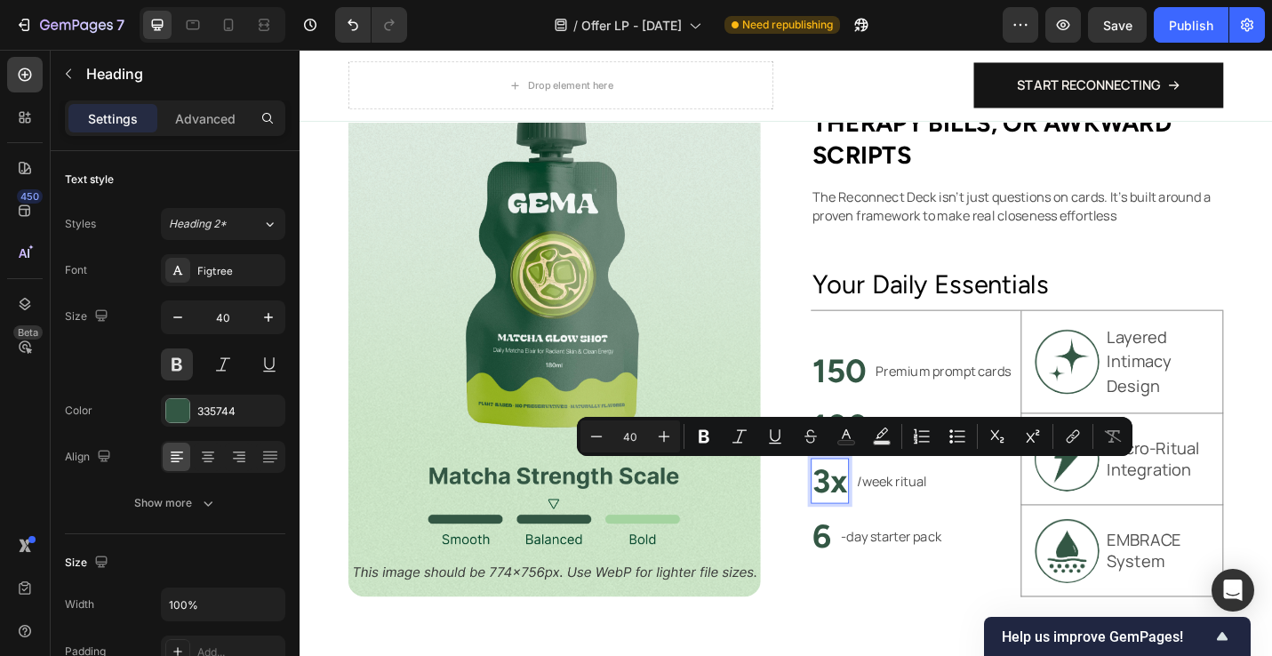
click at [875, 521] on p "3x" at bounding box center [881, 523] width 38 height 46
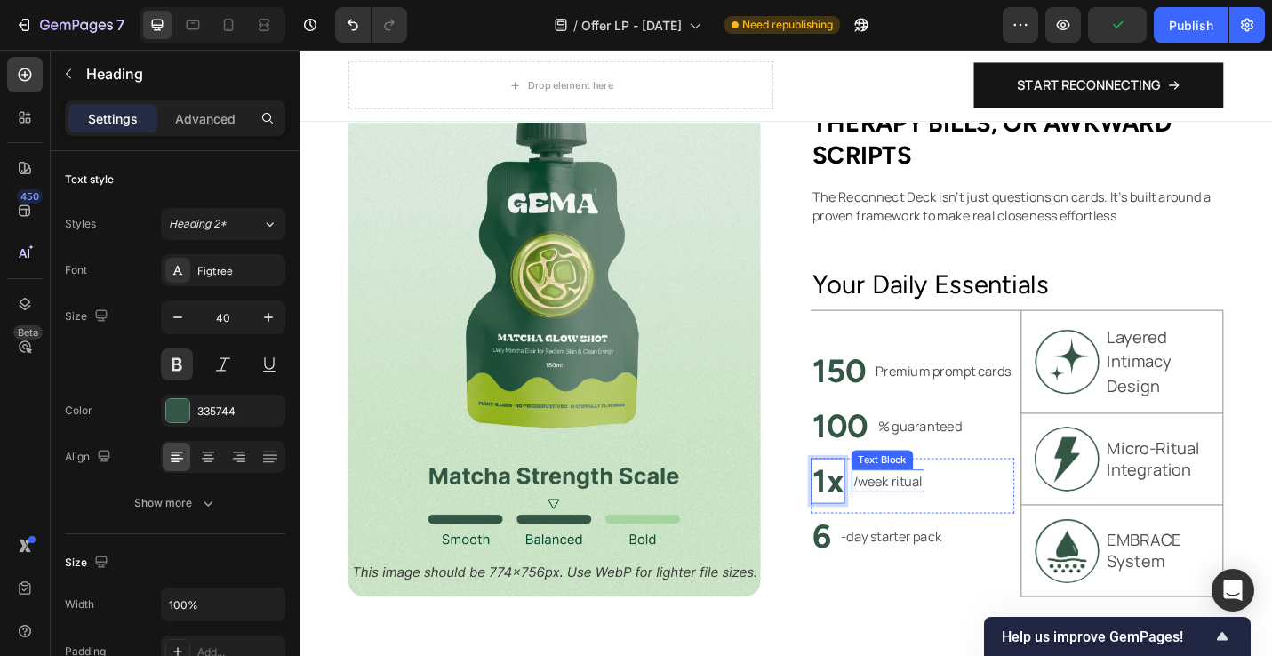
click at [949, 526] on p "/week ritual" at bounding box center [945, 522] width 76 height 21
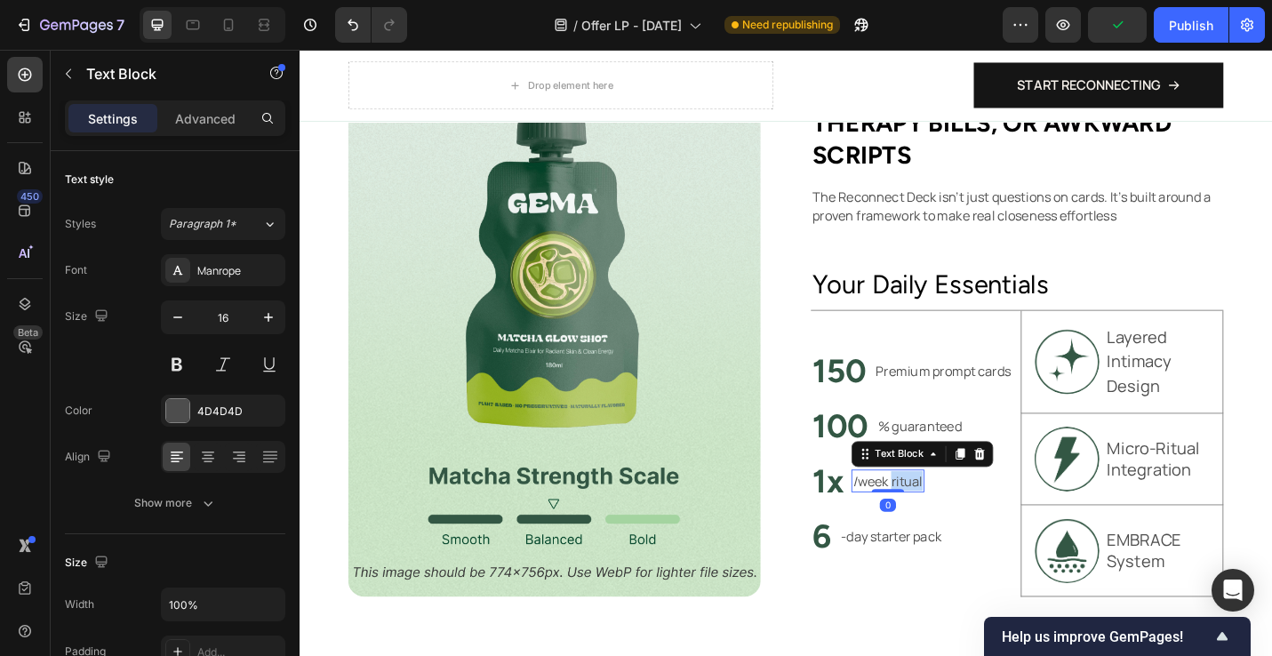
click at [949, 526] on p "/week ritual" at bounding box center [945, 522] width 76 height 21
click at [944, 527] on p "/week ritual" at bounding box center [945, 522] width 76 height 21
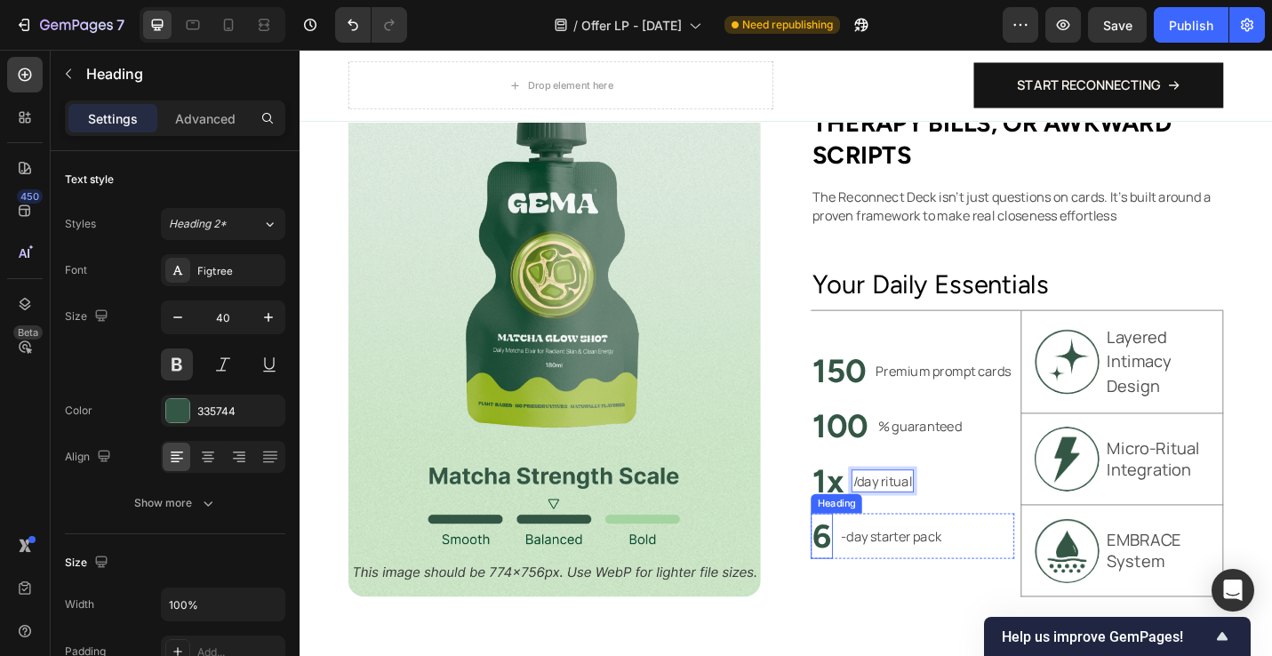
click at [872, 591] on h2 "6" at bounding box center [873, 583] width 24 height 50
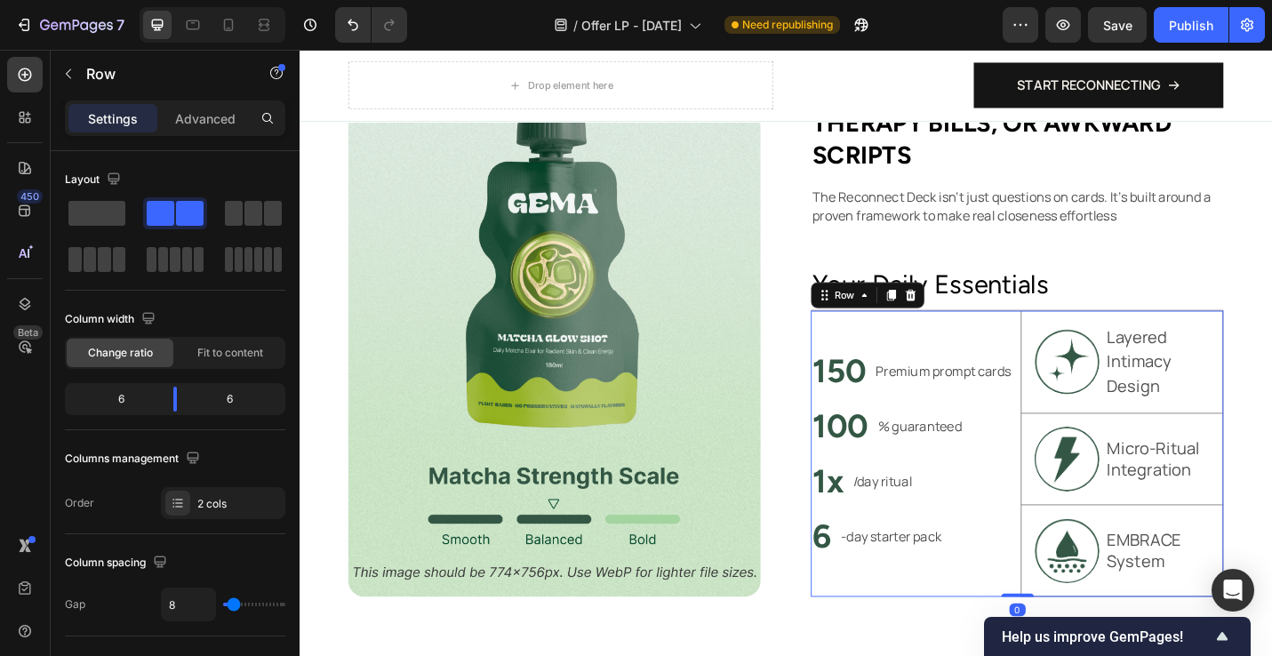
click at [974, 357] on div "150 Heading Premium prompt cards Text Block Row 100 Heading % guaranteed Text B…" at bounding box center [972, 493] width 223 height 314
click at [114, 217] on span at bounding box center [96, 213] width 57 height 25
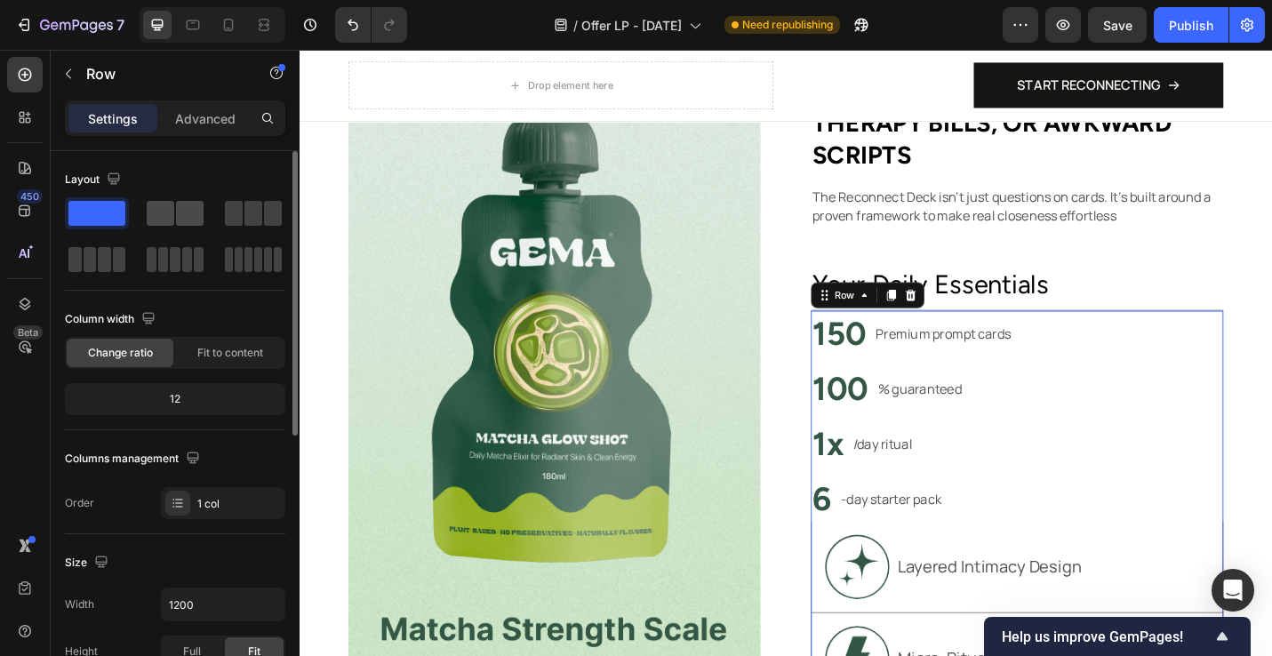
click at [164, 220] on span at bounding box center [161, 213] width 28 height 25
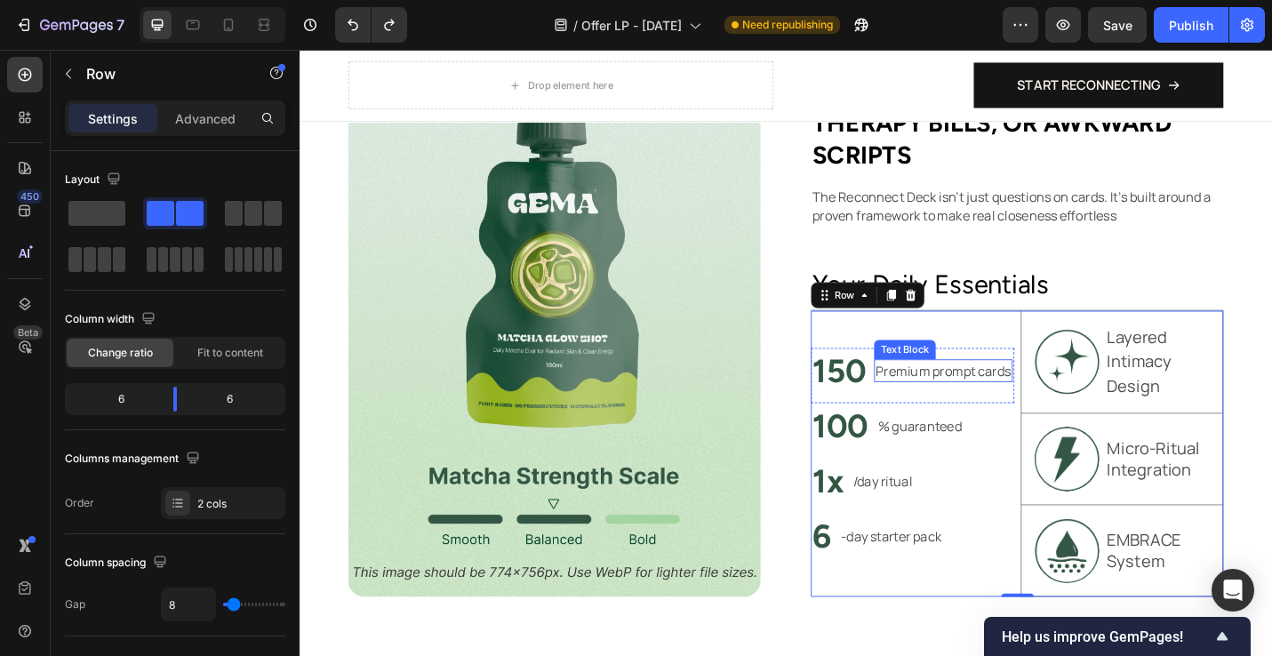
click at [984, 412] on p "Premium prompt cards" at bounding box center [1006, 401] width 148 height 21
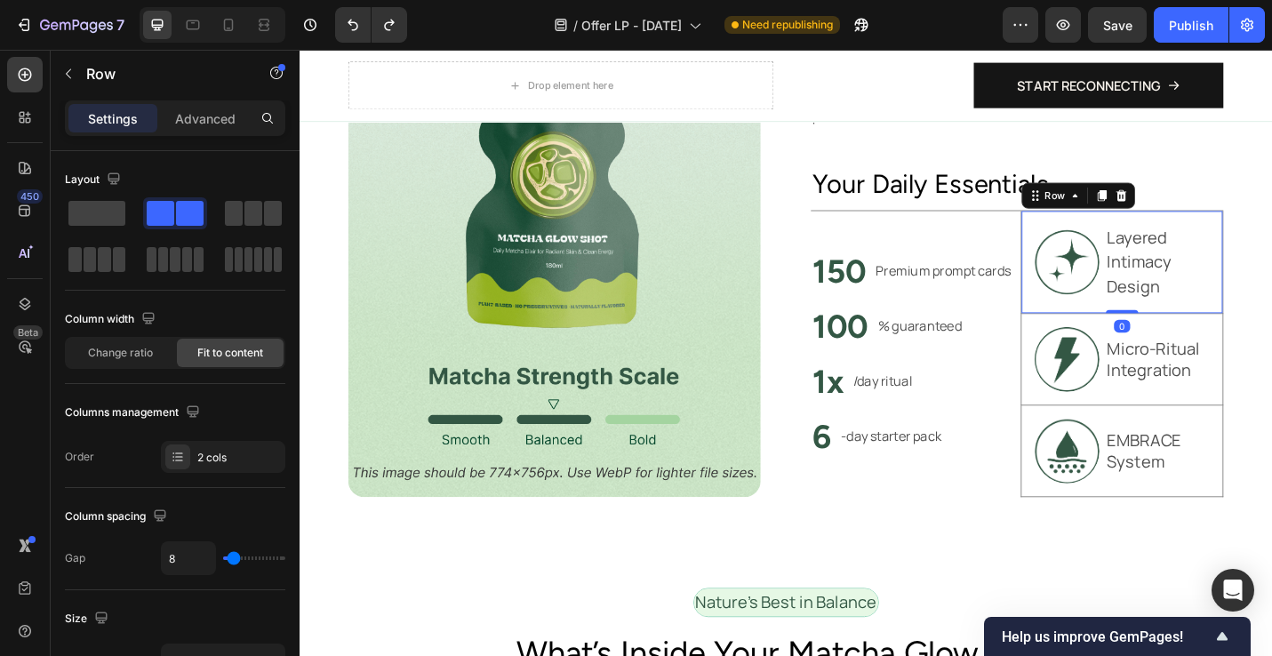
scroll to position [1227, 0]
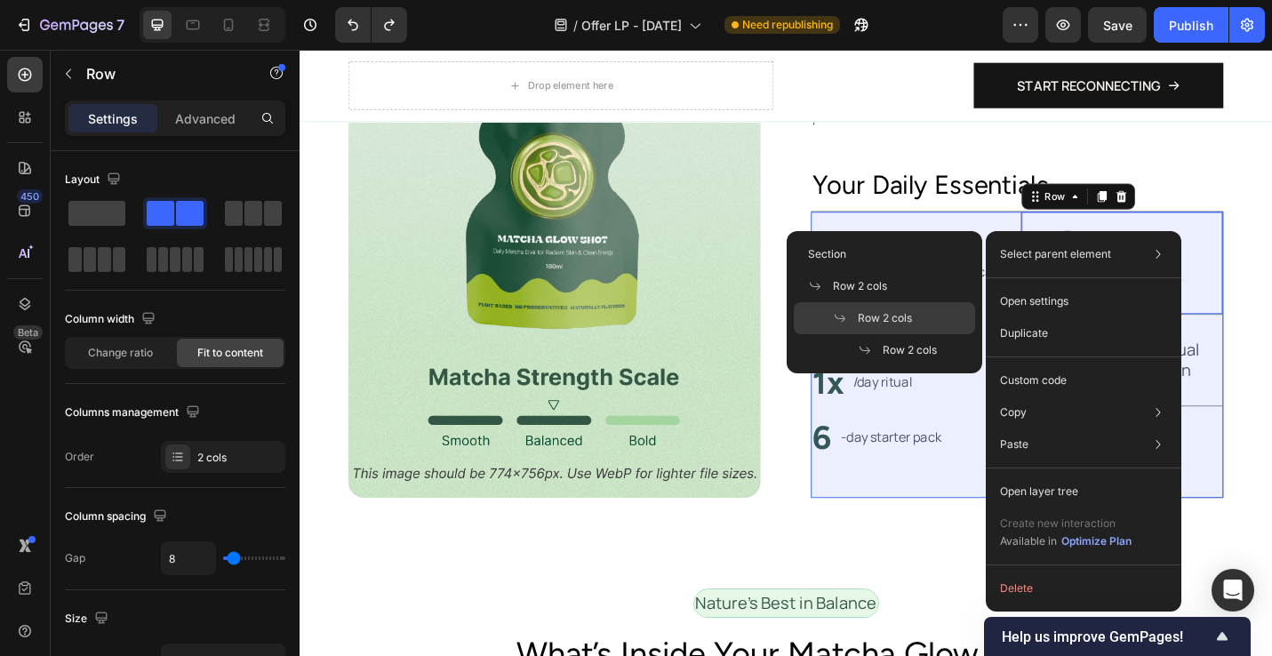
click at [912, 313] on span "Row 2 cols" at bounding box center [885, 318] width 54 height 16
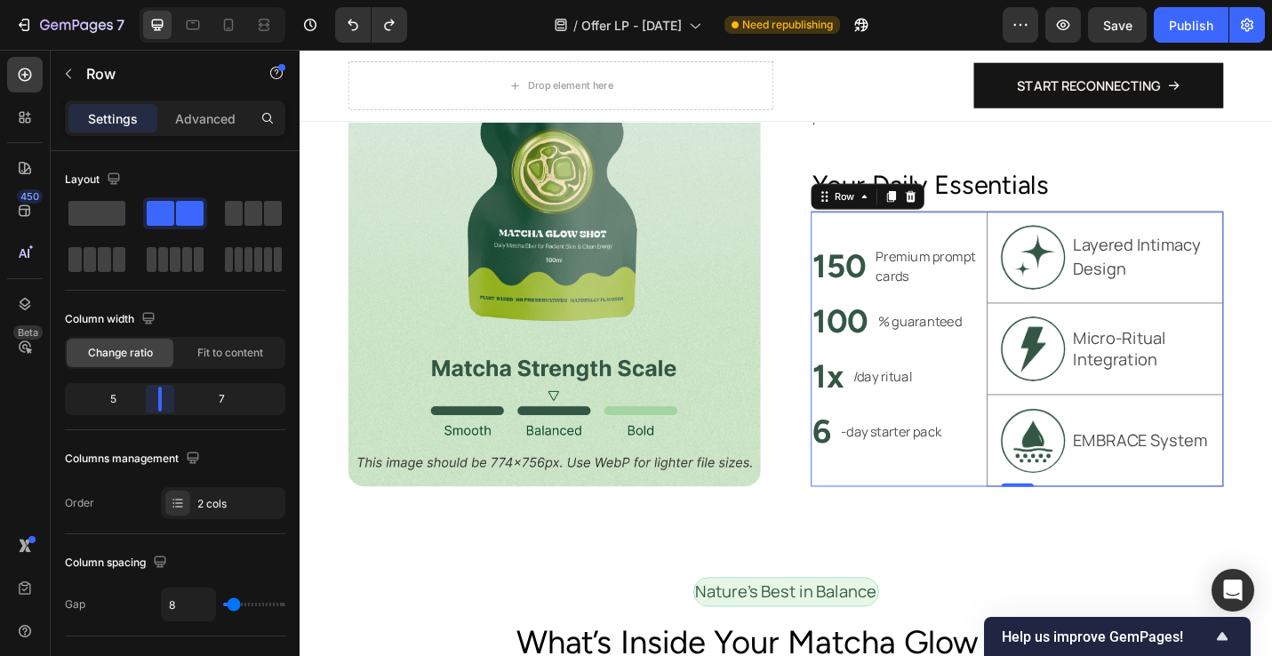
drag, startPoint x: 181, startPoint y: 400, endPoint x: 164, endPoint y: 399, distance: 16.9
click at [164, 0] on body "7 Version history / Offer LP - 26 Sept 2025 Need republishing Preview Save Publ…" at bounding box center [636, 0] width 1272 height 0
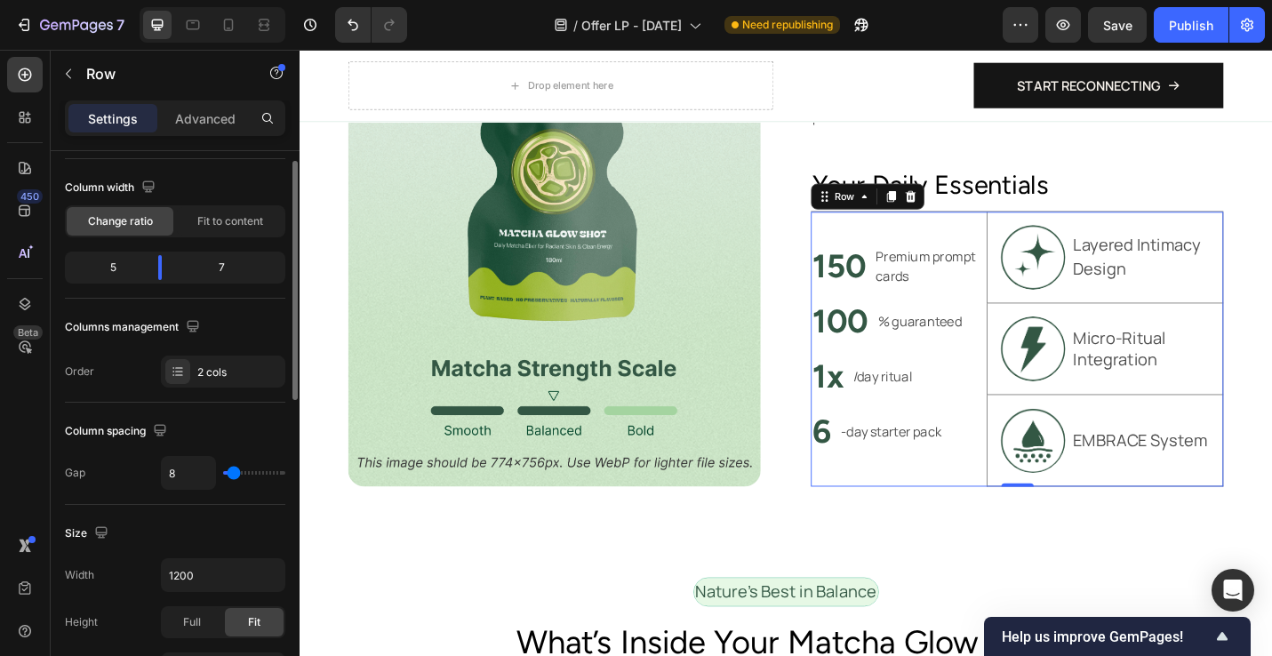
scroll to position [137, 0]
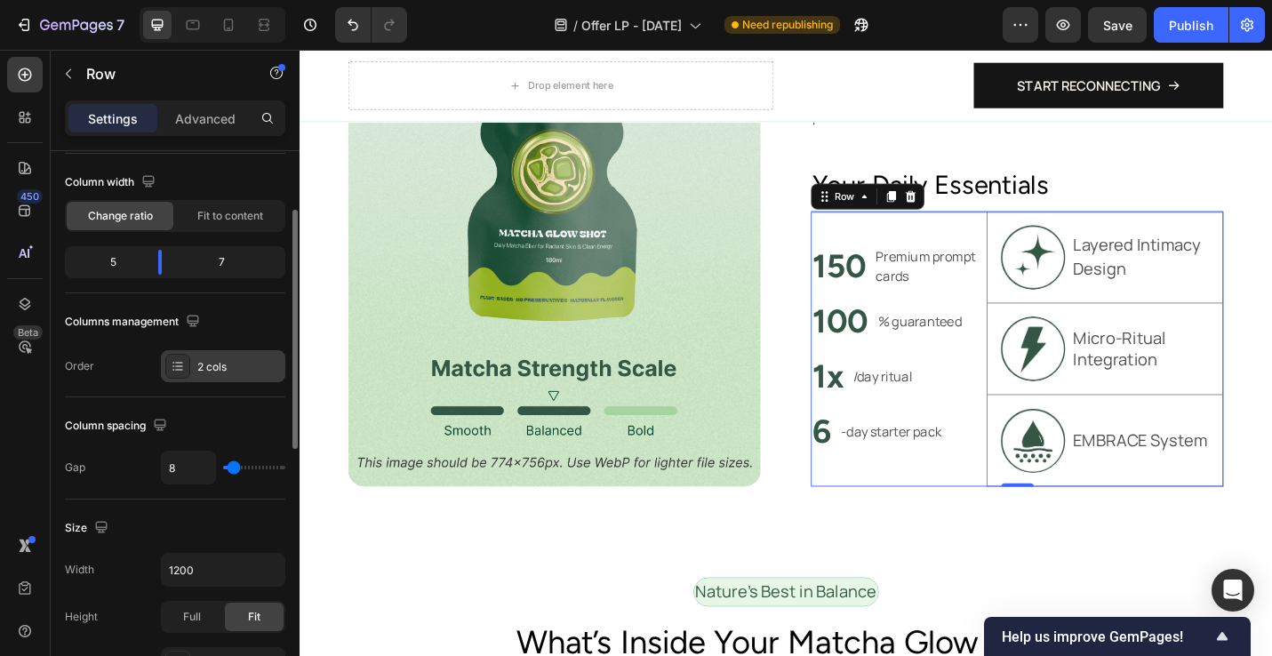
click at [177, 373] on div at bounding box center [177, 366] width 25 height 25
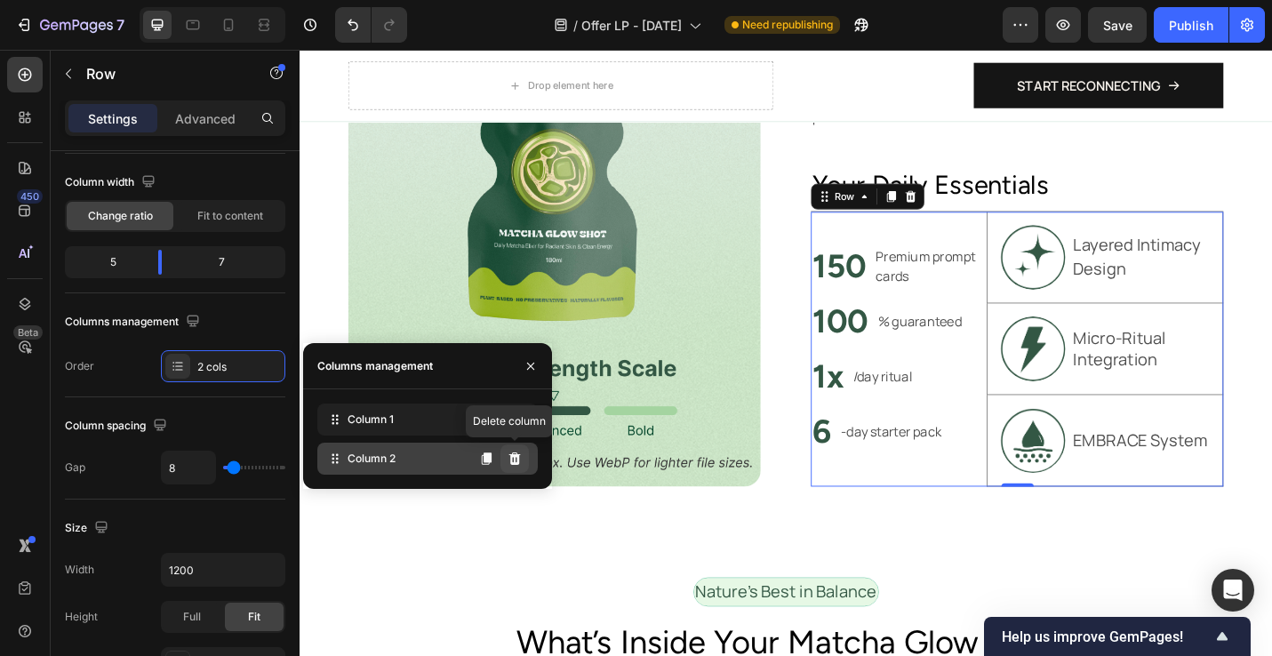
click at [517, 460] on icon at bounding box center [515, 459] width 12 height 12
click at [518, 462] on icon at bounding box center [515, 459] width 12 height 12
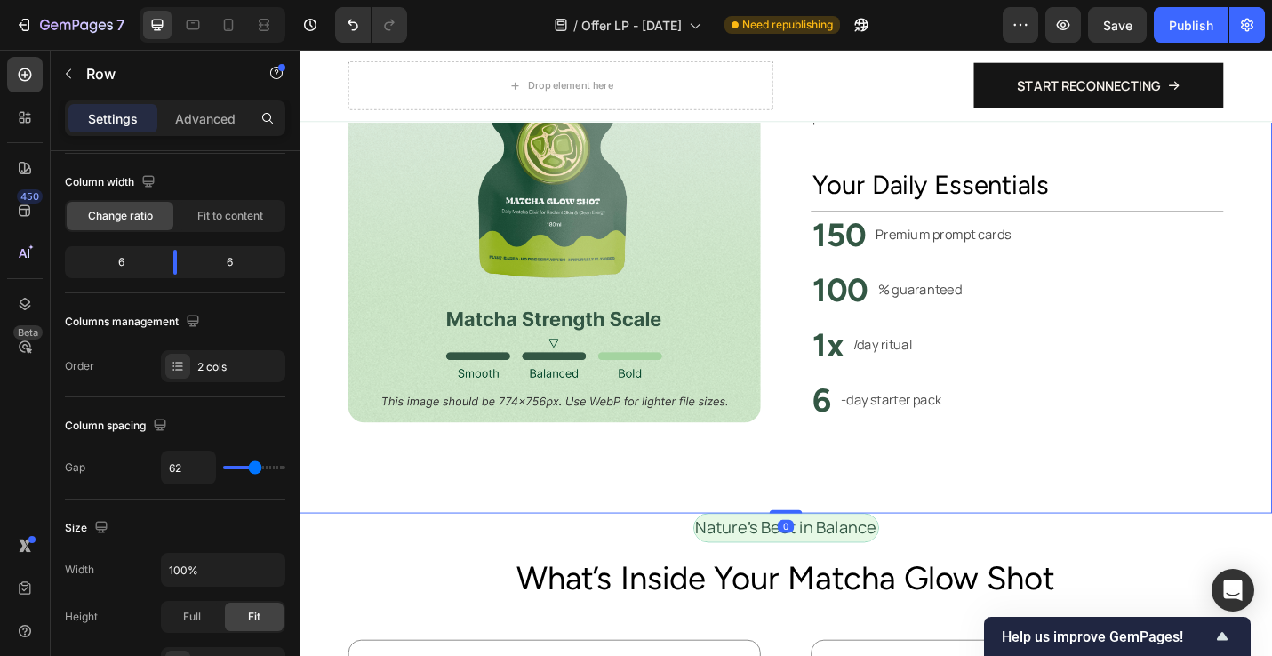
click at [540, 502] on div "Image ⁠⁠⁠⁠⁠⁠⁠ Reconnect without pressure, therapy bills, or awkward scripts Hea…" at bounding box center [833, 213] width 1067 height 690
drag, startPoint x: 818, startPoint y: 512, endPoint x: 540, endPoint y: 502, distance: 278.5
click at [540, 502] on div "Image ⁠⁠⁠⁠⁠⁠⁠ Reconnect without pressure, therapy bills, or awkward scripts Hea…" at bounding box center [833, 213] width 1067 height 690
click at [894, 259] on p "150" at bounding box center [891, 252] width 59 height 46
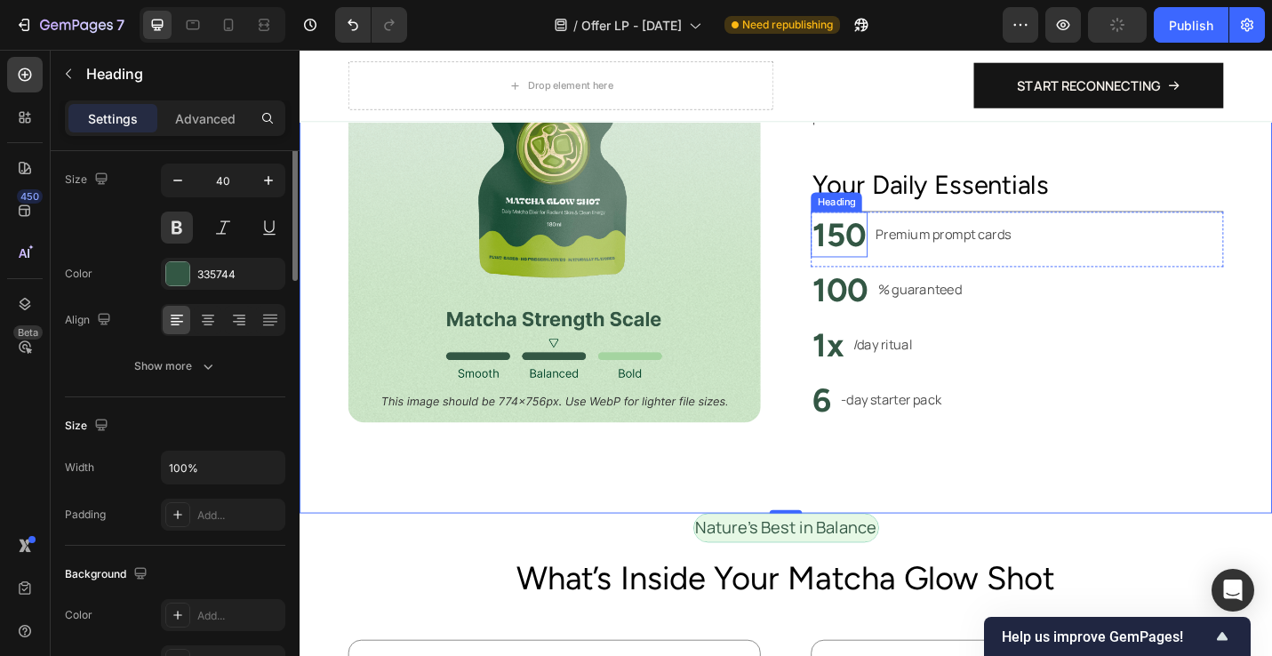
scroll to position [0, 0]
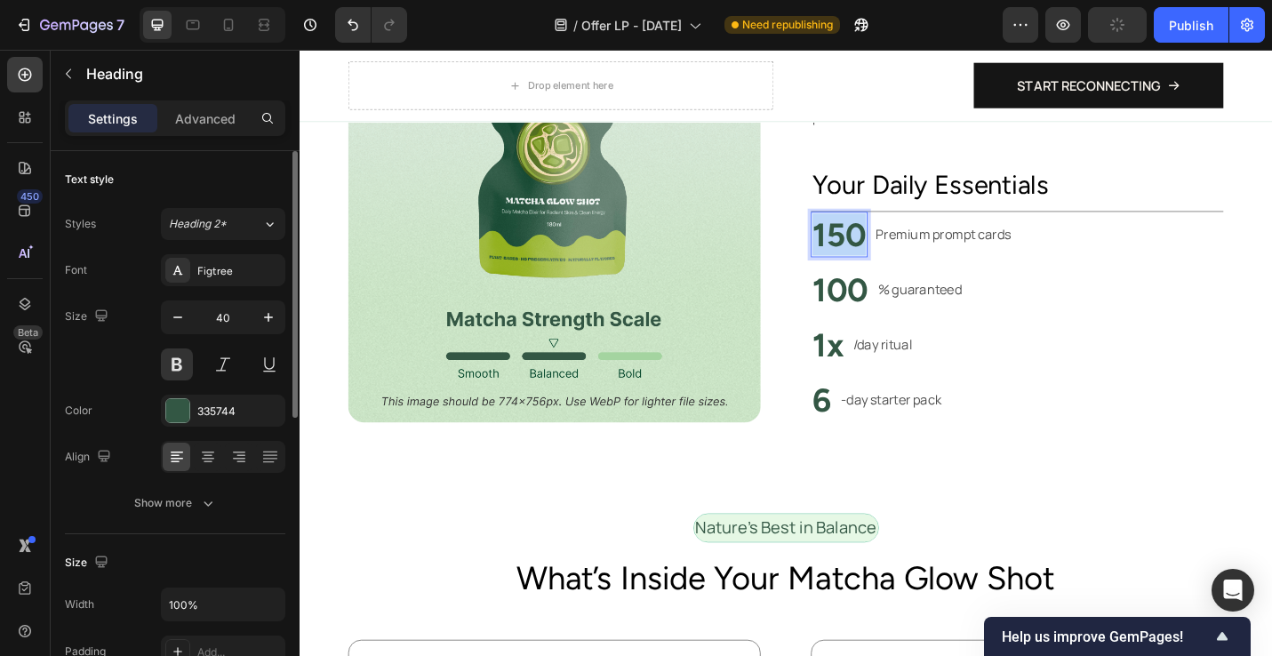
click at [894, 259] on p "150" at bounding box center [891, 252] width 59 height 46
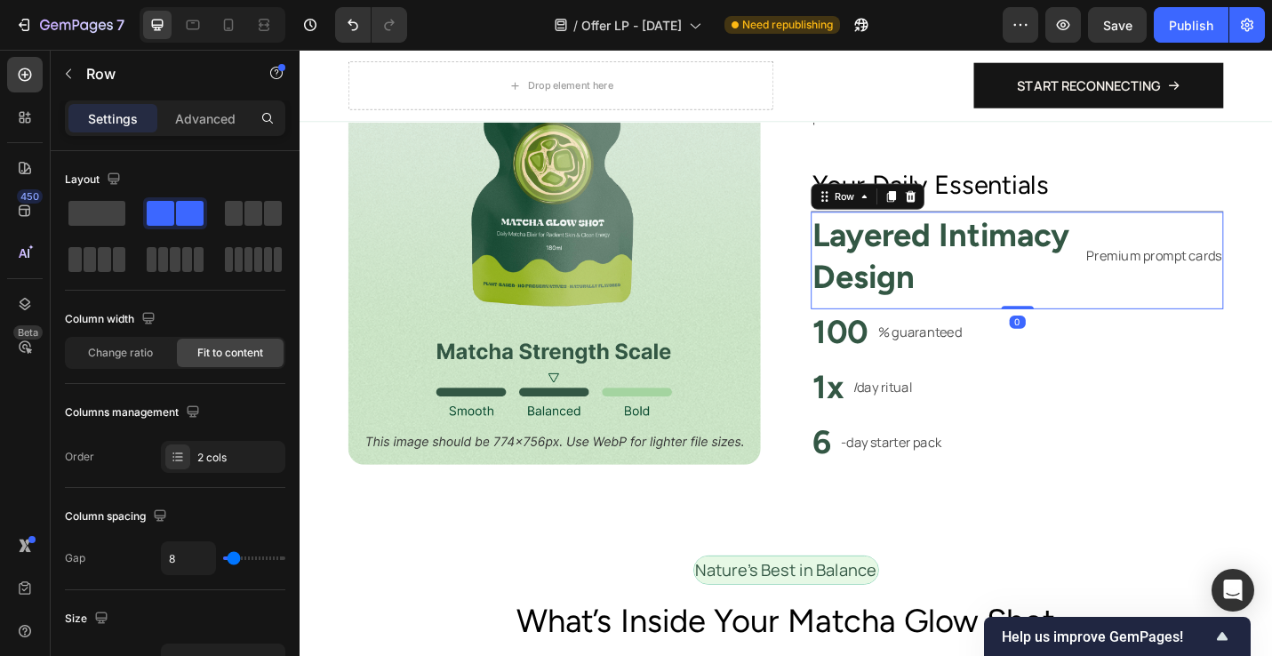
click at [1182, 316] on div "Premium prompt cards Text Block" at bounding box center [1237, 276] width 152 height 96
click at [123, 220] on span at bounding box center [96, 213] width 57 height 25
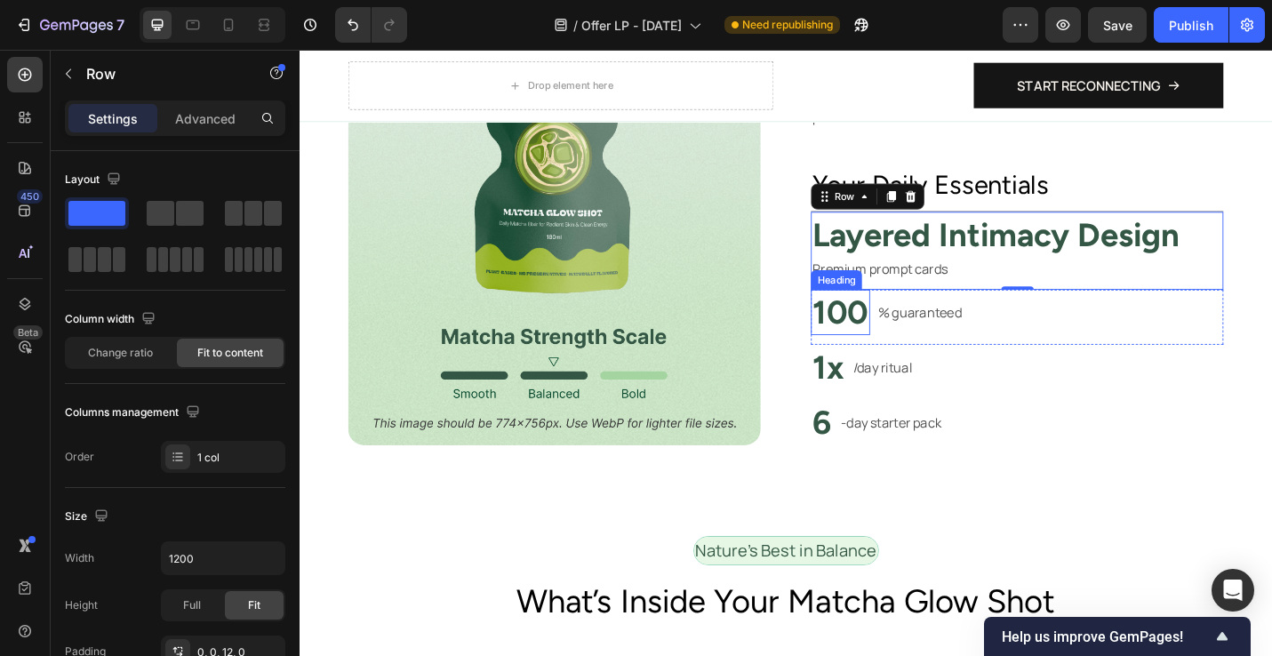
click at [895, 339] on h2 "100" at bounding box center [893, 338] width 65 height 50
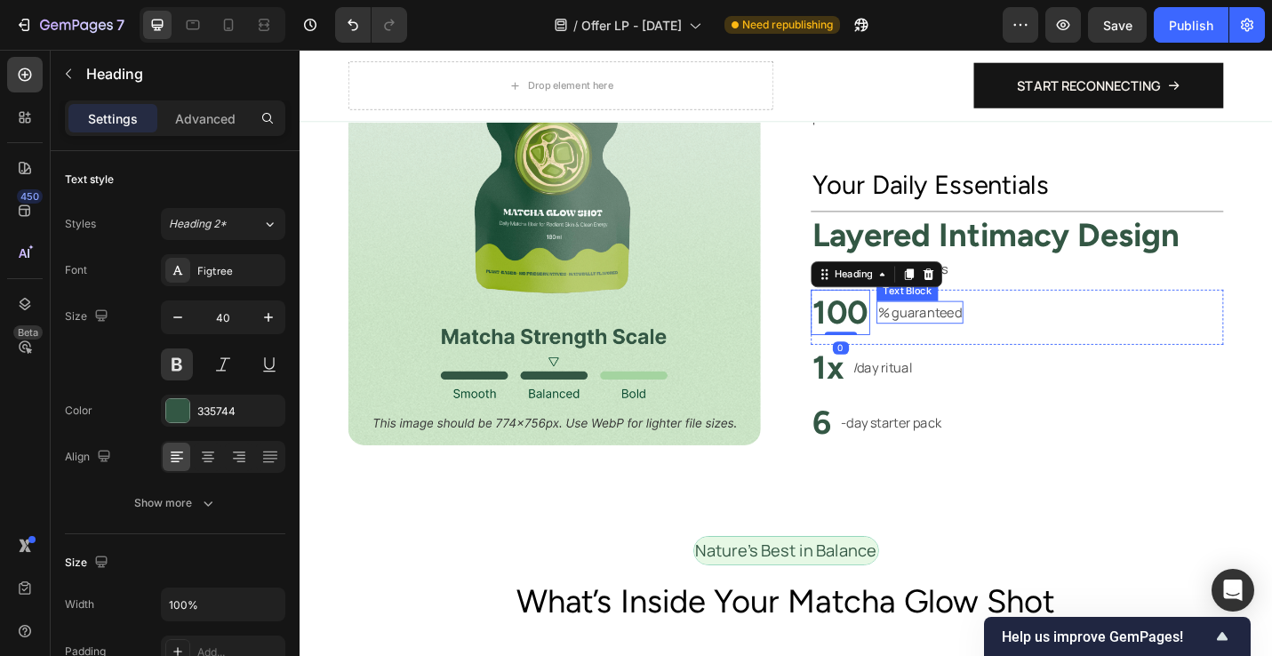
click at [974, 349] on div "% guaranteed Text Block" at bounding box center [980, 337] width 95 height 25
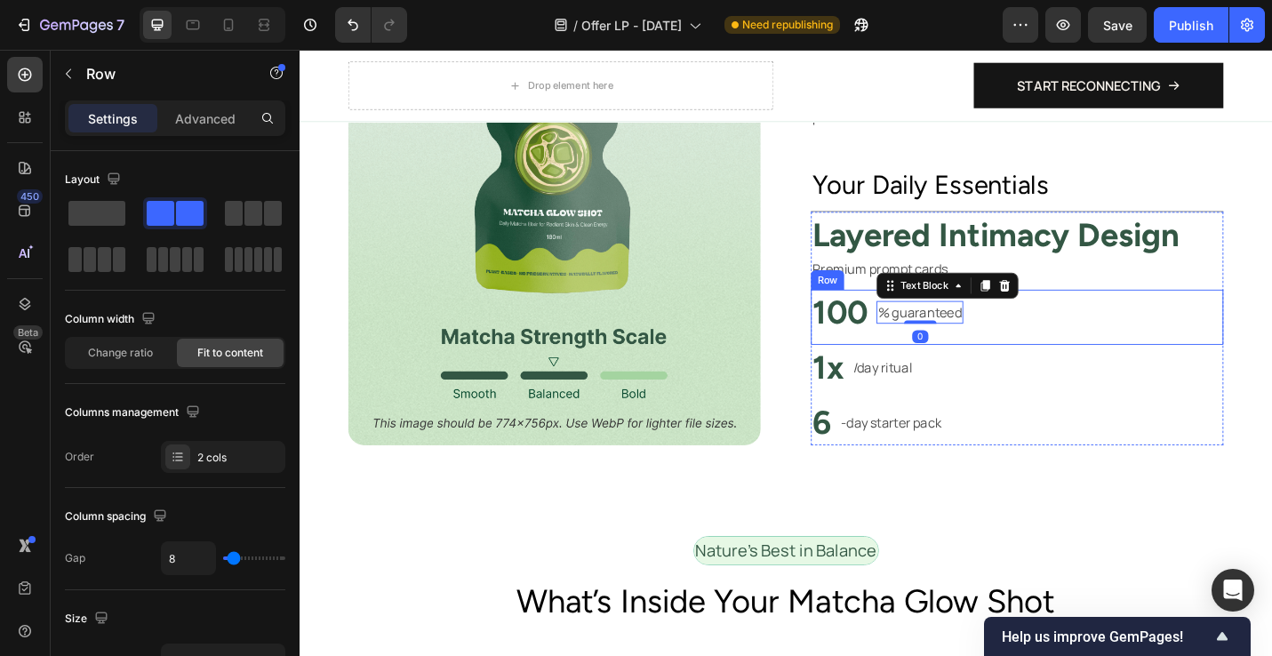
click at [1008, 356] on div "% guaranteed Text Block 0" at bounding box center [980, 338] width 95 height 50
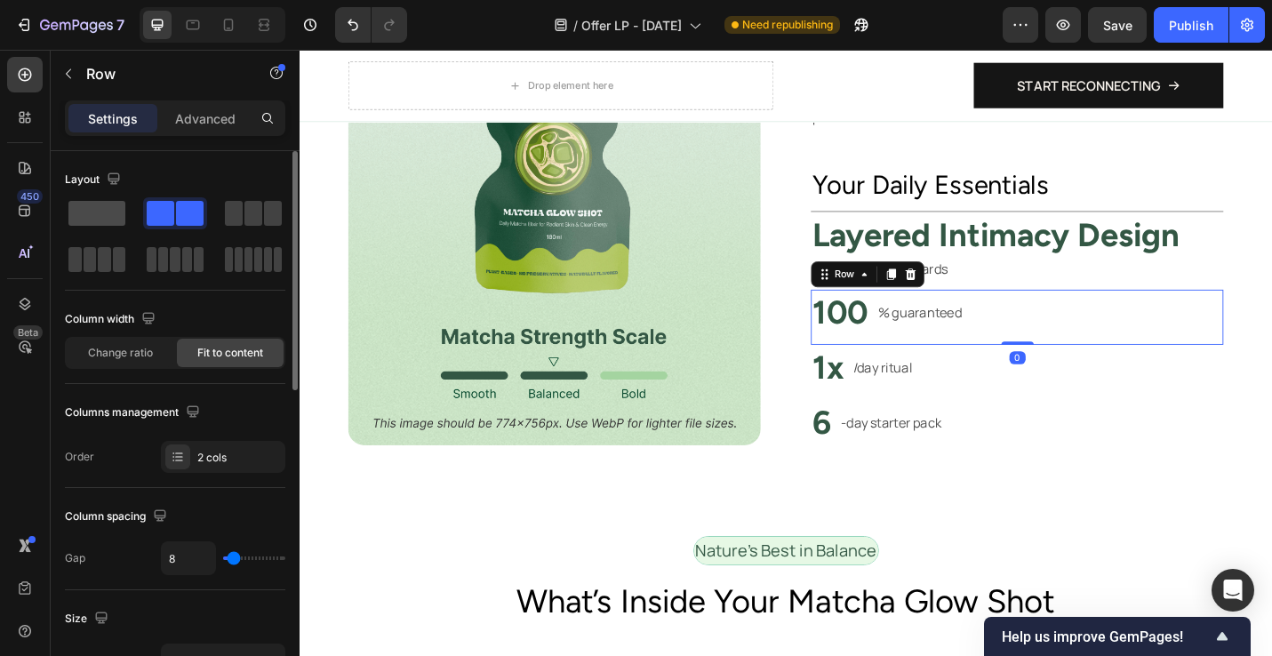
click at [105, 215] on span at bounding box center [96, 213] width 57 height 25
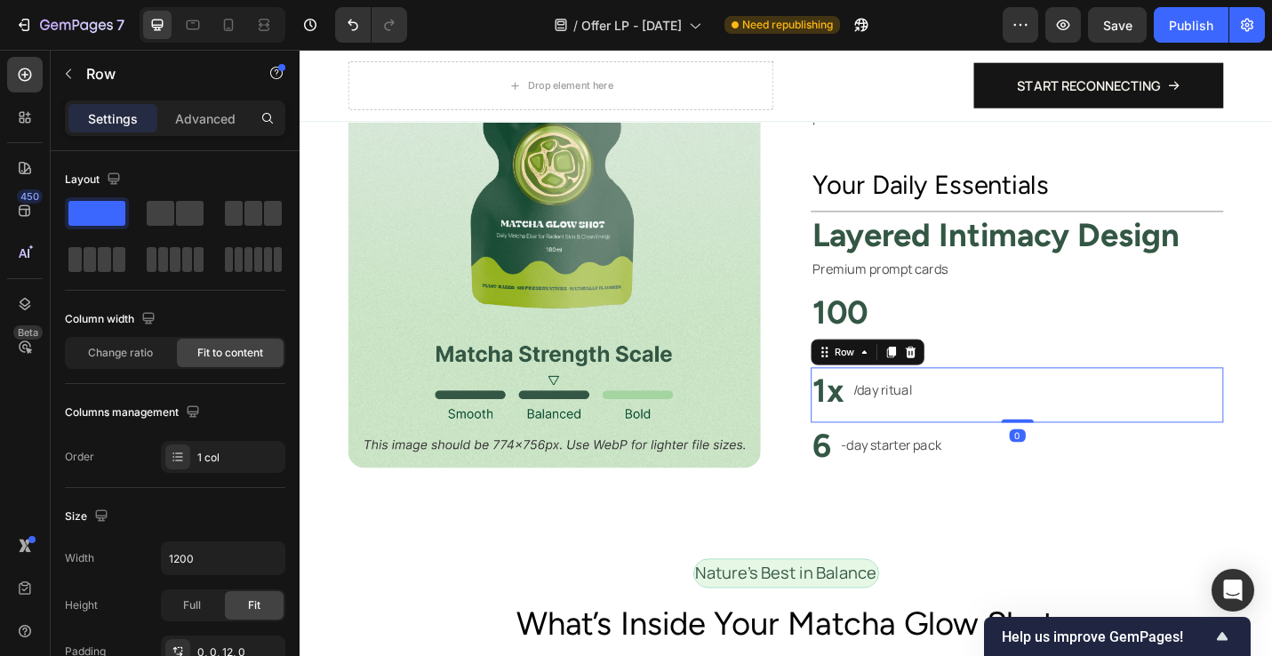
click at [1002, 447] on div "1x Heading /day ritual Text Block Row 0" at bounding box center [1087, 428] width 453 height 60
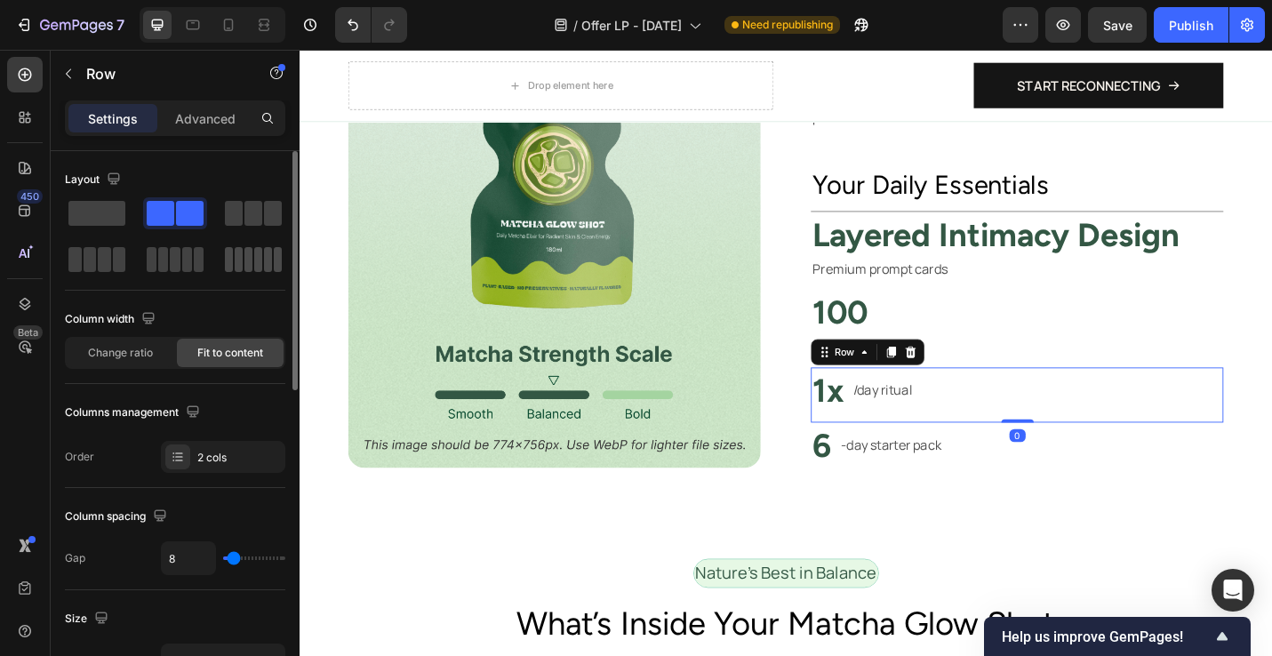
drag, startPoint x: 113, startPoint y: 223, endPoint x: 278, endPoint y: 253, distance: 168.1
click at [113, 223] on span at bounding box center [96, 213] width 57 height 25
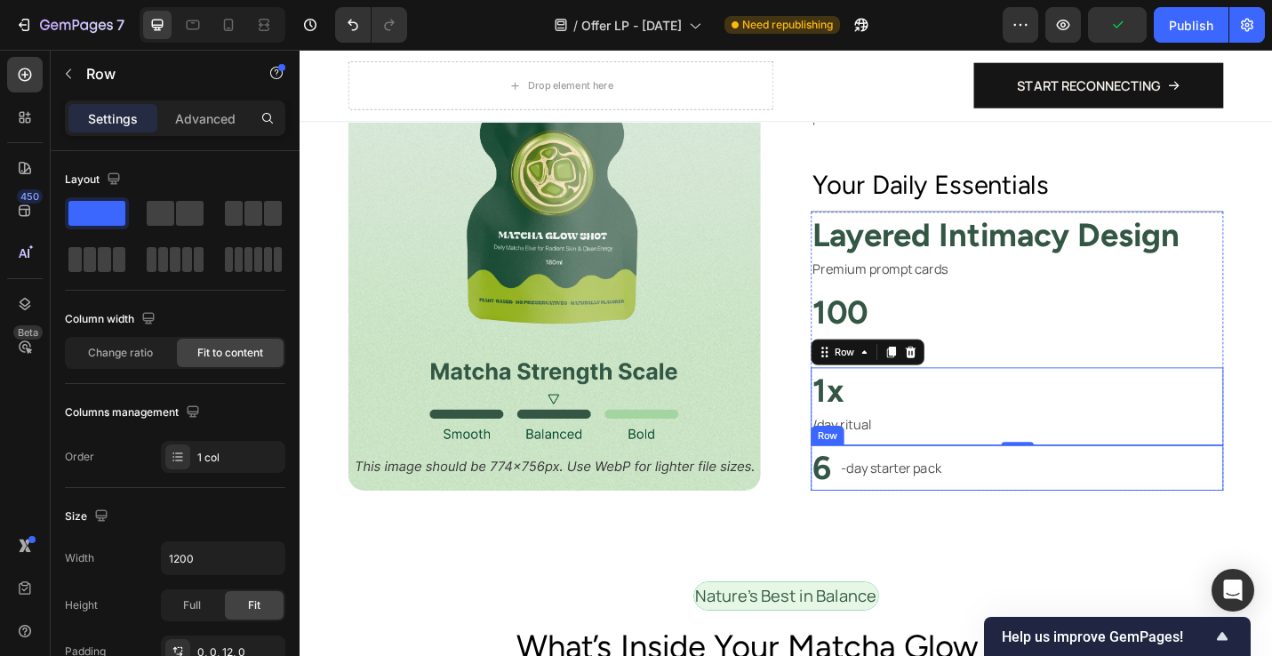
click at [1070, 514] on div "6 Heading -day starter pack Text Block Row" at bounding box center [1087, 509] width 453 height 50
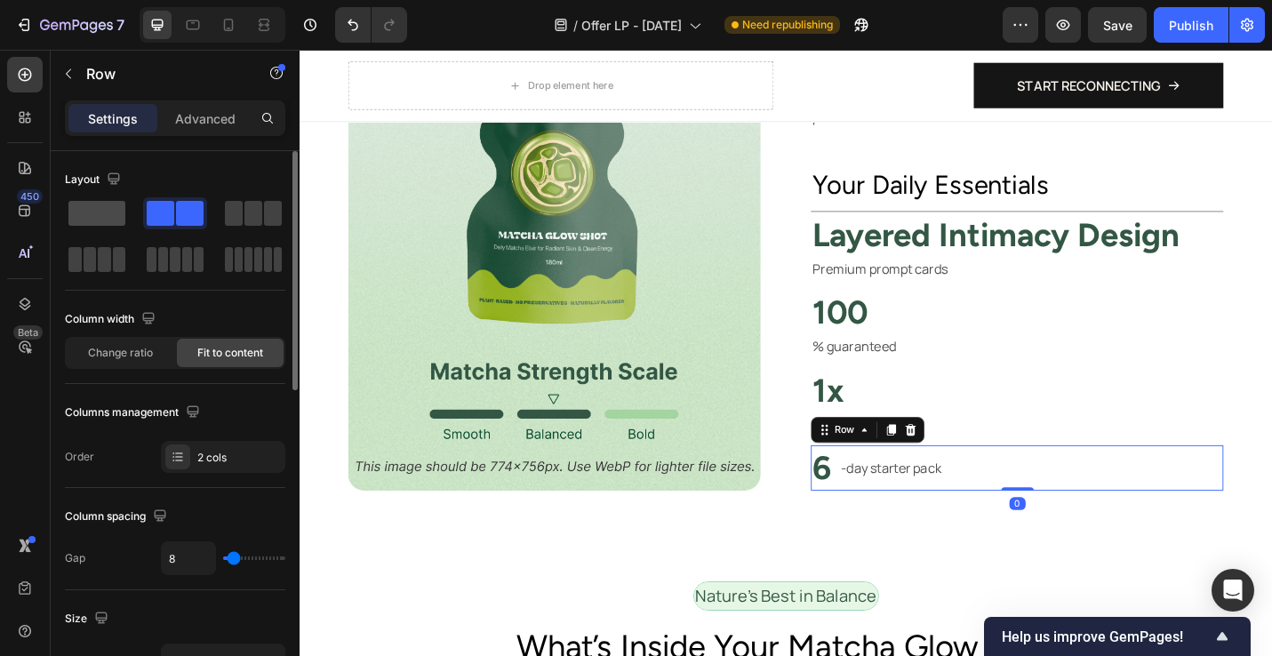
click at [114, 220] on span at bounding box center [96, 213] width 57 height 25
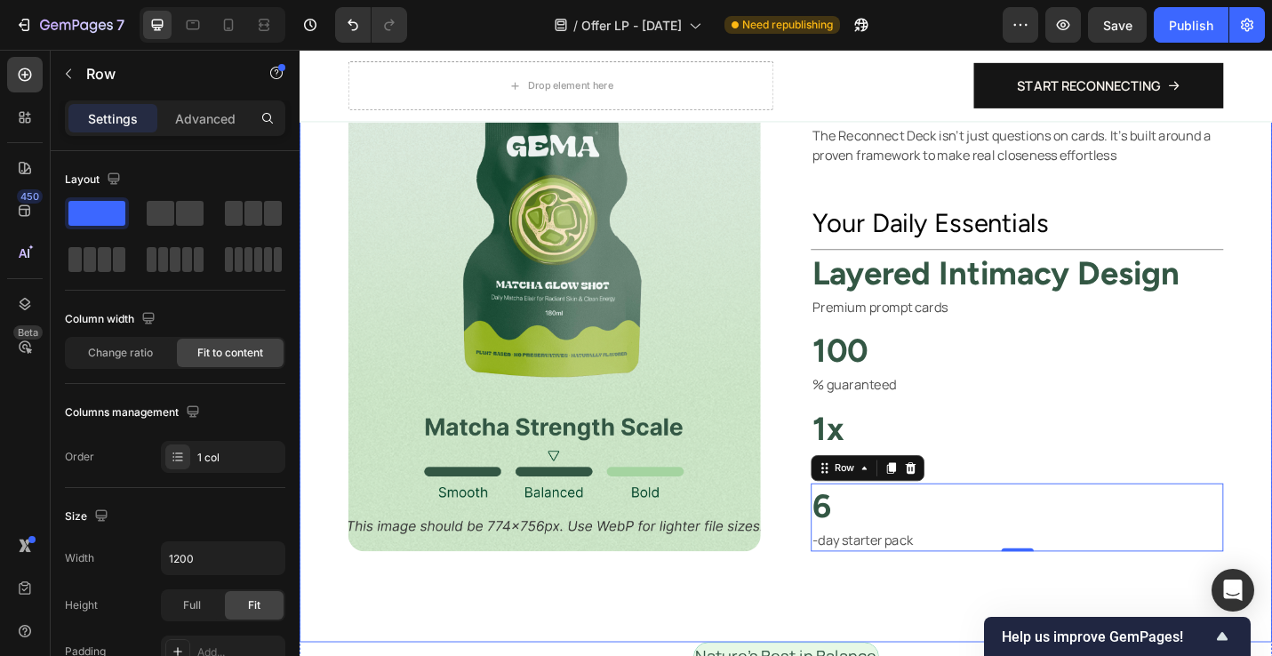
scroll to position [1197, 0]
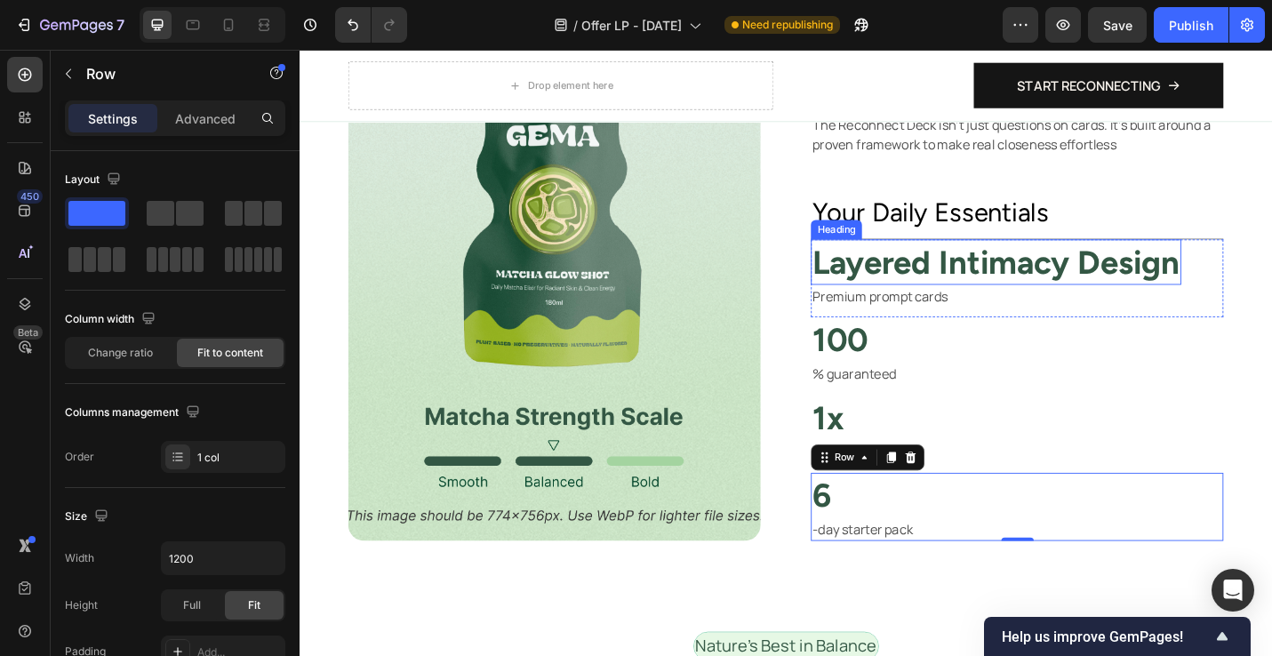
click at [988, 277] on p "Layered Intimacy Design" at bounding box center [1063, 283] width 403 height 46
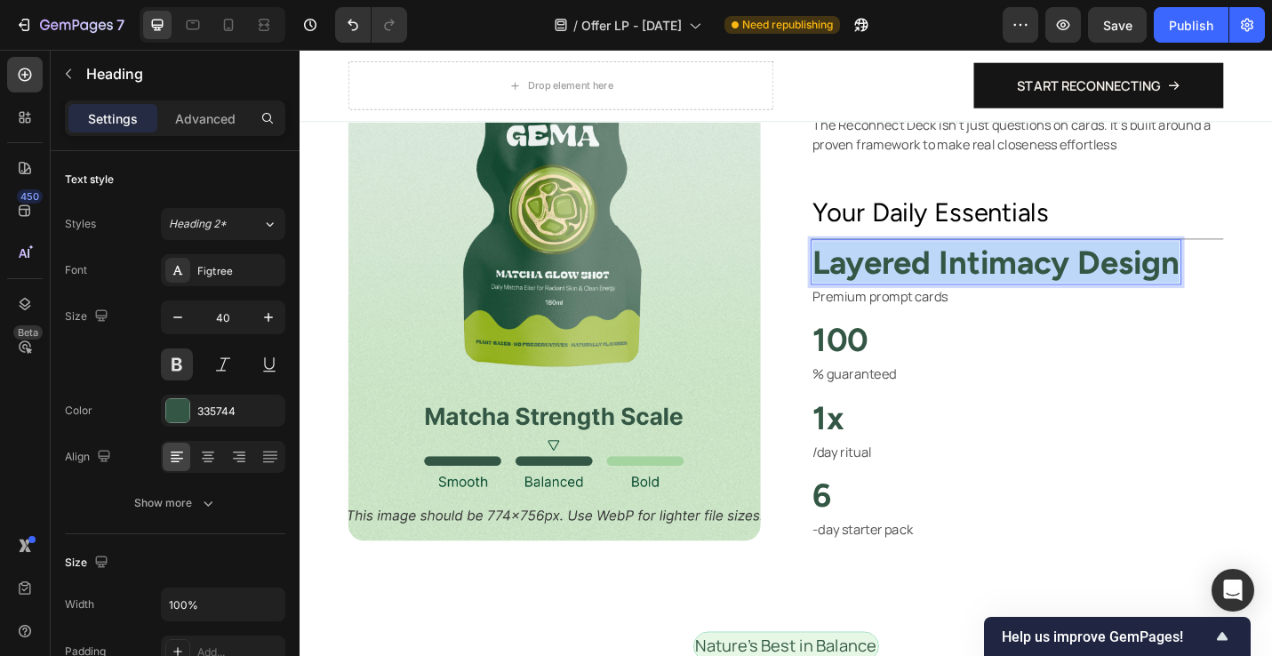
click at [988, 277] on p "Layered Intimacy Design" at bounding box center [1063, 283] width 403 height 46
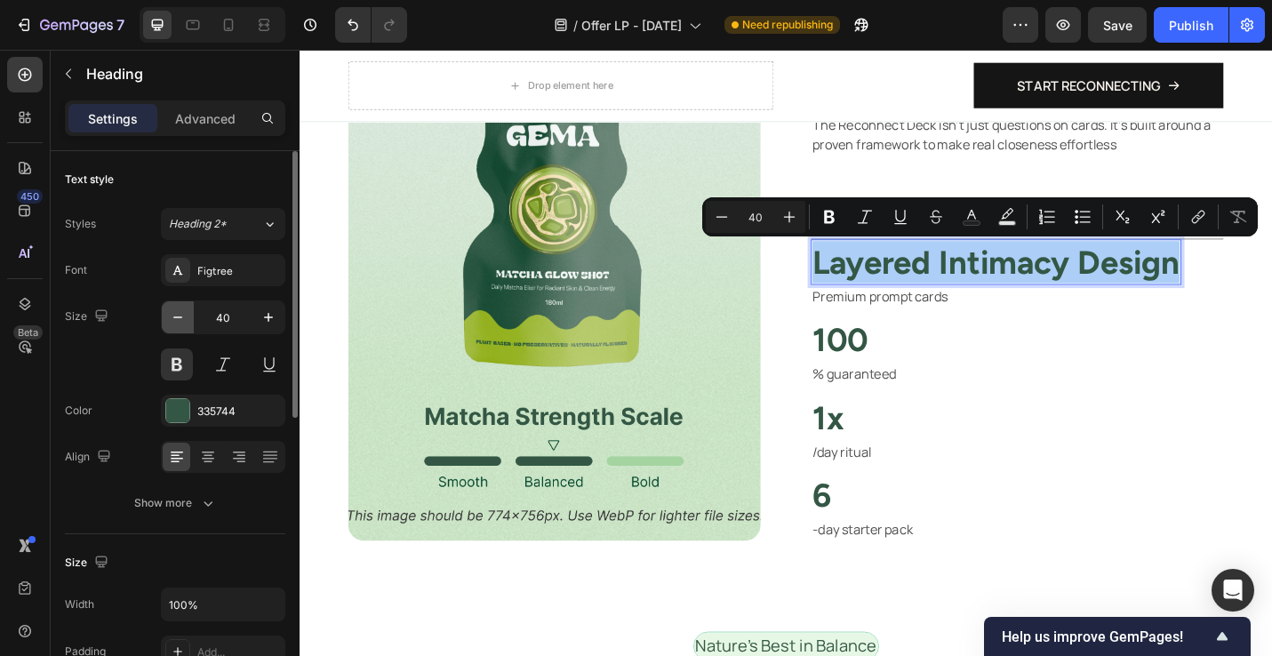
click at [174, 317] on icon "button" at bounding box center [177, 318] width 9 height 2
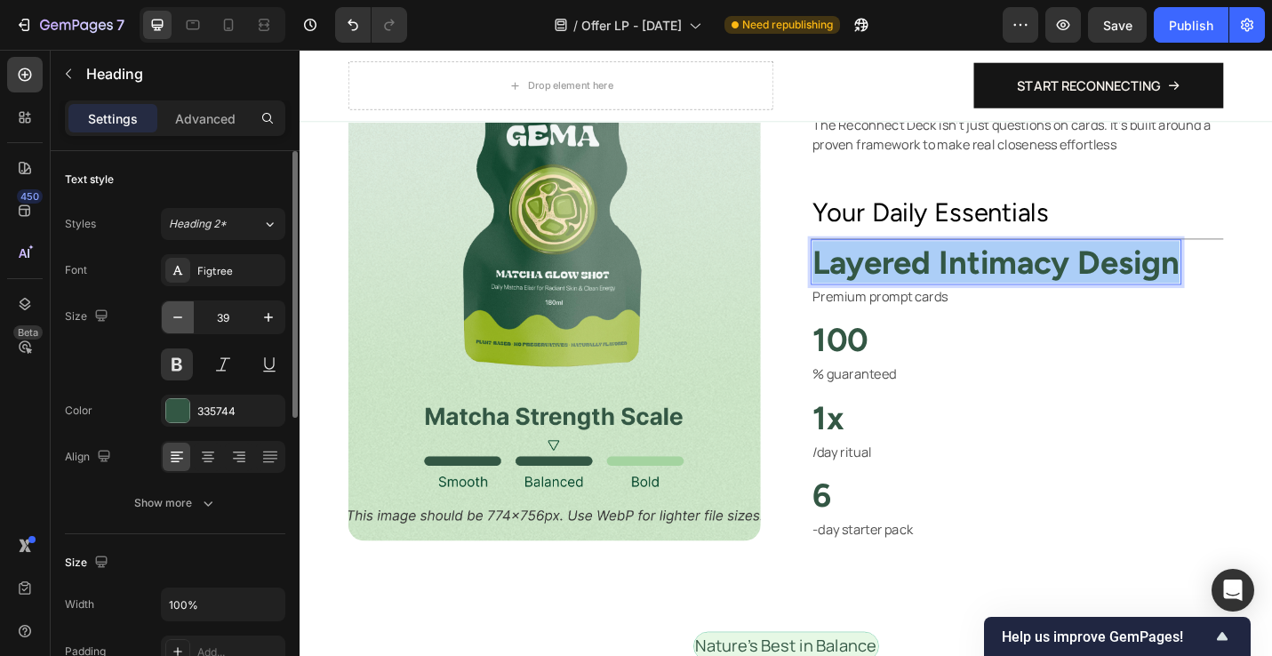
click at [174, 317] on icon "button" at bounding box center [177, 318] width 9 height 2
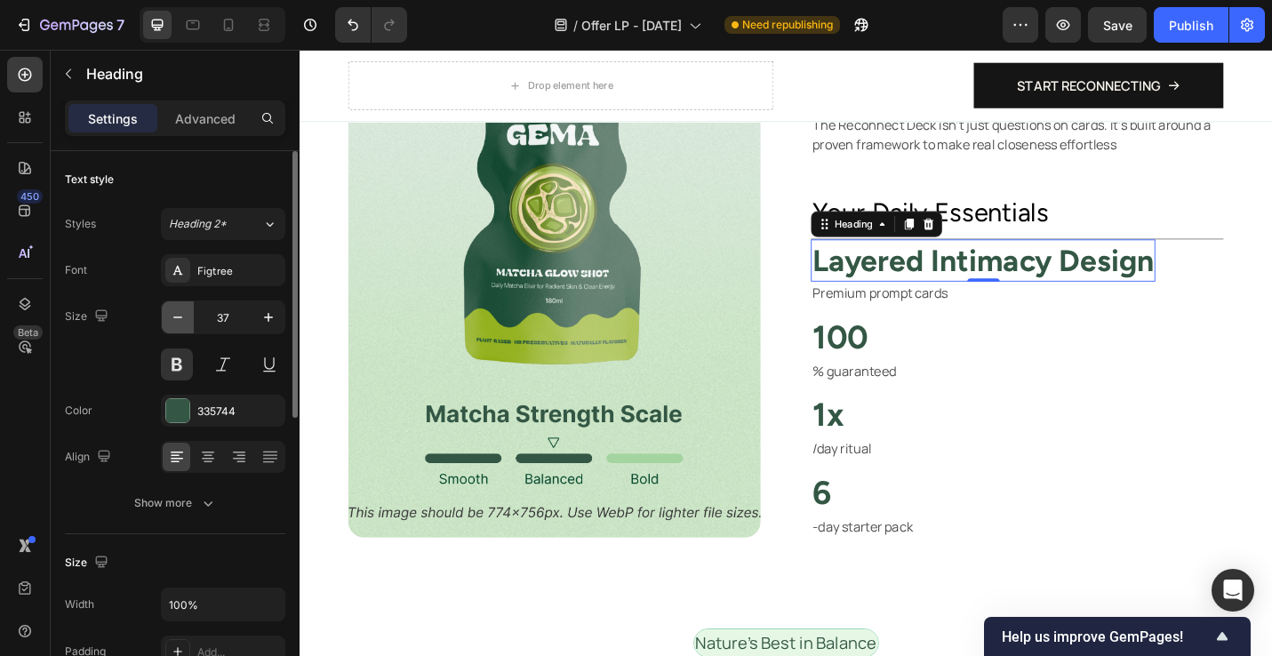
click at [174, 317] on icon "button" at bounding box center [178, 318] width 18 height 18
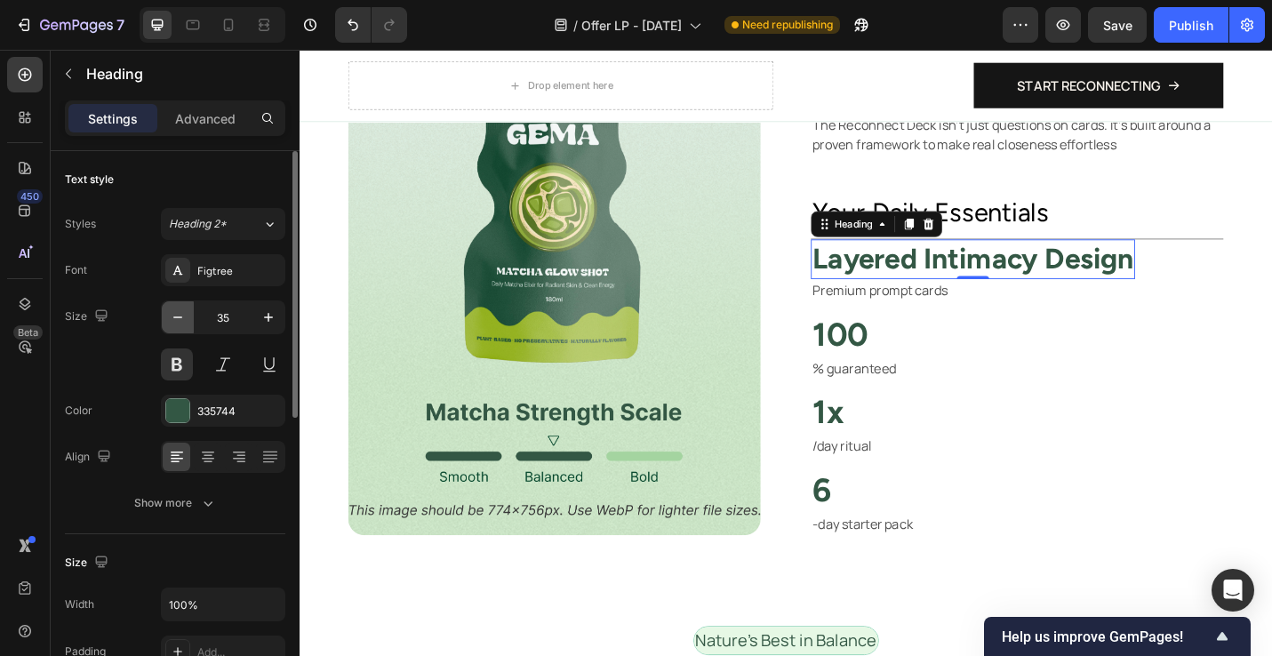
click at [174, 317] on icon "button" at bounding box center [178, 318] width 18 height 18
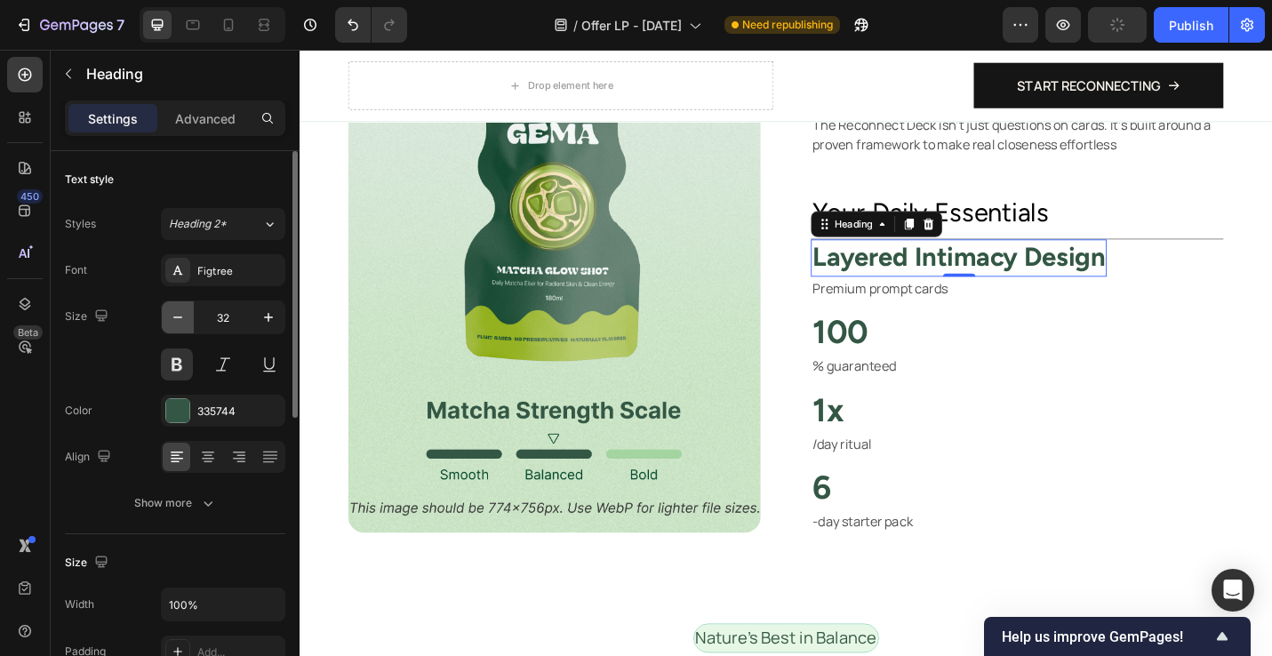
click at [174, 317] on icon "button" at bounding box center [178, 318] width 18 height 18
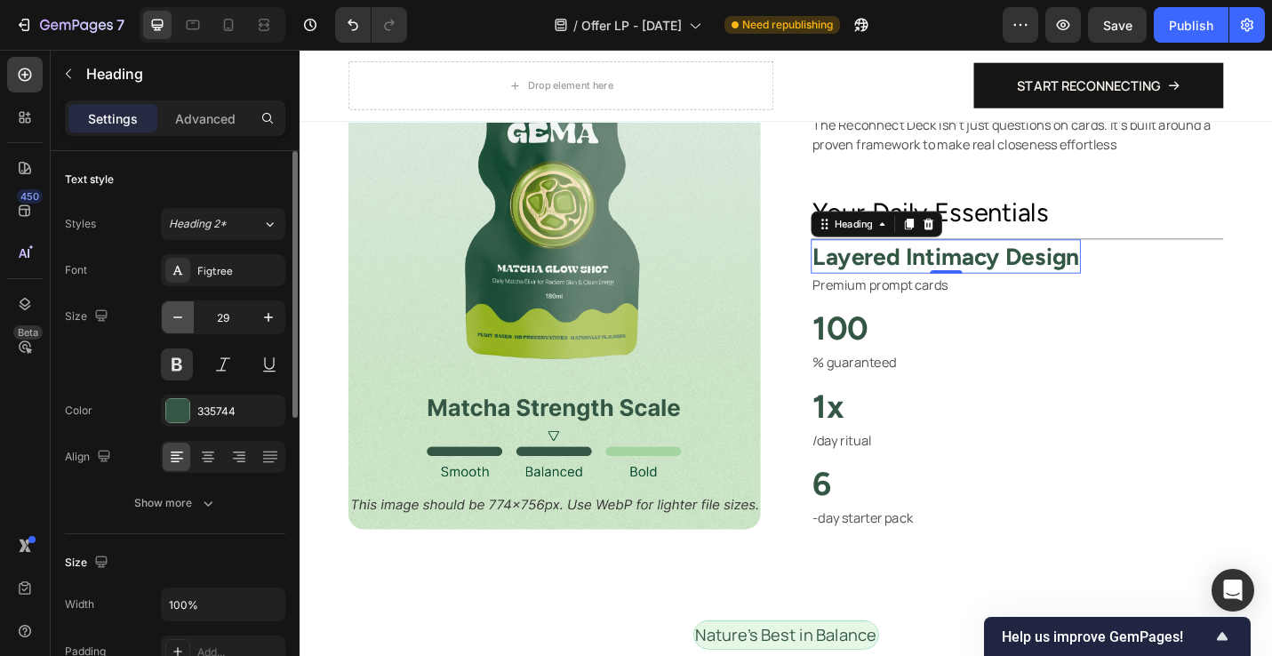
click at [174, 317] on icon "button" at bounding box center [178, 318] width 18 height 18
type input "27"
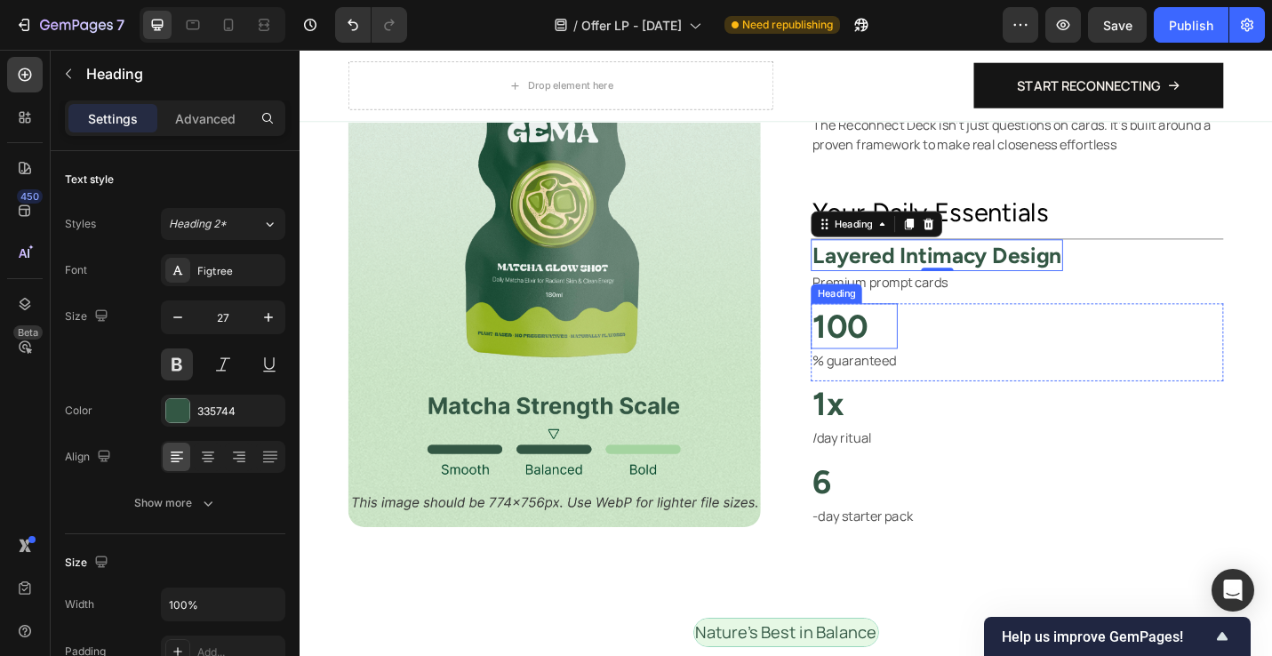
click at [902, 354] on h2 "100" at bounding box center [908, 353] width 95 height 50
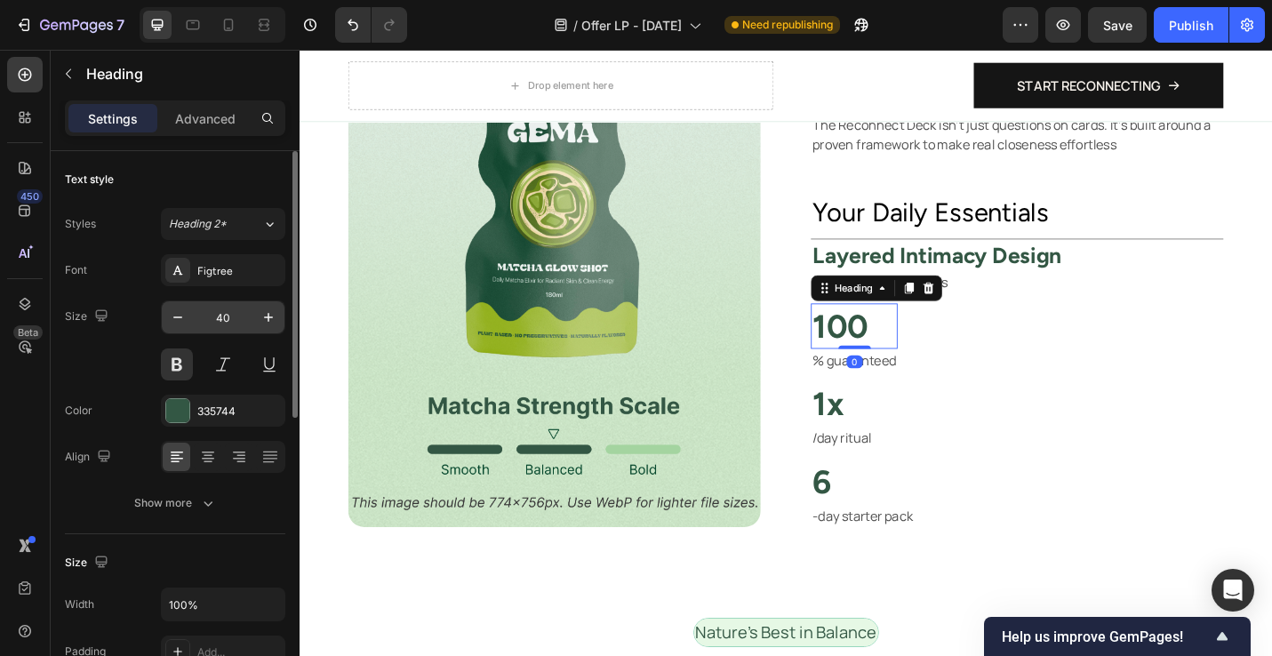
click at [213, 313] on input "40" at bounding box center [223, 317] width 59 height 32
type input "4"
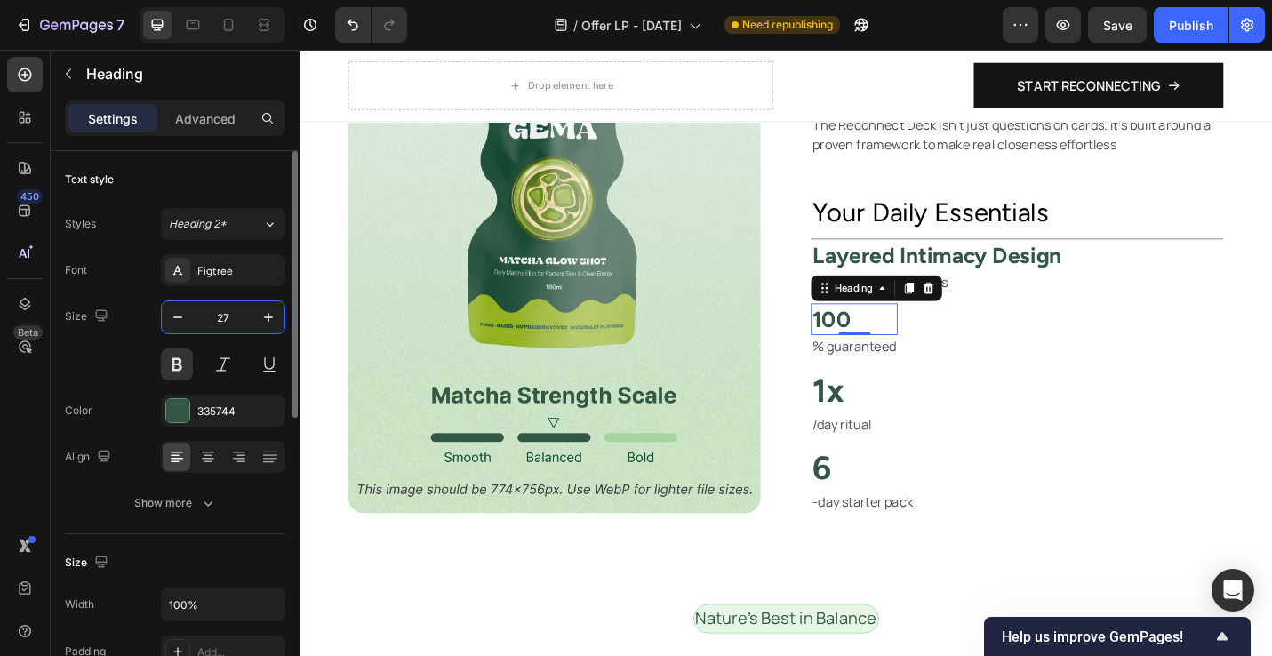
type input "27"
click at [894, 422] on p "1x" at bounding box center [894, 423] width 65 height 46
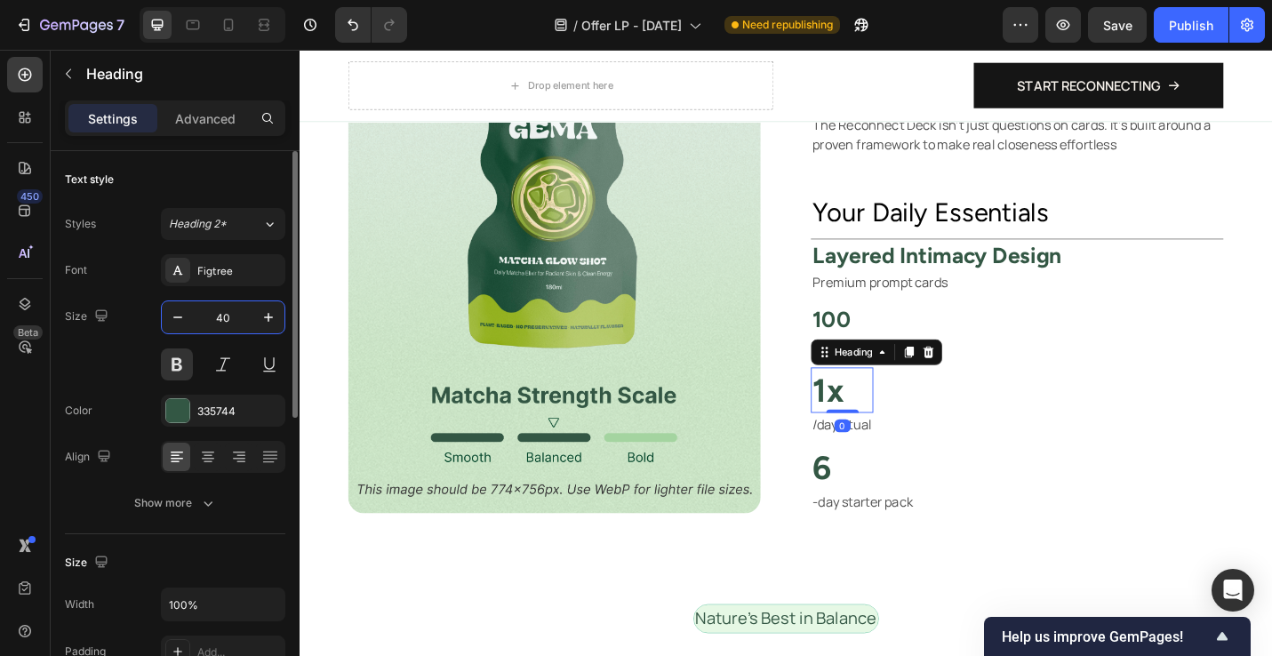
click at [242, 317] on input "40" at bounding box center [223, 317] width 59 height 32
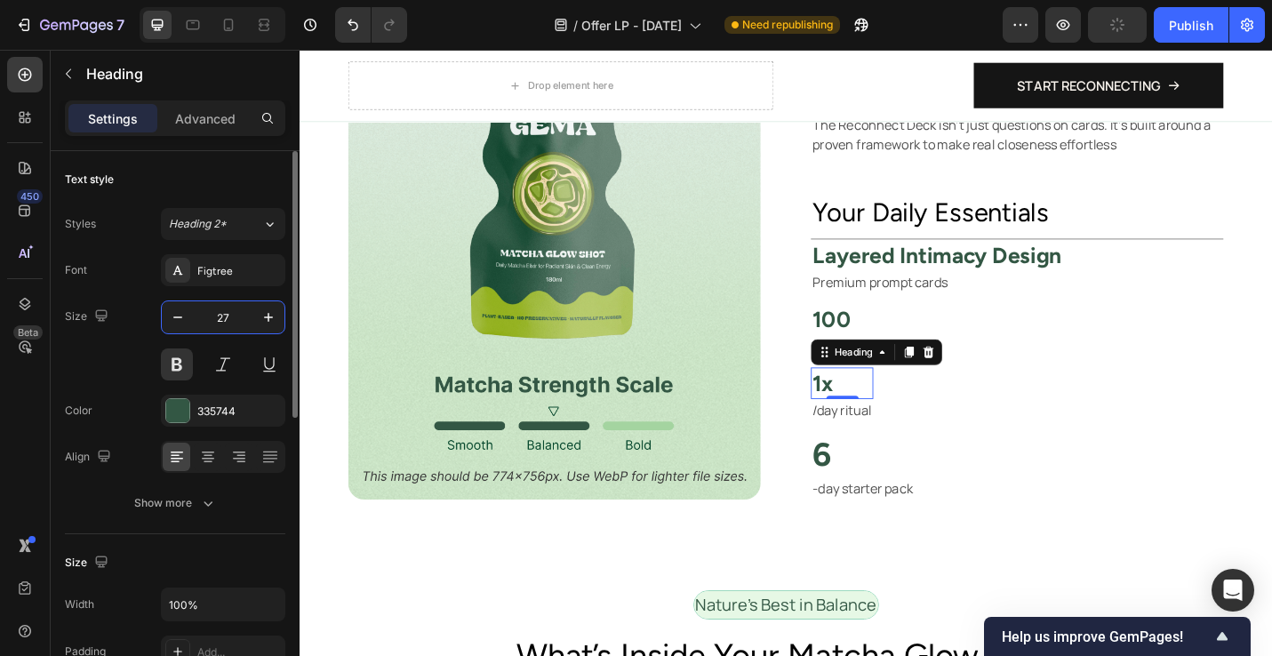
type input "27"
click at [872, 493] on h2 "6" at bounding box center [918, 494] width 114 height 50
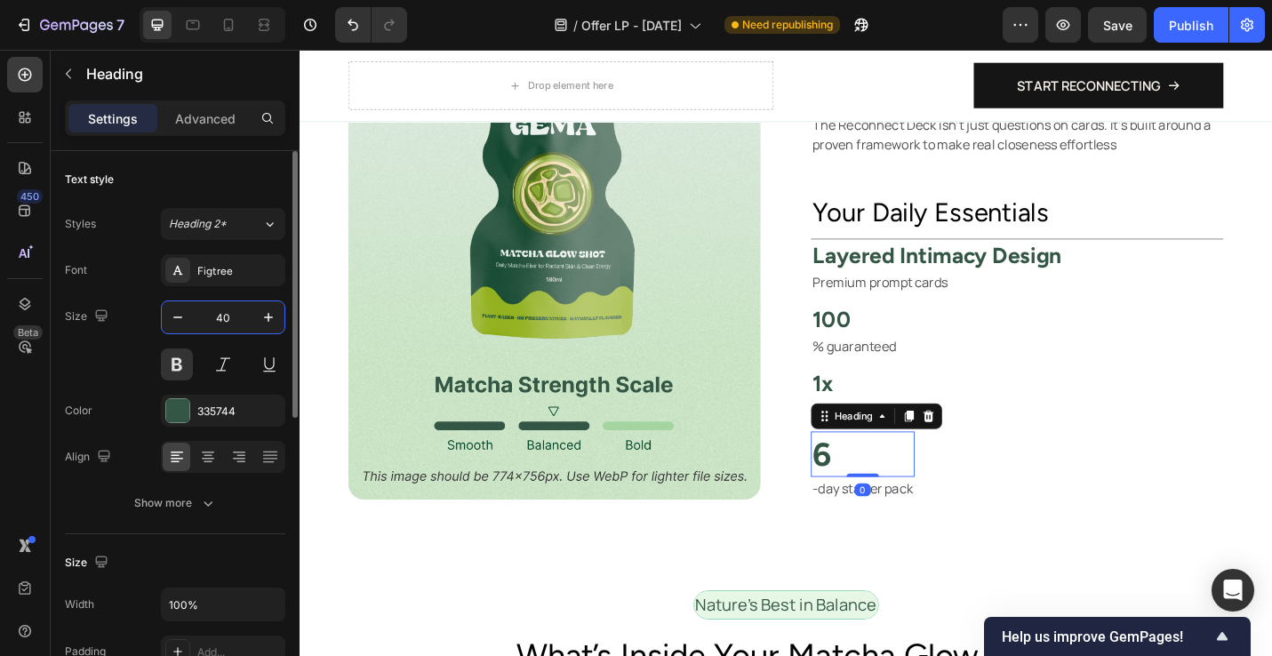
click at [230, 317] on input "40" at bounding box center [223, 317] width 59 height 32
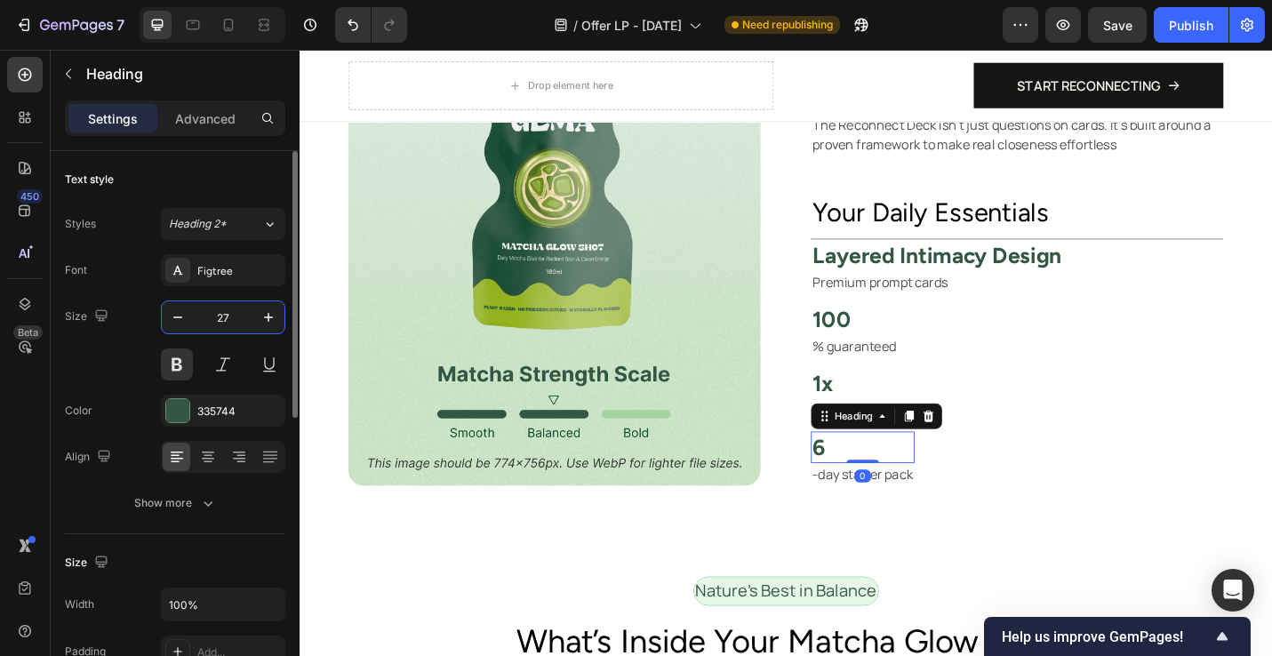
type input "27"
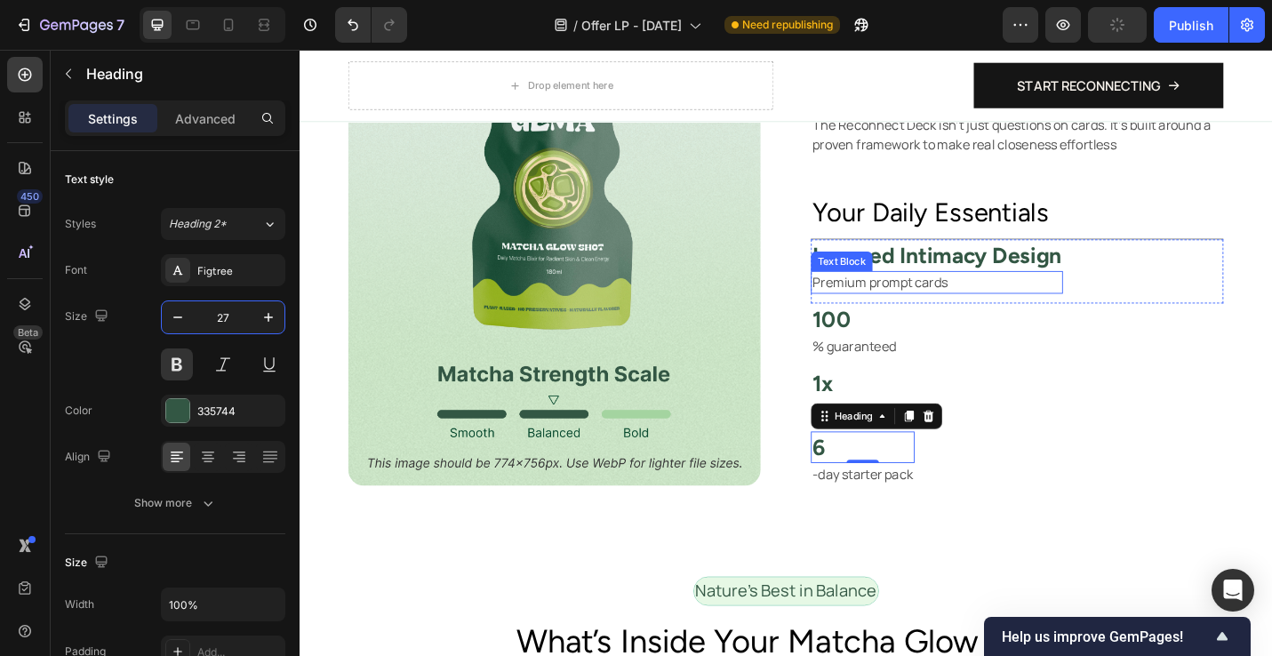
click at [906, 309] on p "Premium prompt cards" at bounding box center [998, 304] width 273 height 21
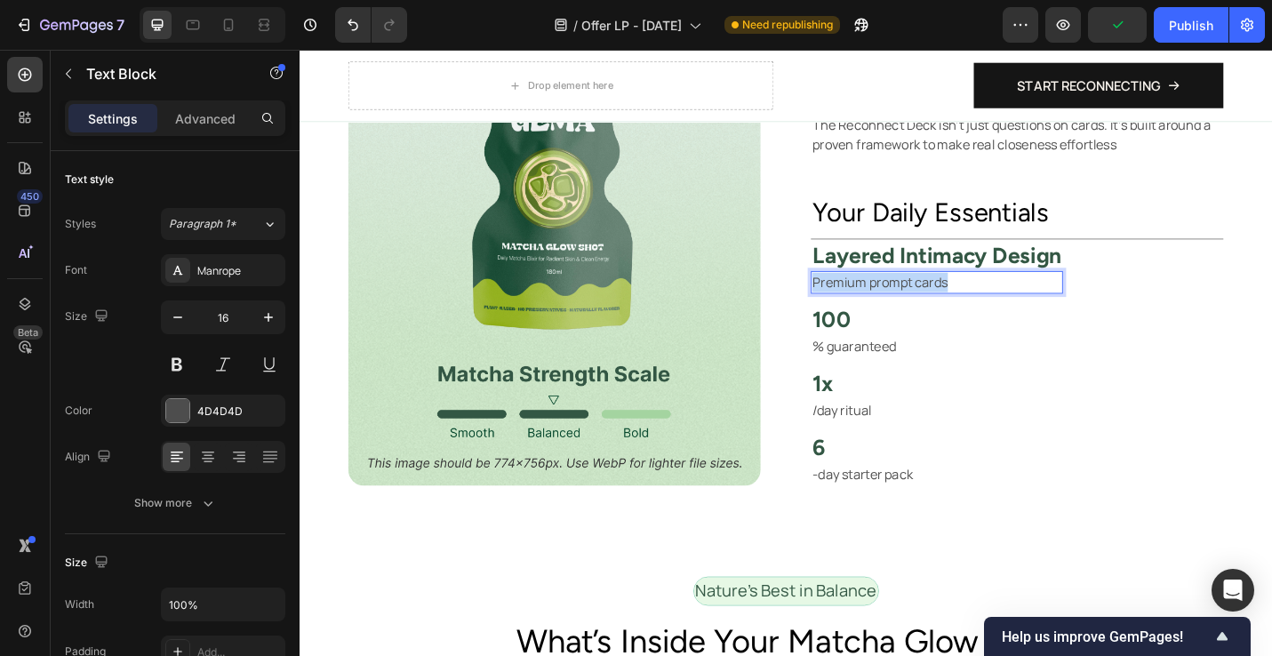
click at [906, 309] on p "Premium prompt cards" at bounding box center [998, 304] width 273 height 21
click at [882, 339] on h2 "100" at bounding box center [908, 345] width 95 height 35
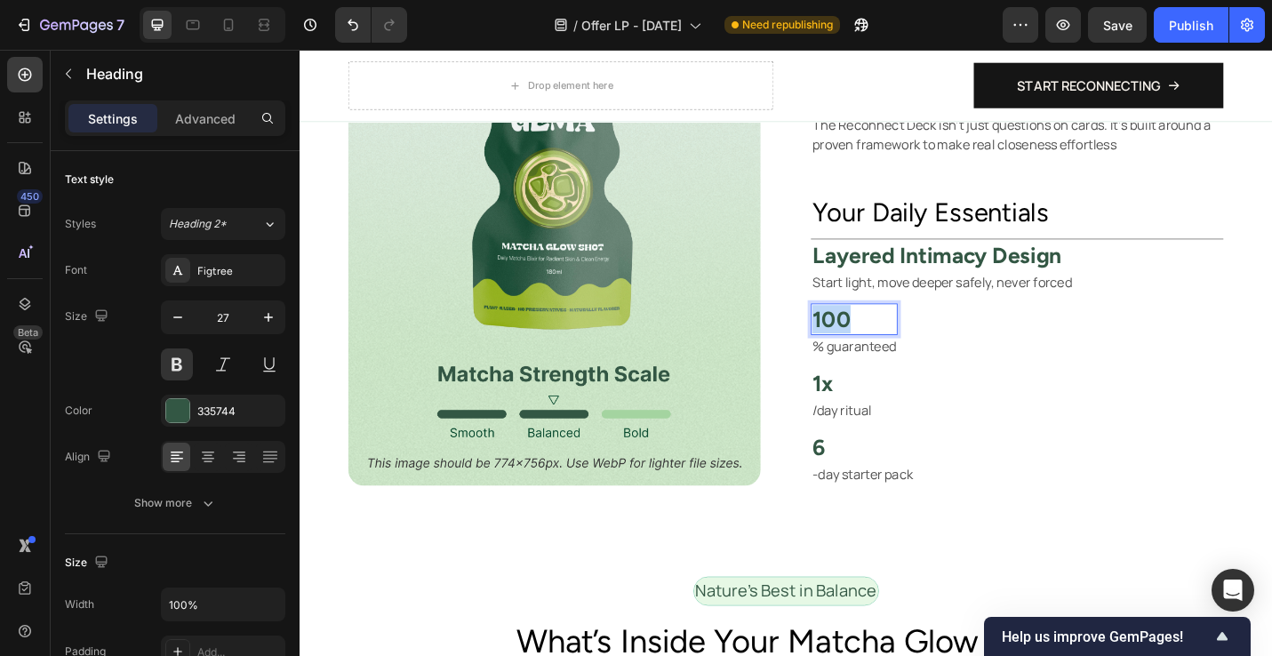
click at [882, 339] on h2 "100" at bounding box center [908, 345] width 95 height 35
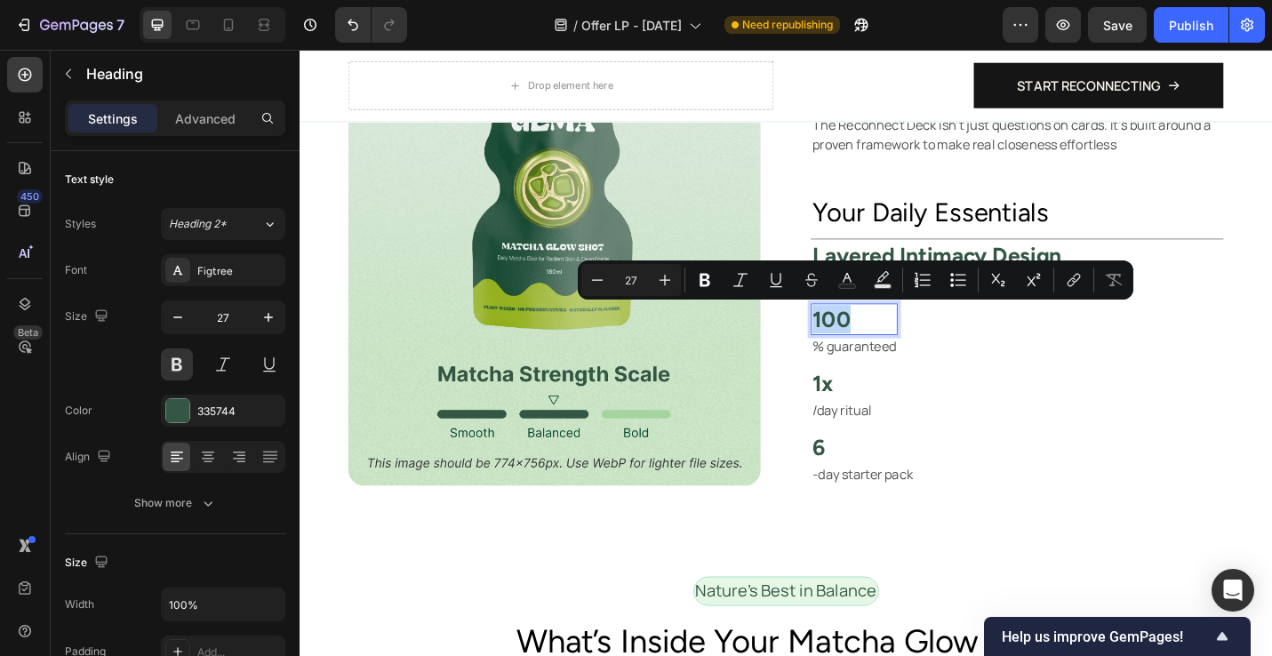
click at [882, 339] on p "100" at bounding box center [908, 345] width 92 height 31
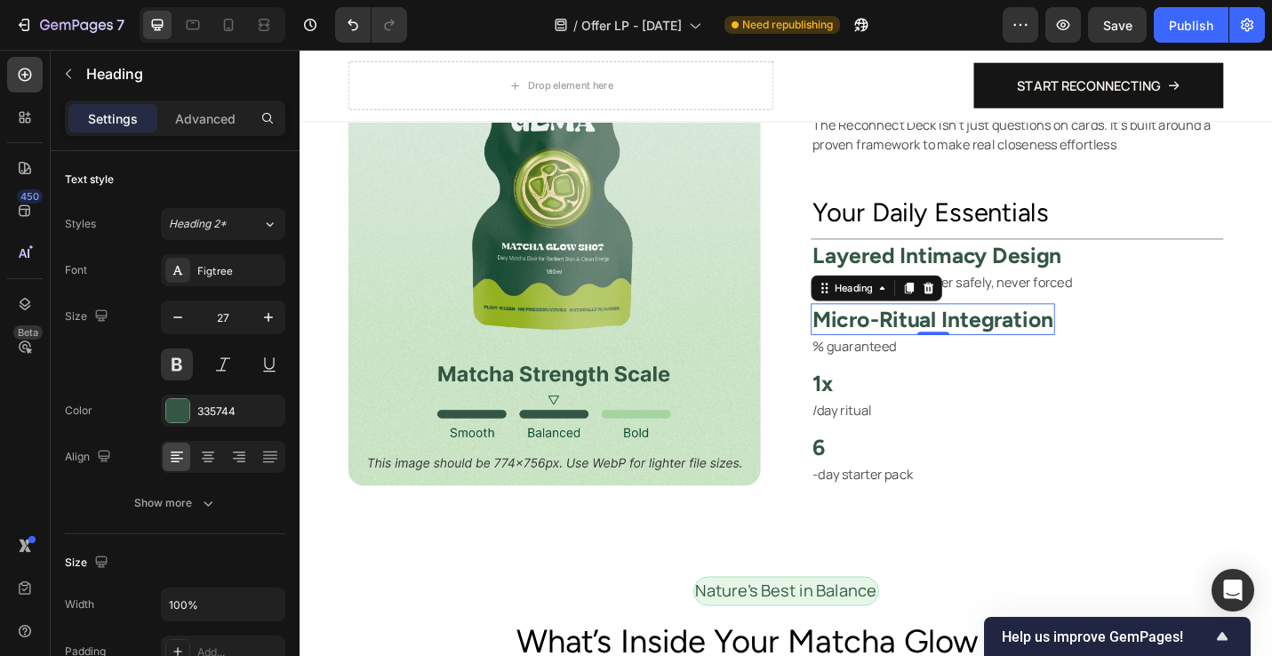
click at [927, 381] on p "% guaranteed" at bounding box center [994, 375] width 264 height 21
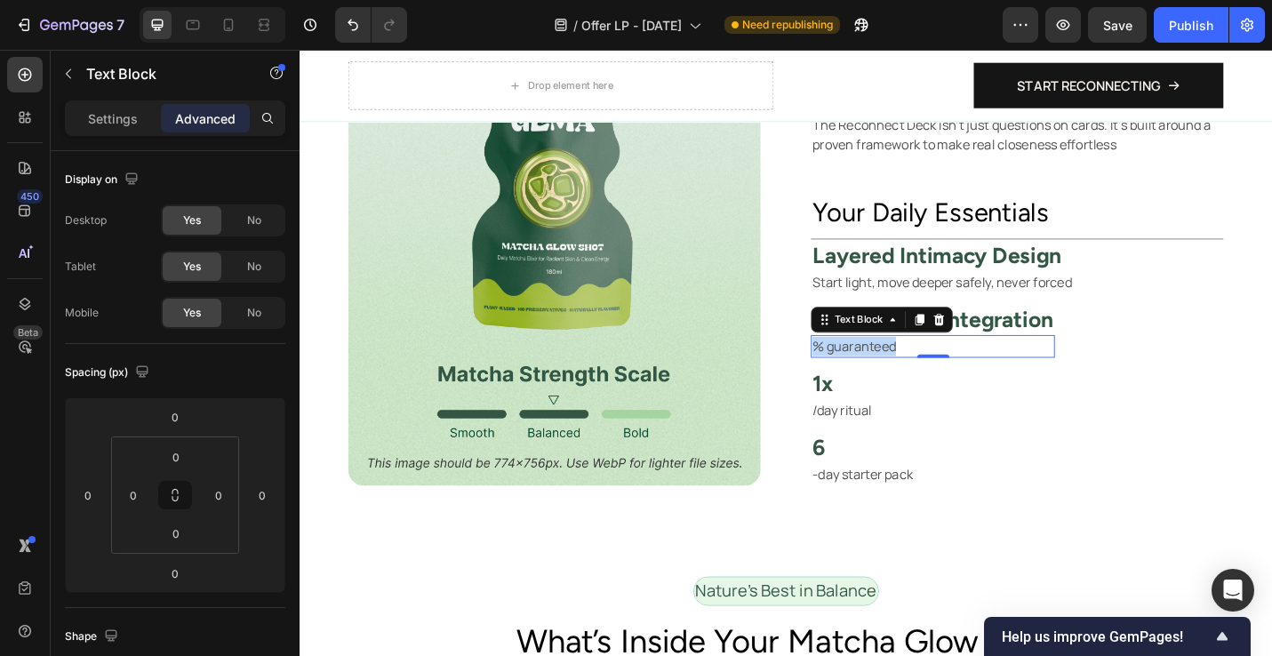
click at [927, 381] on p "% guaranteed" at bounding box center [994, 375] width 264 height 21
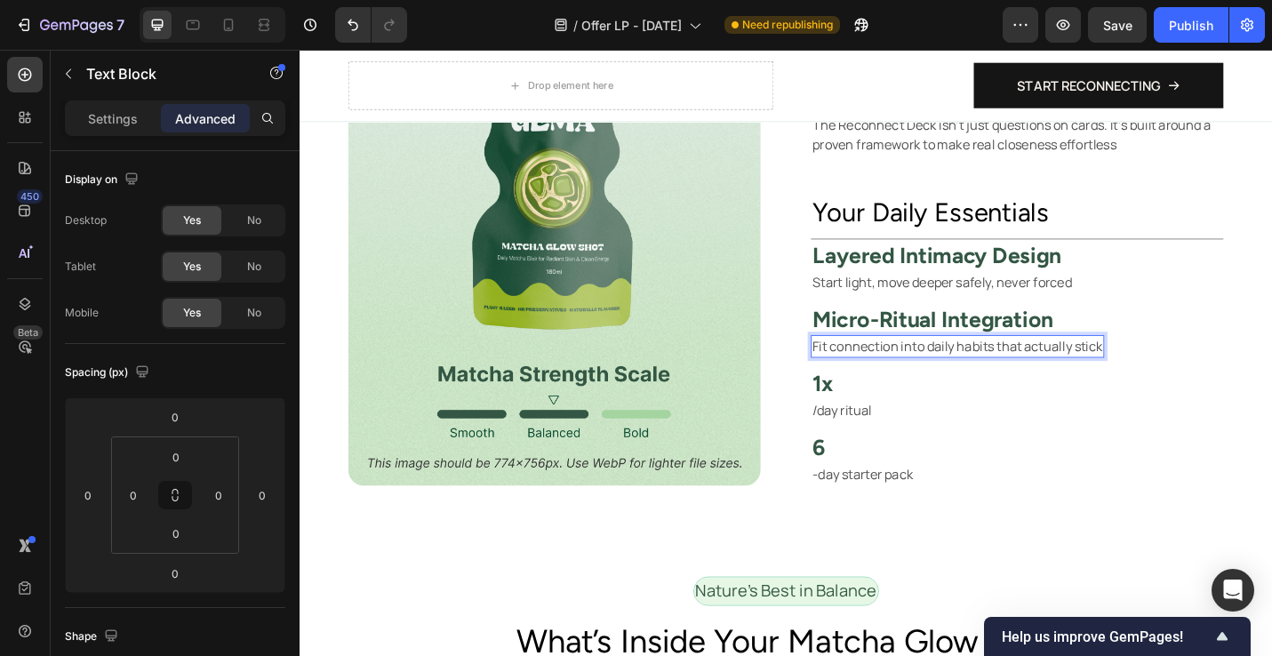
click at [878, 442] on p "/day ritual" at bounding box center [894, 445] width 65 height 21
click at [878, 443] on p "/day ritual" at bounding box center [894, 445] width 65 height 21
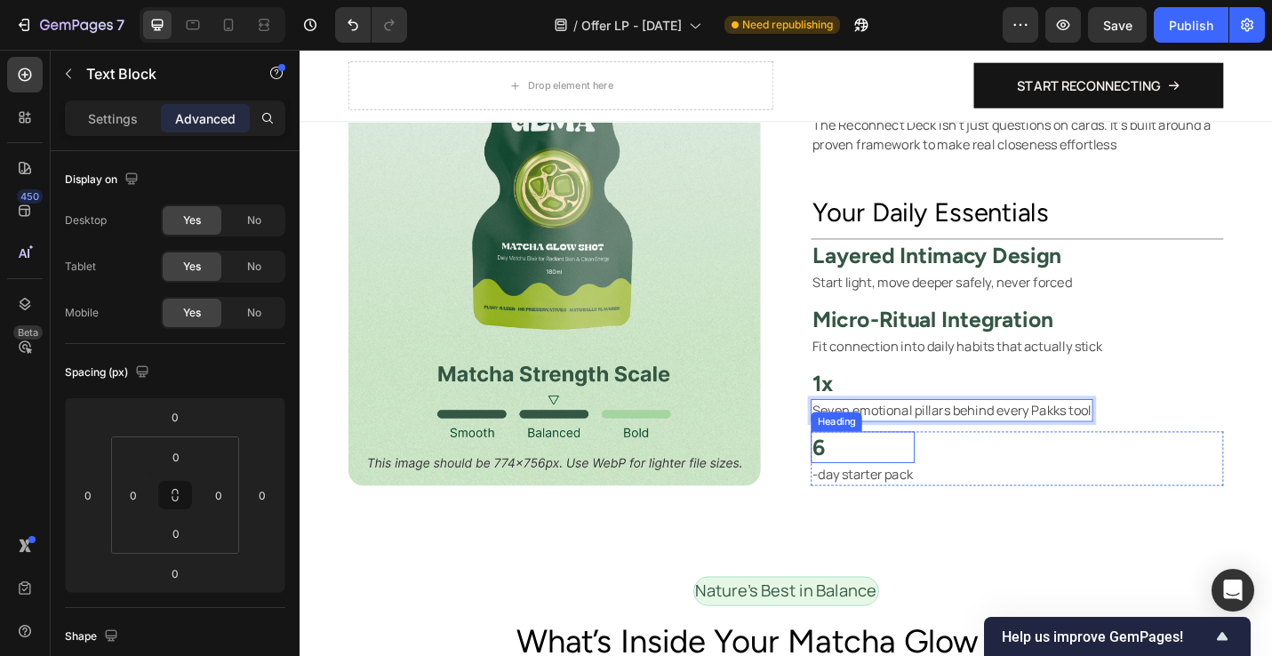
click at [911, 494] on h2 "6" at bounding box center [918, 486] width 114 height 35
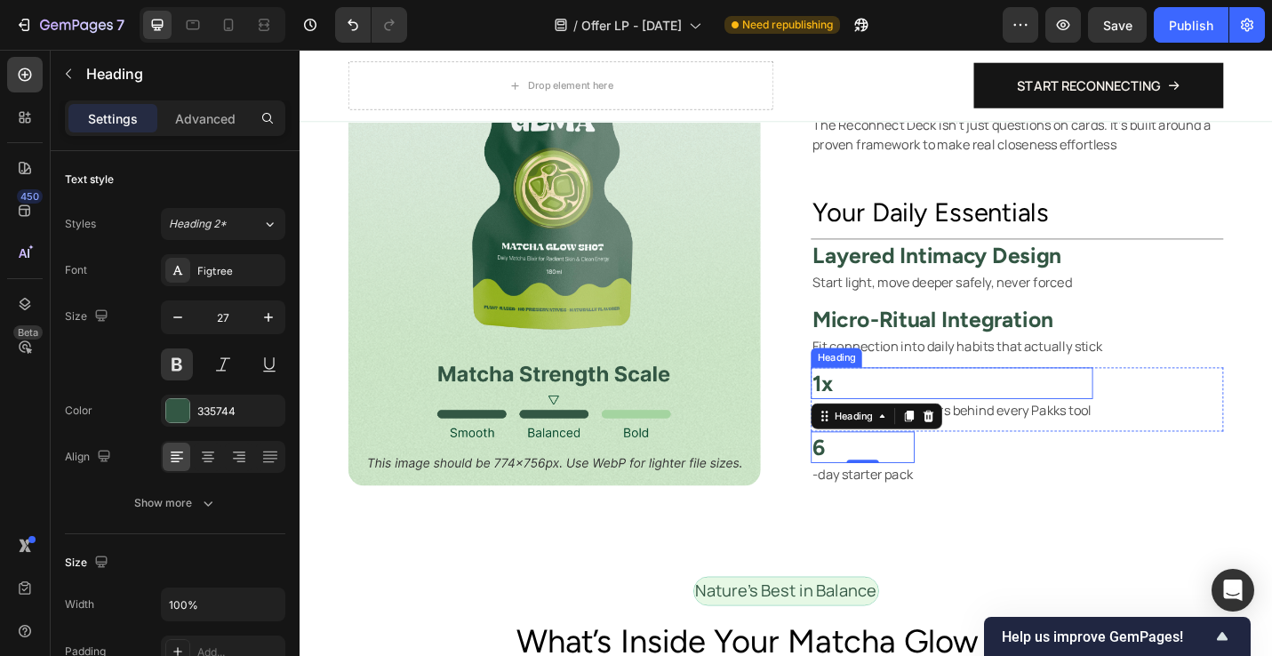
click at [923, 410] on p "1x" at bounding box center [1015, 415] width 306 height 31
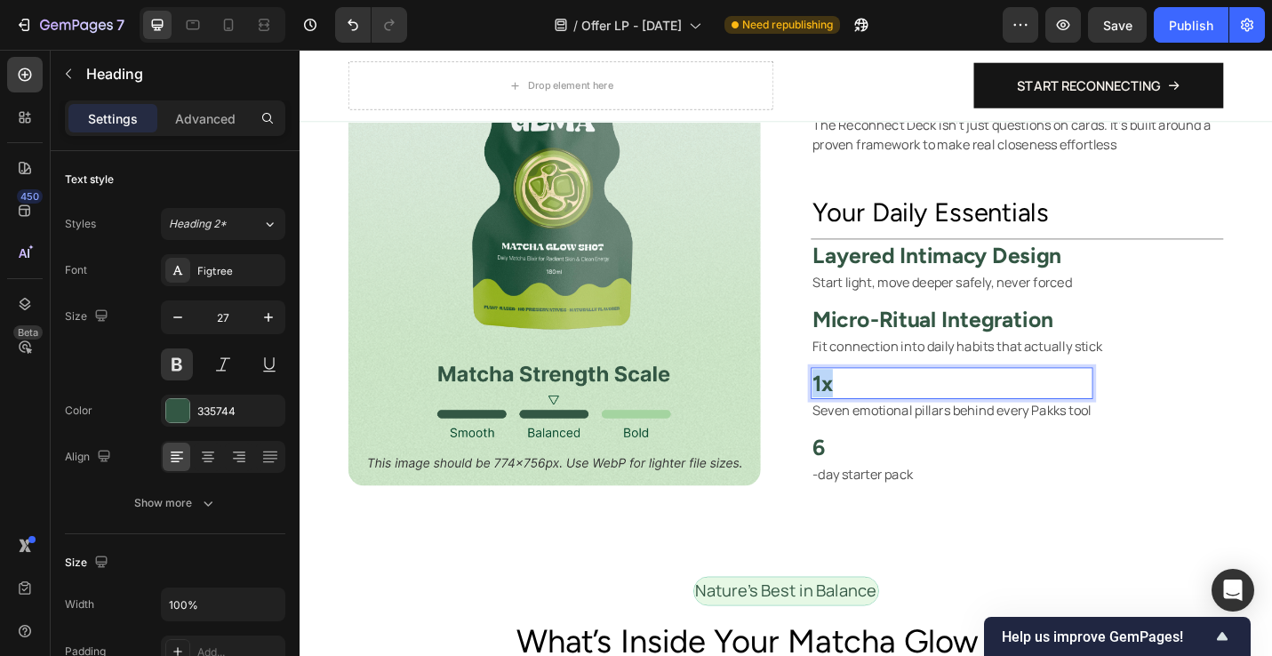
click at [923, 410] on p "1x" at bounding box center [1015, 415] width 306 height 31
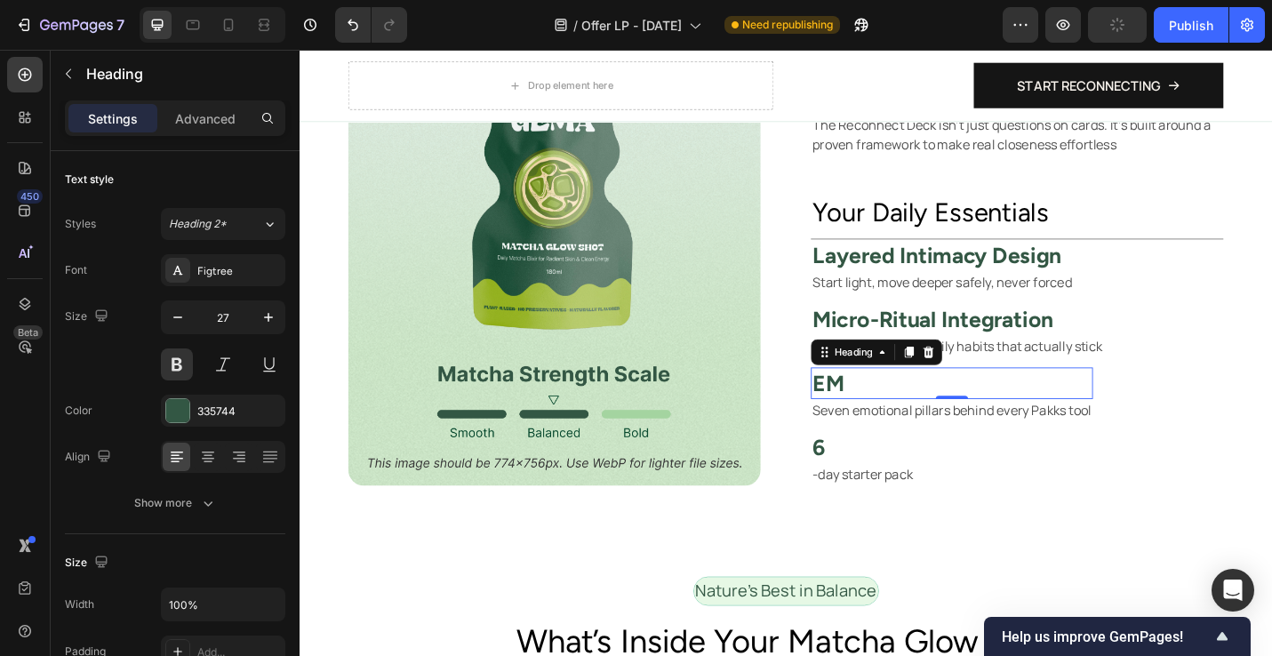
click at [874, 411] on p "EM" at bounding box center [1015, 415] width 306 height 31
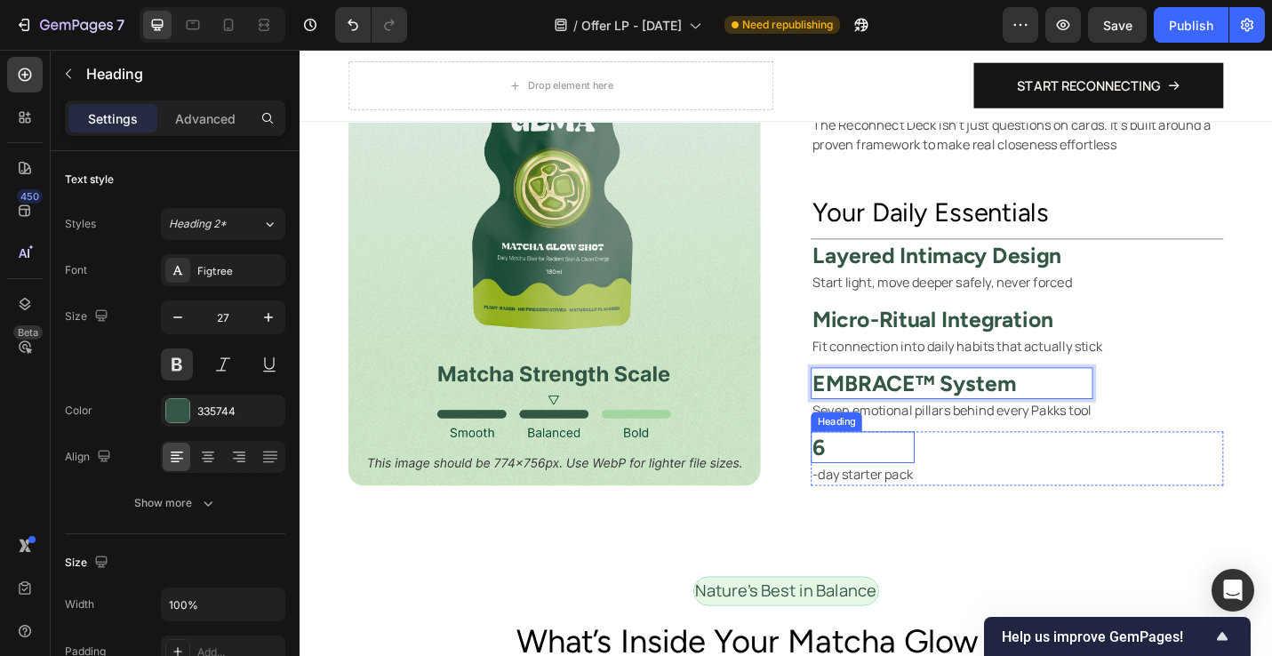
click at [874, 487] on h2 "6" at bounding box center [918, 486] width 114 height 35
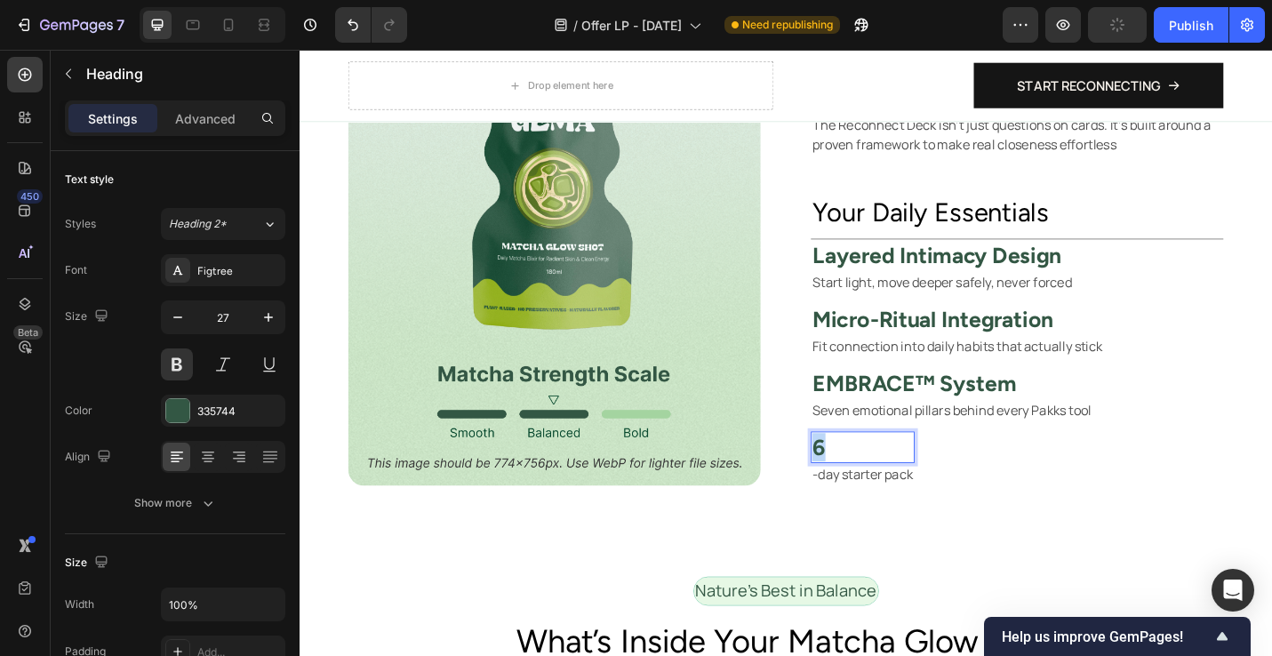
click at [874, 487] on p "6" at bounding box center [917, 485] width 110 height 31
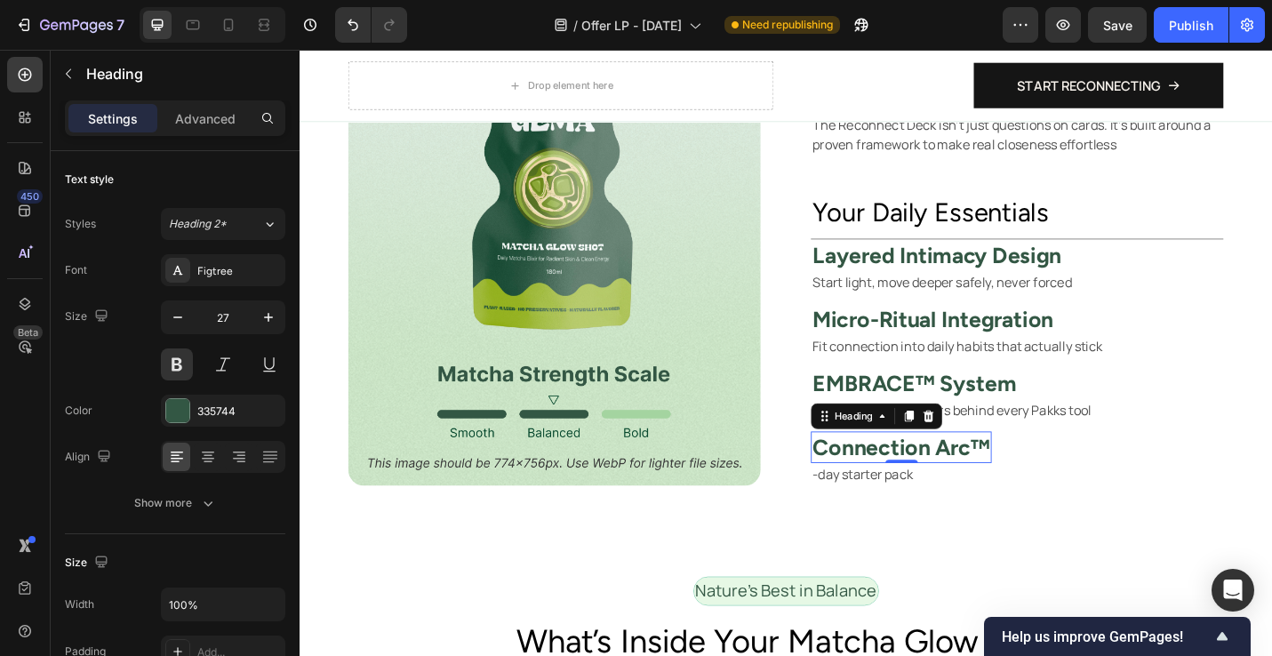
click at [921, 514] on p "-day starter pack" at bounding box center [959, 515] width 195 height 21
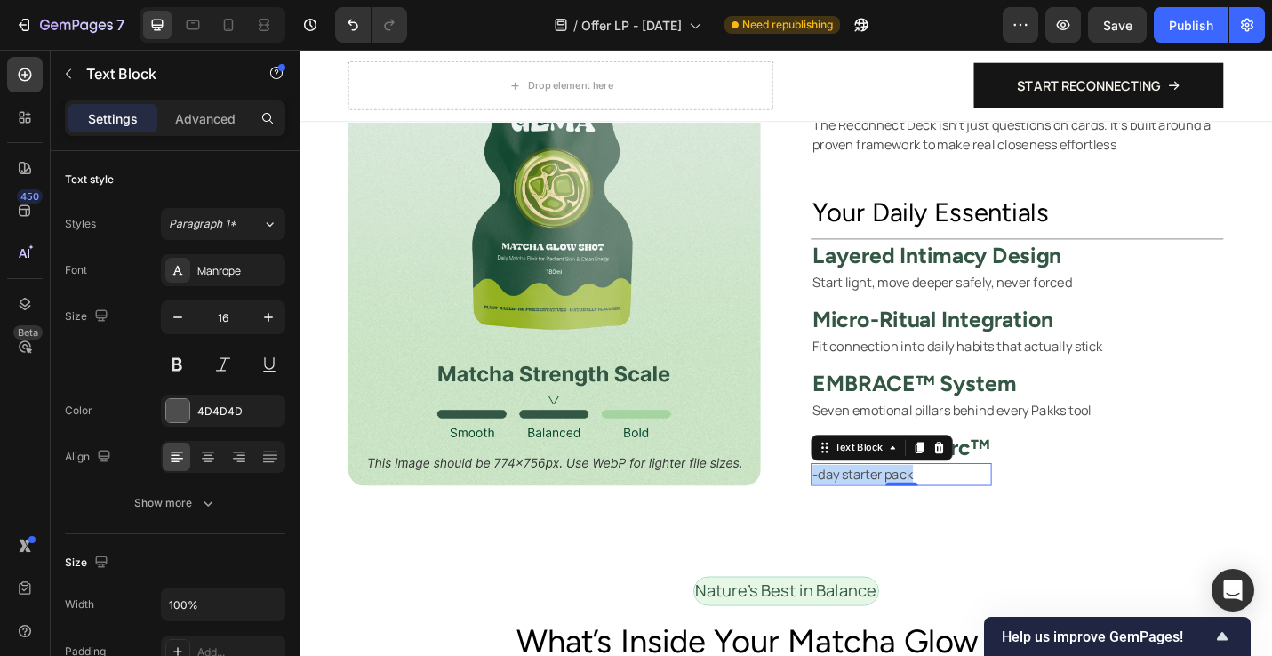
click at [921, 514] on p "-day starter pack" at bounding box center [959, 515] width 195 height 21
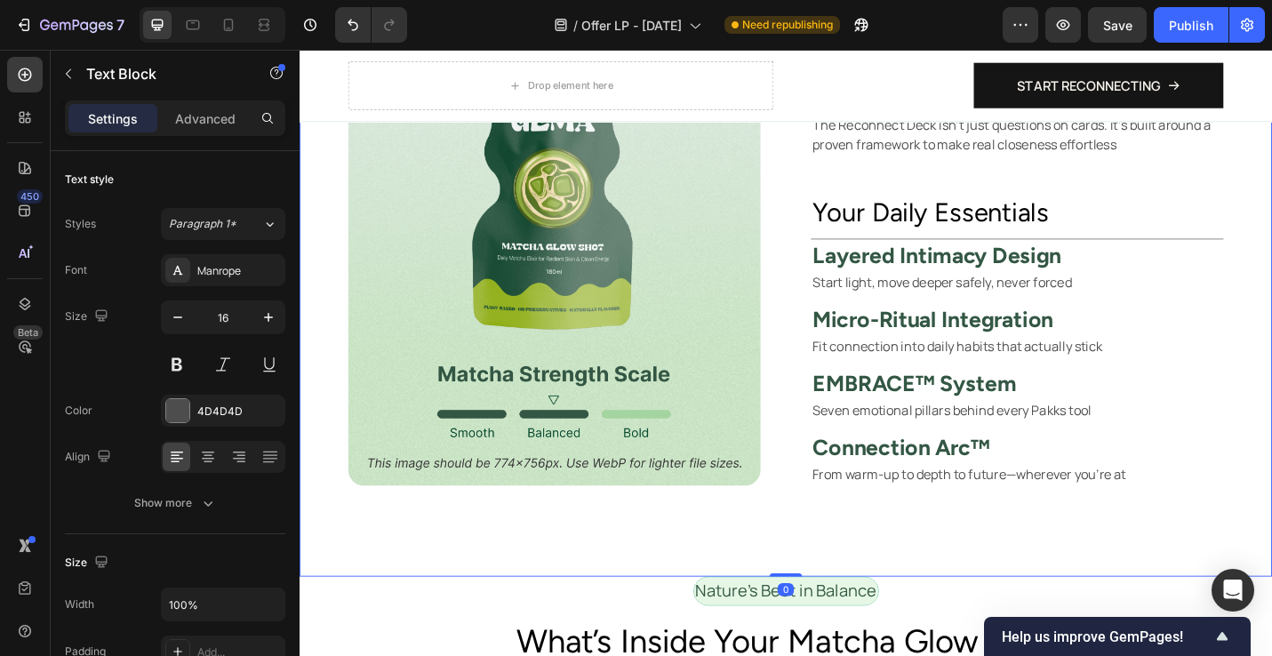
click at [1215, 570] on div "Image ⁠⁠⁠⁠⁠⁠⁠ Reconnect without pressure, therapy bills, or awkward scripts Hea…" at bounding box center [833, 263] width 1067 height 729
click at [979, 228] on h2 "Your Daily Essentials" at bounding box center [1087, 229] width 453 height 41
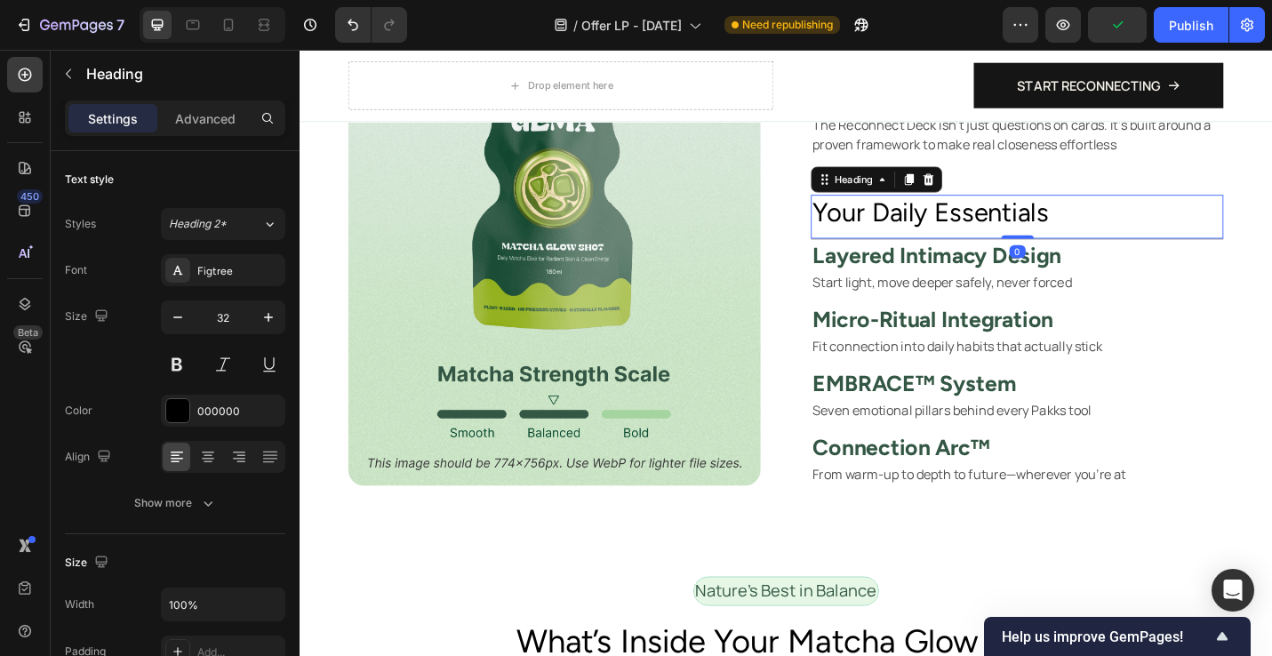
click at [979, 228] on h2 "Your Daily Essentials" at bounding box center [1087, 229] width 453 height 41
click at [979, 228] on p "Your Daily Essentials" at bounding box center [1086, 229] width 449 height 37
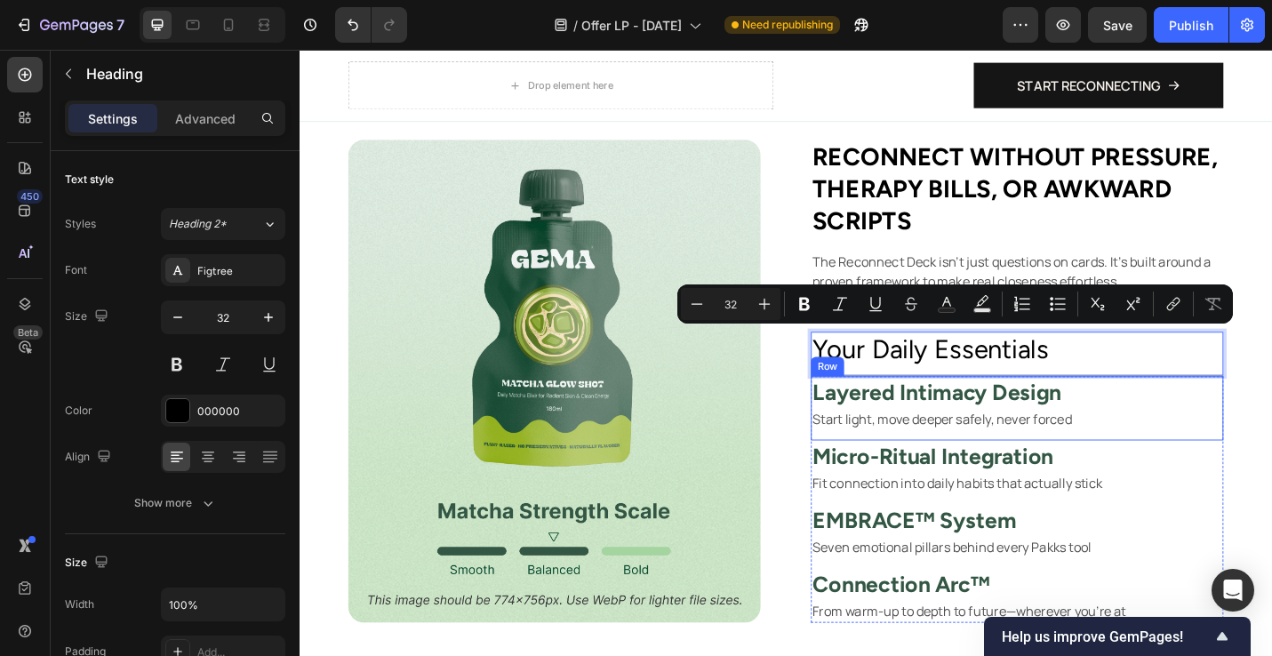
scroll to position [1055, 0]
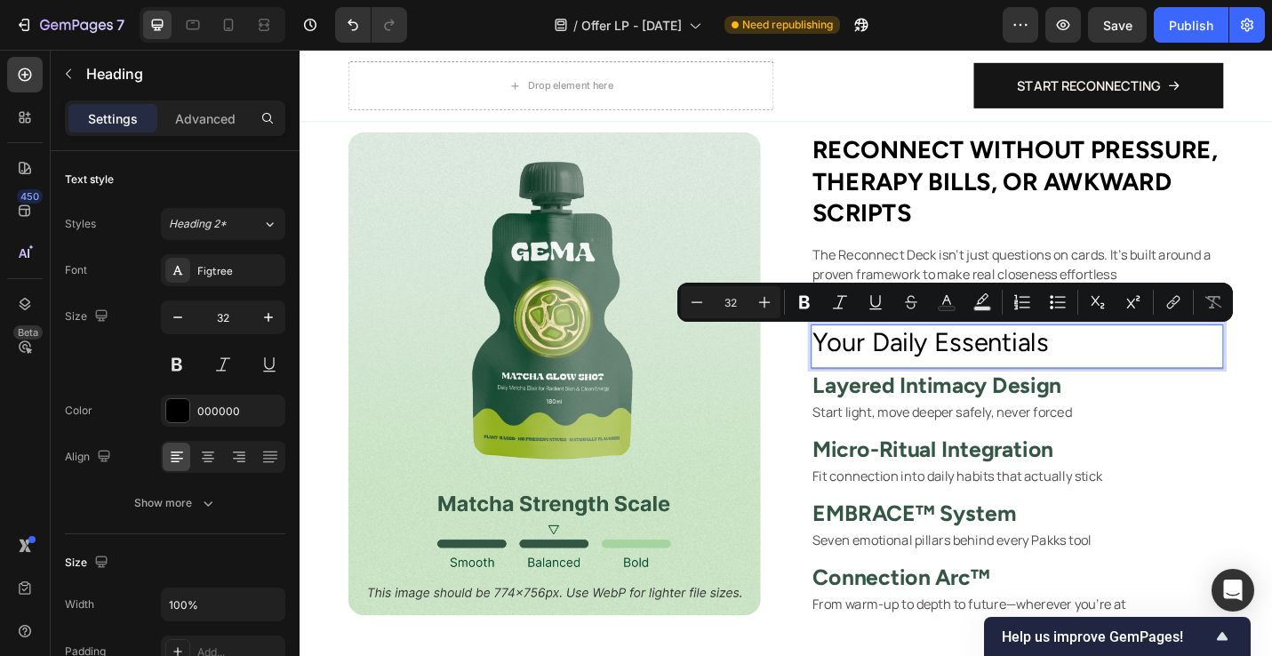
click at [1229, 379] on p "Your Daily Essentials" at bounding box center [1086, 371] width 449 height 37
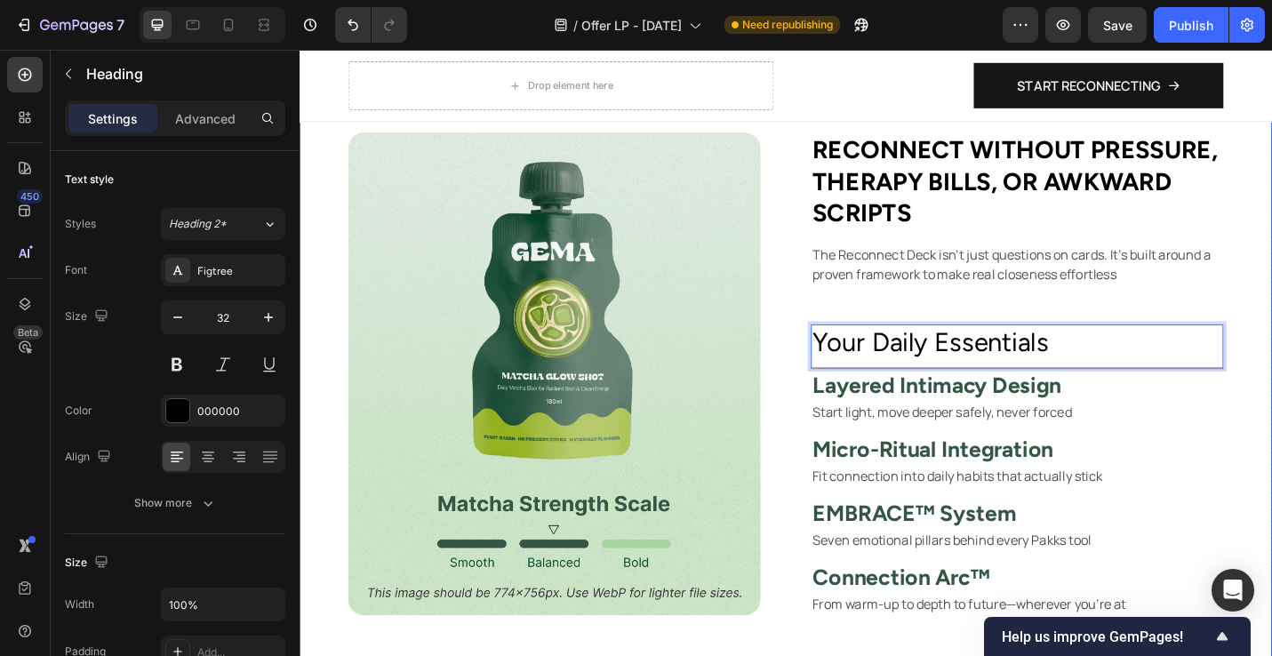
click at [1272, 454] on div "Image ⁠⁠⁠⁠⁠⁠⁠ Reconnect without pressure, therapy bills, or awkward scripts Hea…" at bounding box center [833, 405] width 1067 height 729
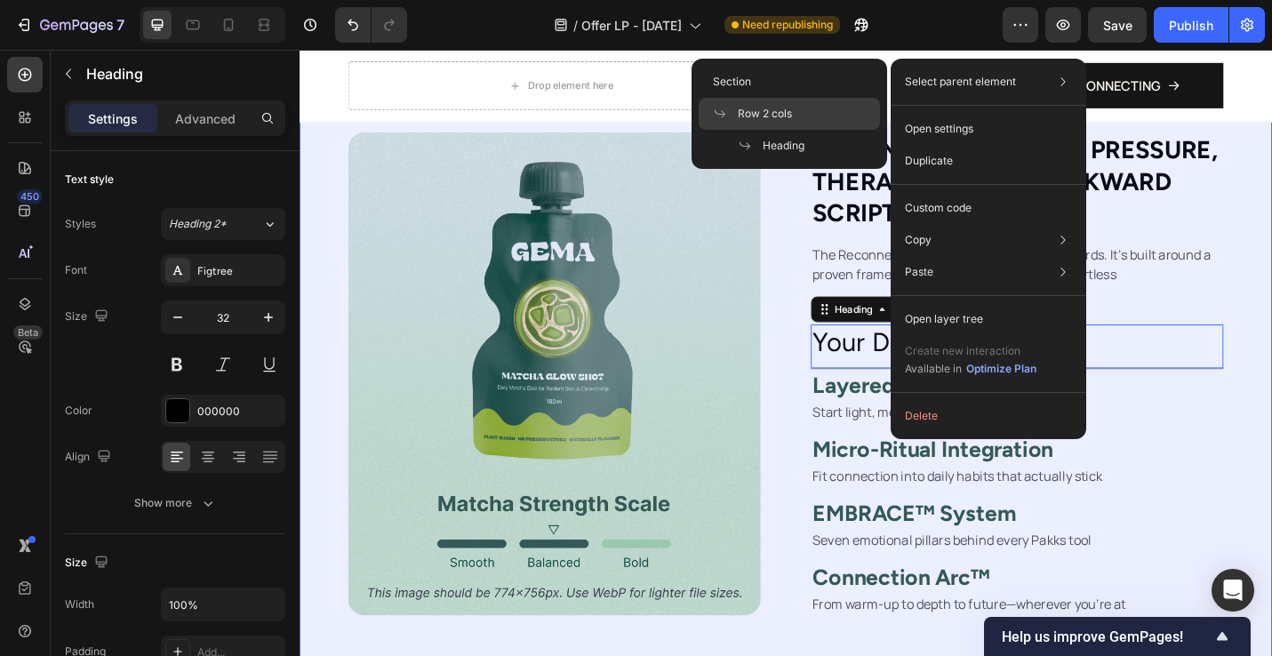
click at [788, 108] on span "Row 2 cols" at bounding box center [765, 114] width 54 height 16
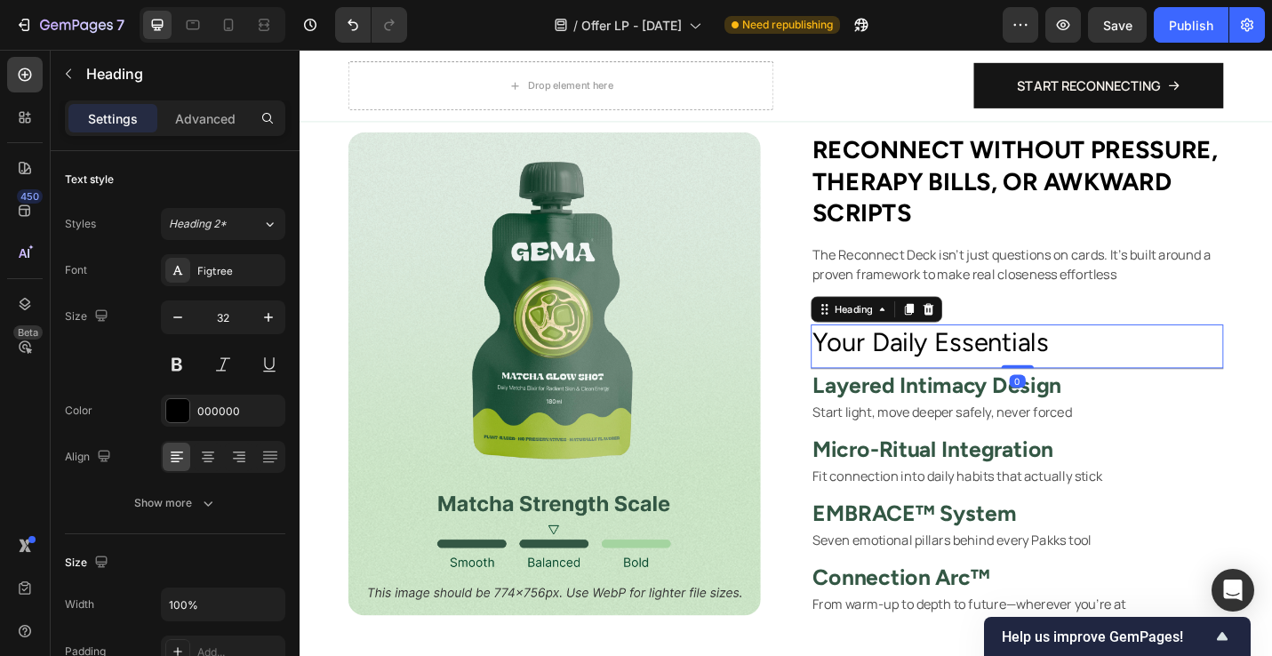
click at [1162, 377] on p "Your Daily Essentials" at bounding box center [1086, 371] width 449 height 37
click at [998, 334] on div at bounding box center [989, 334] width 21 height 21
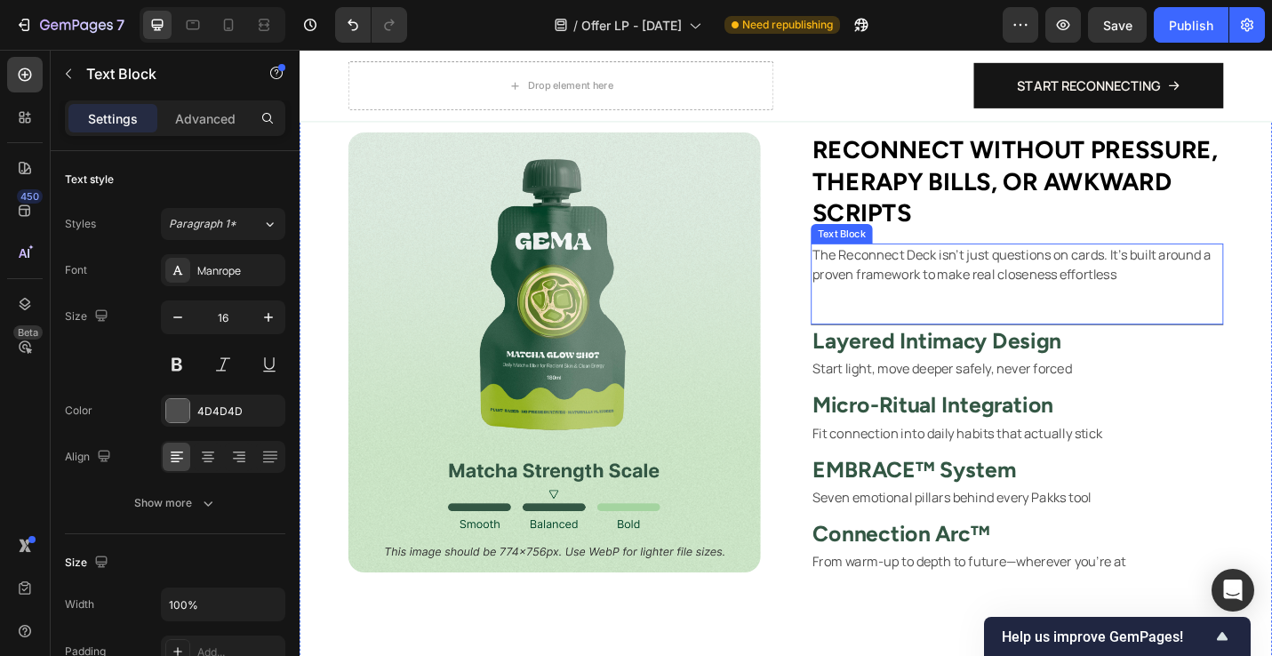
click at [1261, 350] on div "The Reconnect Deck isn’t just questions on cards. It’s built around a proven fr…" at bounding box center [1087, 306] width 453 height 89
click at [221, 119] on p "Advanced" at bounding box center [205, 118] width 60 height 19
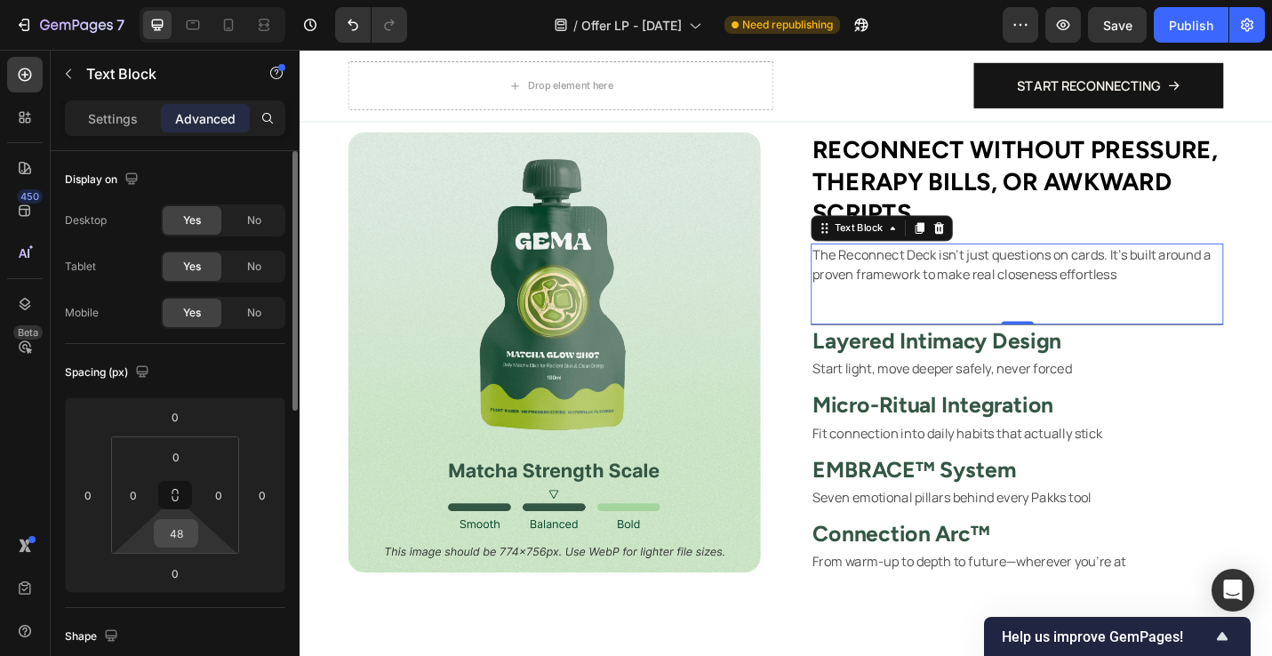
click at [174, 542] on input "48" at bounding box center [176, 533] width 36 height 27
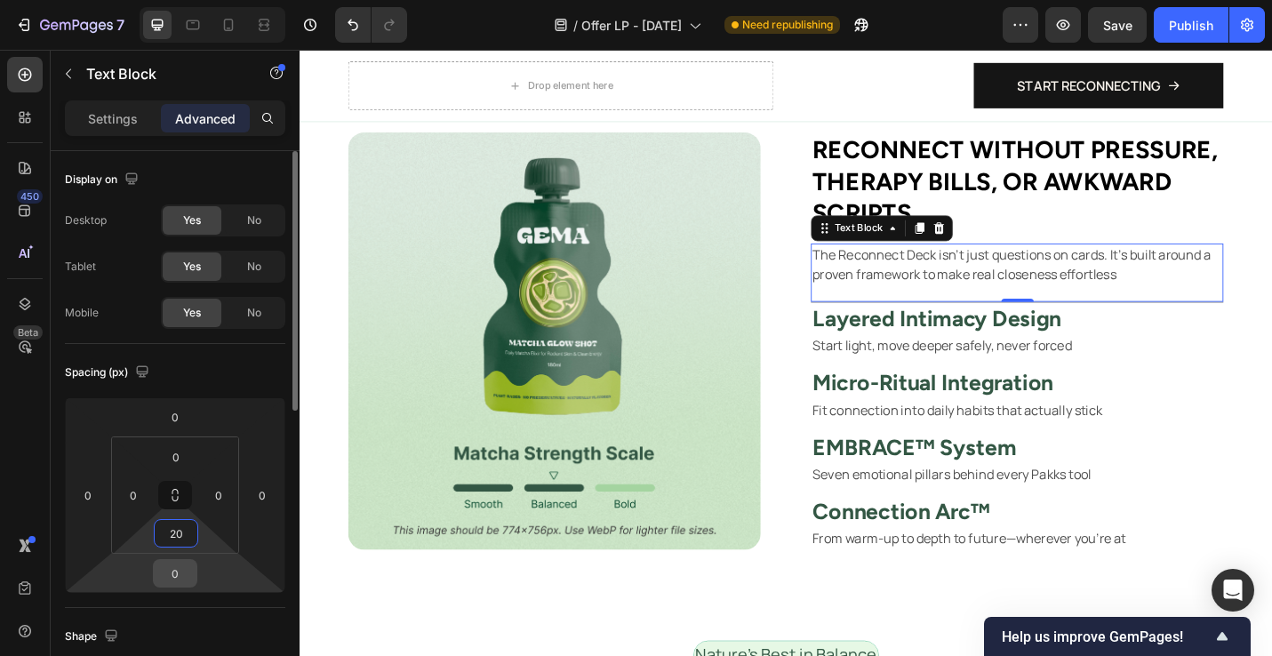
type input "20"
click at [180, 578] on input "0" at bounding box center [175, 573] width 36 height 27
type input "20"
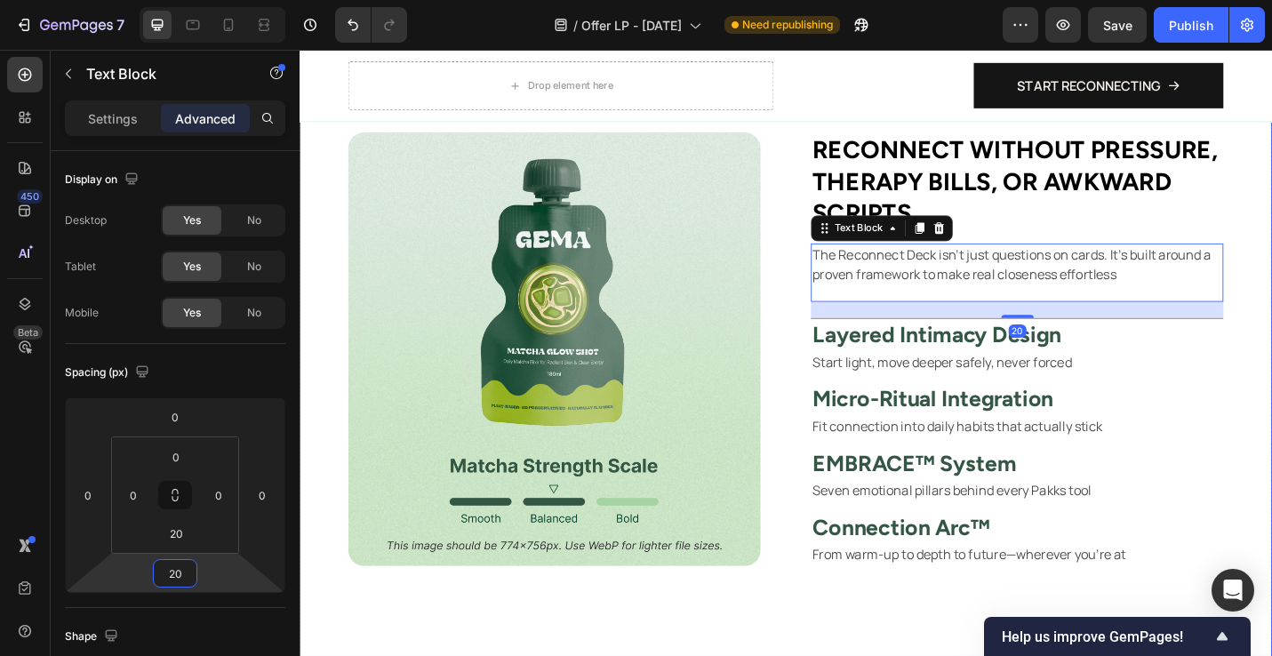
click at [1272, 542] on div "Image ⁠⁠⁠⁠⁠⁠⁠ Reconnect without pressure, therapy bills, or awkward scripts Hea…" at bounding box center [833, 378] width 1067 height 674
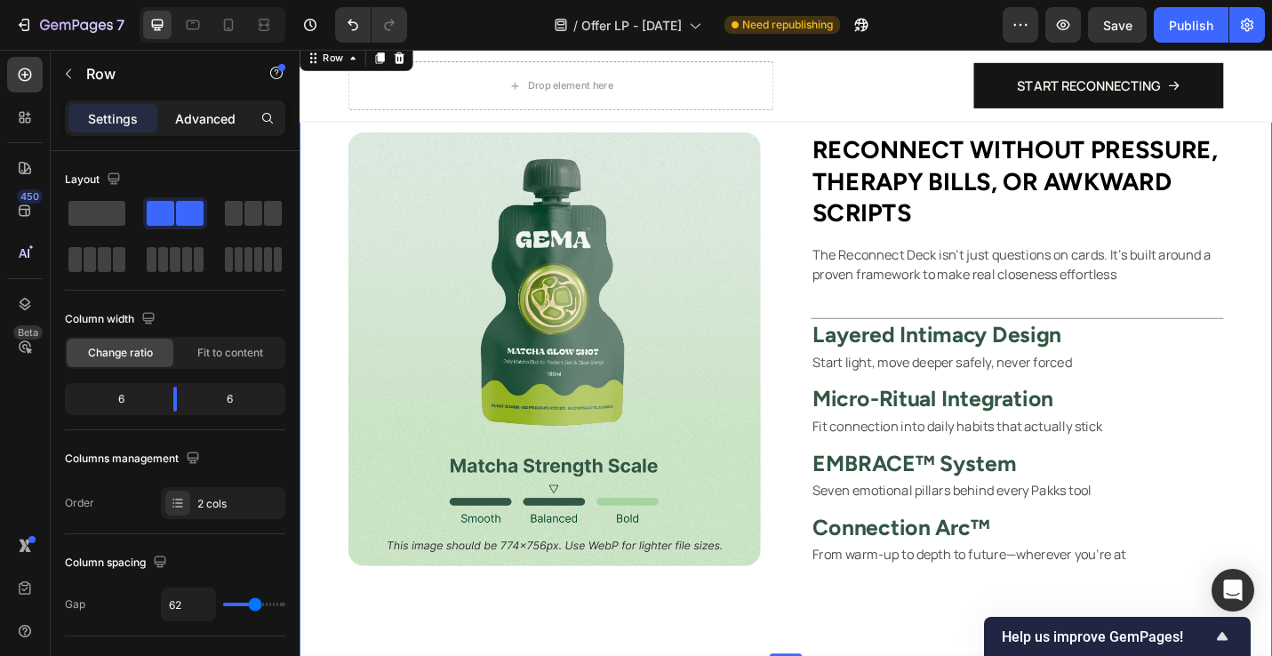
click at [225, 129] on div "Advanced" at bounding box center [205, 118] width 89 height 28
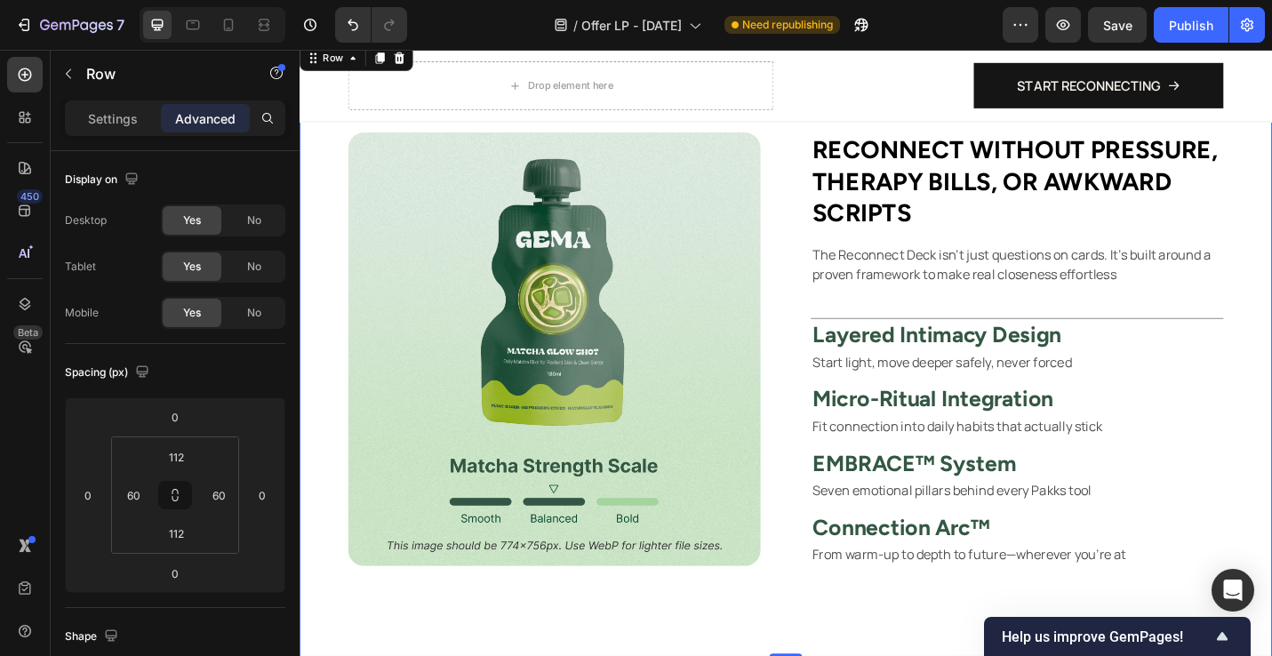
click at [1067, 334] on div "⁠⁠⁠⁠⁠⁠⁠ Reconnect without pressure, therapy bills, or awkward scripts Heading T…" at bounding box center [1087, 377] width 453 height 475
click at [1051, 305] on p "The Reconnect Deck isn’t just questions on cards. It’s built around a proven fr…" at bounding box center [1086, 285] width 449 height 43
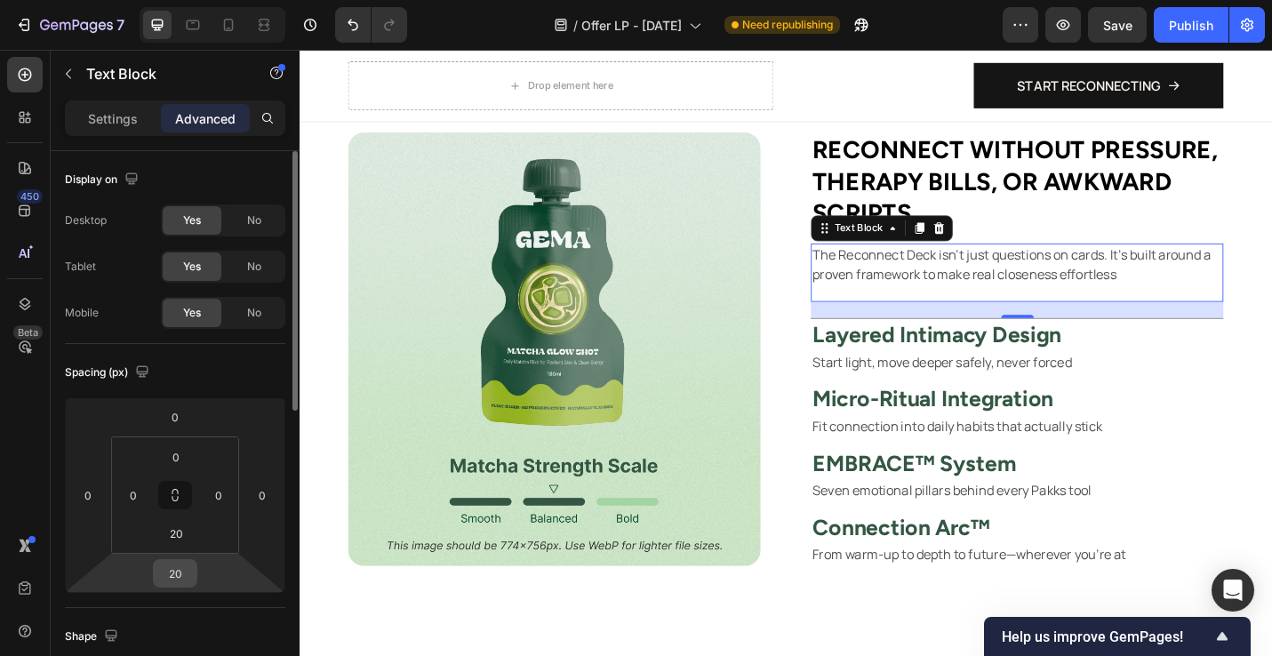
click at [183, 567] on input "20" at bounding box center [175, 573] width 36 height 27
type input "0"
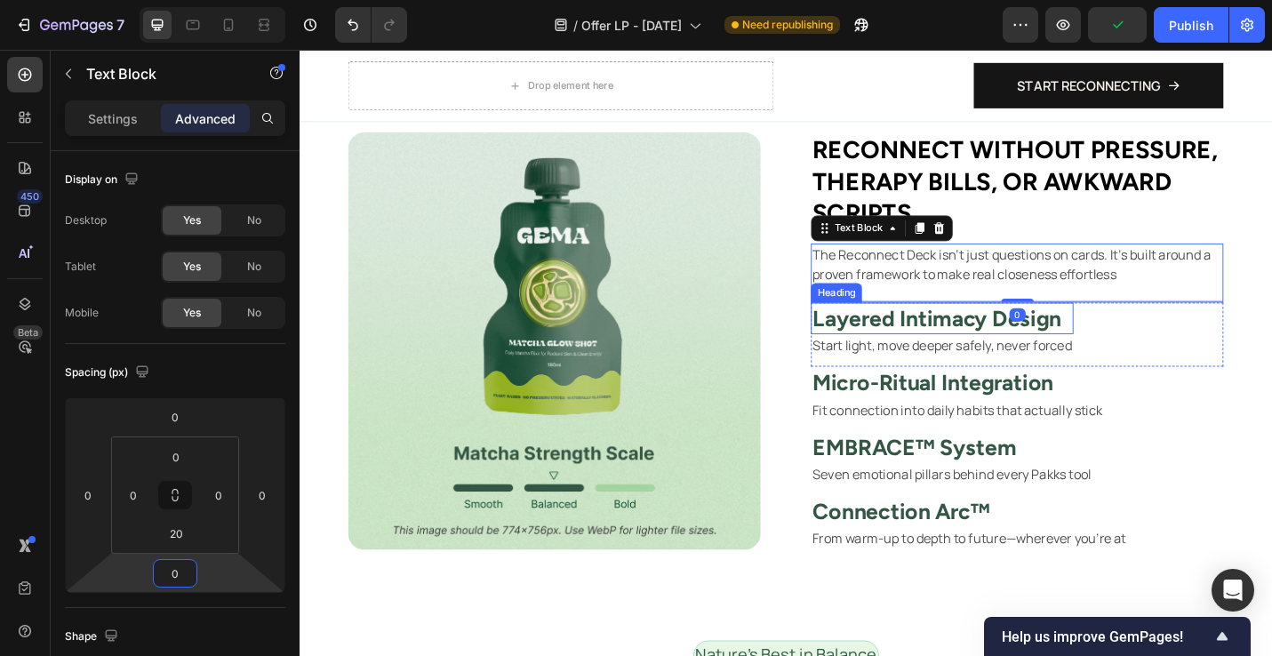
click at [880, 342] on p "Layered Intimacy Design" at bounding box center [1004, 344] width 285 height 31
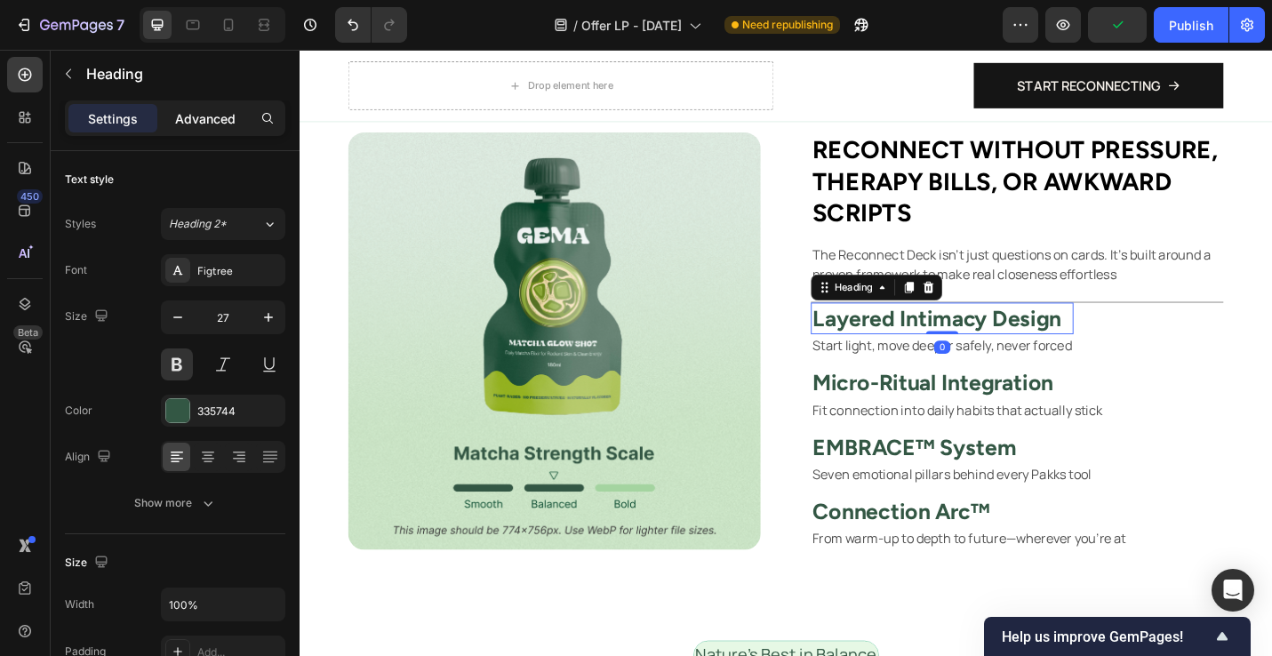
click at [199, 117] on p "Advanced" at bounding box center [205, 118] width 60 height 19
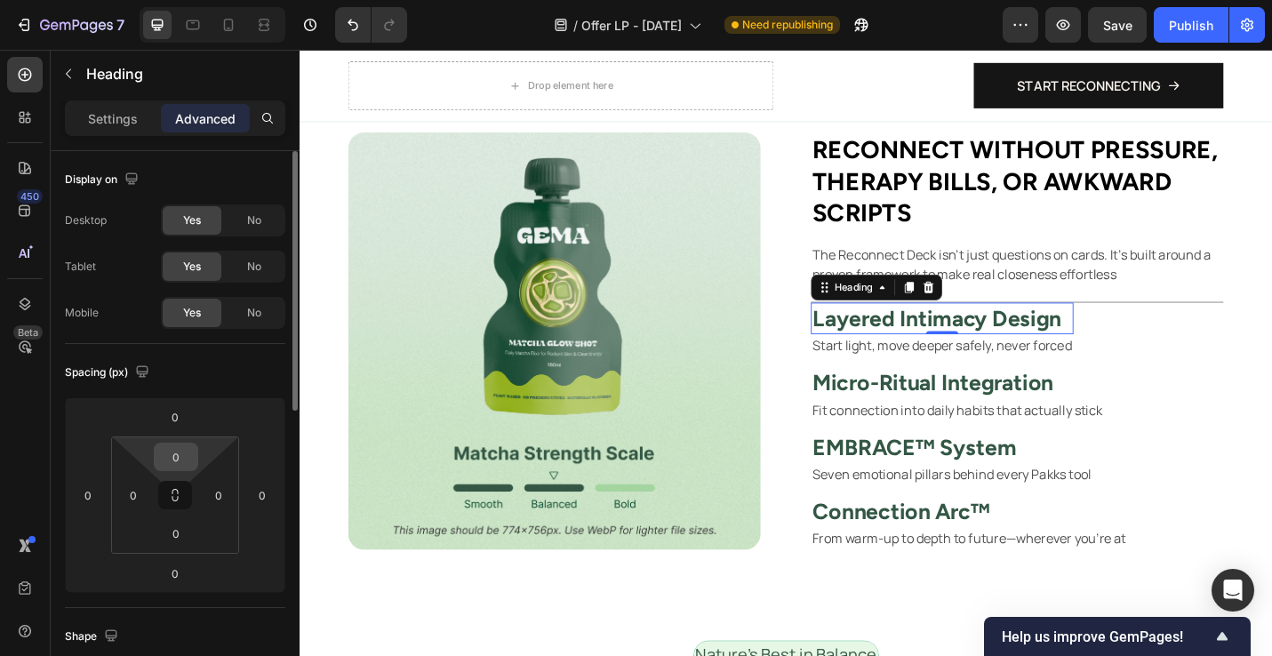
click at [189, 449] on input "0" at bounding box center [176, 457] width 36 height 27
type input "20"
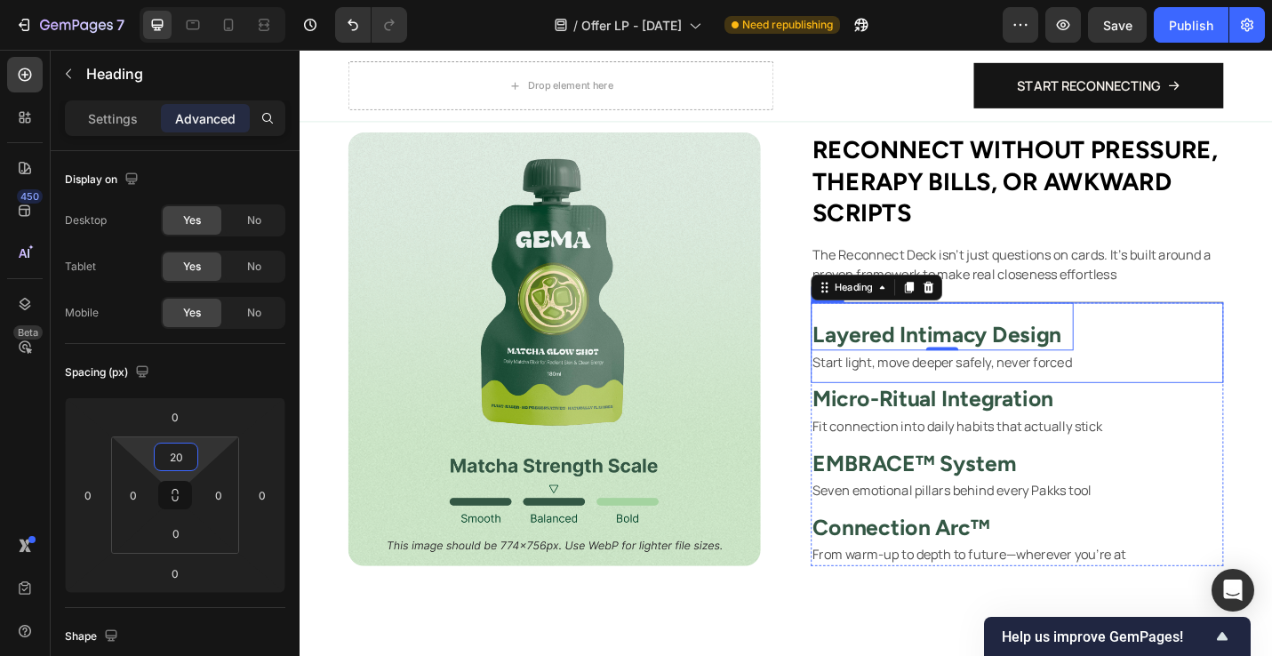
click at [1272, 388] on div "Layered Intimacy Design Heading 0 Start light, move deeper safely, never forced…" at bounding box center [1087, 371] width 453 height 88
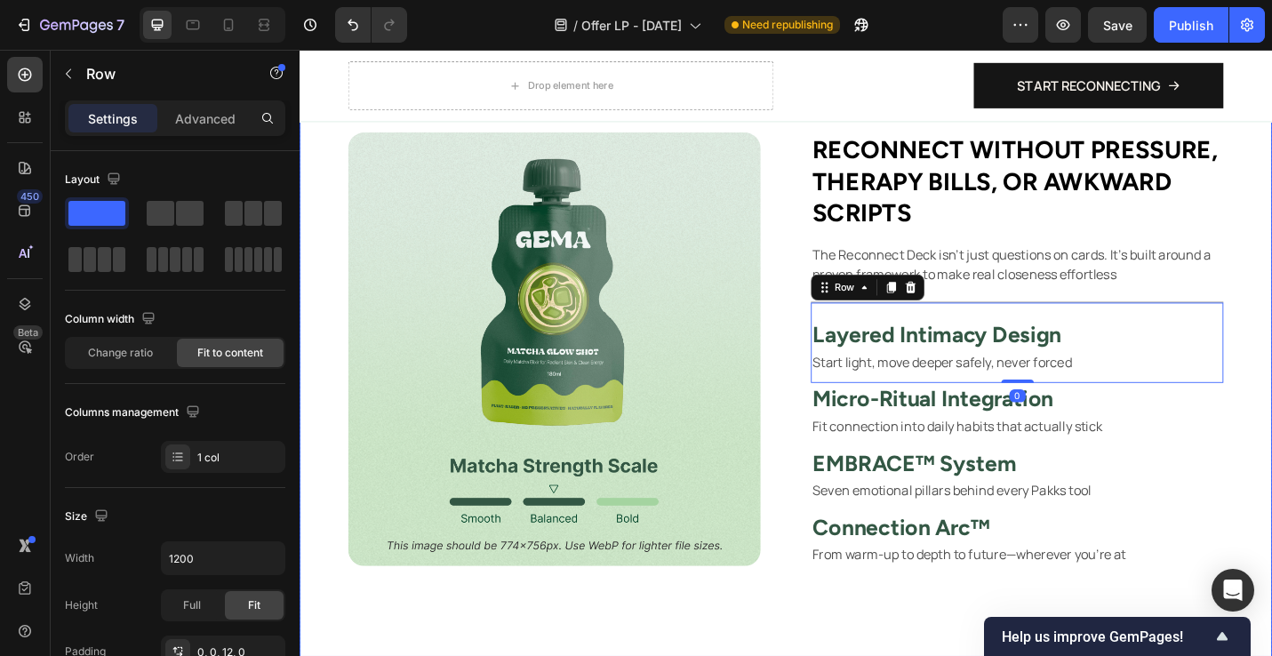
click at [1272, 433] on div "Image ⁠⁠⁠⁠⁠⁠⁠ Reconnect without pressure, therapy bills, or awkward scripts Hea…" at bounding box center [833, 378] width 1067 height 674
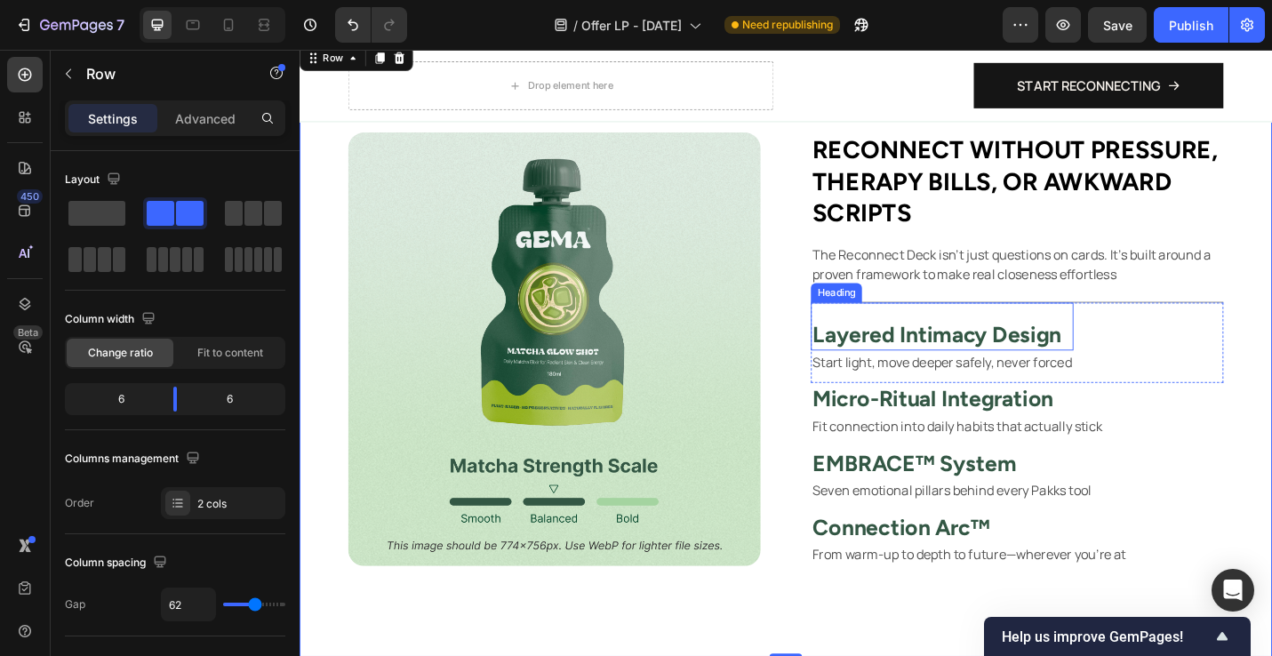
click at [995, 355] on p "Layered Intimacy Design" at bounding box center [1004, 362] width 285 height 31
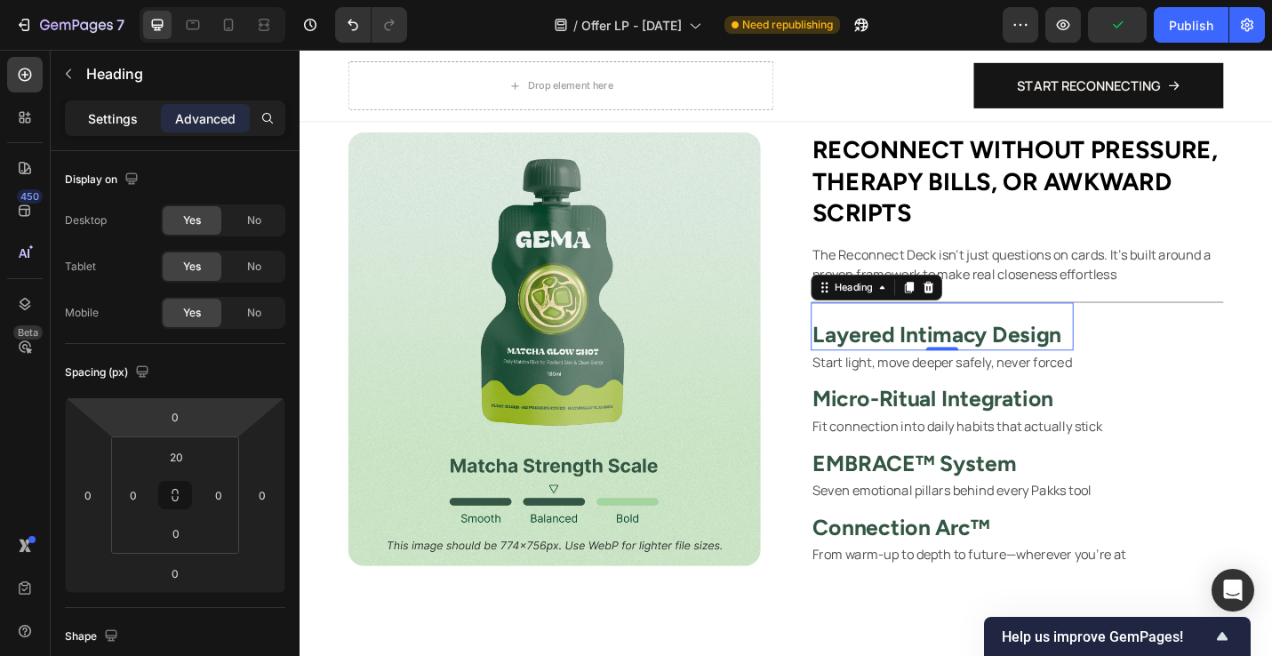
click at [131, 127] on p "Settings" at bounding box center [113, 118] width 50 height 19
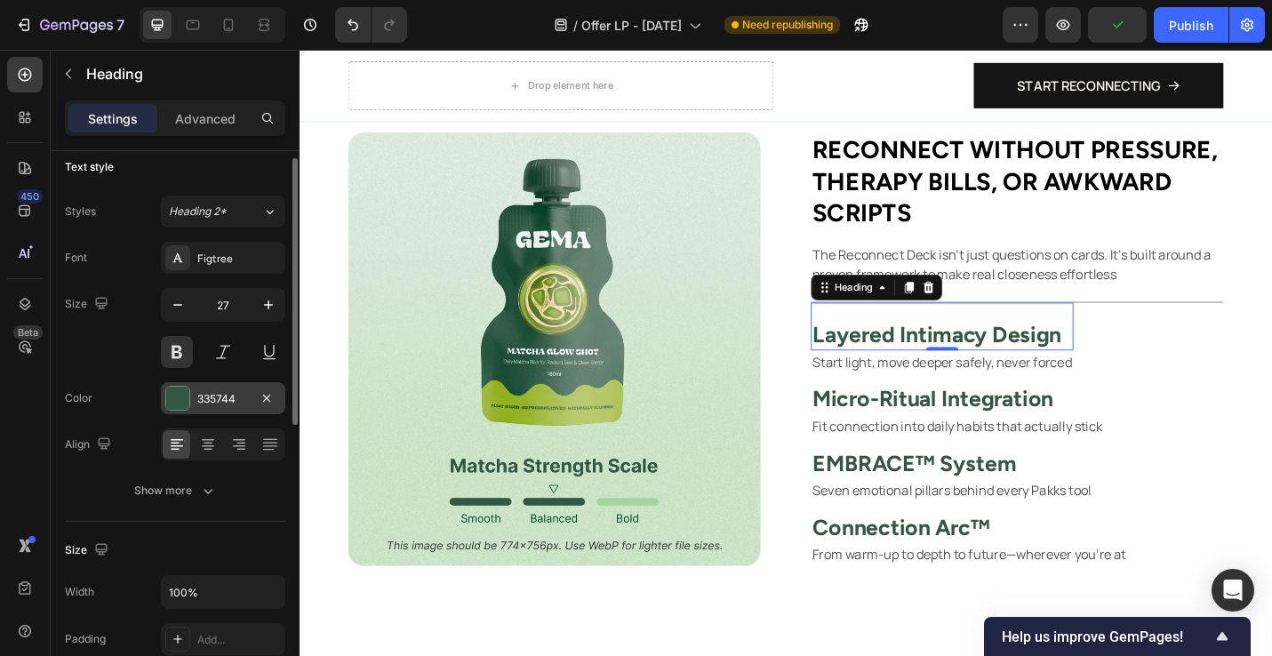
scroll to position [13, 0]
click at [176, 402] on div at bounding box center [177, 397] width 23 height 23
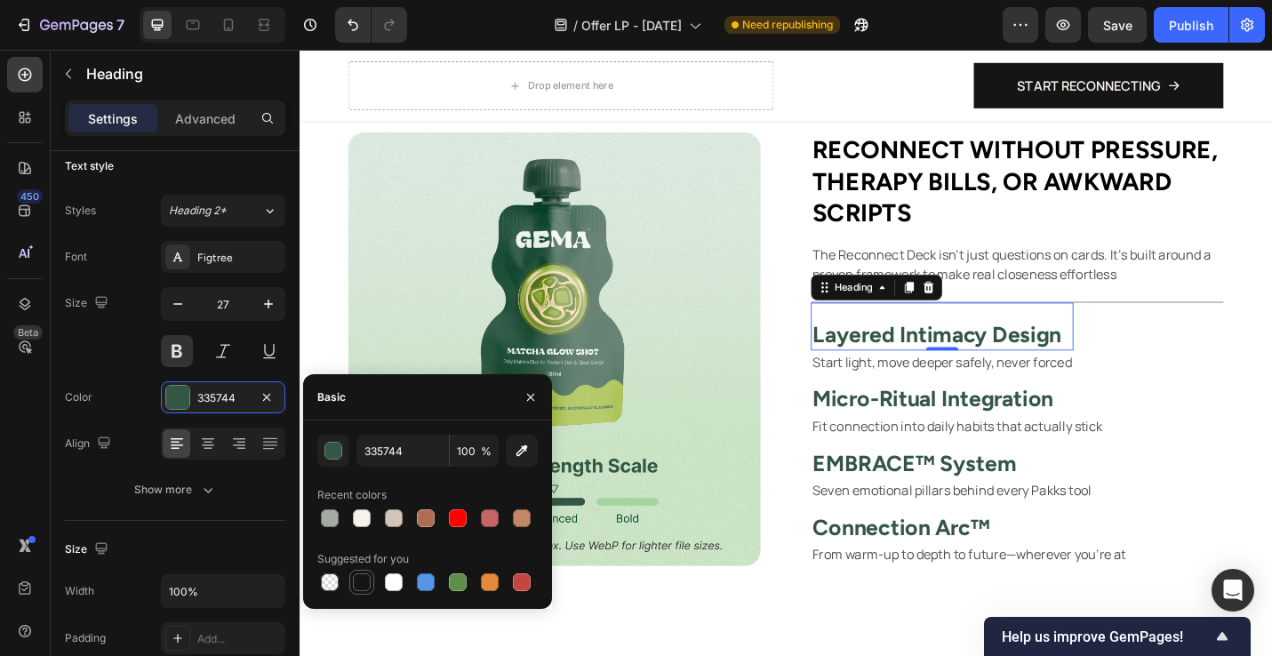
click at [369, 579] on div at bounding box center [362, 583] width 18 height 18
type input "151515"
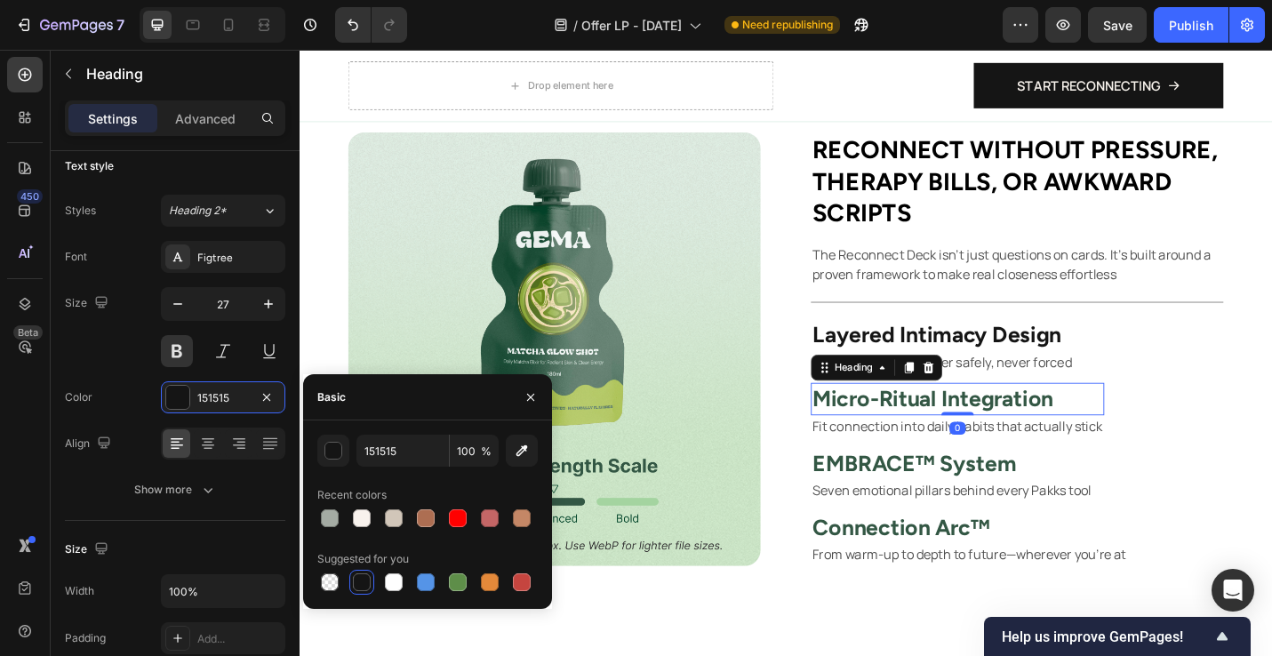
click at [1034, 440] on p "Micro-Ritual Integration" at bounding box center [1021, 432] width 318 height 31
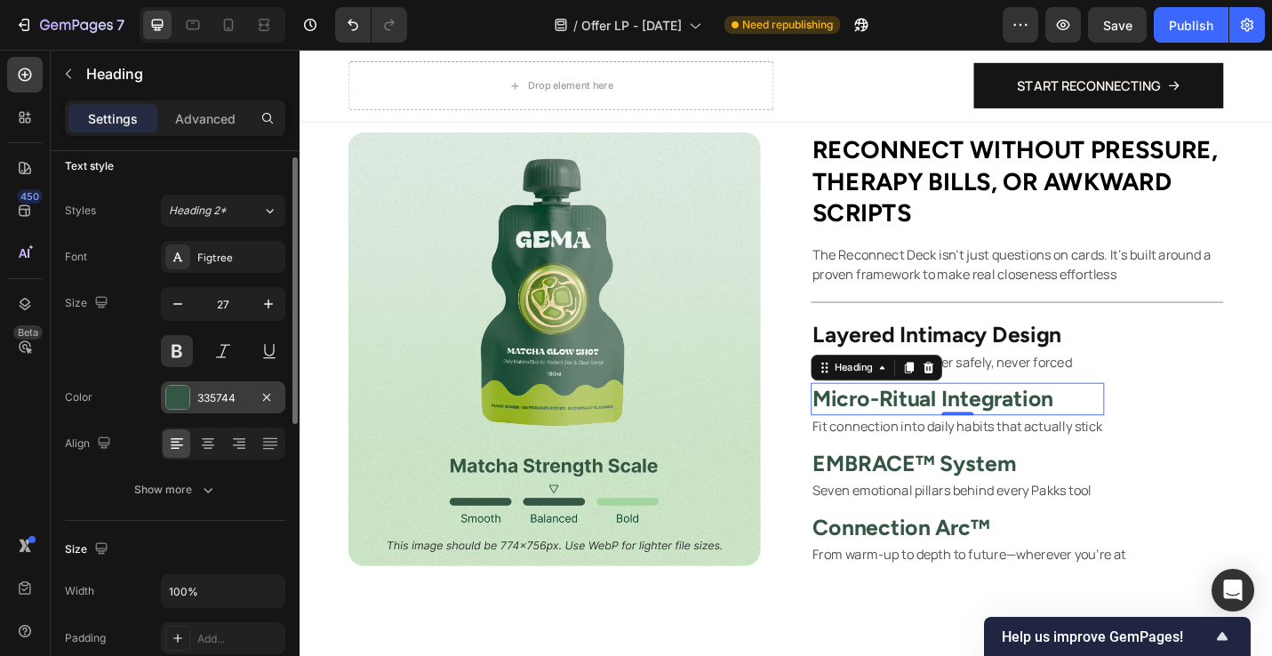
click at [181, 395] on div at bounding box center [177, 397] width 23 height 23
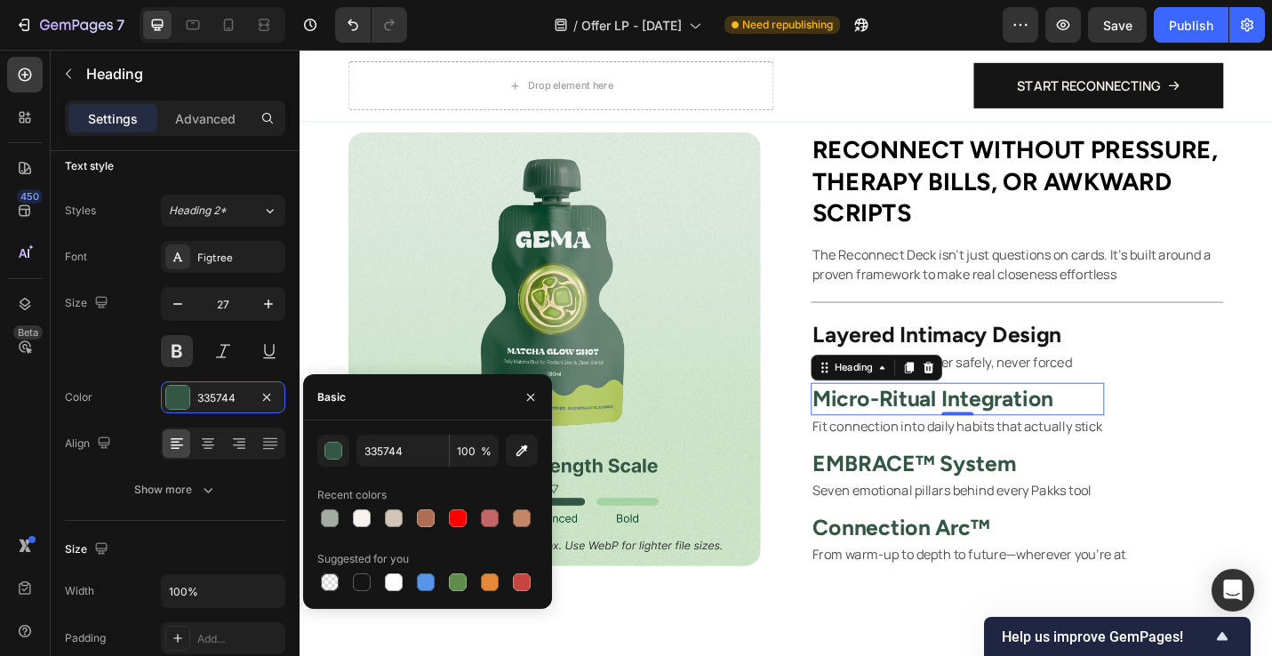
drag, startPoint x: 372, startPoint y: 586, endPoint x: 445, endPoint y: 564, distance: 77.1
click at [372, 586] on div at bounding box center [361, 582] width 21 height 21
type input "151515"
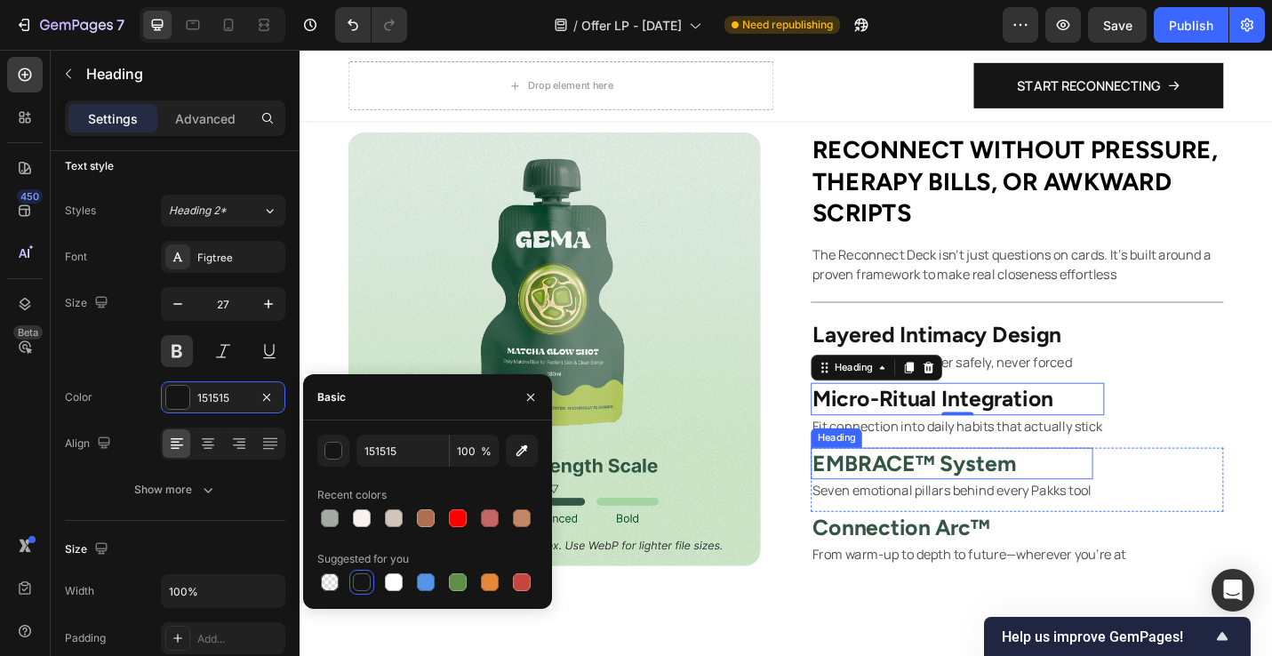
click at [909, 501] on p "EMBRACE™ System" at bounding box center [1015, 503] width 306 height 31
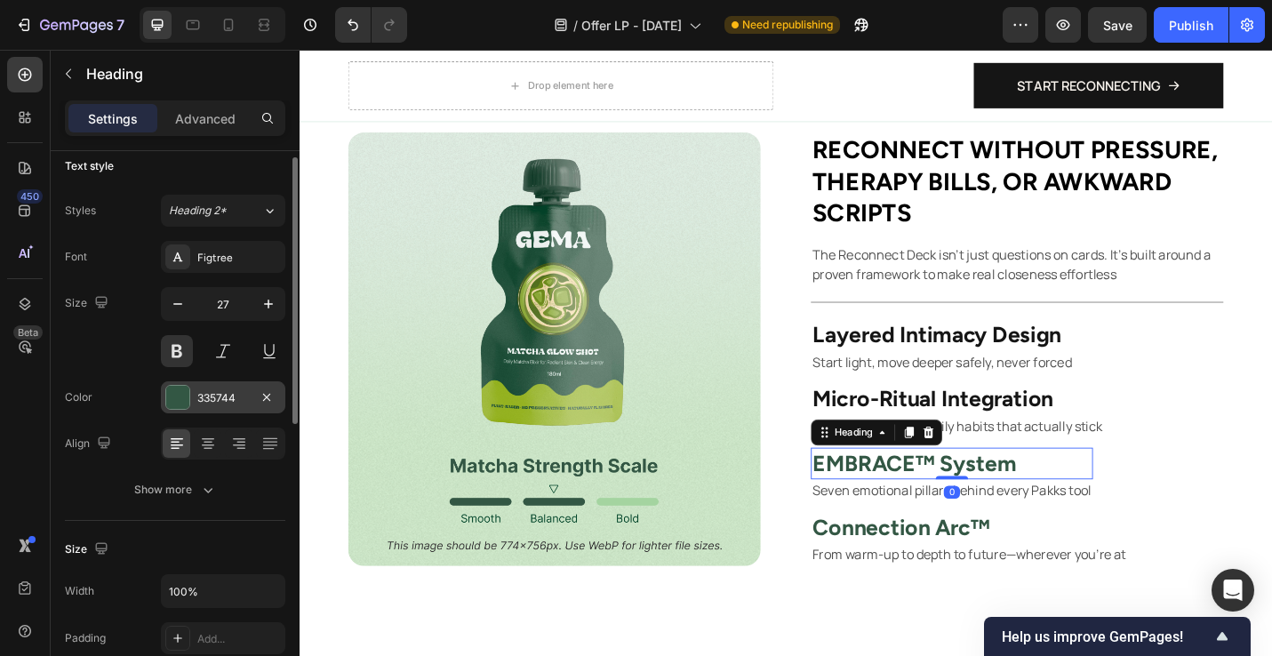
click at [183, 403] on div at bounding box center [177, 397] width 23 height 23
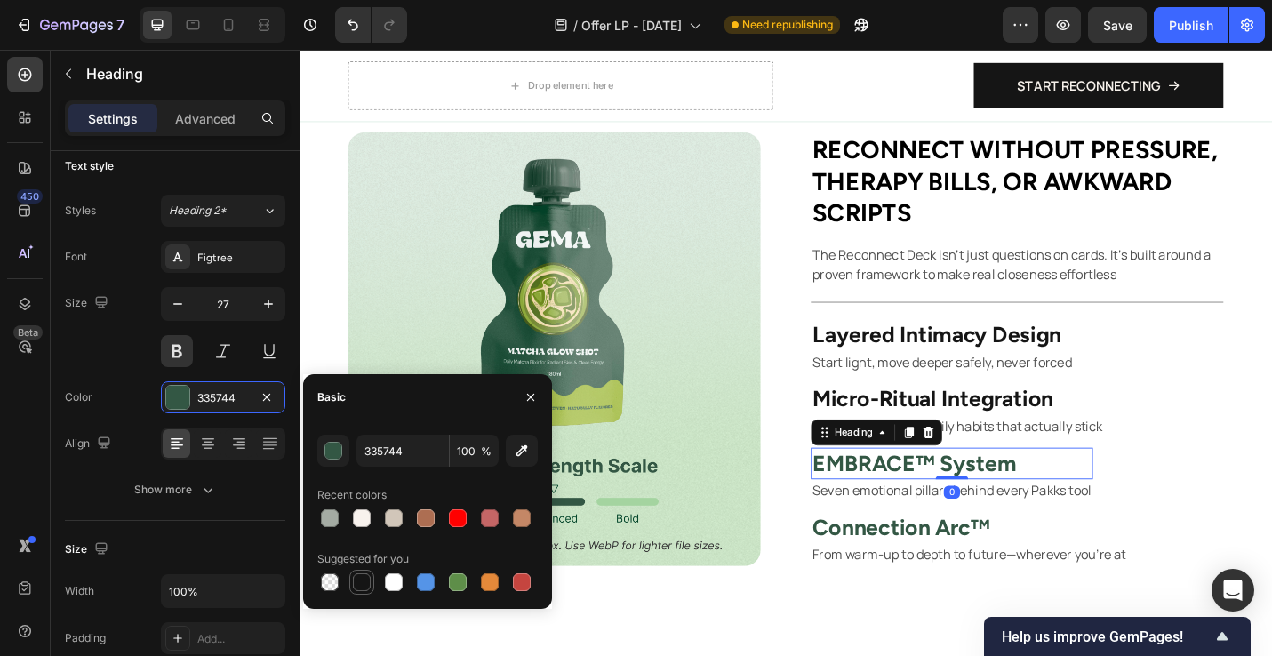
drag, startPoint x: 362, startPoint y: 586, endPoint x: 701, endPoint y: 504, distance: 348.5
click at [362, 586] on div at bounding box center [362, 583] width 18 height 18
type input "151515"
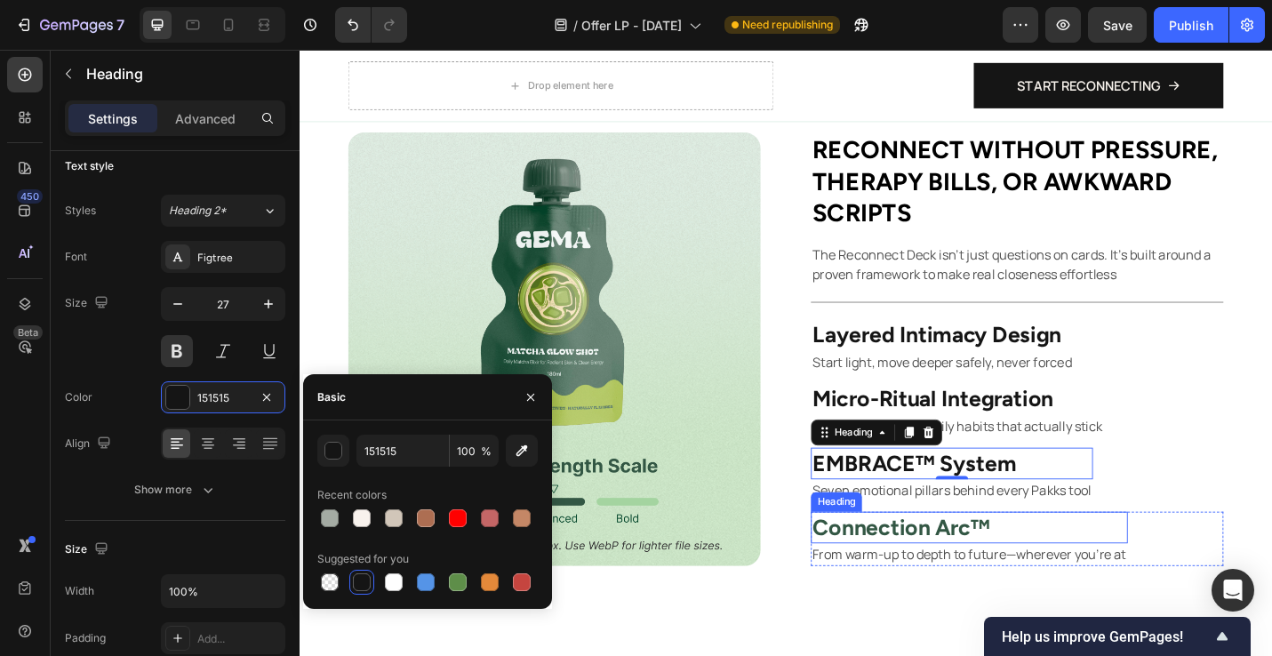
click at [985, 572] on p "Connection Arc™" at bounding box center [1034, 573] width 344 height 31
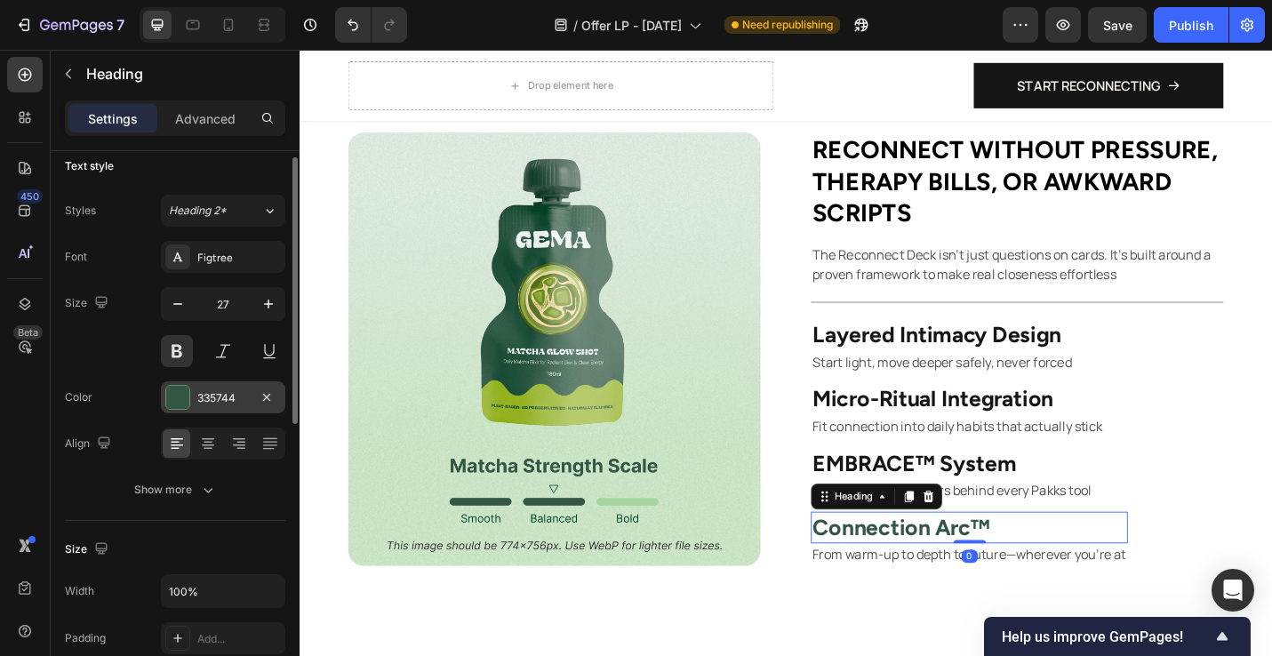
click at [191, 402] on div "335744" at bounding box center [223, 397] width 124 height 32
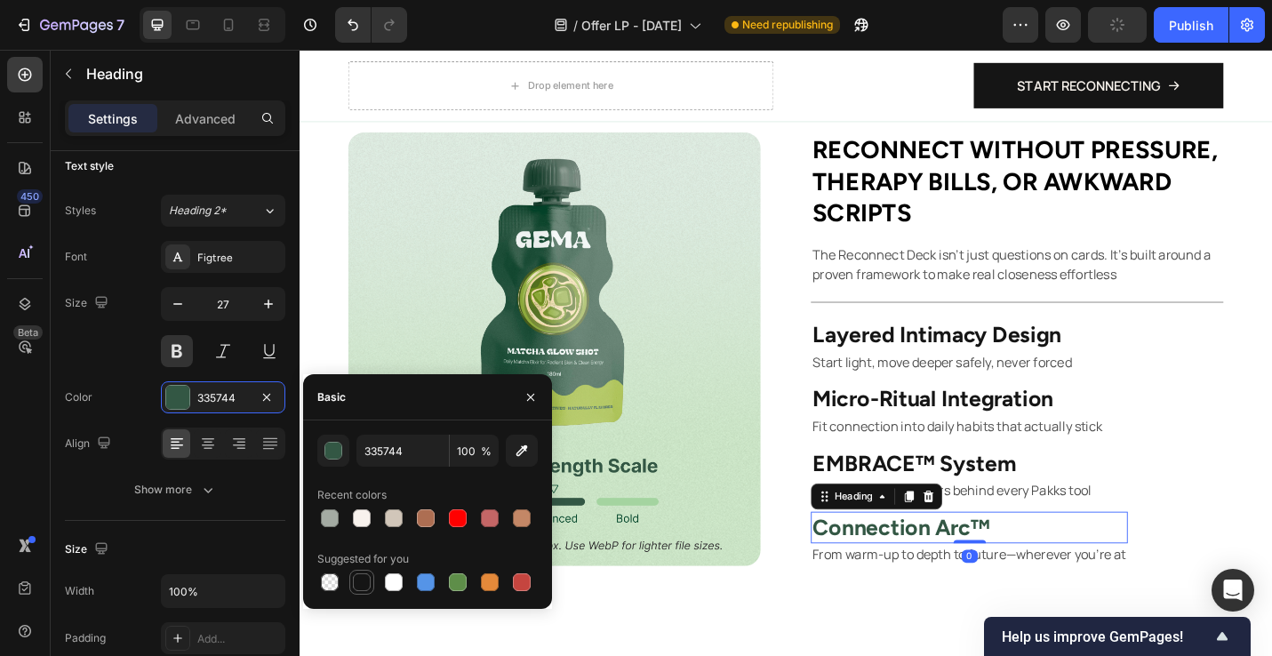
click at [362, 576] on div at bounding box center [362, 583] width 18 height 18
type input "151515"
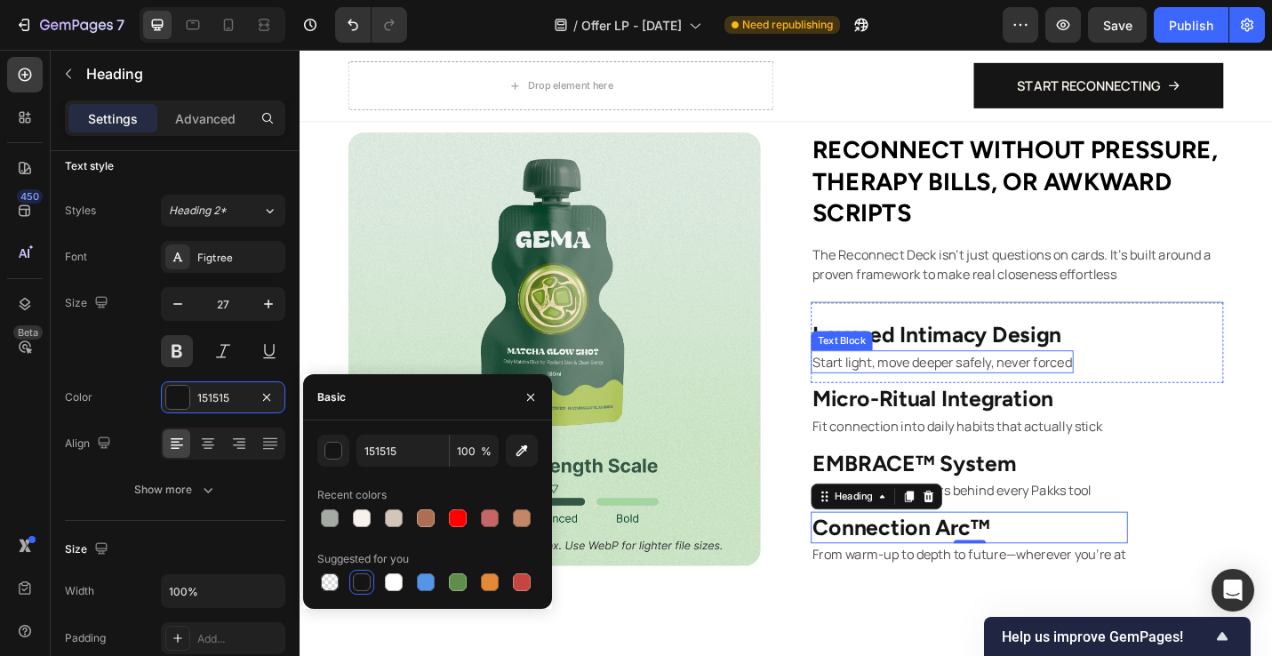
click at [908, 375] on div "Text Block" at bounding box center [895, 368] width 68 height 21
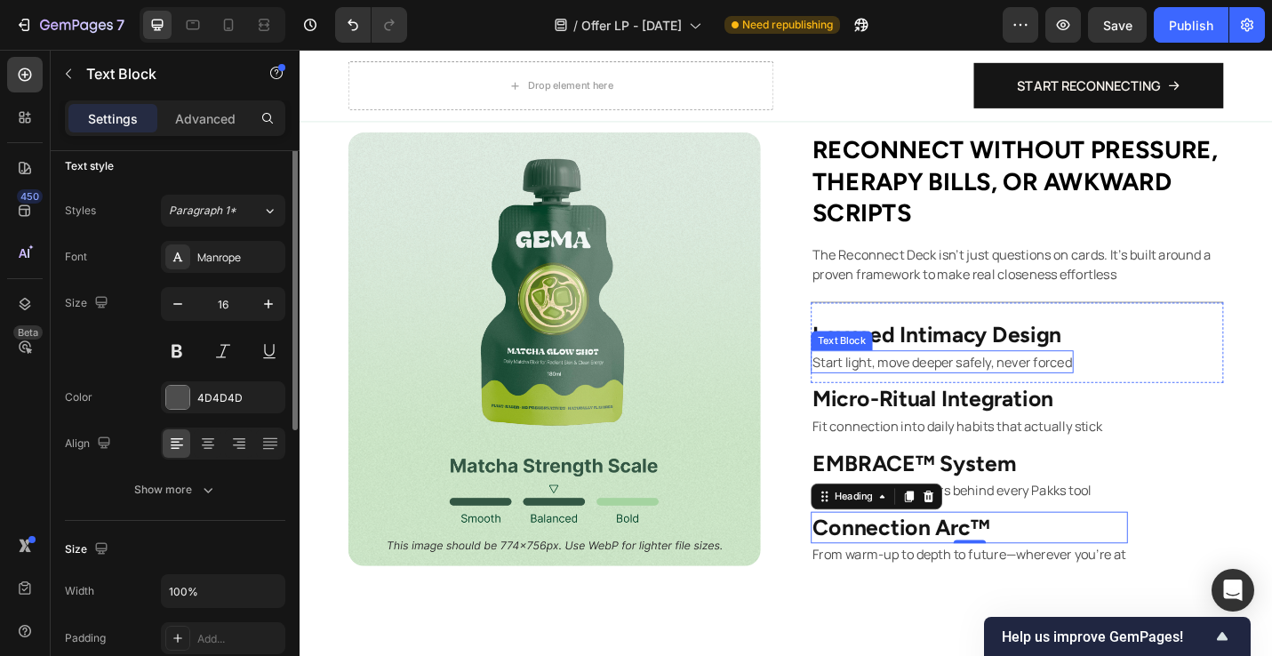
scroll to position [0, 0]
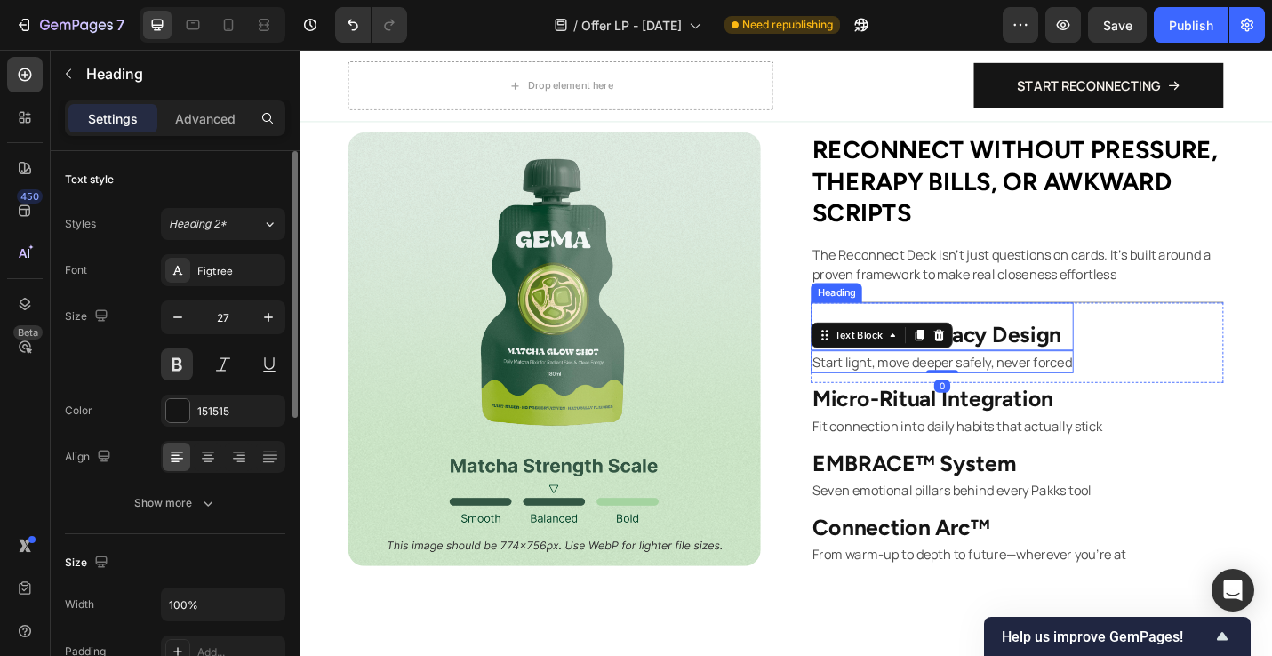
click at [1055, 358] on p "Layered Intimacy Design" at bounding box center [1004, 362] width 285 height 31
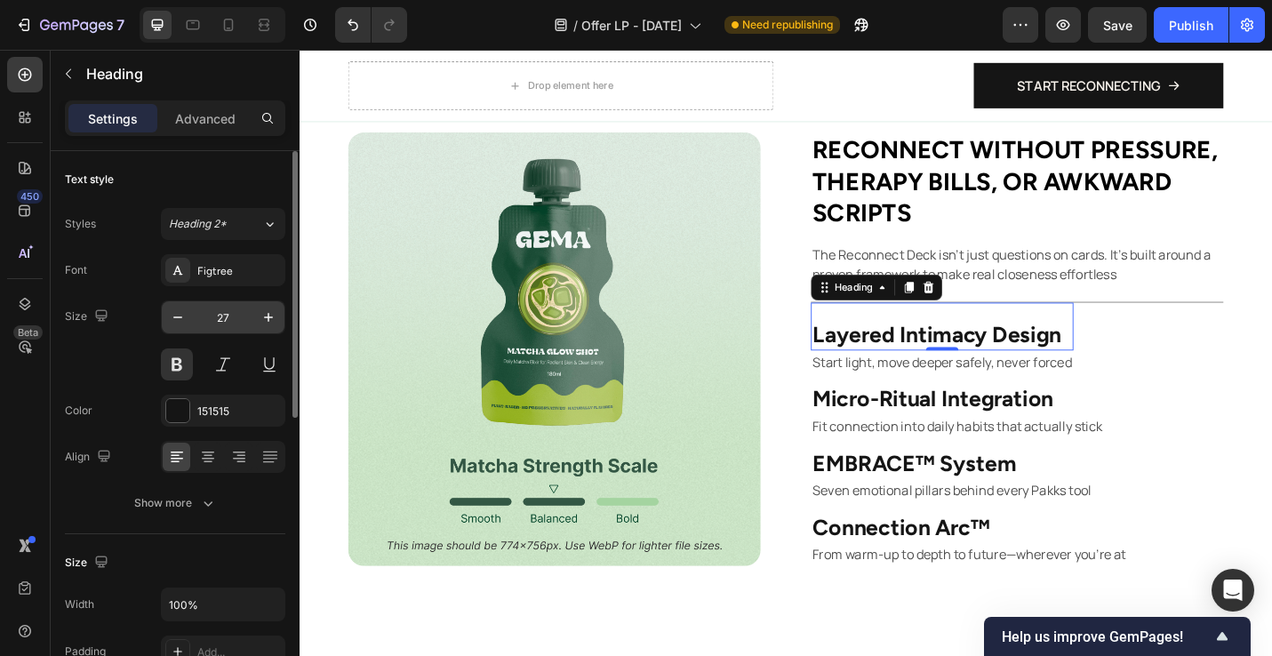
click at [219, 321] on input "27" at bounding box center [223, 317] width 59 height 32
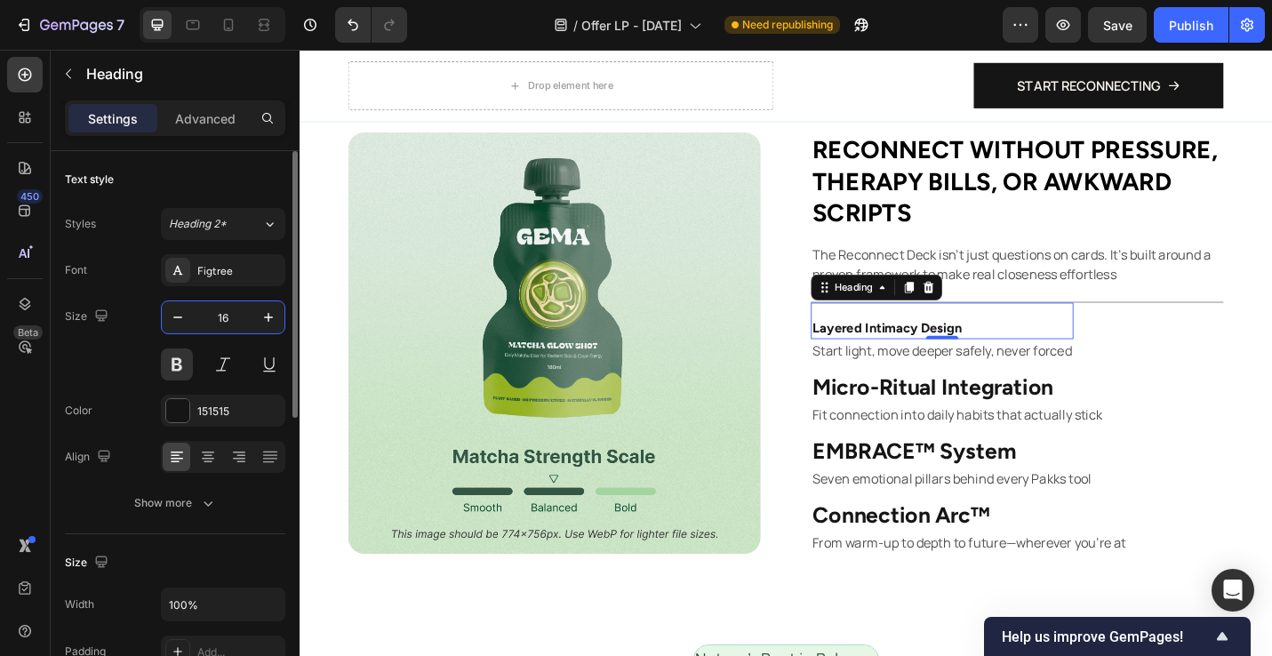
type input "16"
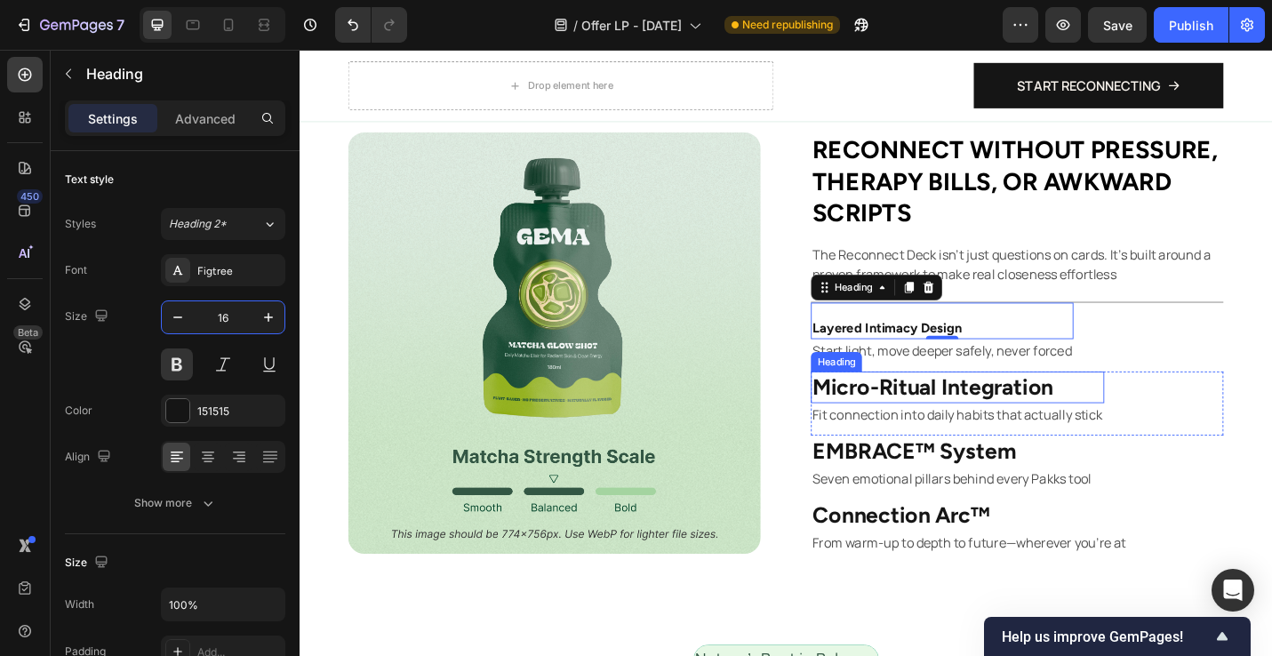
click at [1015, 427] on p "Micro-Ritual Integration" at bounding box center [1021, 420] width 318 height 31
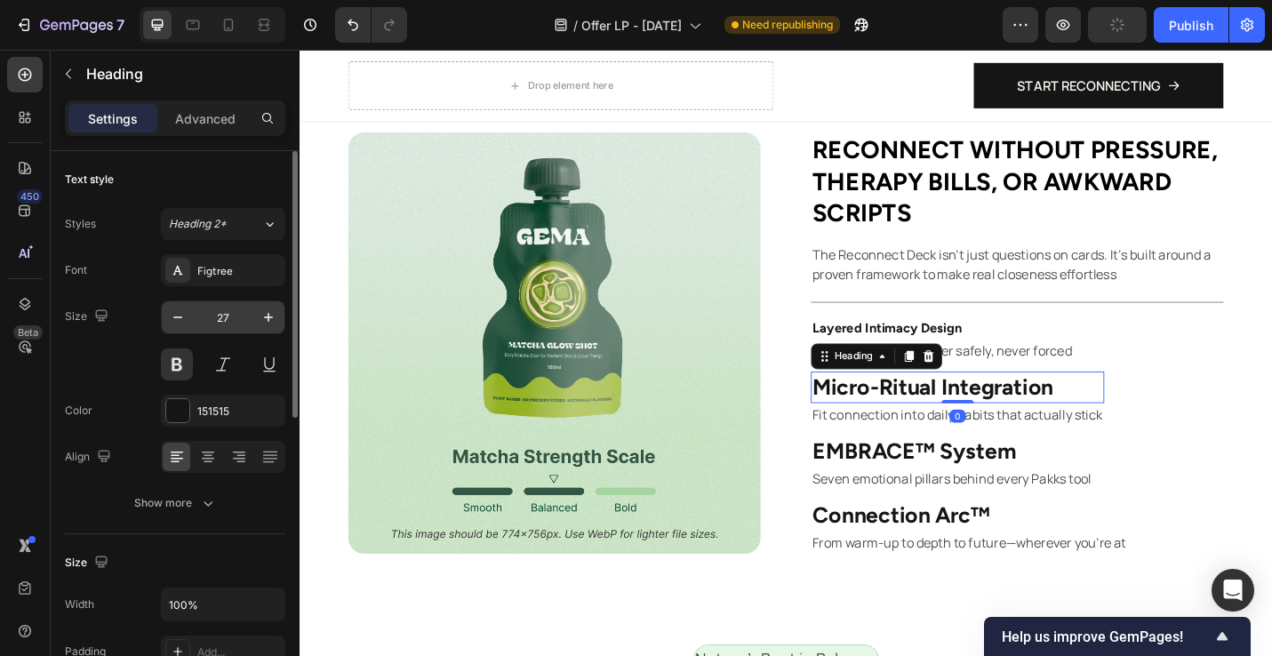
click at [223, 326] on input "27" at bounding box center [223, 317] width 59 height 32
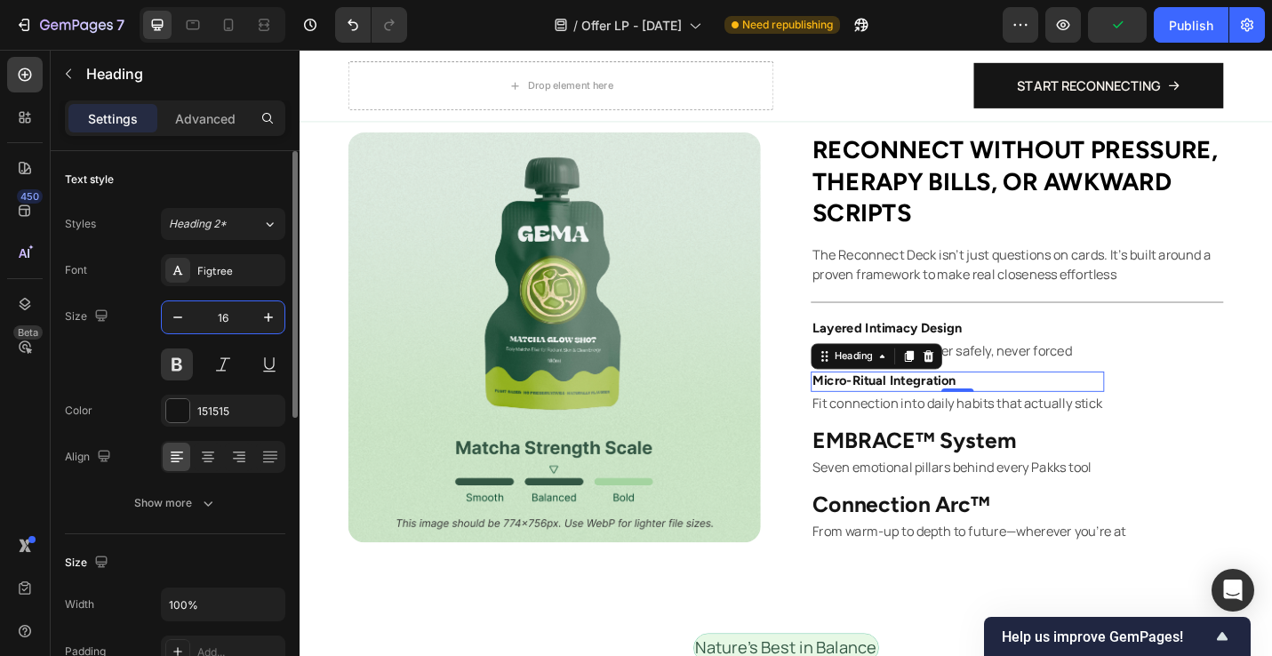
type input "16"
click at [939, 476] on p "EMBRACE™ System" at bounding box center [1015, 477] width 306 height 31
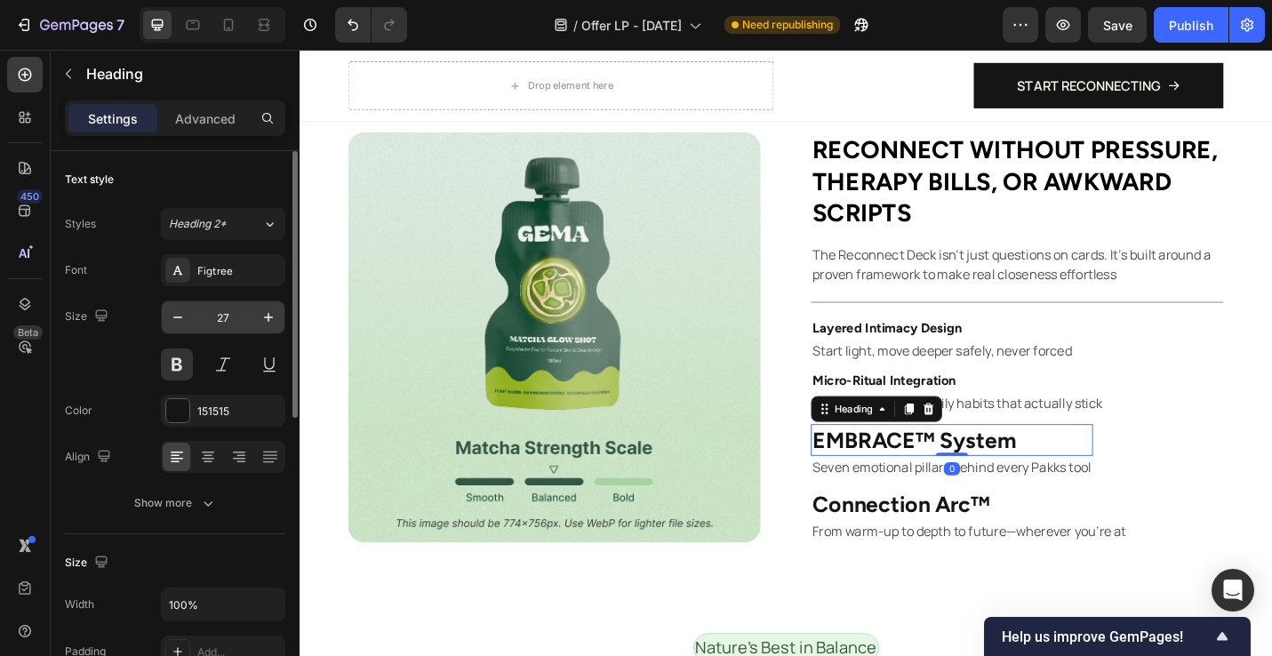
click at [226, 315] on input "27" at bounding box center [223, 317] width 59 height 32
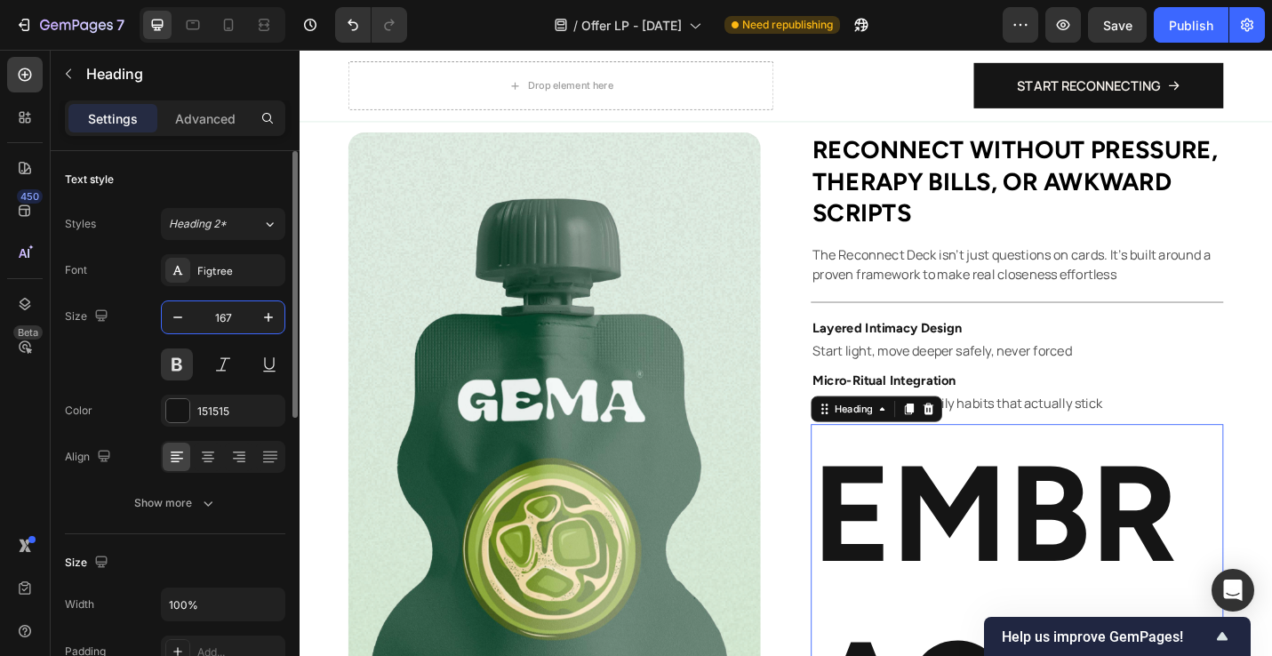
type input "16"
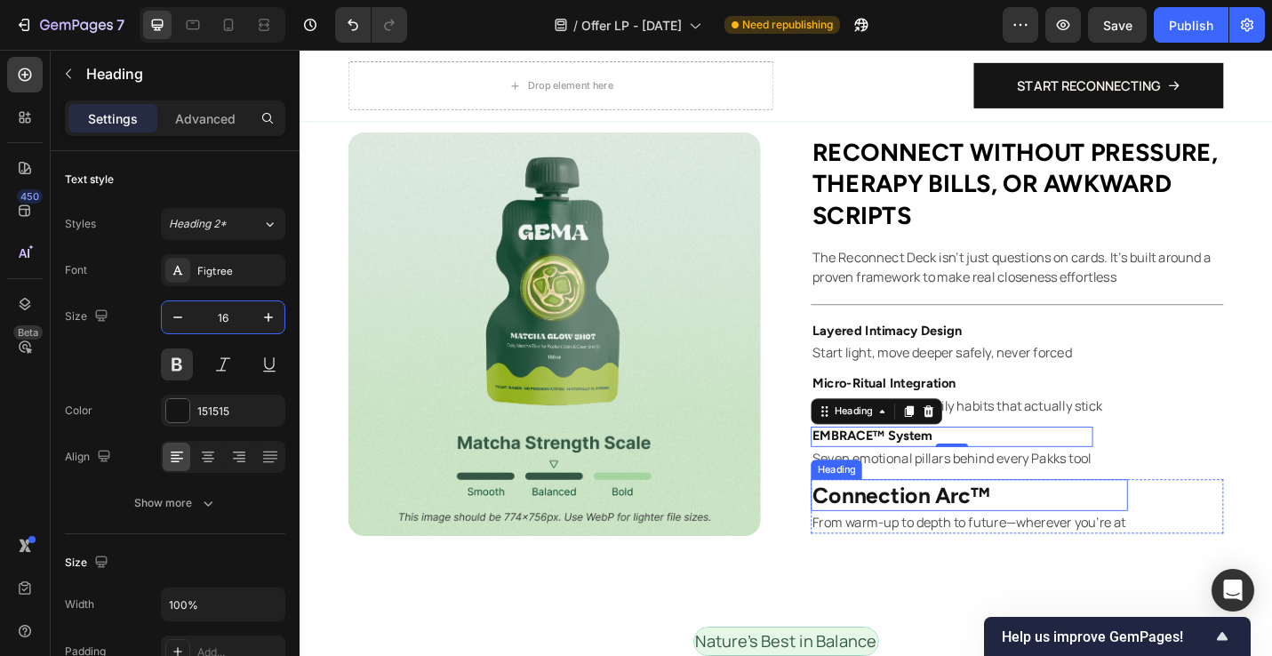
click at [972, 545] on p "Connection Arc™" at bounding box center [1034, 538] width 344 height 31
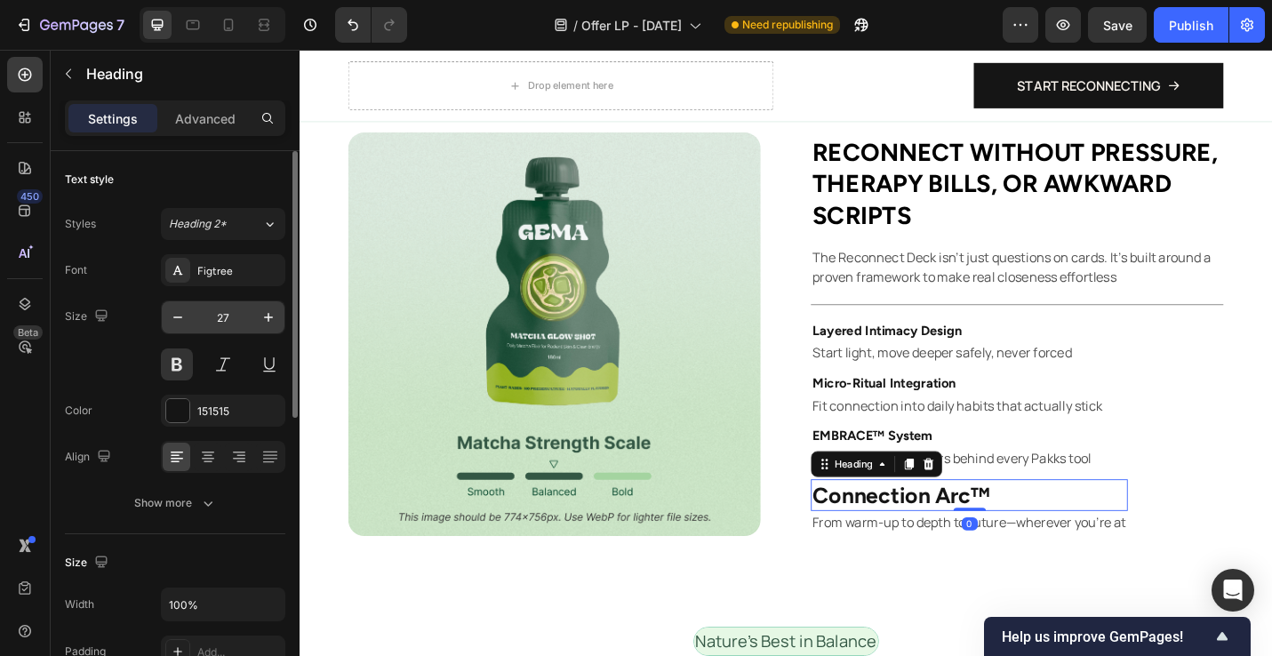
click at [231, 320] on input "27" at bounding box center [223, 317] width 59 height 32
type input "16"
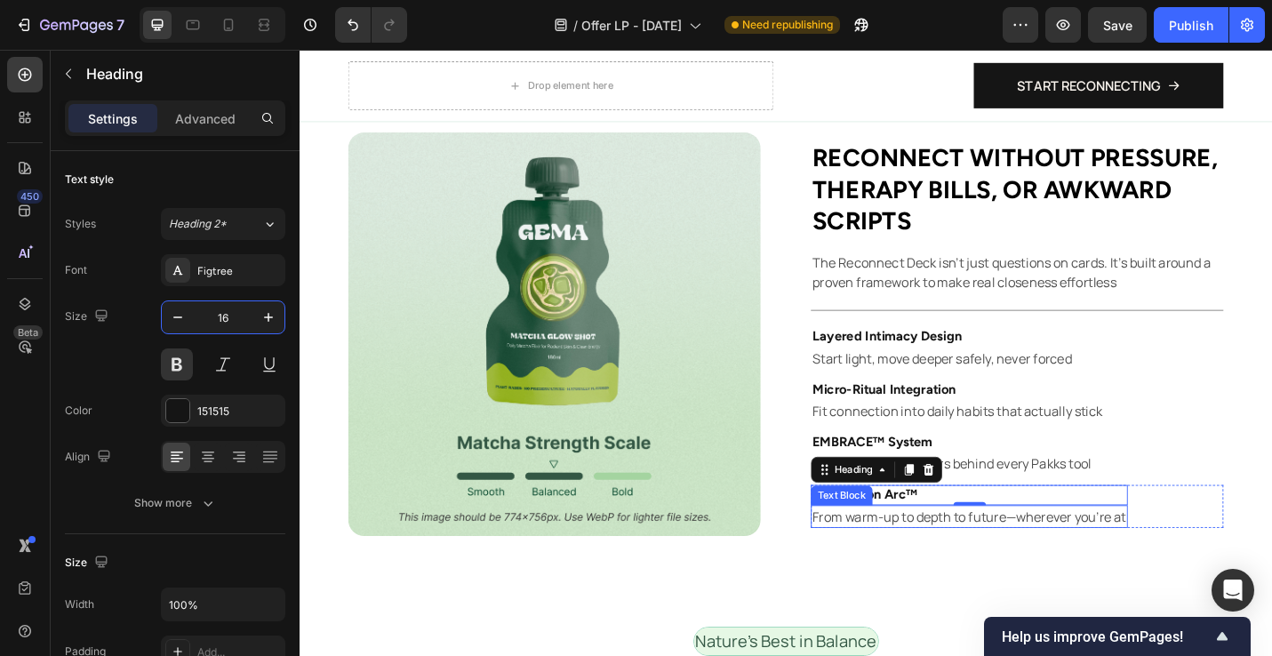
click at [878, 558] on p "From warm-up to depth to future—wherever you’re at" at bounding box center [1034, 561] width 344 height 21
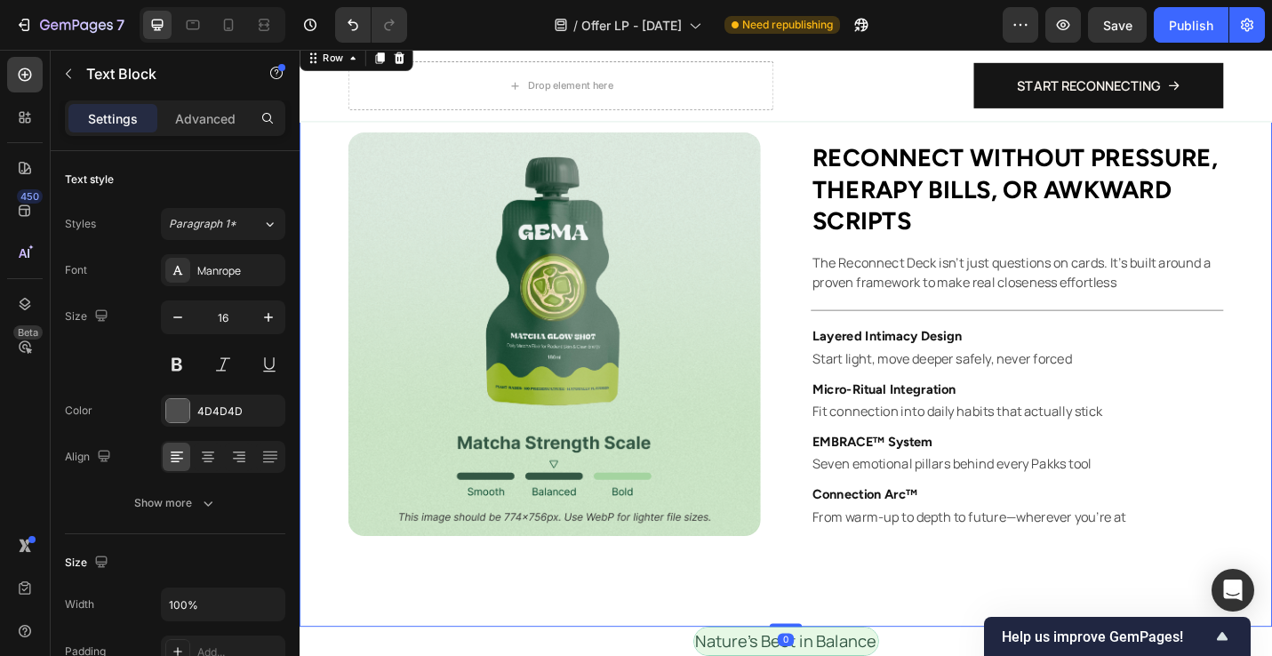
click at [905, 592] on div "Image ⁠⁠⁠⁠⁠⁠⁠ Reconnect without pressure, therapy bills, or awkward scripts Hea…" at bounding box center [833, 361] width 1067 height 641
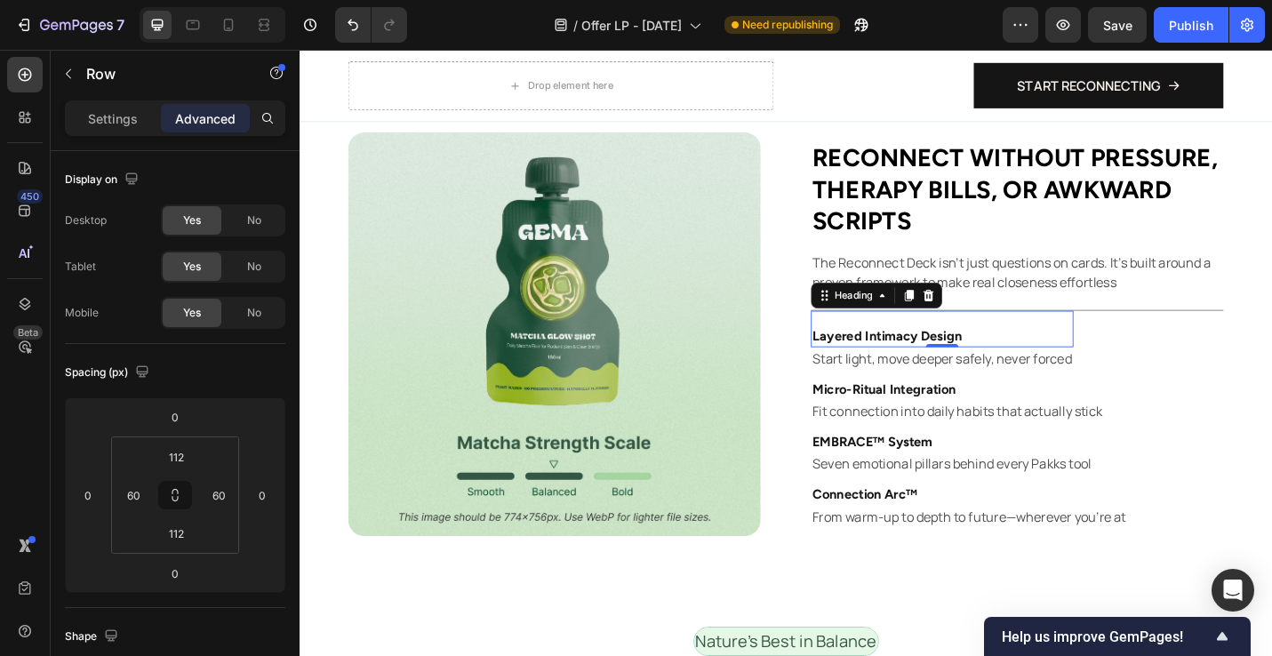
click at [943, 361] on p "Layered Intimacy Design" at bounding box center [1004, 365] width 285 height 19
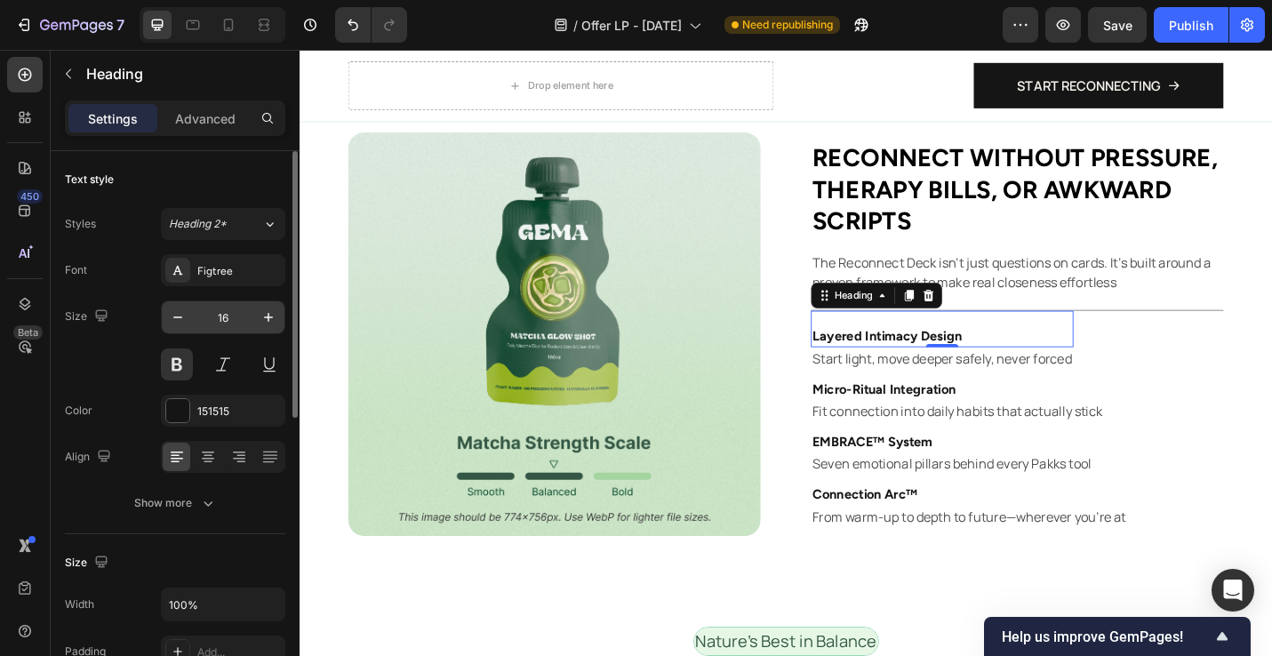
click at [226, 324] on input "16" at bounding box center [223, 317] width 59 height 32
type input "20"
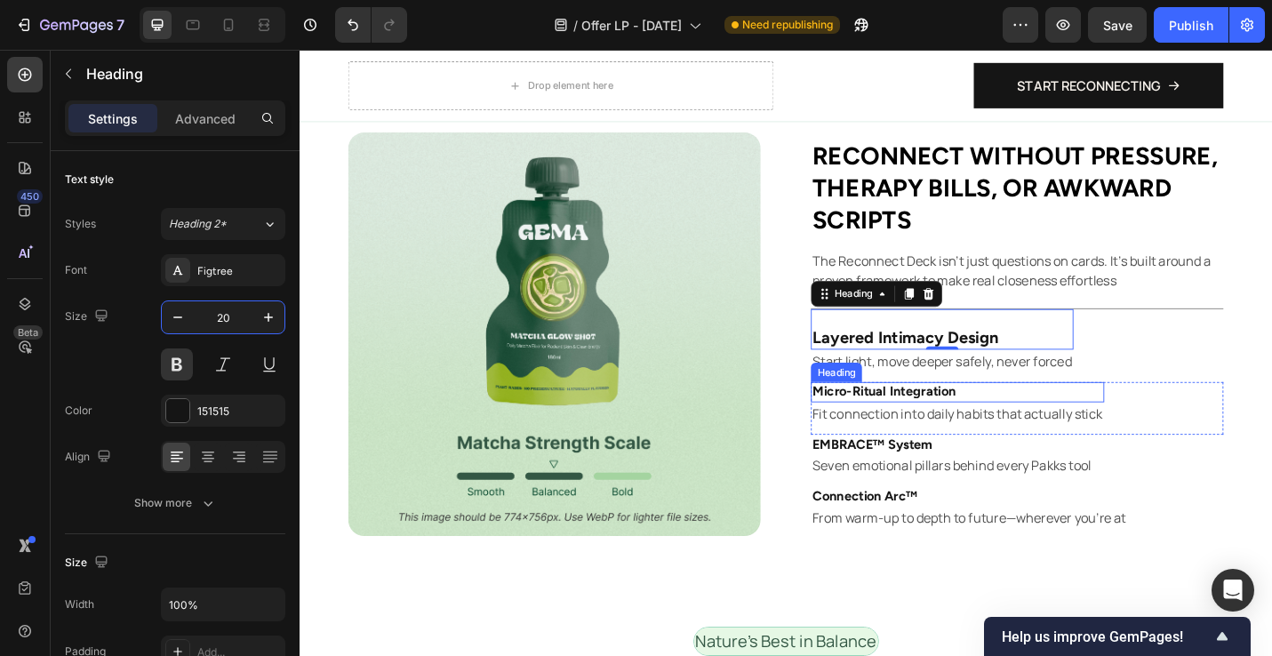
click at [884, 420] on p "Micro-Ritual Integration" at bounding box center [1021, 425] width 318 height 19
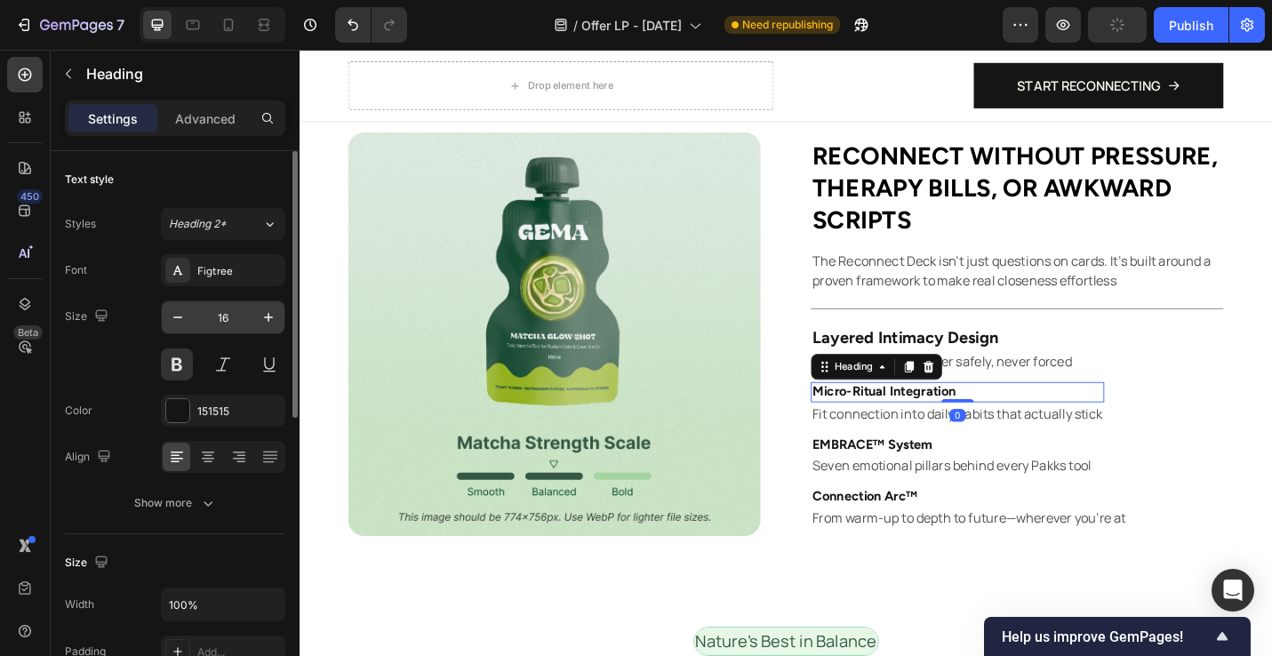
click at [241, 311] on input "16" at bounding box center [223, 317] width 59 height 32
type input "20"
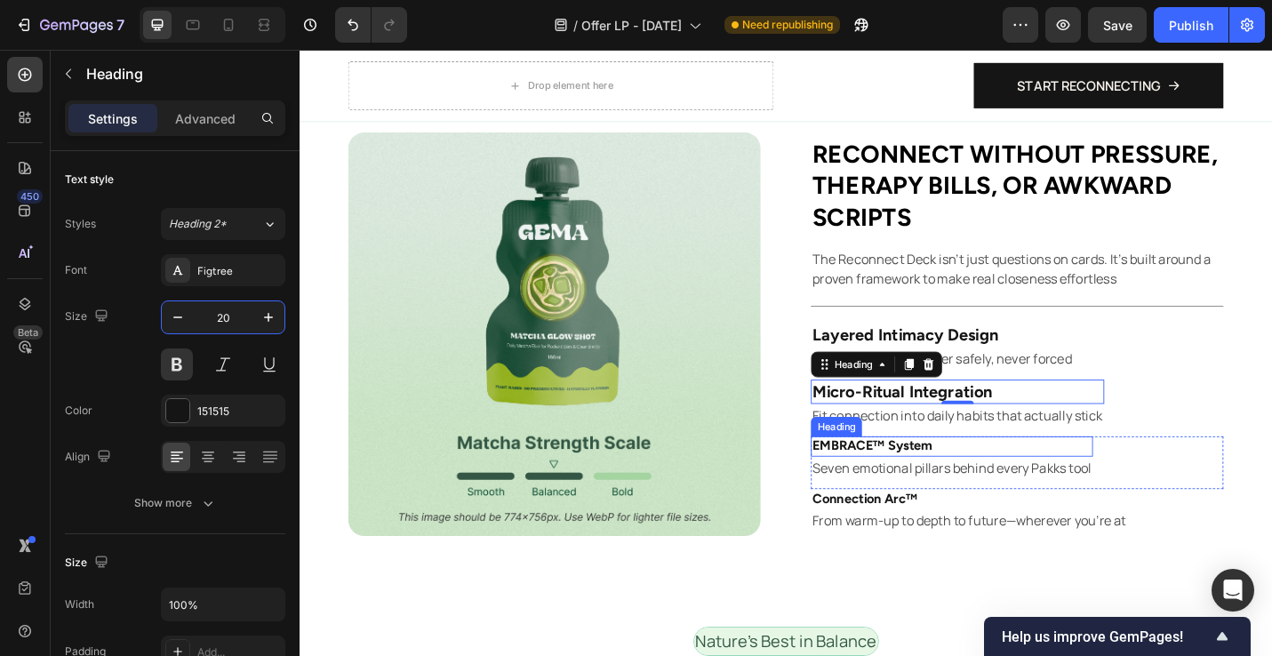
click at [975, 479] on p "EMBRACE™ System" at bounding box center [1015, 485] width 306 height 19
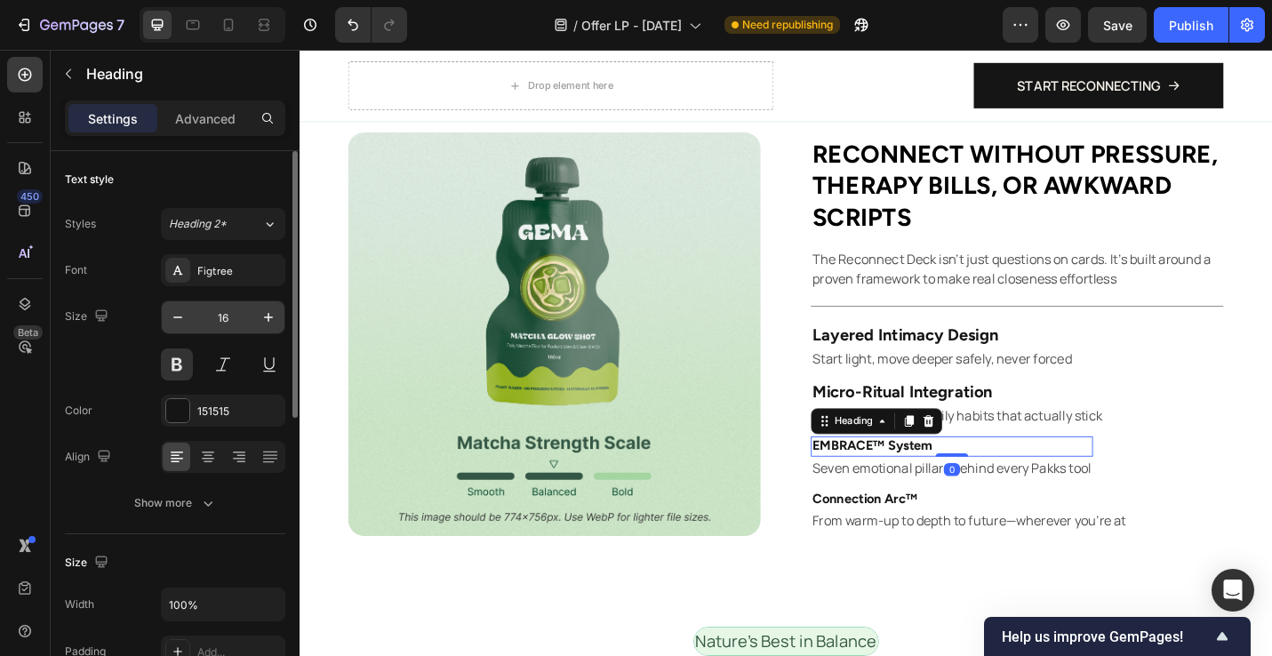
click at [234, 317] on input "16" at bounding box center [223, 317] width 59 height 32
type input "20"
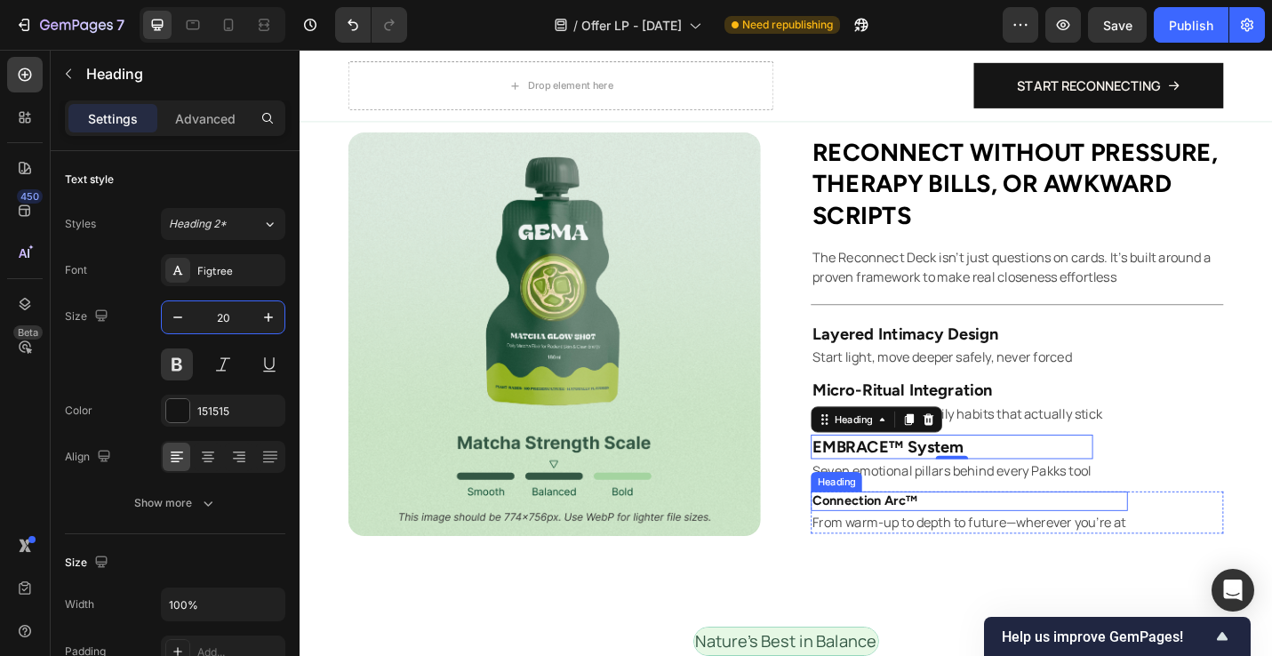
click at [953, 548] on p "Connection Arc™" at bounding box center [1034, 545] width 344 height 19
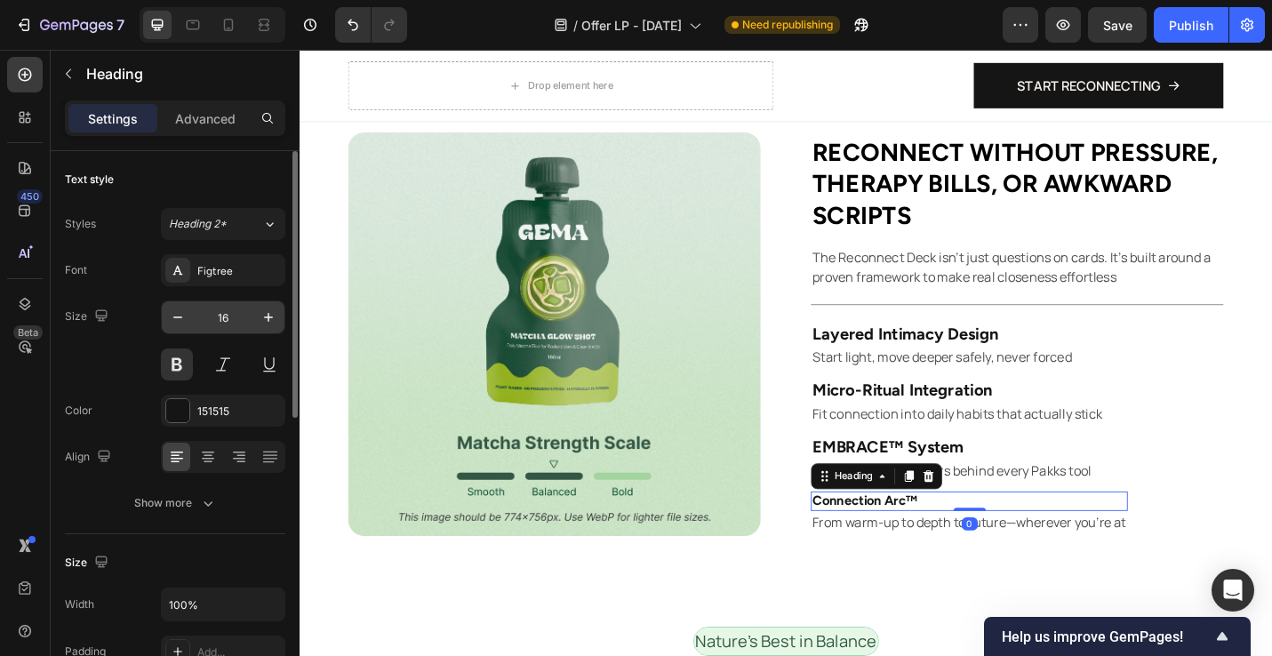
click at [226, 310] on input "16" at bounding box center [223, 317] width 59 height 32
type input "20"
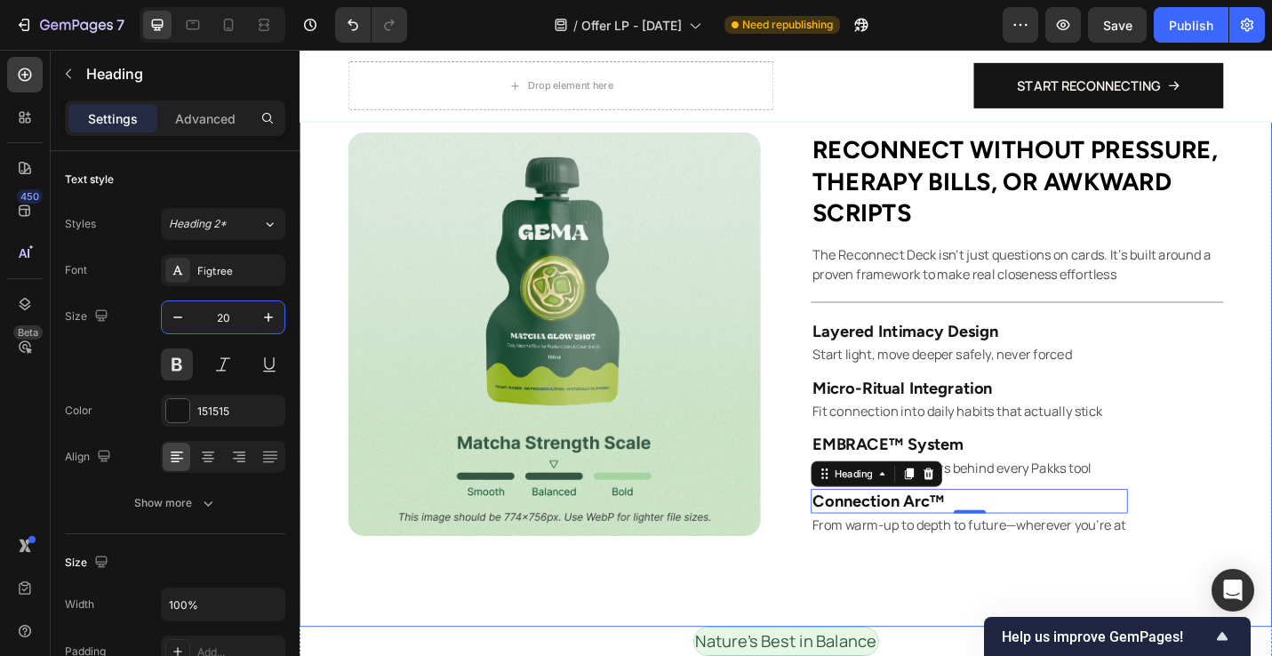
click at [721, 627] on div "Image ⁠⁠⁠⁠⁠⁠⁠ Reconnect without pressure, therapy bills, or awkward scripts Hea…" at bounding box center [833, 362] width 1067 height 642
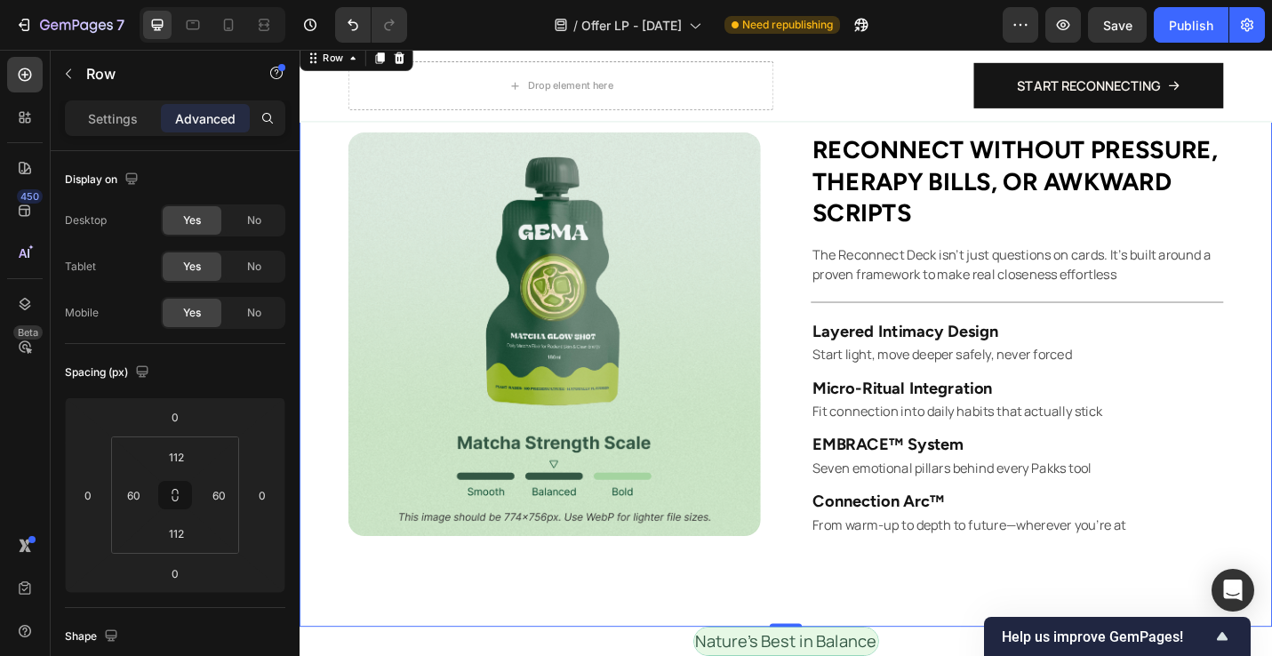
click at [926, 294] on p "The Reconnect Deck isn’t just questions on cards. It’s built around a proven fr…" at bounding box center [1086, 285] width 449 height 43
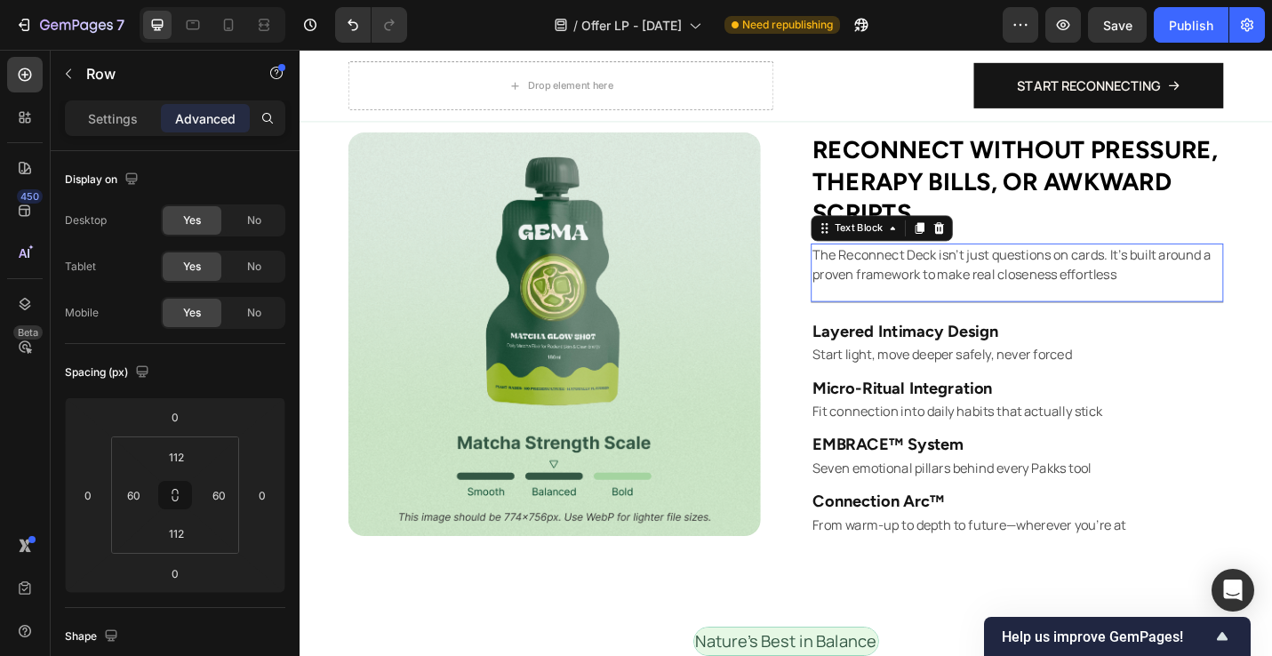
click at [926, 294] on p "The Reconnect Deck isn’t just questions on cards. It’s built around a proven fr…" at bounding box center [1086, 285] width 449 height 43
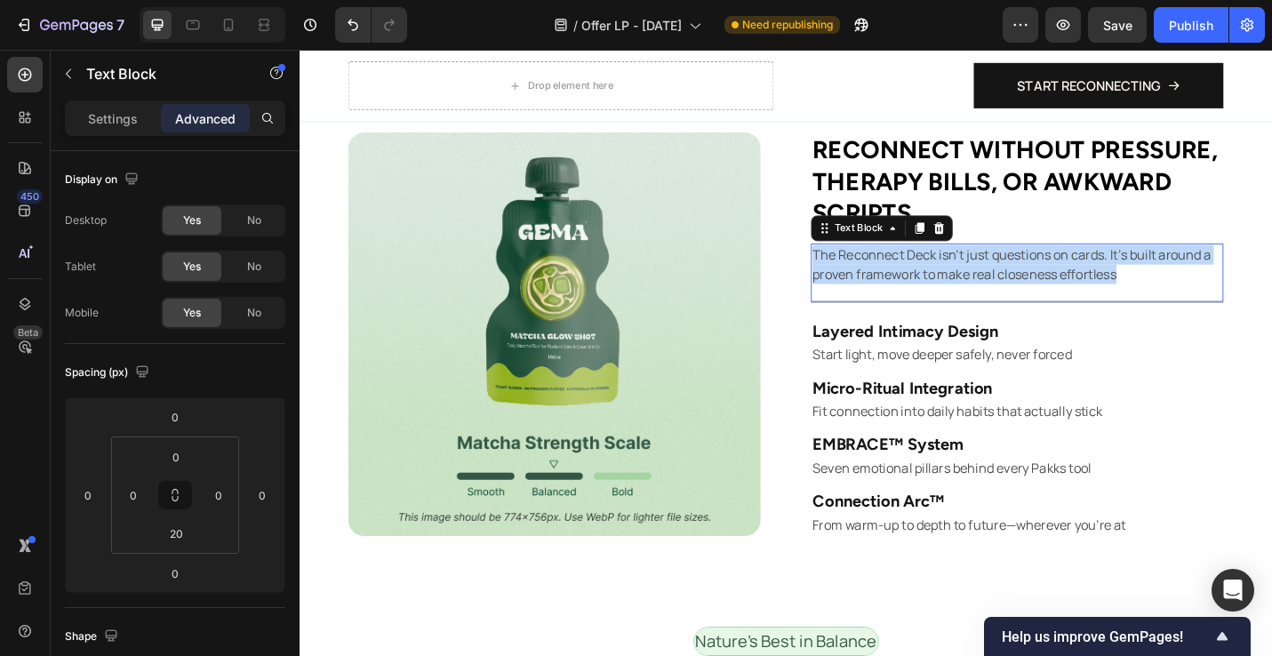
click at [926, 294] on p "The Reconnect Deck isn’t just questions on cards. It’s built around a proven fr…" at bounding box center [1086, 285] width 449 height 43
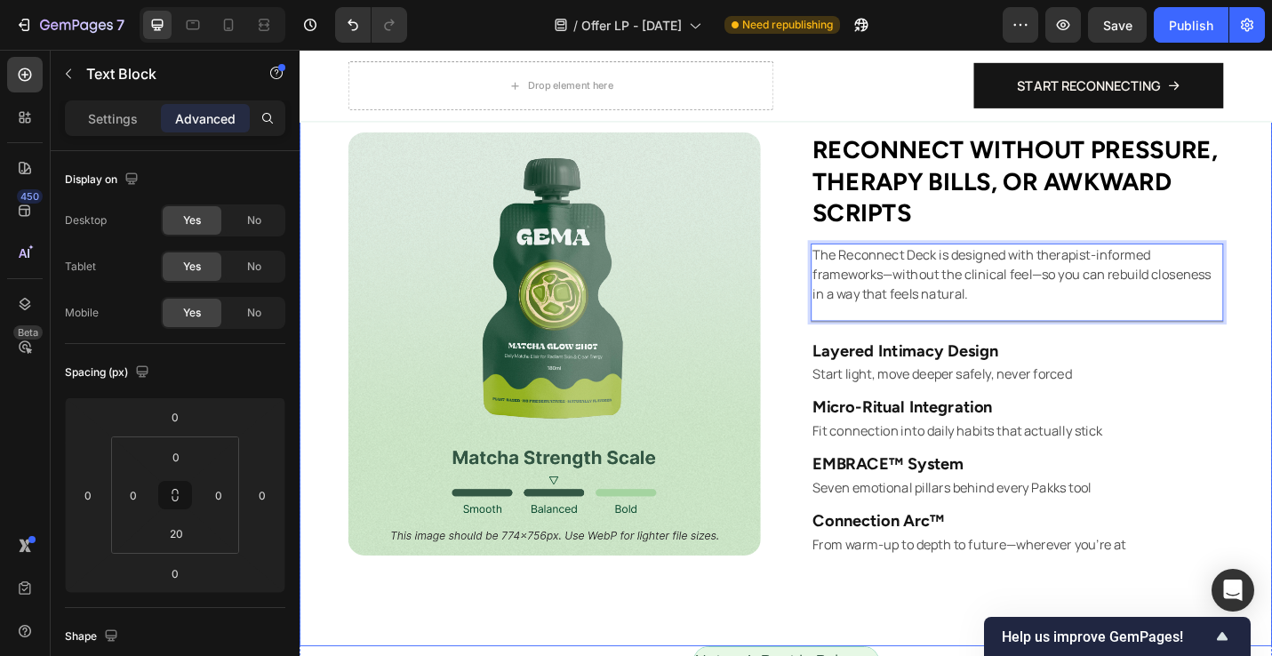
click at [1272, 423] on div "Image ⁠⁠⁠⁠⁠⁠⁠ Reconnect without pressure, therapy bills, or awkward scripts Hea…" at bounding box center [833, 372] width 1067 height 663
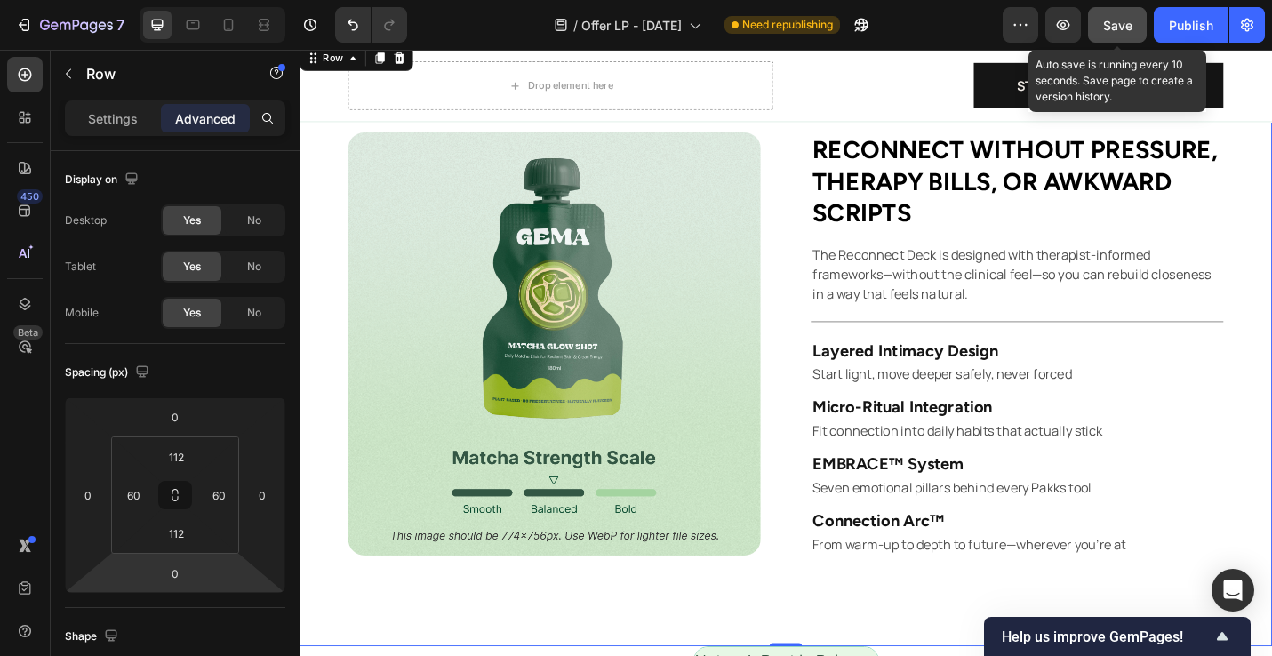
click at [1120, 32] on span "Save" at bounding box center [1117, 25] width 29 height 15
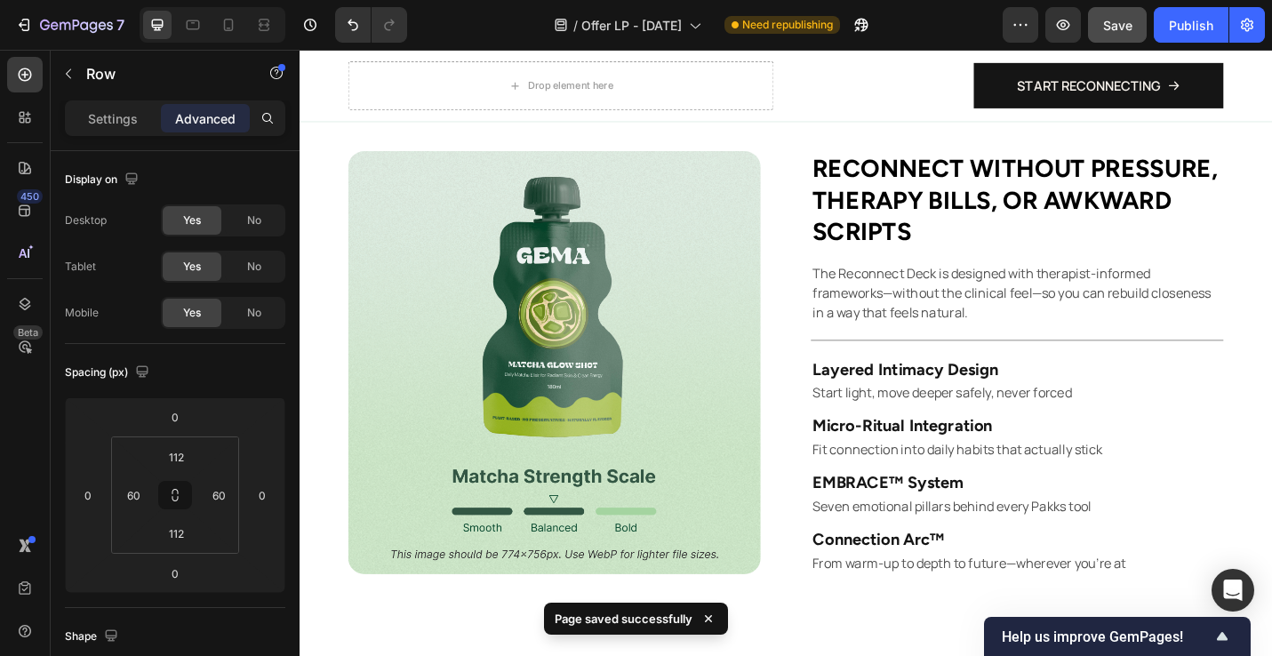
scroll to position [1044, 0]
